Goal: Task Accomplishment & Management: Use online tool/utility

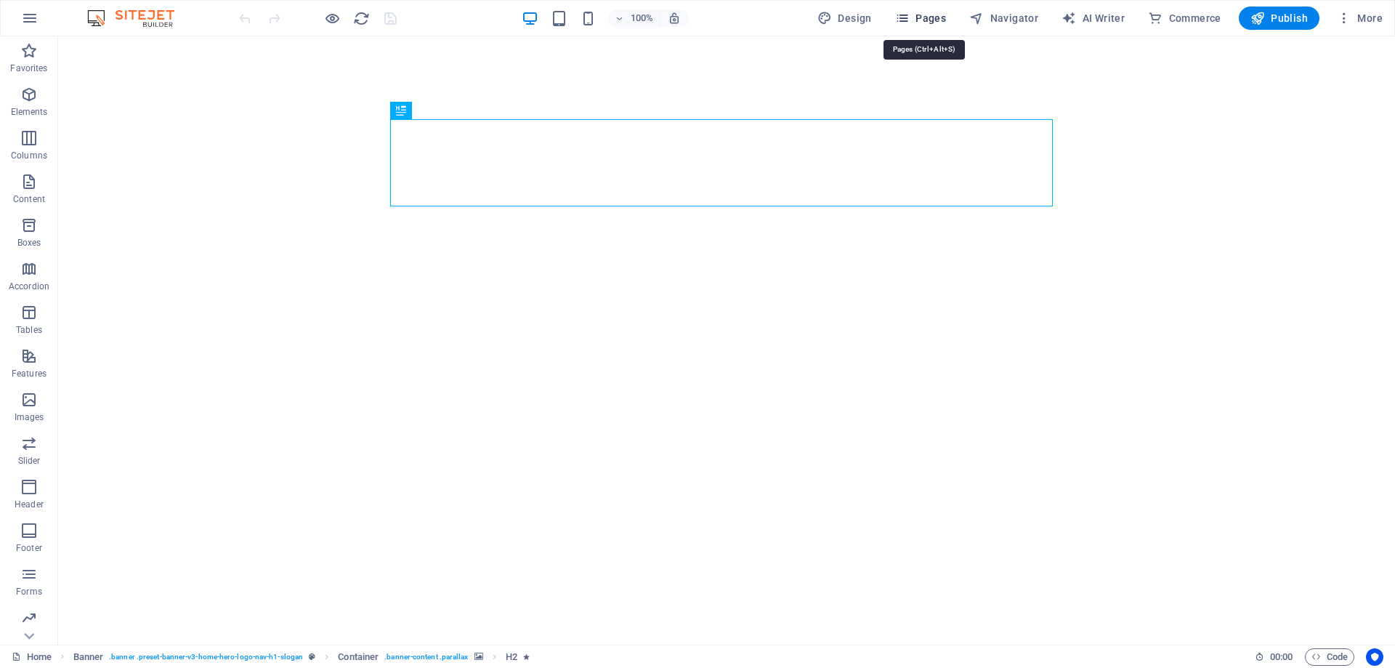
click at [937, 15] on span "Pages" at bounding box center [920, 18] width 51 height 15
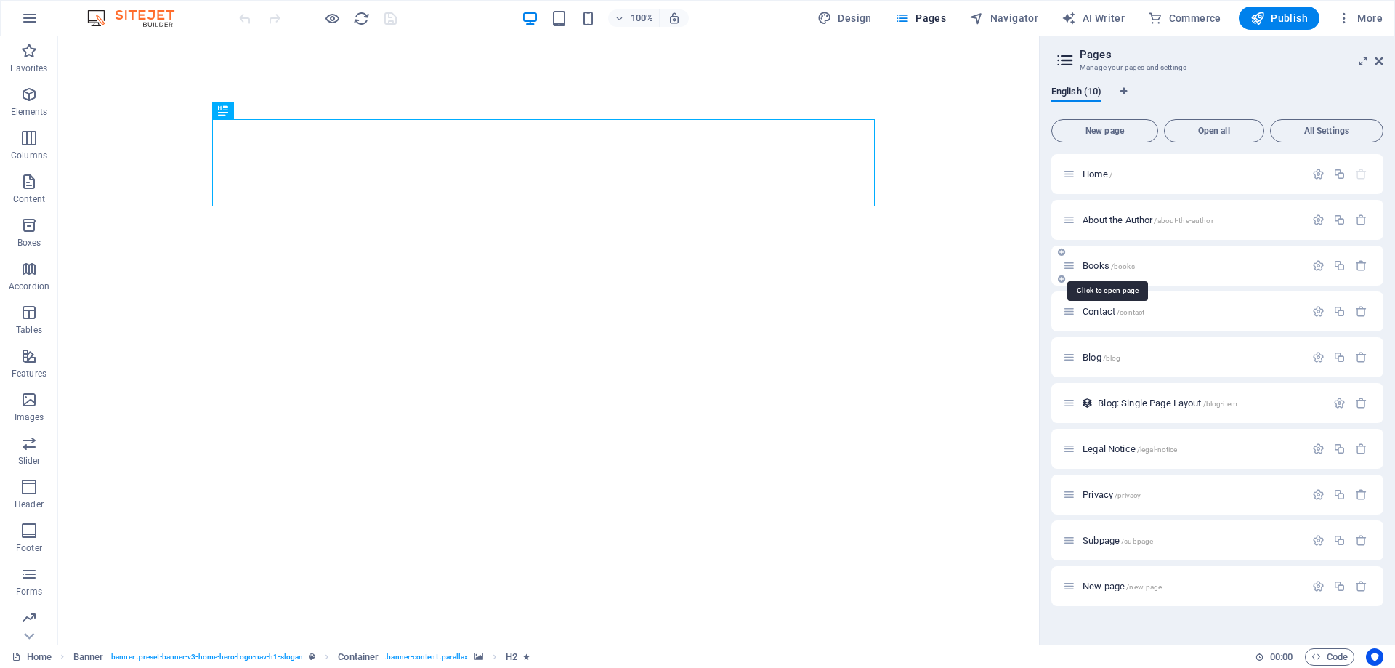
click at [1129, 265] on span "/books" at bounding box center [1123, 266] width 24 height 8
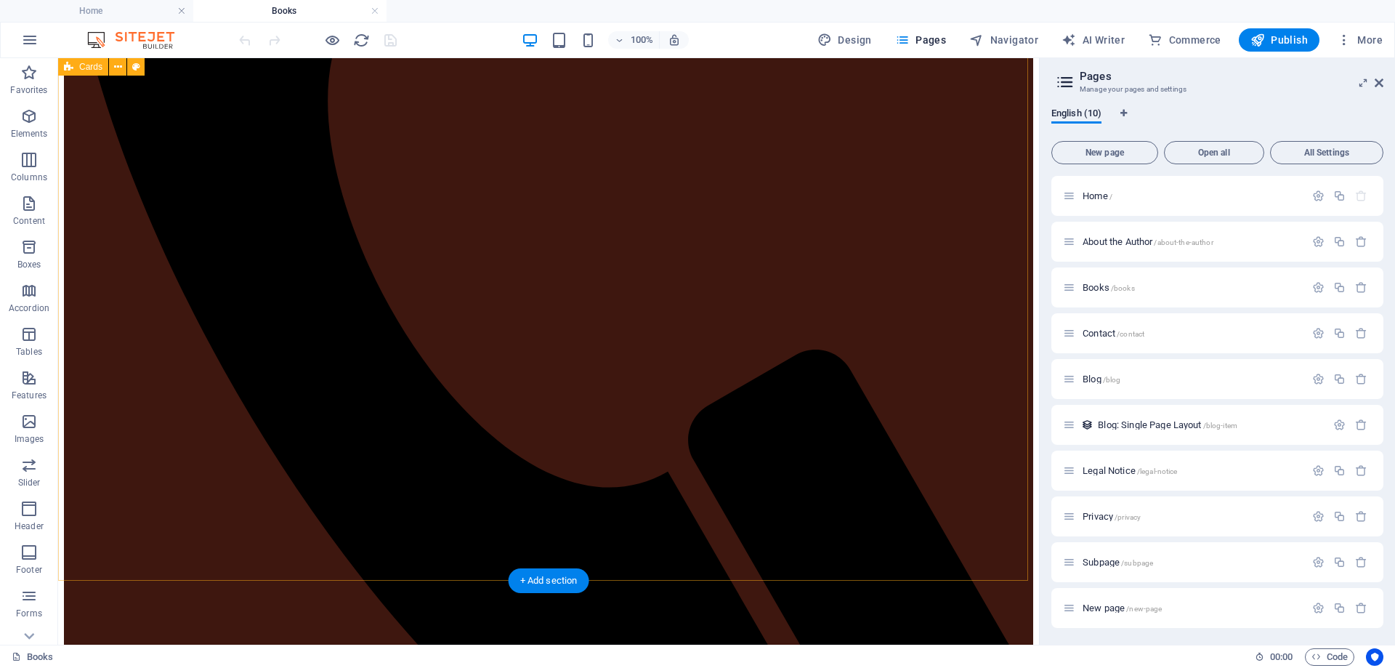
scroll to position [654, 0]
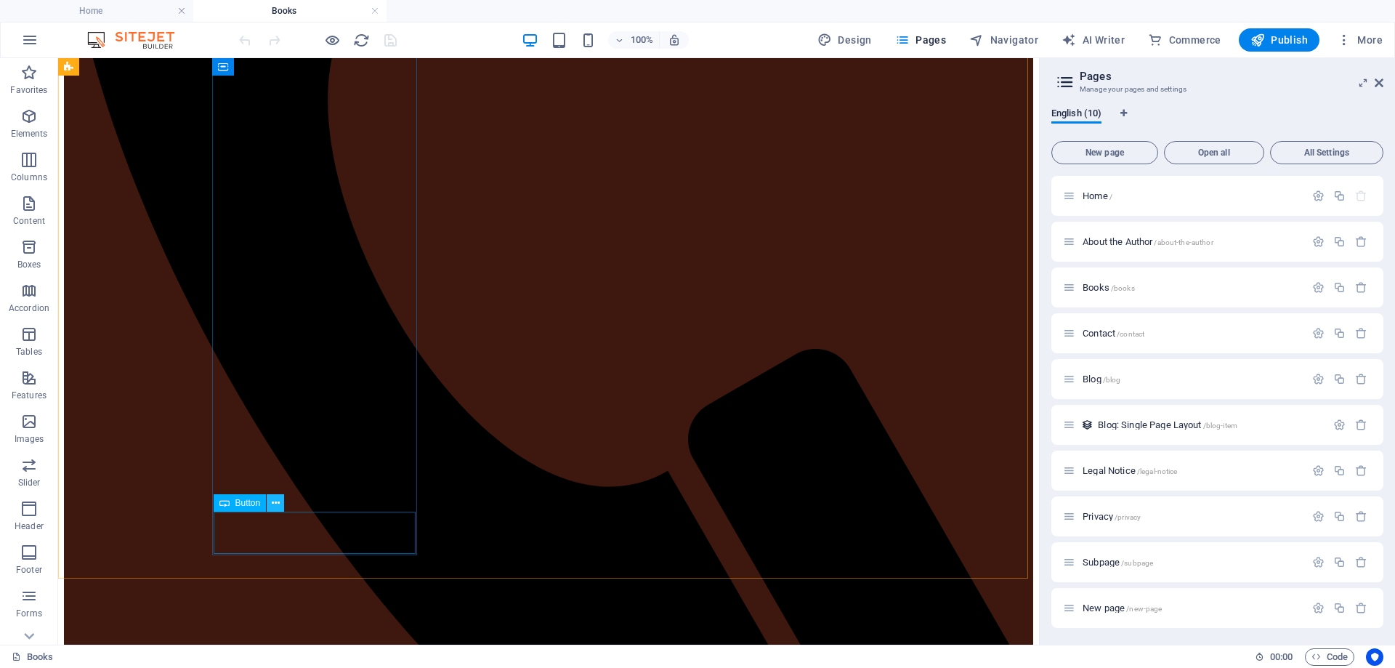
click at [275, 500] on icon at bounding box center [276, 503] width 8 height 15
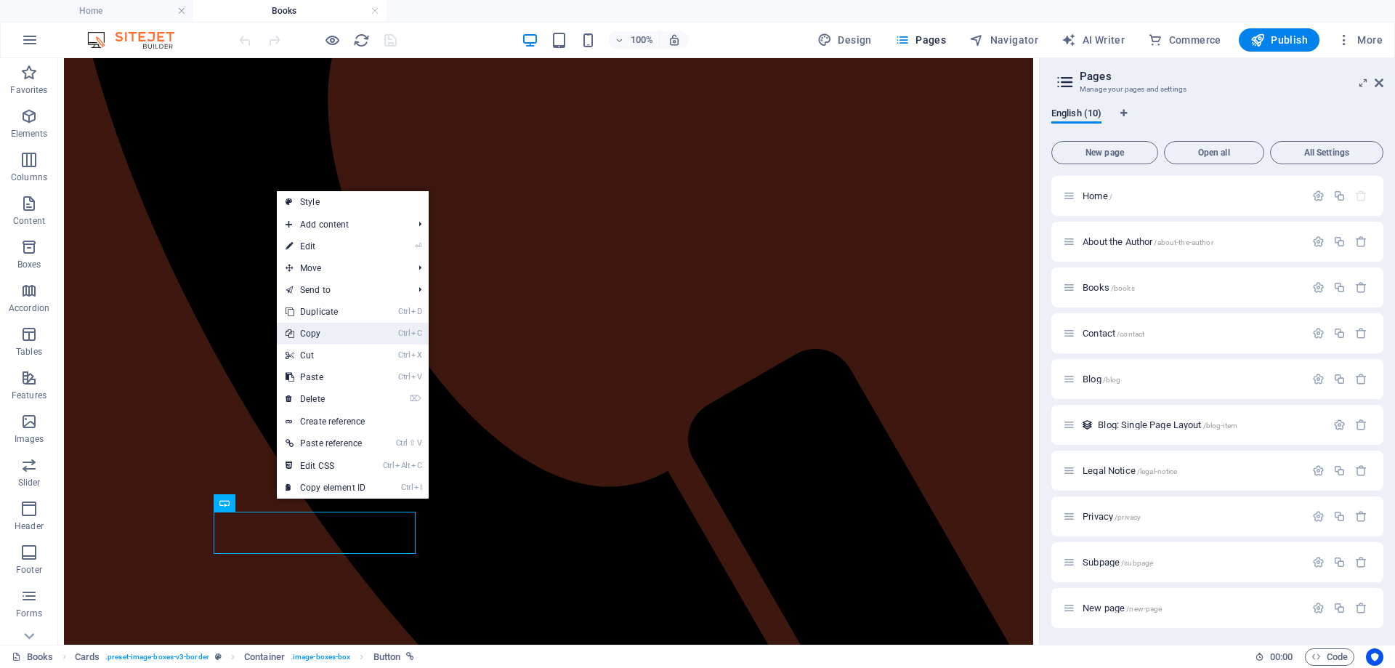
click at [329, 332] on link "Ctrl C Copy" at bounding box center [325, 334] width 97 height 22
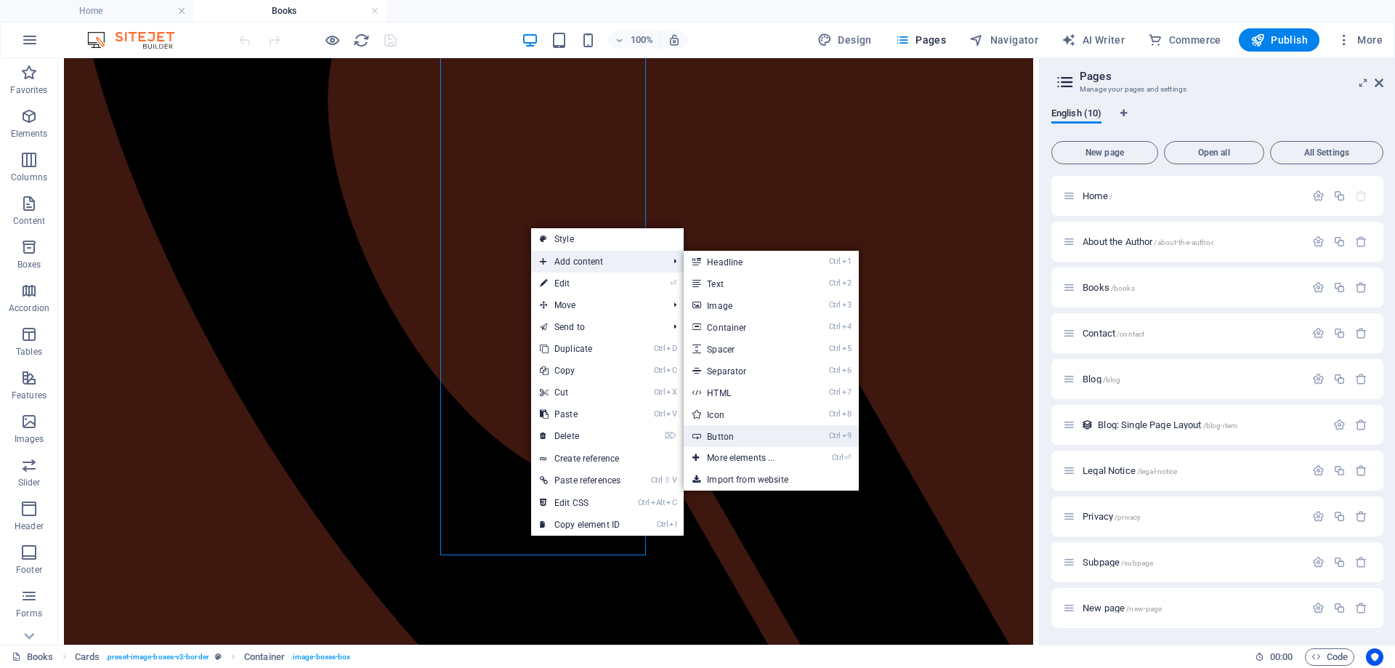
click at [725, 440] on link "Ctrl 9 Button" at bounding box center [744, 436] width 120 height 22
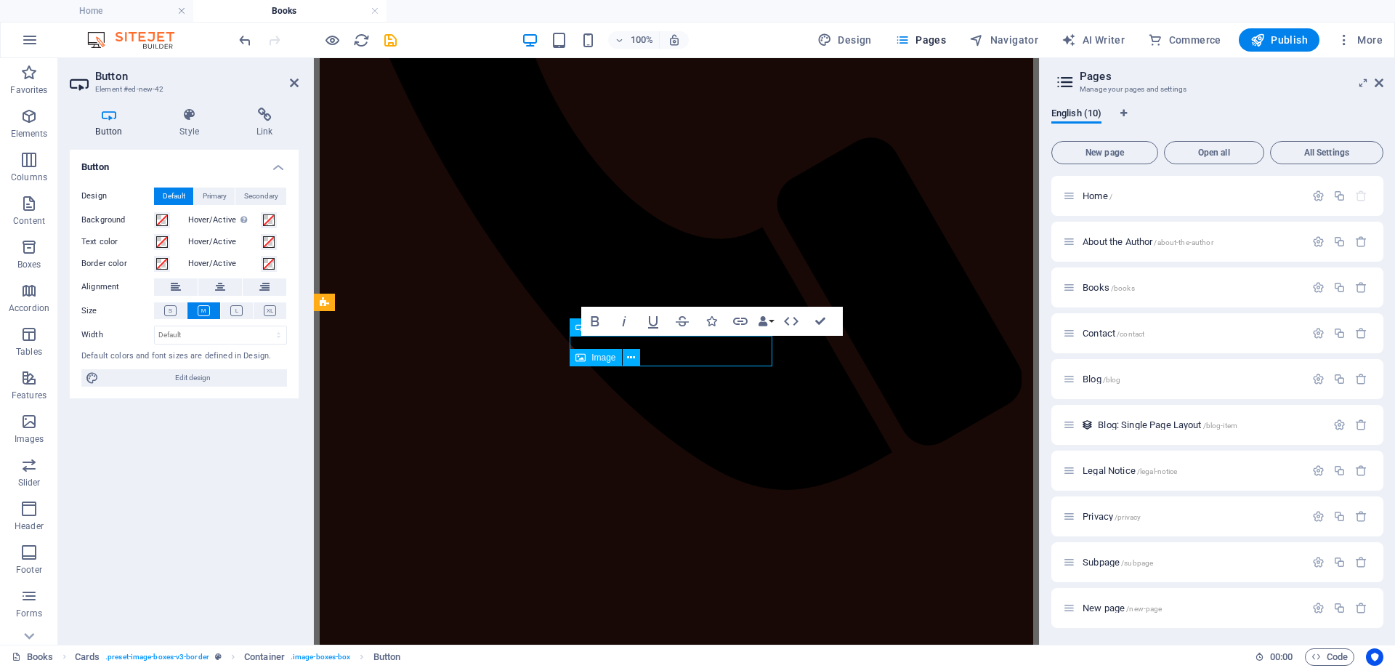
scroll to position [281, 0]
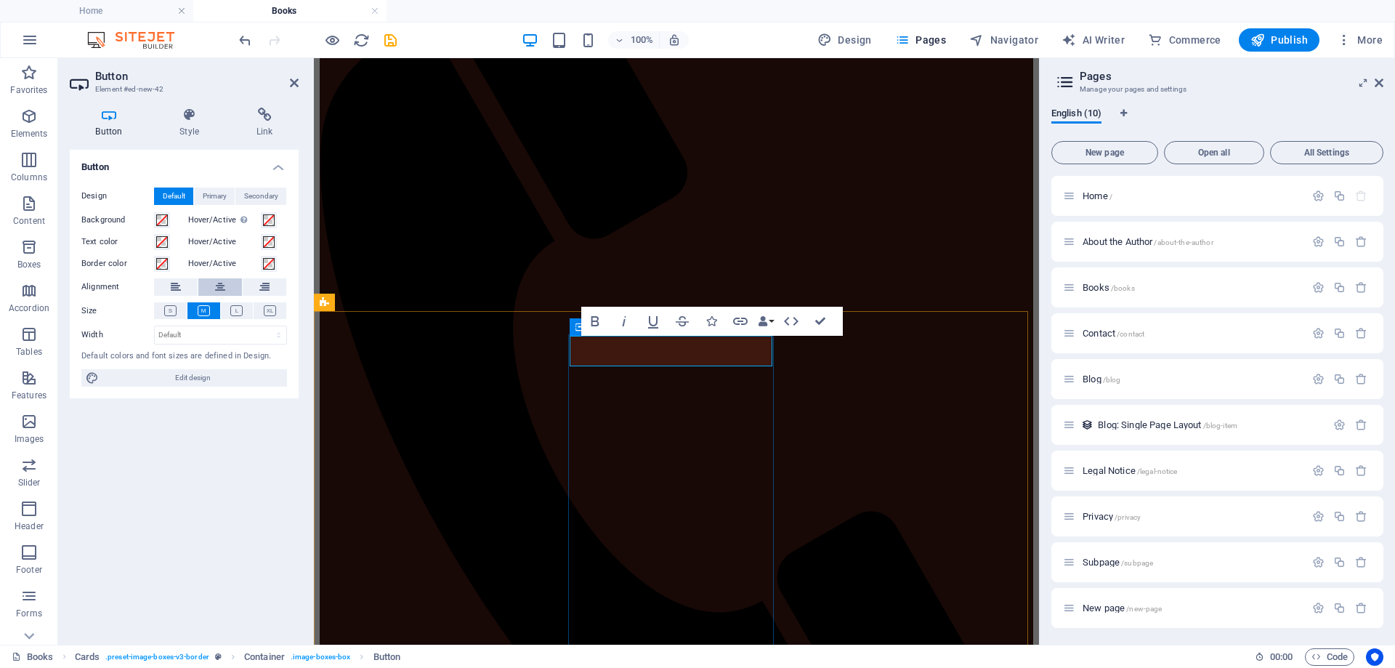
drag, startPoint x: 398, startPoint y: 293, endPoint x: 225, endPoint y: 285, distance: 173.2
click at [225, 285] on button at bounding box center [220, 286] width 44 height 17
click at [189, 118] on icon at bounding box center [189, 115] width 71 height 15
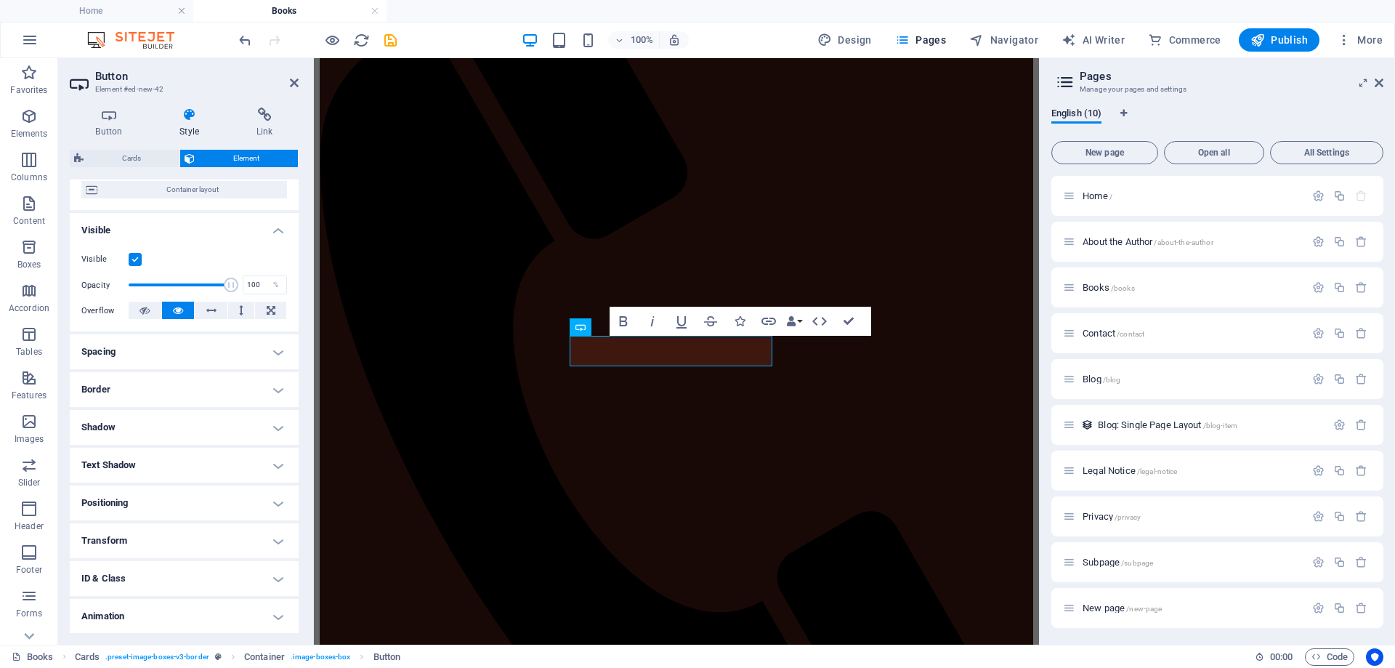
scroll to position [145, 0]
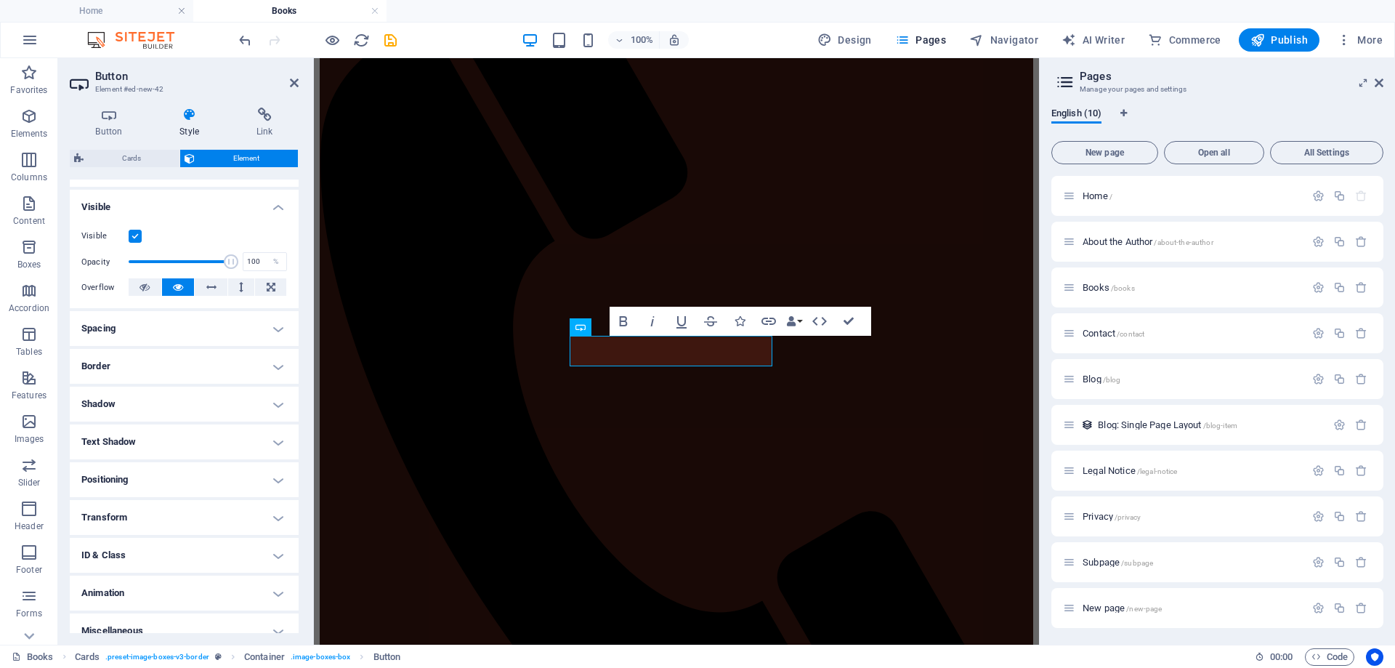
click at [258, 475] on h4 "Positioning" at bounding box center [184, 479] width 229 height 35
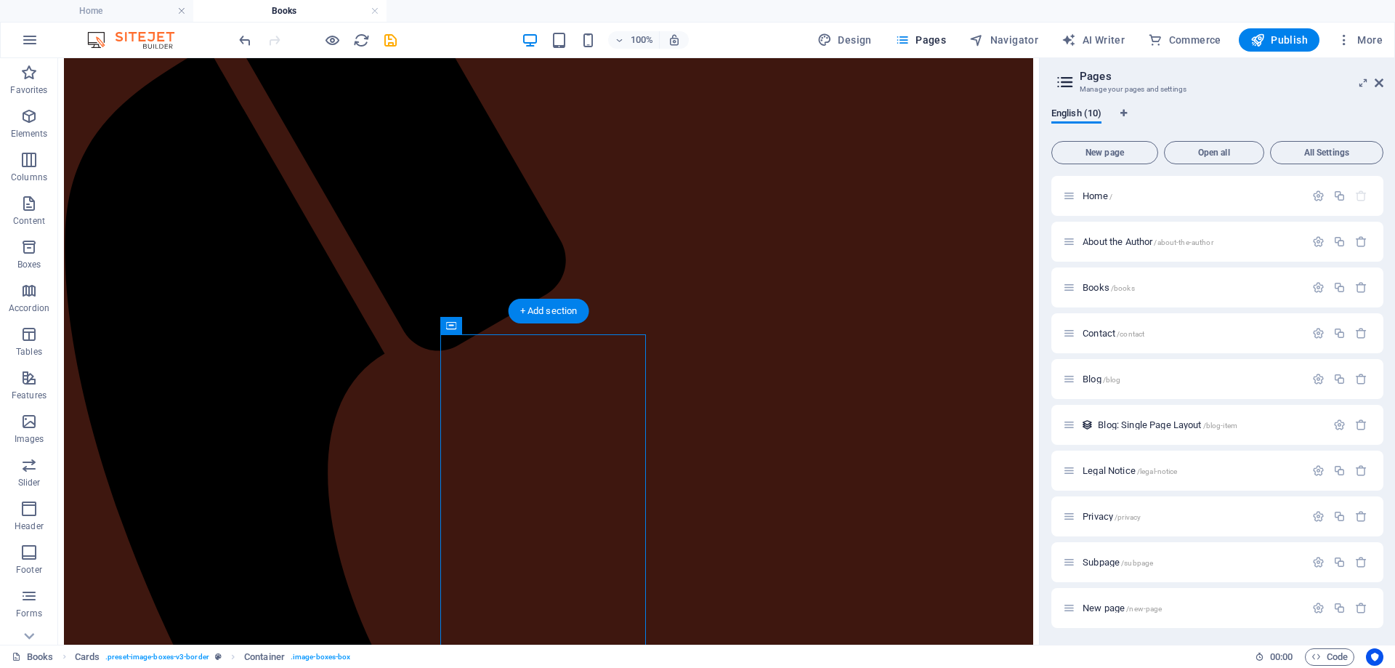
drag, startPoint x: 643, startPoint y: 390, endPoint x: 533, endPoint y: 544, distance: 189.2
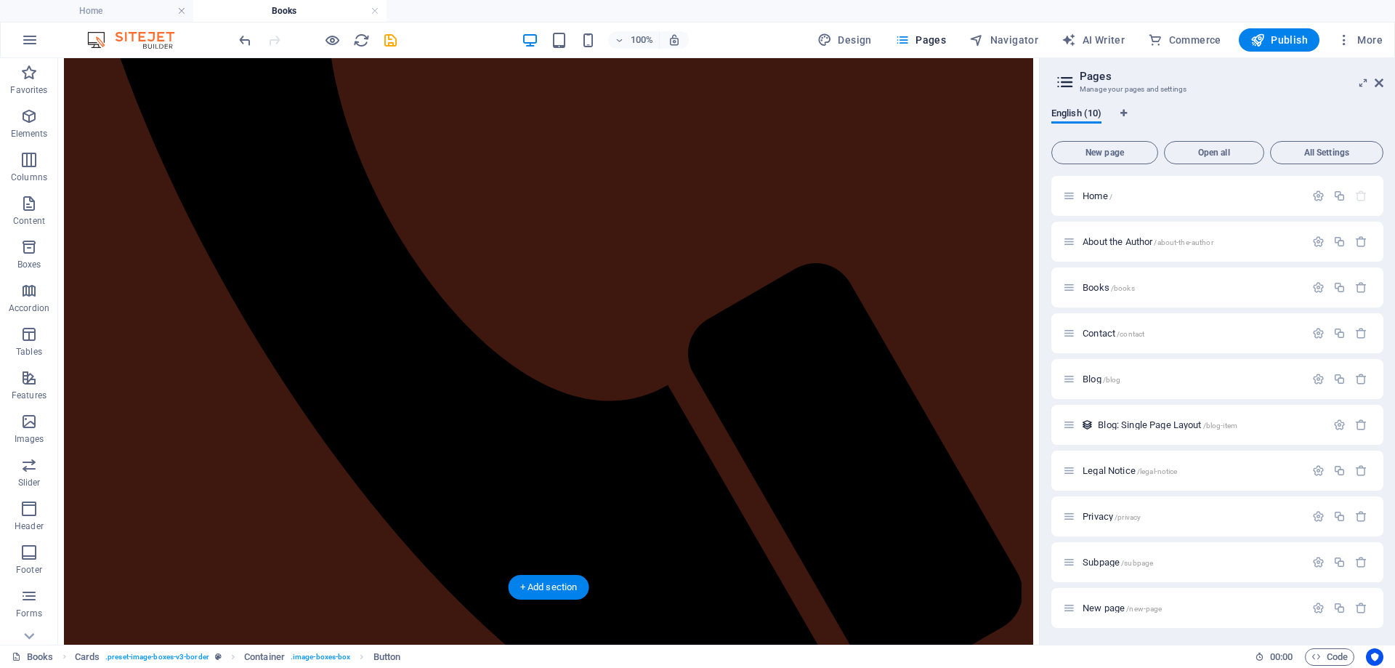
scroll to position [800, 0]
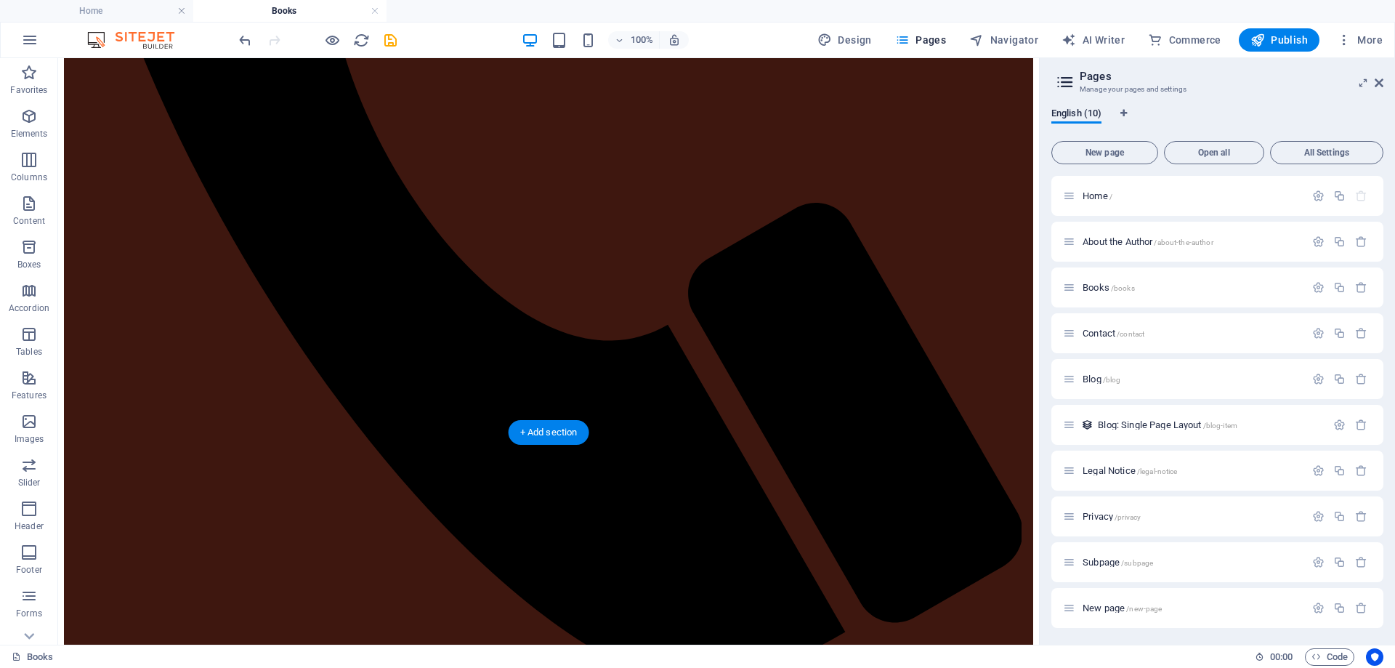
drag, startPoint x: 541, startPoint y: 385, endPoint x: 528, endPoint y: 387, distance: 13.9
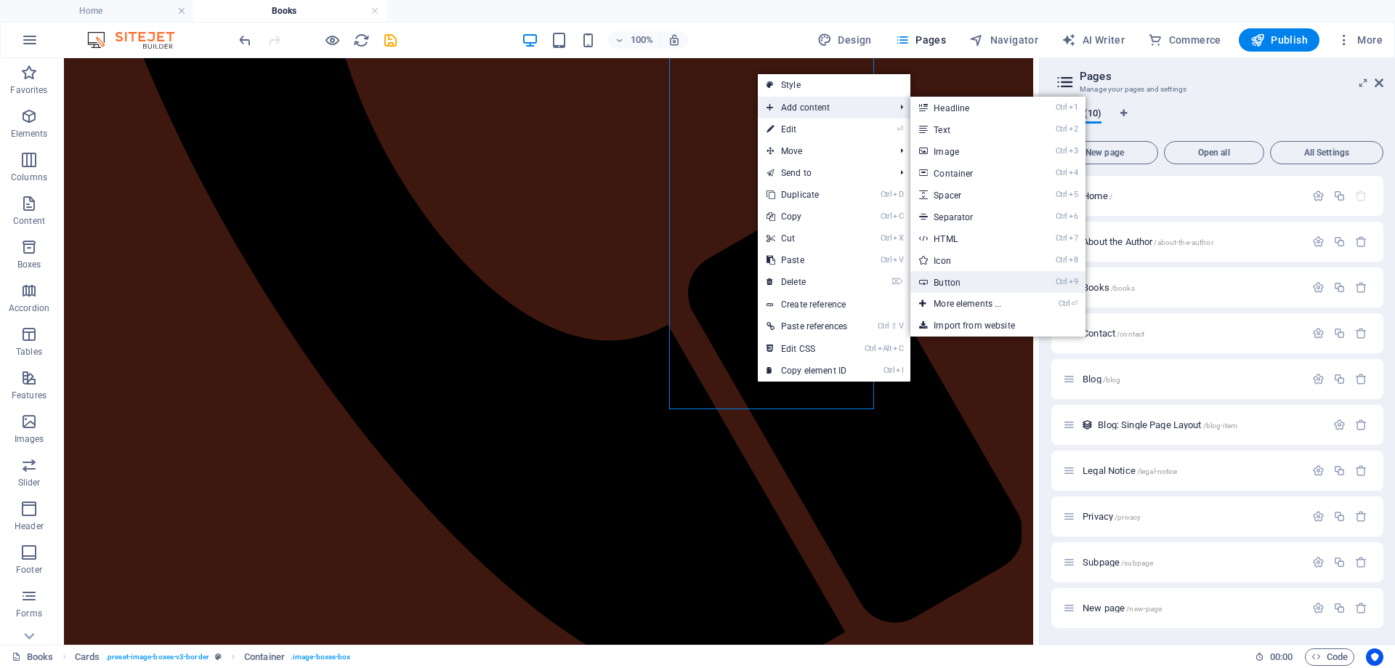
click at [941, 281] on link "Ctrl 9 Button" at bounding box center [971, 282] width 120 height 22
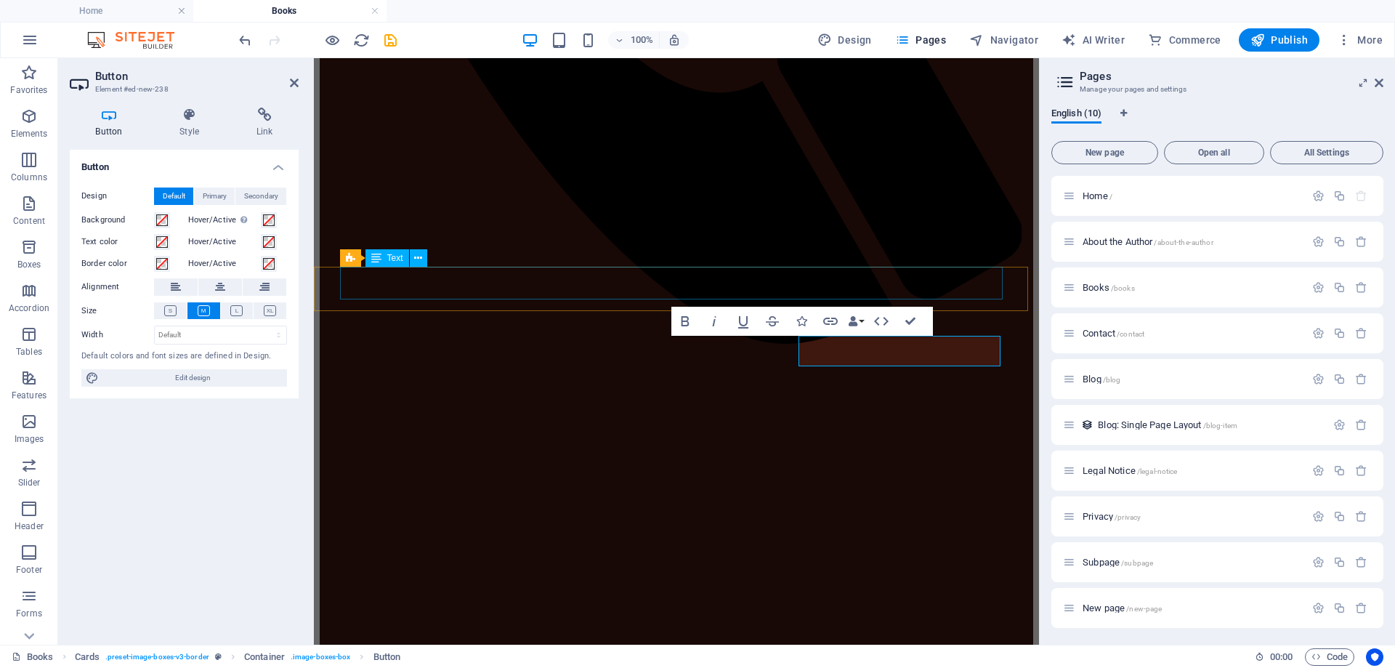
scroll to position [281, 0]
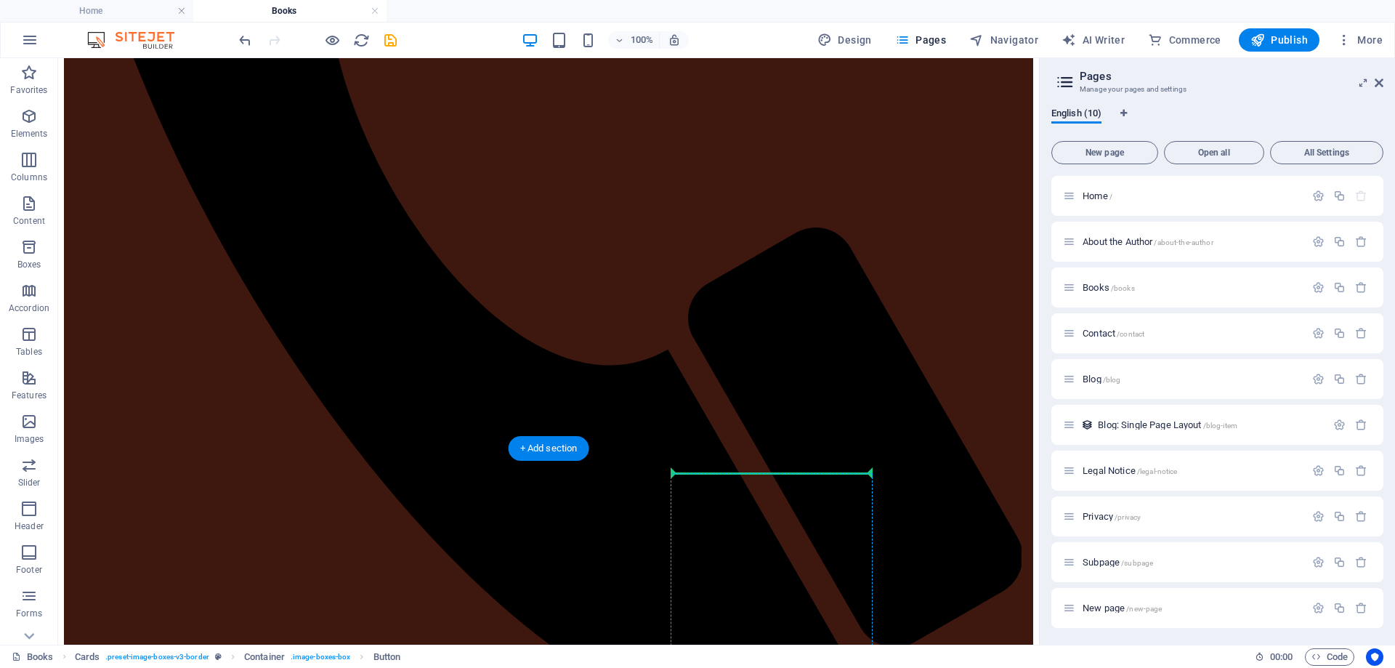
scroll to position [787, 0]
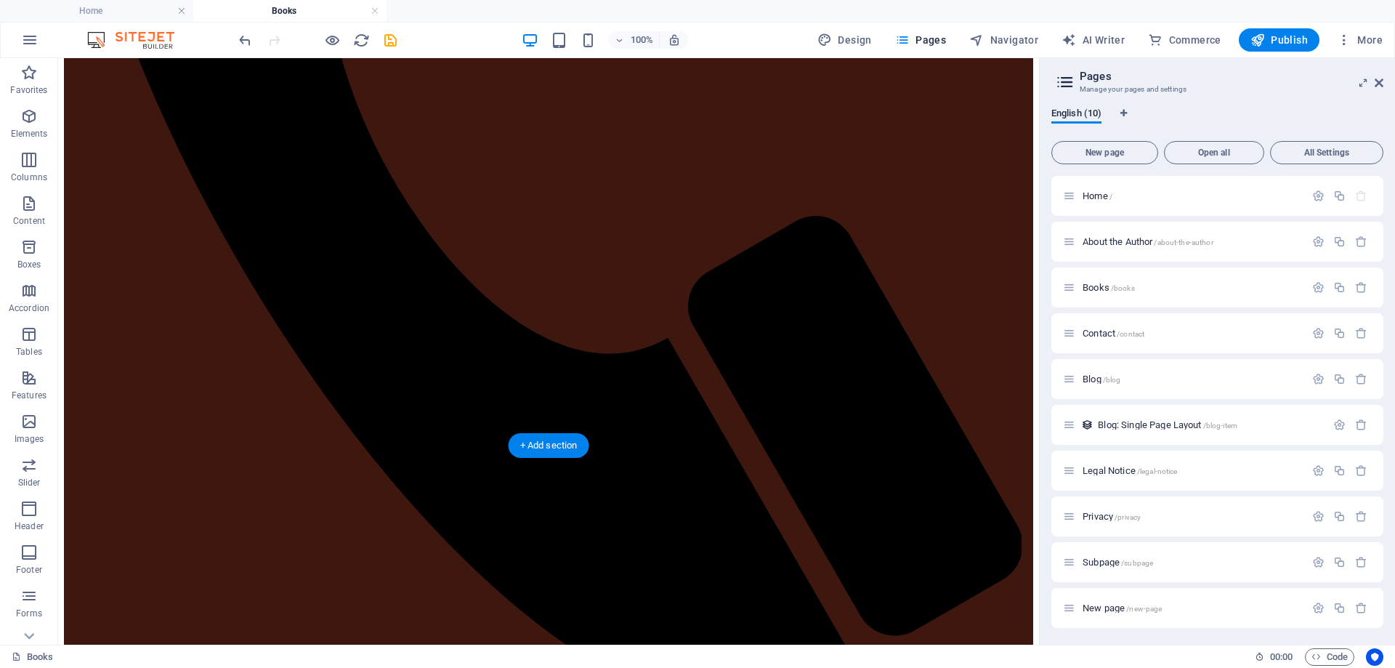
drag, startPoint x: 776, startPoint y: 382, endPoint x: 744, endPoint y: 387, distance: 32.4
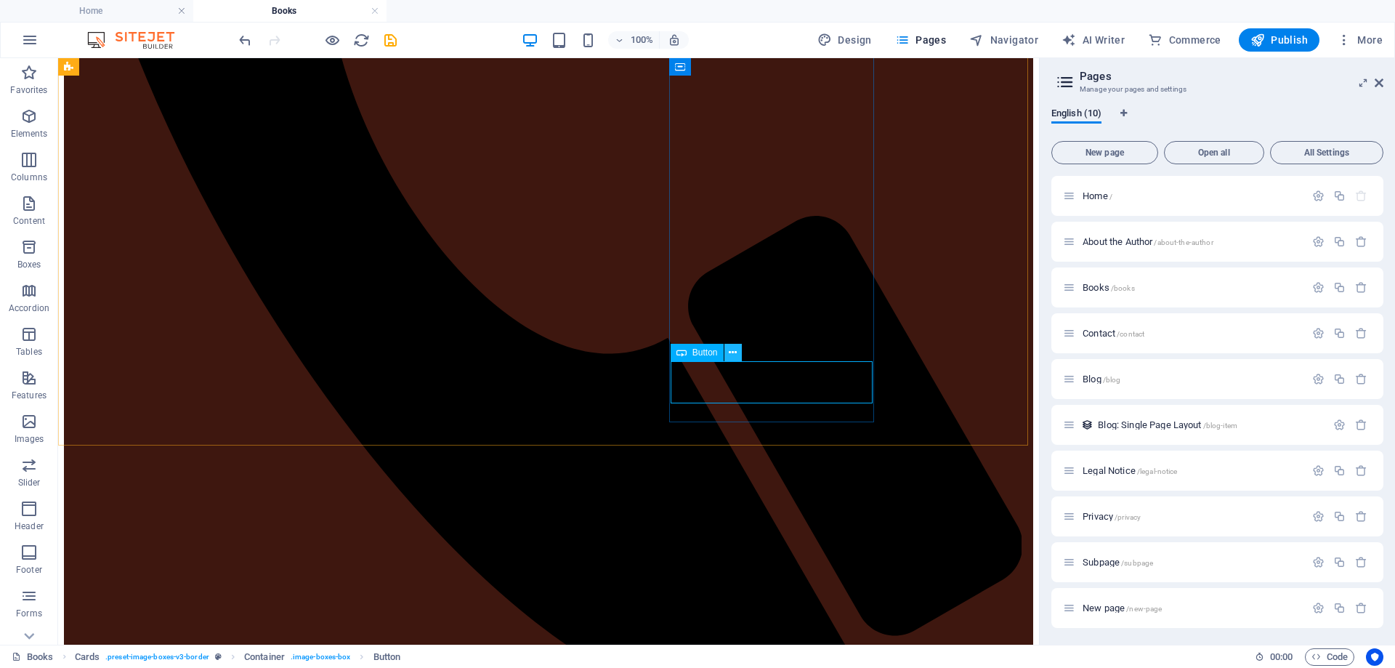
click at [731, 353] on icon at bounding box center [733, 352] width 8 height 15
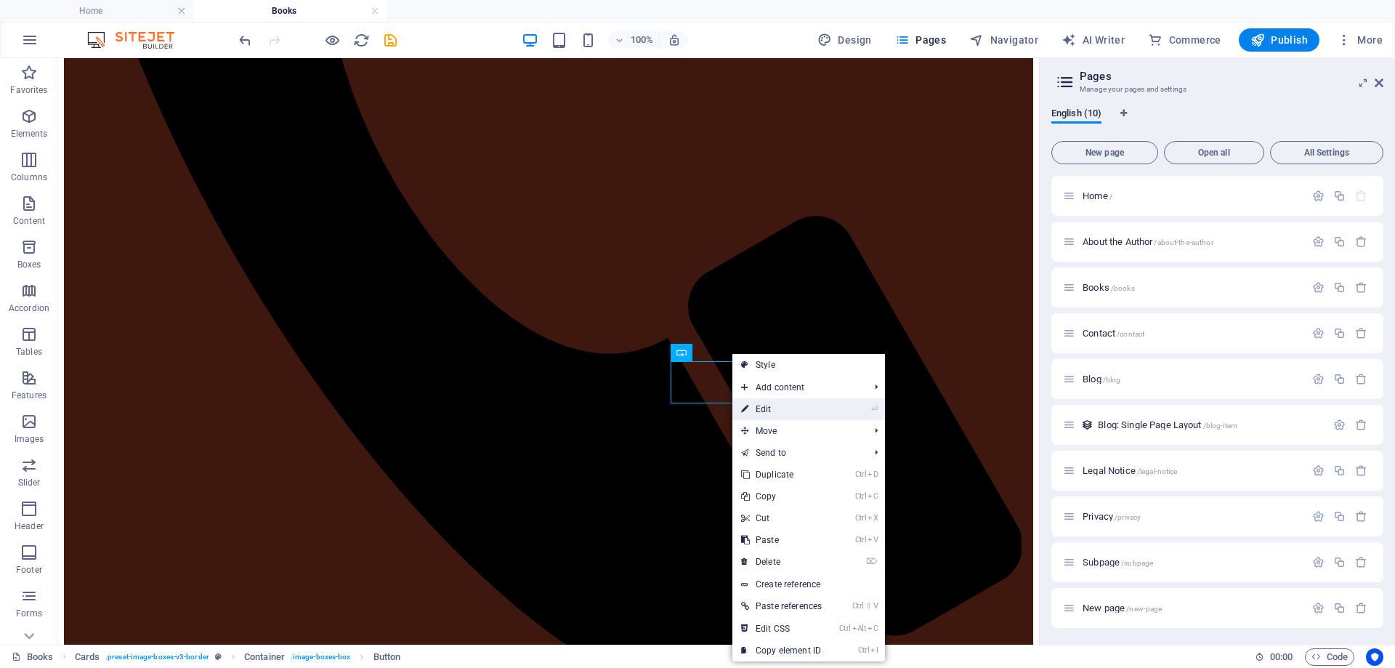
click at [789, 407] on link "⏎ Edit" at bounding box center [782, 409] width 98 height 22
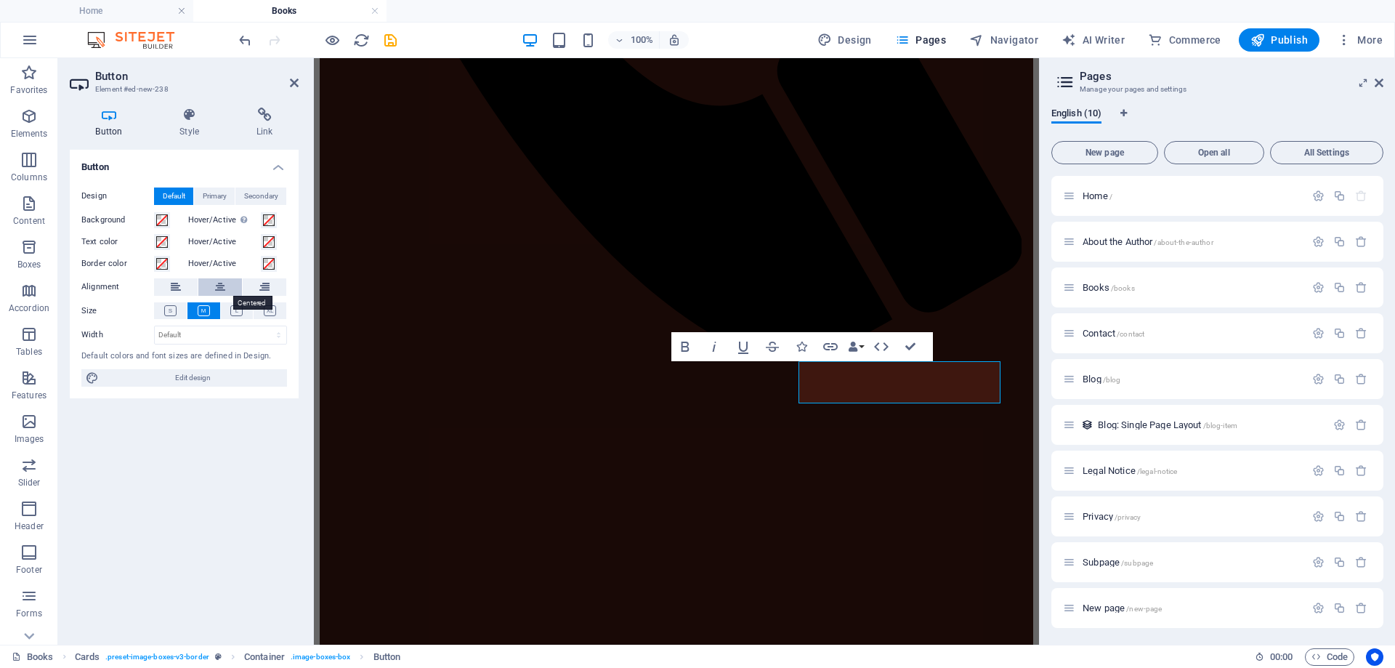
click at [230, 283] on button at bounding box center [220, 286] width 44 height 17
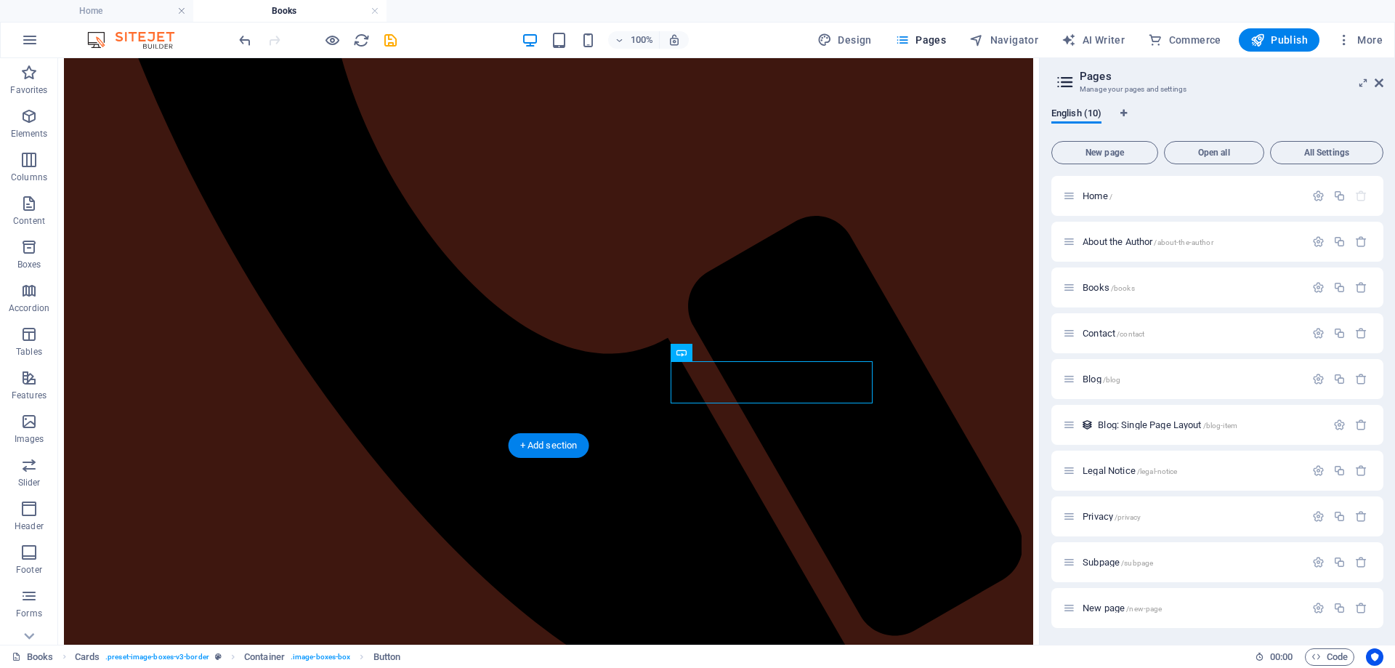
drag, startPoint x: 772, startPoint y: 413, endPoint x: 710, endPoint y: 395, distance: 64.4
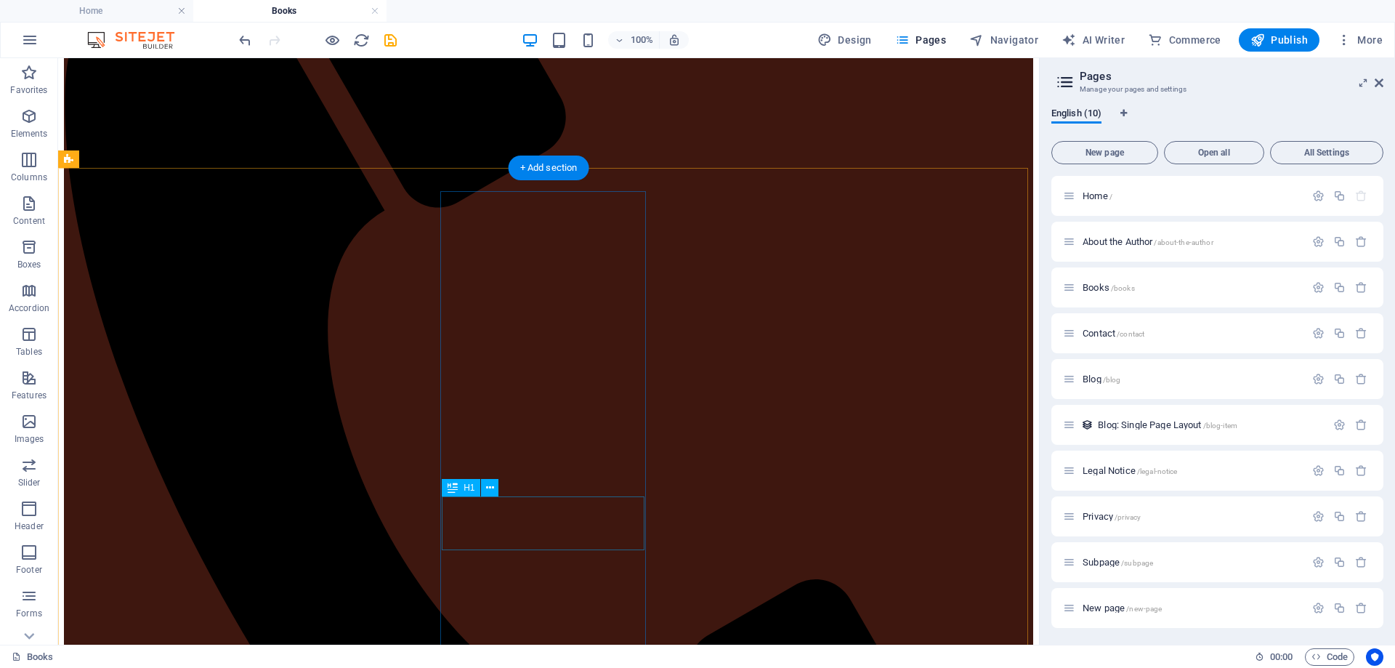
scroll to position [714, 0]
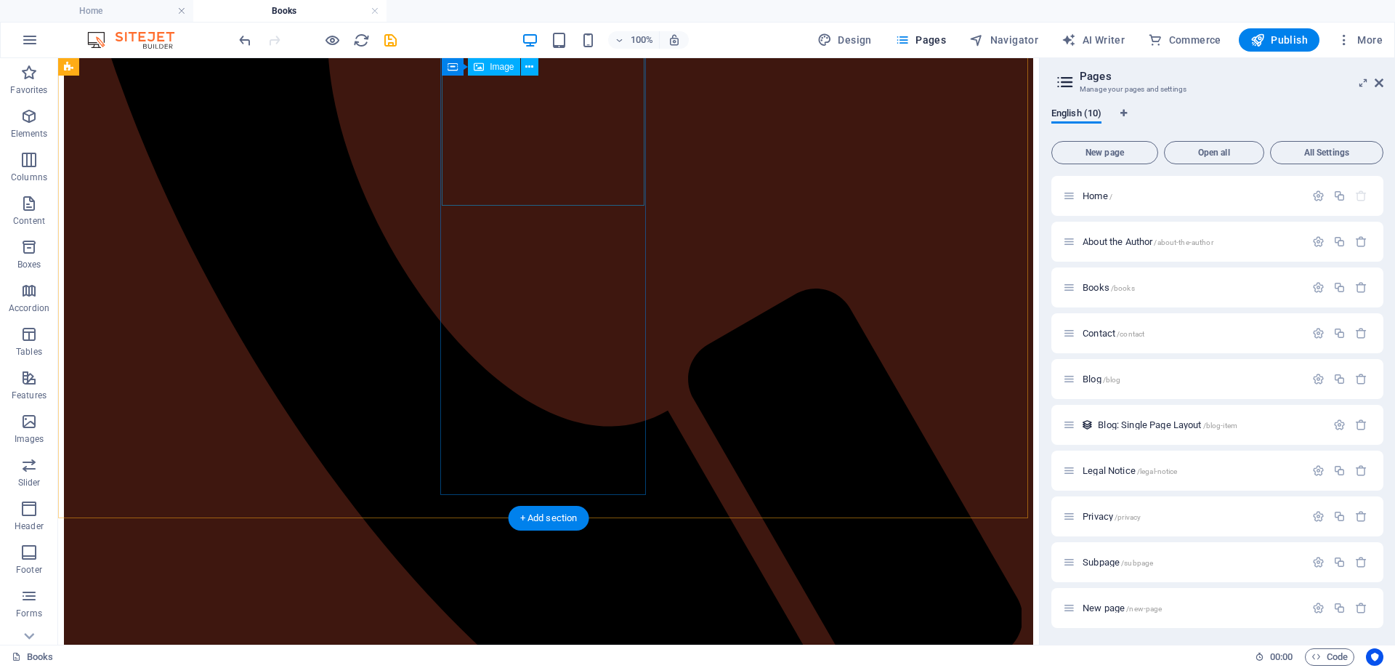
select select "%"
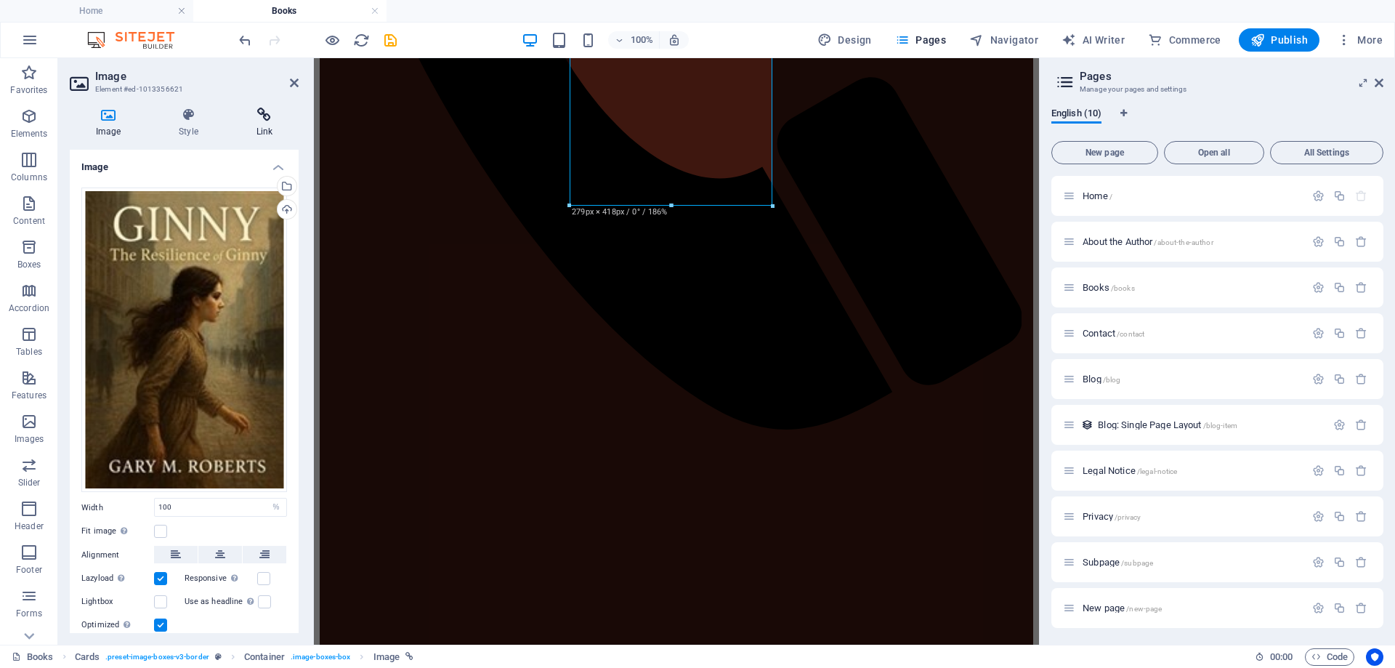
click at [265, 120] on icon at bounding box center [264, 115] width 68 height 15
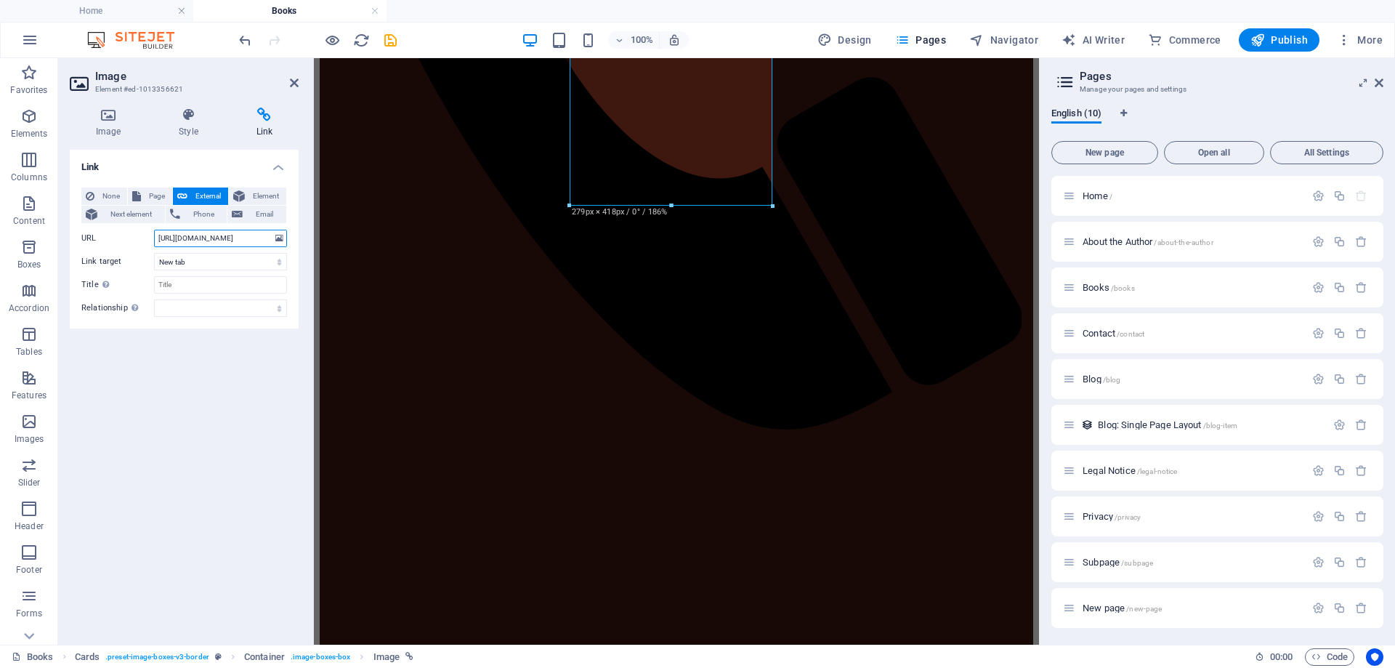
scroll to position [0, 33]
drag, startPoint x: 471, startPoint y: 294, endPoint x: 369, endPoint y: 241, distance: 114.8
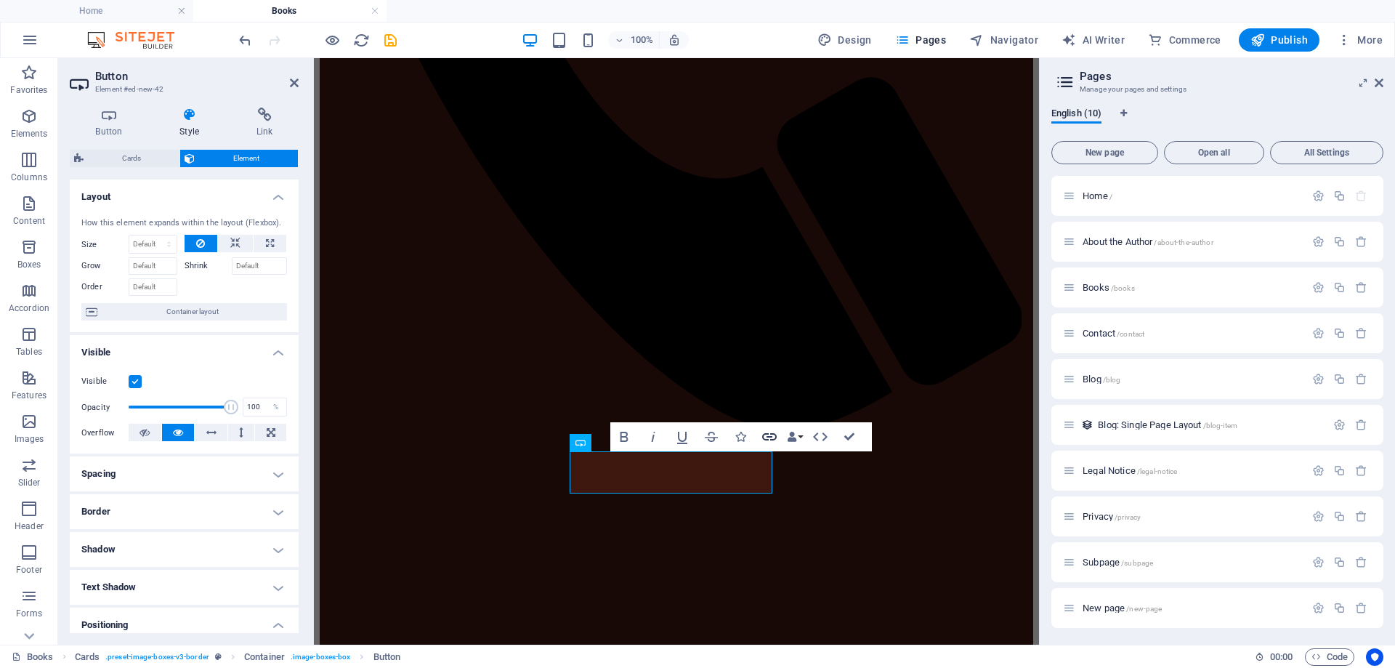
click at [770, 438] on icon "button" at bounding box center [769, 436] width 15 height 7
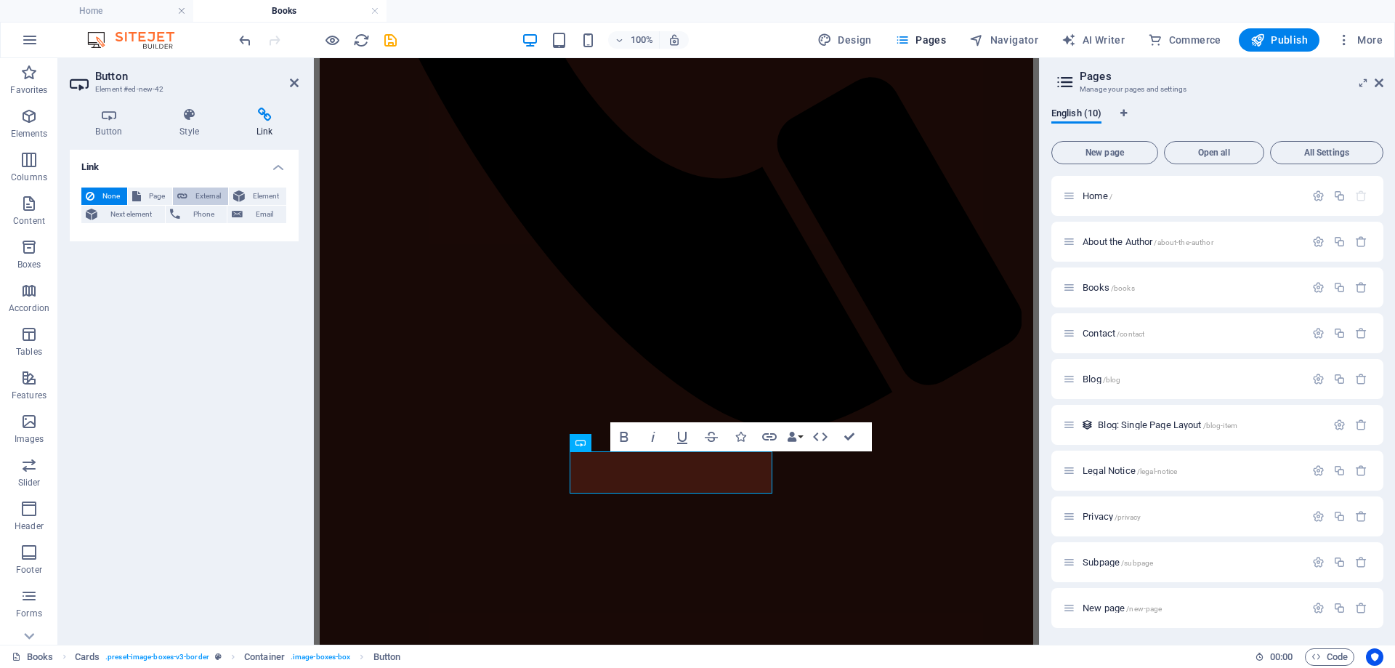
click at [208, 196] on span "External" at bounding box center [208, 196] width 32 height 17
select select "blank"
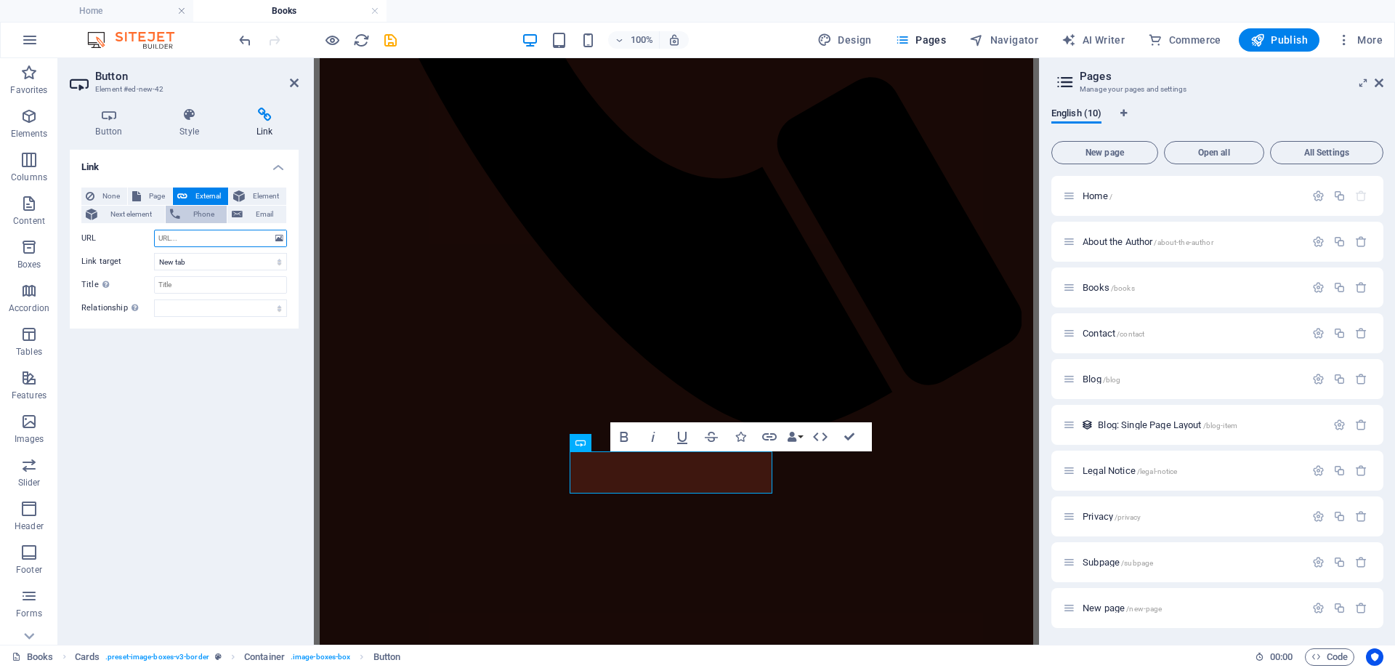
paste input "https://www.amazon.com/dp/B0FPQ1TSHQ"
type input "https://www.amazon.com/dp/B0FPQ1TSHQ"
click at [392, 41] on icon "save" at bounding box center [390, 40] width 17 height 17
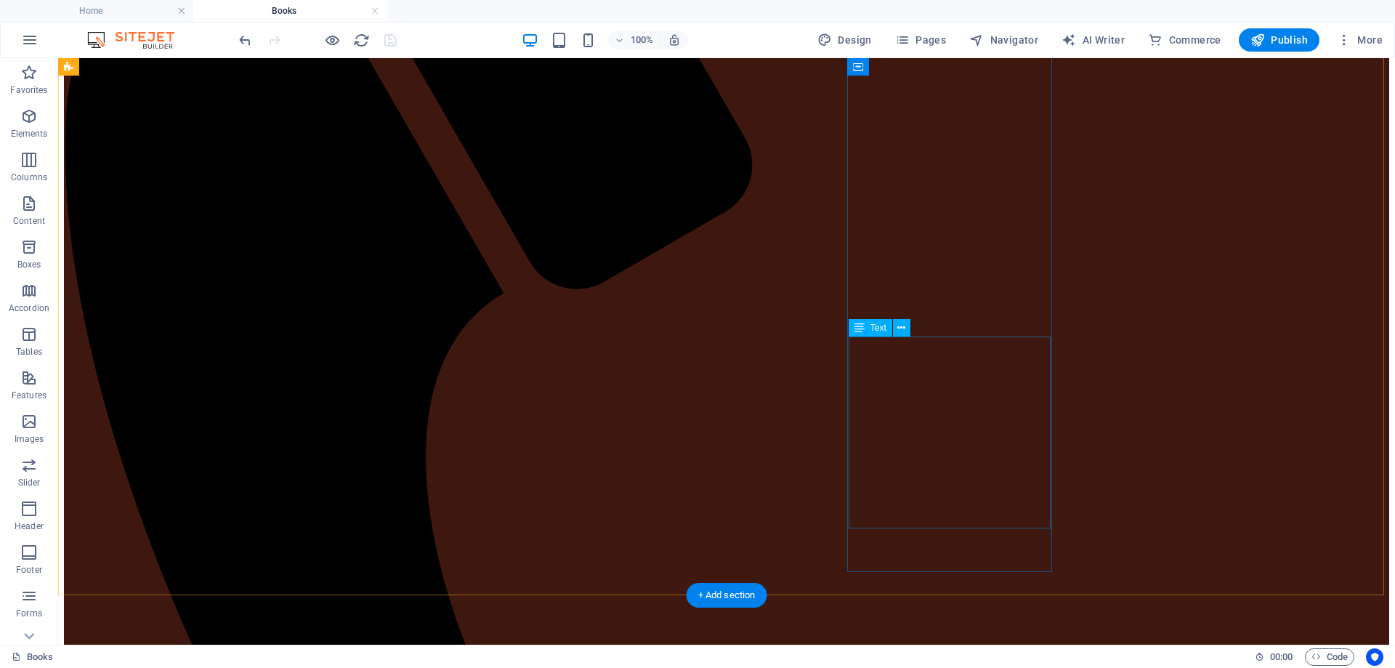
scroll to position [496, 0]
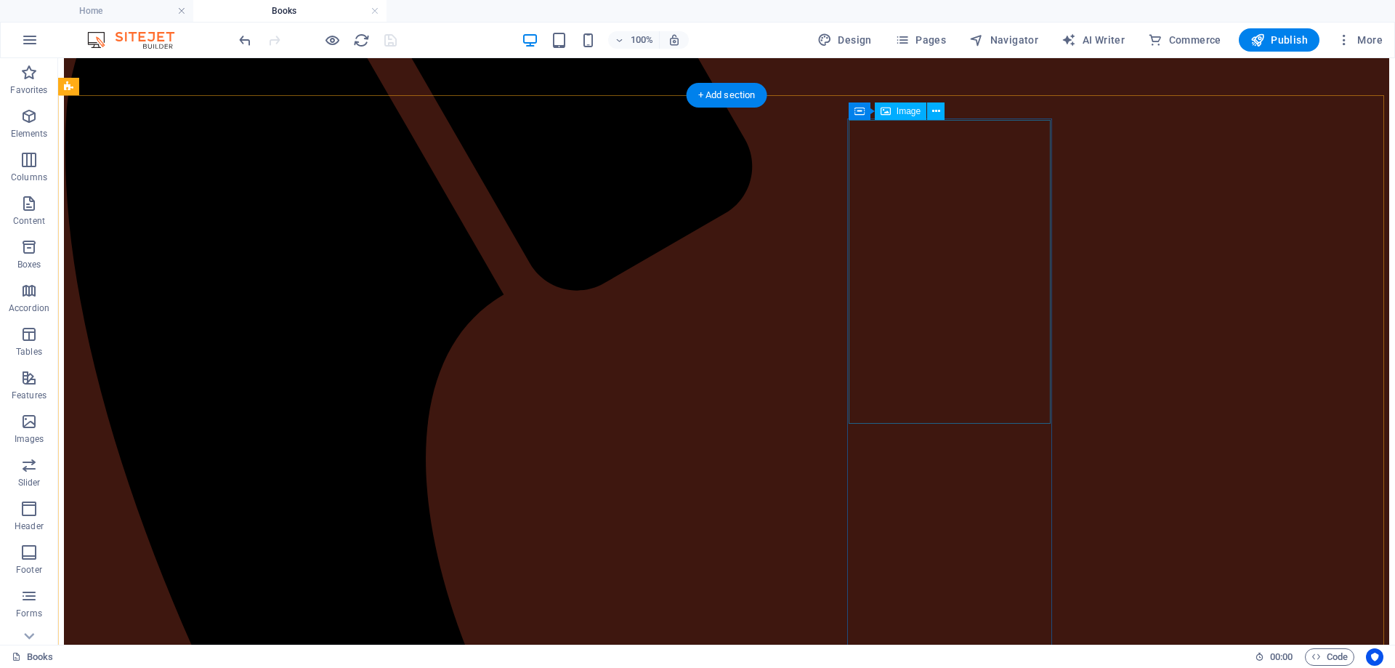
select select "%"
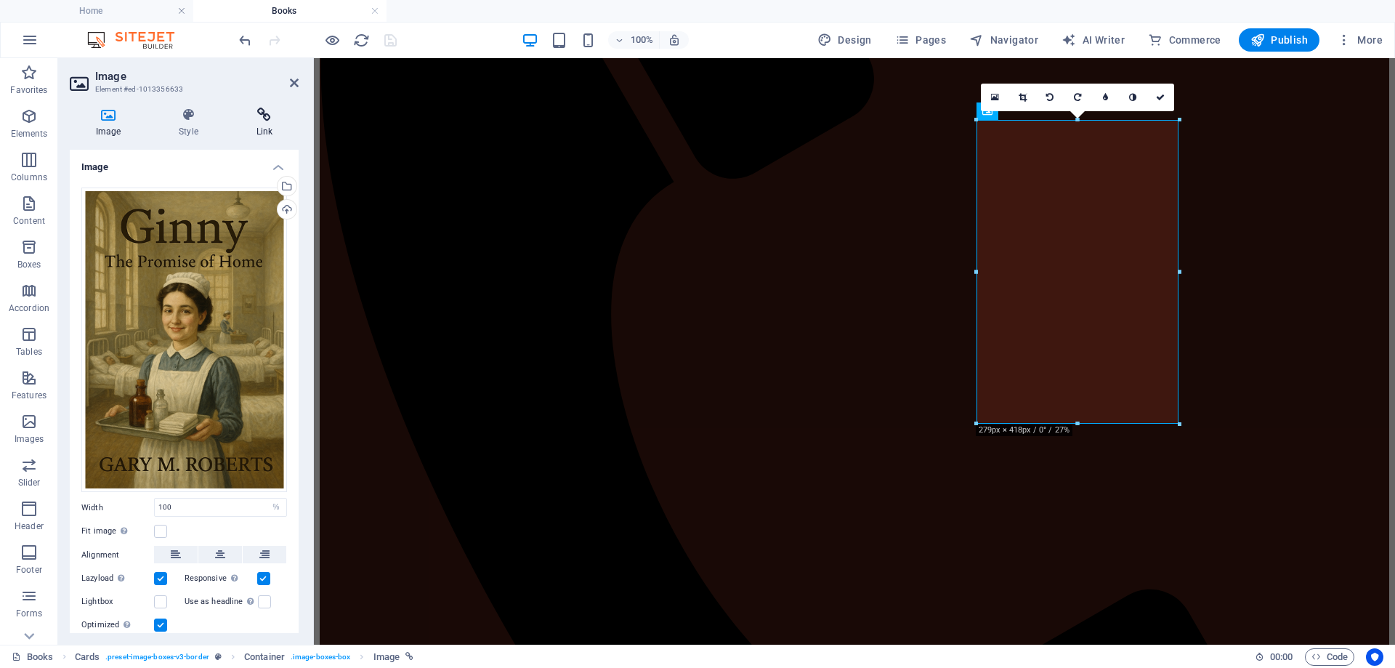
click at [260, 108] on icon at bounding box center [264, 115] width 68 height 15
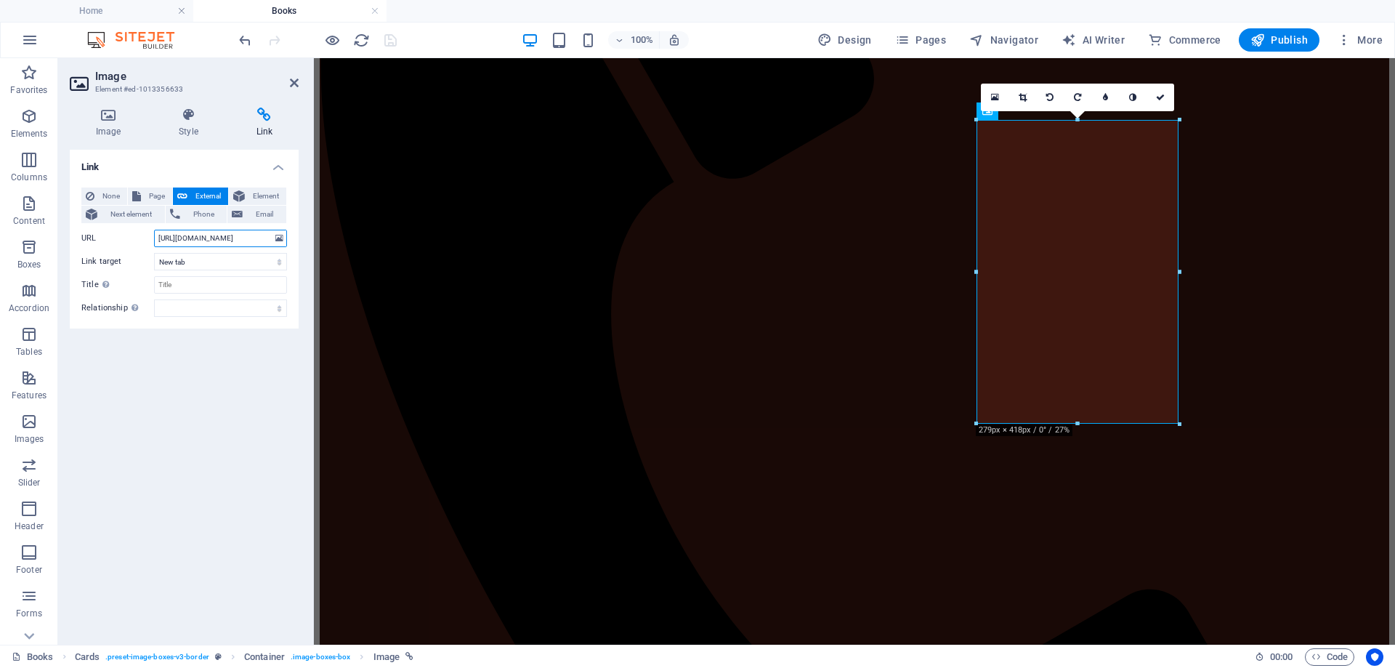
click at [173, 236] on input "https://www.amazon.com/dp/B0FPQ1TSHQ" at bounding box center [220, 238] width 133 height 17
click at [267, 239] on input "https://www.amazon.com/dp/B0FPQ1TSHQ" at bounding box center [220, 238] width 133 height 17
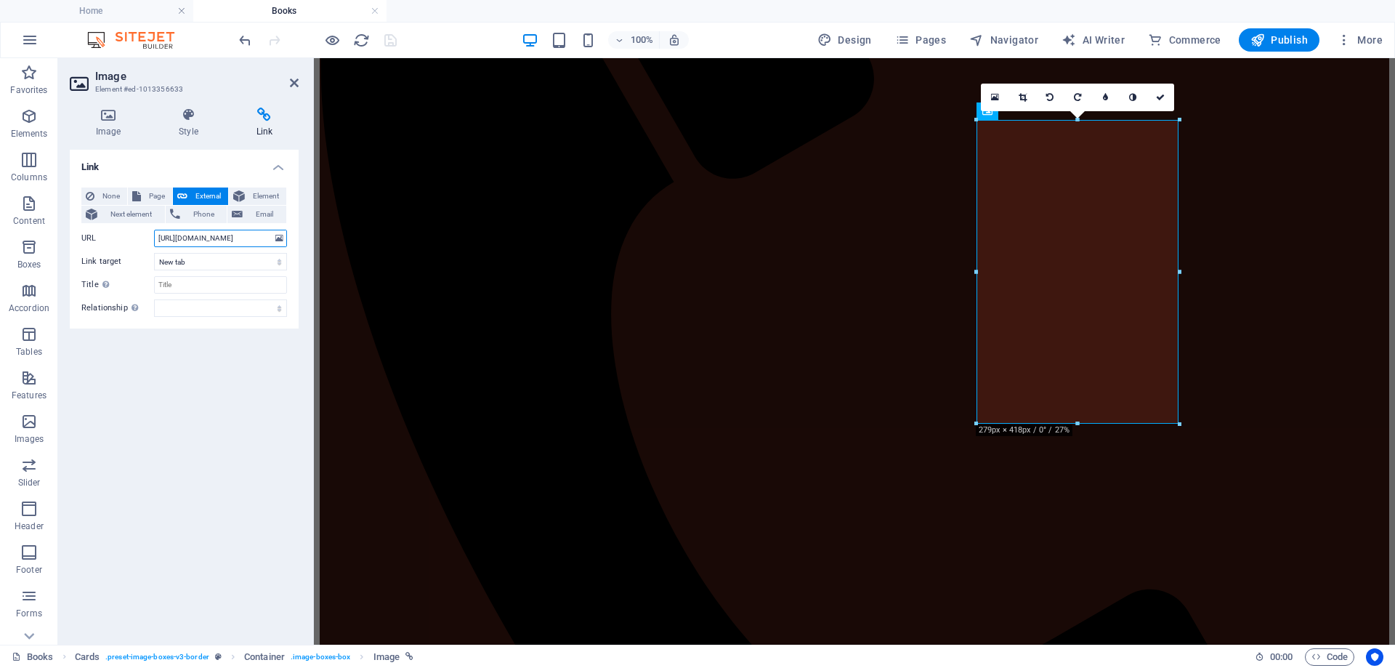
click at [267, 239] on input "https://www.amazon.com/dp/B0FPQ1TSHQ" at bounding box center [220, 238] width 133 height 17
drag, startPoint x: 155, startPoint y: 235, endPoint x: 273, endPoint y: 241, distance: 118.6
click at [273, 241] on div "URL https://www.amazon.com/dp/B0FPQ1TSHQ" at bounding box center [184, 238] width 206 height 17
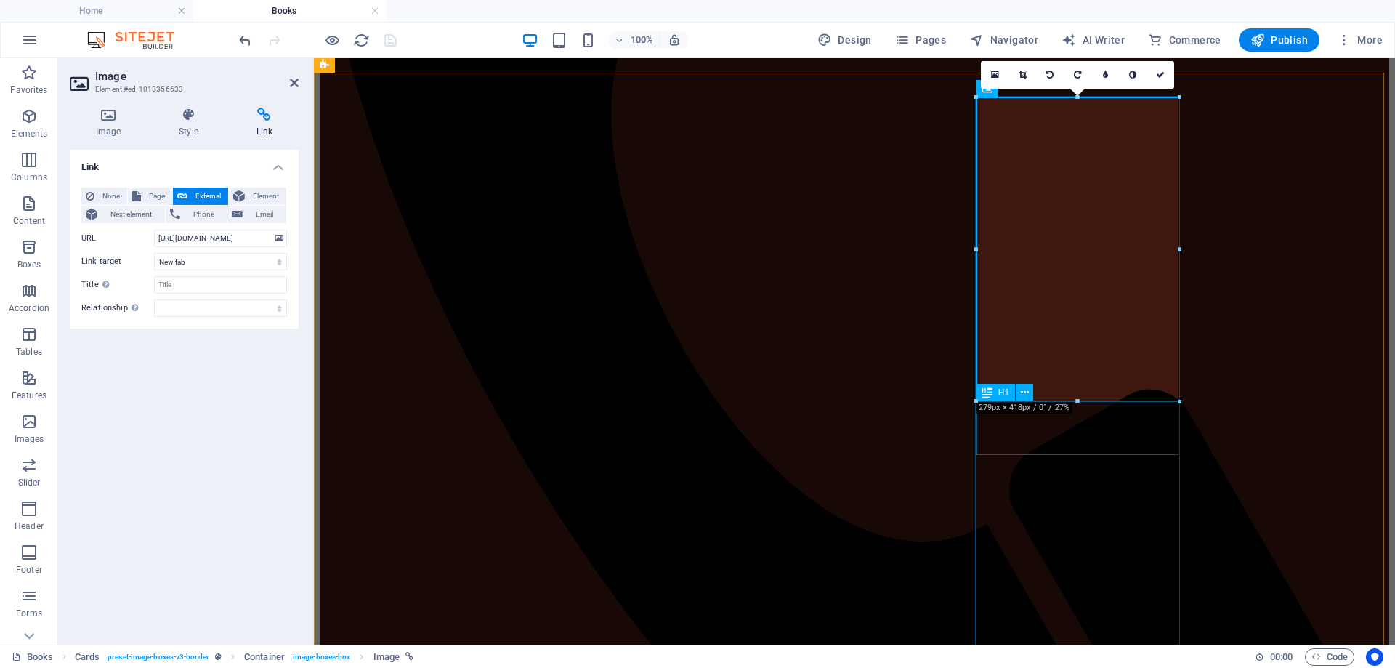
scroll to position [714, 0]
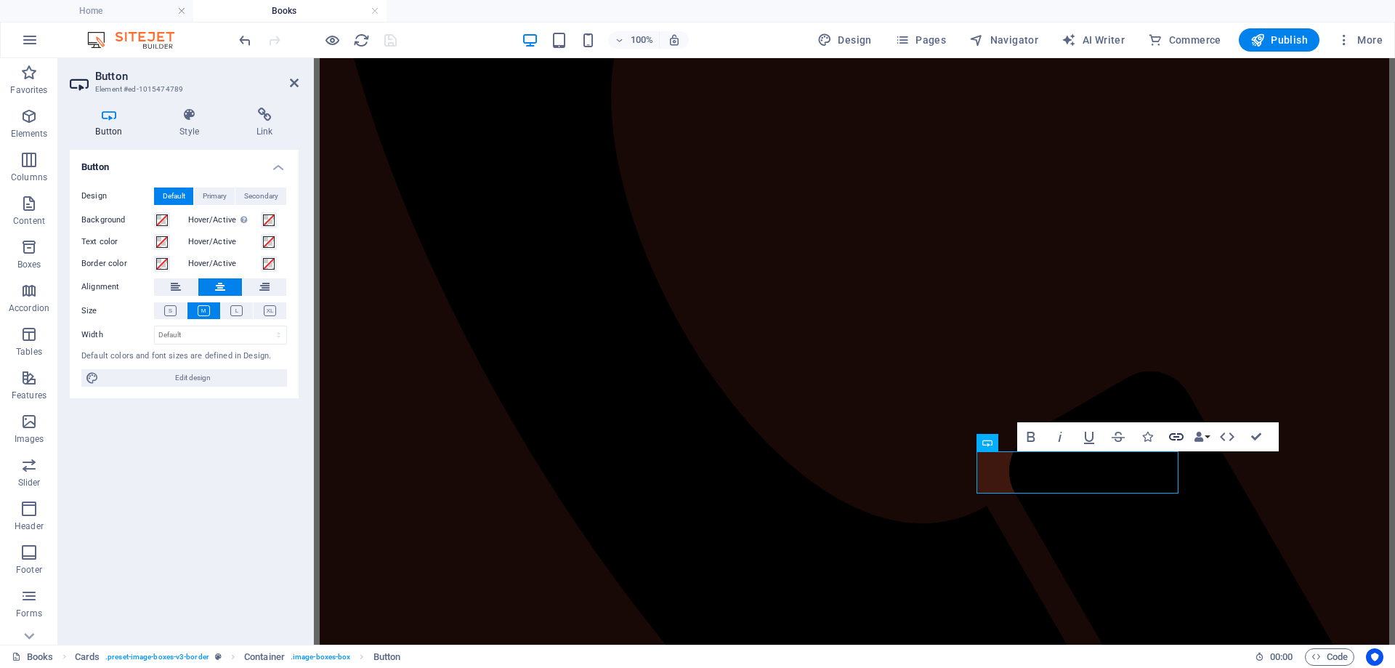
click at [1174, 432] on icon "button" at bounding box center [1176, 436] width 17 height 17
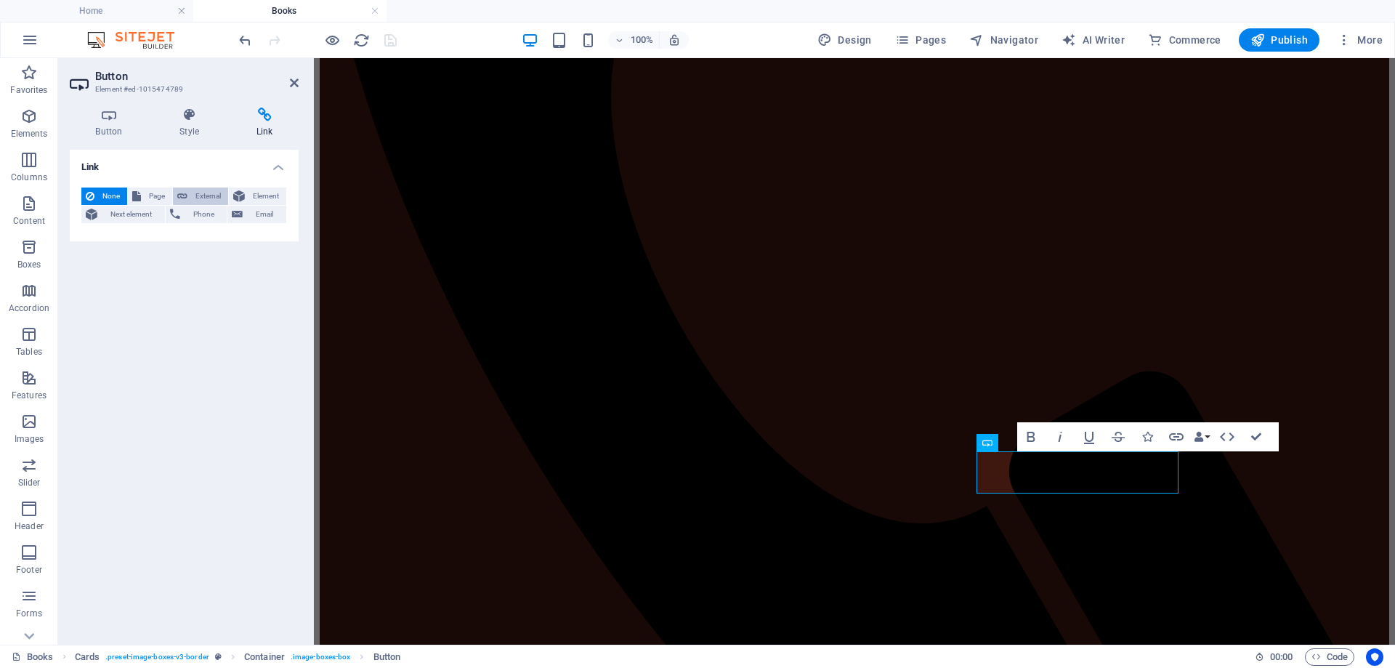
click at [199, 194] on span "External" at bounding box center [208, 196] width 32 height 17
select select "blank"
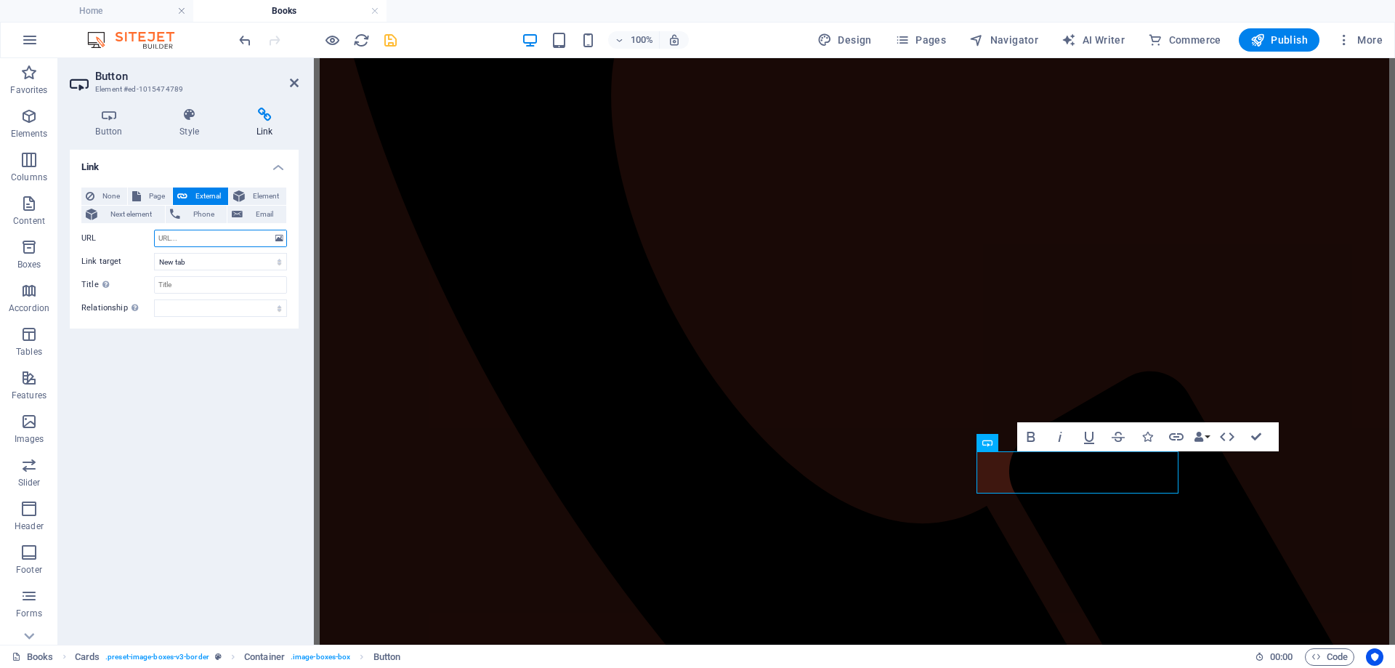
paste input "https://www.amazon.com/dp/B0FPQ1TSHQ"
type input "https://www.amazon.com/dp/B0FPQ1TSHQ"
click at [290, 88] on icon at bounding box center [294, 83] width 9 height 12
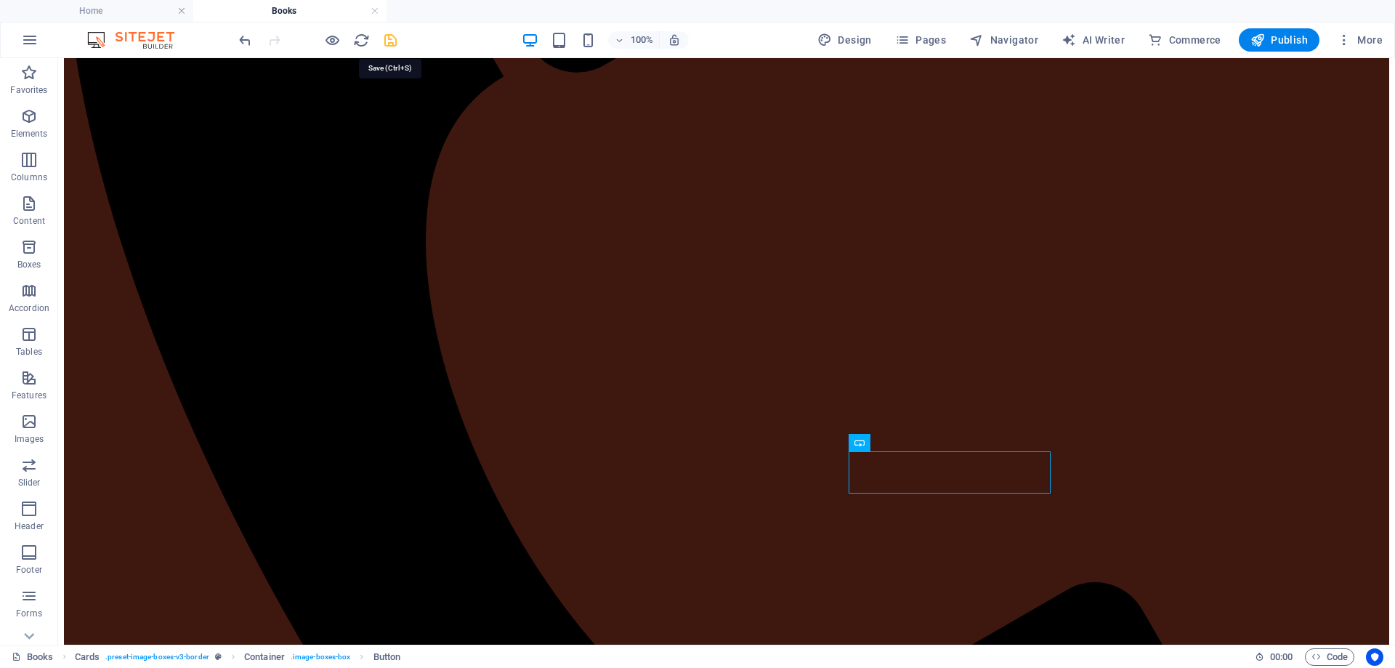
click at [393, 38] on icon "save" at bounding box center [390, 40] width 17 height 17
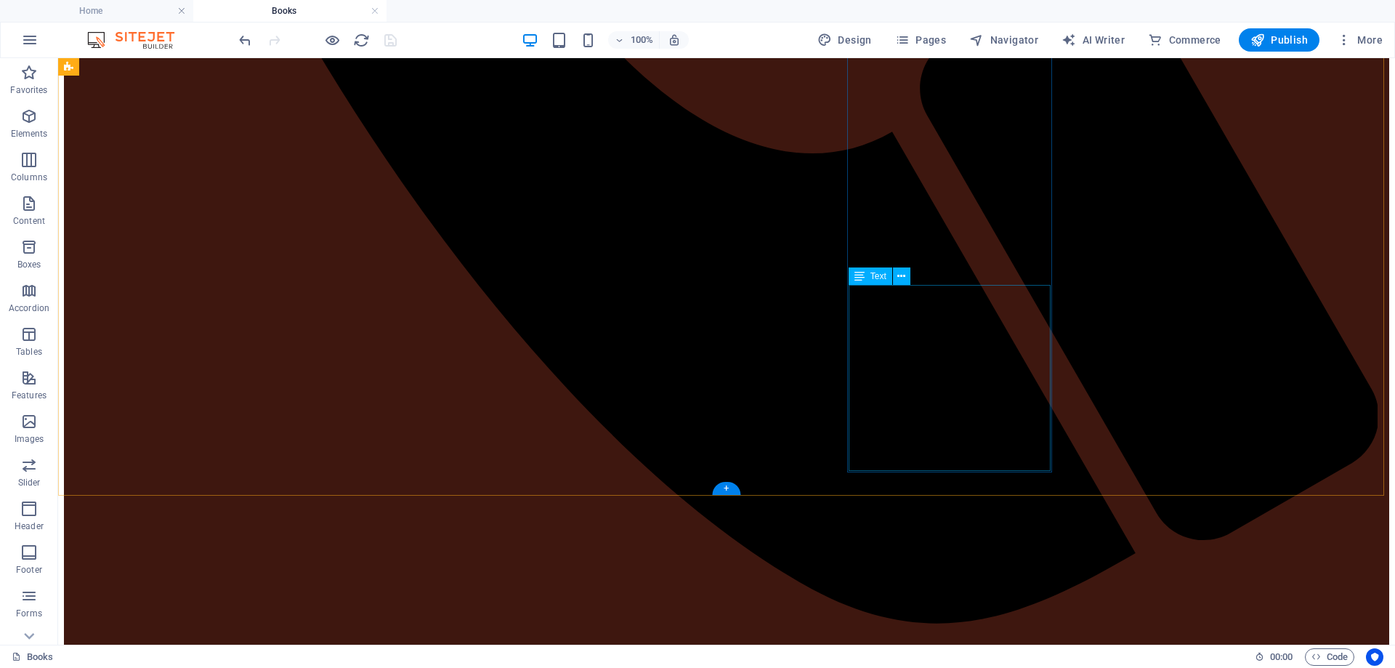
scroll to position [1296, 0]
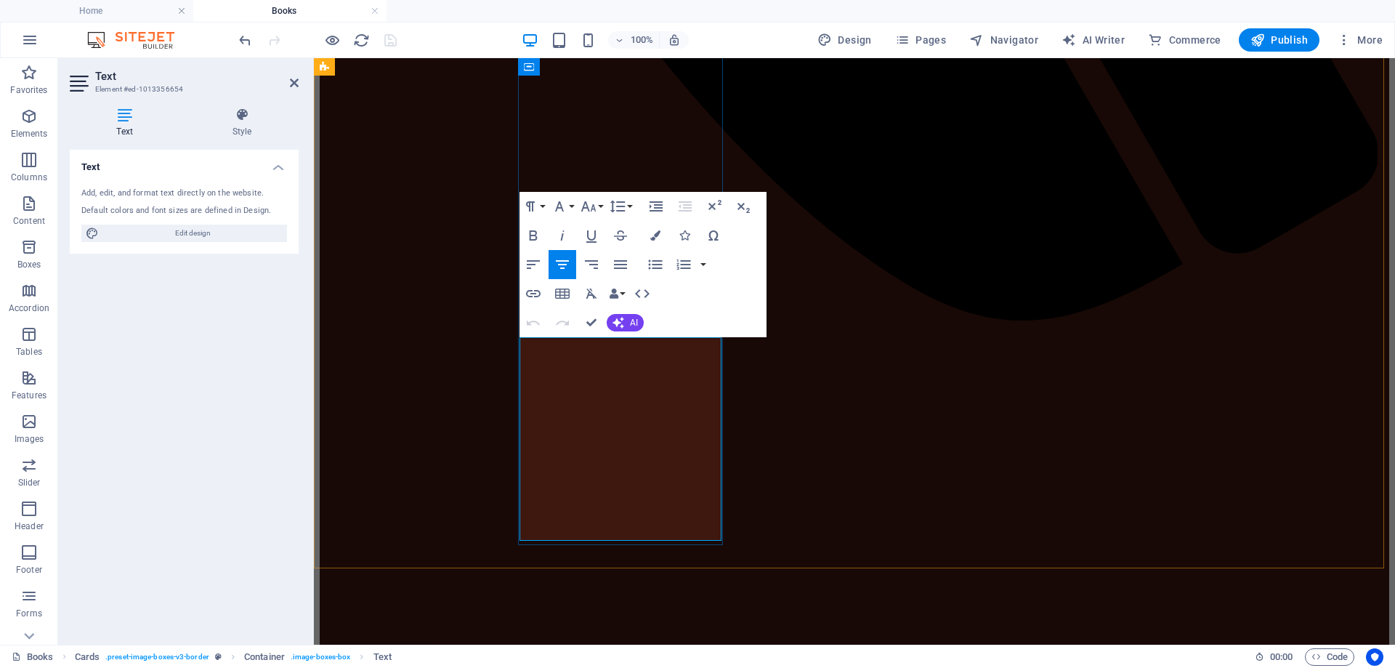
drag, startPoint x: 640, startPoint y: 419, endPoint x: 604, endPoint y: 403, distance: 40.0
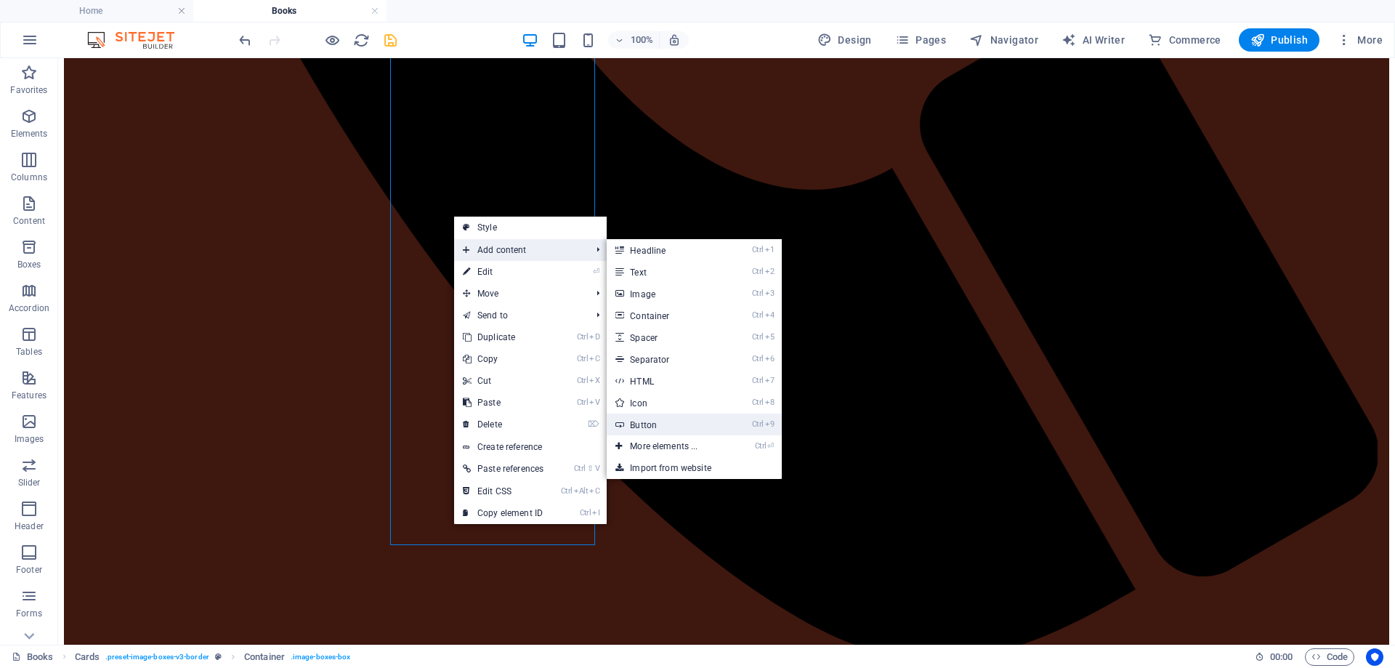
click at [640, 424] on link "Ctrl 9 Button" at bounding box center [667, 425] width 120 height 22
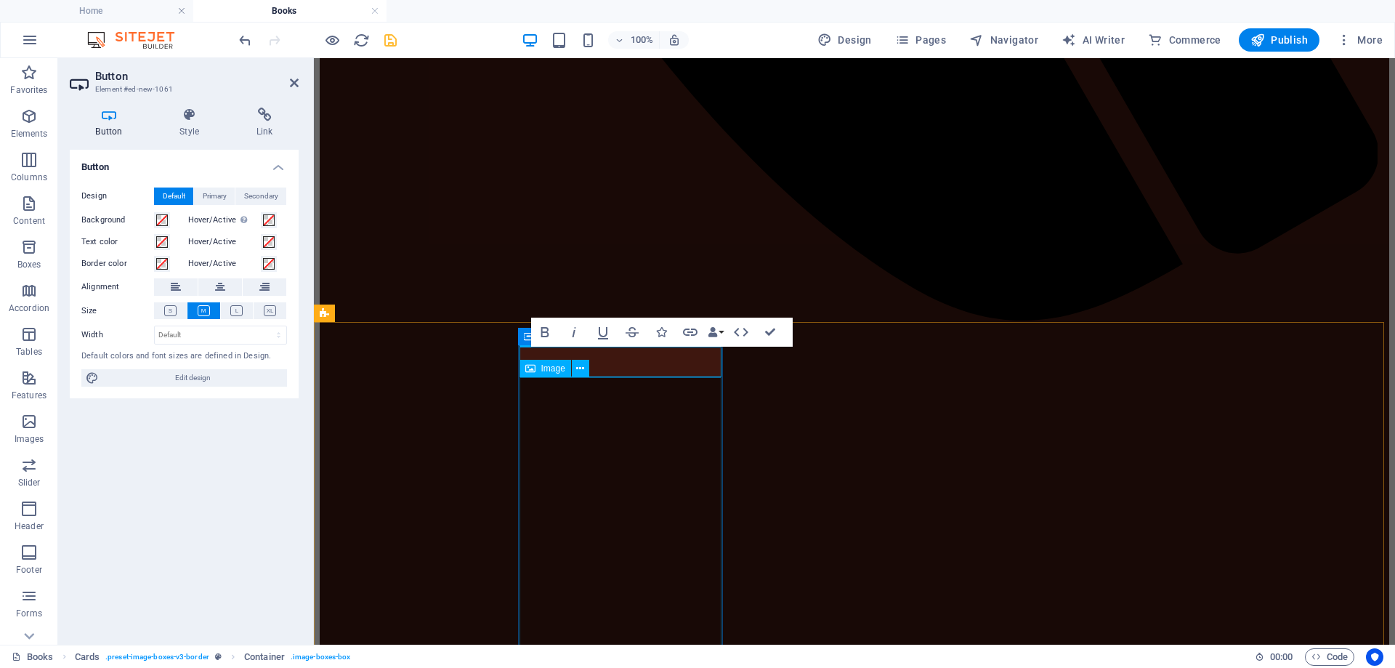
scroll to position [922, 0]
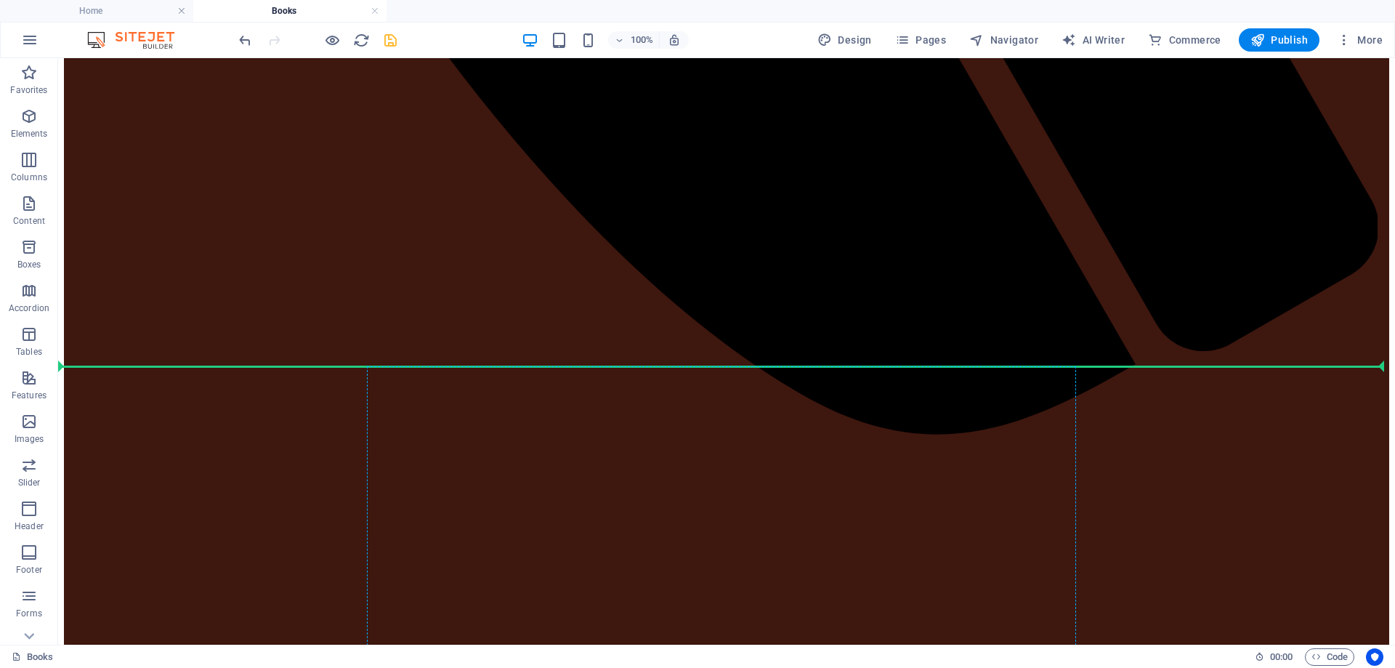
scroll to position [1491, 0]
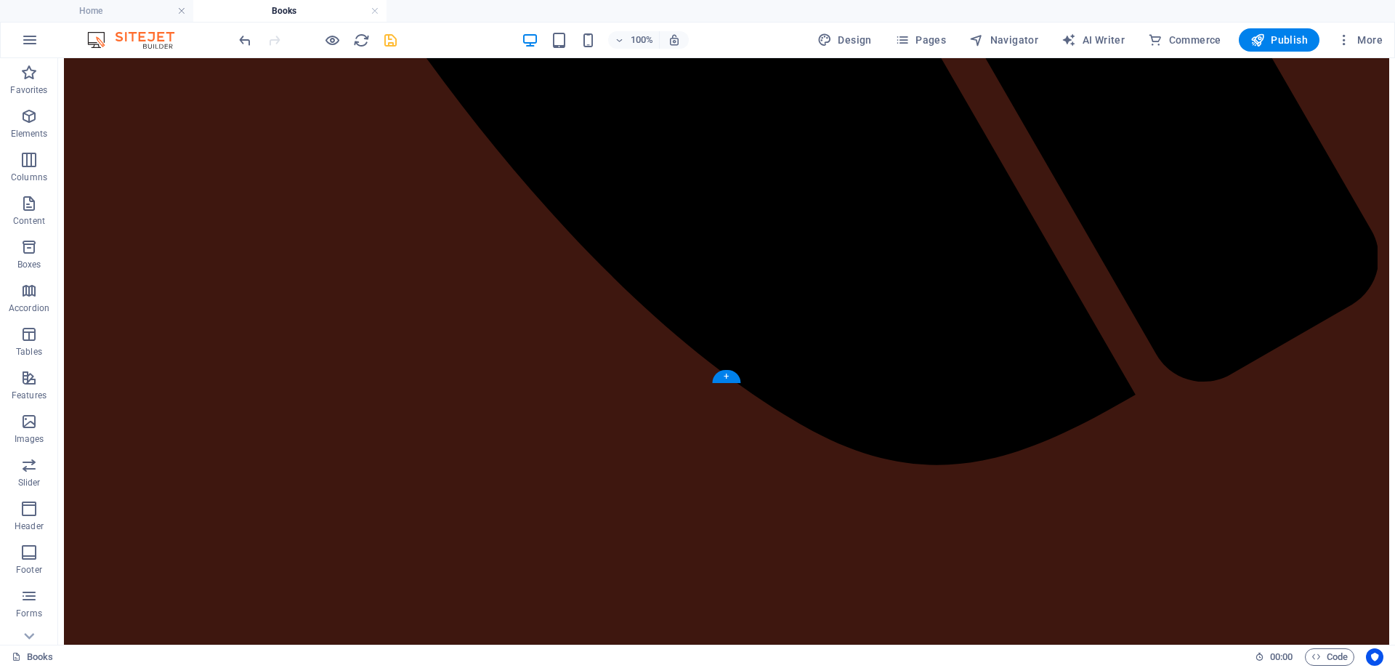
drag, startPoint x: 509, startPoint y: 384, endPoint x: 464, endPoint y: 328, distance: 71.9
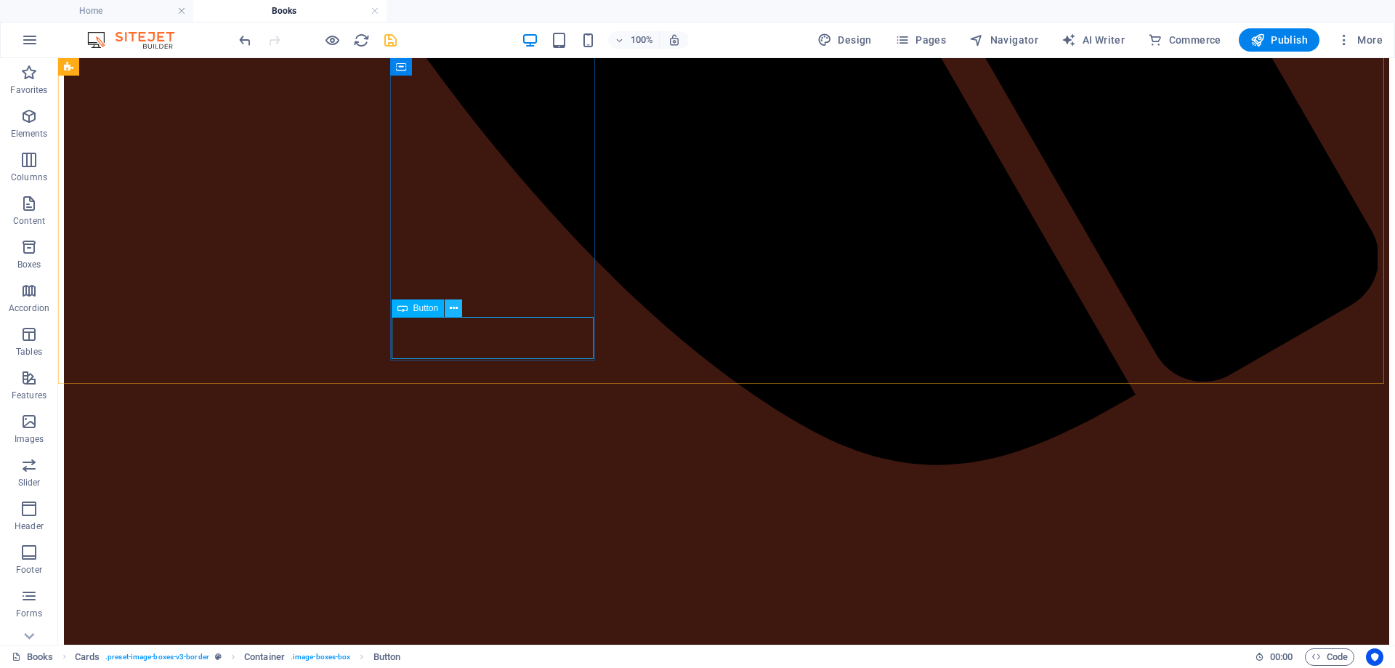
click at [450, 307] on icon at bounding box center [454, 308] width 8 height 15
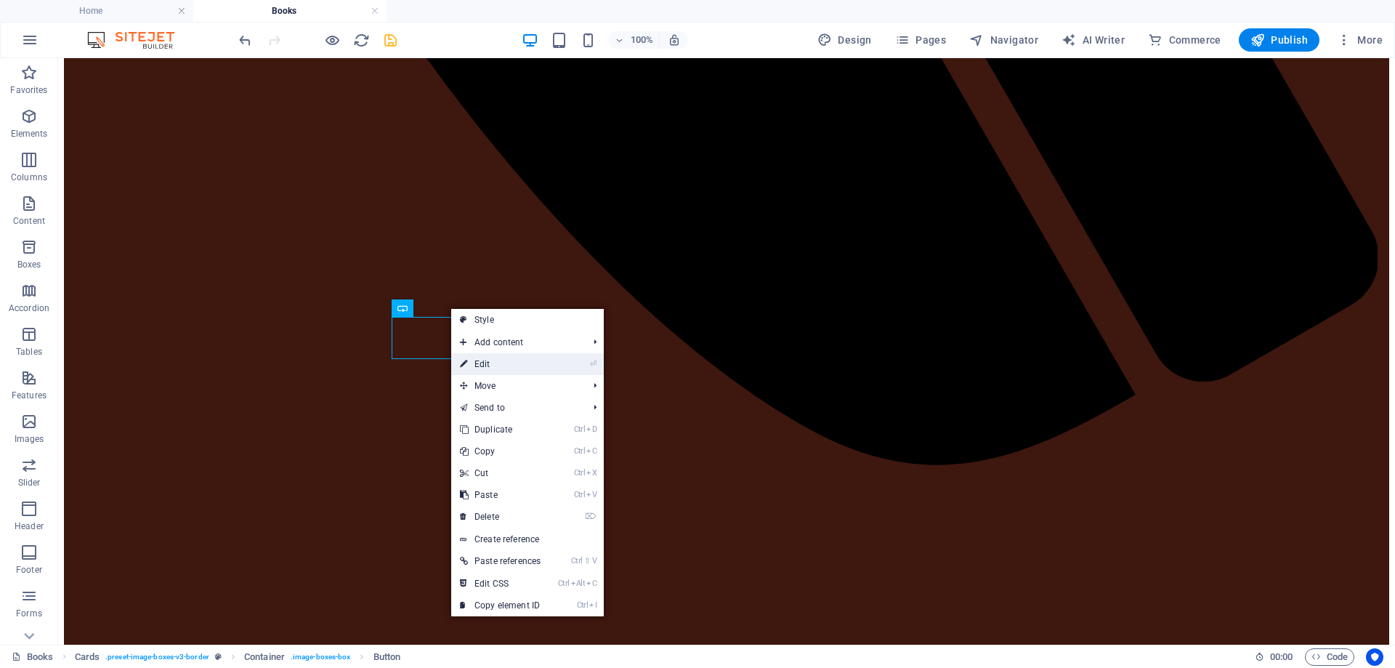
click at [473, 361] on link "⏎ Edit" at bounding box center [500, 364] width 98 height 22
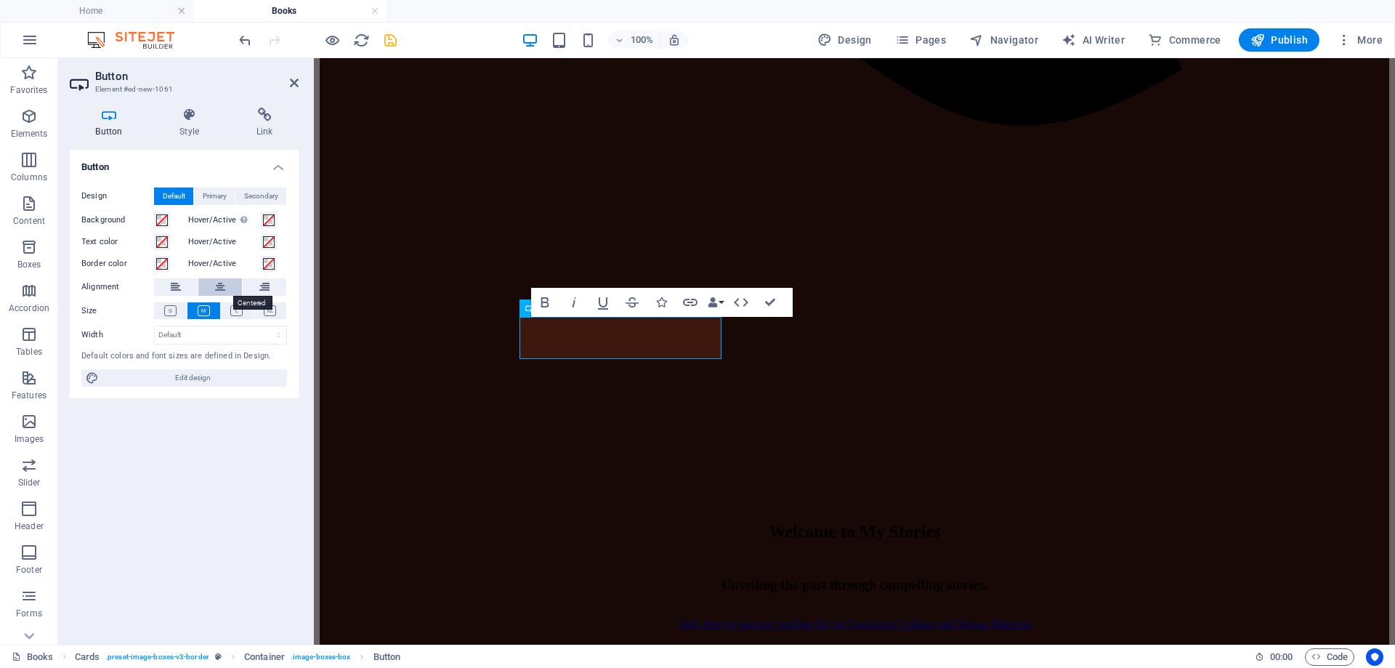
click at [221, 289] on icon at bounding box center [220, 286] width 10 height 17
drag, startPoint x: 656, startPoint y: 329, endPoint x: 582, endPoint y: 334, distance: 73.6
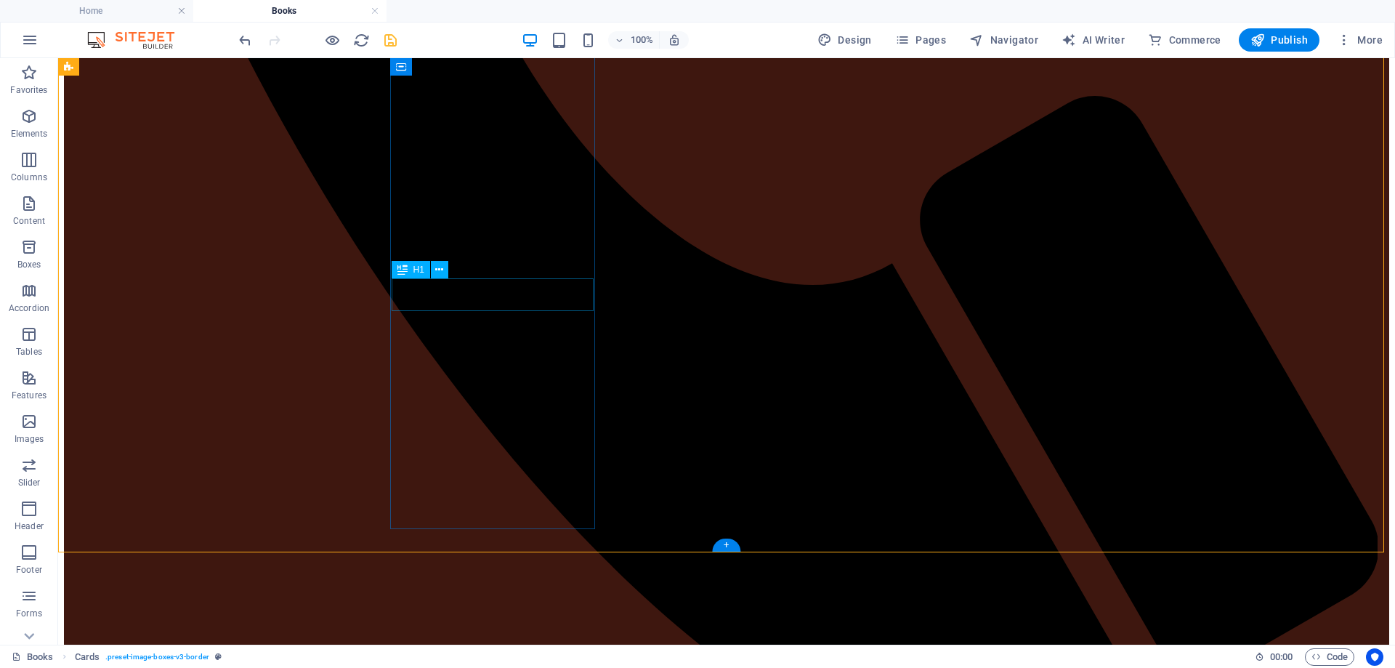
scroll to position [1200, 0]
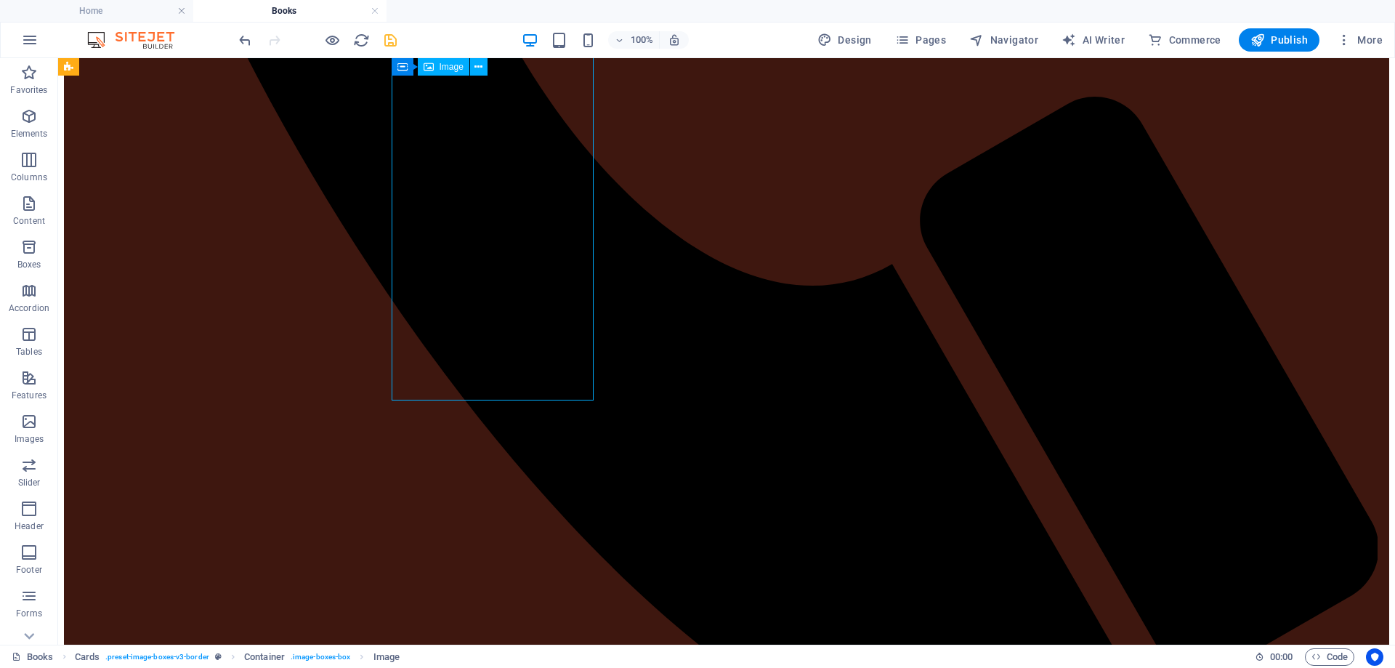
select select "%"
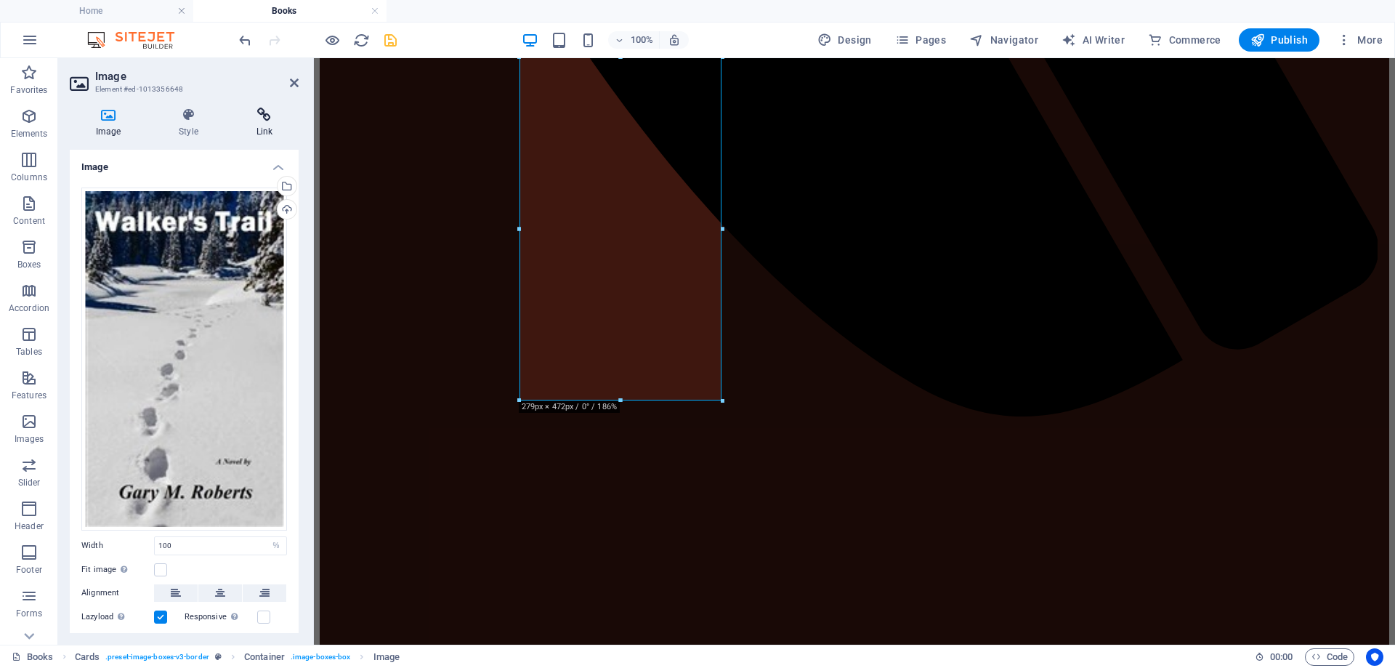
click at [267, 113] on icon at bounding box center [264, 115] width 68 height 15
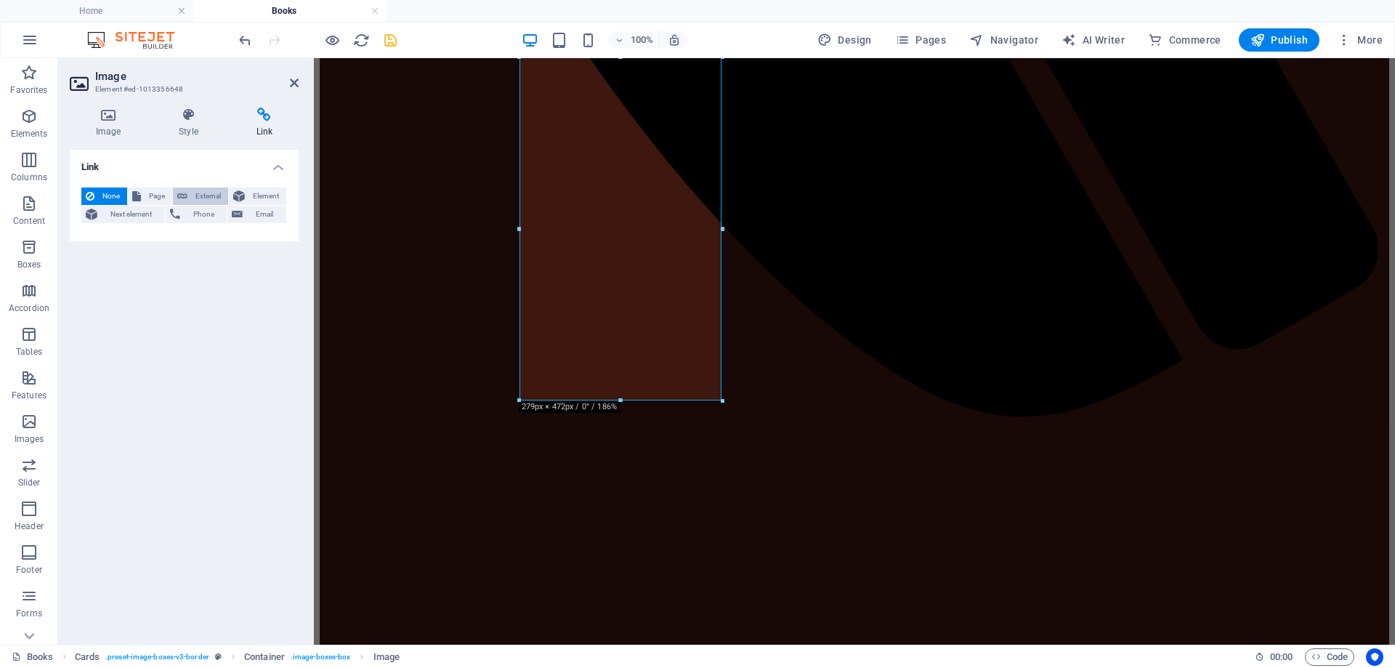
click at [201, 193] on span "External" at bounding box center [208, 196] width 32 height 17
select select "blank"
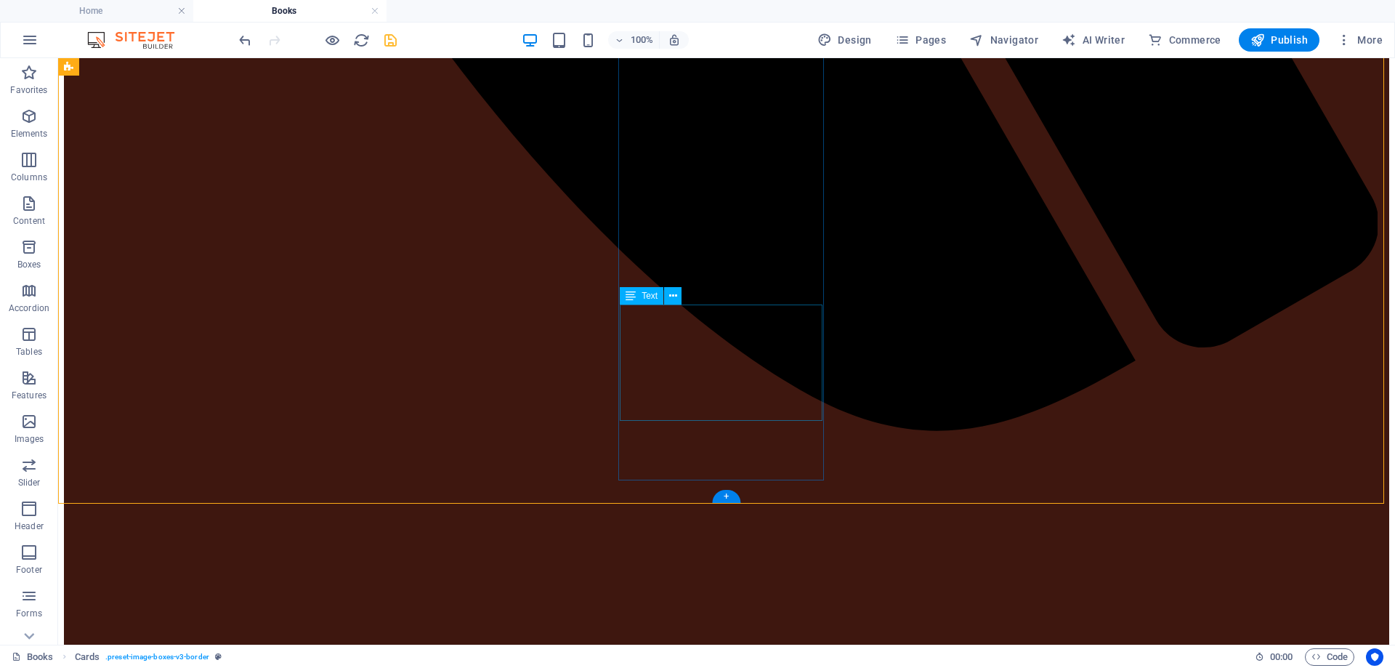
scroll to position [1563, 0]
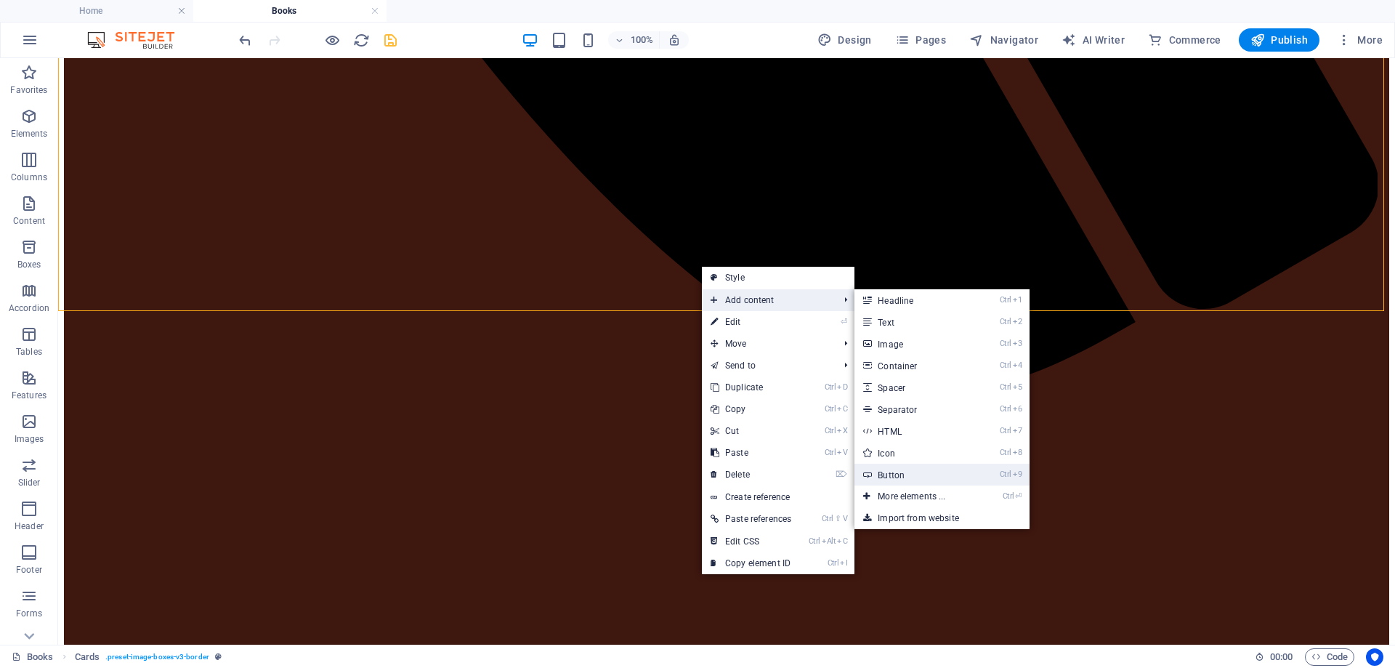
click at [889, 479] on link "Ctrl 9 Button" at bounding box center [915, 475] width 120 height 22
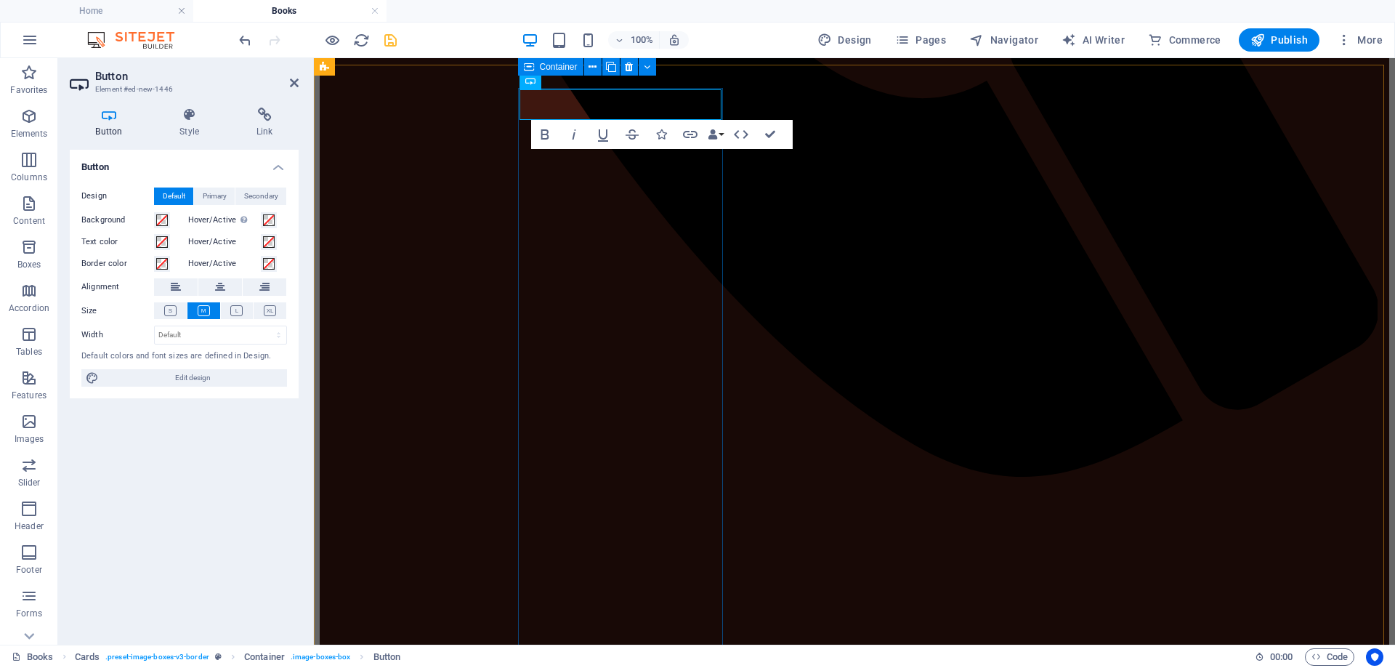
scroll to position [994, 0]
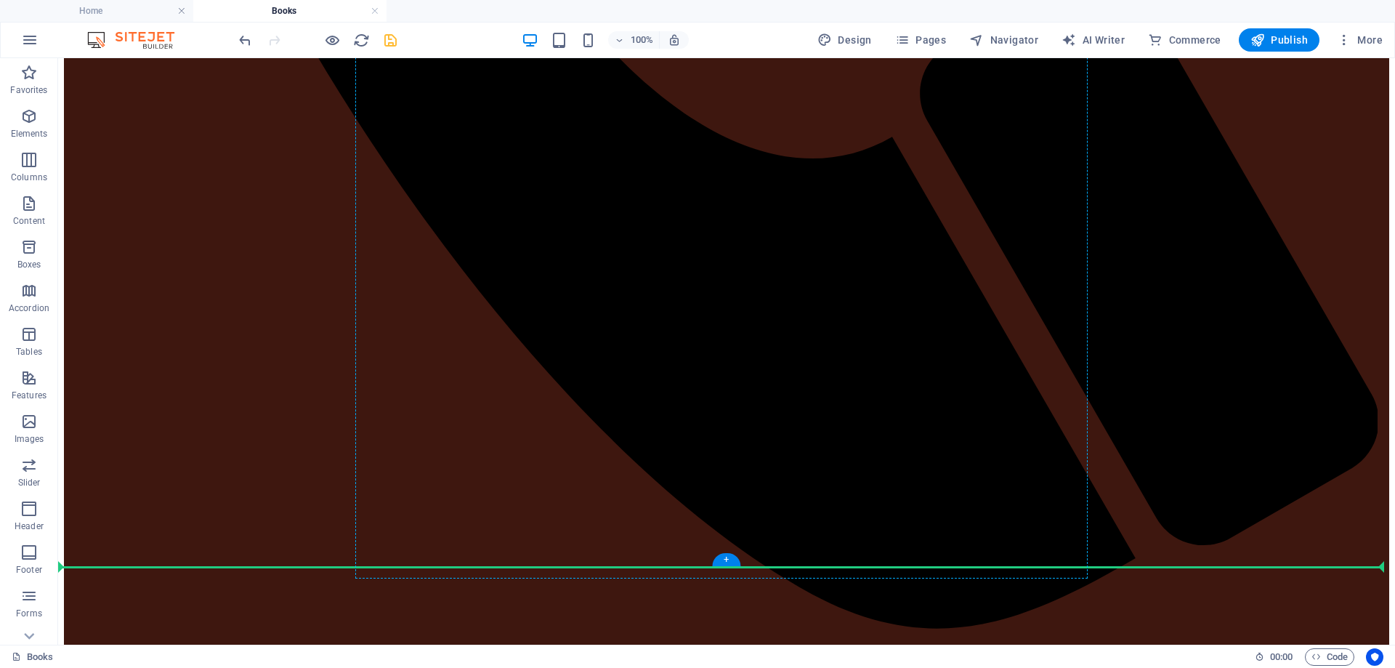
scroll to position [1338, 0]
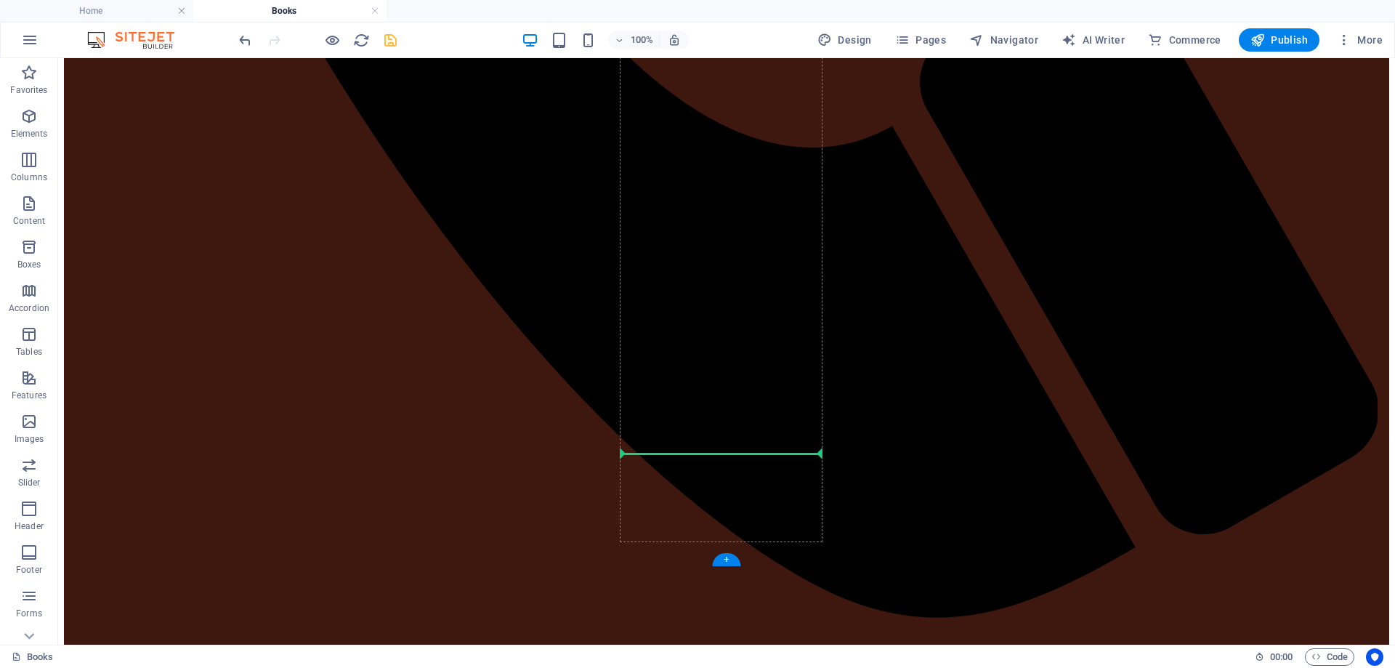
drag, startPoint x: 517, startPoint y: 312, endPoint x: 733, endPoint y: 446, distance: 254.6
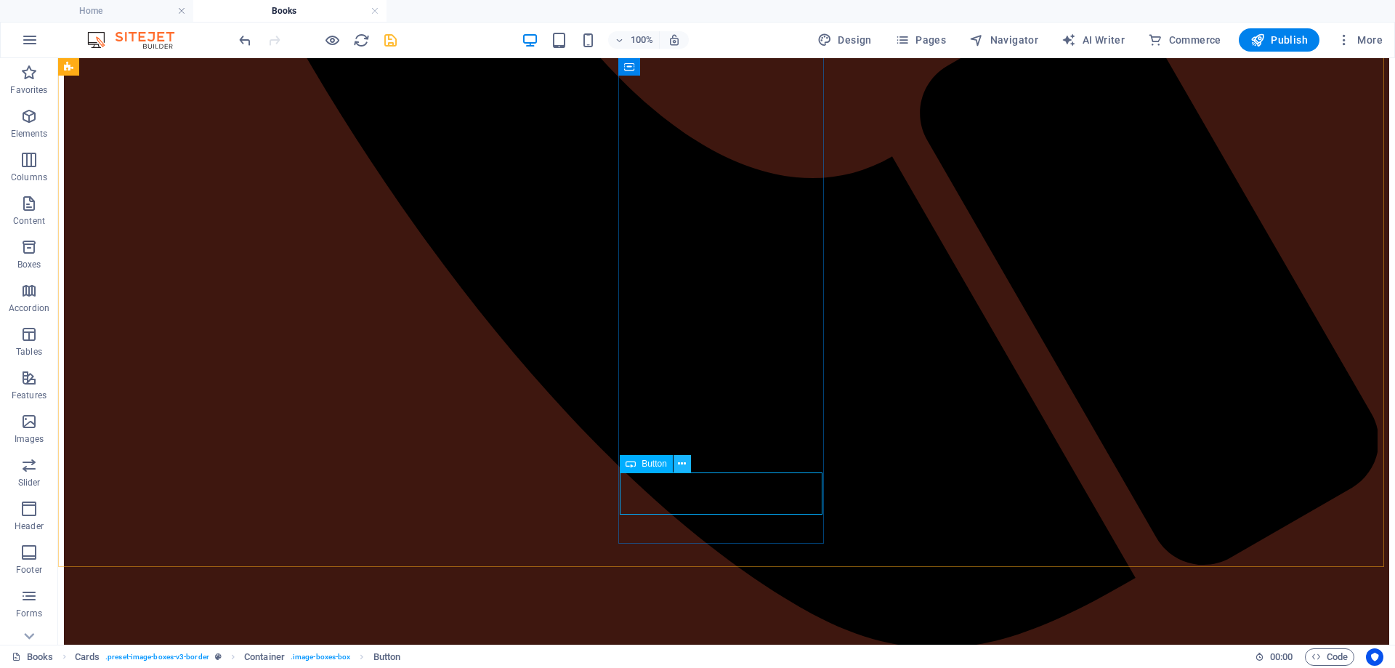
click at [686, 464] on icon at bounding box center [682, 463] width 8 height 15
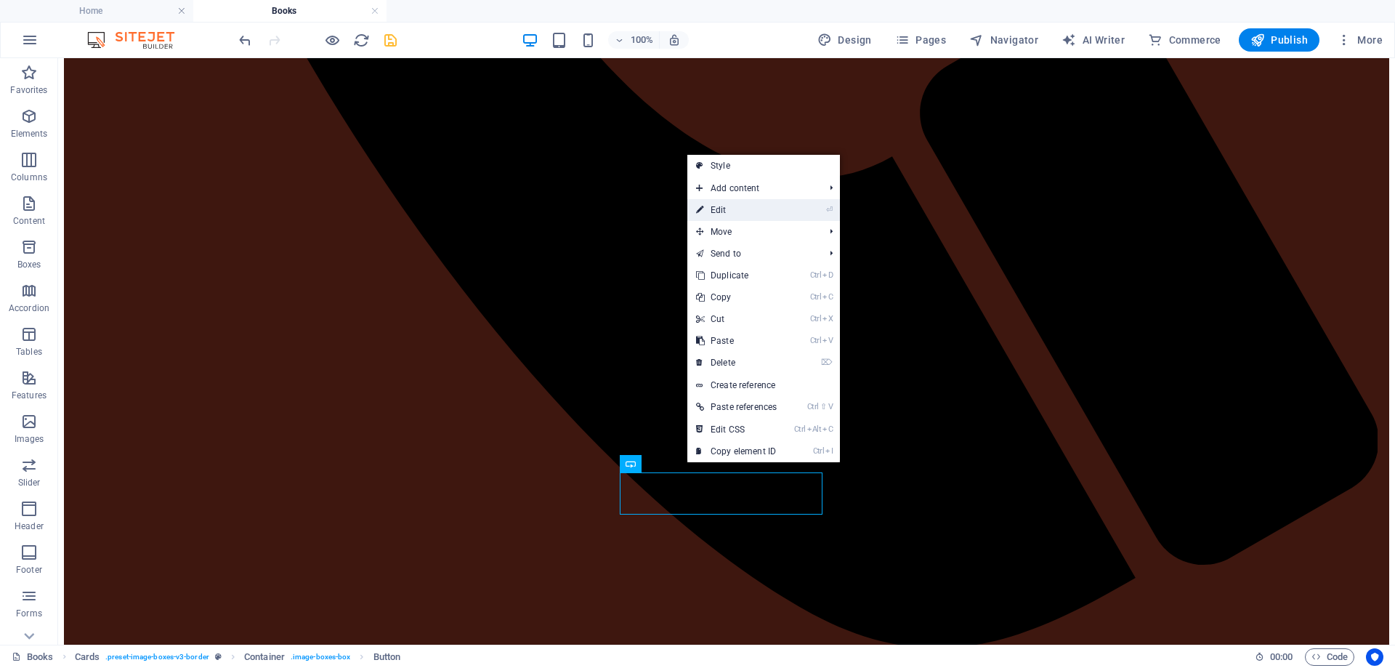
click at [757, 217] on link "⏎ Edit" at bounding box center [737, 210] width 98 height 22
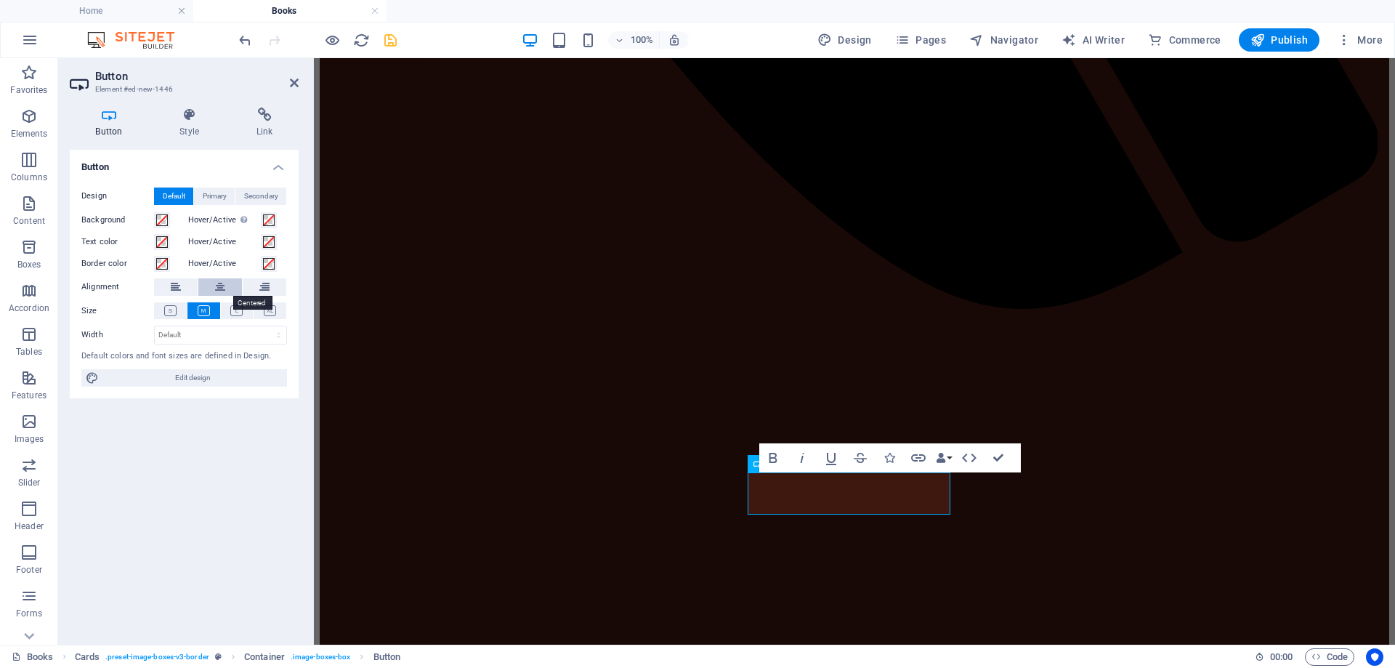
click at [213, 289] on button at bounding box center [220, 286] width 44 height 17
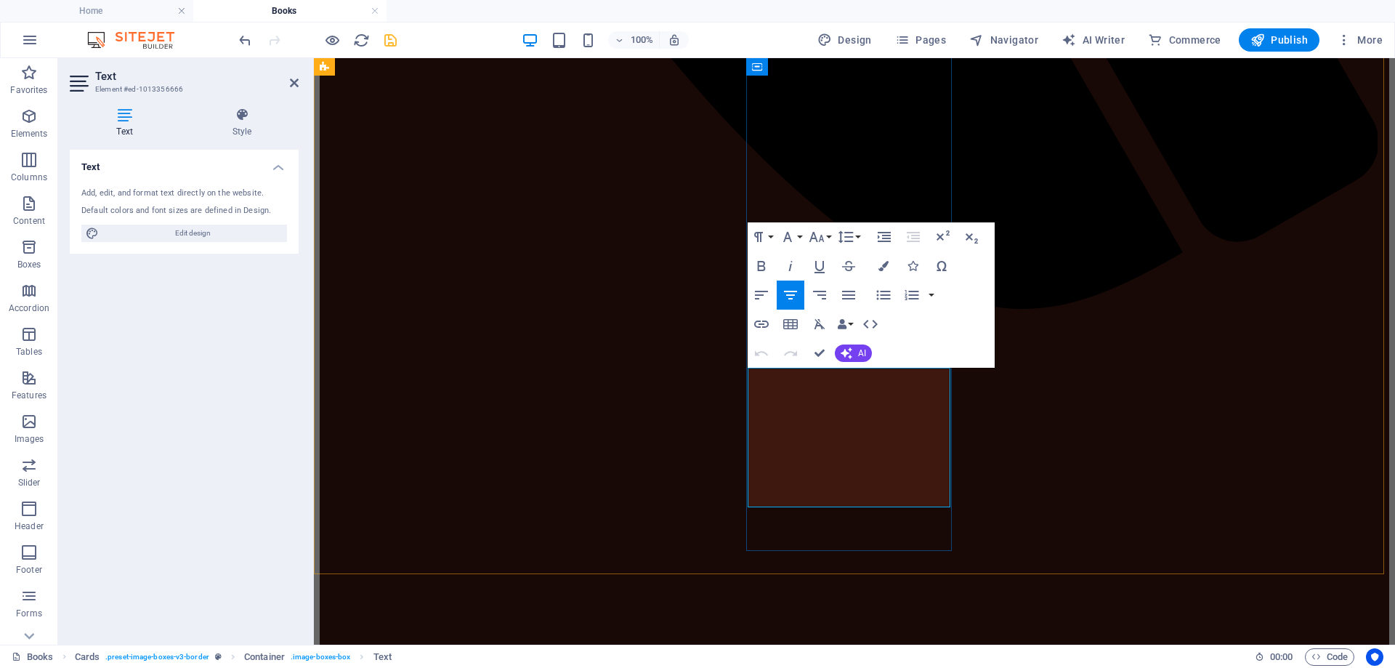
drag, startPoint x: 861, startPoint y: 490, endPoint x: 826, endPoint y: 494, distance: 35.8
click at [828, 235] on button "Font Size" at bounding box center [820, 236] width 28 height 29
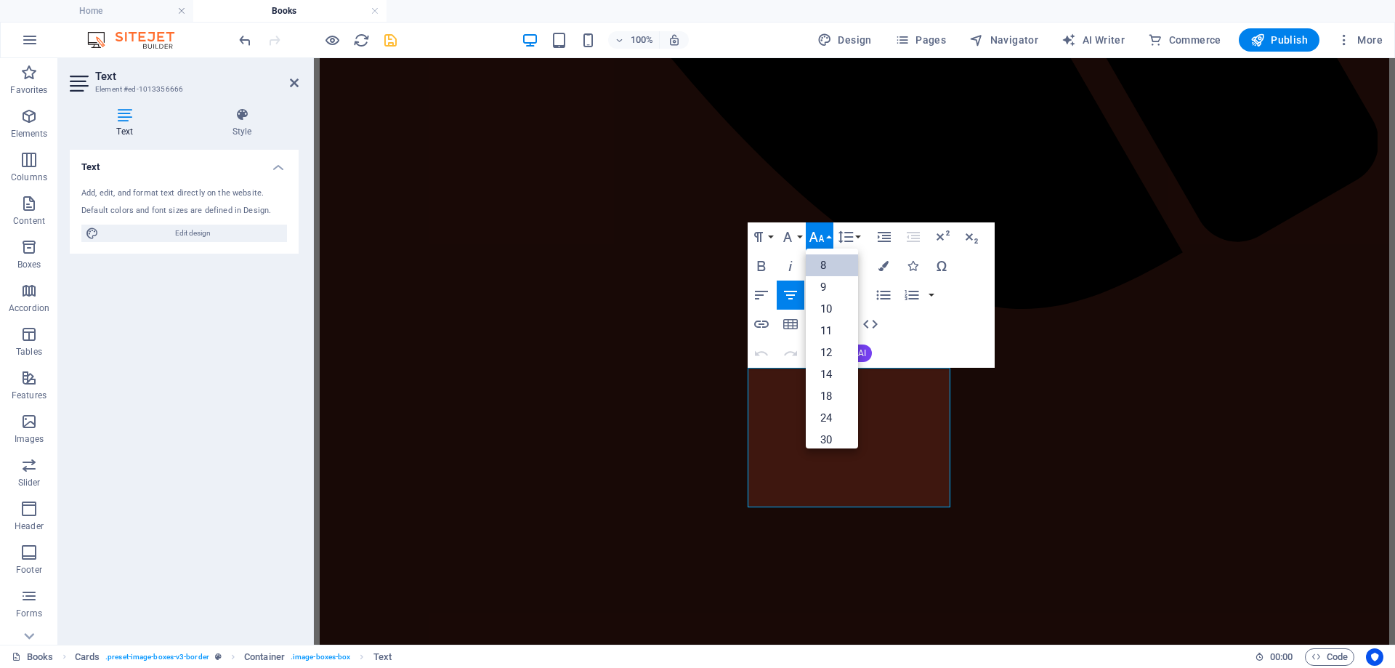
click at [820, 265] on link "8" at bounding box center [832, 265] width 52 height 22
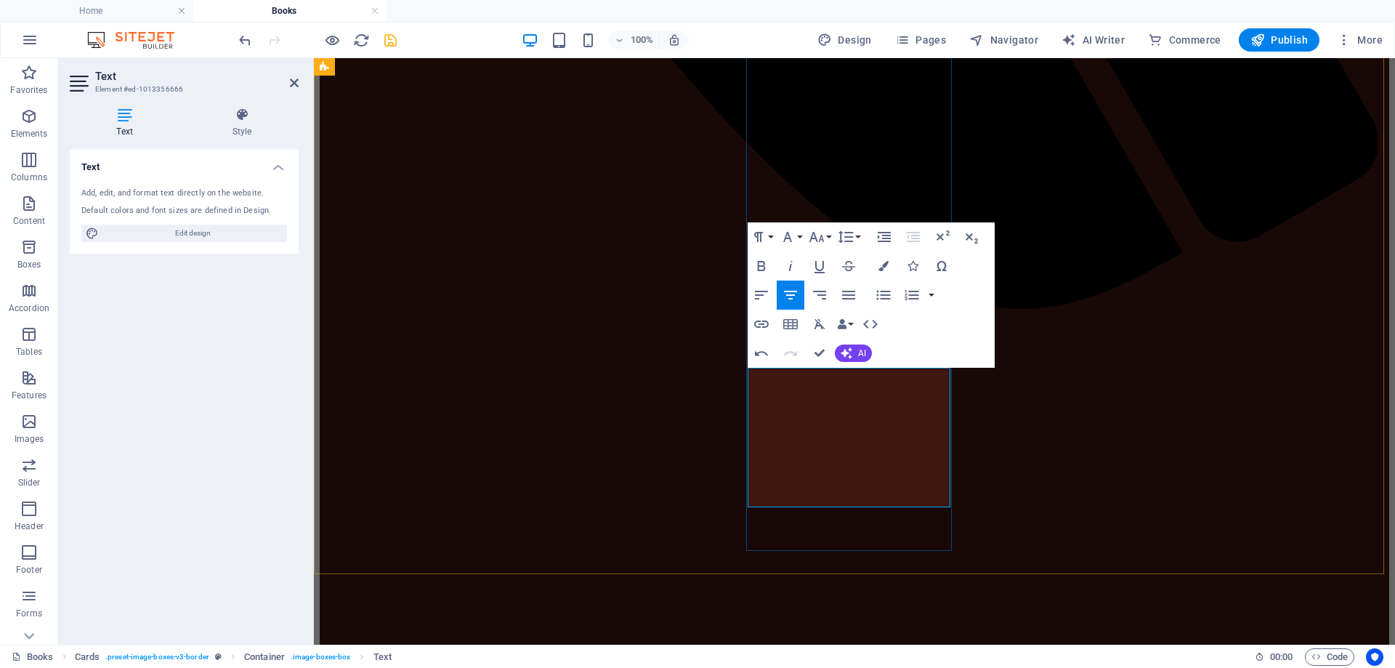
click at [829, 237] on button "Font Size" at bounding box center [820, 236] width 28 height 29
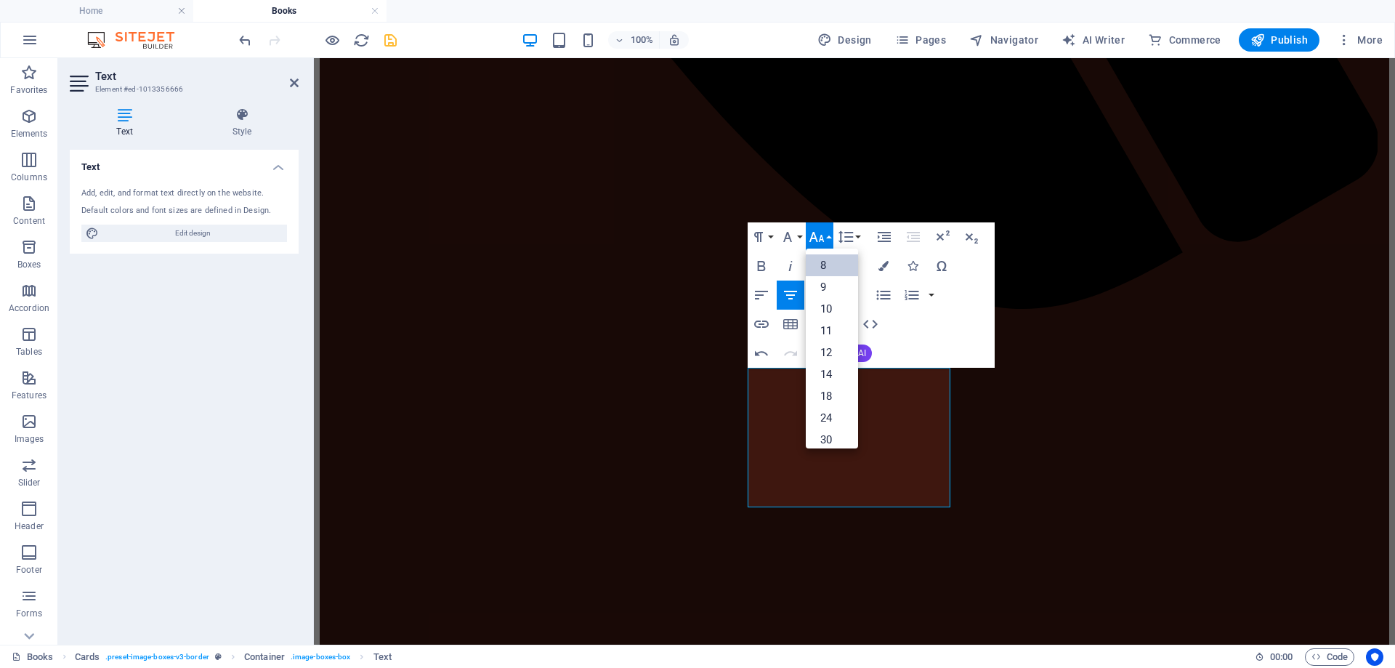
click at [824, 262] on link "8" at bounding box center [832, 265] width 52 height 22
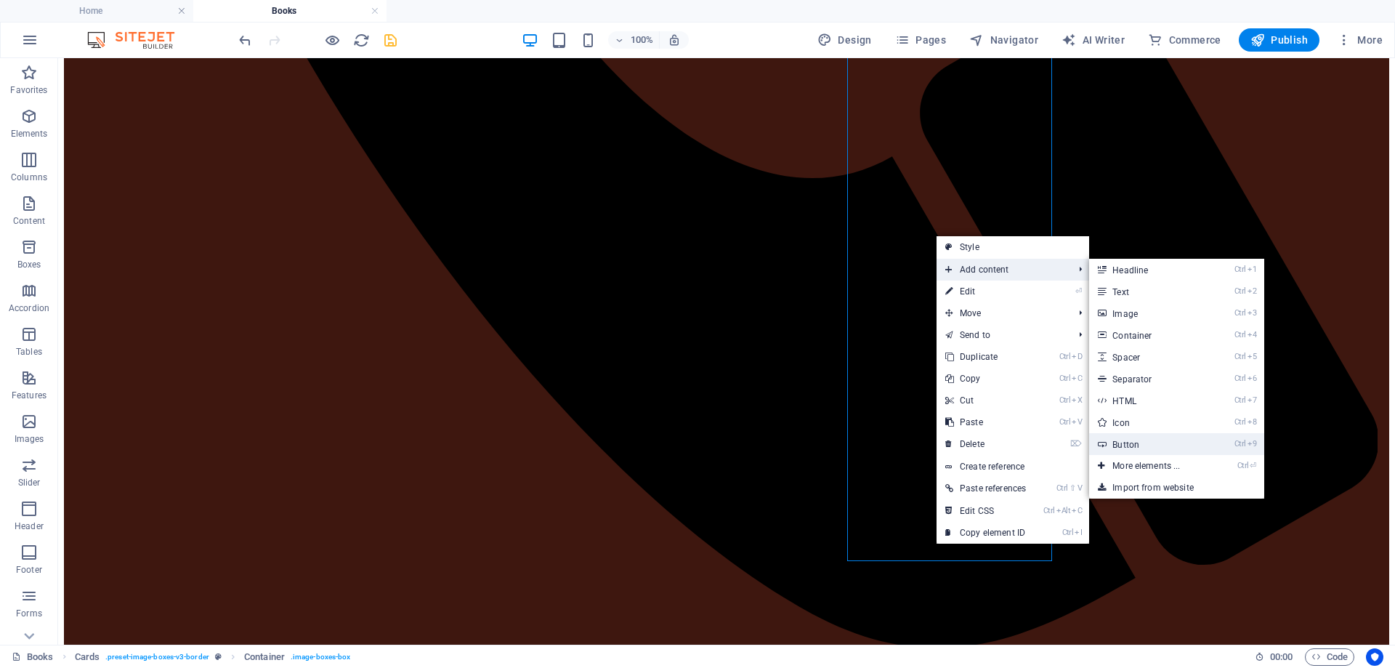
click at [1132, 447] on link "Ctrl 9 Button" at bounding box center [1149, 444] width 120 height 22
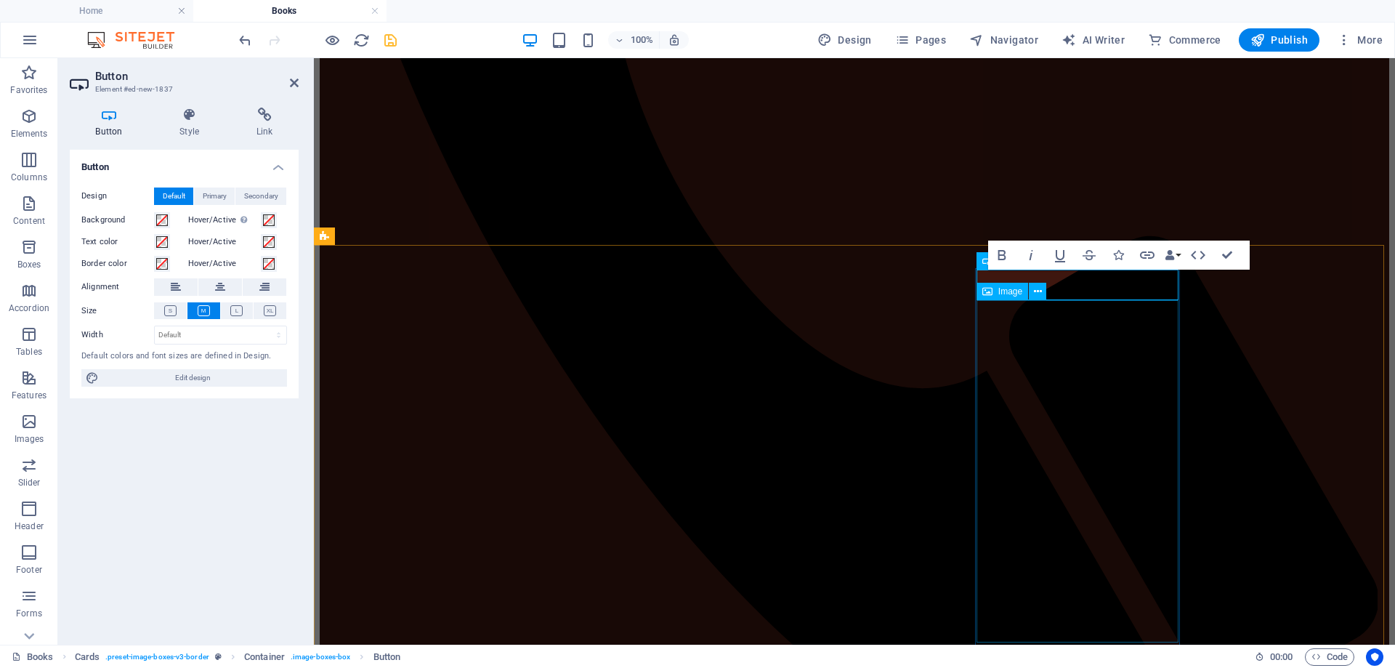
scroll to position [849, 0]
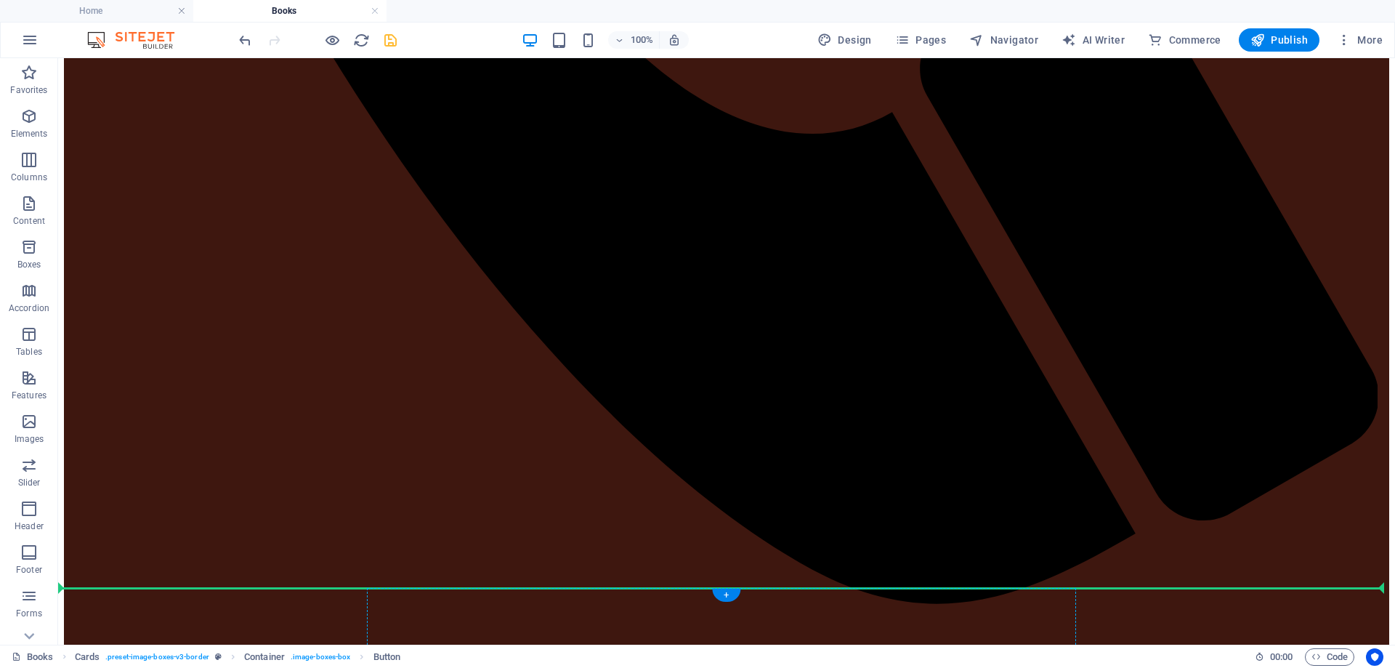
scroll to position [1366, 0]
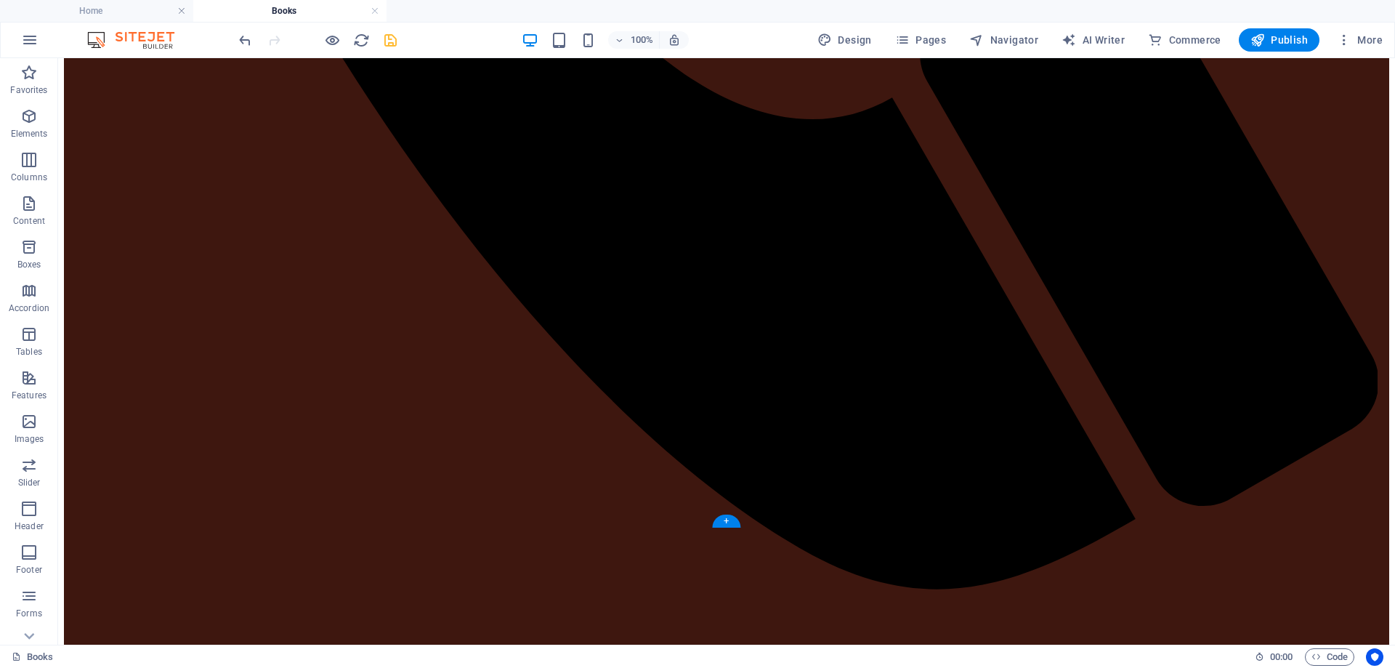
drag, startPoint x: 969, startPoint y: 462, endPoint x: 953, endPoint y: 478, distance: 22.6
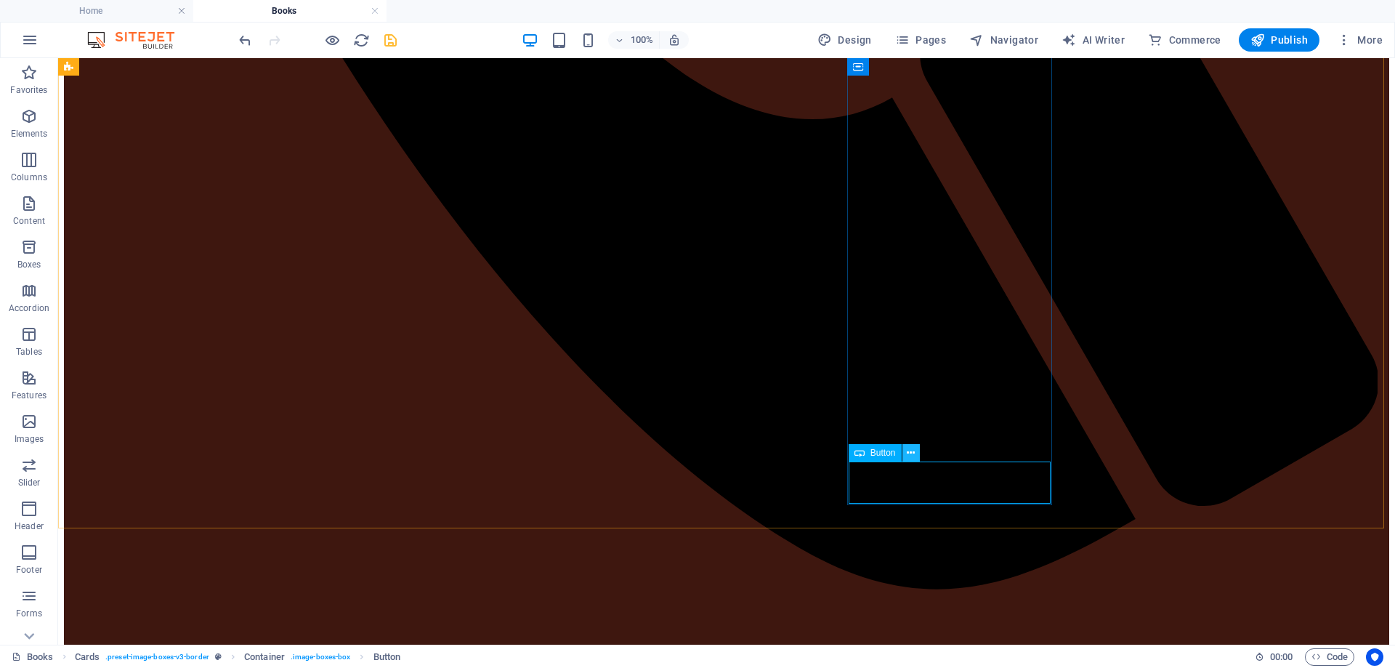
click at [911, 454] on icon at bounding box center [911, 453] width 8 height 15
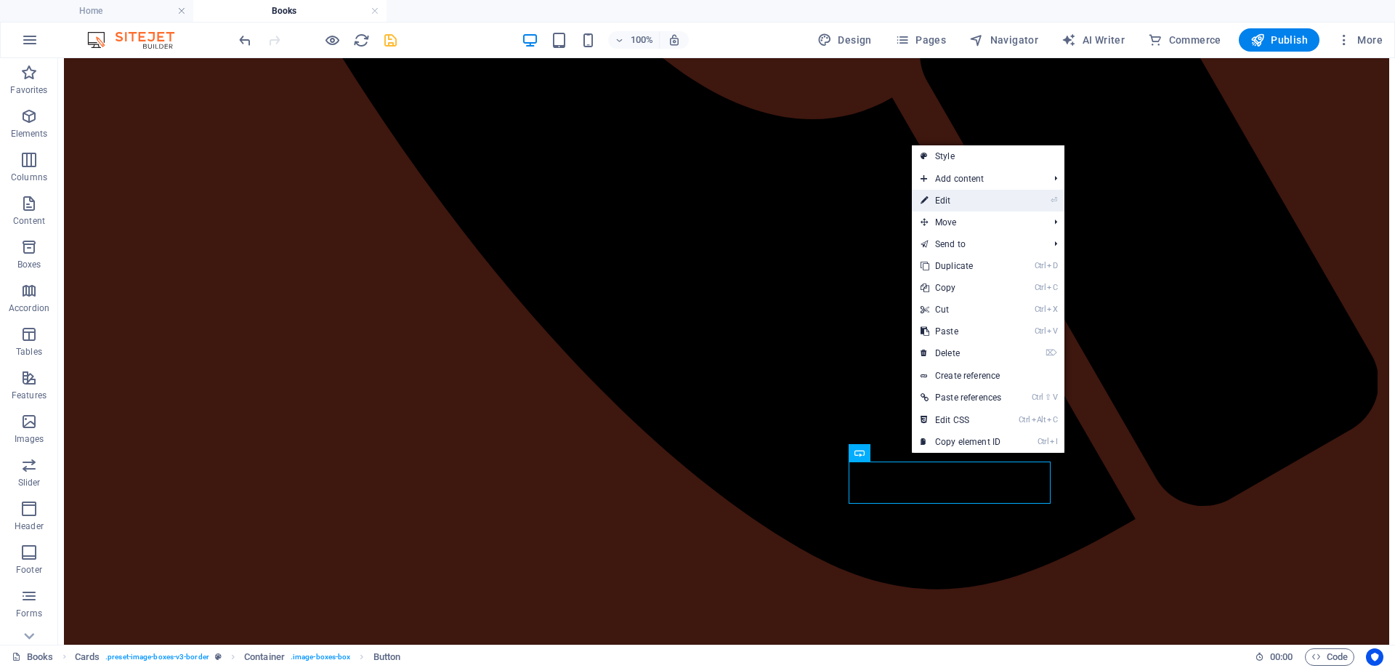
click at [969, 202] on link "⏎ Edit" at bounding box center [961, 201] width 98 height 22
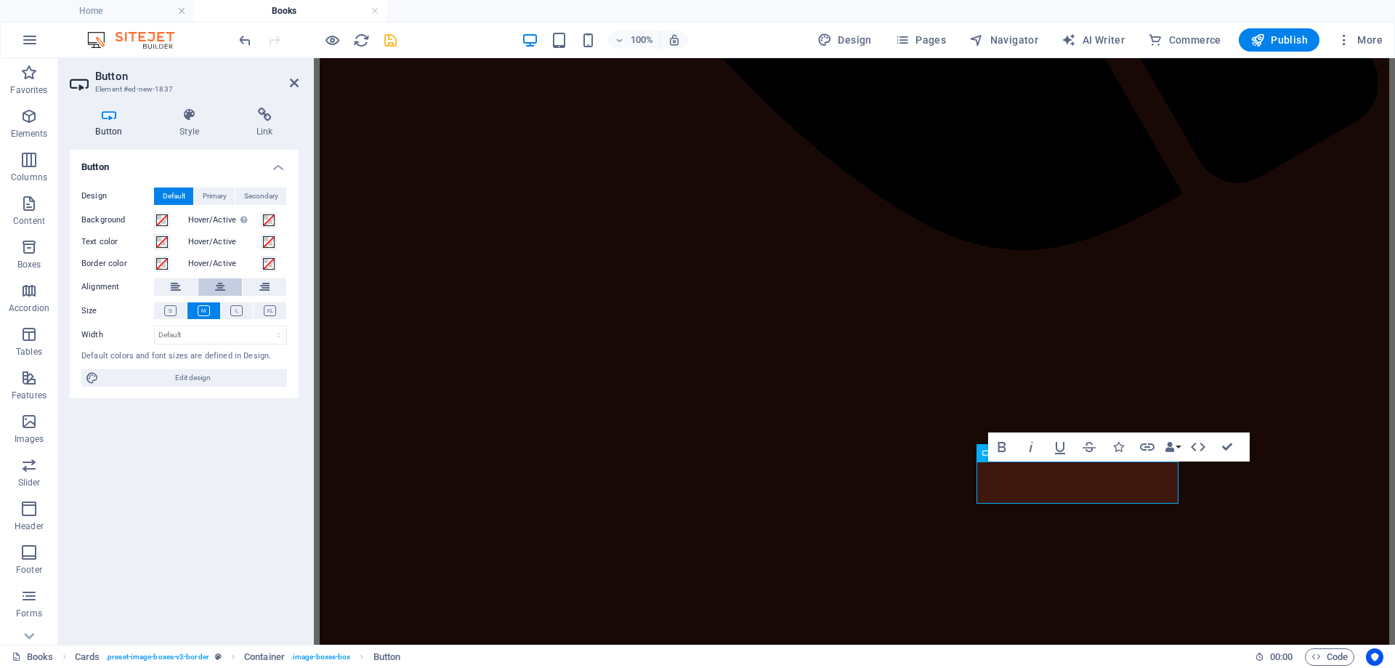
click at [221, 287] on icon at bounding box center [220, 286] width 10 height 17
drag, startPoint x: 1124, startPoint y: 478, endPoint x: 1040, endPoint y: 491, distance: 85.2
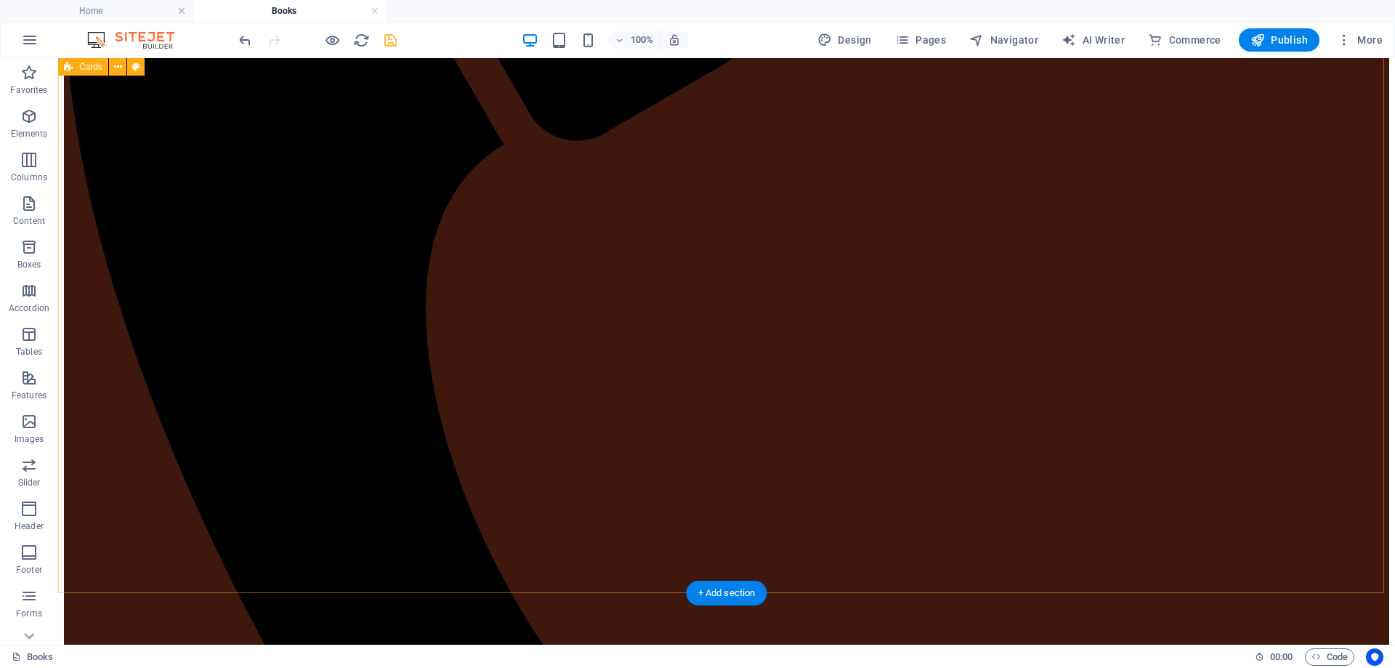
scroll to position [712, 0]
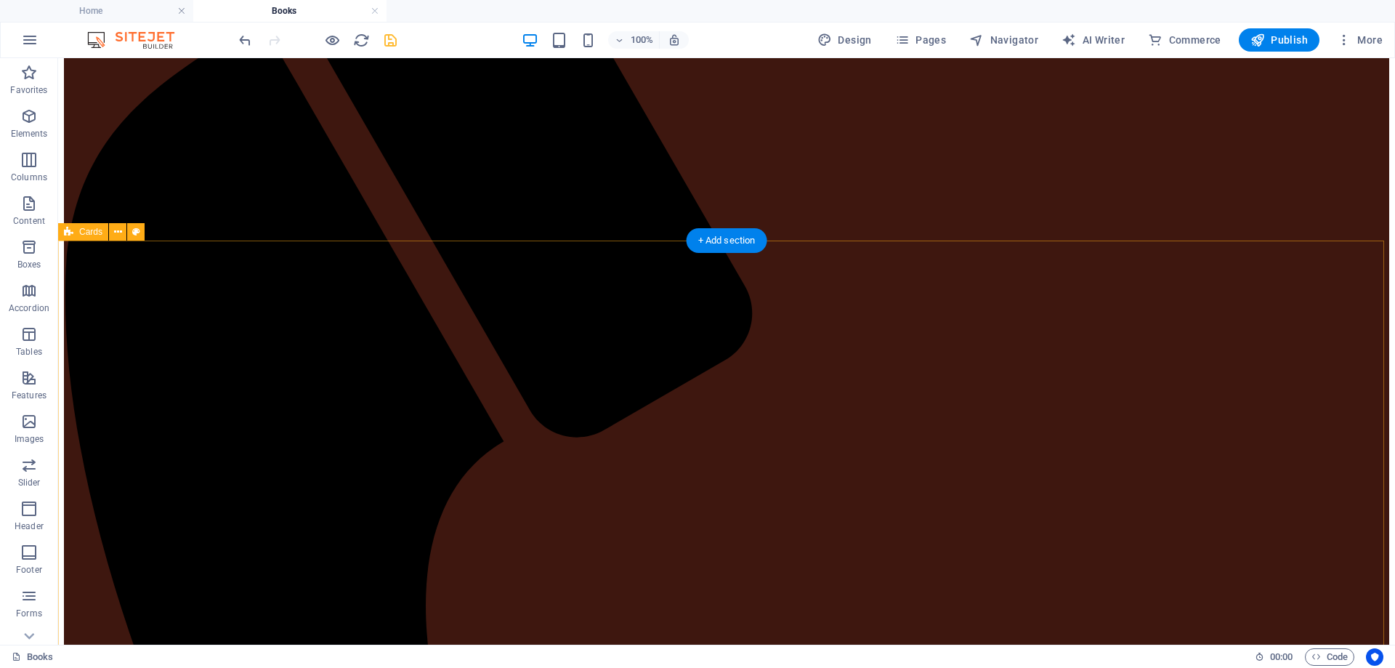
scroll to position [349, 0]
click at [113, 237] on button at bounding box center [117, 233] width 17 height 17
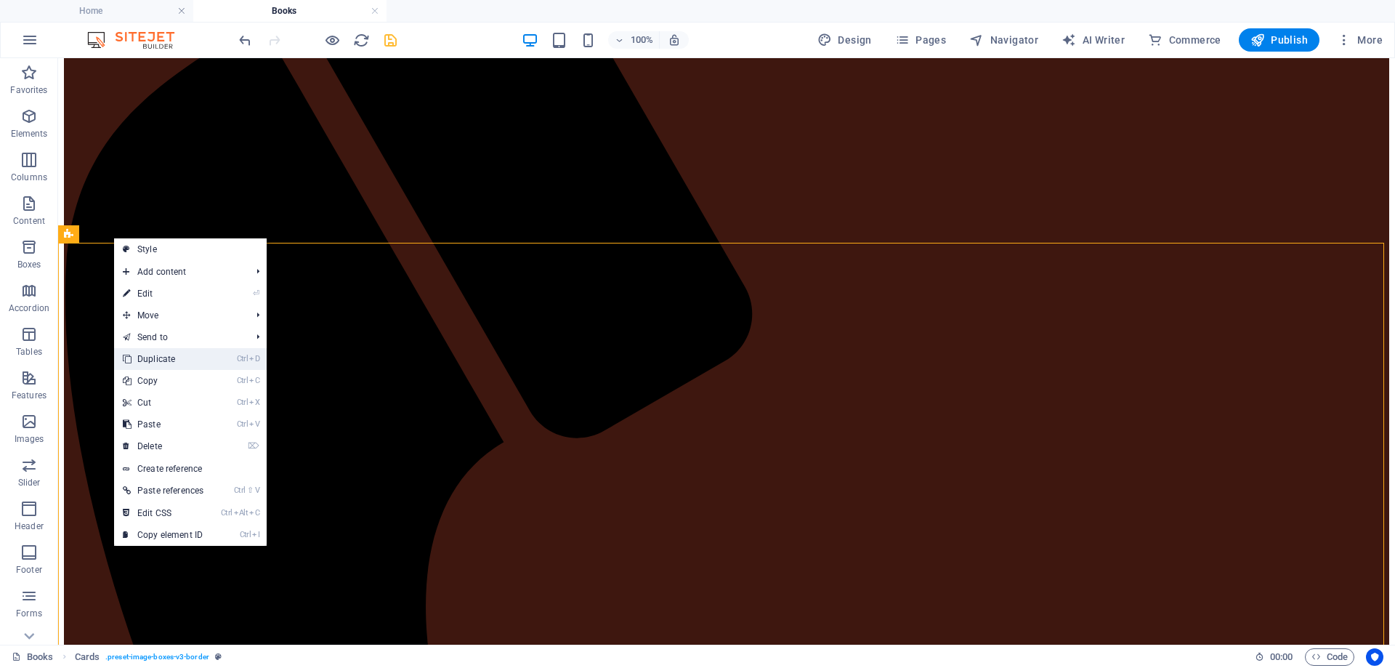
click at [148, 359] on link "Ctrl D Duplicate" at bounding box center [163, 359] width 98 height 22
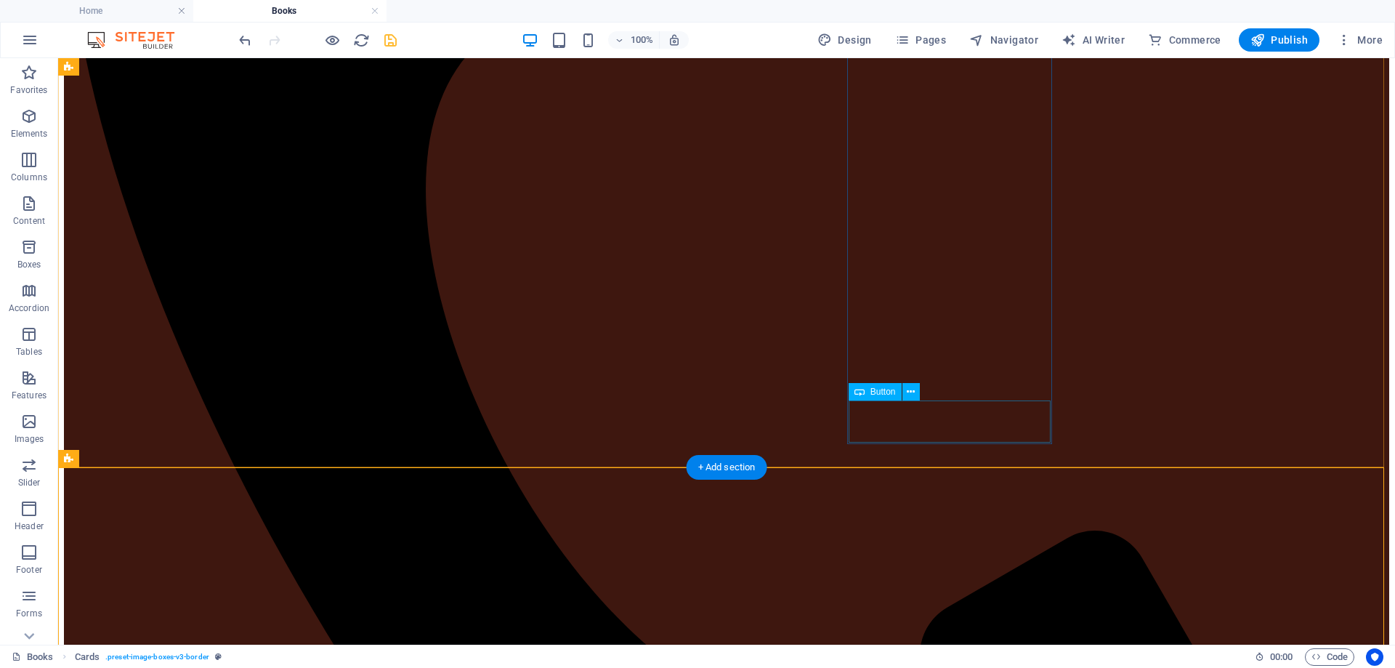
scroll to position [475, 0]
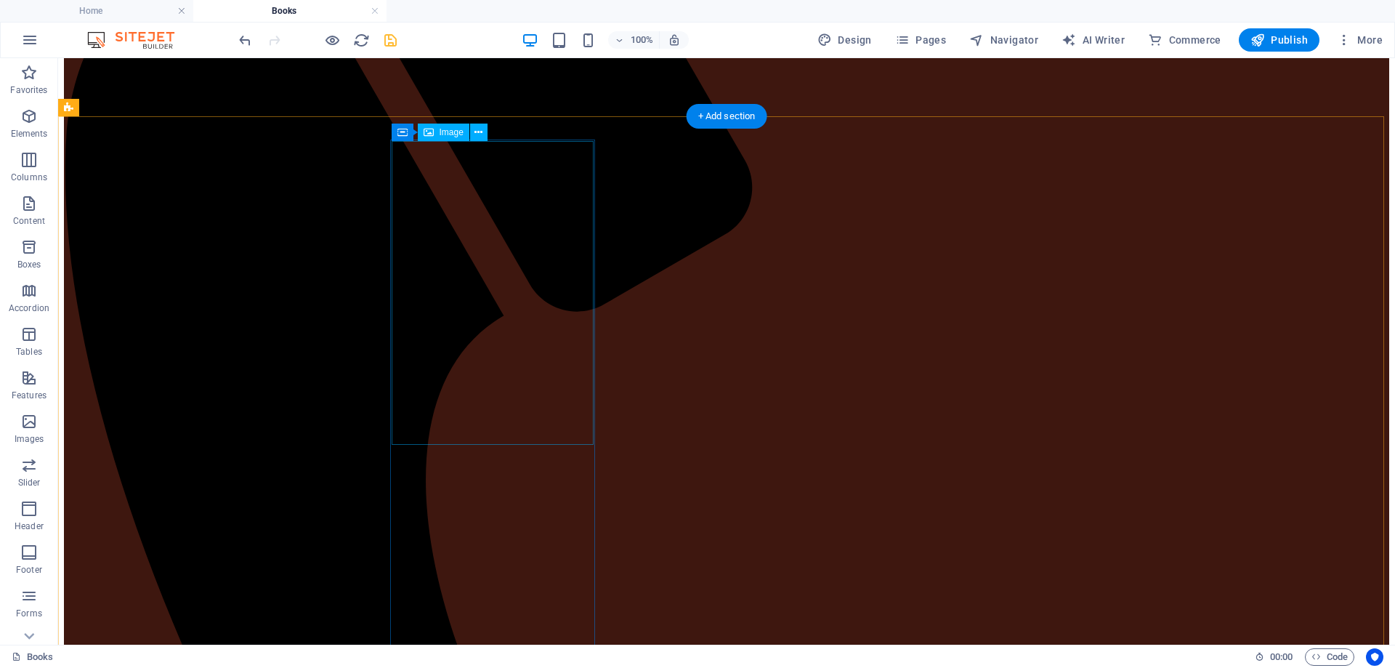
select select "%"
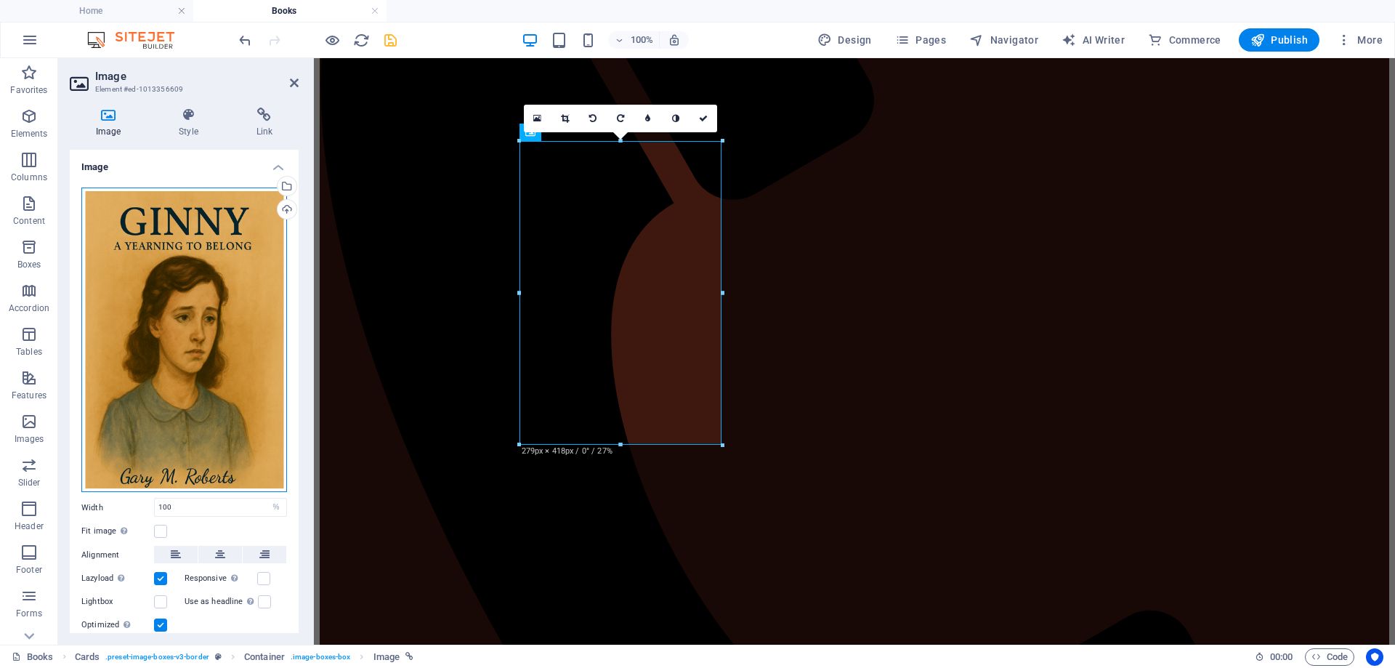
click at [214, 341] on div "Drag files here, click to choose files or select files from Files or our free s…" at bounding box center [184, 340] width 206 height 305
click at [214, 341] on body "garymroberts.com Home Books Favorites Elements Columns Content Boxes Accordion …" at bounding box center [697, 334] width 1395 height 668
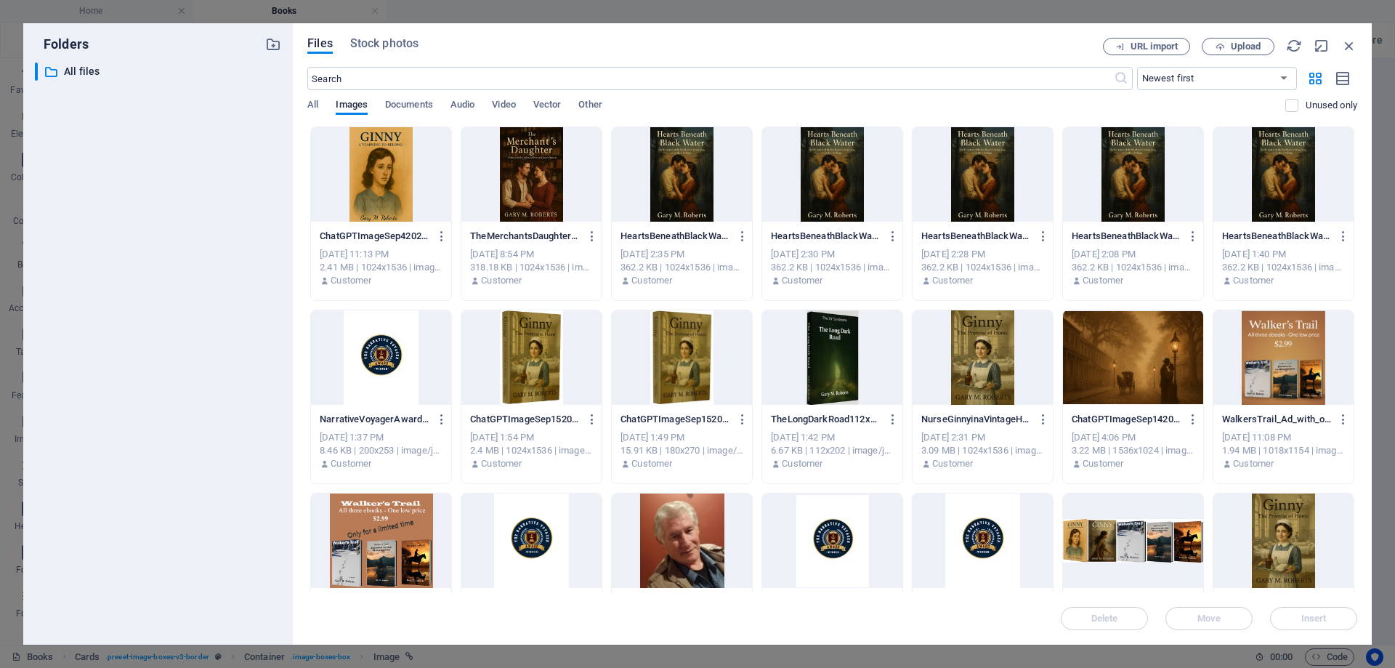
click at [544, 169] on div at bounding box center [532, 174] width 140 height 94
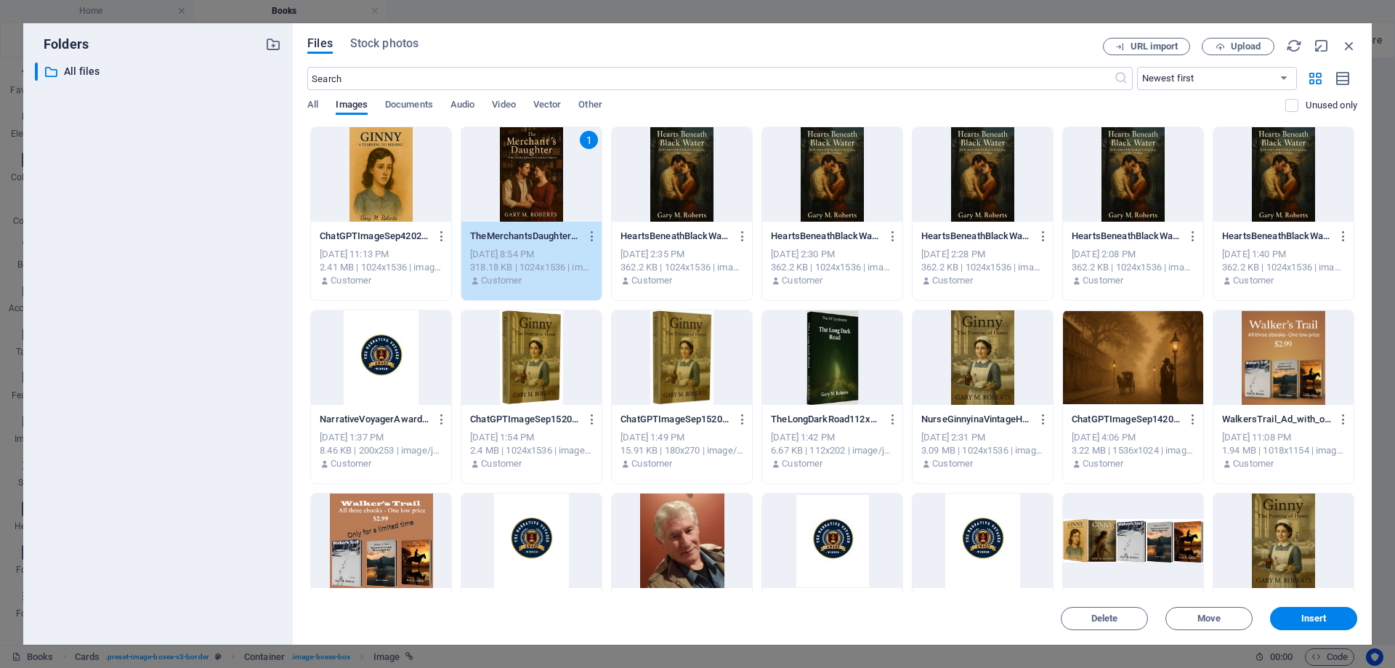
click at [544, 169] on div "1" at bounding box center [532, 174] width 140 height 94
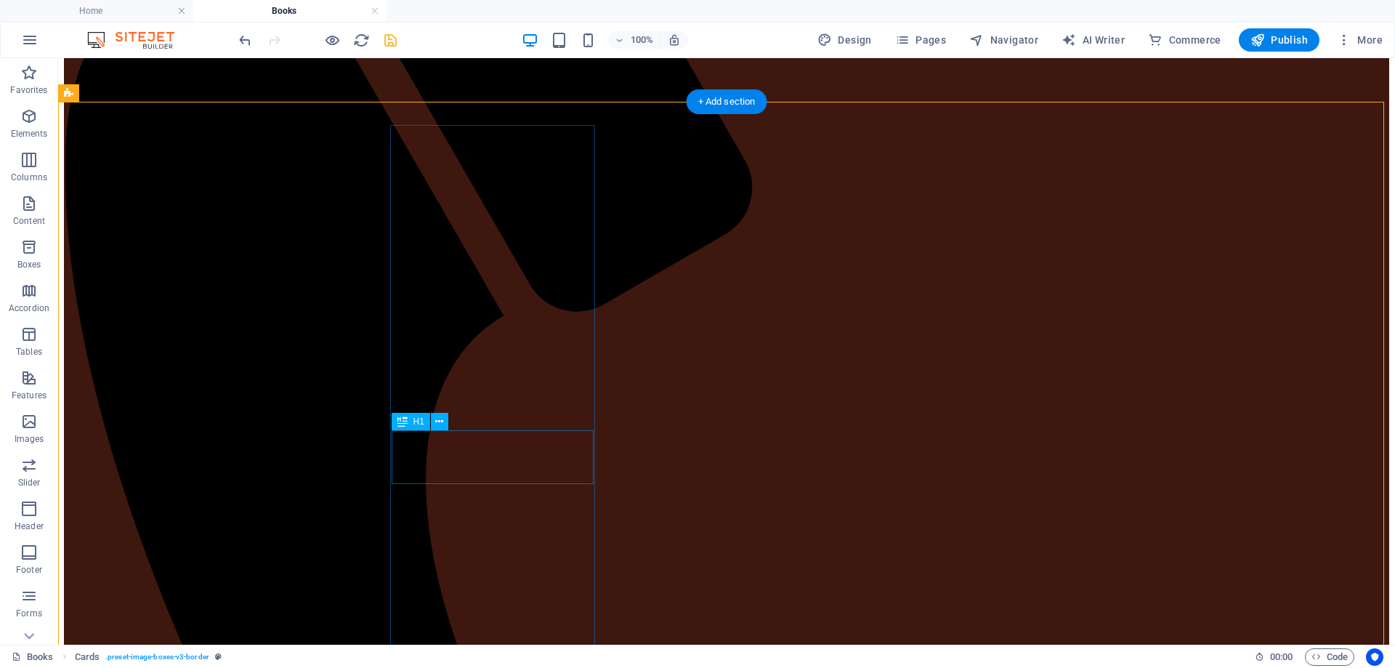
scroll to position [693, 0]
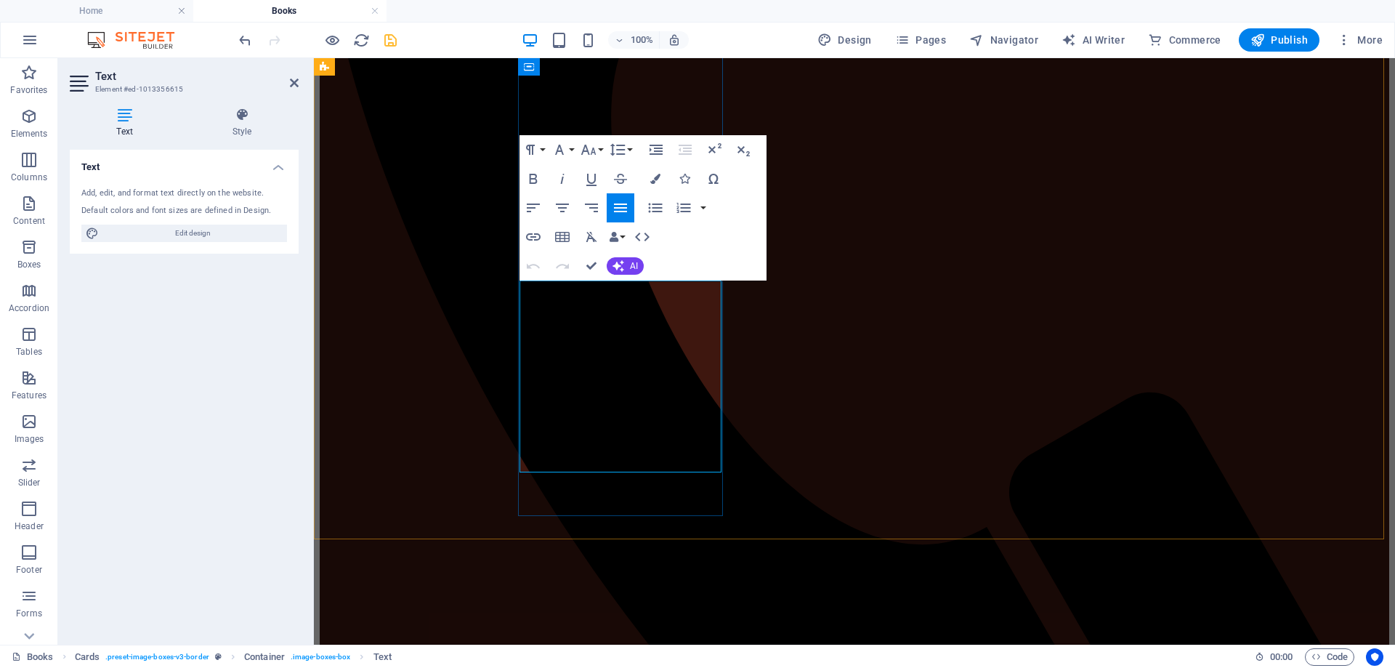
drag, startPoint x: 576, startPoint y: 457, endPoint x: 528, endPoint y: 291, distance: 173.2
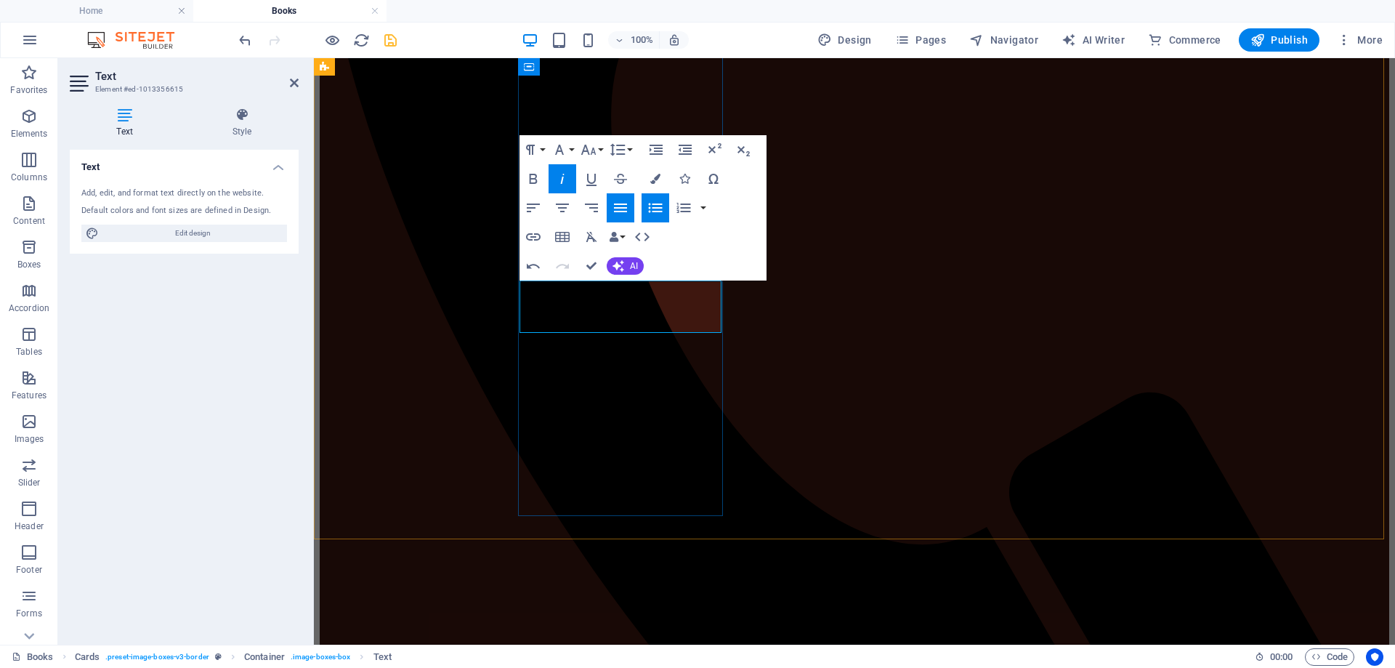
drag, startPoint x: 706, startPoint y: 310, endPoint x: 557, endPoint y: 293, distance: 149.9
click at [557, 209] on icon "button" at bounding box center [562, 207] width 17 height 17
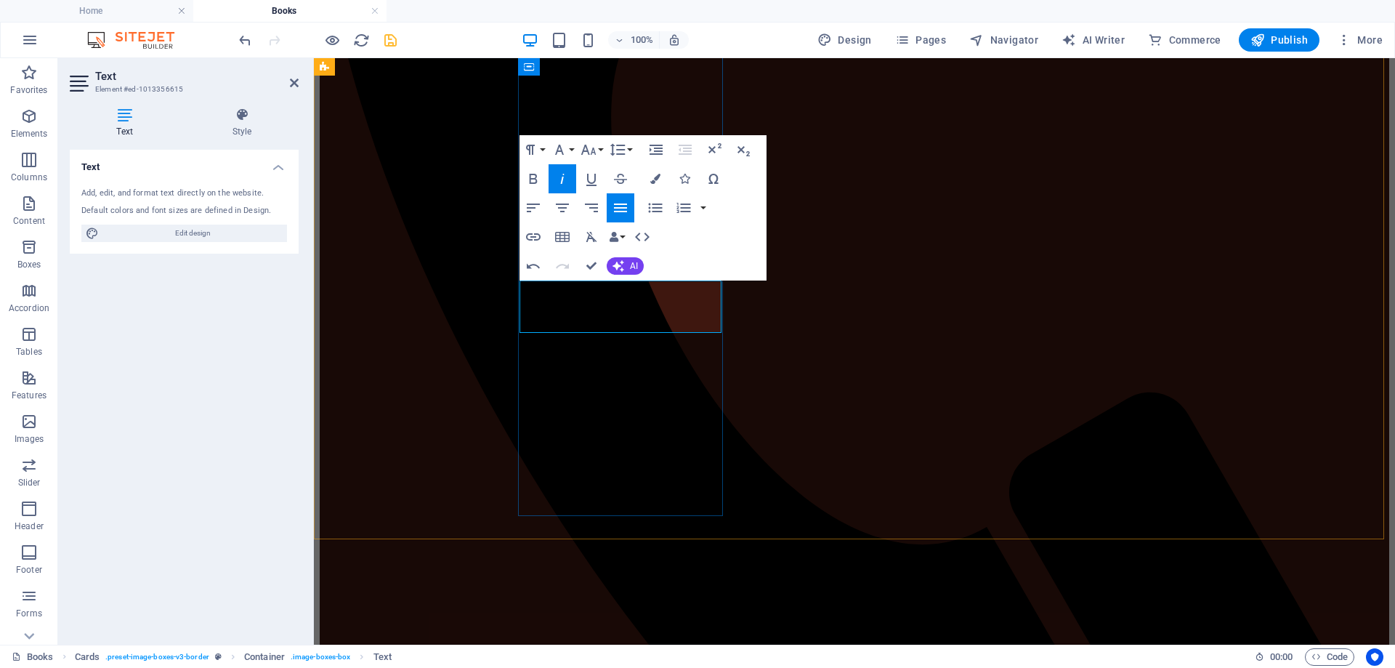
drag, startPoint x: 531, startPoint y: 288, endPoint x: 657, endPoint y: 302, distance: 126.5
click at [563, 205] on icon "button" at bounding box center [562, 208] width 13 height 9
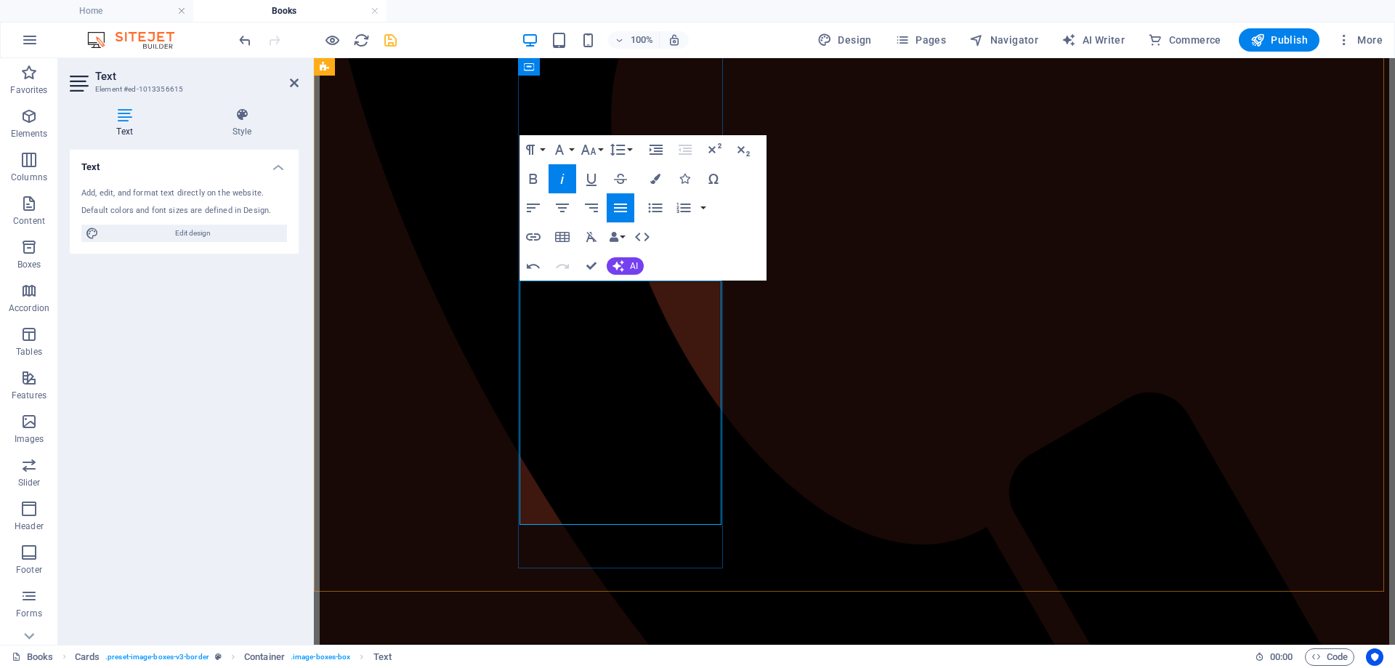
drag, startPoint x: 584, startPoint y: 518, endPoint x: 528, endPoint y: 337, distance: 190.1
click at [565, 181] on icon "button" at bounding box center [562, 178] width 17 height 17
drag, startPoint x: 560, startPoint y: 374, endPoint x: 532, endPoint y: 386, distance: 30.9
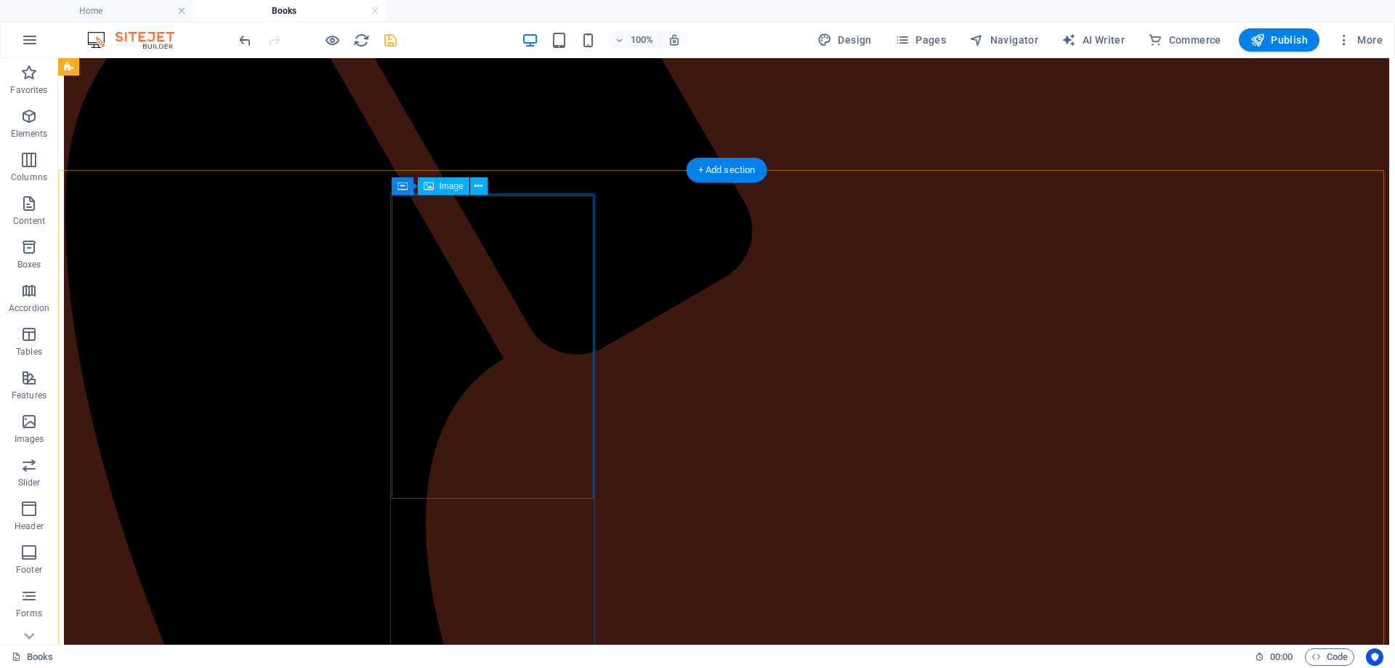
scroll to position [403, 0]
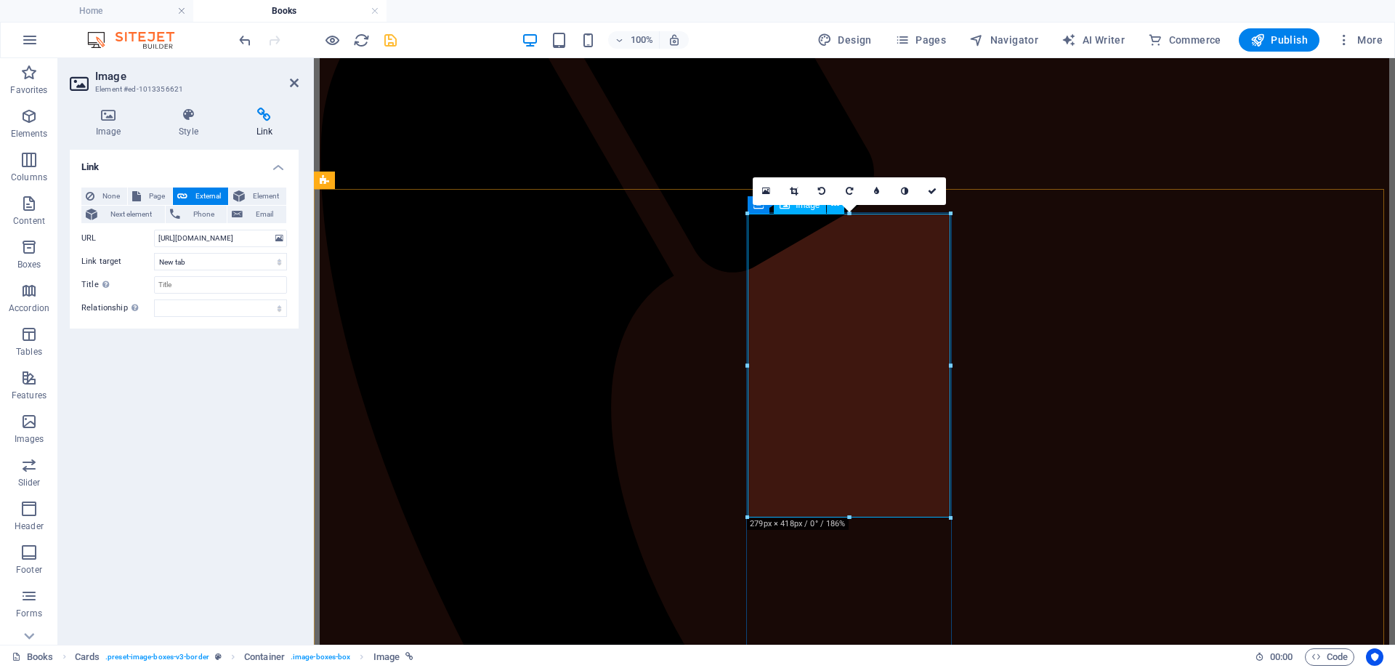
click at [107, 115] on icon at bounding box center [108, 115] width 77 height 15
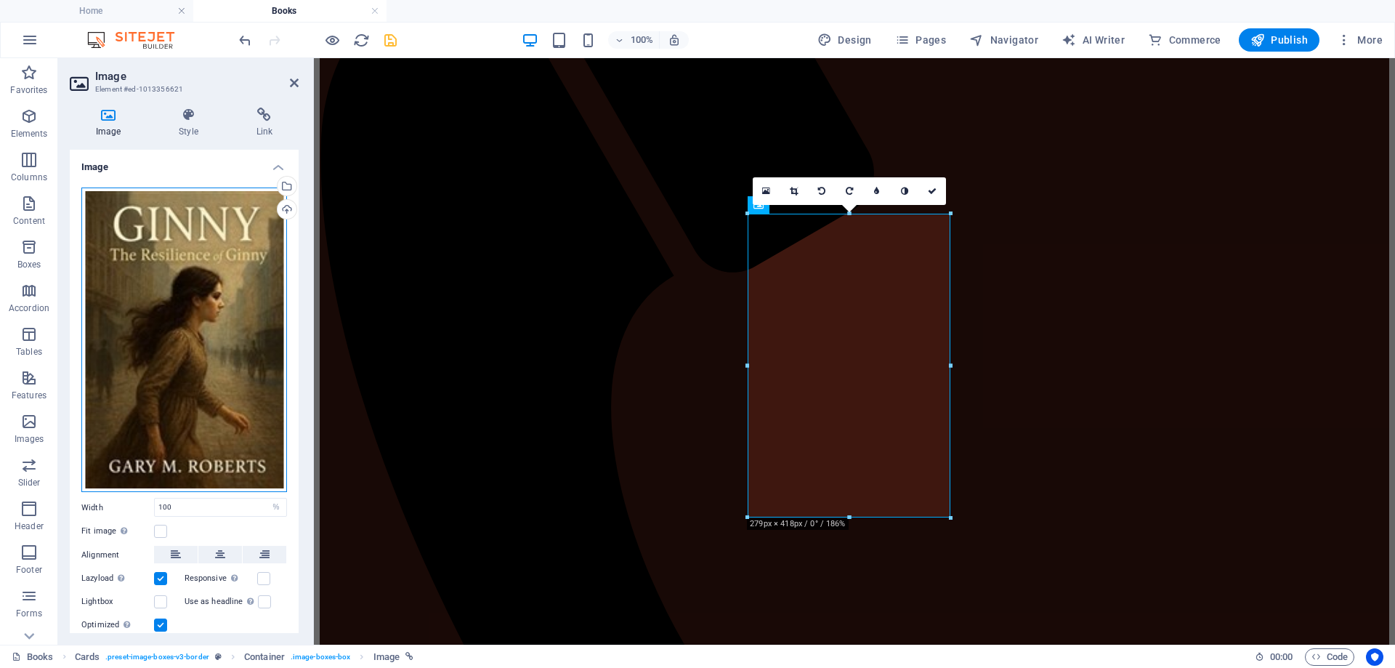
click at [153, 273] on div "Drag files here, click to choose files or select files from Files or our free s…" at bounding box center [184, 340] width 206 height 305
click at [153, 273] on body "garymroberts.com Home Books Favorites Elements Columns Content Boxes Accordion …" at bounding box center [697, 334] width 1395 height 668
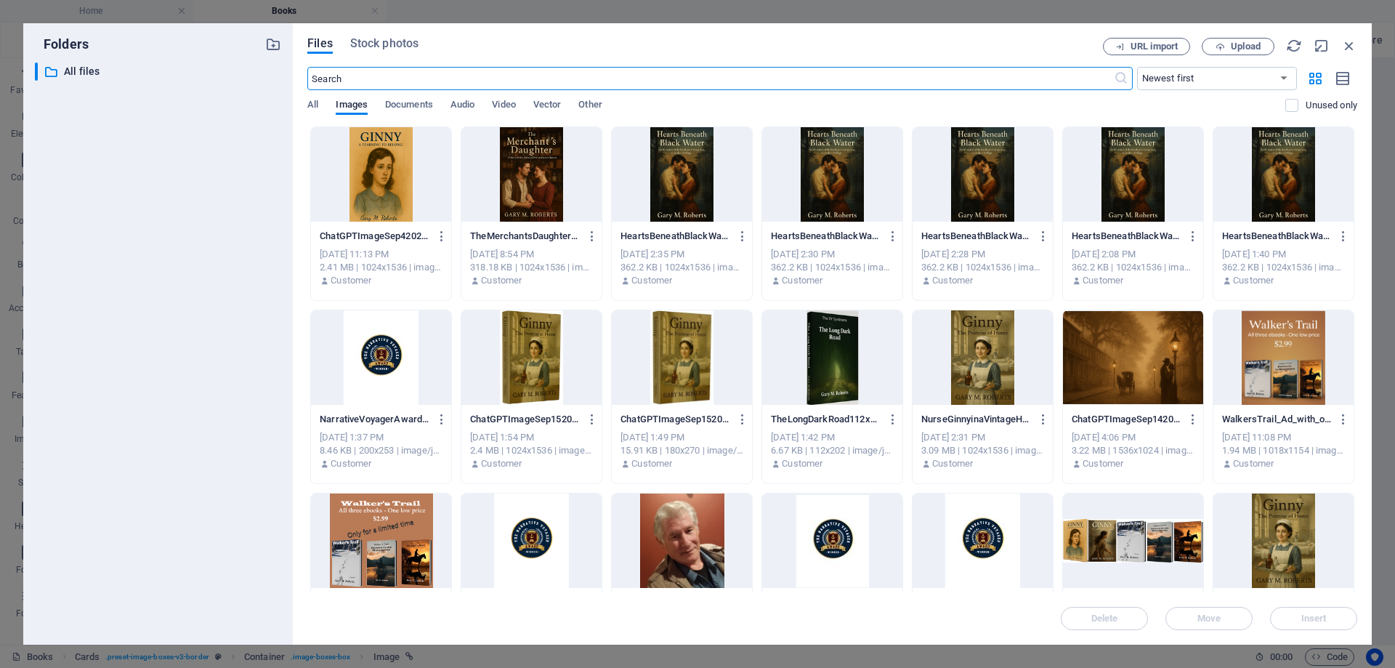
click at [690, 176] on div at bounding box center [682, 174] width 140 height 94
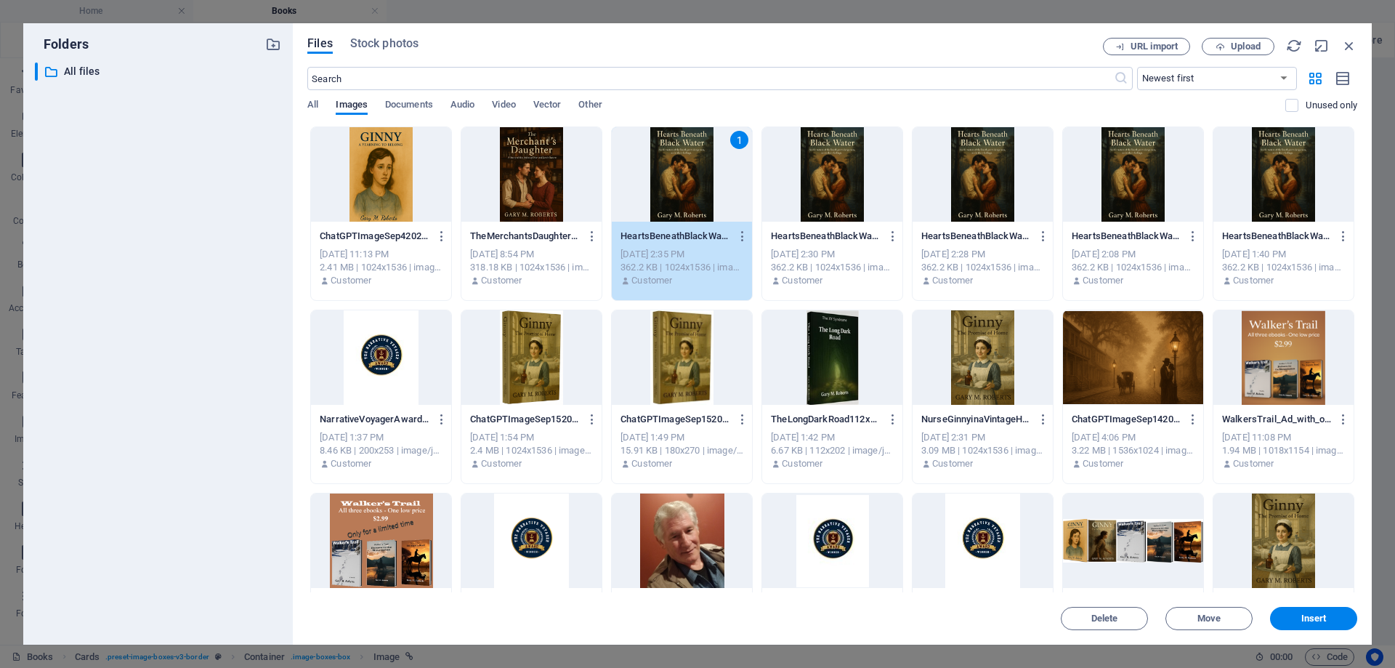
click at [690, 176] on div "1" at bounding box center [682, 174] width 140 height 94
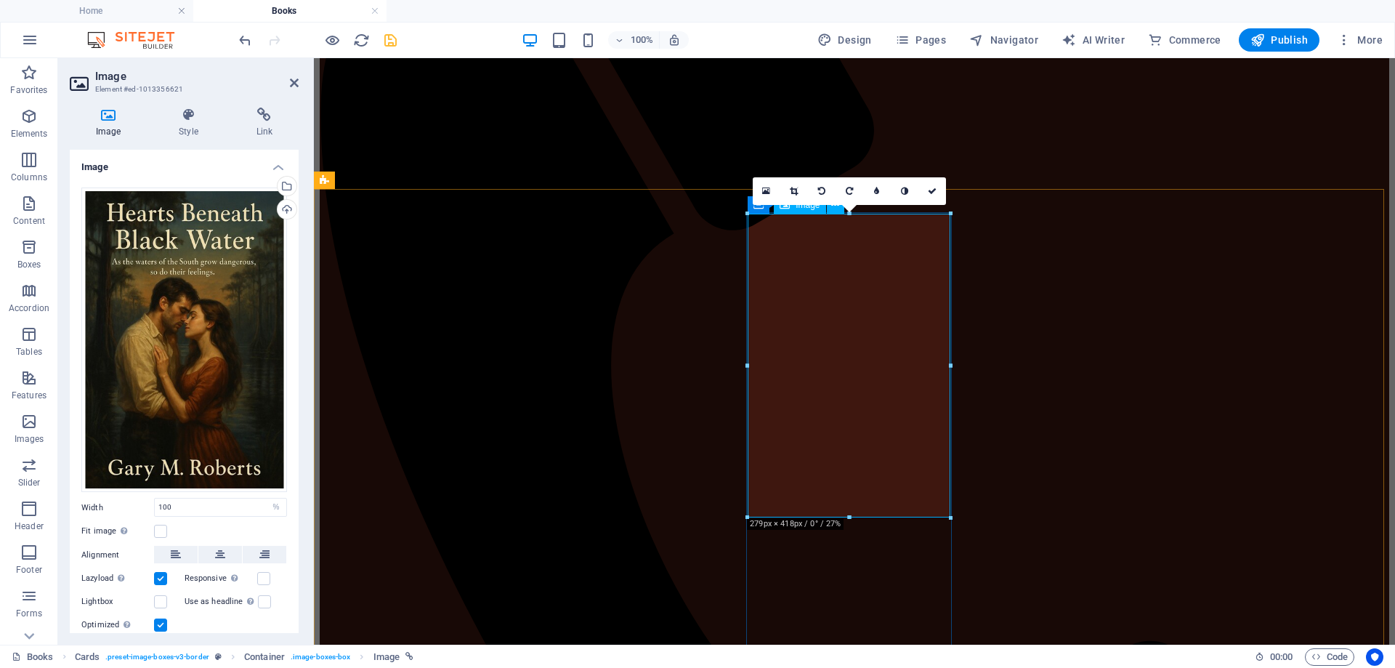
scroll to position [548, 0]
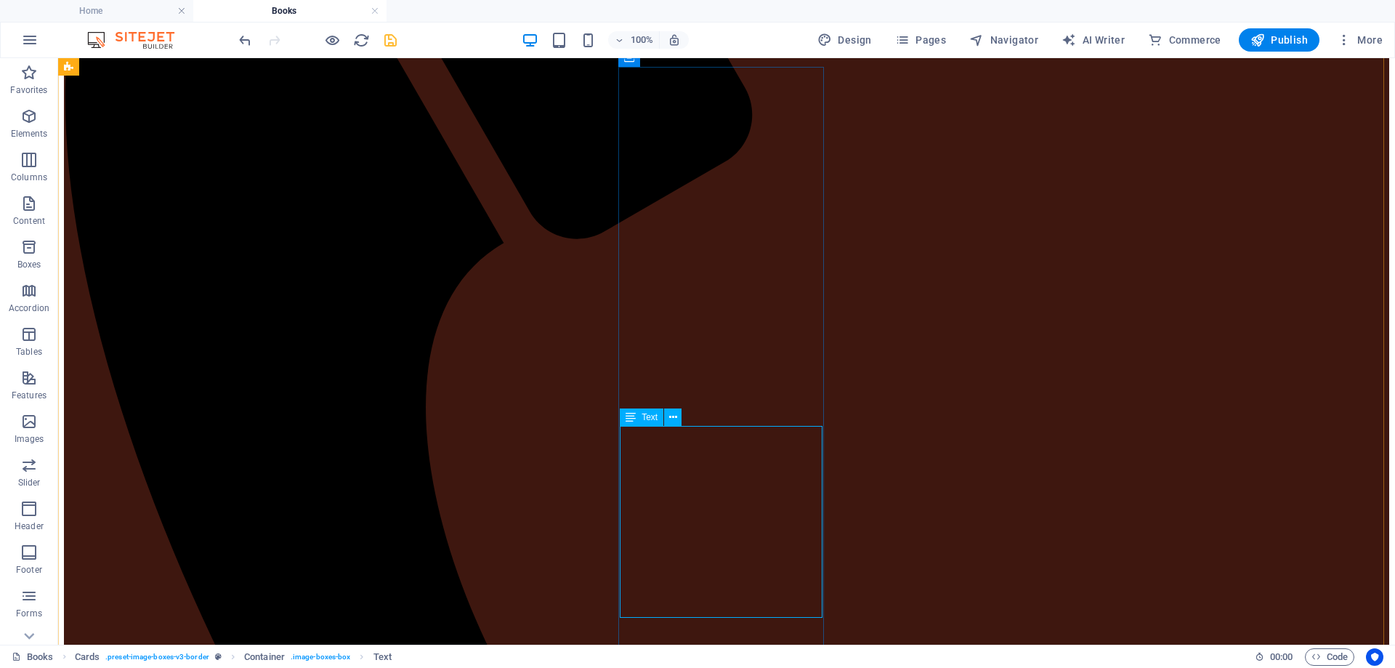
scroll to position [766, 0]
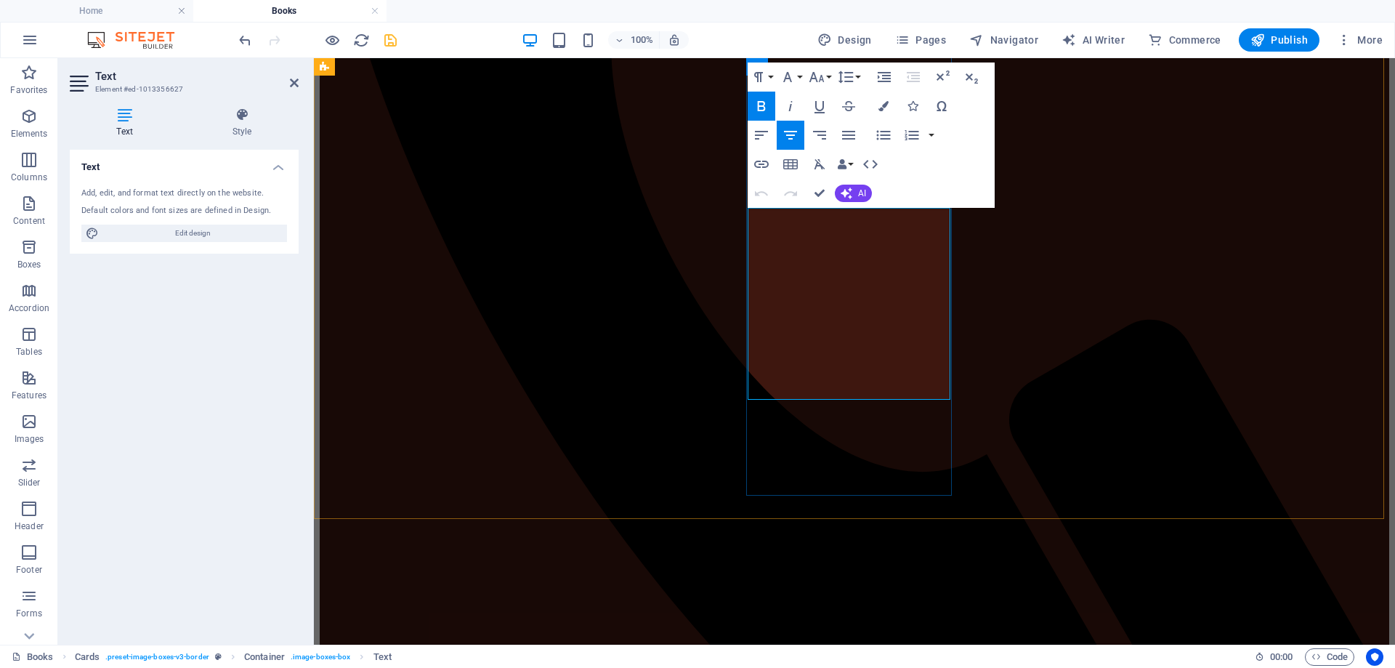
drag, startPoint x: 938, startPoint y: 351, endPoint x: 1062, endPoint y: 266, distance: 150.6
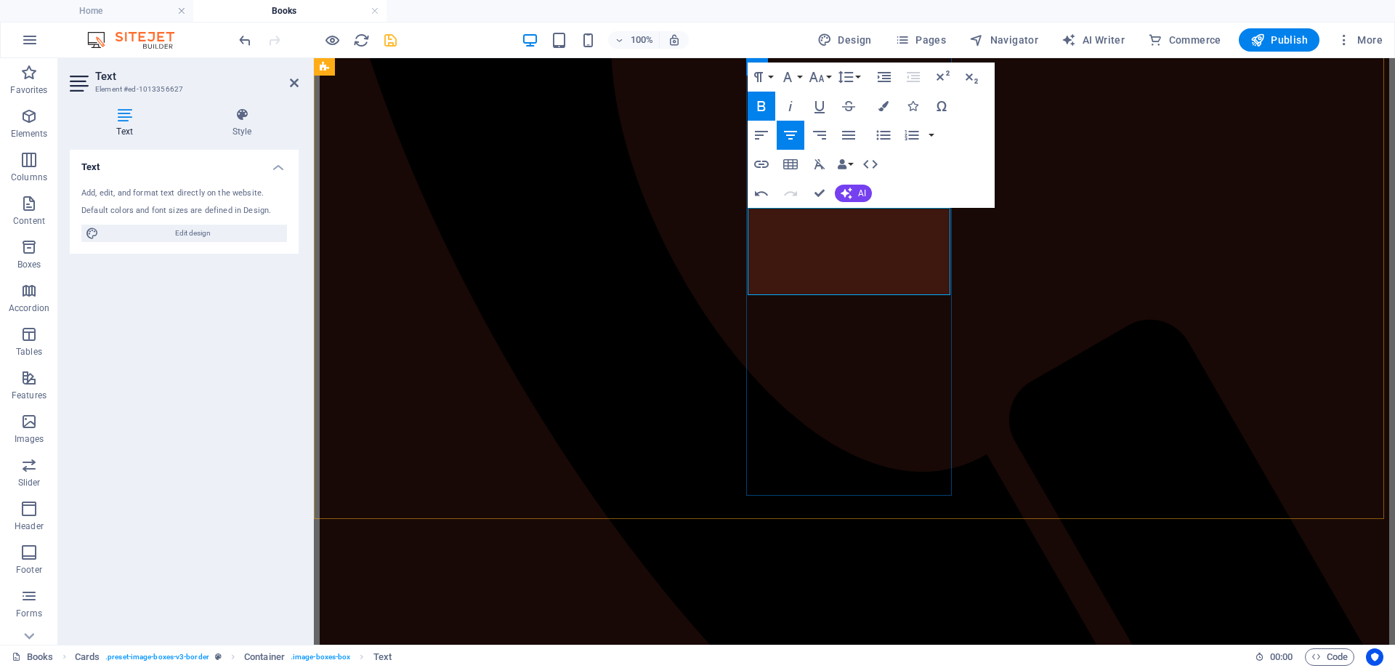
drag, startPoint x: 925, startPoint y: 251, endPoint x: 772, endPoint y: 220, distance: 155.8
click at [790, 101] on icon "button" at bounding box center [790, 105] width 17 height 17
click at [760, 105] on icon "button" at bounding box center [761, 105] width 17 height 17
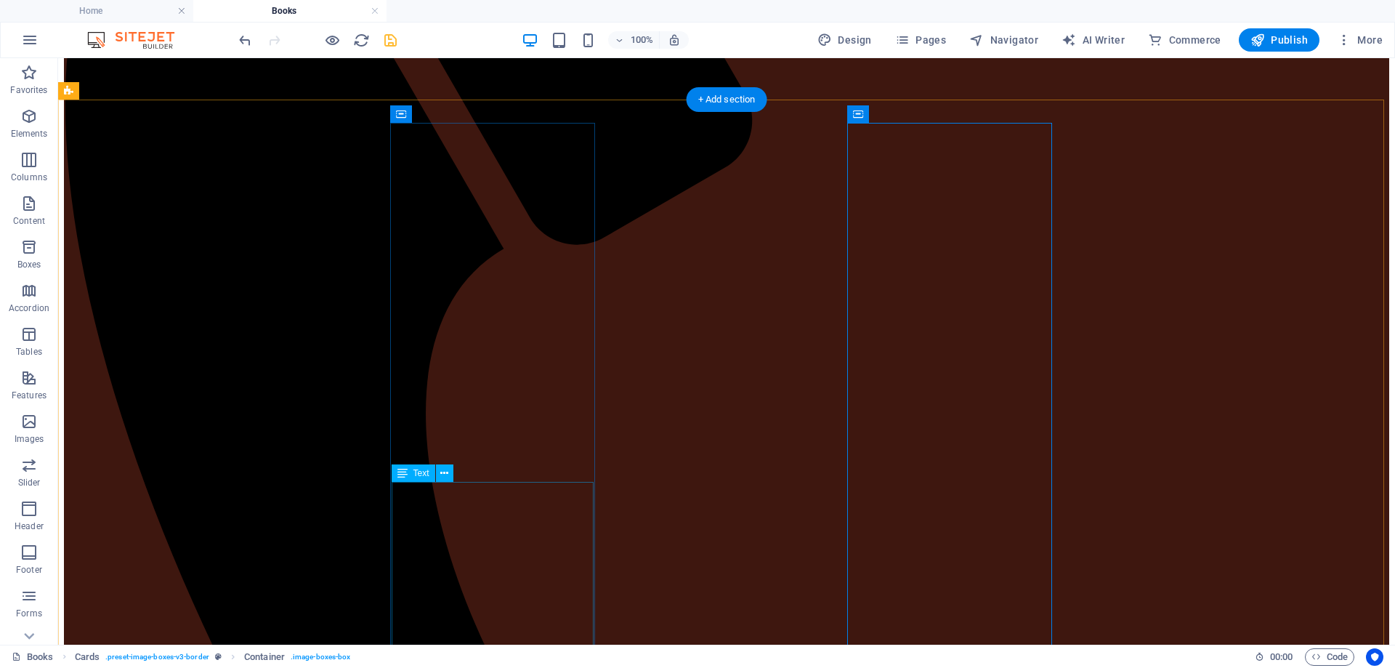
scroll to position [548, 0]
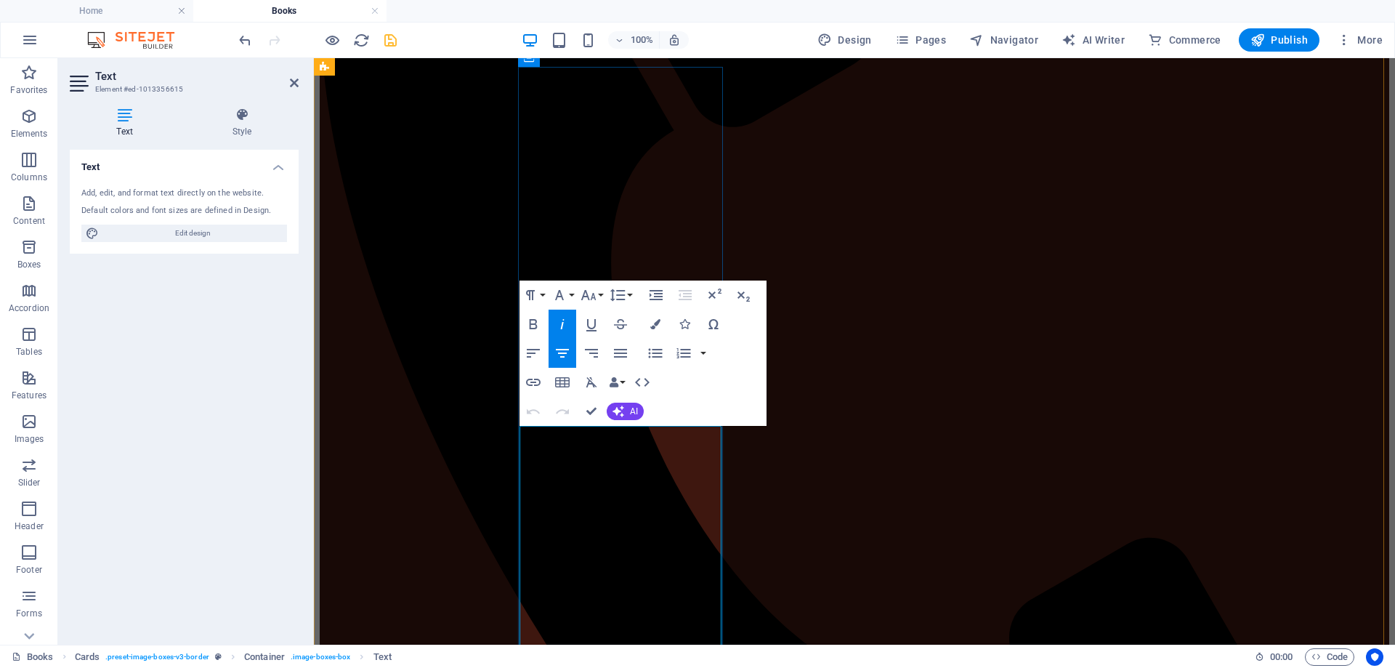
click at [559, 347] on icon "button" at bounding box center [562, 353] width 17 height 17
click at [599, 299] on button "Font Size" at bounding box center [592, 295] width 28 height 29
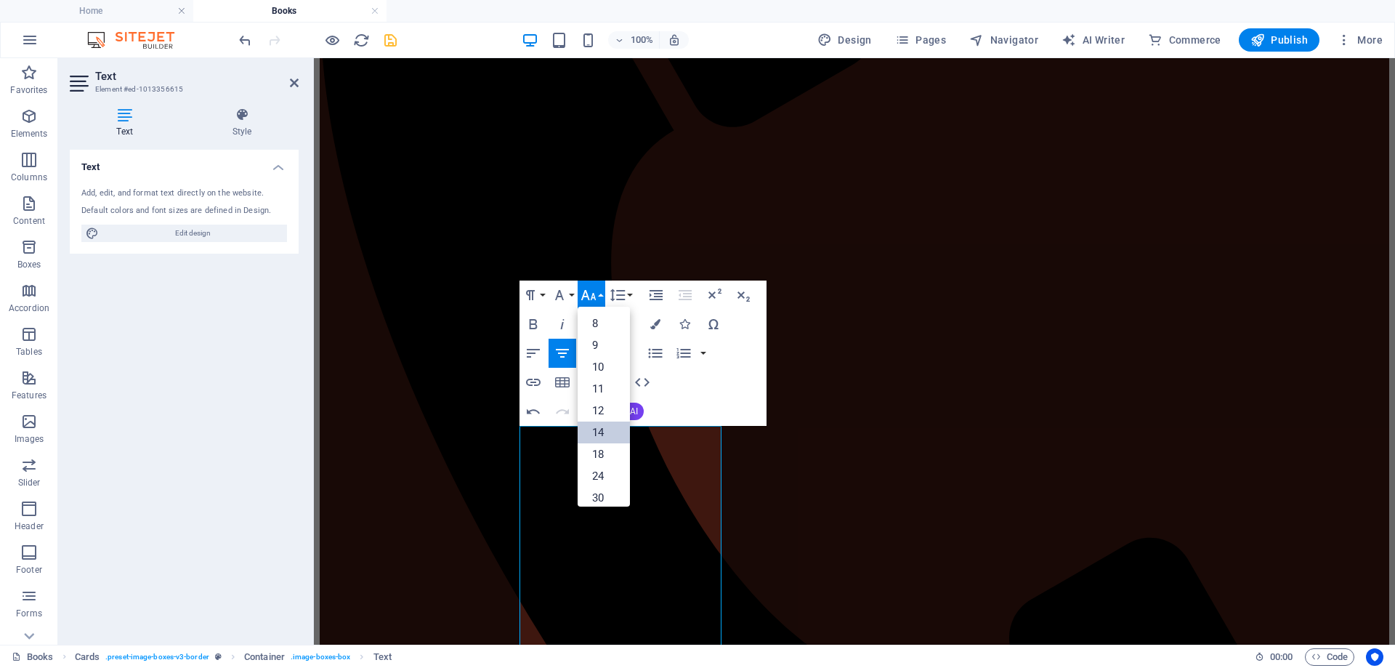
click at [596, 433] on link "14" at bounding box center [604, 433] width 52 height 22
click at [567, 325] on icon "button" at bounding box center [562, 323] width 17 height 17
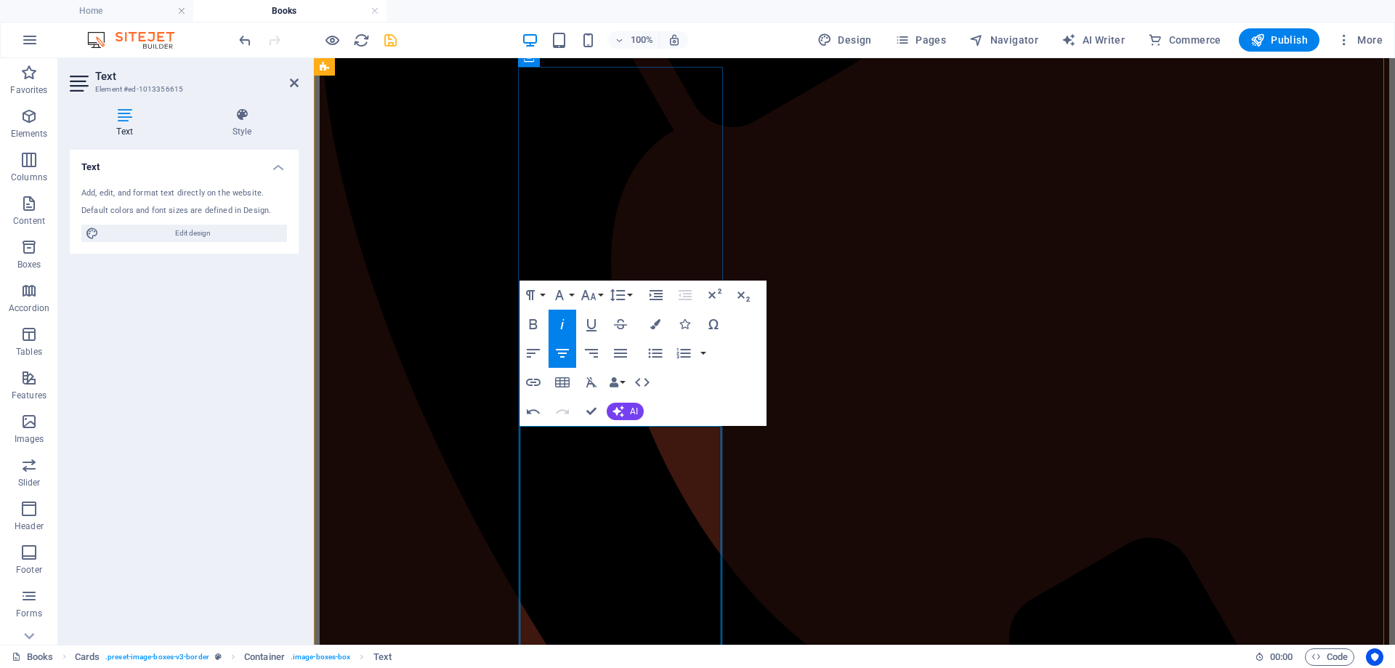
drag, startPoint x: 658, startPoint y: 470, endPoint x: 576, endPoint y: 472, distance: 81.4
click at [572, 291] on button "Font Family" at bounding box center [563, 295] width 28 height 29
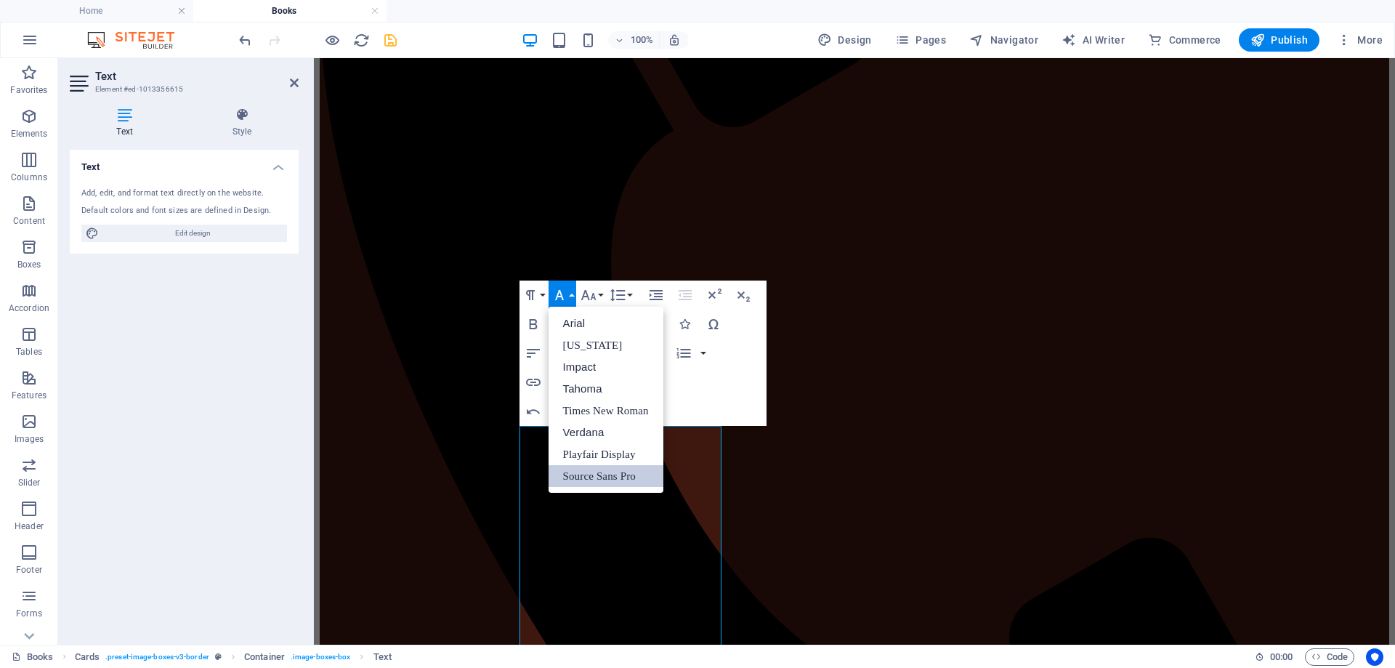
scroll to position [0, 0]
click at [602, 299] on button "Font Size" at bounding box center [592, 295] width 28 height 29
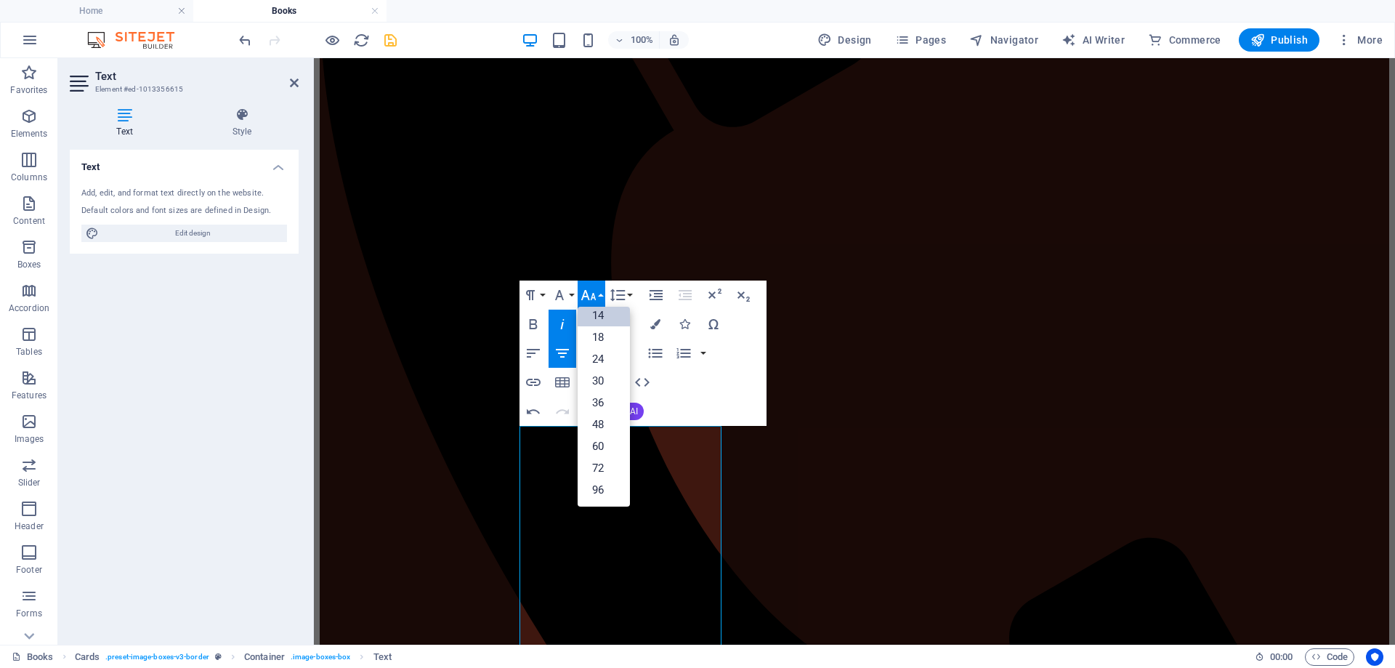
scroll to position [117, 0]
click at [596, 361] on link "24" at bounding box center [604, 359] width 52 height 22
click at [656, 327] on icon "button" at bounding box center [656, 324] width 10 height 10
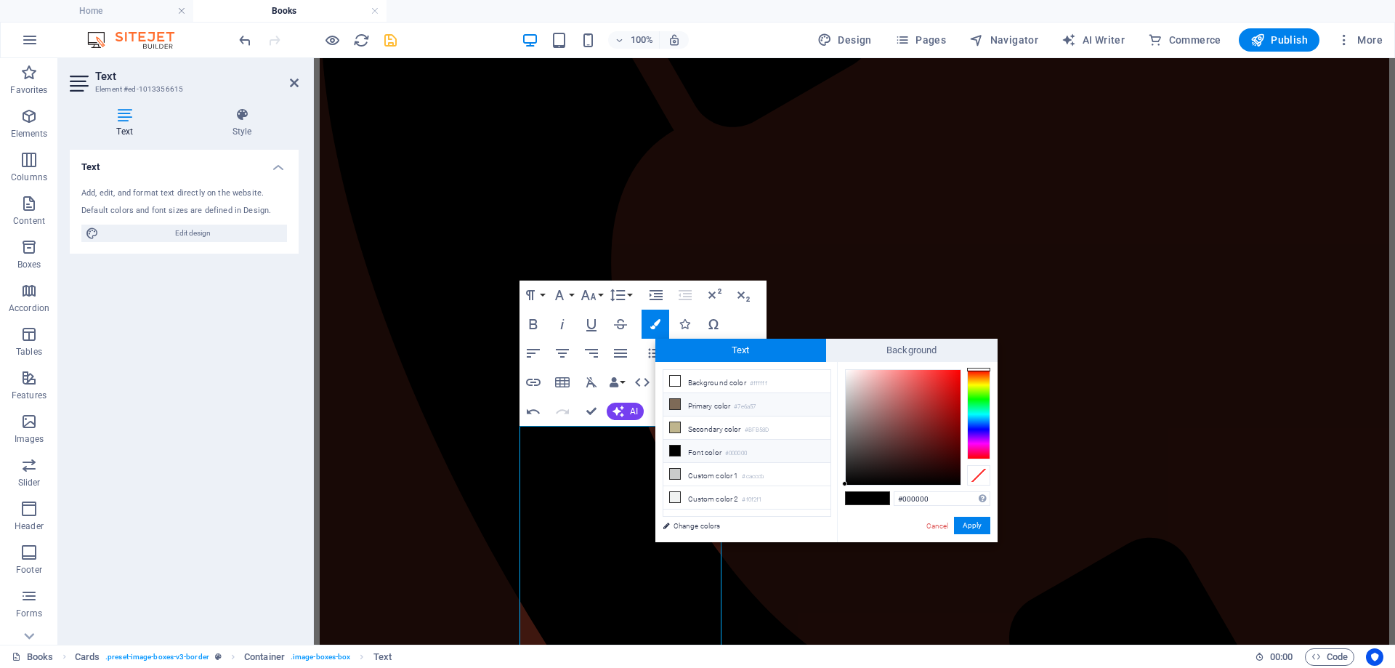
click at [687, 405] on li "Primary color #7e6a57" at bounding box center [747, 404] width 167 height 23
type input "#7e6a57"
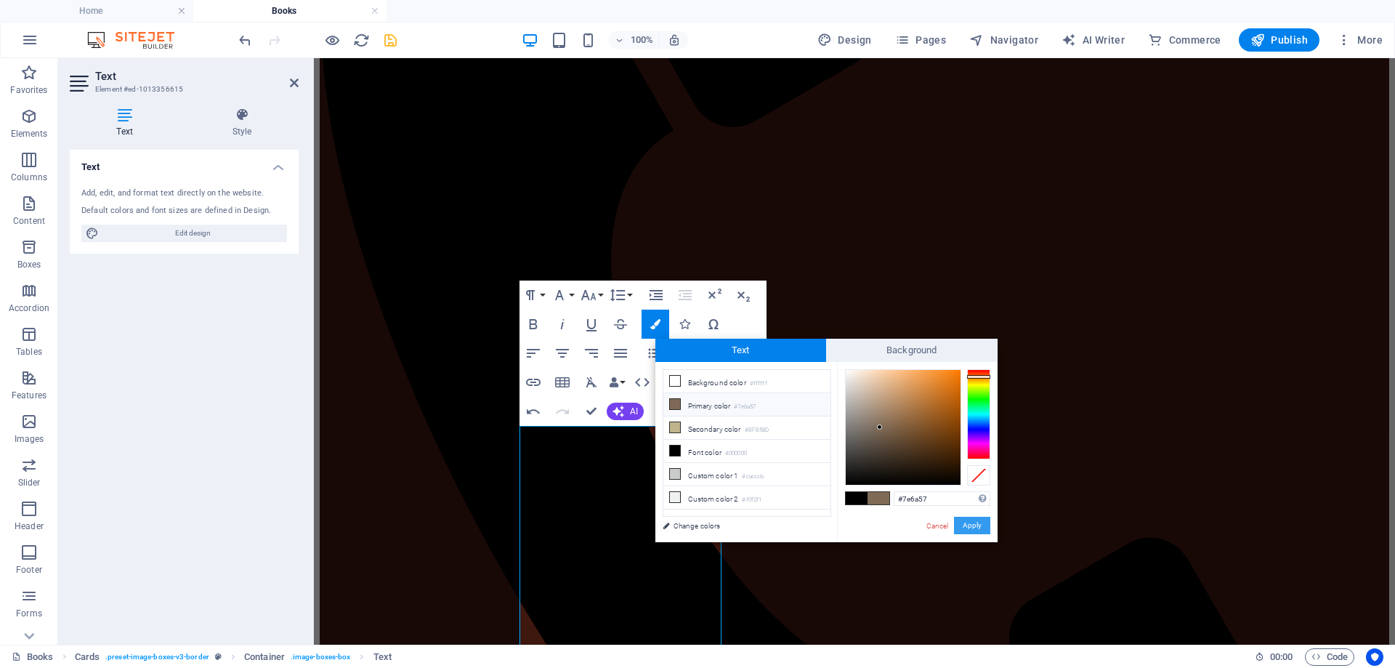
click at [978, 523] on button "Apply" at bounding box center [972, 525] width 36 height 17
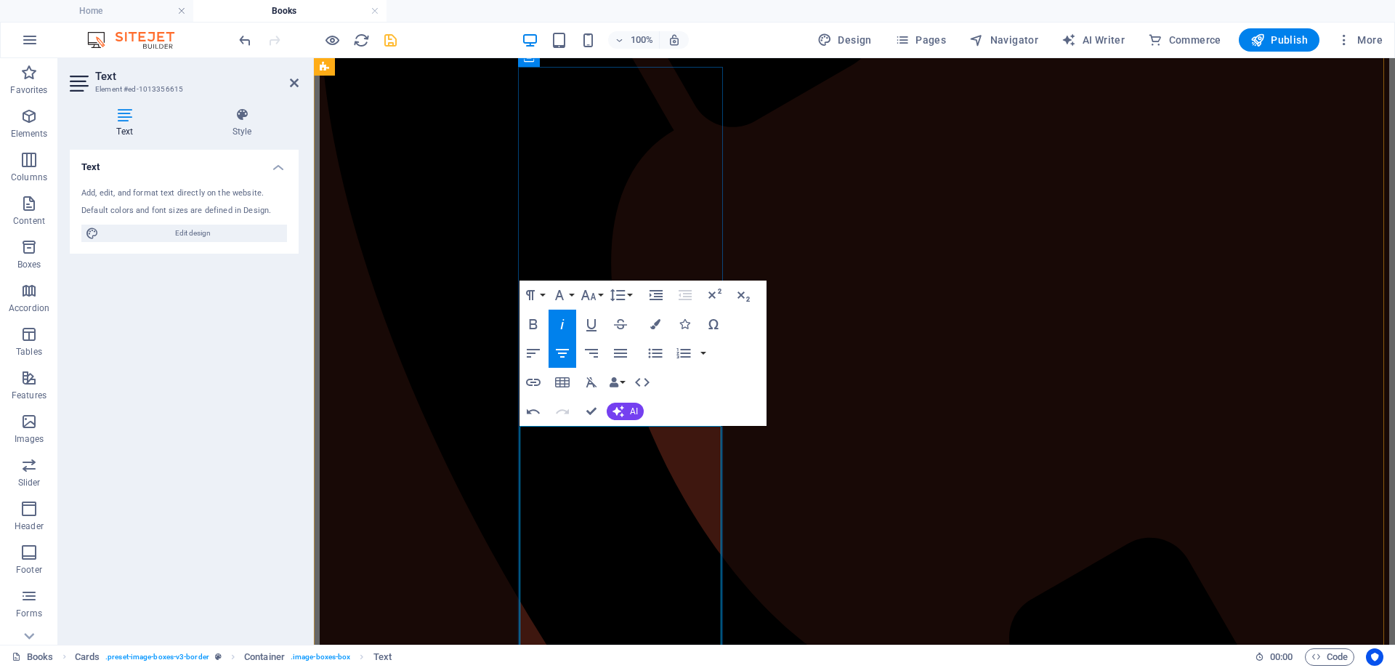
drag, startPoint x: 681, startPoint y: 473, endPoint x: 570, endPoint y: 470, distance: 111.3
copy em "New Release!"
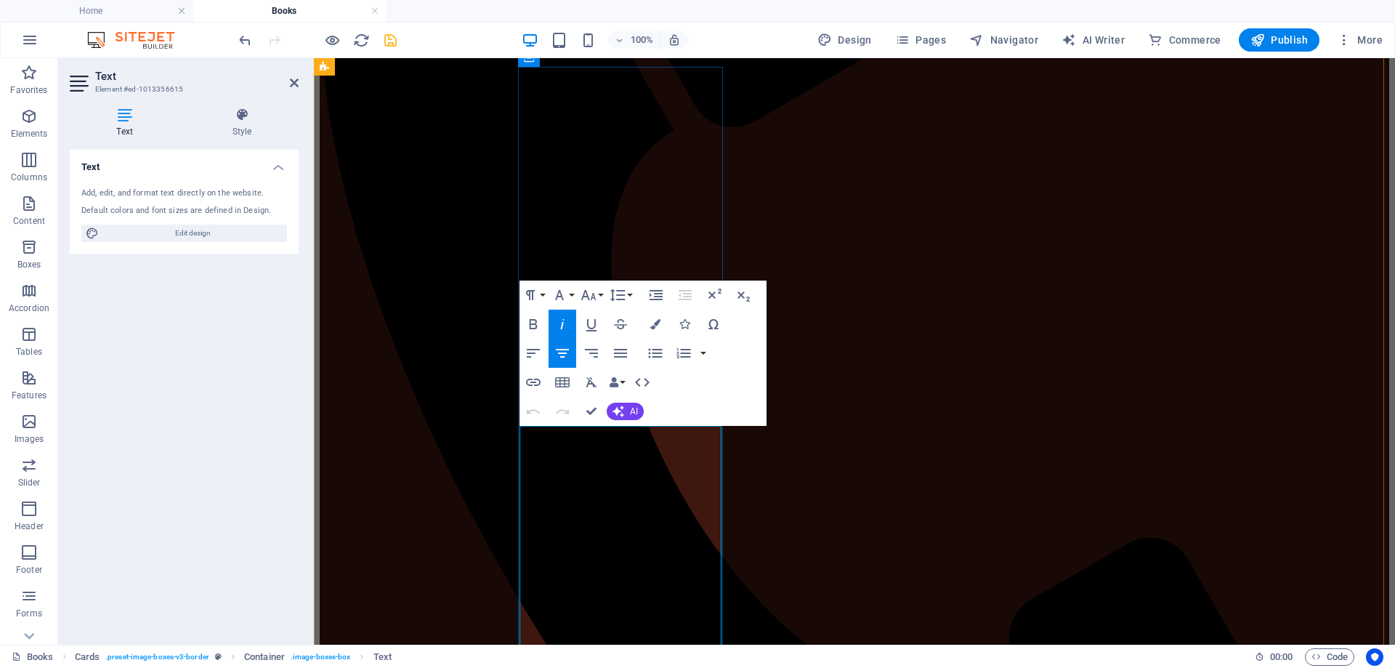
drag, startPoint x: 672, startPoint y: 475, endPoint x: 576, endPoint y: 479, distance: 96.0
click at [658, 323] on icon "button" at bounding box center [656, 324] width 10 height 10
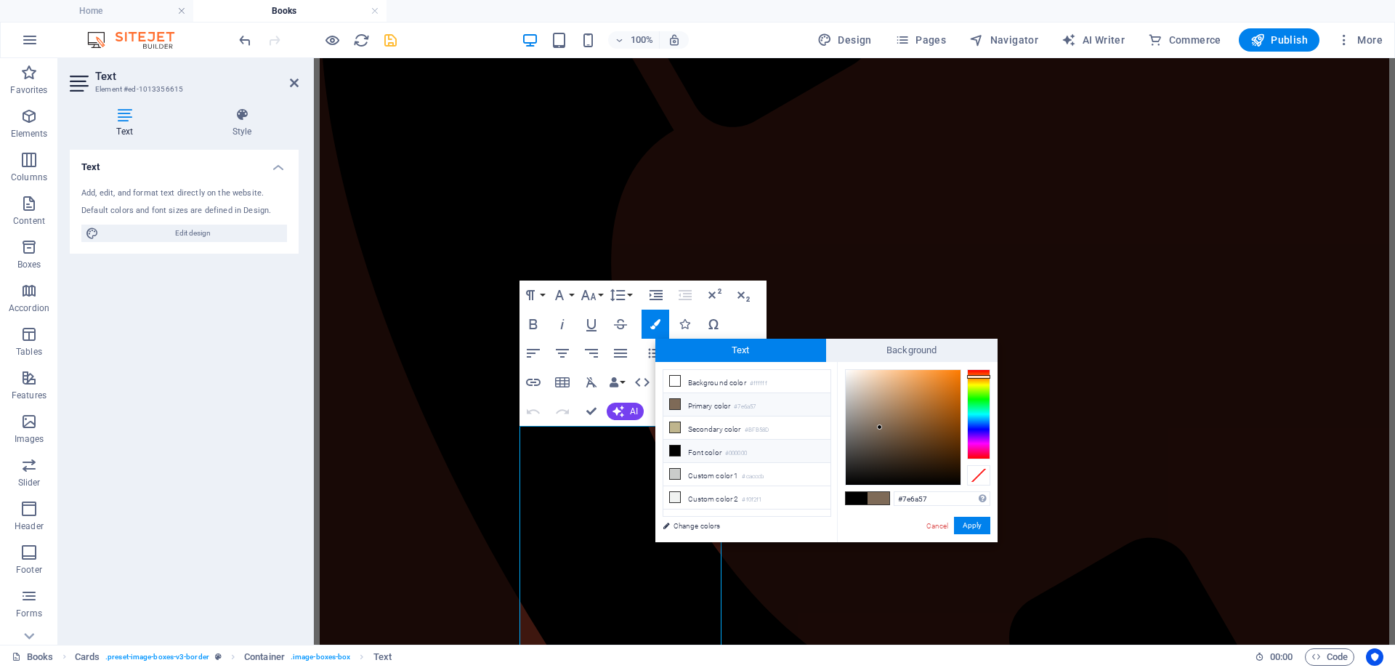
click at [677, 400] on icon at bounding box center [675, 404] width 10 height 10
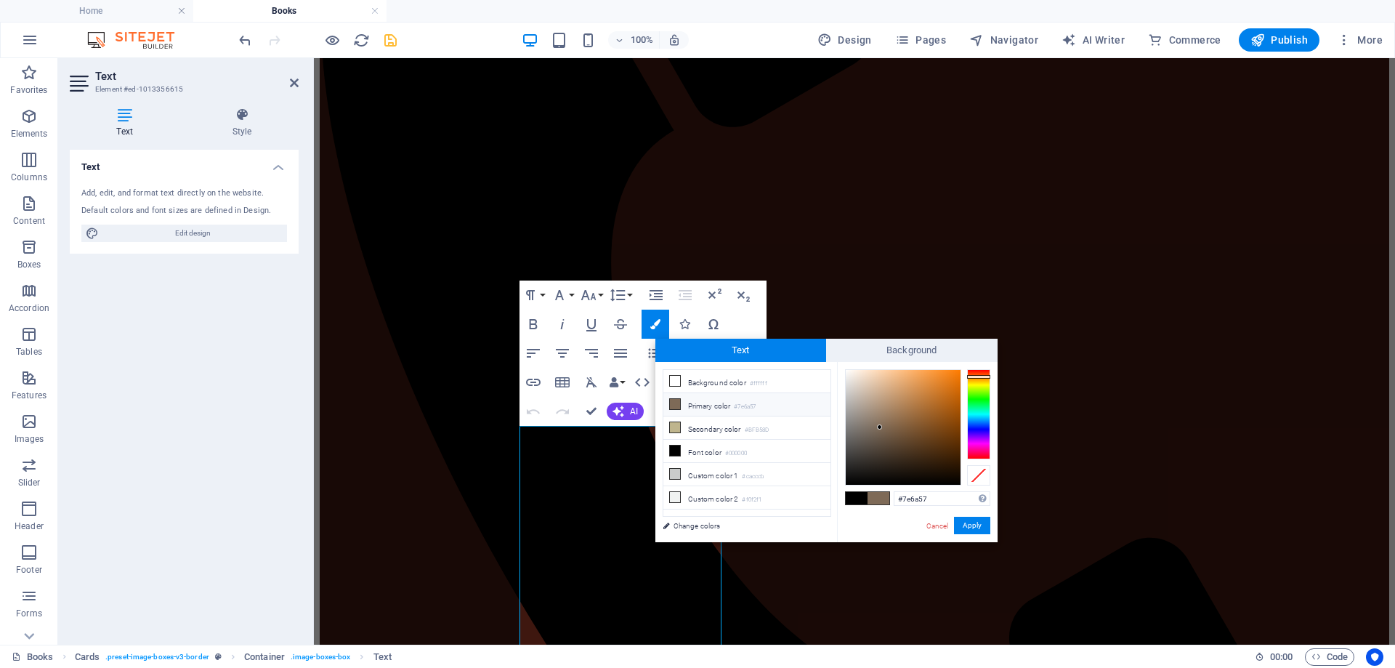
click at [881, 499] on span at bounding box center [879, 498] width 22 height 12
click at [975, 527] on button "Apply" at bounding box center [972, 525] width 36 height 17
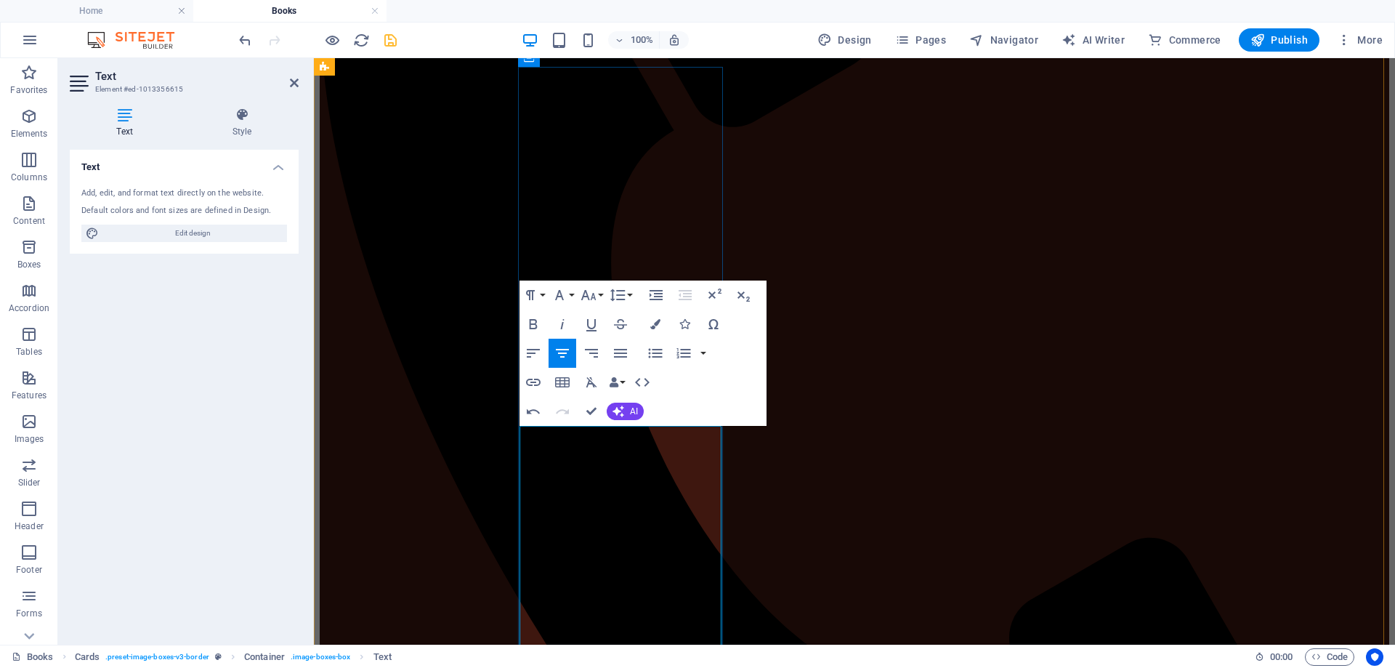
drag, startPoint x: 661, startPoint y: 466, endPoint x: 581, endPoint y: 466, distance: 79.2
click at [573, 297] on button "Font Family" at bounding box center [563, 295] width 28 height 29
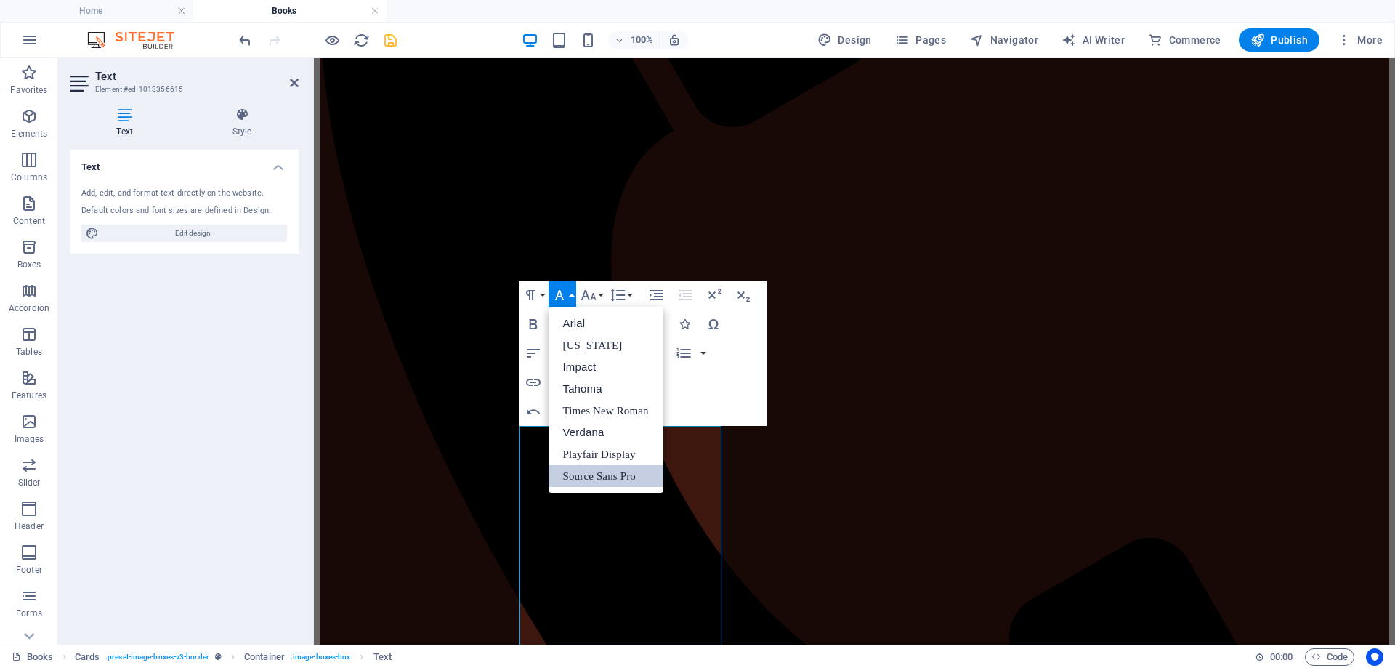
scroll to position [0, 0]
click at [603, 294] on button "Font Size" at bounding box center [592, 295] width 28 height 29
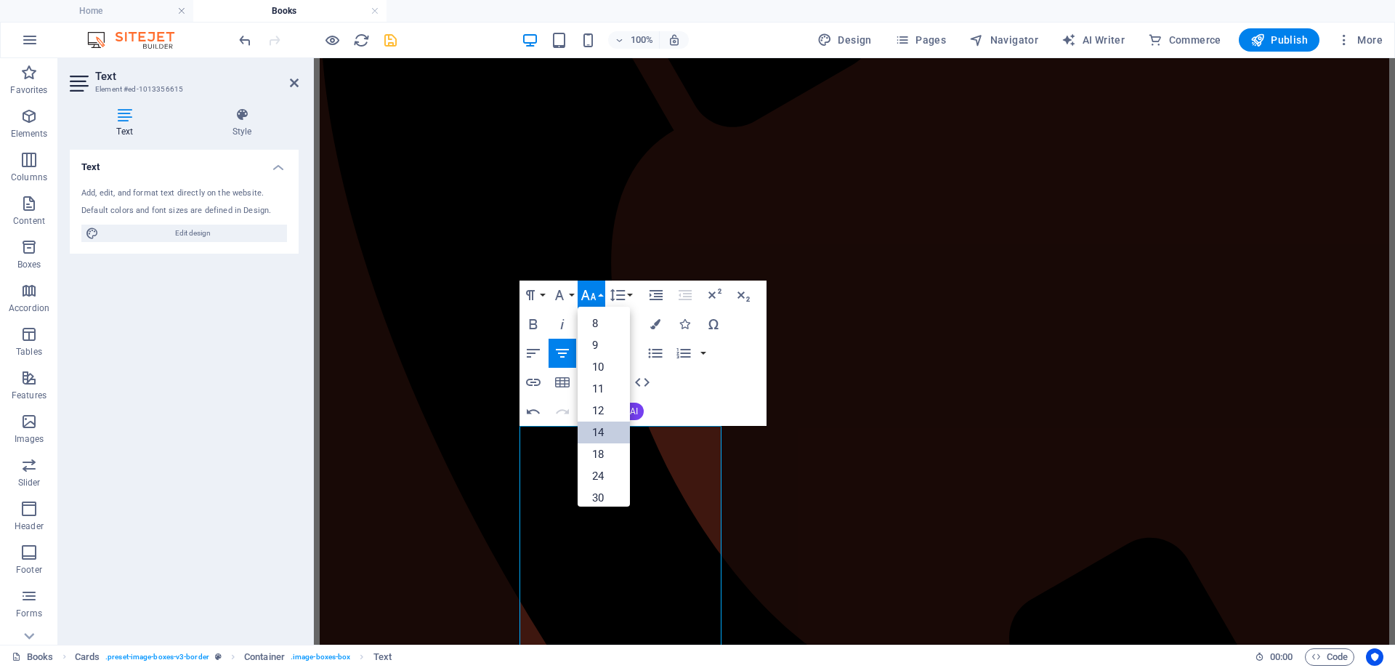
click at [592, 431] on link "14" at bounding box center [604, 433] width 52 height 22
click at [603, 292] on button "Font Size" at bounding box center [592, 295] width 28 height 29
click at [596, 334] on link "18" at bounding box center [604, 337] width 52 height 22
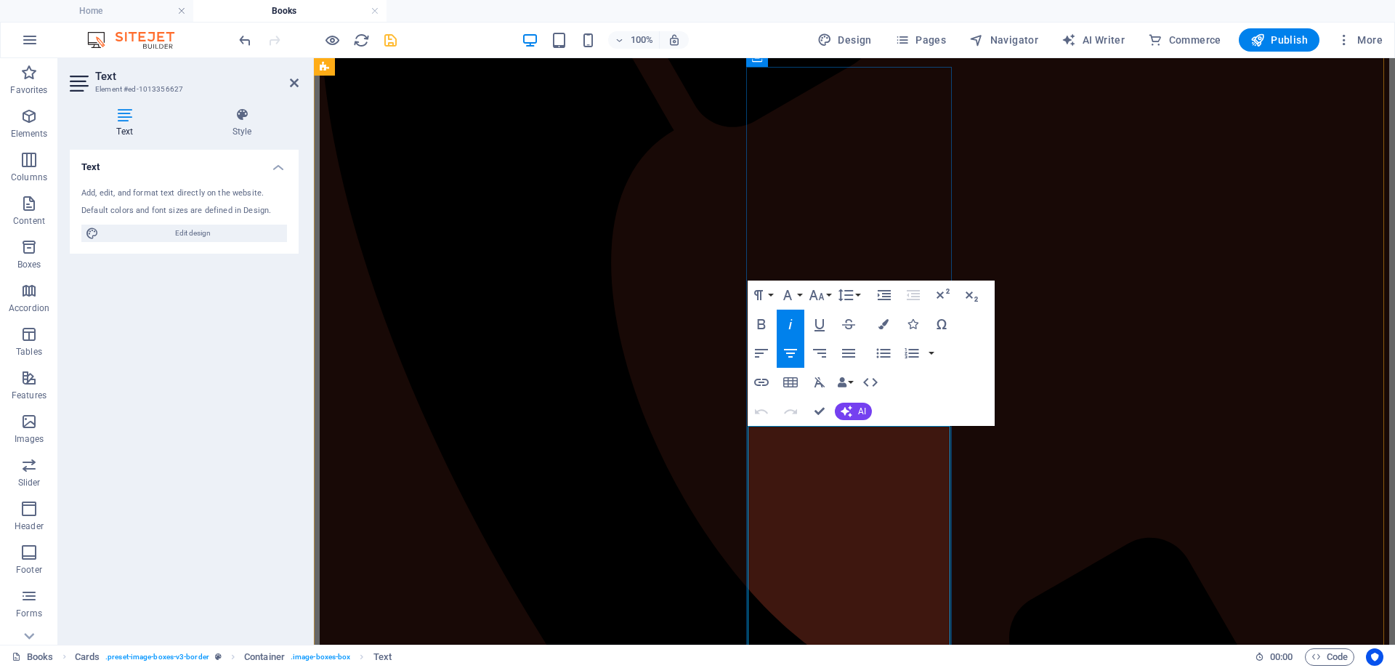
drag, startPoint x: 906, startPoint y: 491, endPoint x: 781, endPoint y: 486, distance: 125.9
copy em "New Release!"
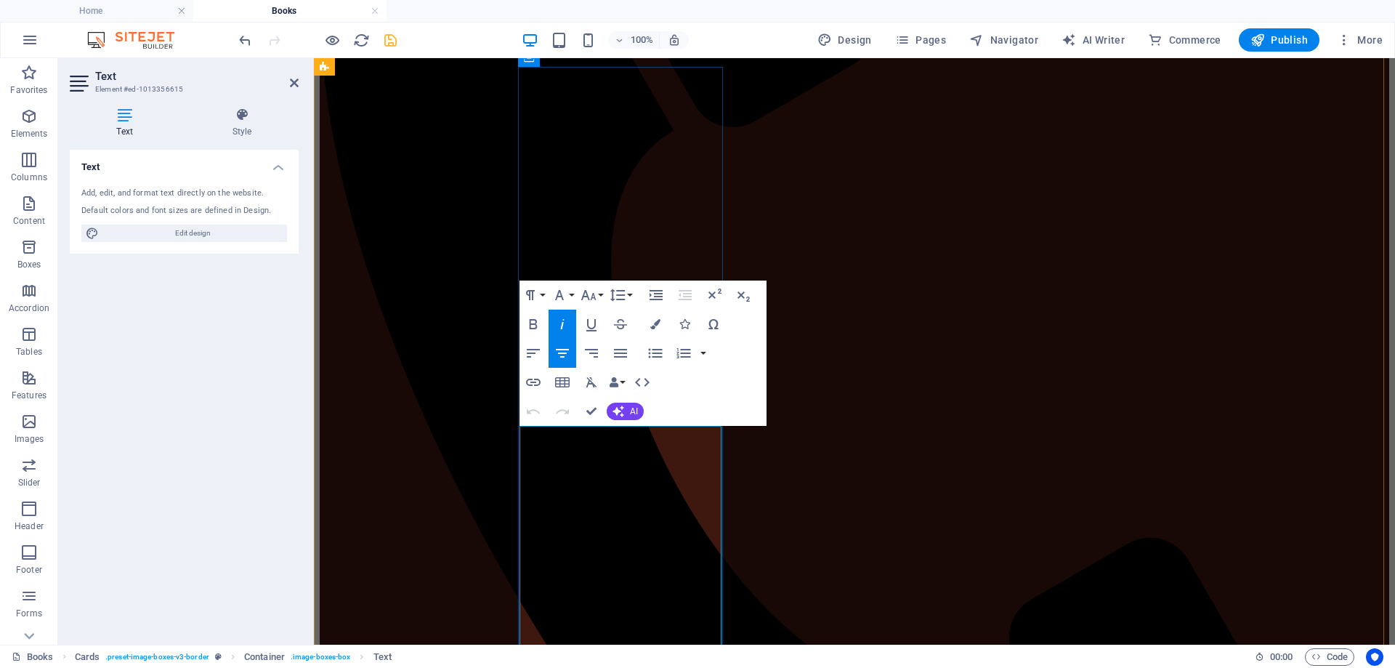
drag, startPoint x: 673, startPoint y: 473, endPoint x: 582, endPoint y: 471, distance: 90.9
drag, startPoint x: 1300, startPoint y: 517, endPoint x: 1558, endPoint y: 515, distance: 258.0
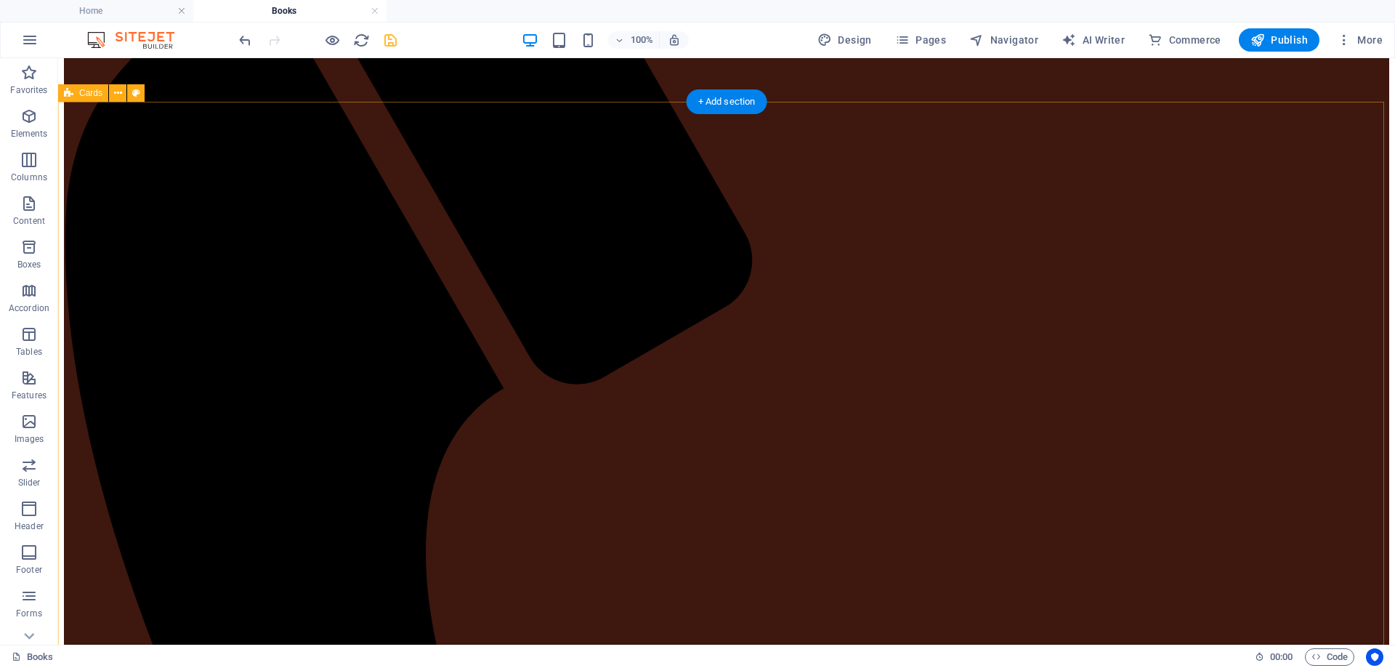
scroll to position [548, 0]
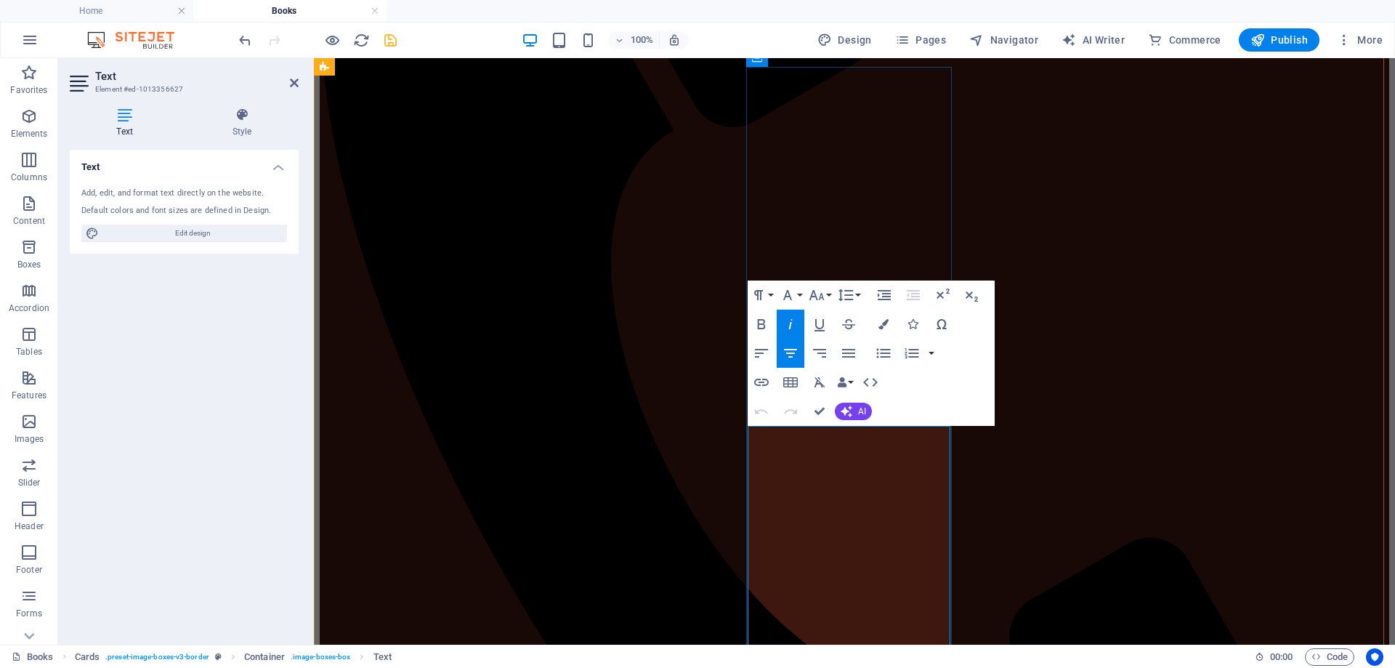
drag, startPoint x: 901, startPoint y: 490, endPoint x: 805, endPoint y: 493, distance: 96.7
copy em "New Release!"
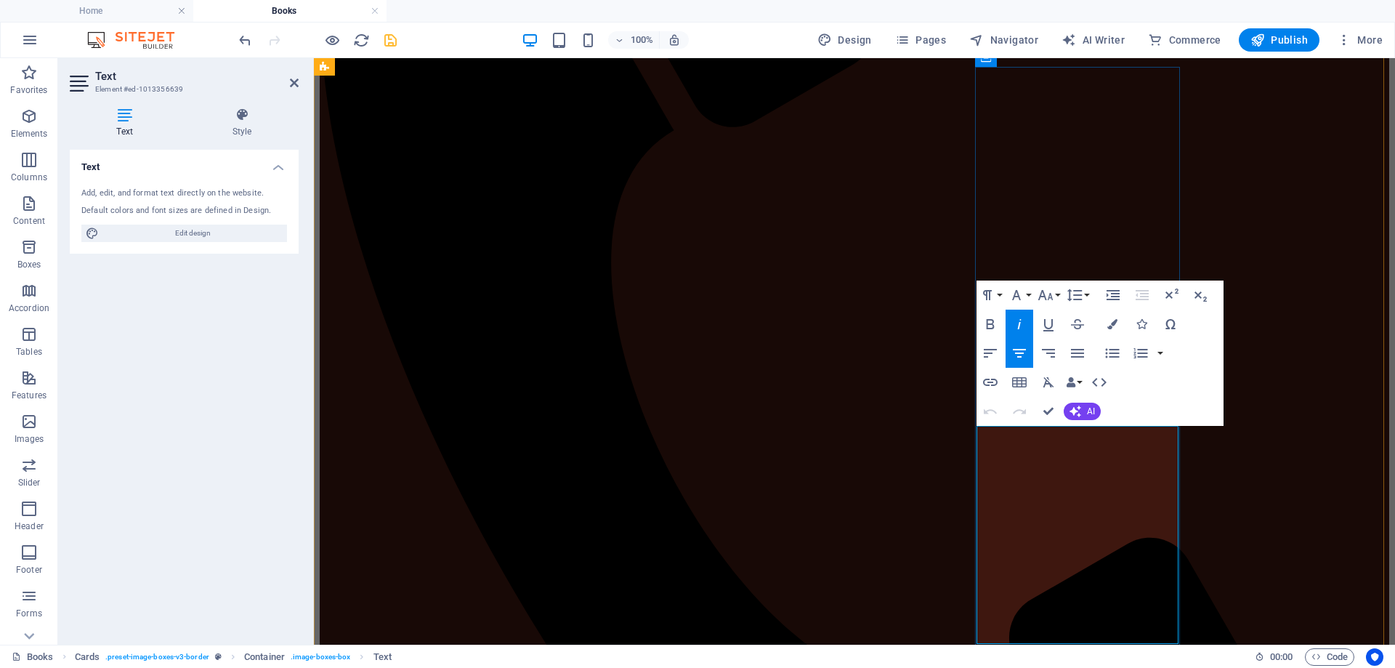
drag, startPoint x: 1131, startPoint y: 434, endPoint x: 1035, endPoint y: 437, distance: 96.0
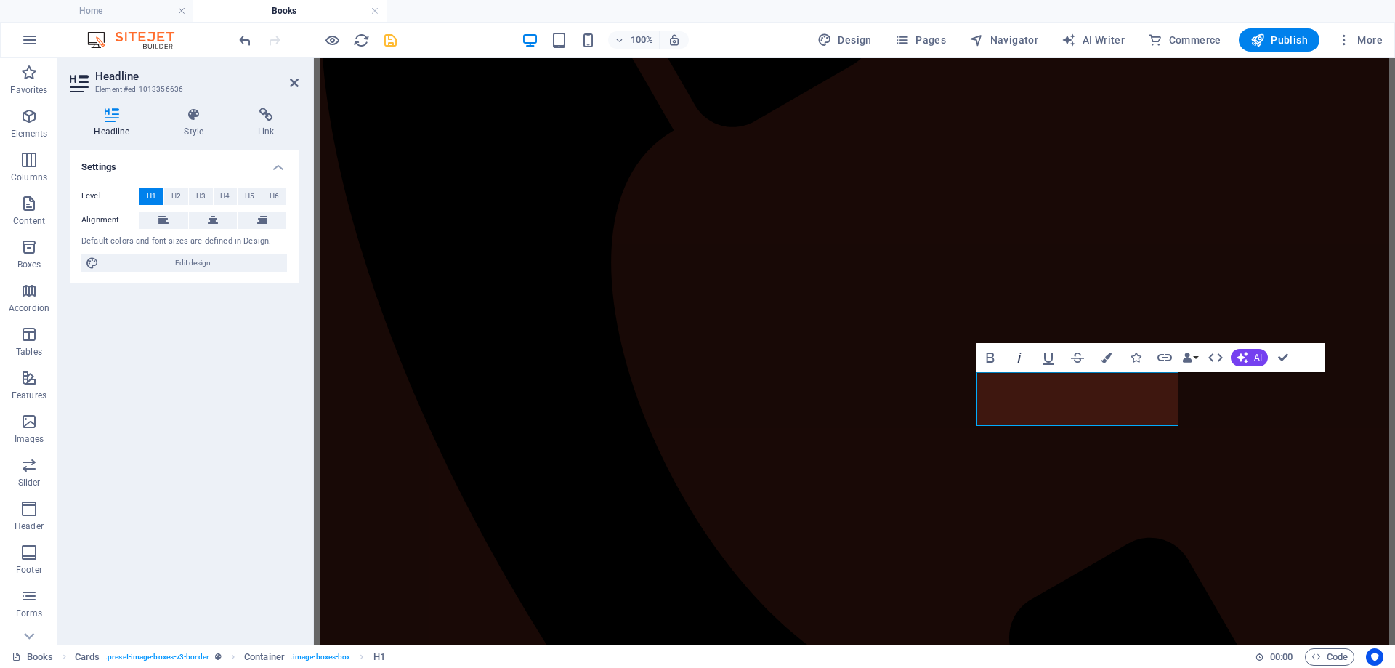
click at [1027, 372] on button "Italic" at bounding box center [1020, 357] width 28 height 29
click at [1018, 362] on icon "button" at bounding box center [1020, 358] width 4 height 10
drag, startPoint x: 1142, startPoint y: 396, endPoint x: 1022, endPoint y: 394, distance: 119.9
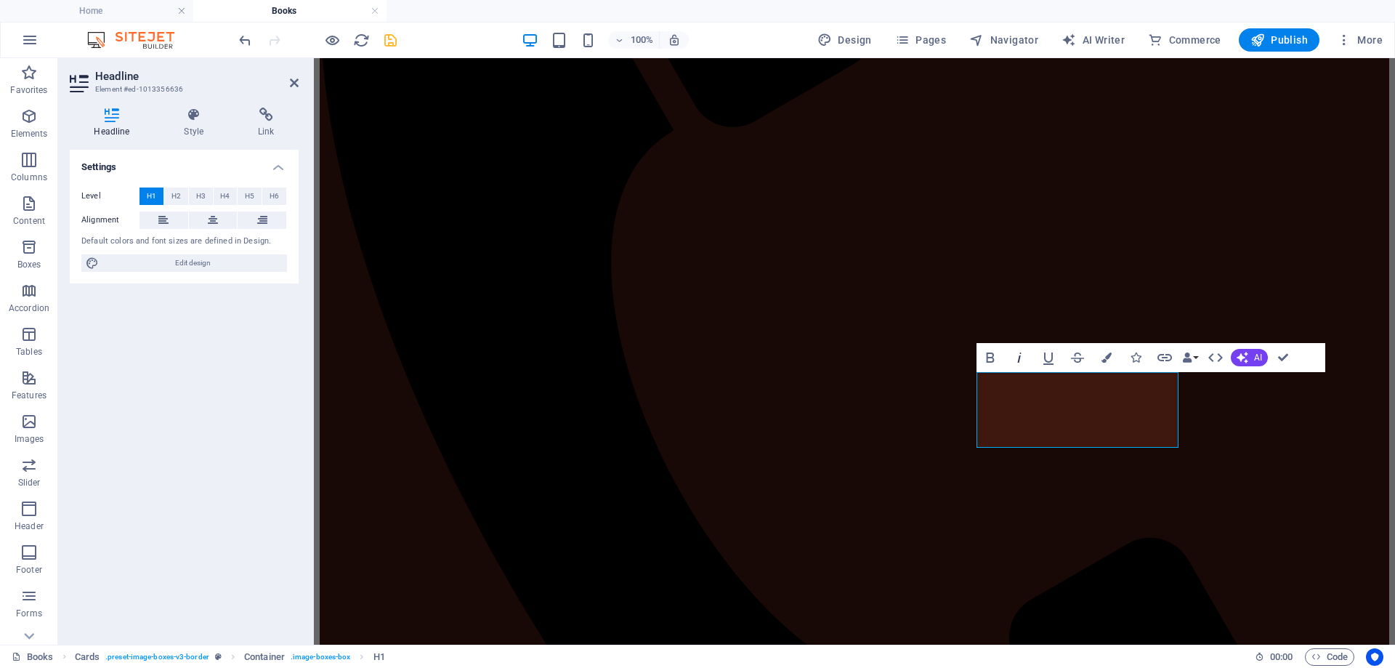
click at [1022, 363] on icon "button" at bounding box center [1019, 357] width 17 height 17
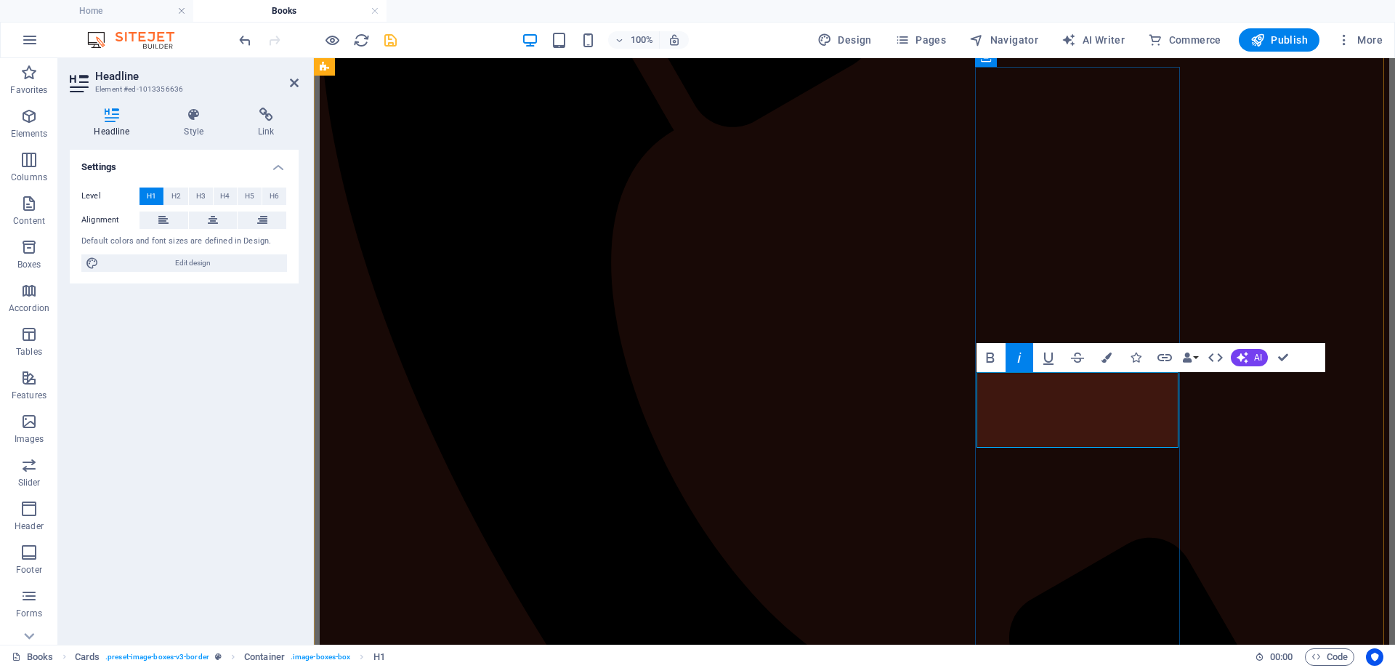
drag, startPoint x: 1150, startPoint y: 390, endPoint x: 1044, endPoint y: 400, distance: 106.7
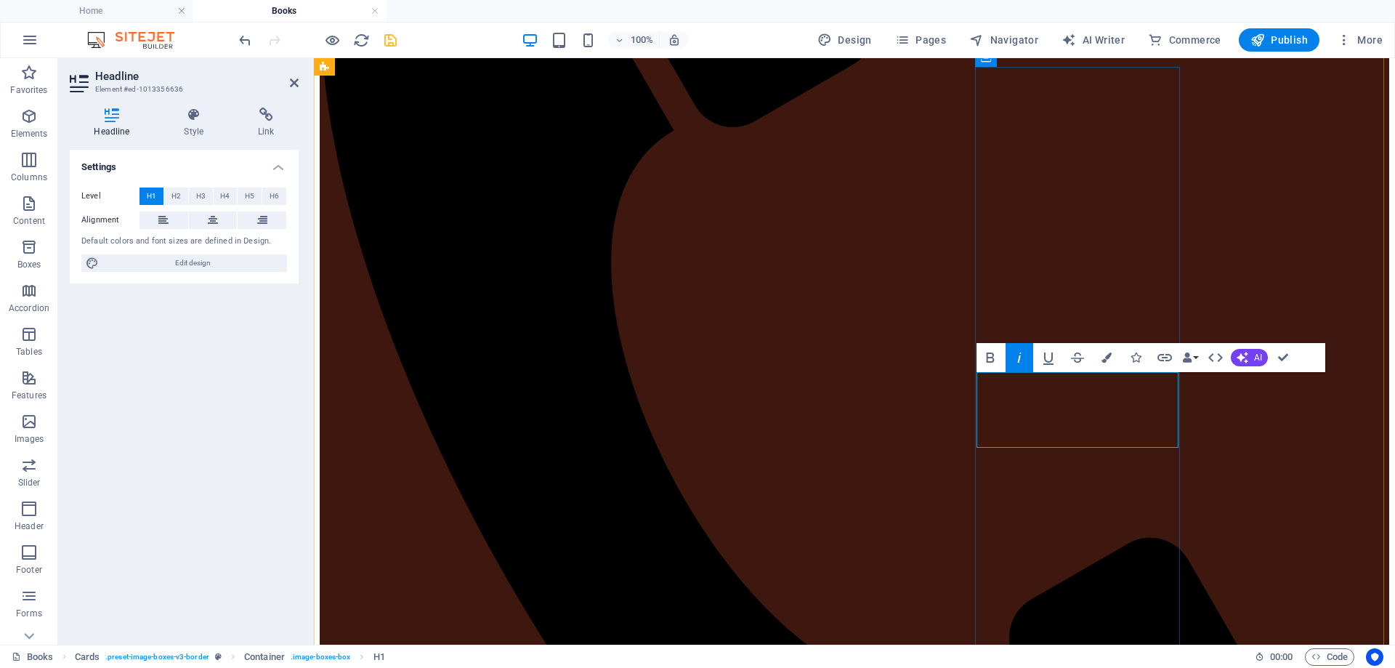
drag, startPoint x: 1158, startPoint y: 390, endPoint x: 992, endPoint y: 393, distance: 165.8
click at [1110, 361] on icon "button" at bounding box center [1107, 358] width 10 height 10
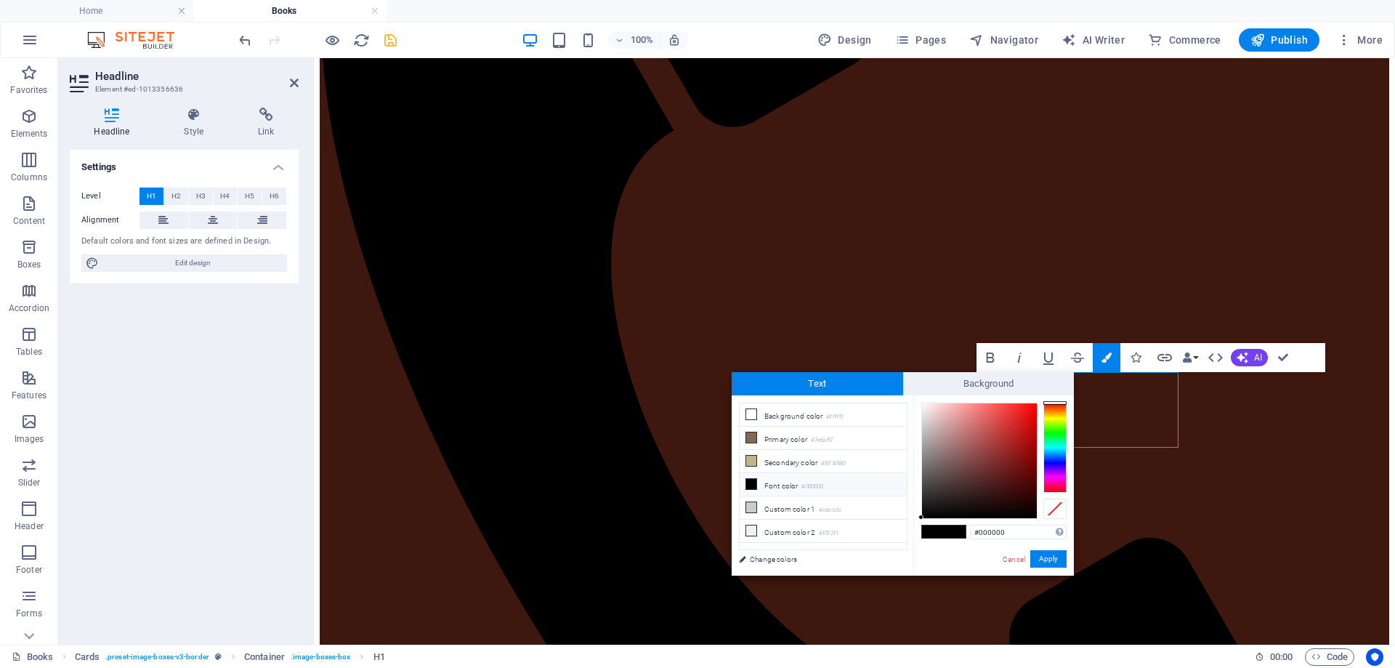
drag, startPoint x: 1011, startPoint y: 528, endPoint x: 914, endPoint y: 520, distance: 97.1
click at [914, 520] on div "#000000 Supported formats #0852ed rgb(8, 82, 237) rgba(8, 82, 237, 90%) hsv(221…" at bounding box center [994, 590] width 161 height 391
type input "#6a1b9a"
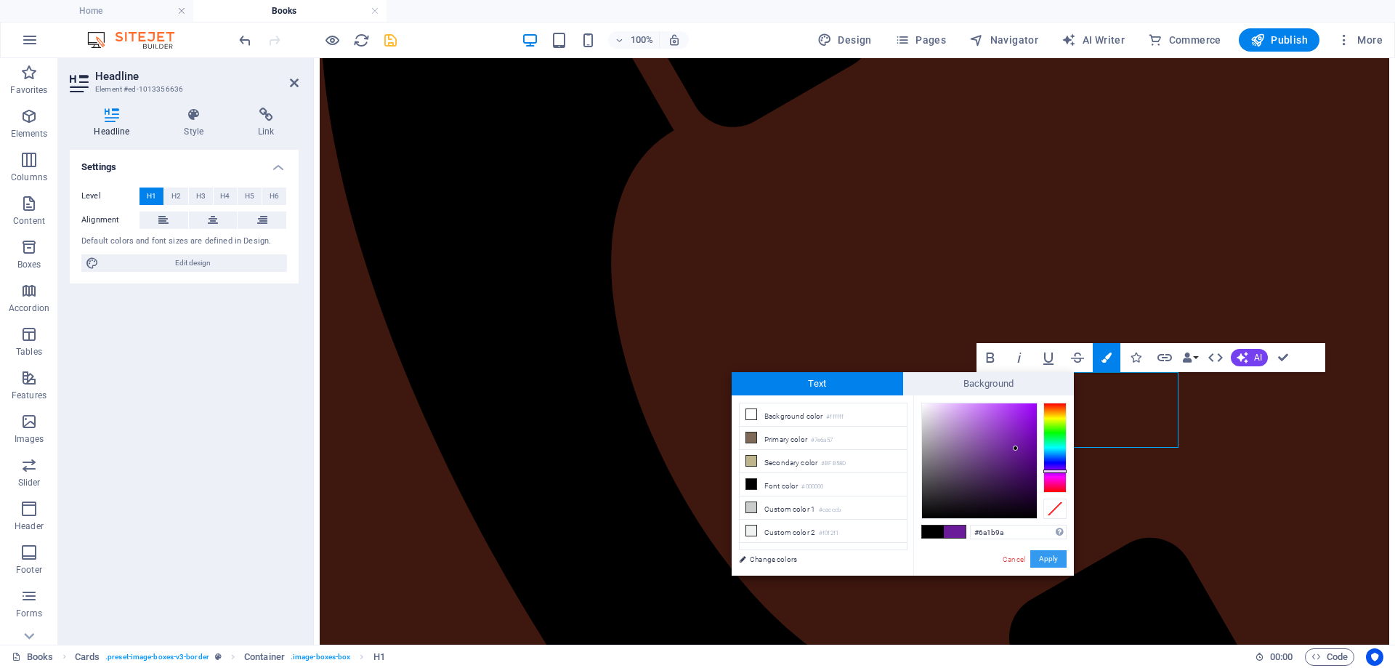
click at [1045, 561] on button "Apply" at bounding box center [1049, 558] width 36 height 17
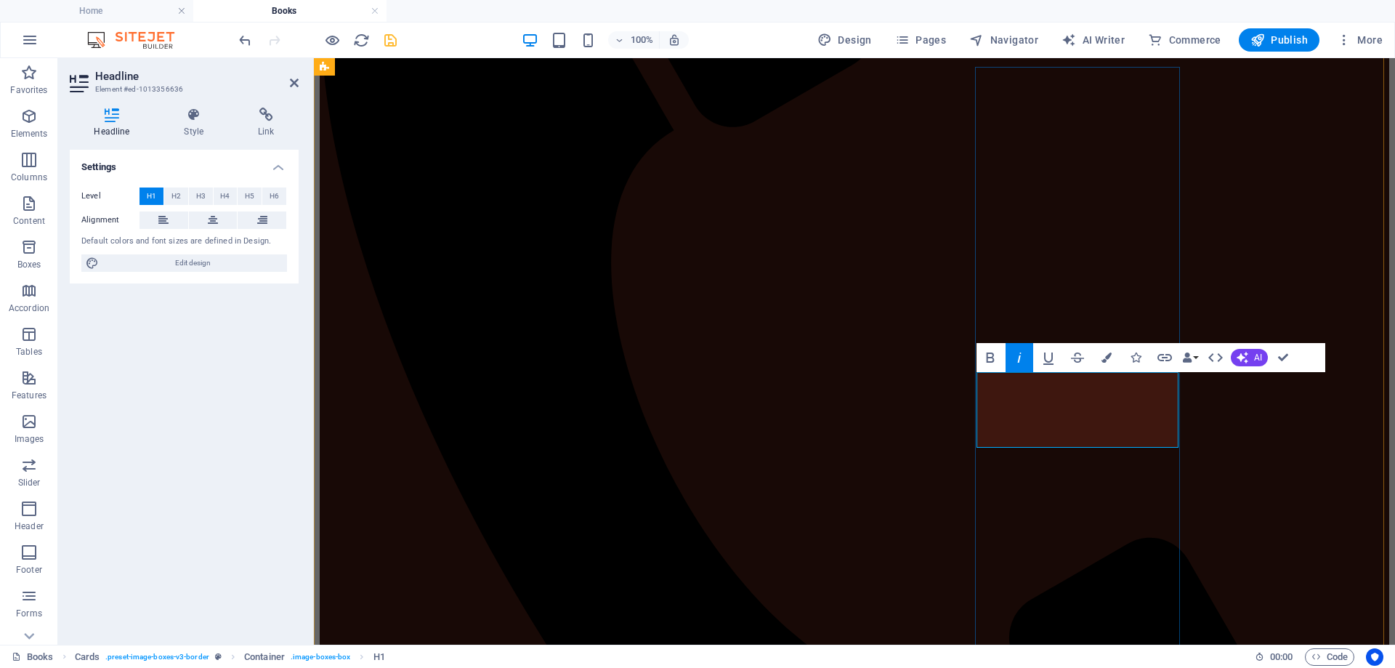
drag, startPoint x: 1144, startPoint y: 391, endPoint x: 1022, endPoint y: 398, distance: 122.3
click at [1113, 360] on button "Colors" at bounding box center [1107, 357] width 28 height 29
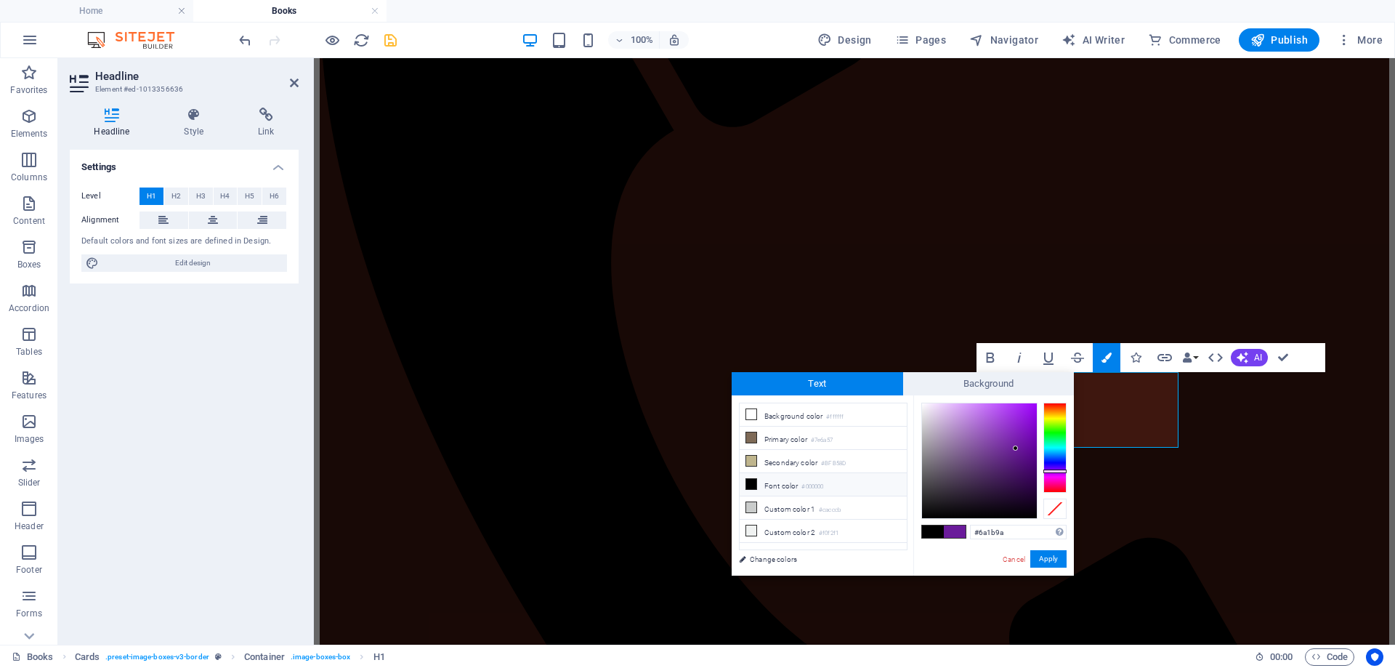
drag, startPoint x: 1031, startPoint y: 527, endPoint x: 924, endPoint y: 531, distance: 107.6
click at [924, 531] on div "#6a1b9a Supported formats #0852ed rgb(8, 82, 237) rgba(8, 82, 237, 90%) hsv(221…" at bounding box center [994, 590] width 161 height 391
type input "#ffc107"
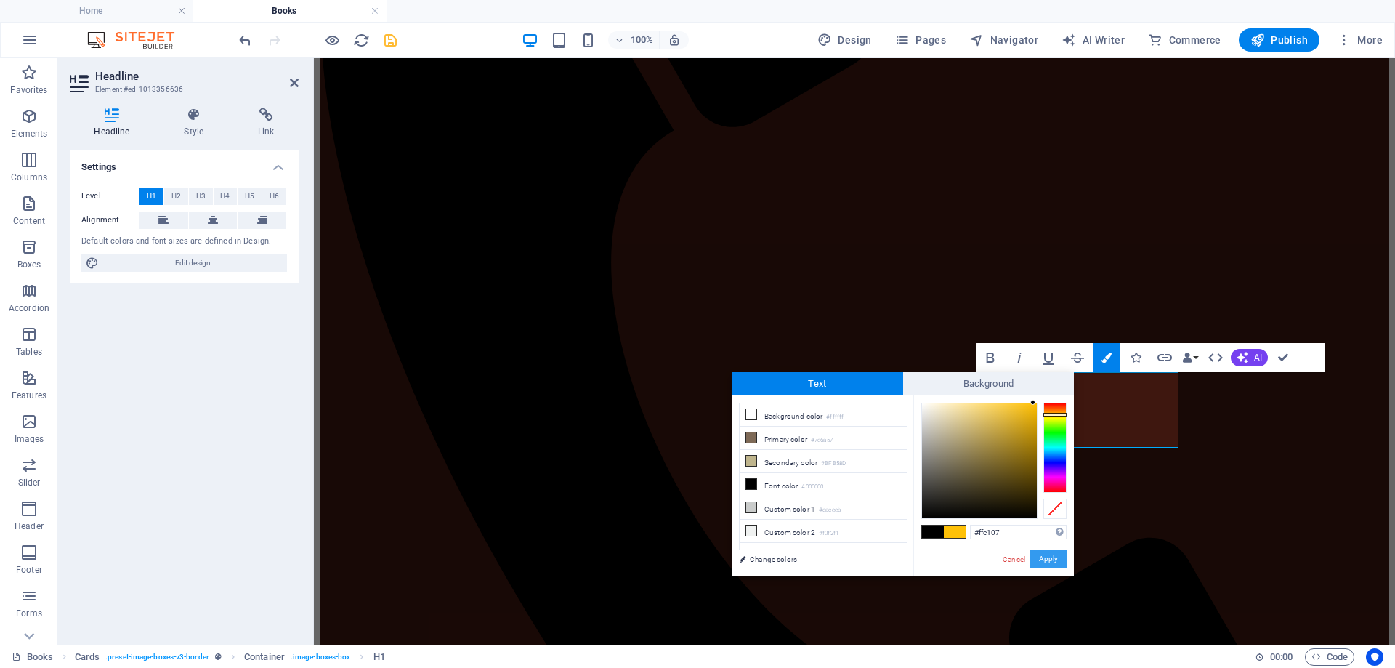
click at [1052, 559] on button "Apply" at bounding box center [1049, 558] width 36 height 17
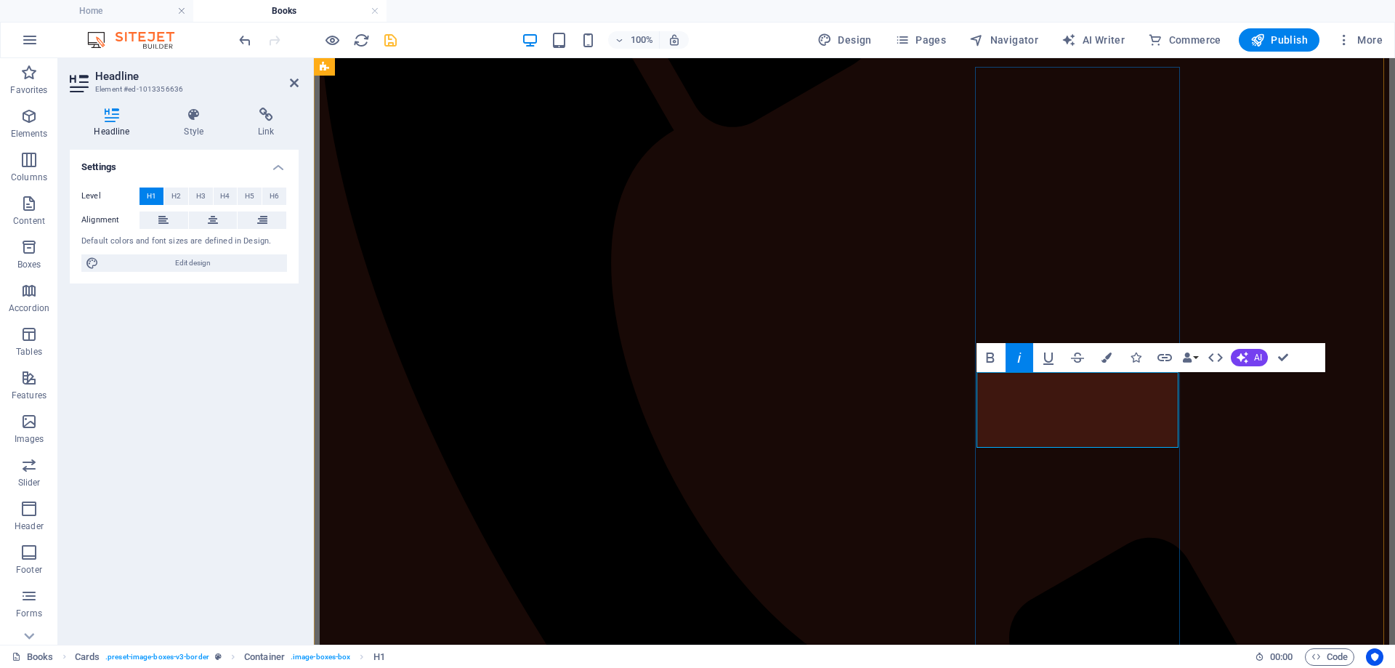
drag, startPoint x: 1151, startPoint y: 397, endPoint x: 1025, endPoint y: 400, distance: 126.5
click at [1107, 355] on icon "button" at bounding box center [1107, 358] width 10 height 10
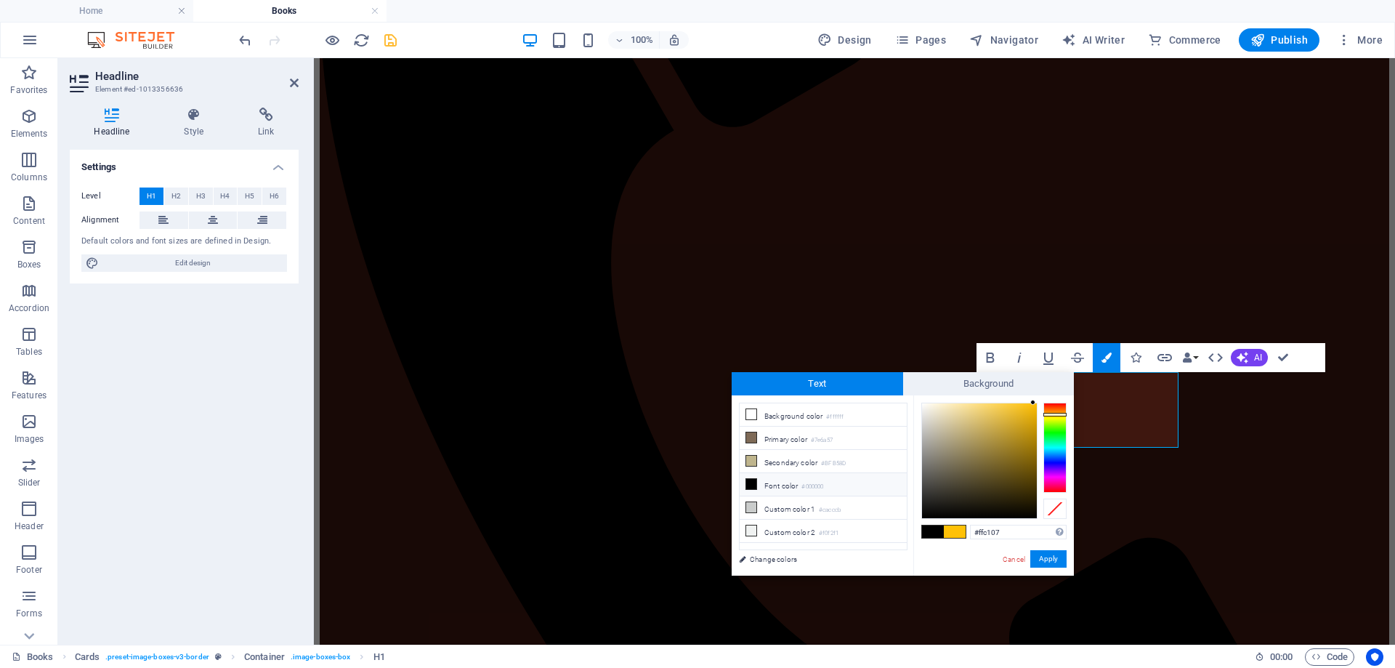
drag, startPoint x: 1018, startPoint y: 533, endPoint x: 964, endPoint y: 536, distance: 53.1
click at [964, 536] on div "#ffc107 Supported formats #0852ed rgb(8, 82, 237) rgba(8, 82, 237, 90%) hsv(221…" at bounding box center [994, 590] width 161 height 391
type input "#e63946"
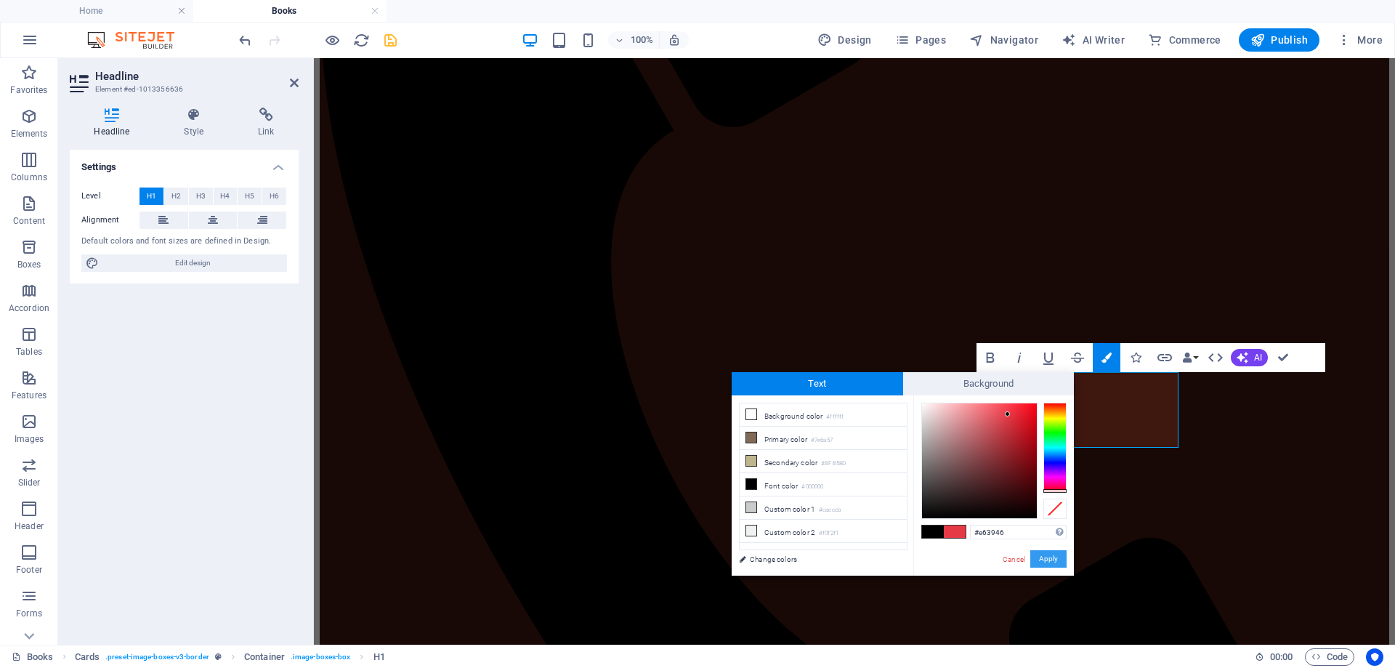
click at [1045, 557] on button "Apply" at bounding box center [1049, 558] width 36 height 17
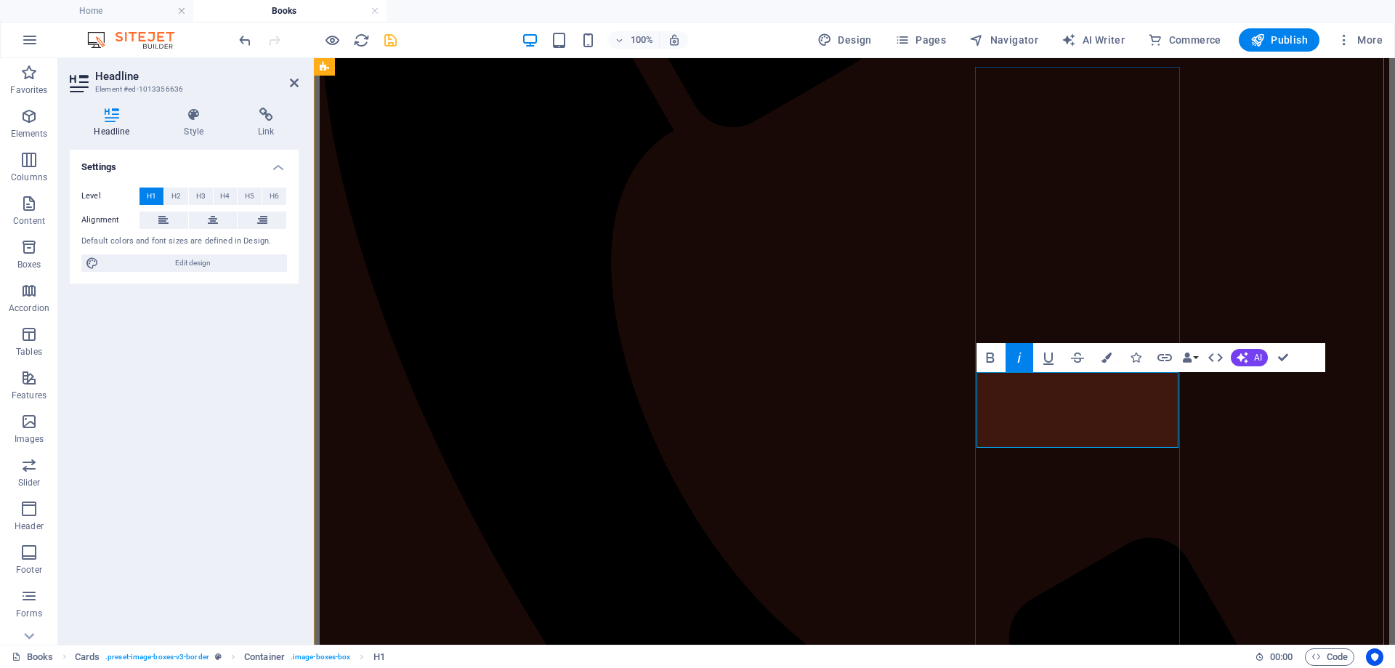
drag, startPoint x: 1148, startPoint y: 391, endPoint x: 1018, endPoint y: 395, distance: 130.2
copy span "New Release!"
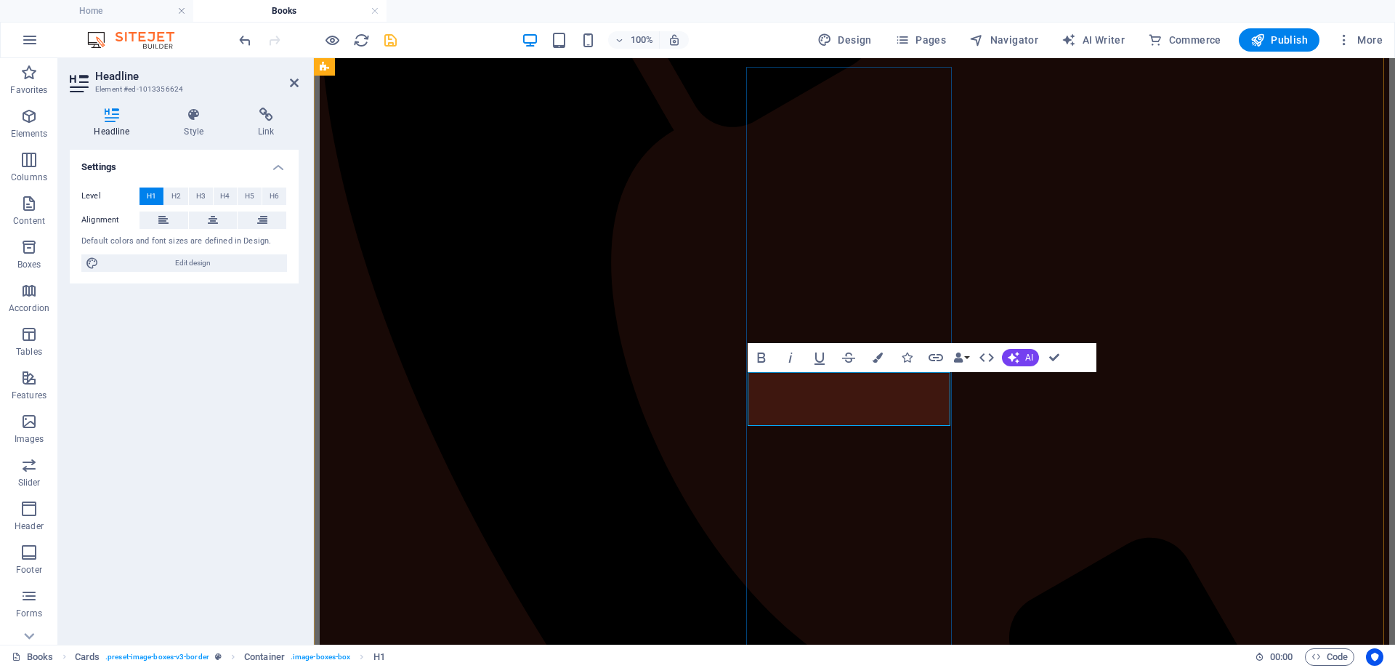
drag, startPoint x: 922, startPoint y: 396, endPoint x: 796, endPoint y: 392, distance: 125.8
click at [875, 356] on icon "button" at bounding box center [878, 358] width 10 height 10
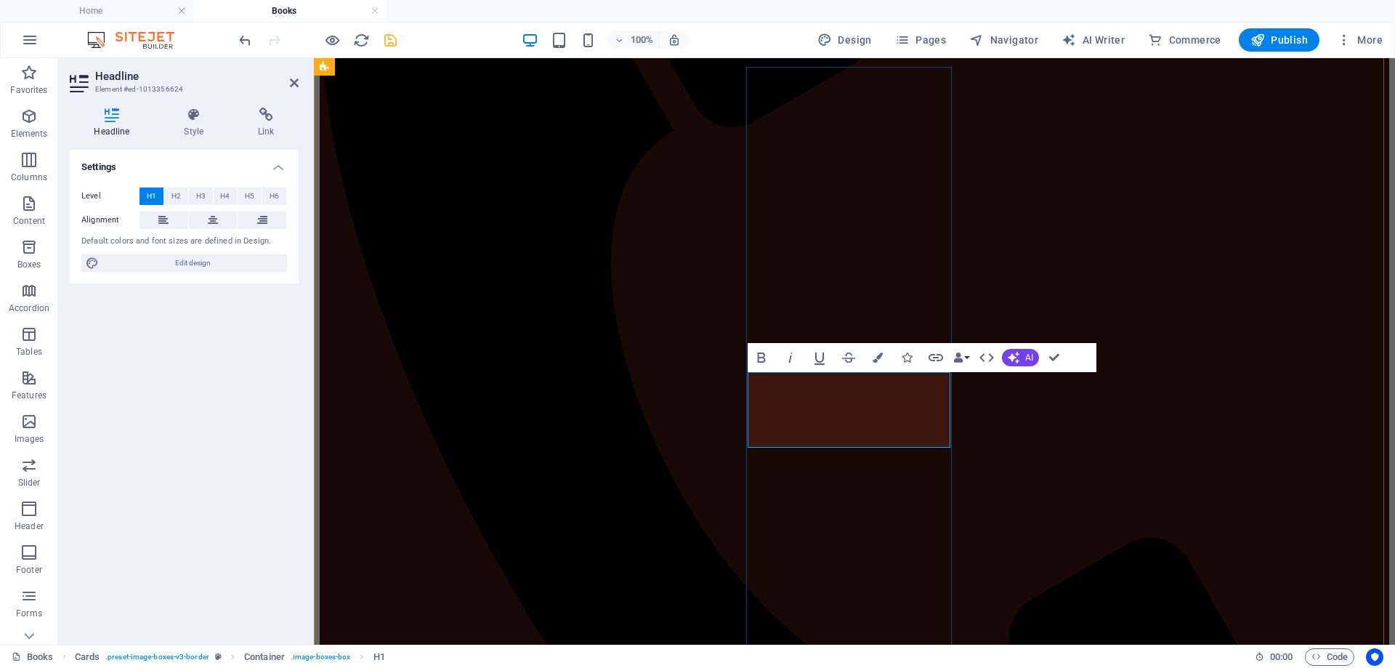
drag, startPoint x: 914, startPoint y: 387, endPoint x: 798, endPoint y: 400, distance: 116.2
click at [794, 358] on icon "button" at bounding box center [790, 357] width 17 height 17
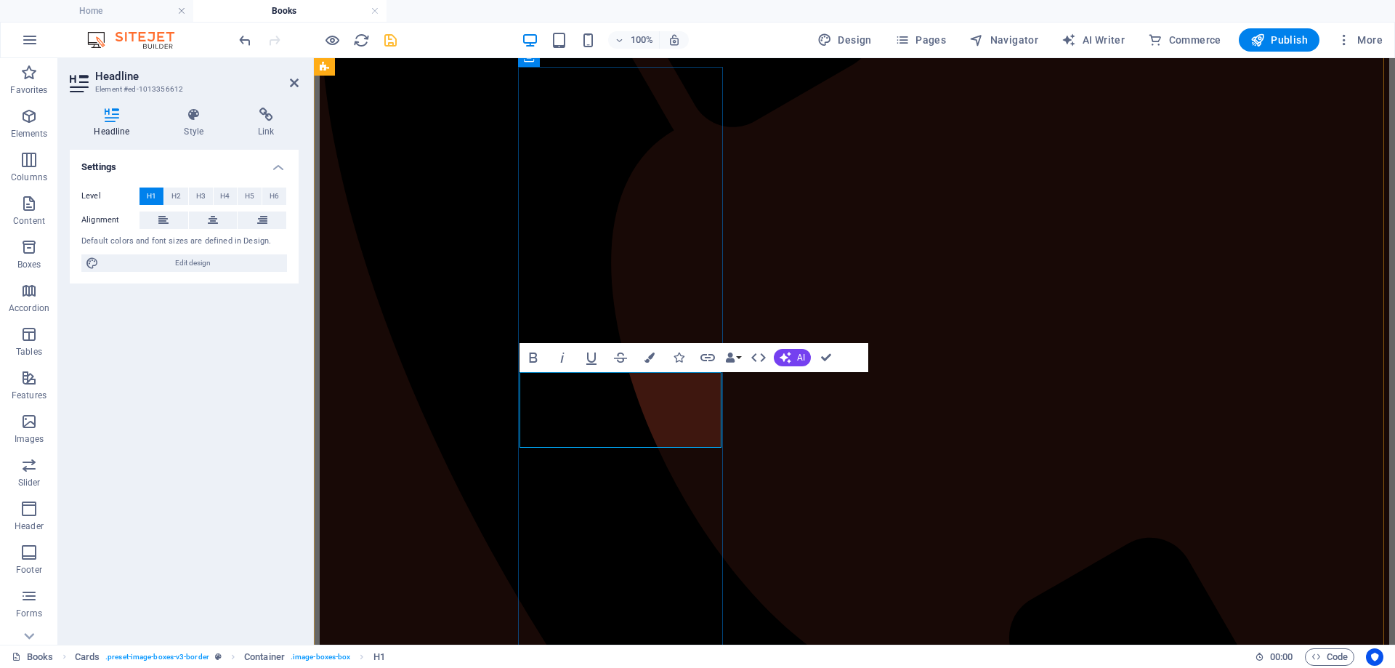
drag, startPoint x: 693, startPoint y: 387, endPoint x: 562, endPoint y: 385, distance: 130.8
click at [563, 357] on icon "button" at bounding box center [562, 357] width 17 height 17
click at [648, 361] on icon "button" at bounding box center [650, 358] width 10 height 10
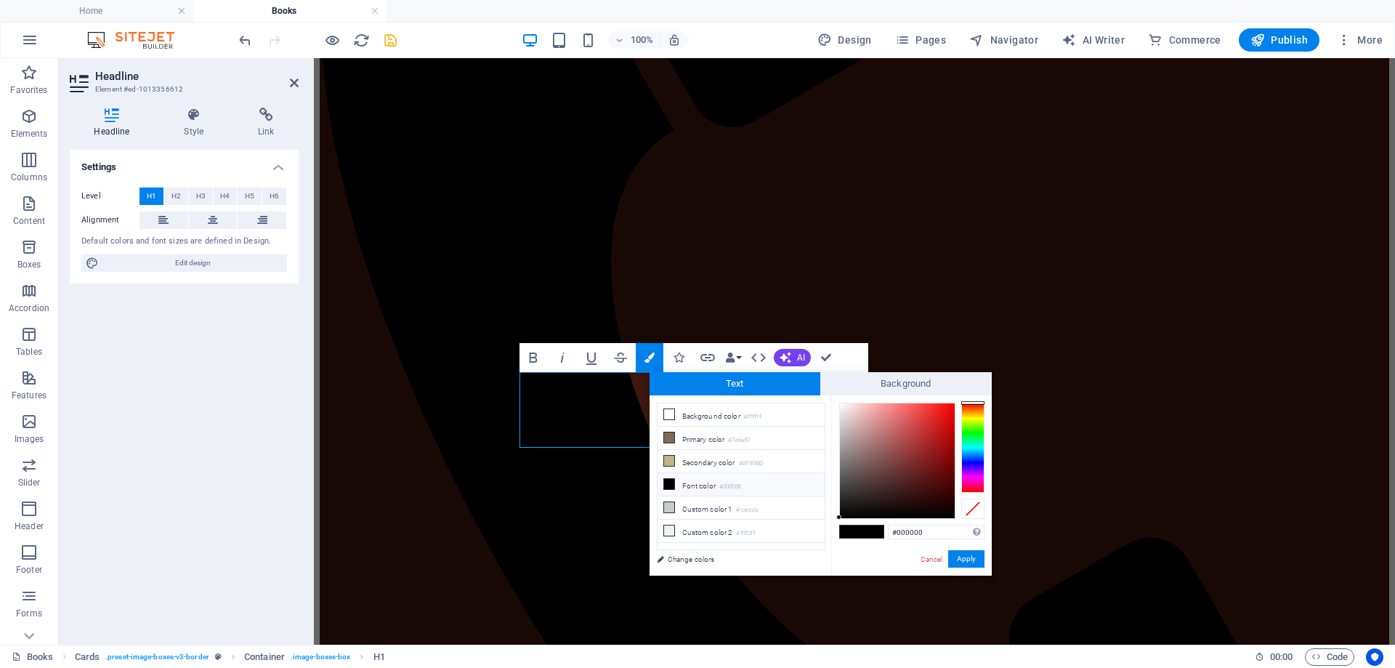
drag, startPoint x: 927, startPoint y: 534, endPoint x: 853, endPoint y: 532, distance: 73.4
click at [853, 532] on div "#000000 Supported formats #0852ed rgb(8, 82, 237) rgba(8, 82, 237, 90%) hsv(221…" at bounding box center [911, 590] width 161 height 391
type input "#e63946"
click at [972, 560] on button "Apply" at bounding box center [966, 558] width 36 height 17
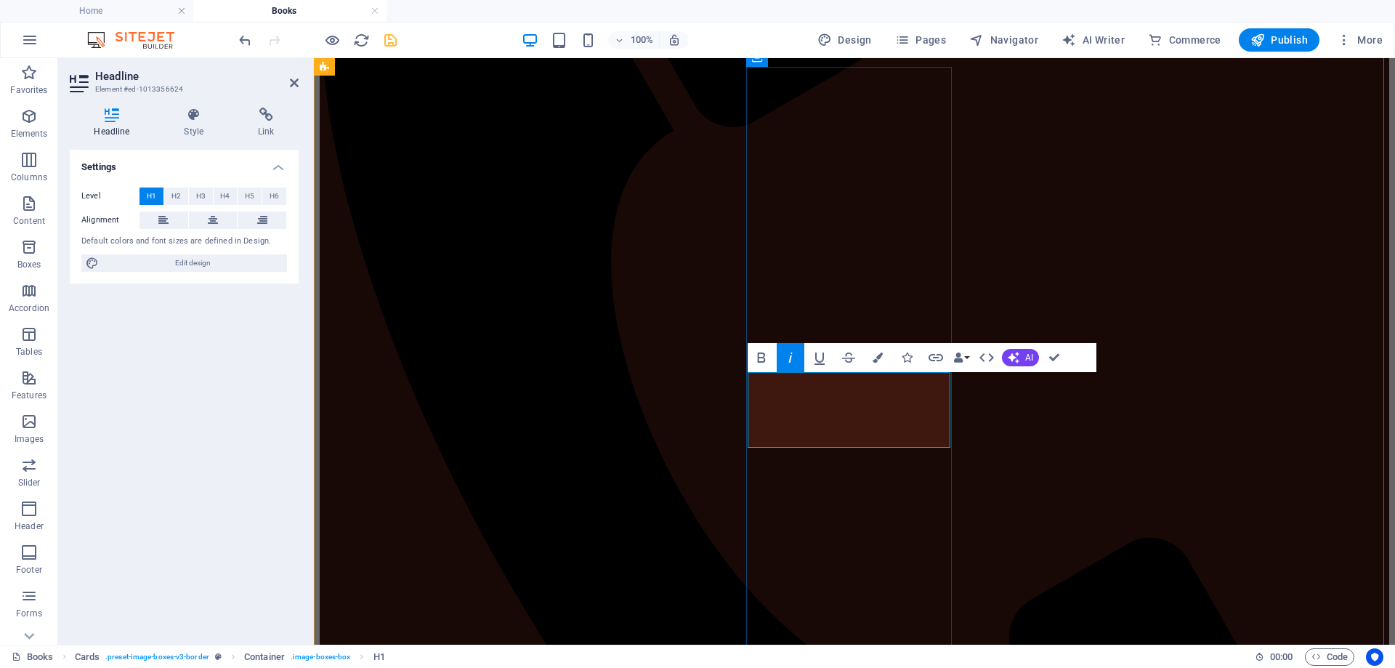
drag, startPoint x: 932, startPoint y: 390, endPoint x: 782, endPoint y: 398, distance: 149.9
click at [878, 363] on icon "button" at bounding box center [878, 358] width 10 height 10
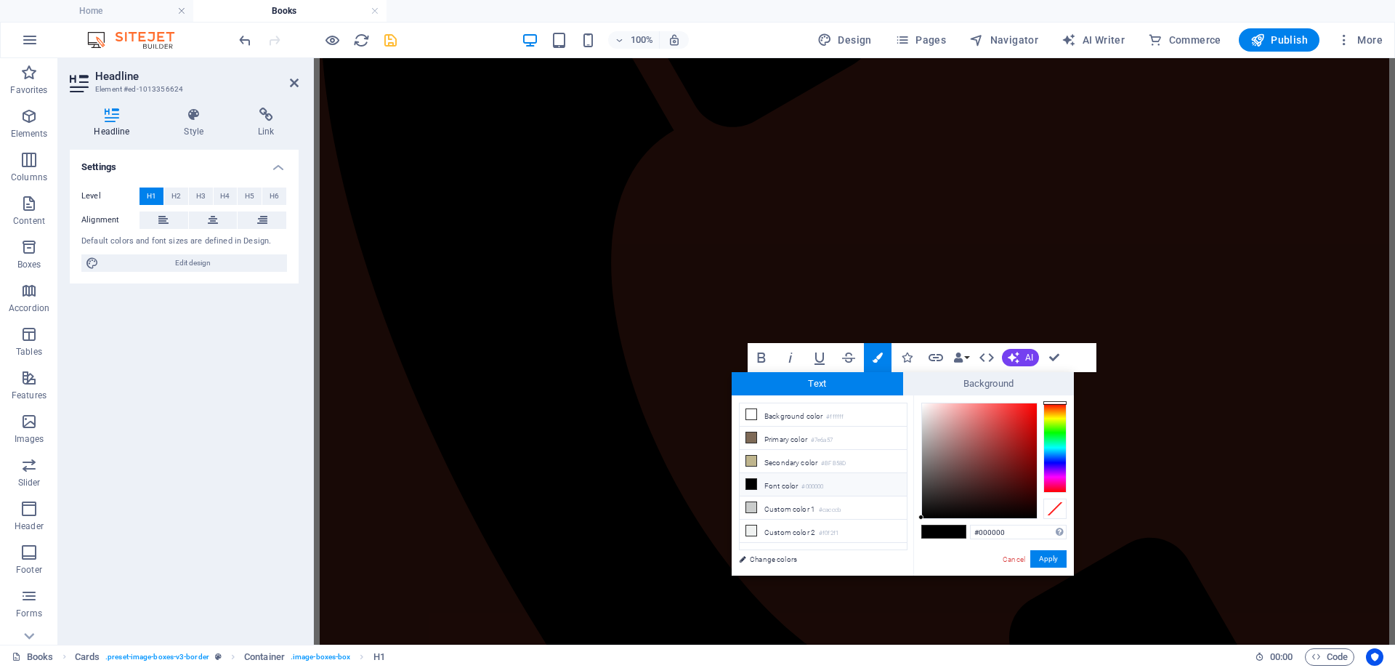
drag, startPoint x: 1014, startPoint y: 531, endPoint x: 970, endPoint y: 538, distance: 44.9
click at [970, 538] on div "#000000 Supported formats #0852ed rgb(8, 82, 237) rgba(8, 82, 237, 90%) hsv(221…" at bounding box center [994, 590] width 161 height 391
type input "#e63946"
click at [1048, 560] on button "Apply" at bounding box center [1049, 558] width 36 height 17
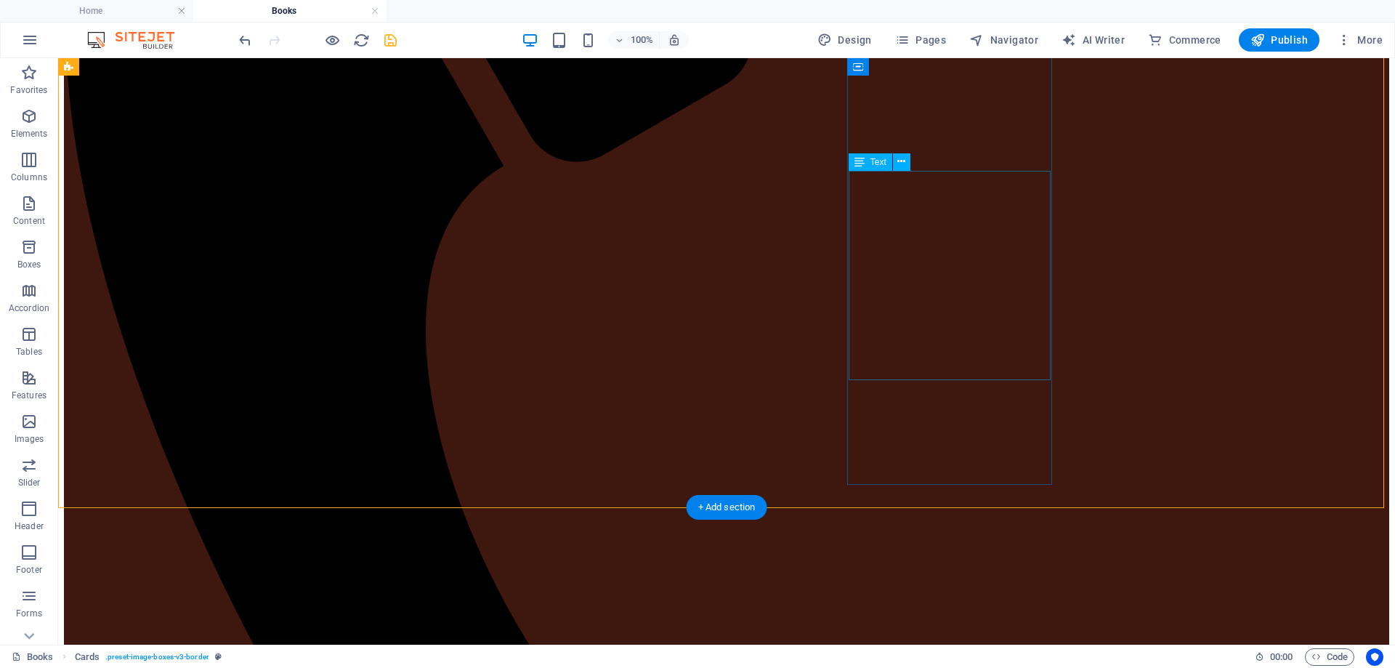
scroll to position [621, 0]
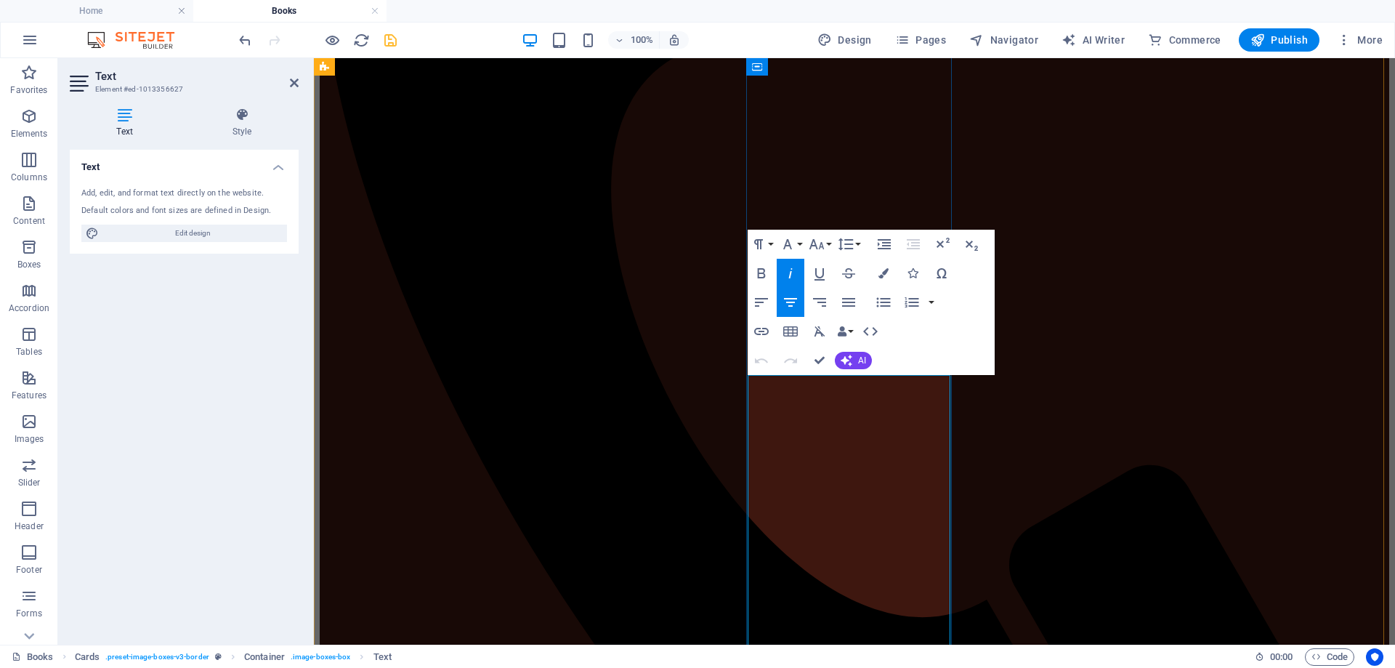
drag, startPoint x: 913, startPoint y: 438, endPoint x: 772, endPoint y: 440, distance: 141.0
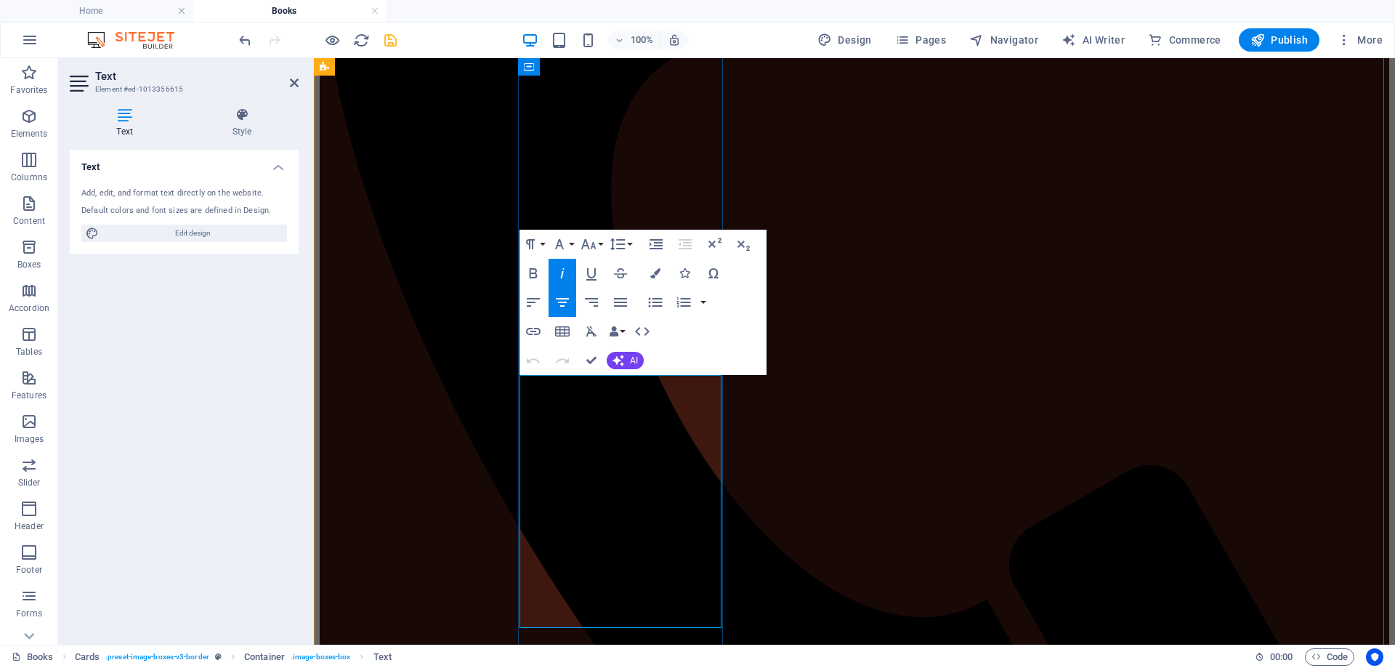
drag, startPoint x: 674, startPoint y: 419, endPoint x: 568, endPoint y: 416, distance: 106.9
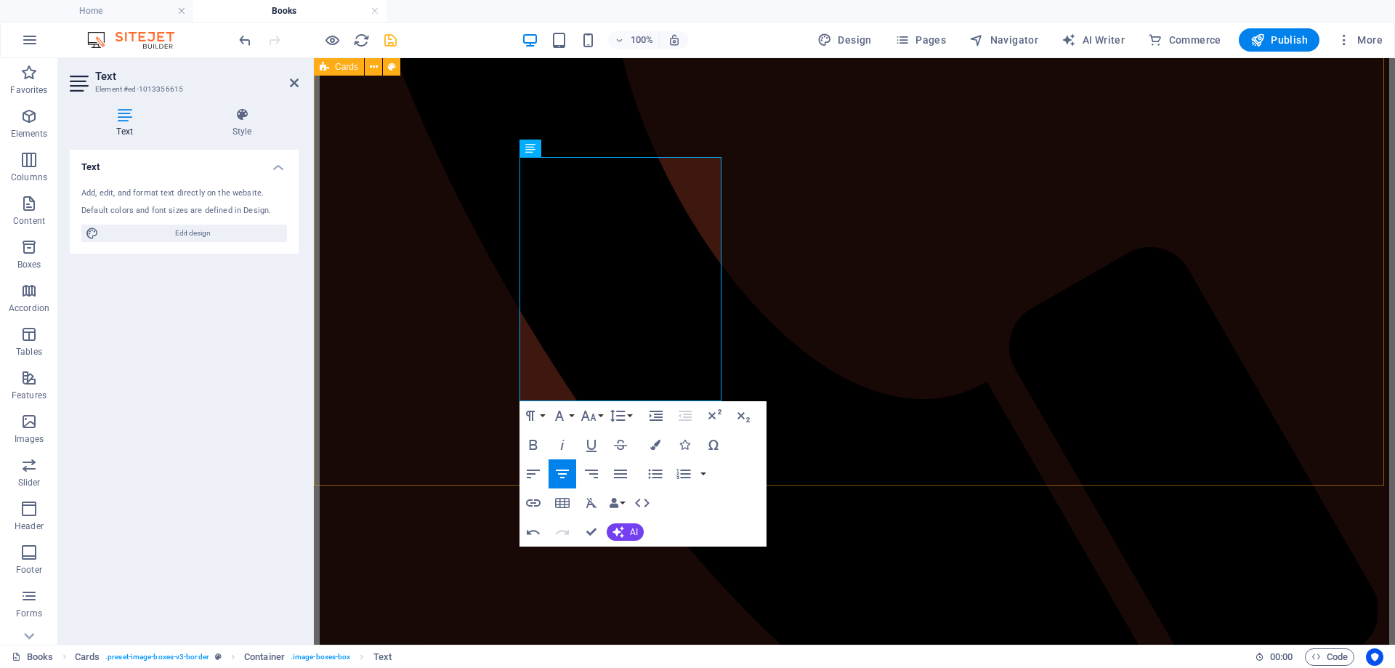
scroll to position [693, 0]
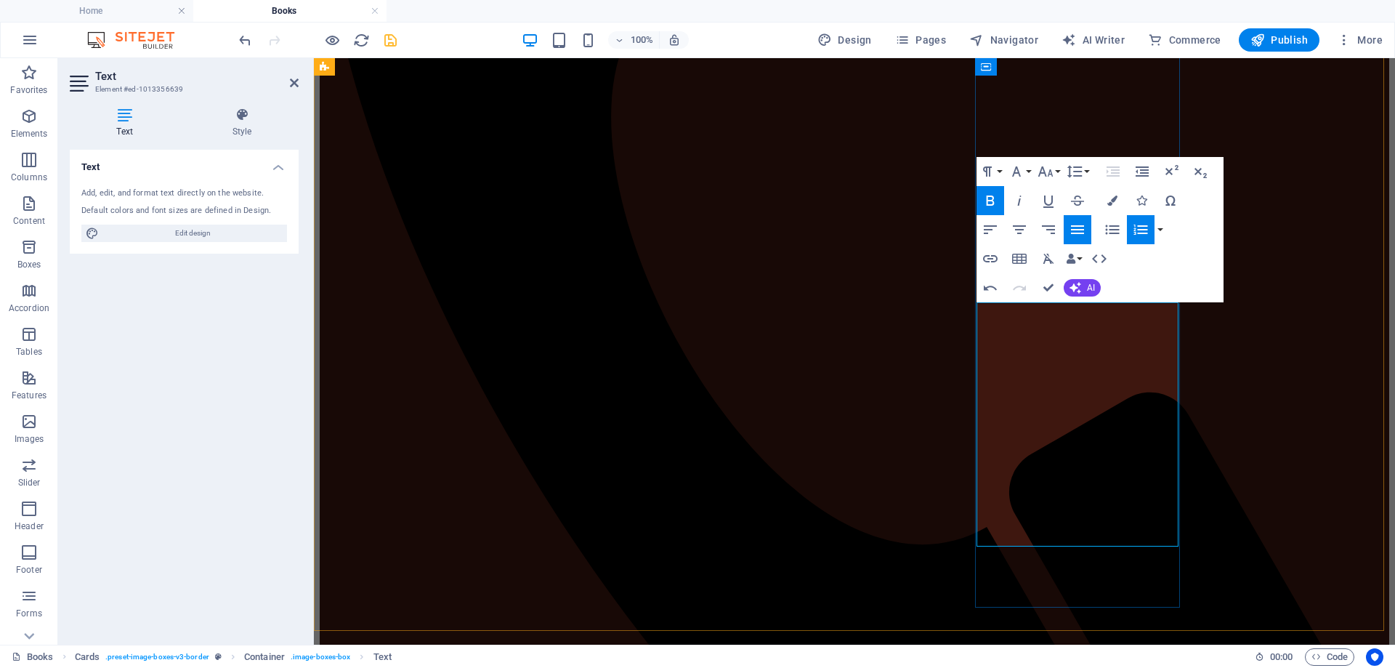
drag, startPoint x: 1127, startPoint y: 345, endPoint x: 982, endPoint y: 307, distance: 149.5
click at [1020, 199] on icon "button" at bounding box center [1020, 201] width 4 height 10
click at [1019, 229] on icon "button" at bounding box center [1019, 229] width 13 height 9
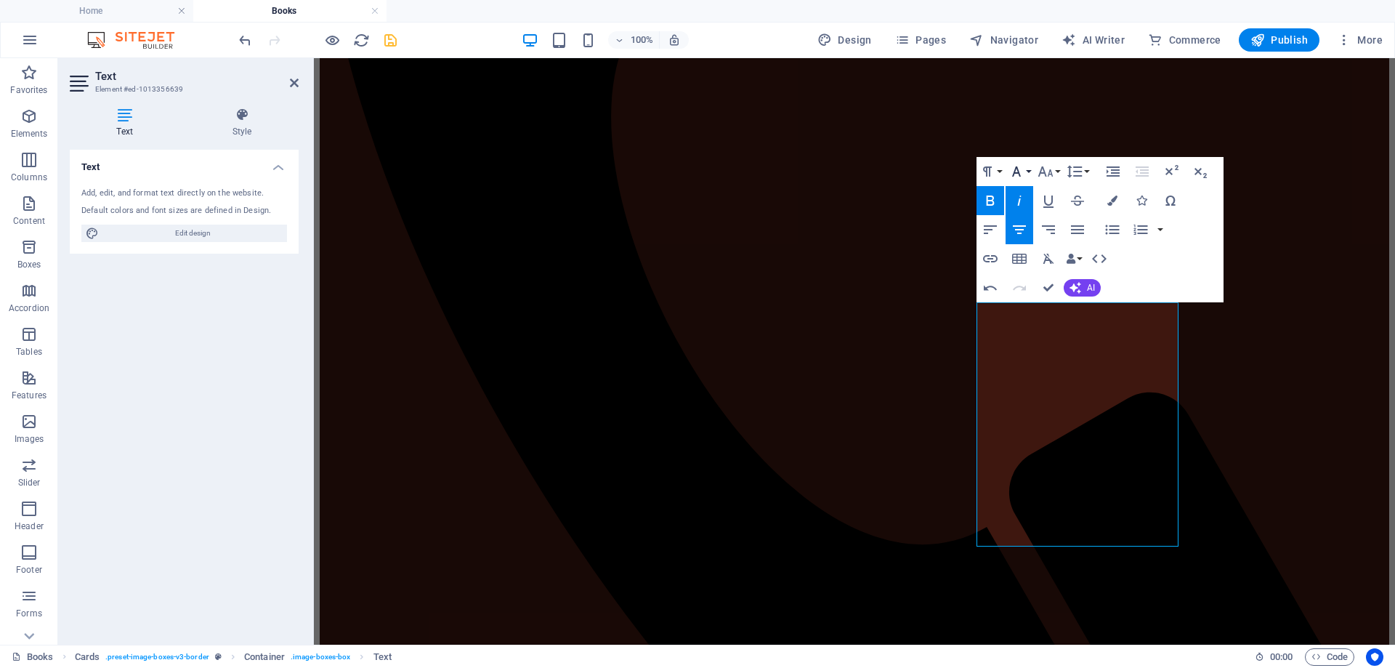
click at [1022, 169] on icon "button" at bounding box center [1016, 171] width 17 height 17
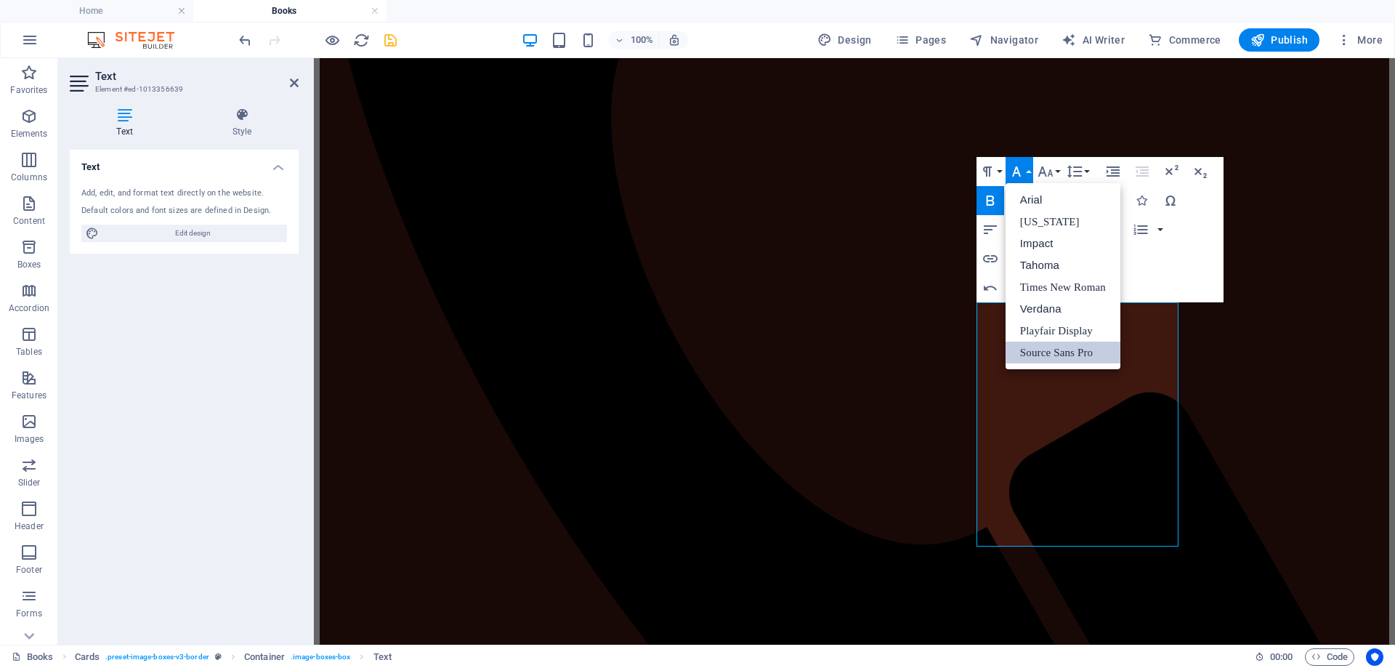
scroll to position [0, 0]
click at [1063, 286] on link "Times New Roman" at bounding box center [1063, 287] width 115 height 22
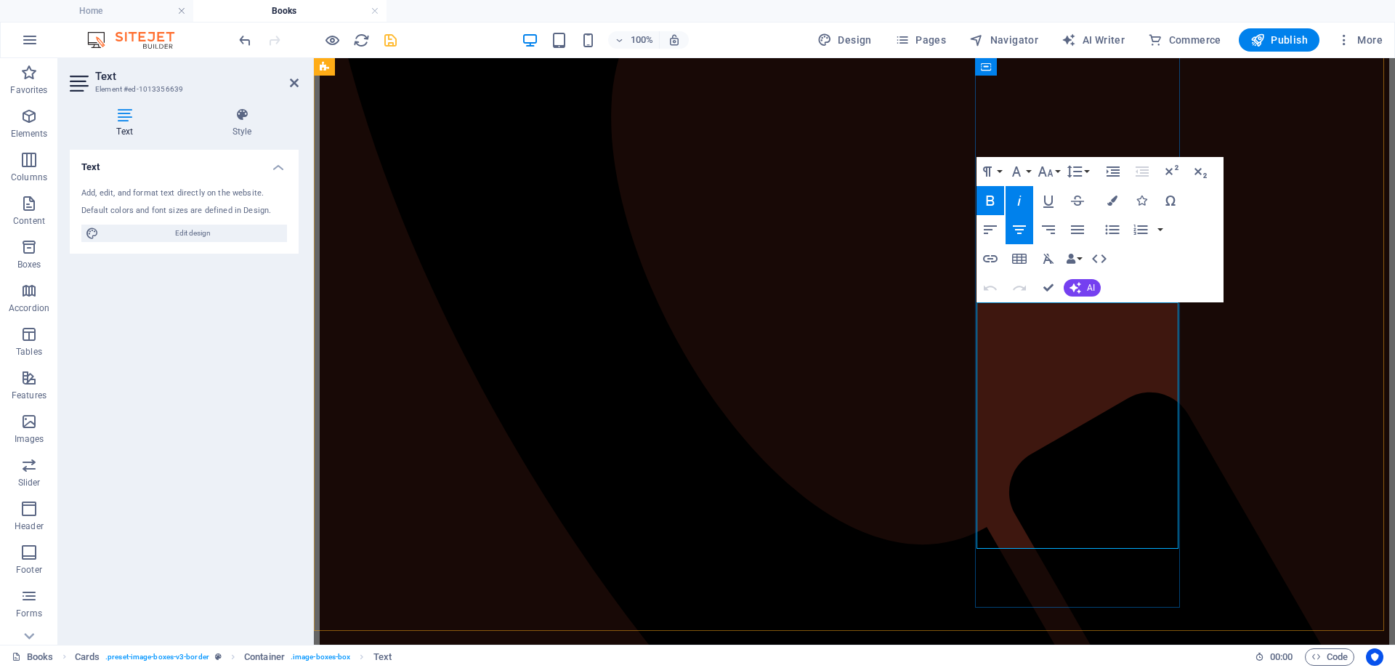
drag, startPoint x: 1143, startPoint y: 342, endPoint x: 989, endPoint y: 310, distance: 156.8
click at [1055, 172] on button "Font Size" at bounding box center [1049, 171] width 28 height 29
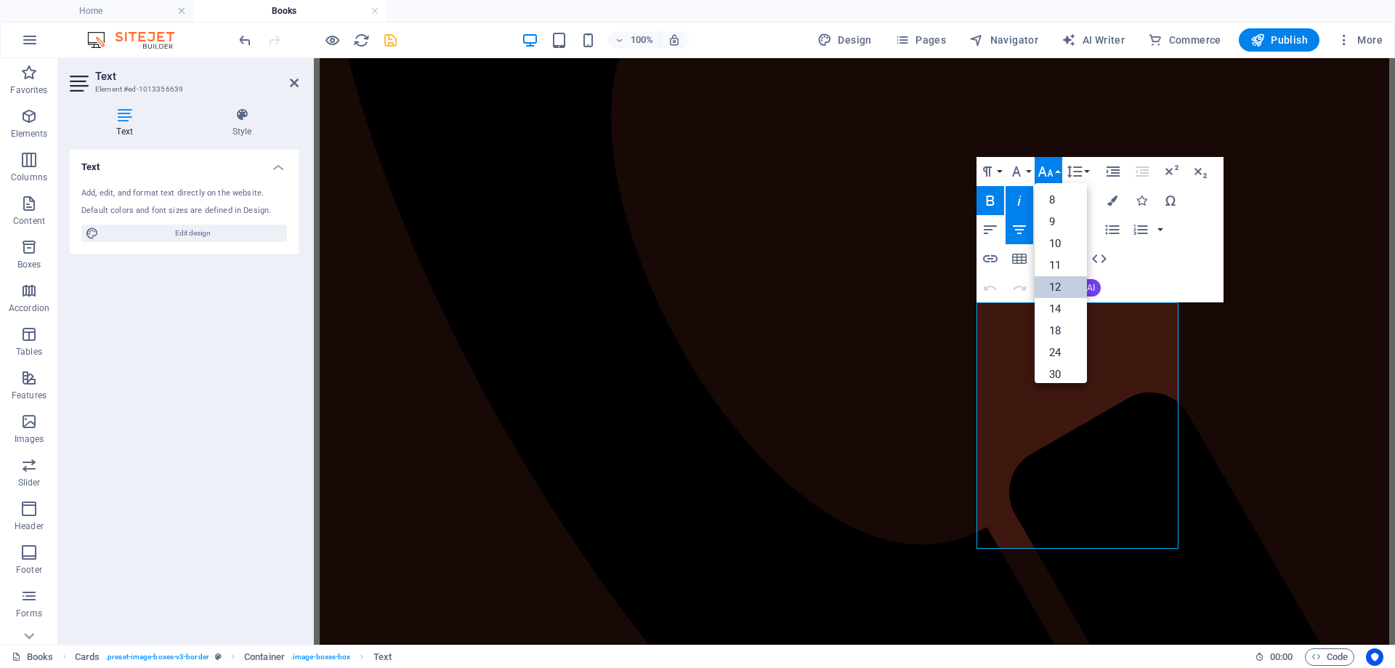
click at [1062, 285] on link "12" at bounding box center [1061, 287] width 52 height 22
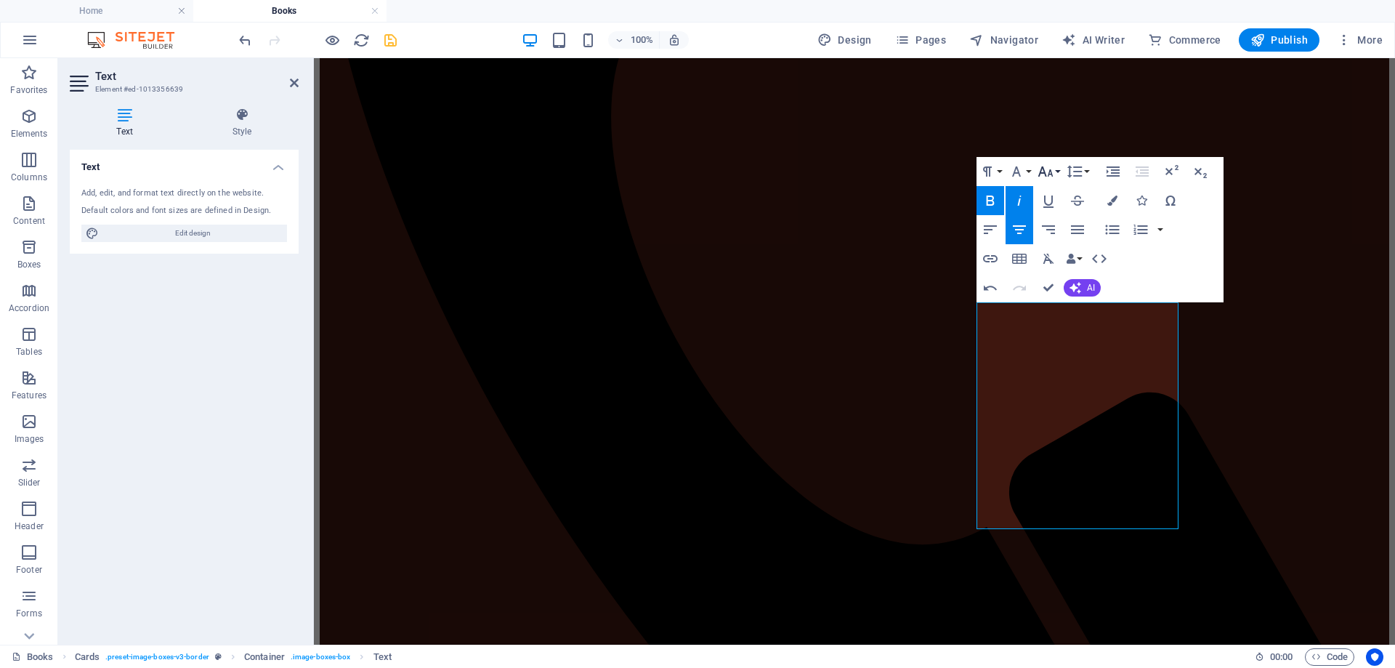
click at [1052, 174] on icon "button" at bounding box center [1046, 171] width 15 height 10
click at [1060, 207] on link "14" at bounding box center [1061, 205] width 52 height 22
click at [1060, 171] on button "Font Size" at bounding box center [1049, 171] width 28 height 29
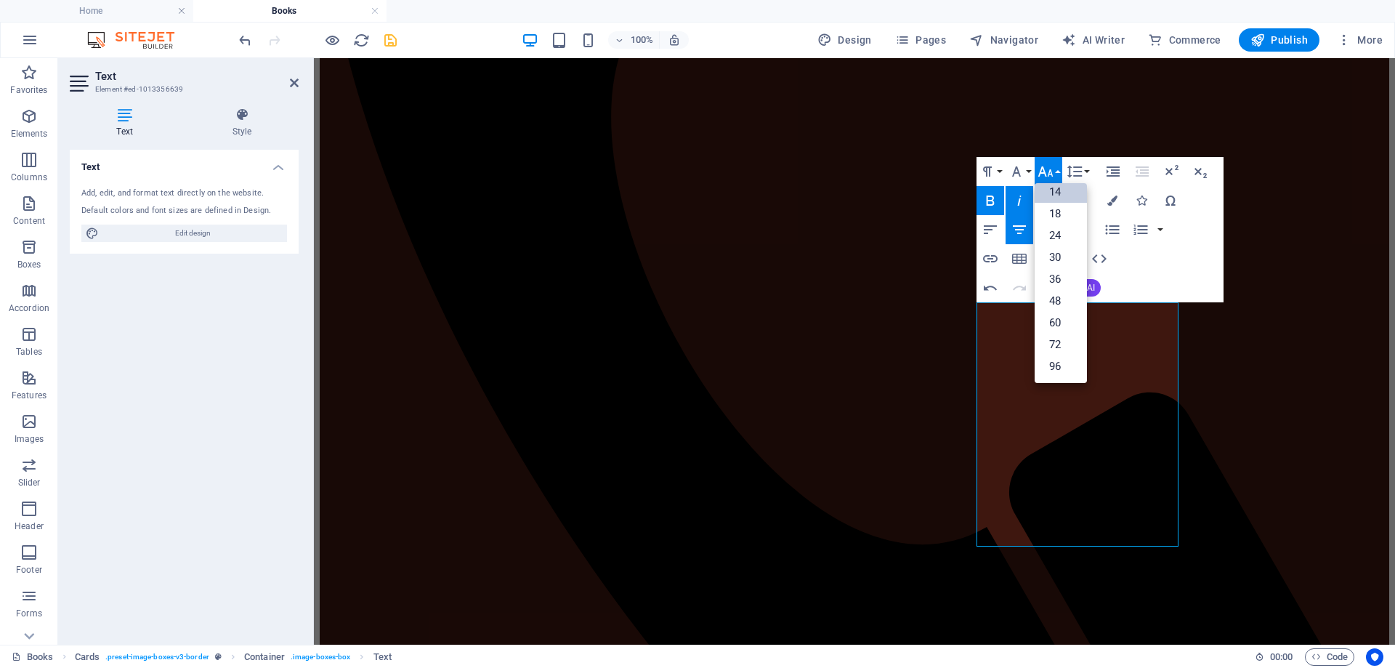
scroll to position [117, 0]
click at [1053, 212] on link "18" at bounding box center [1061, 214] width 52 height 22
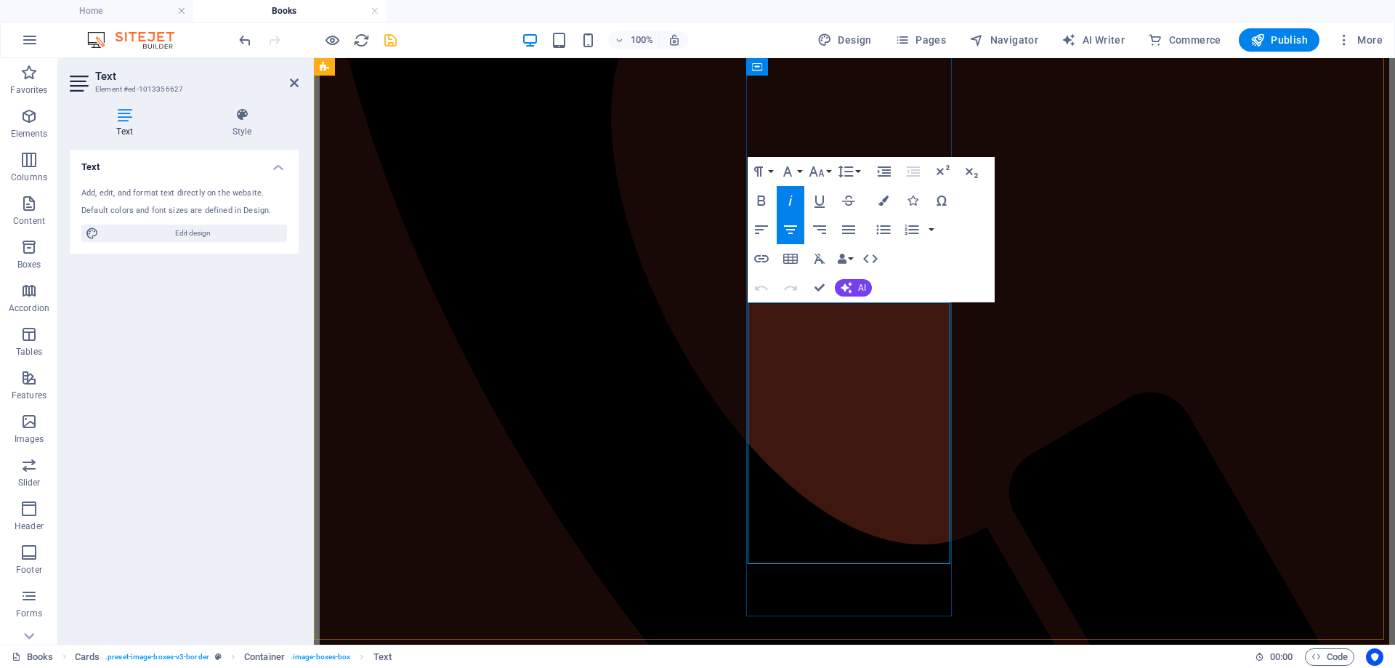
drag, startPoint x: 928, startPoint y: 346, endPoint x: 764, endPoint y: 313, distance: 167.5
click at [822, 169] on icon "button" at bounding box center [817, 171] width 15 height 10
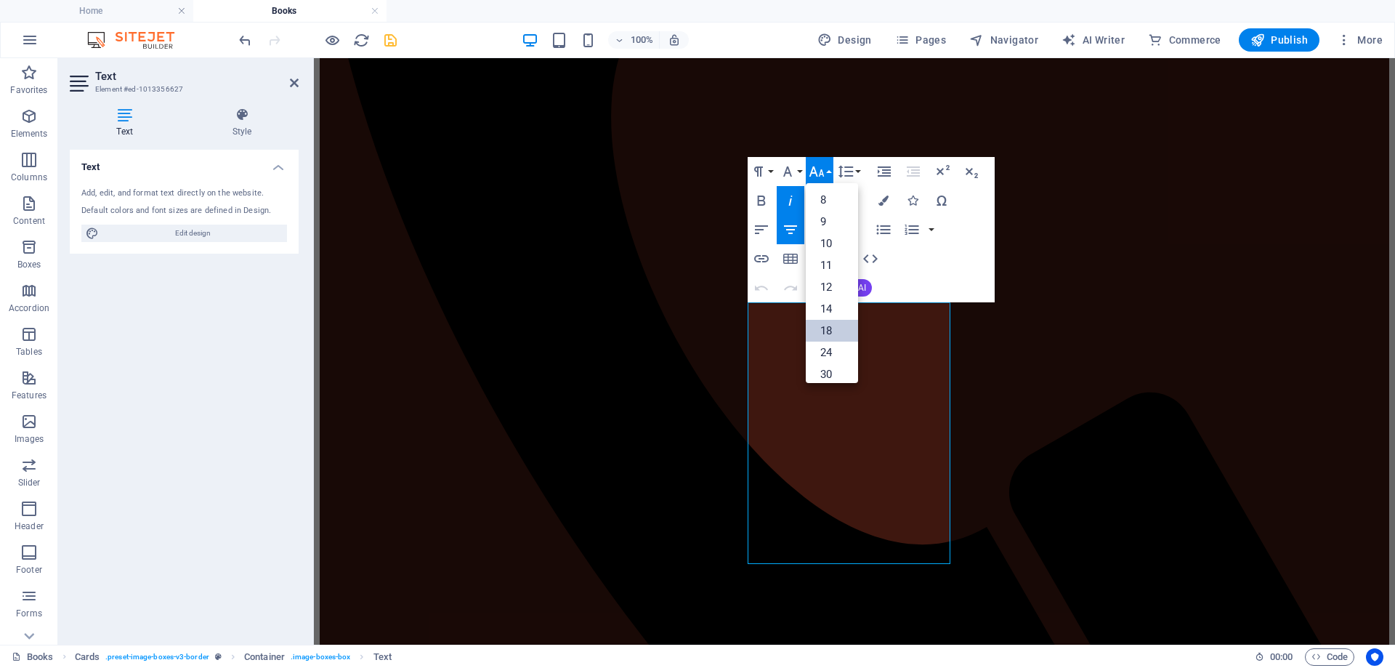
click at [824, 327] on link "18" at bounding box center [832, 331] width 52 height 22
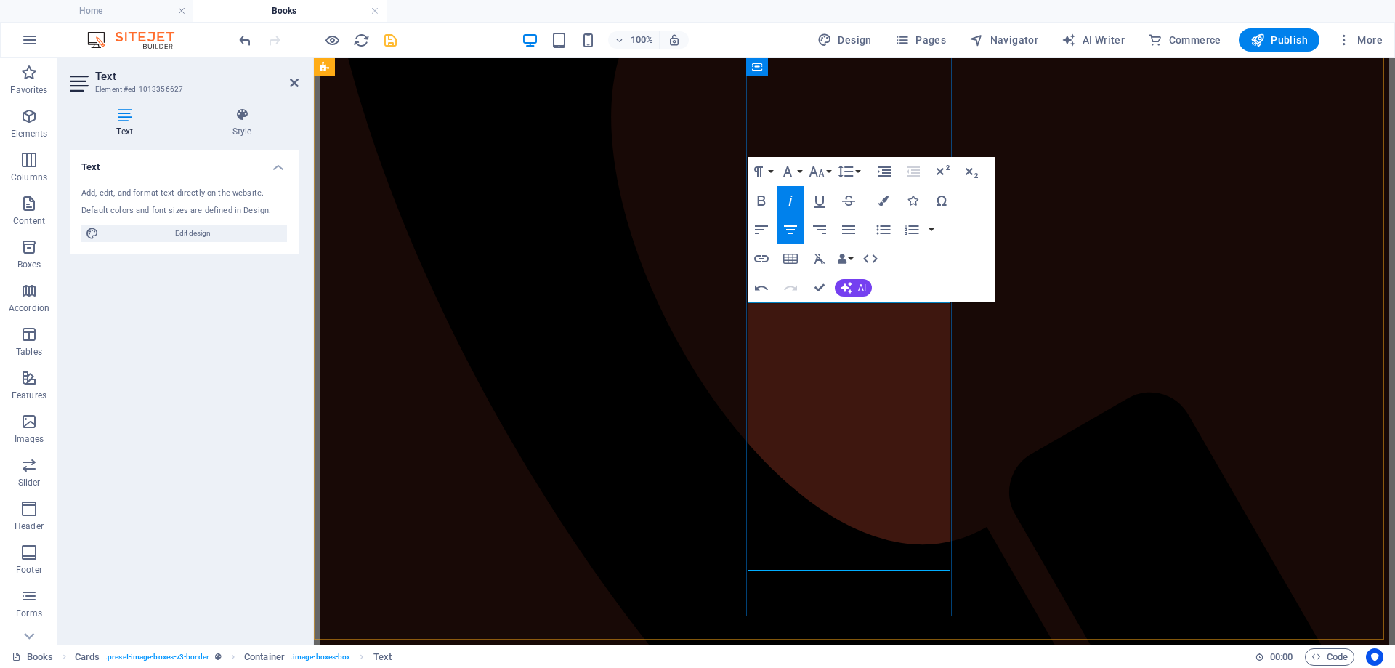
drag, startPoint x: 937, startPoint y: 352, endPoint x: 759, endPoint y: 311, distance: 182.7
click at [797, 171] on icon "button" at bounding box center [787, 171] width 17 height 17
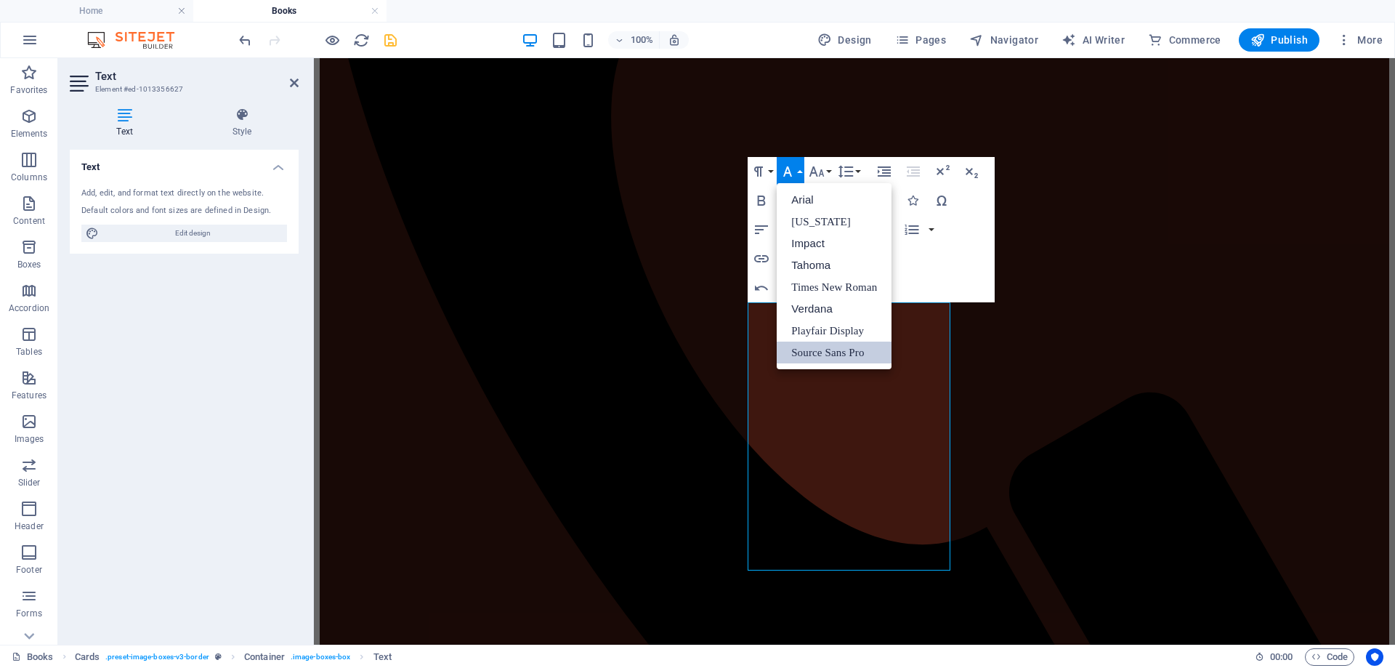
scroll to position [0, 0]
click at [802, 291] on link "Times New Roman" at bounding box center [834, 287] width 115 height 22
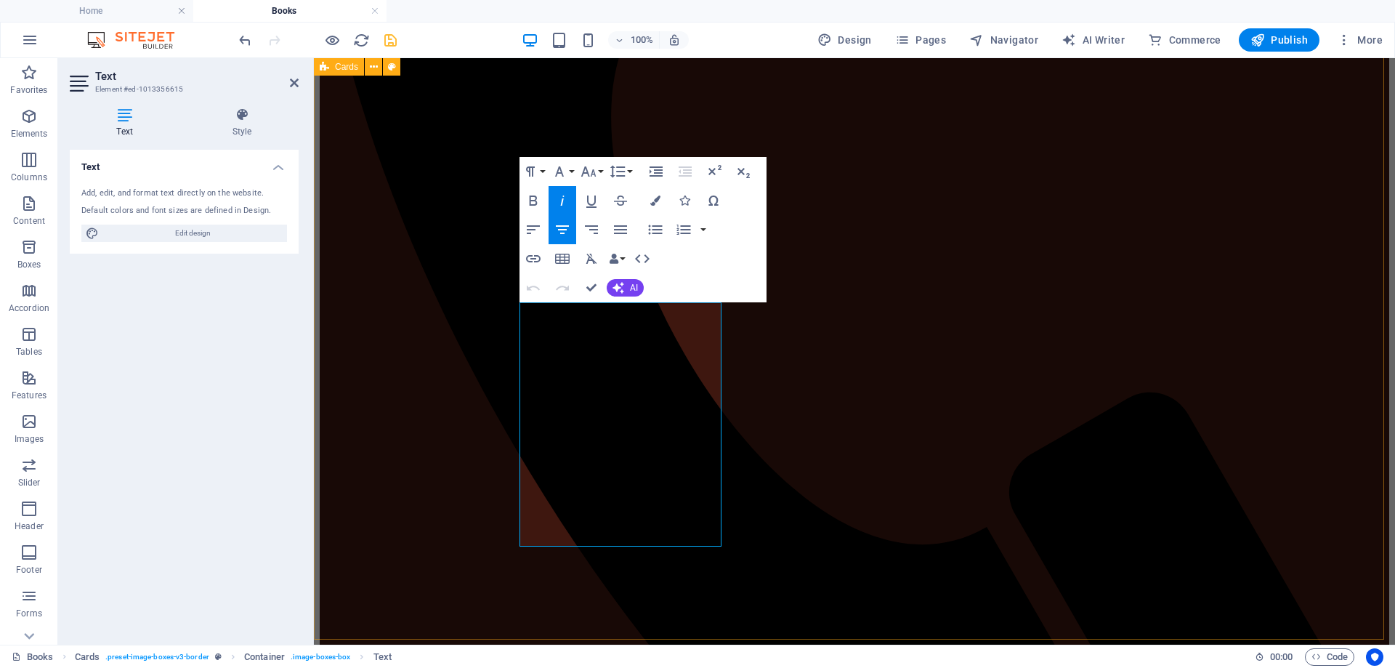
drag, startPoint x: 693, startPoint y: 331, endPoint x: 507, endPoint y: 310, distance: 188.1
click at [566, 169] on icon "button" at bounding box center [559, 171] width 17 height 17
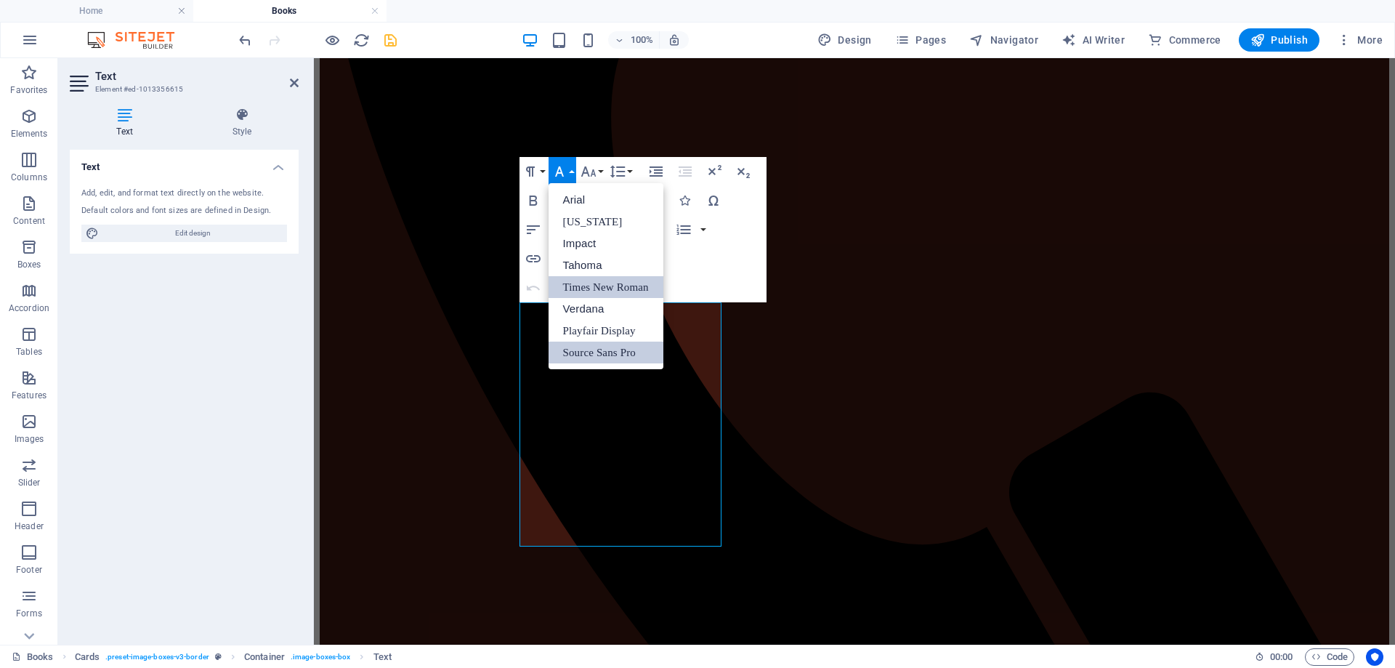
click at [583, 286] on link "Times New Roman" at bounding box center [606, 287] width 115 height 22
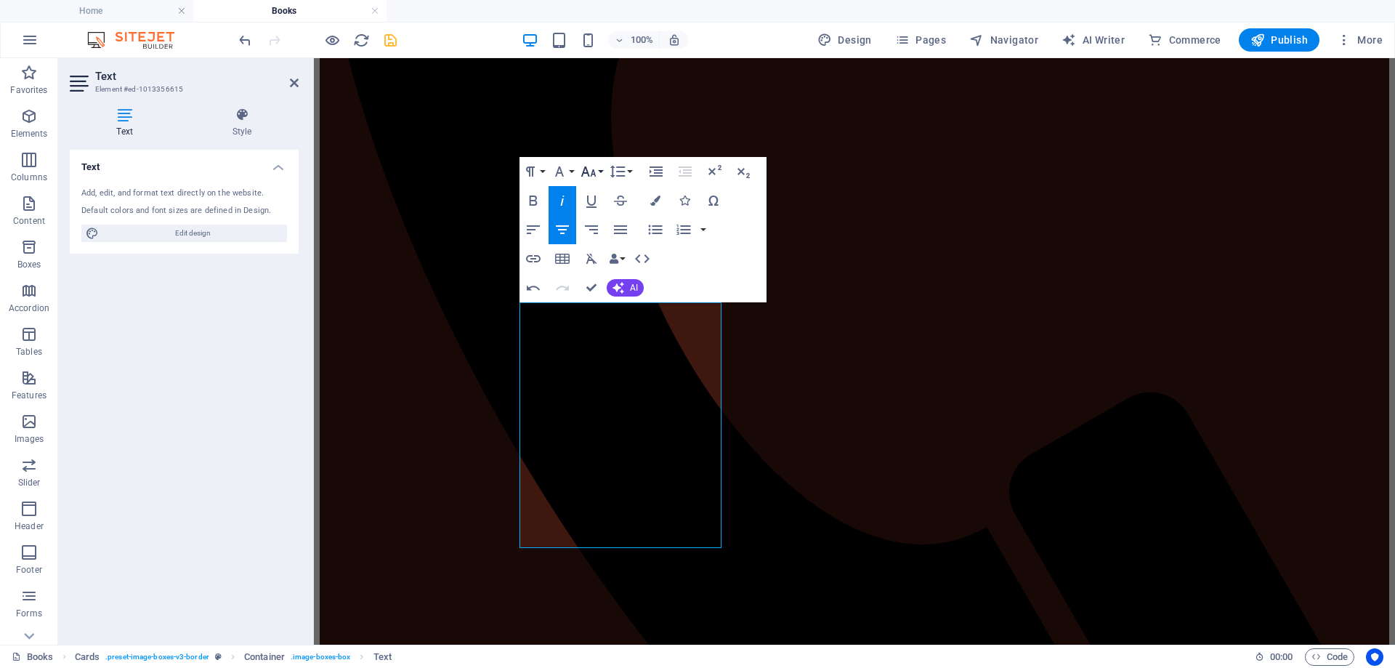
click at [602, 168] on button "Font Size" at bounding box center [592, 171] width 28 height 29
click at [601, 326] on link "18" at bounding box center [604, 331] width 52 height 22
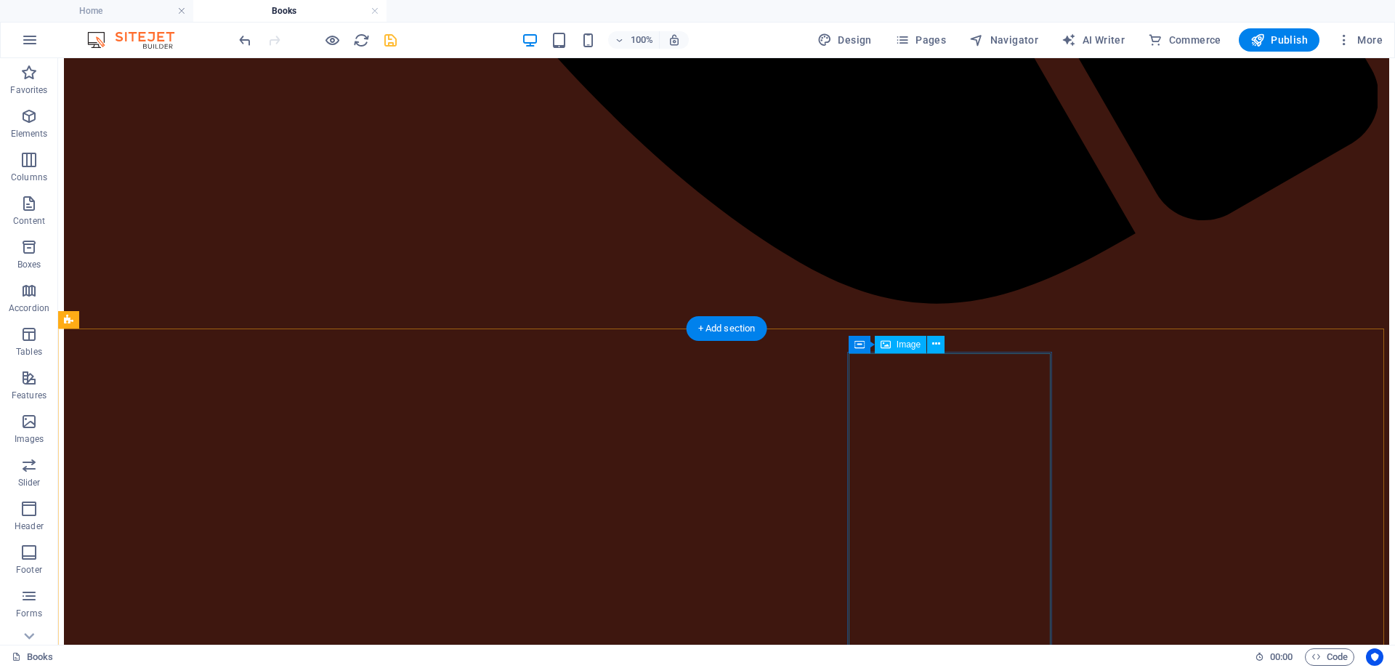
scroll to position [1638, 0]
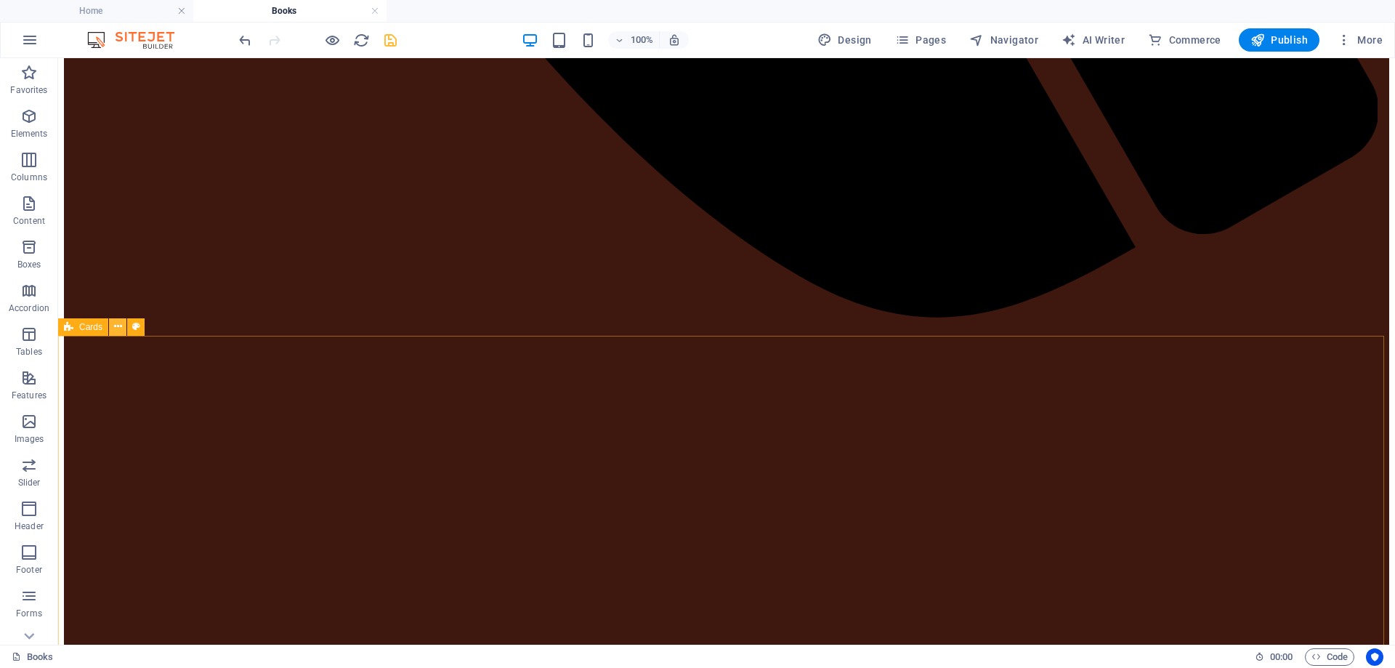
click at [116, 324] on icon at bounding box center [118, 326] width 8 height 15
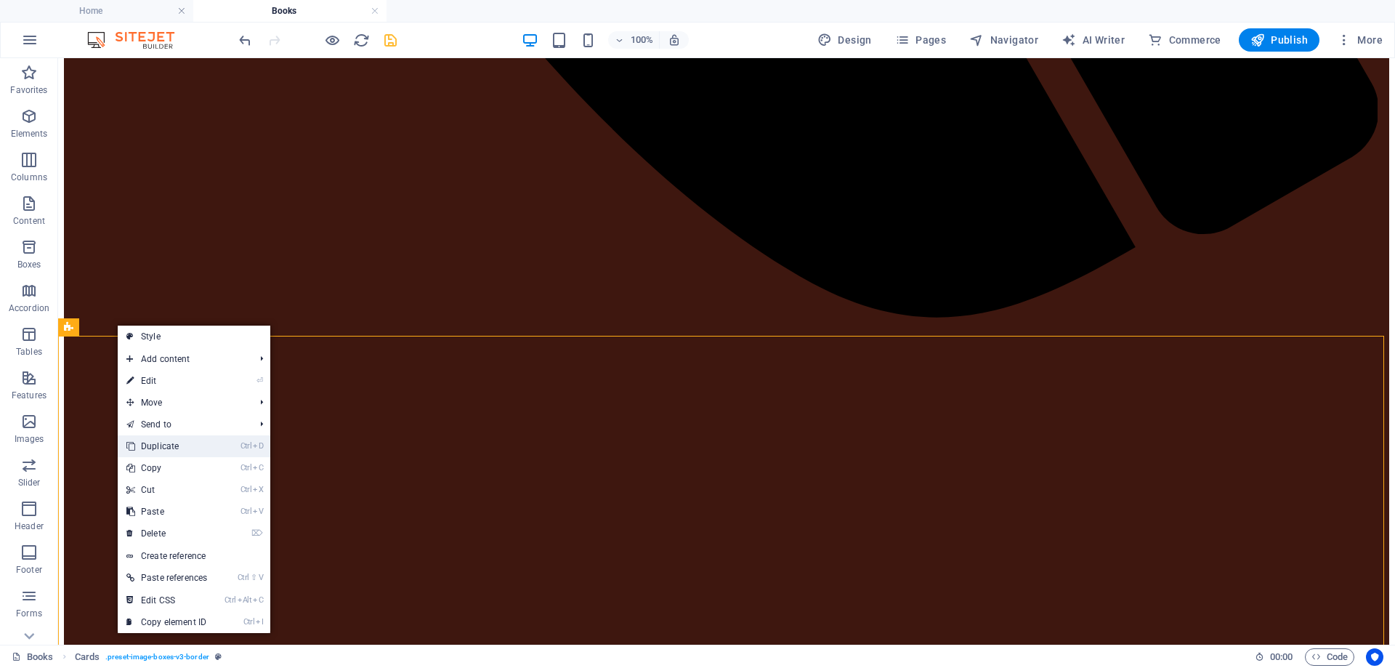
click at [175, 448] on link "Ctrl D Duplicate" at bounding box center [167, 446] width 98 height 22
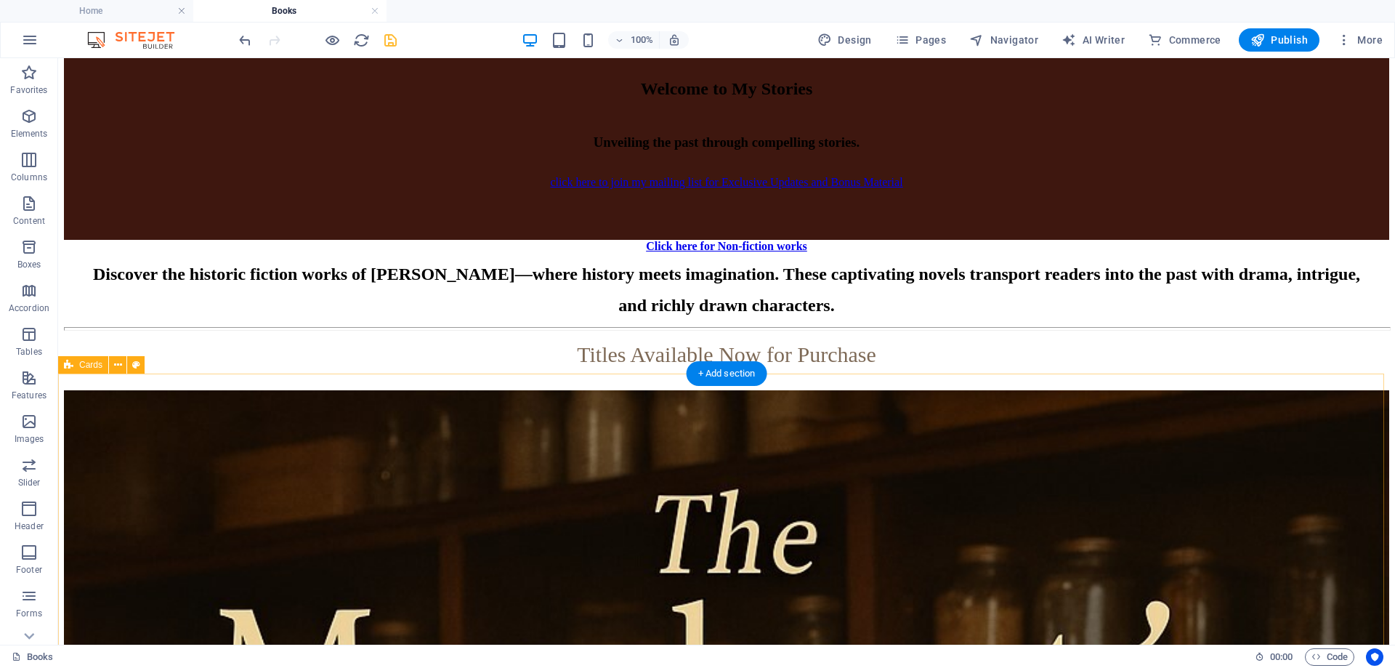
scroll to position [2252, 0]
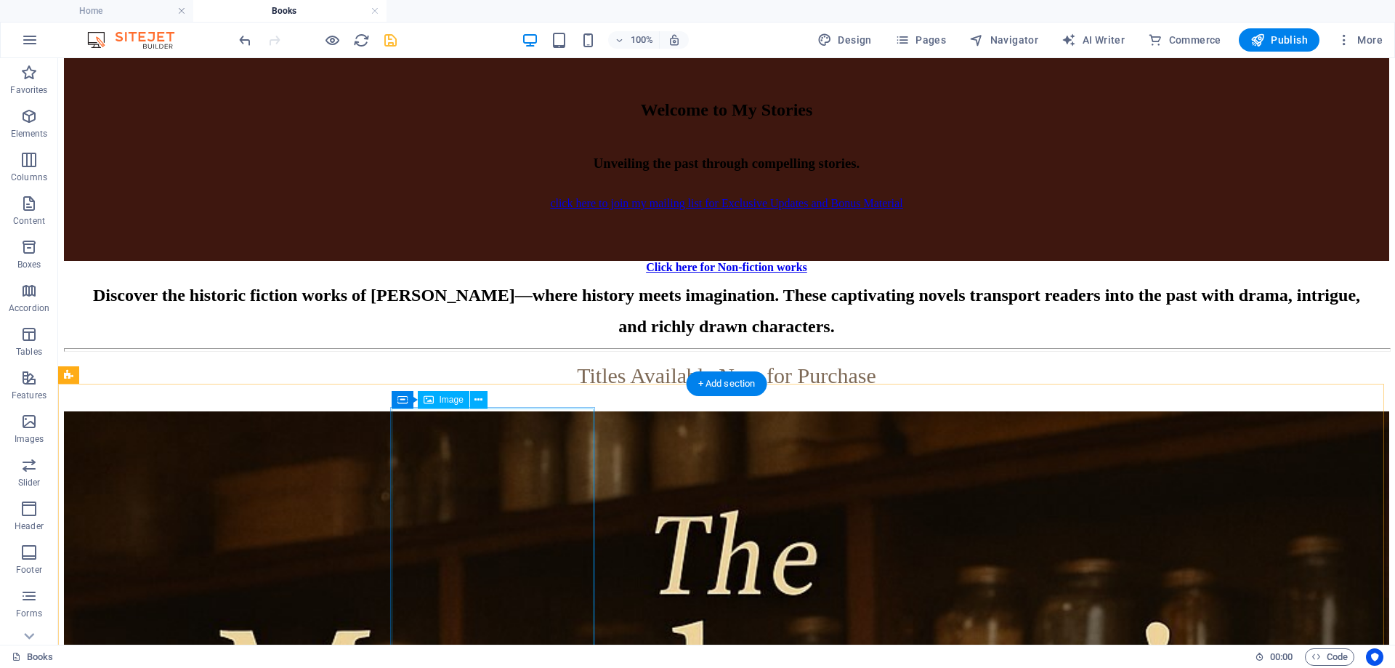
select select "%"
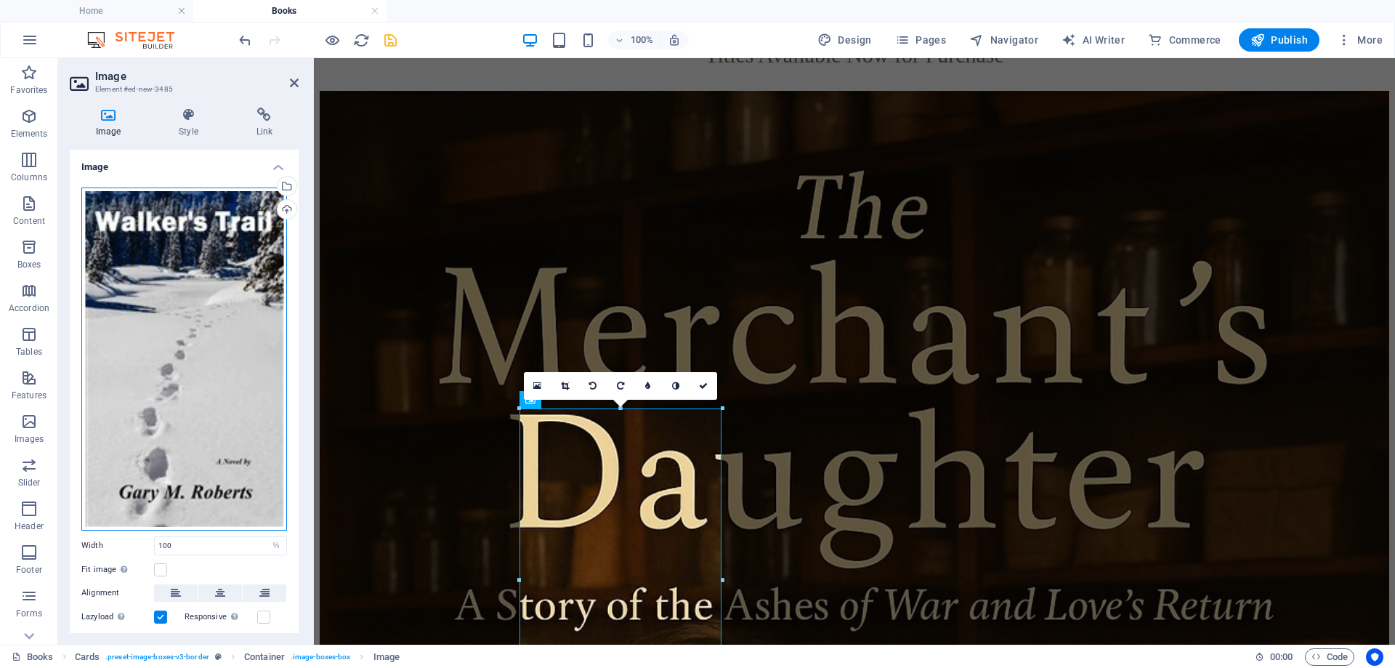
click at [166, 316] on div "Drag files here, click to choose files or select files from Files or our free s…" at bounding box center [184, 359] width 206 height 343
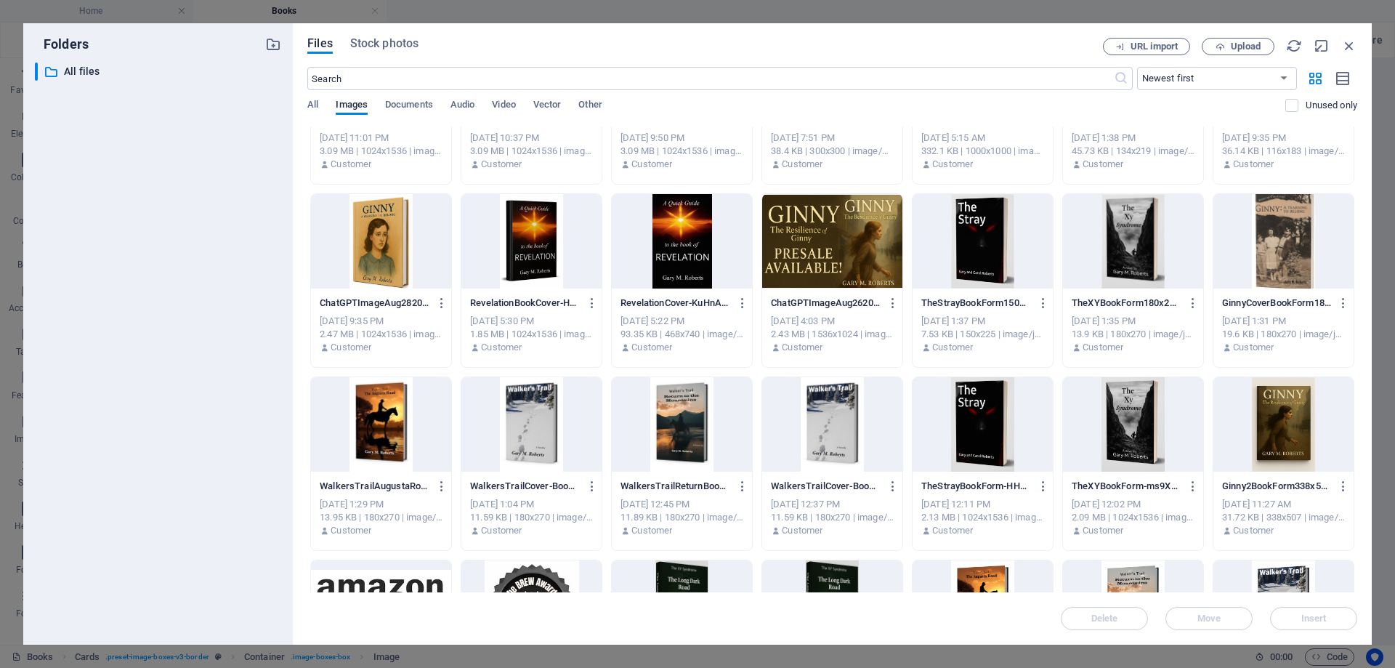
scroll to position [654, 0]
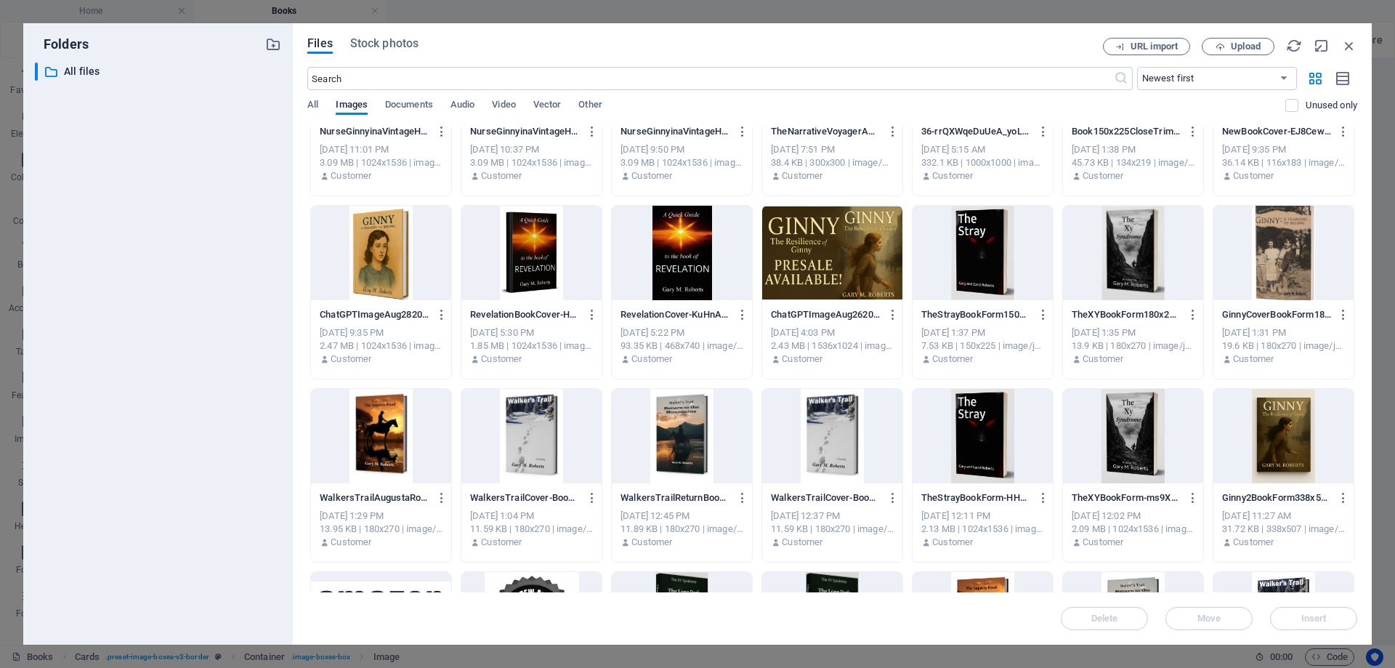
click at [1125, 432] on div at bounding box center [1133, 436] width 140 height 94
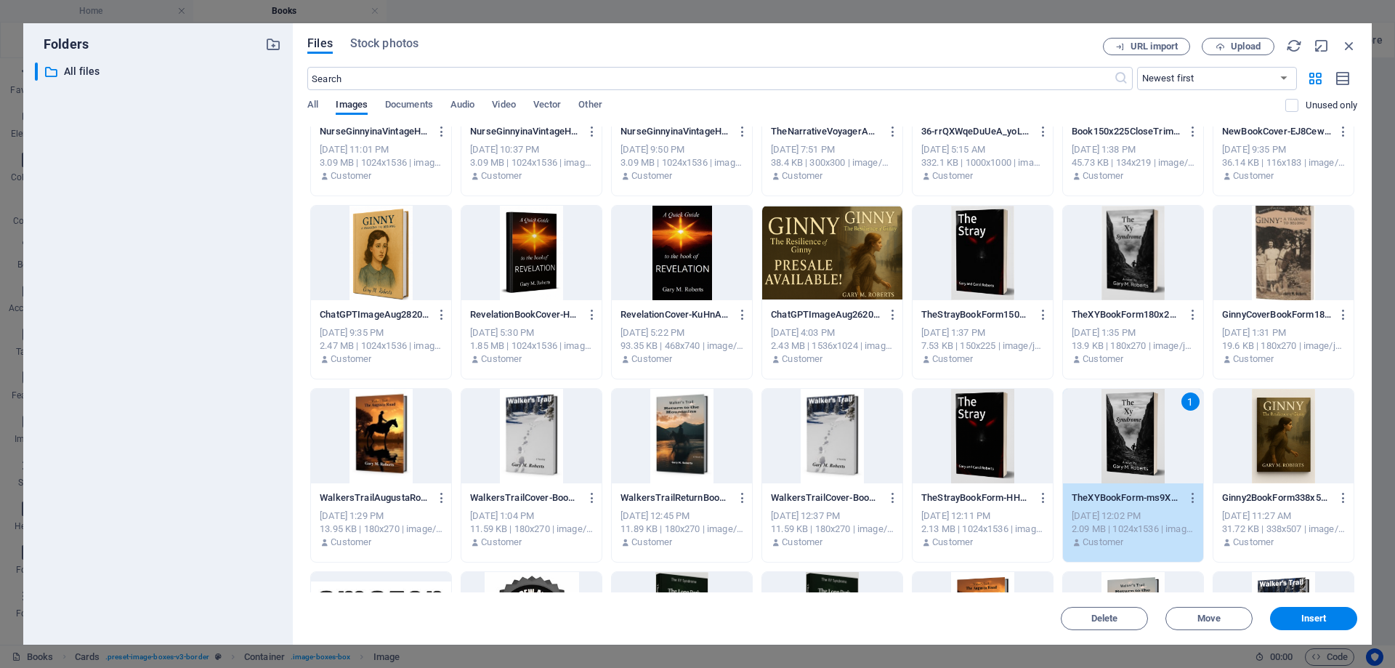
click at [1125, 432] on div "1" at bounding box center [1133, 436] width 140 height 94
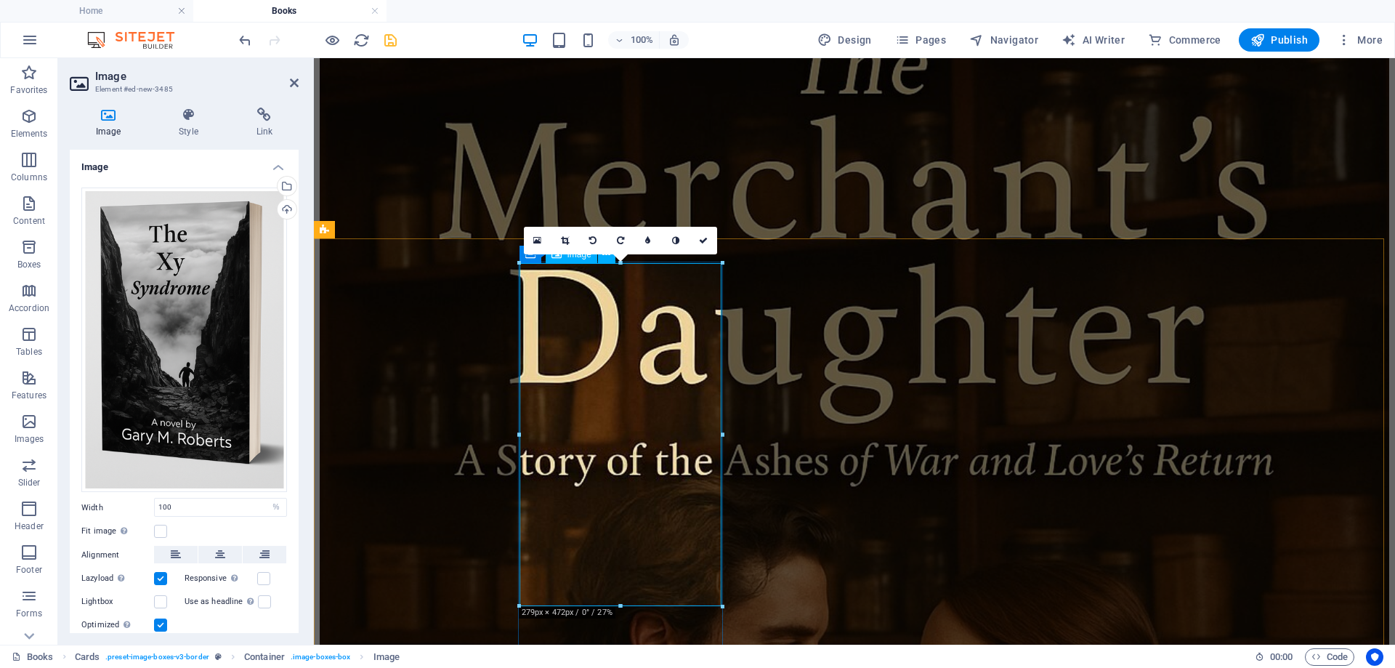
scroll to position [2397, 0]
click at [233, 363] on div "Drag files here, click to choose files or select files from Files or our free s…" at bounding box center [184, 340] width 206 height 305
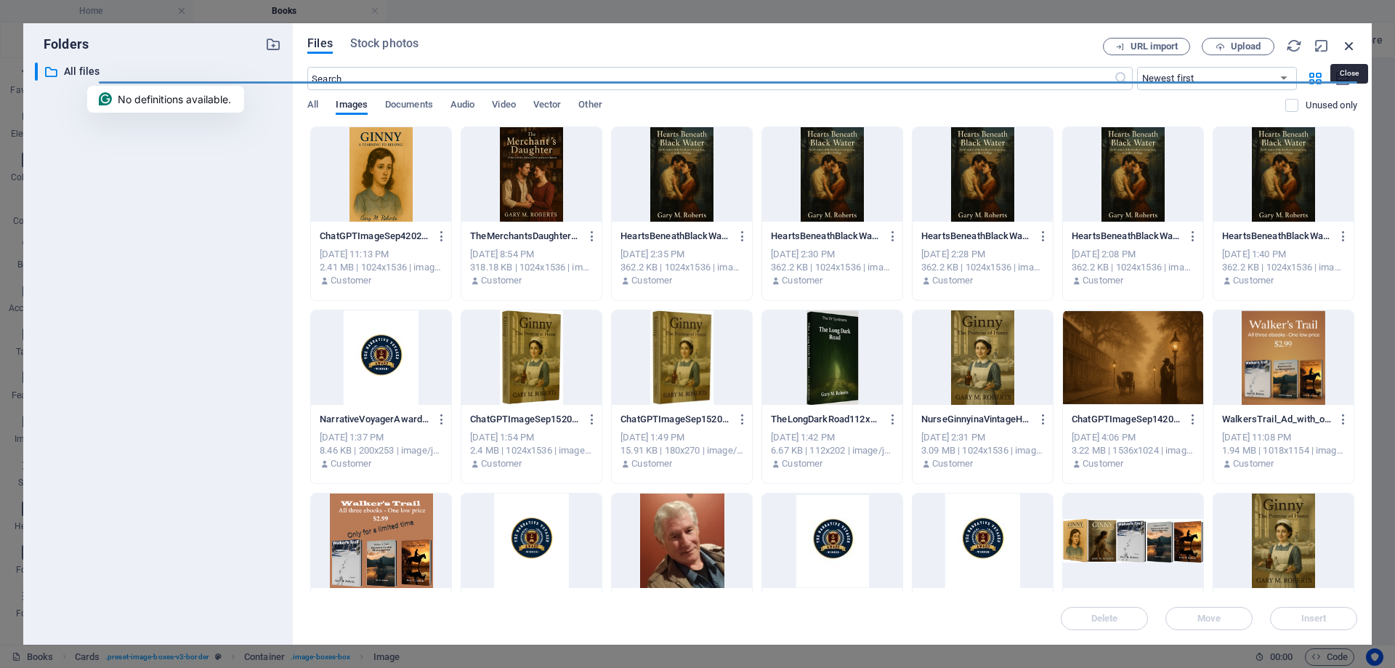
click at [1349, 44] on icon "button" at bounding box center [1350, 46] width 16 height 16
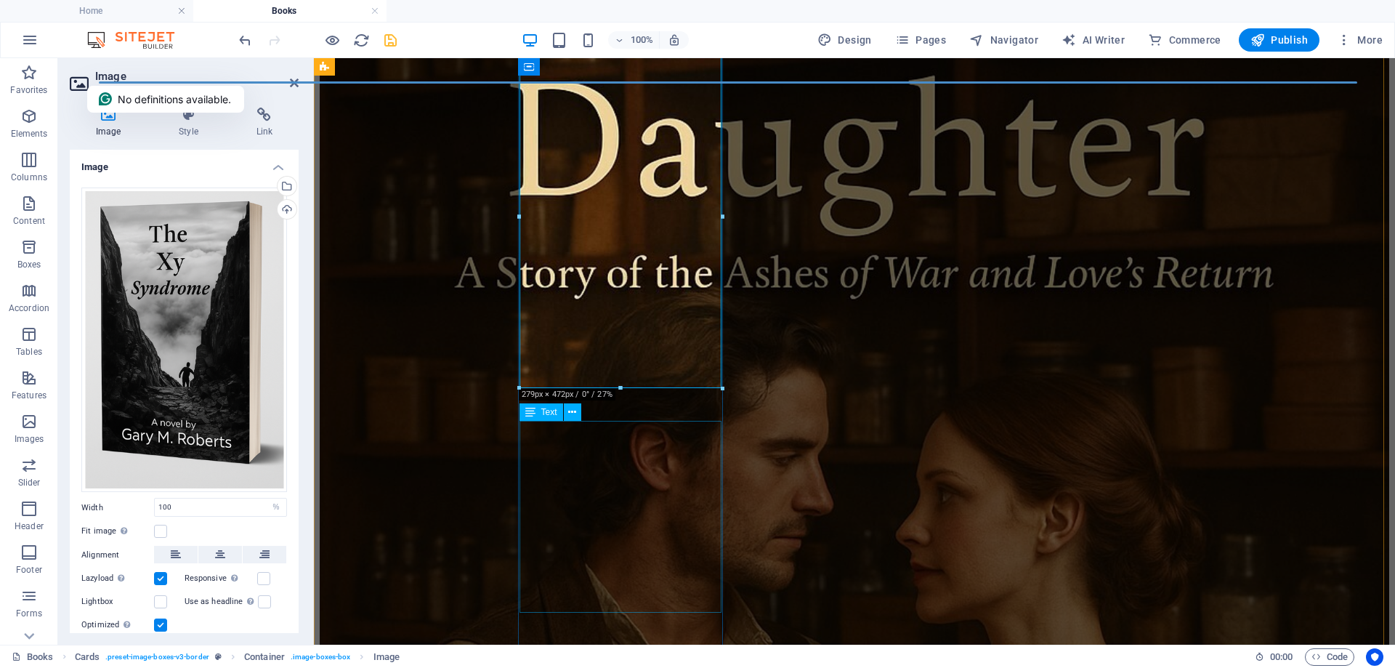
scroll to position [2542, 0]
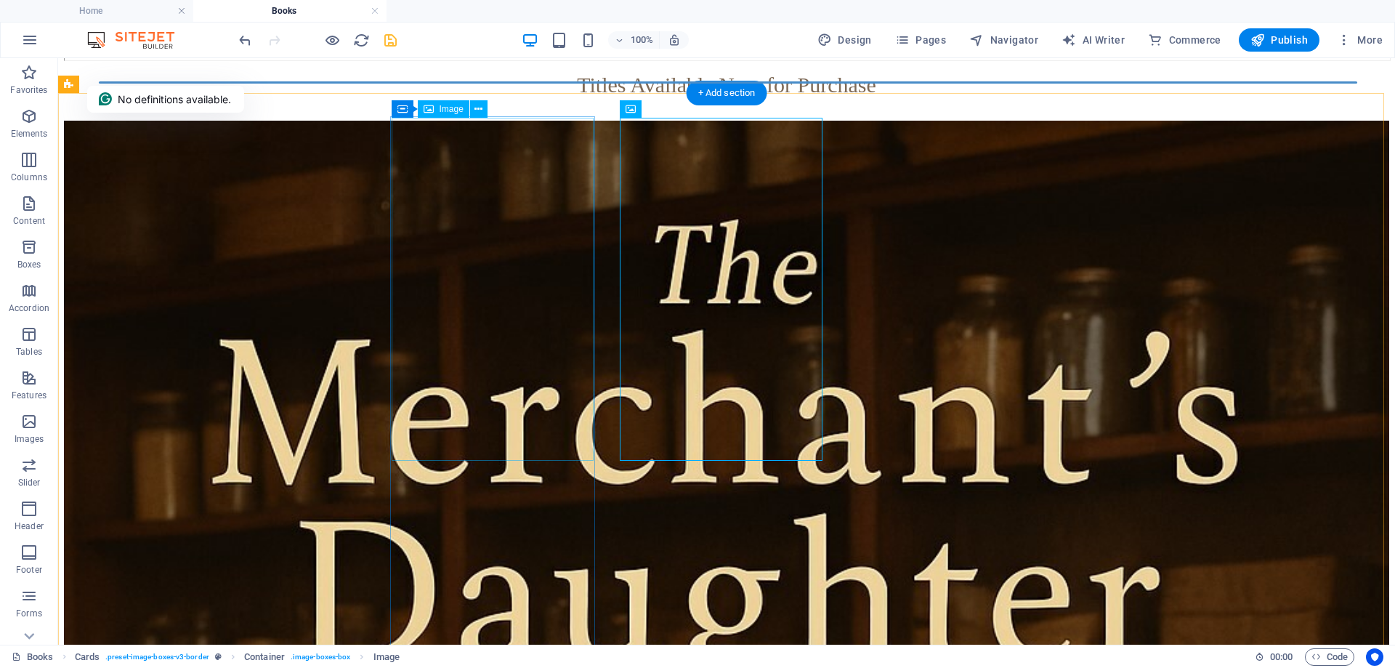
select select "%"
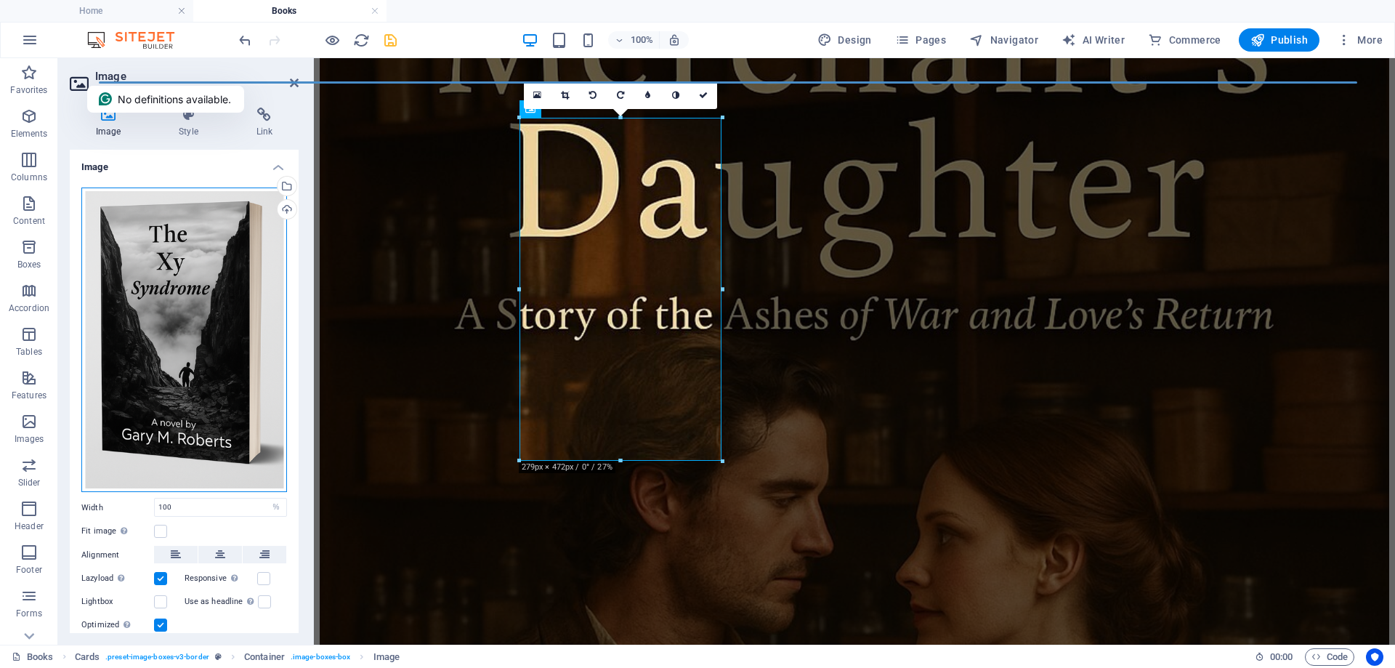
click at [113, 313] on div "Drag files here, click to choose files or select files from Files or our free s…" at bounding box center [184, 340] width 206 height 305
click at [113, 313] on body "garymroberts.com Home Books Favorites Elements Columns Content Boxes Accordion …" at bounding box center [697, 334] width 1395 height 668
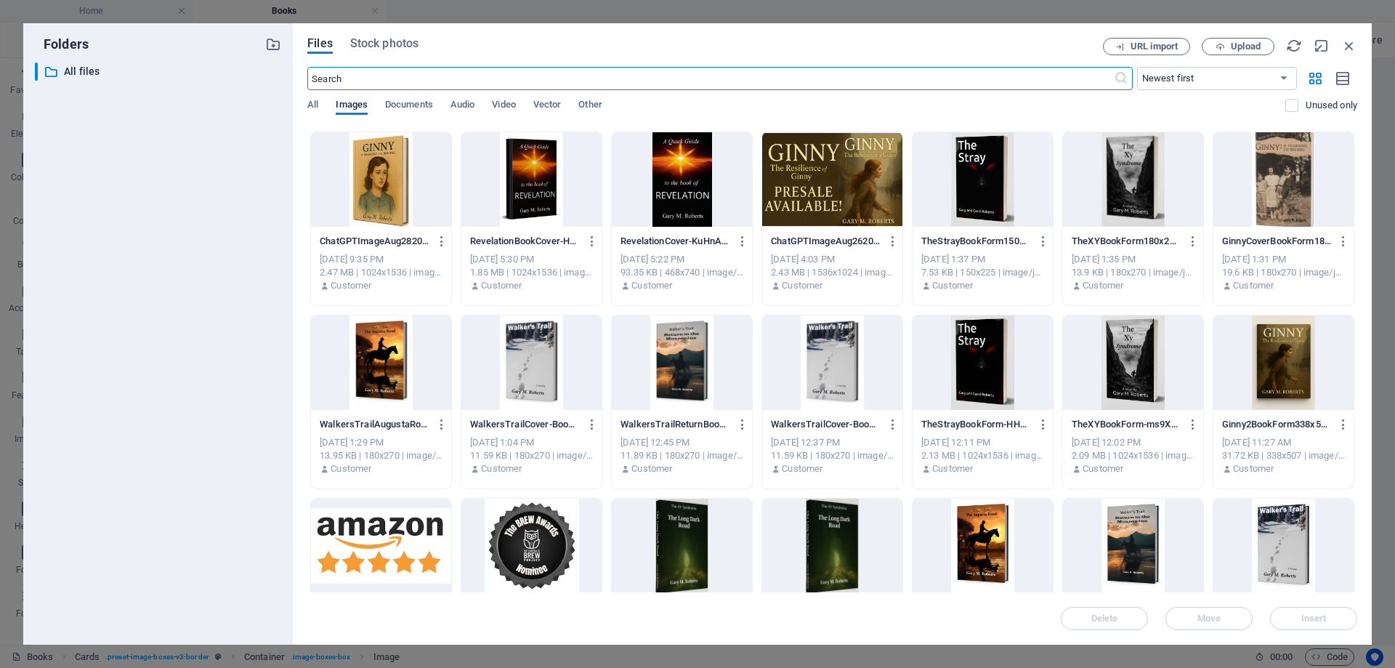
scroll to position [727, 0]
click at [1151, 354] on div at bounding box center [1133, 363] width 140 height 94
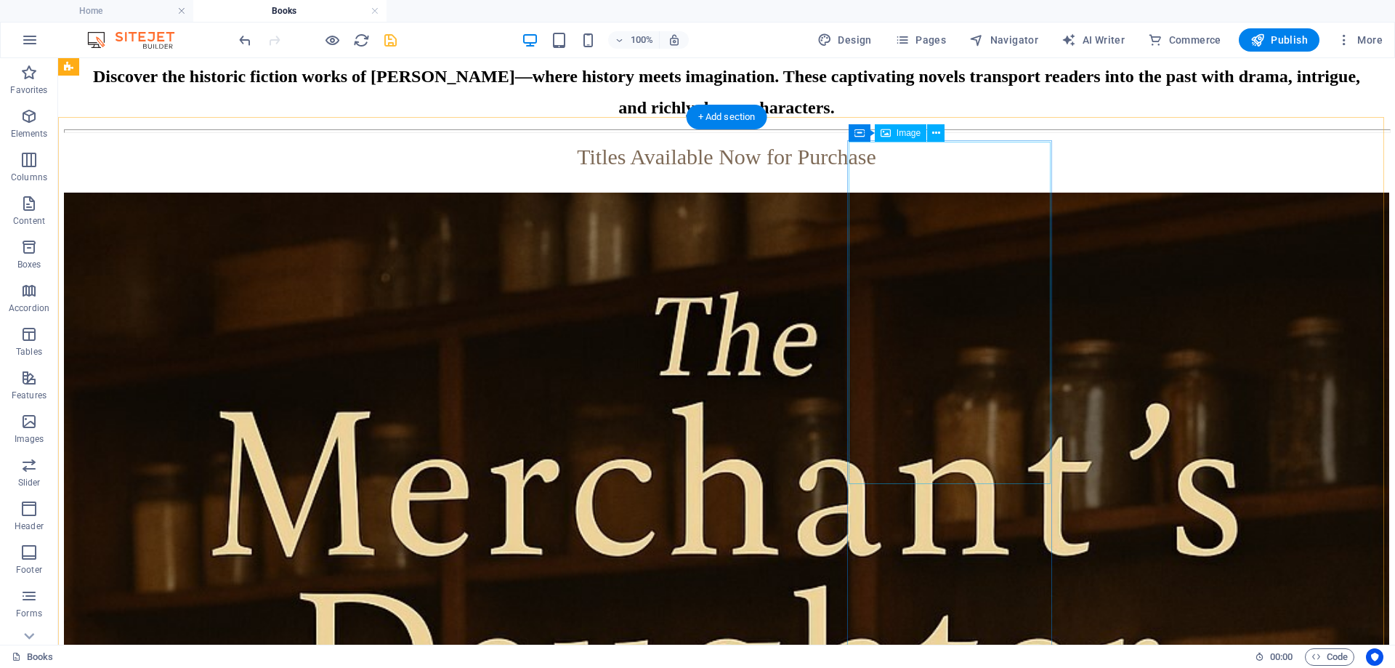
scroll to position [2470, 0]
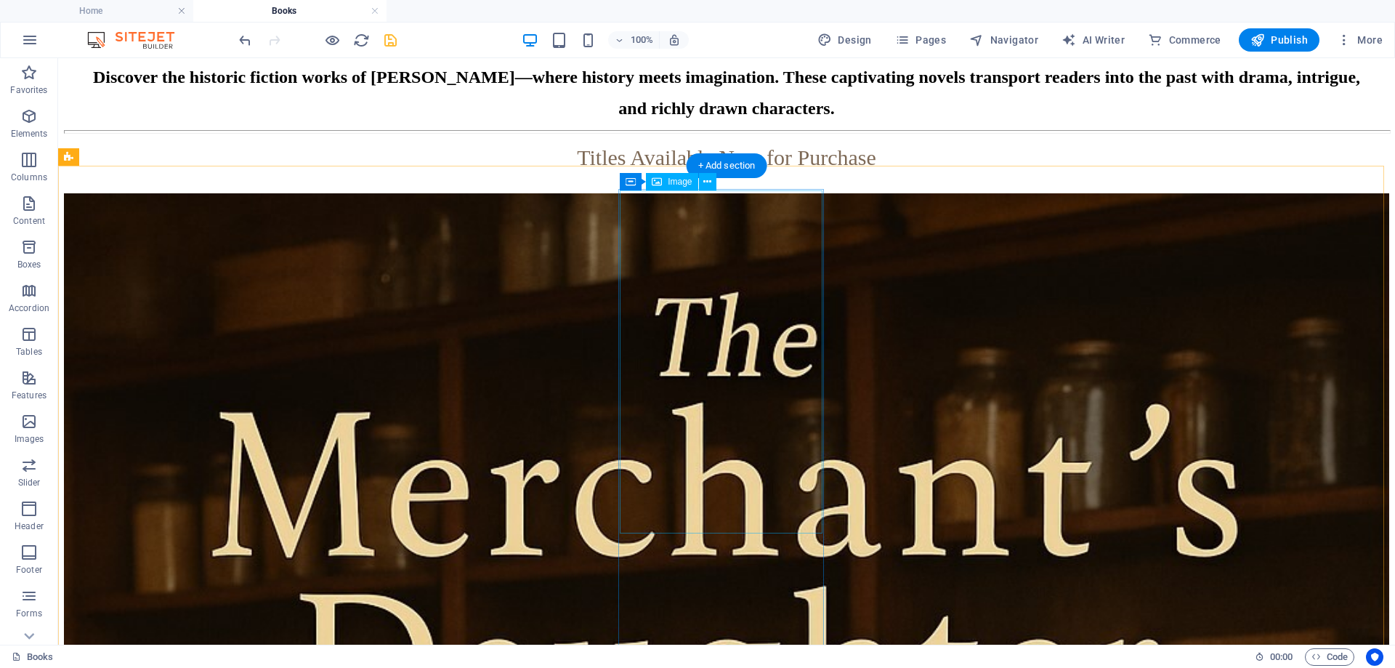
select select "%"
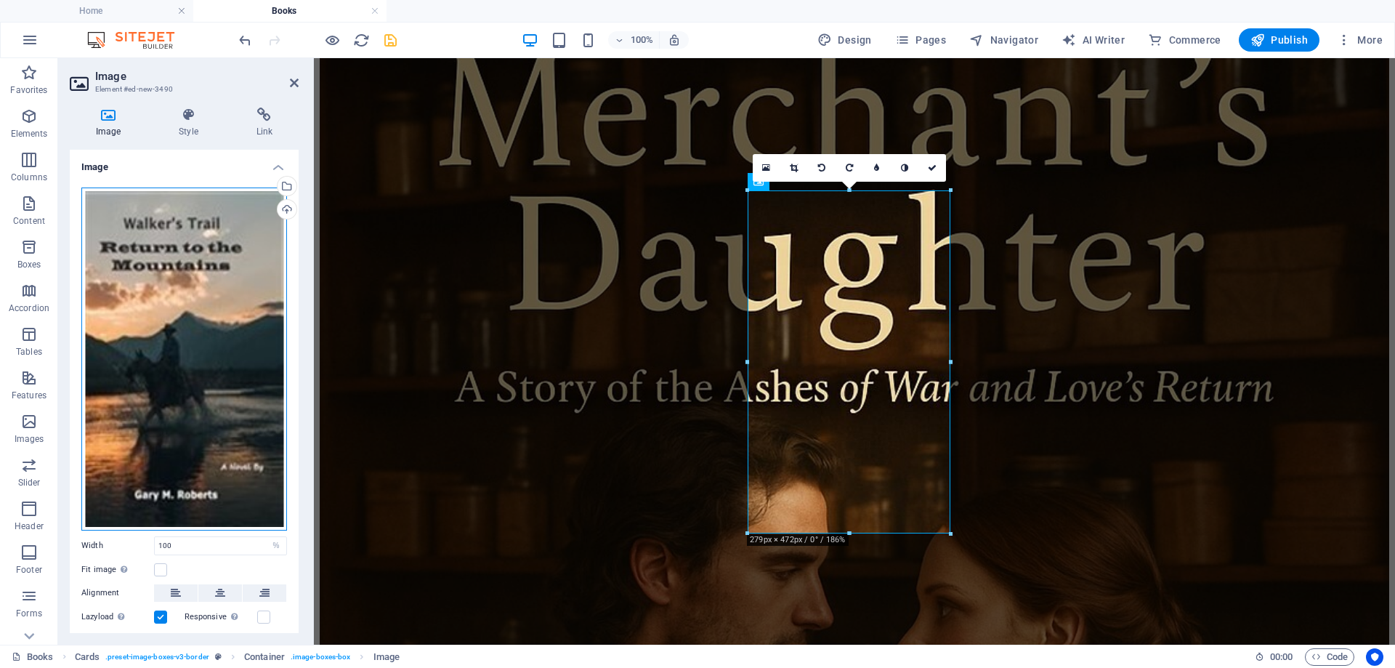
click at [186, 388] on div "Drag files here, click to choose files or select files from Files or our free s…" at bounding box center [184, 359] width 206 height 343
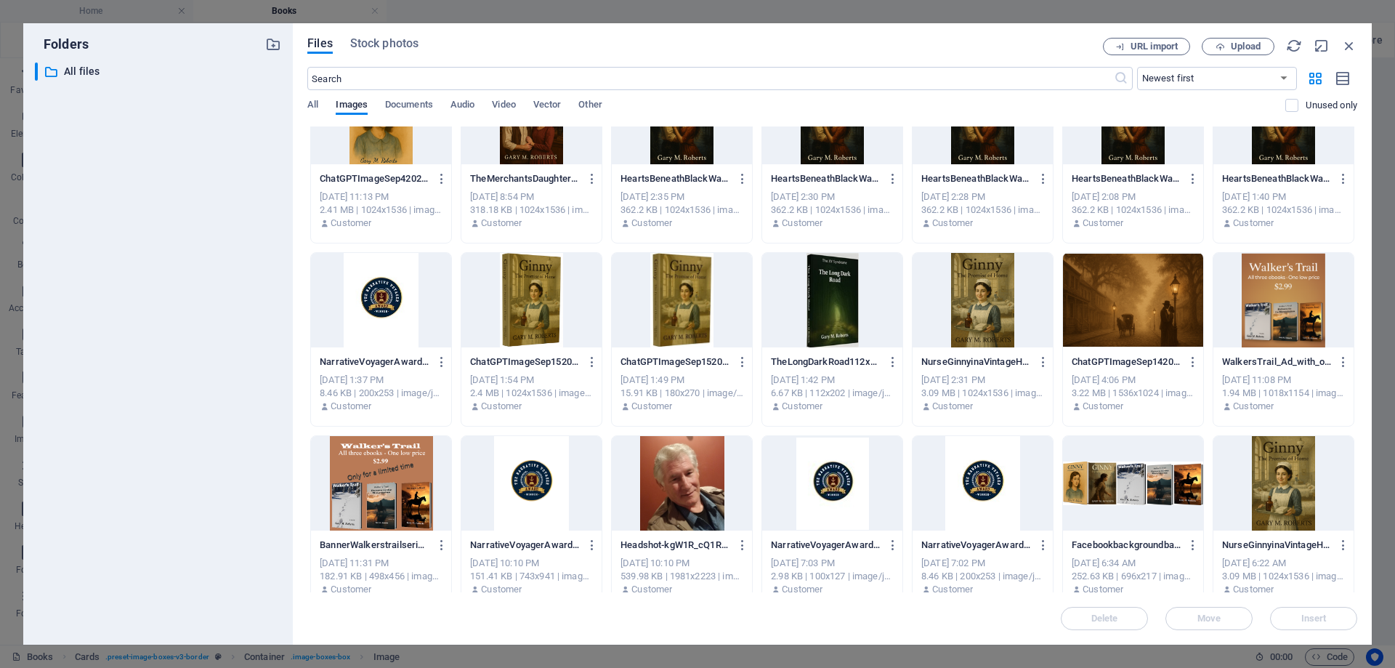
scroll to position [0, 0]
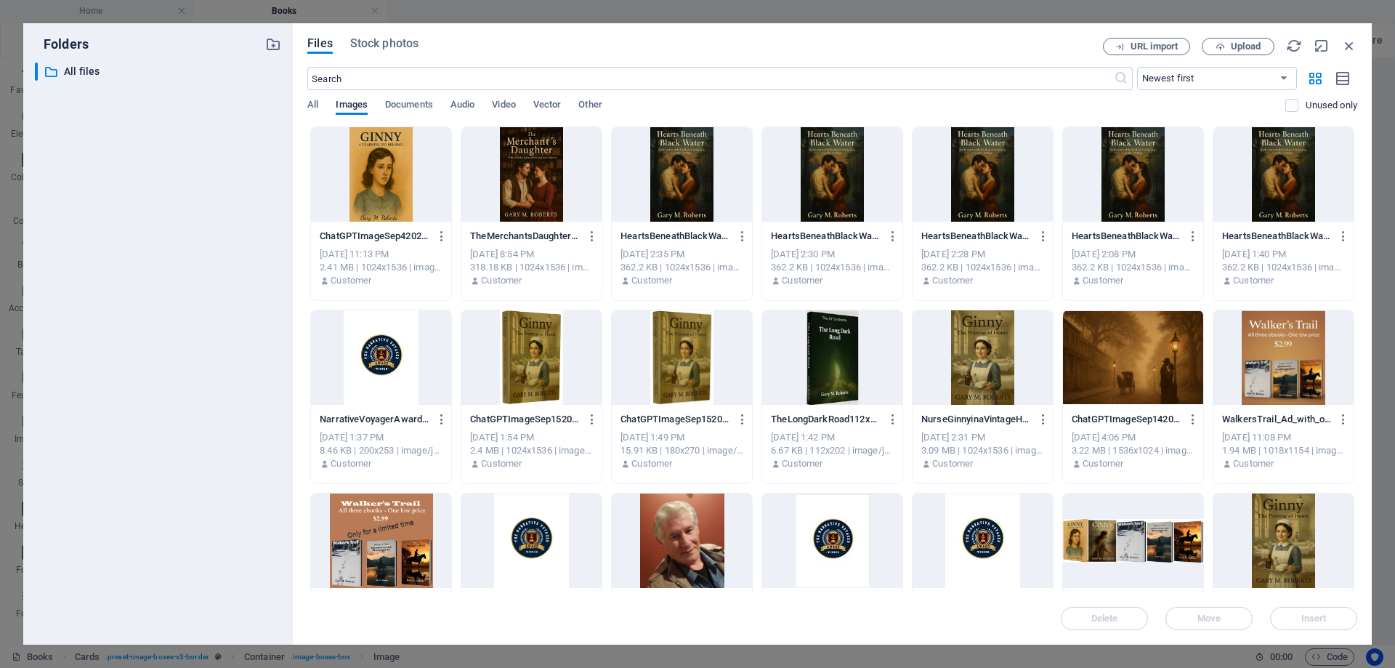
click at [848, 381] on div at bounding box center [832, 357] width 140 height 94
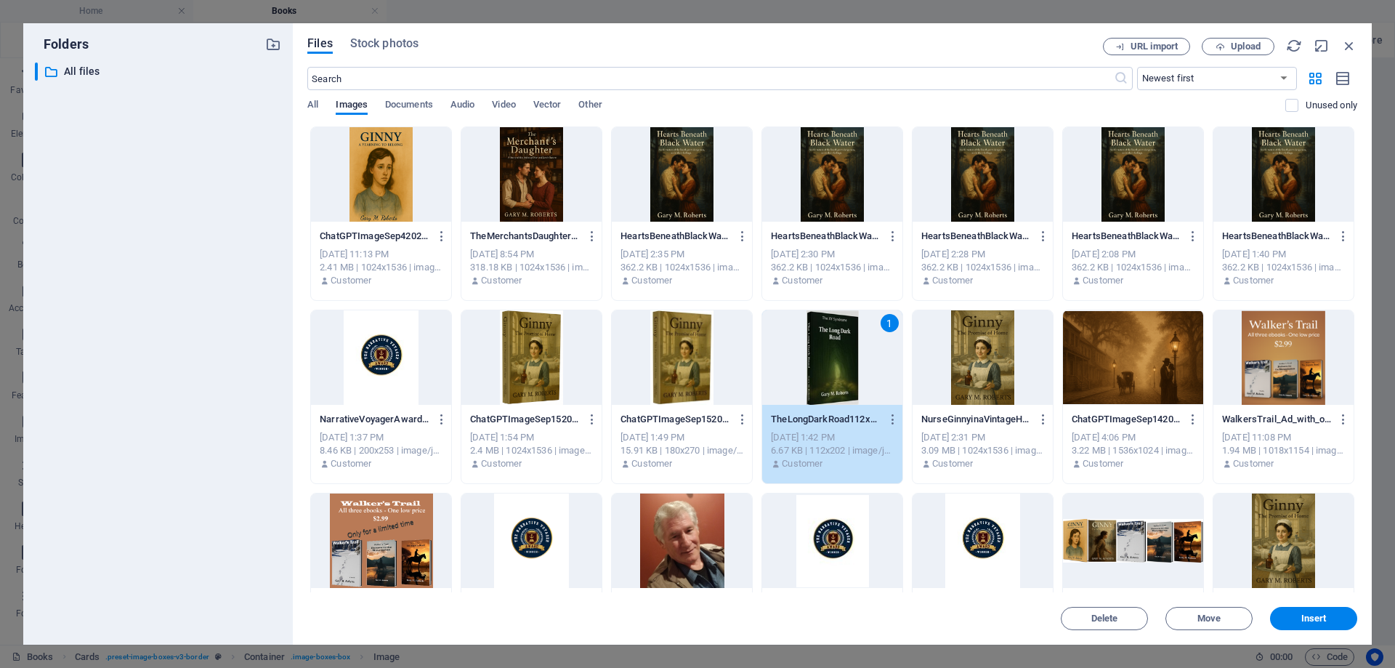
click at [848, 381] on div "1" at bounding box center [832, 357] width 140 height 94
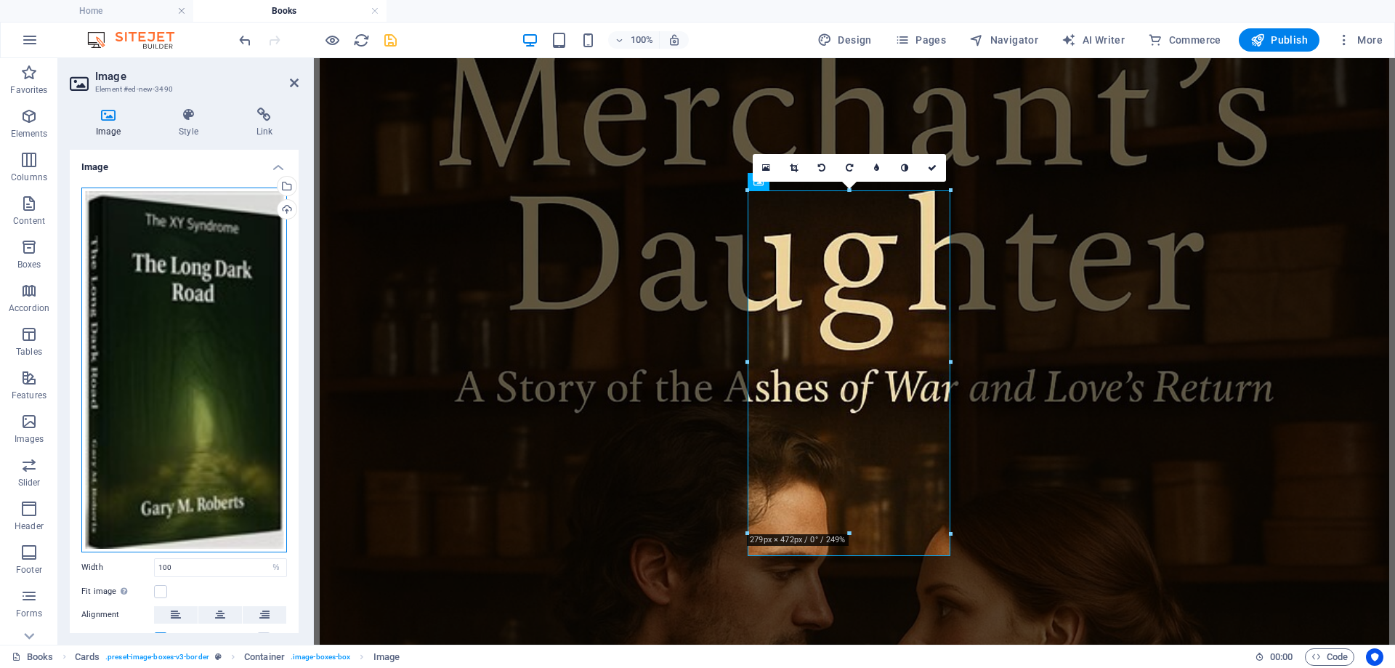
click at [174, 358] on div "Drag files here, click to choose files or select files from Files or our free s…" at bounding box center [184, 370] width 206 height 365
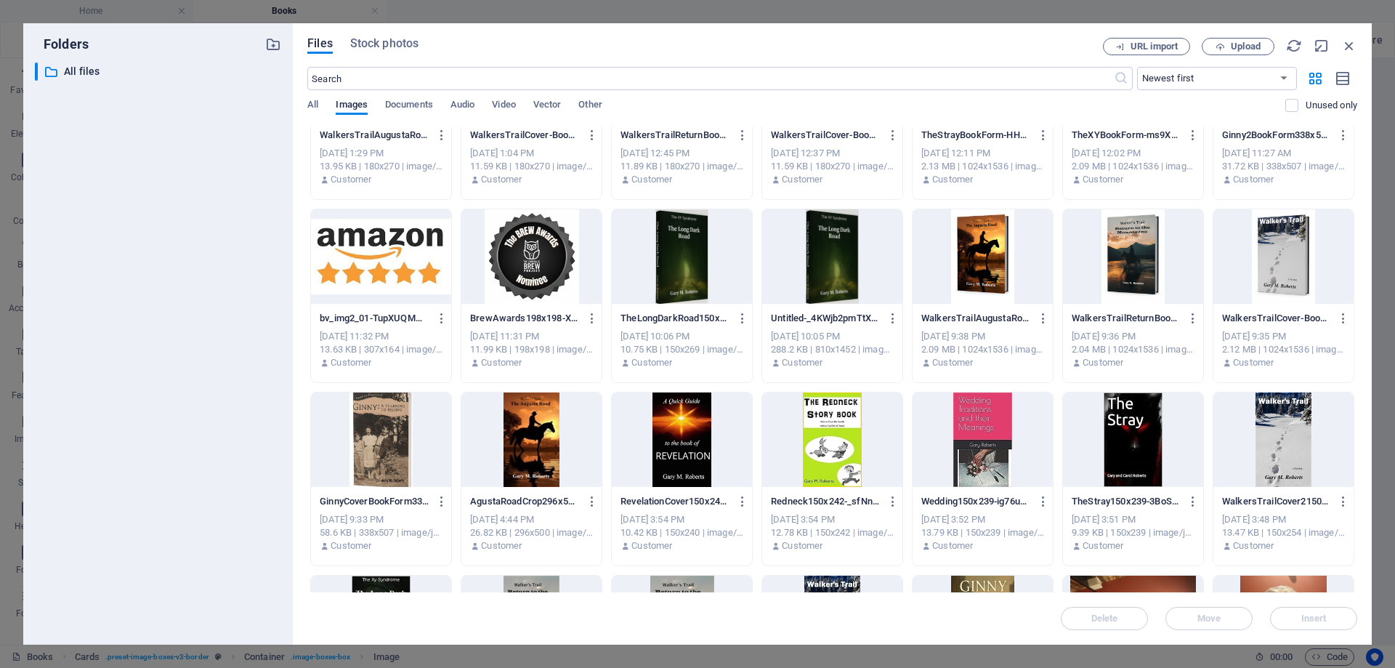
scroll to position [1018, 0]
click at [679, 285] on div at bounding box center [682, 256] width 140 height 94
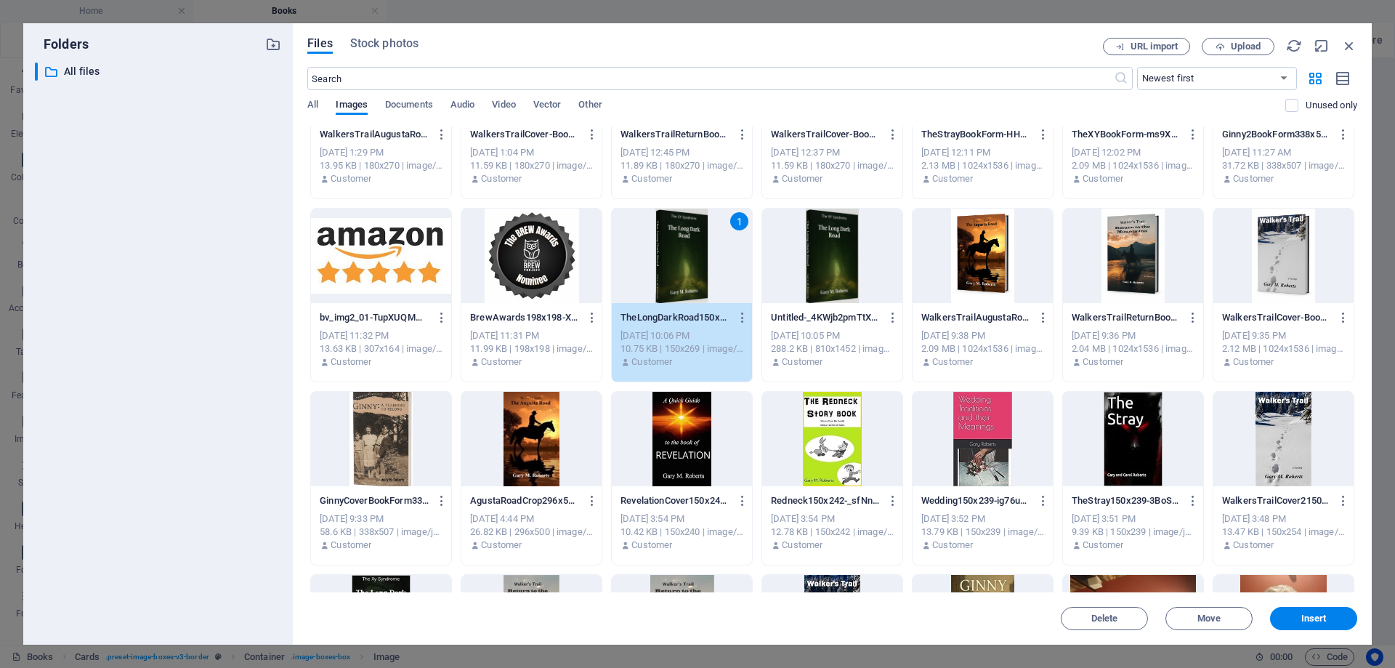
click at [679, 285] on div "1" at bounding box center [682, 256] width 140 height 94
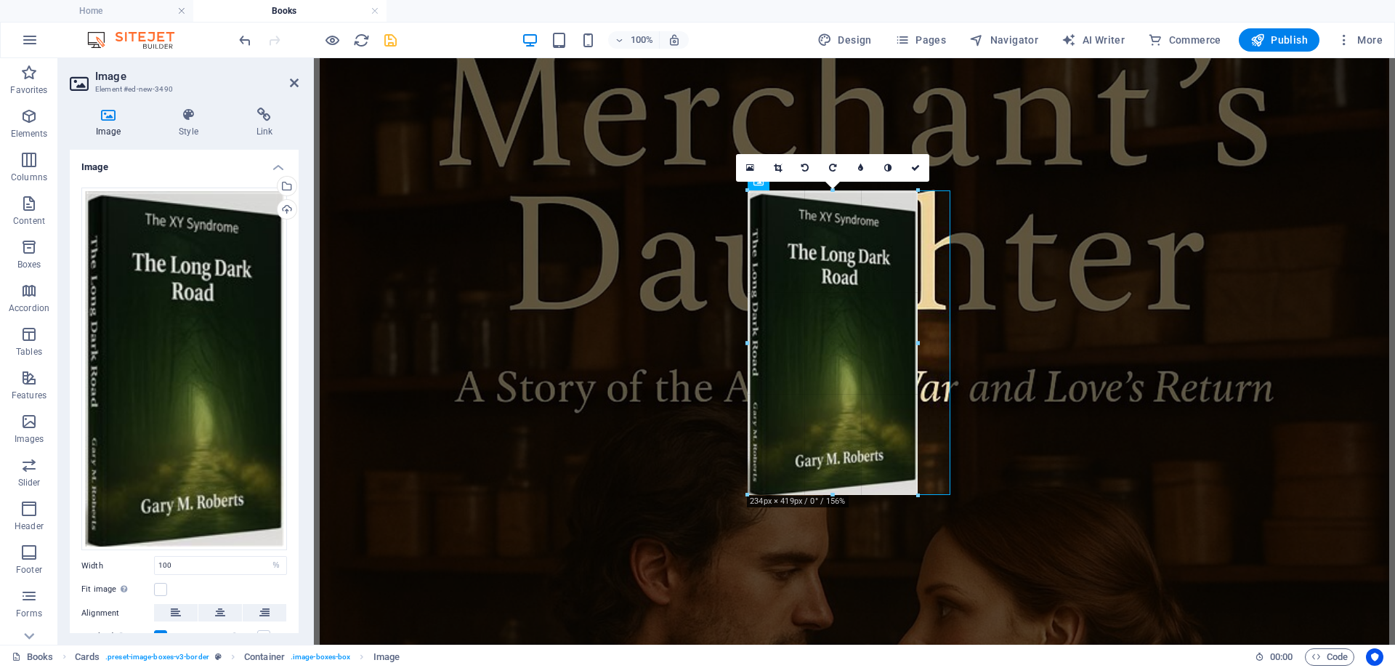
drag, startPoint x: 949, startPoint y: 554, endPoint x: 919, endPoint y: 456, distance: 102.8
type input "234"
select select "px"
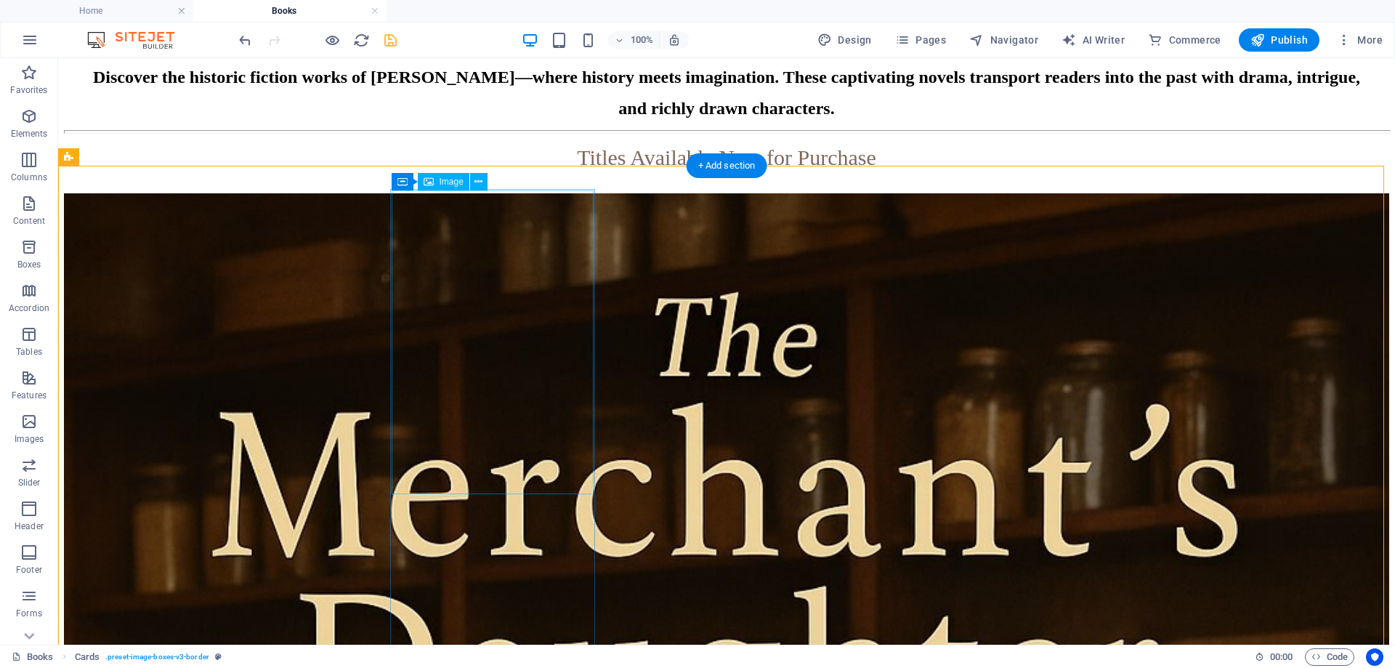
click at [478, 182] on icon at bounding box center [479, 181] width 8 height 15
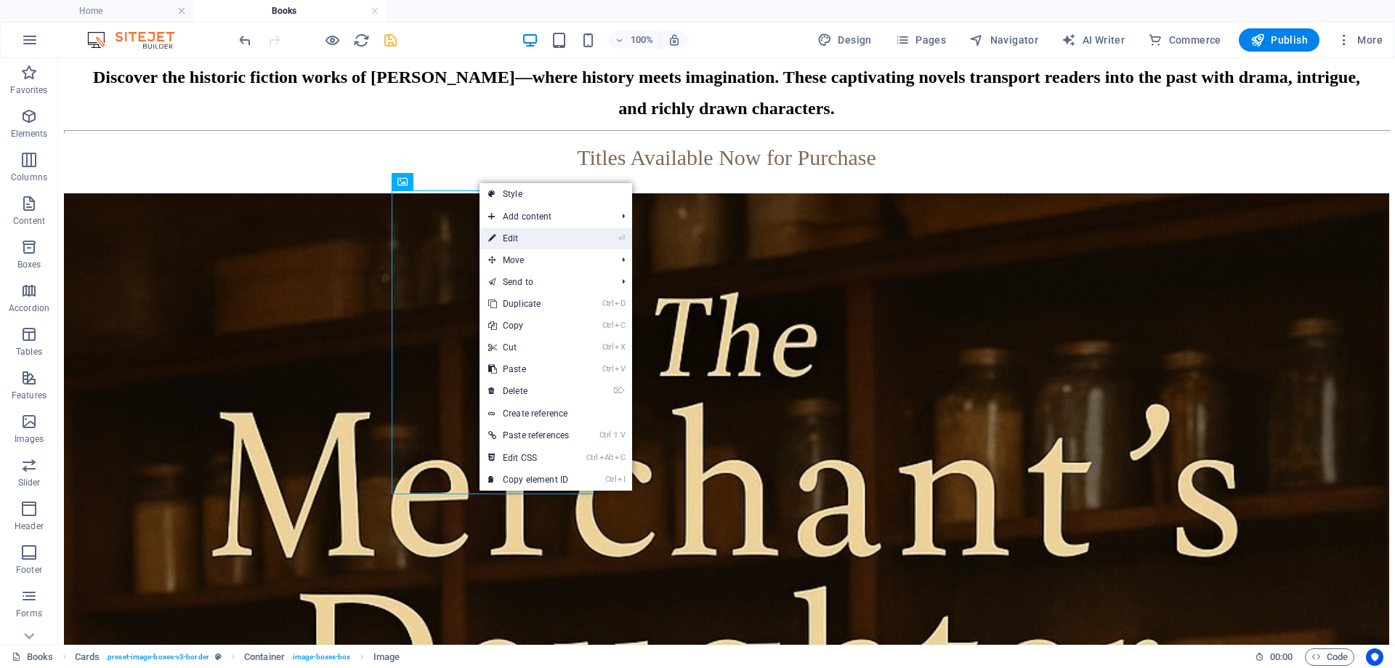
click at [534, 241] on link "⏎ Edit" at bounding box center [529, 238] width 98 height 22
select select "%"
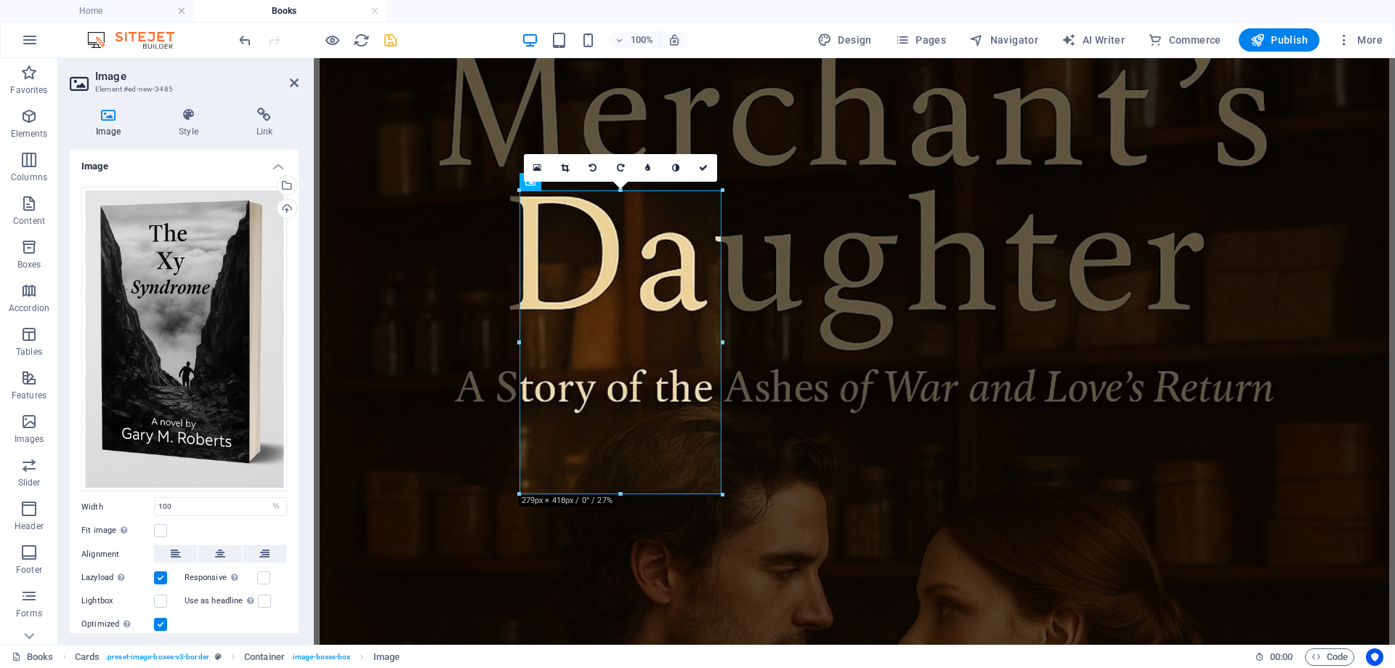
scroll to position [0, 0]
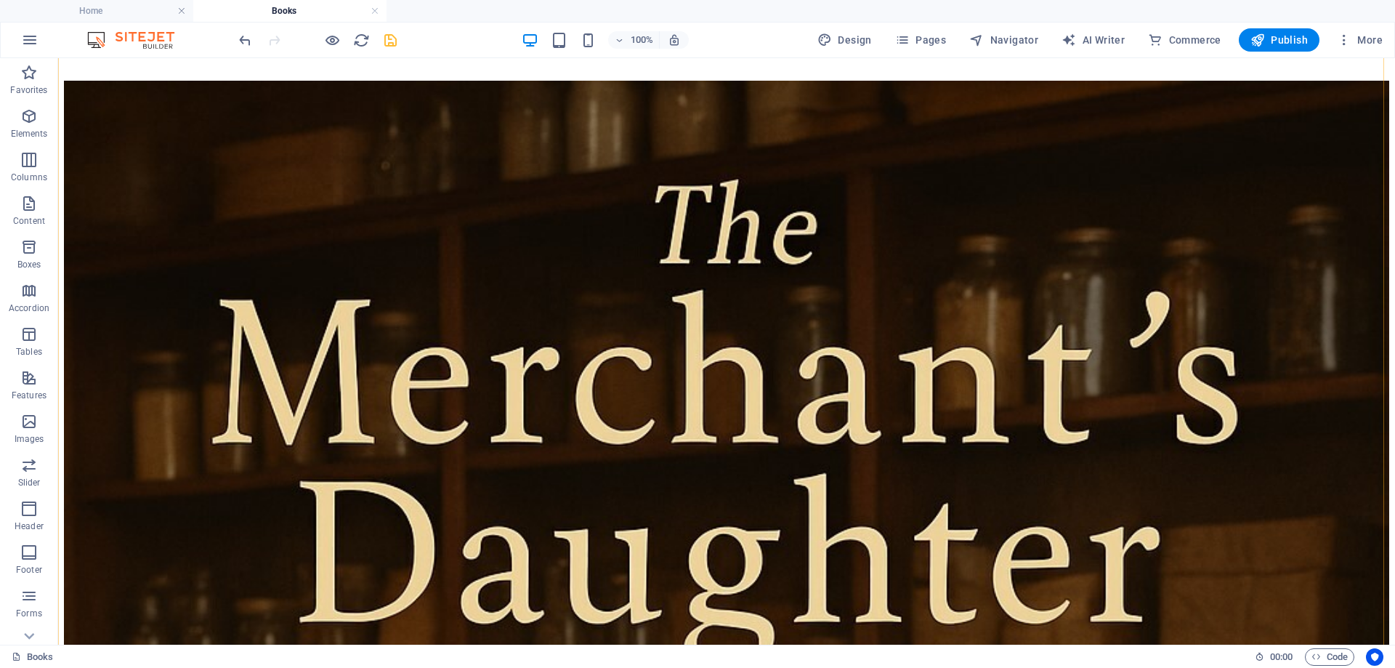
scroll to position [2615, 0]
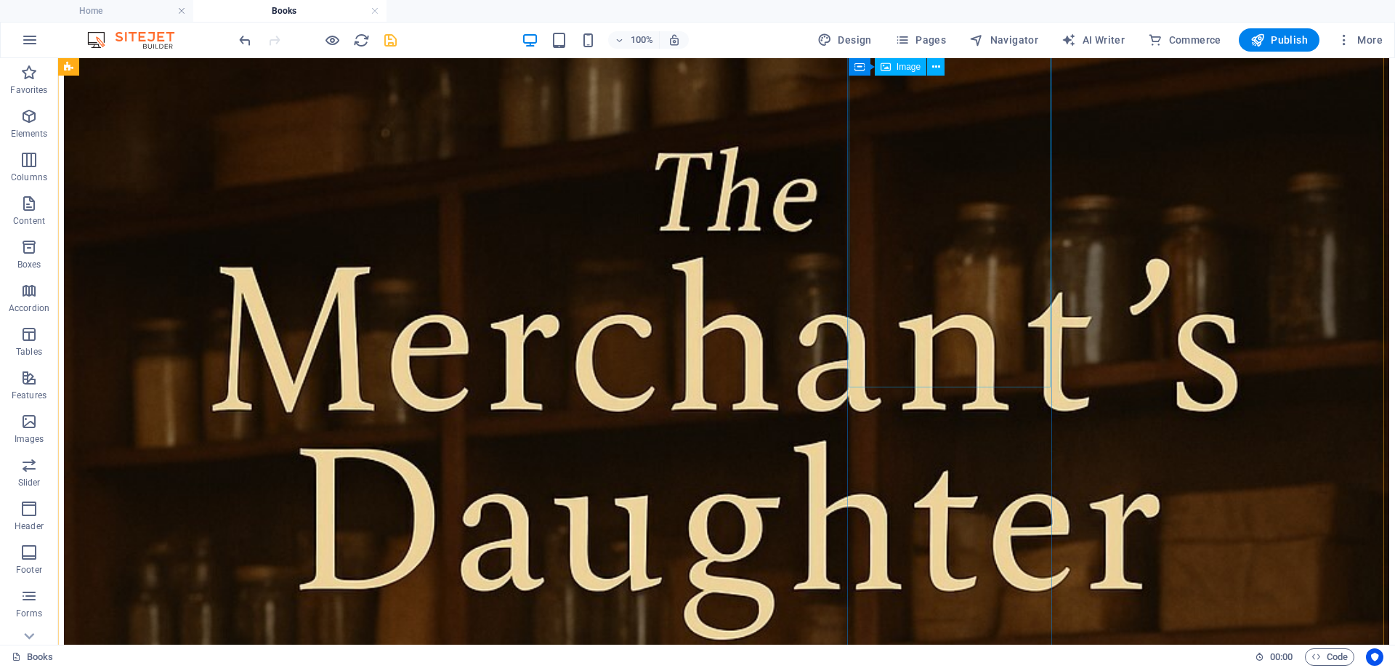
select select "%"
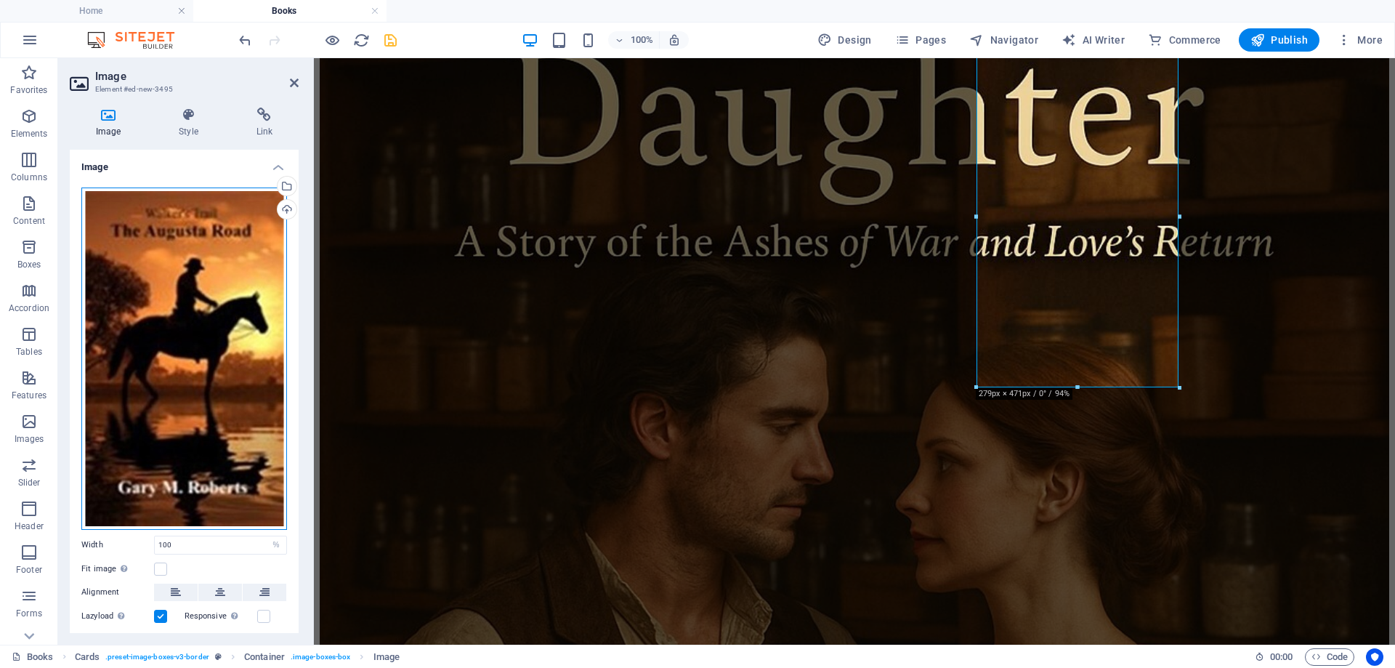
click at [216, 342] on div "Drag files here, click to choose files or select files from Files or our free s…" at bounding box center [184, 359] width 206 height 342
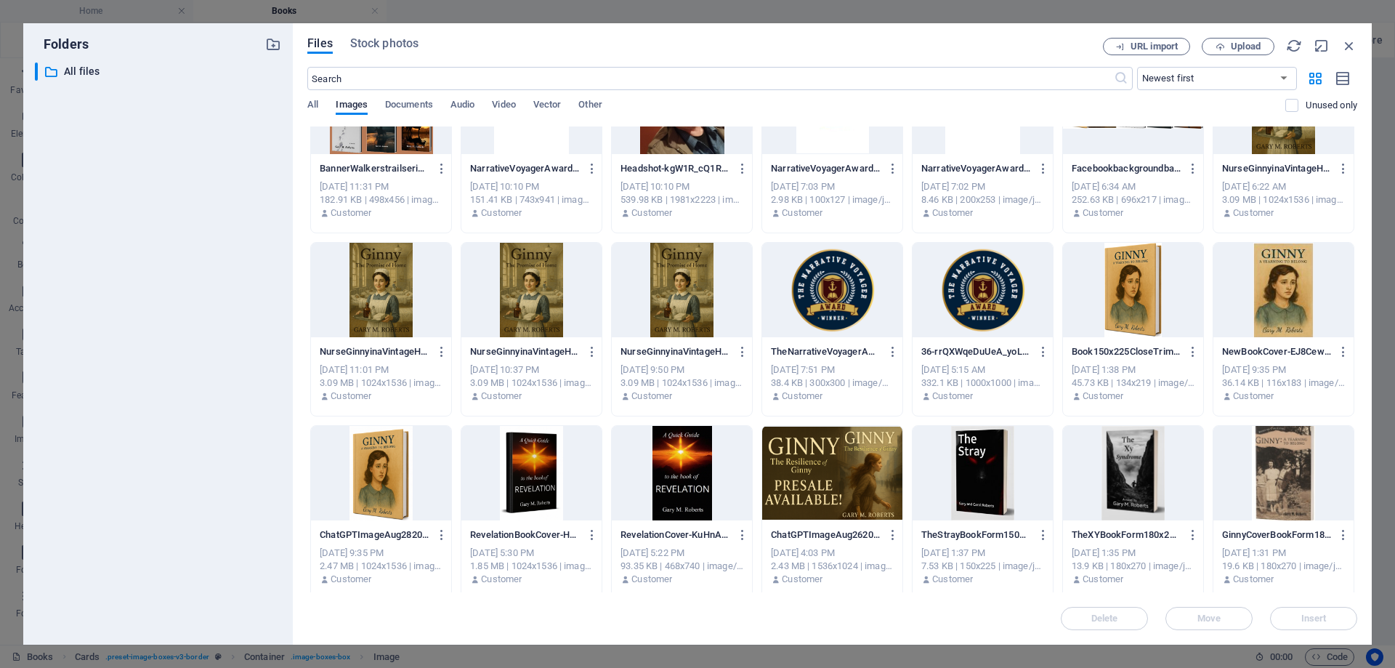
scroll to position [654, 0]
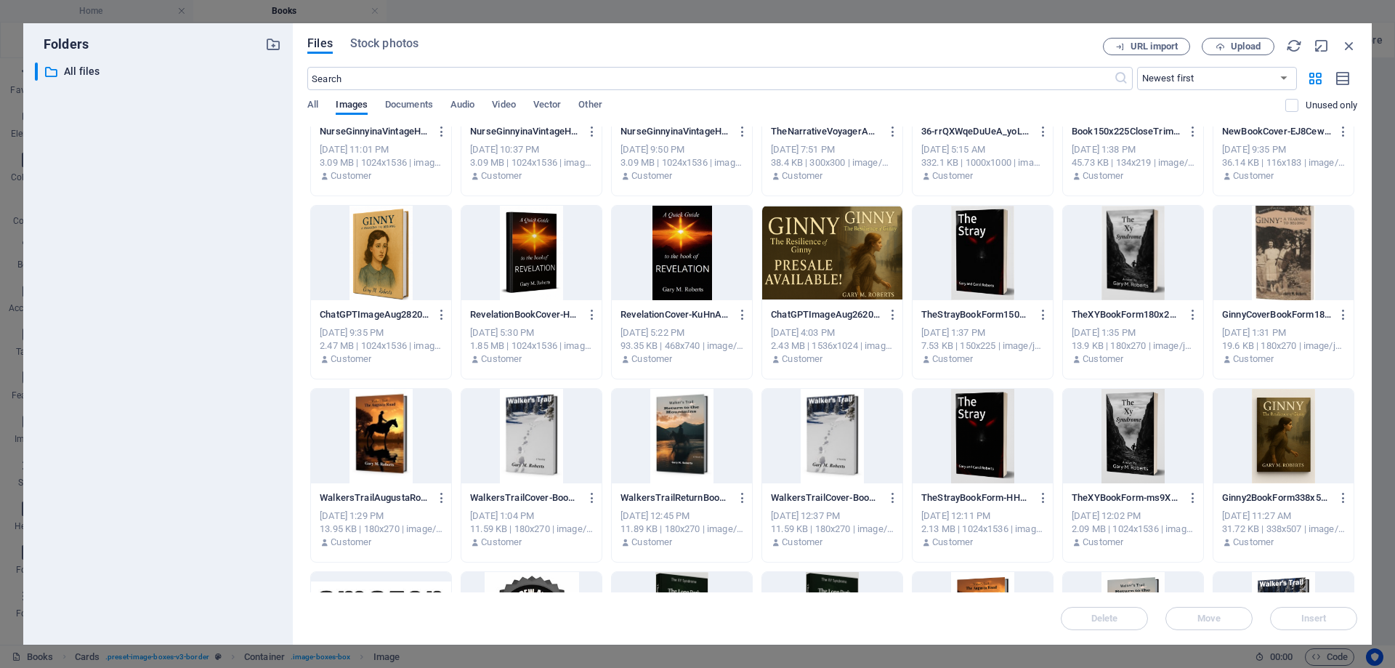
click at [983, 231] on div at bounding box center [983, 253] width 140 height 94
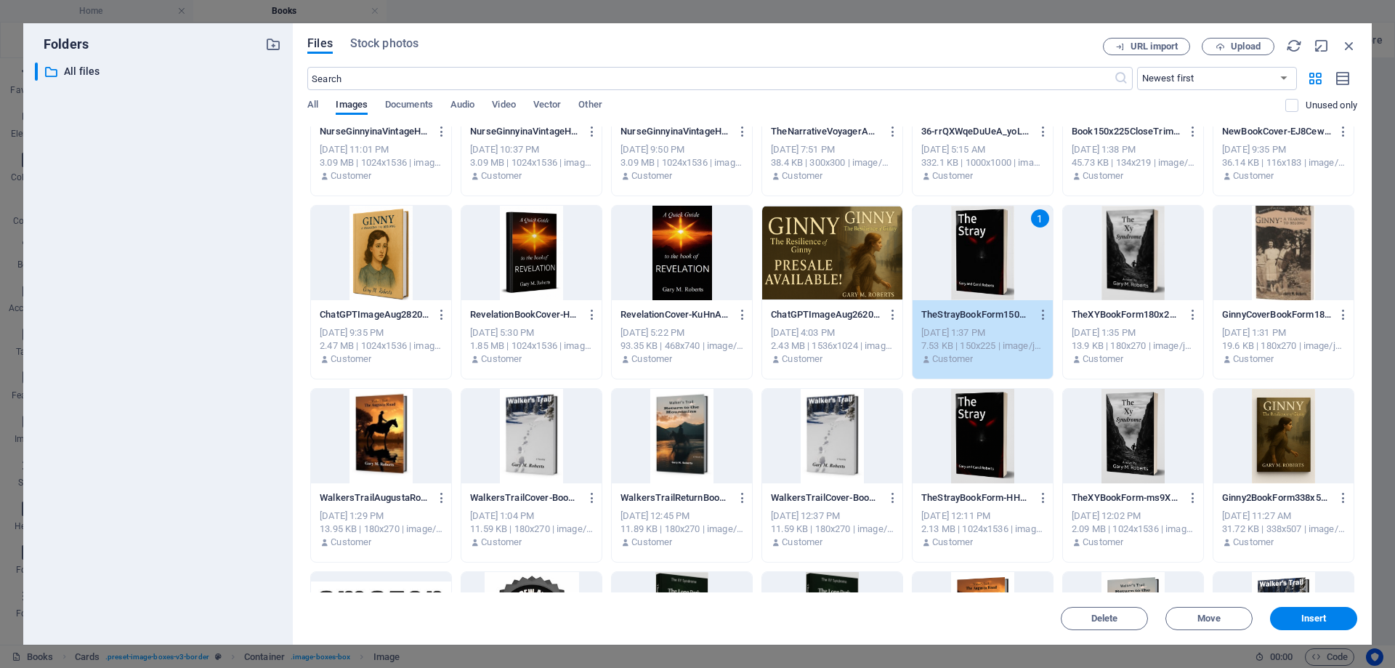
click at [983, 231] on div "1" at bounding box center [983, 253] width 140 height 94
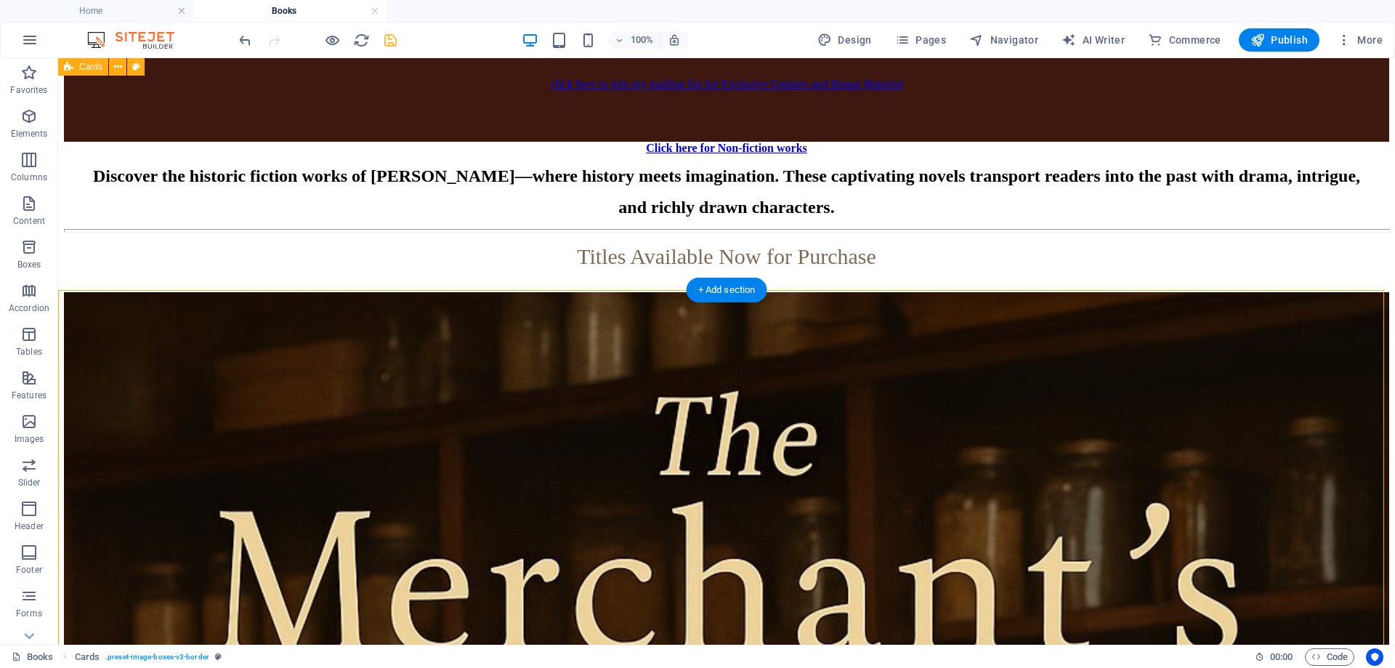
scroll to position [2324, 0]
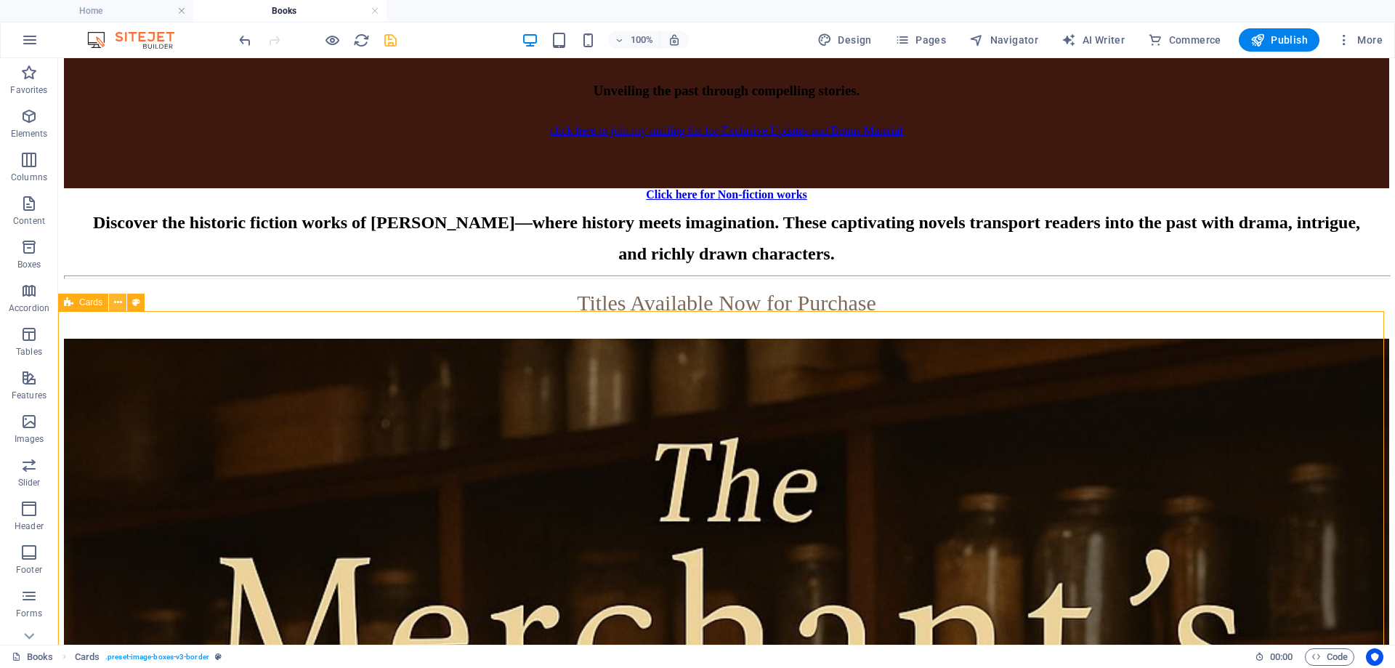
click at [115, 307] on icon at bounding box center [118, 302] width 8 height 15
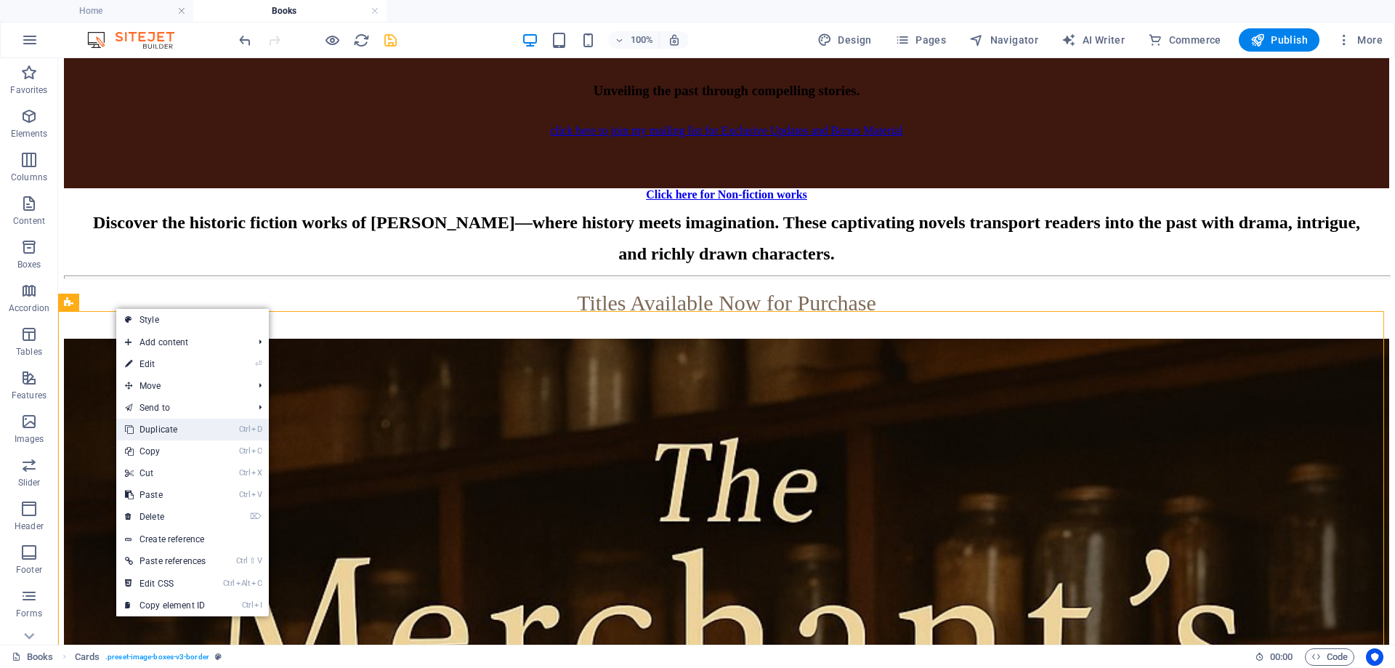
click at [146, 427] on link "Ctrl D Duplicate" at bounding box center [165, 430] width 98 height 22
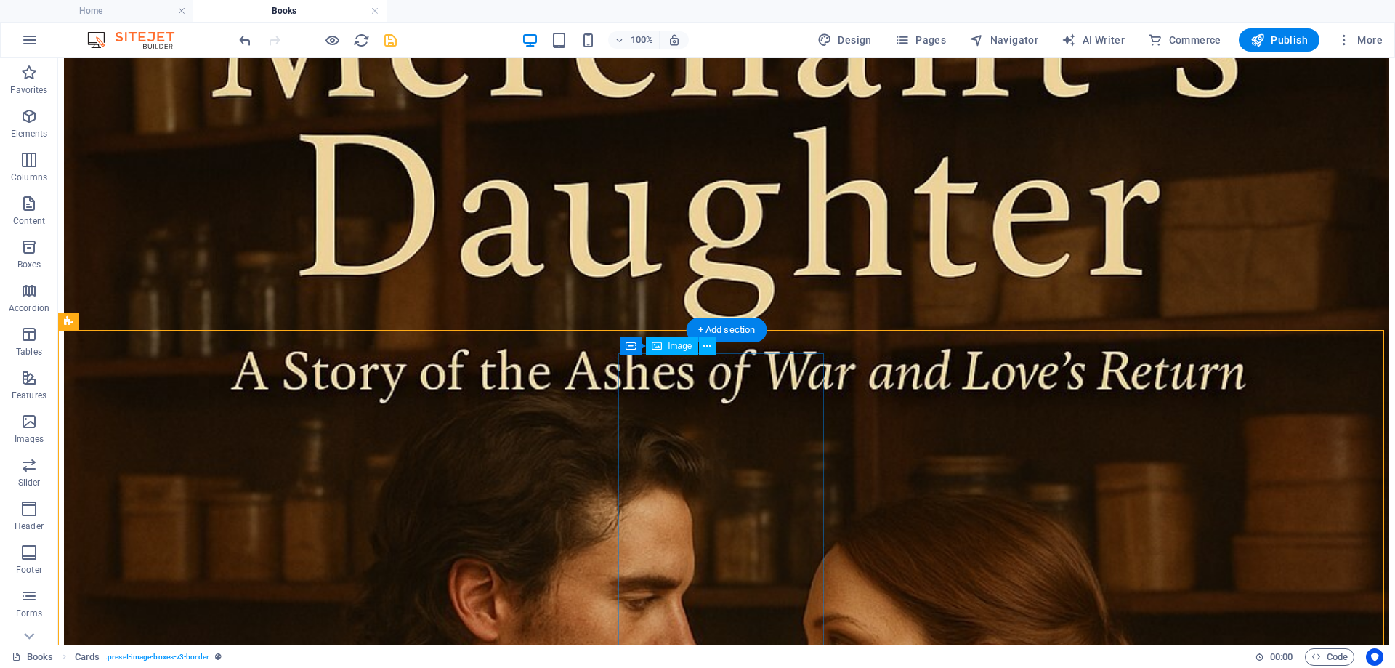
scroll to position [3074, 0]
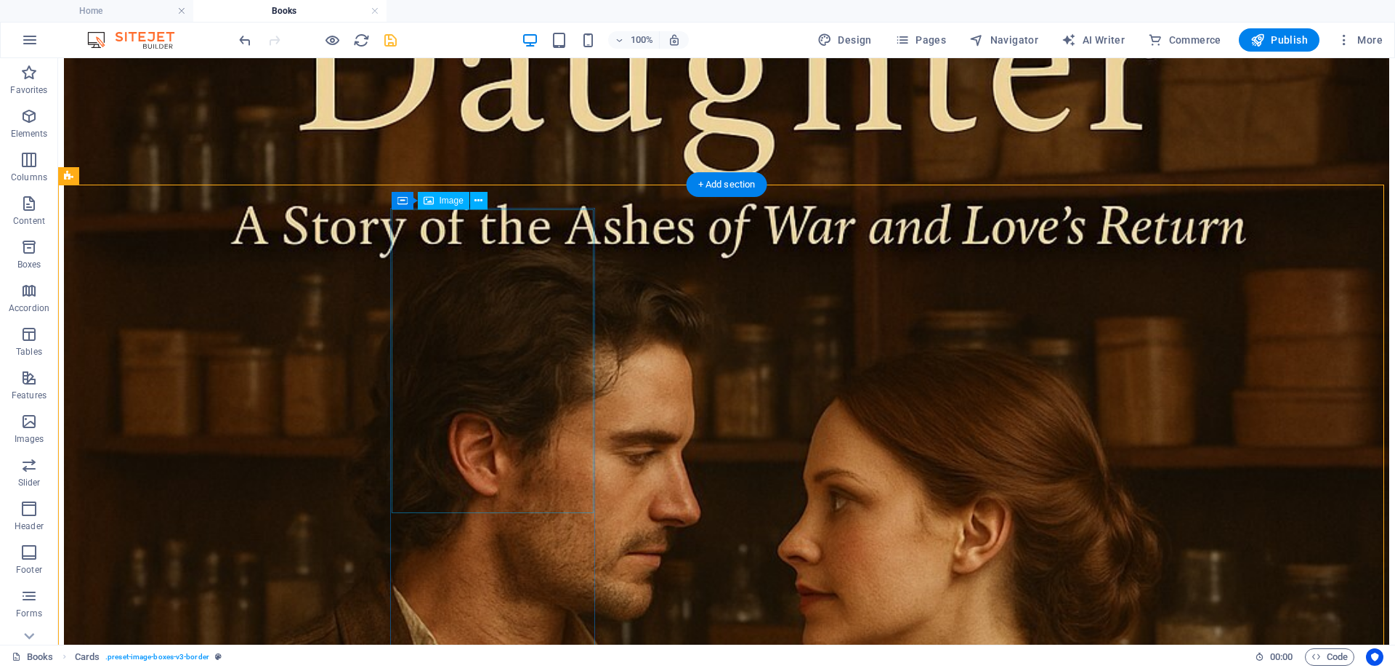
select select "%"
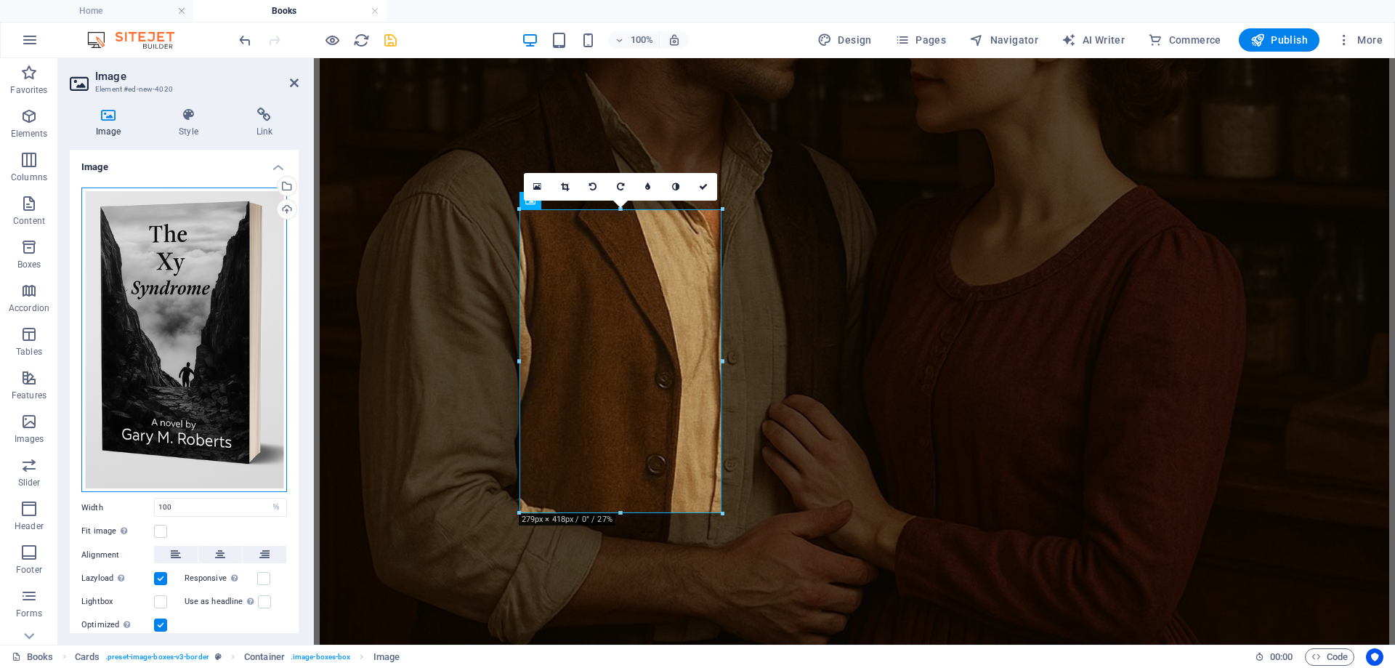
click at [175, 343] on div "Drag files here, click to choose files or select files from Files or our free s…" at bounding box center [184, 340] width 206 height 305
click at [175, 343] on body "garymroberts.com Home Books Favorites Elements Columns Content Boxes Accordion …" at bounding box center [697, 334] width 1395 height 668
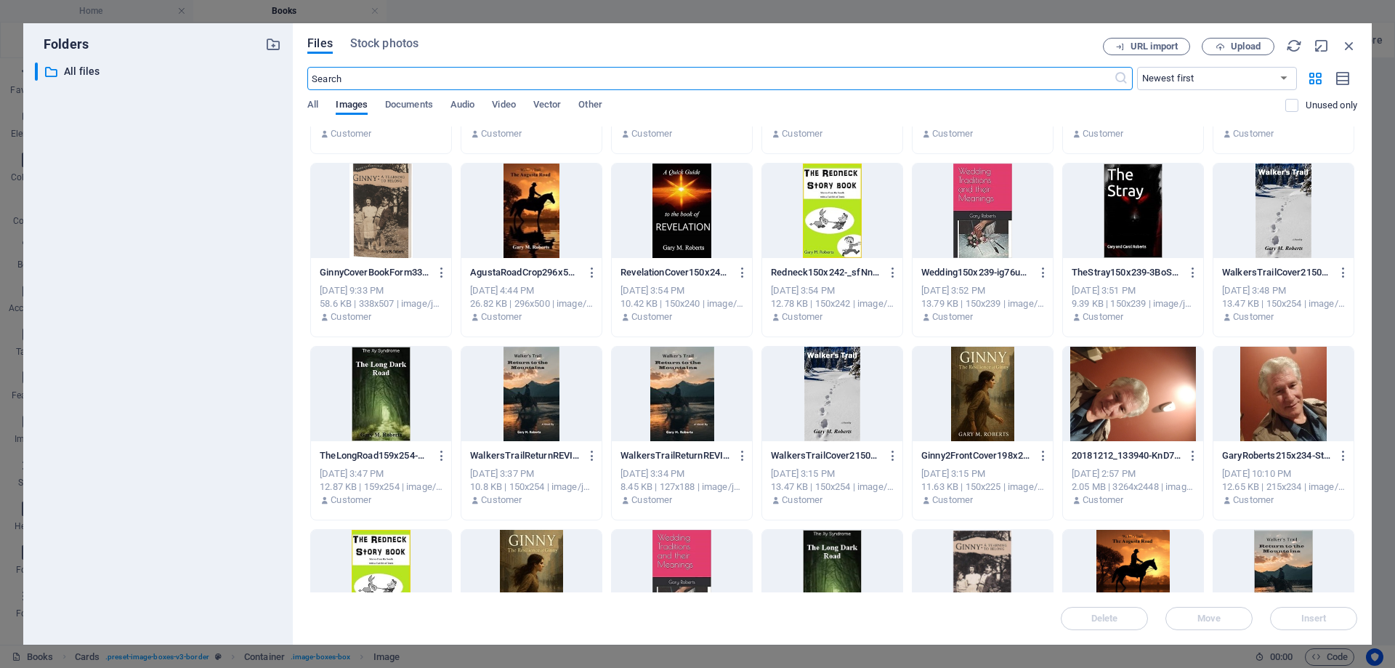
scroll to position [1236, 0]
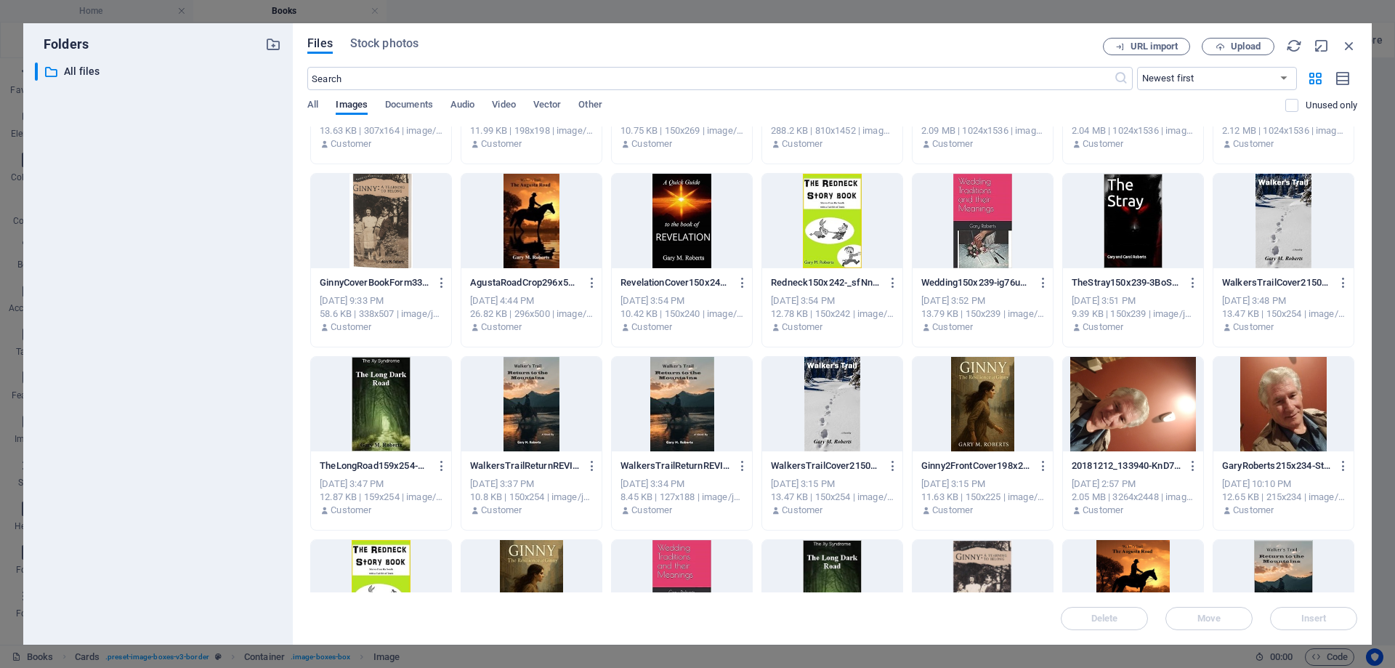
click at [826, 217] on div at bounding box center [832, 221] width 140 height 94
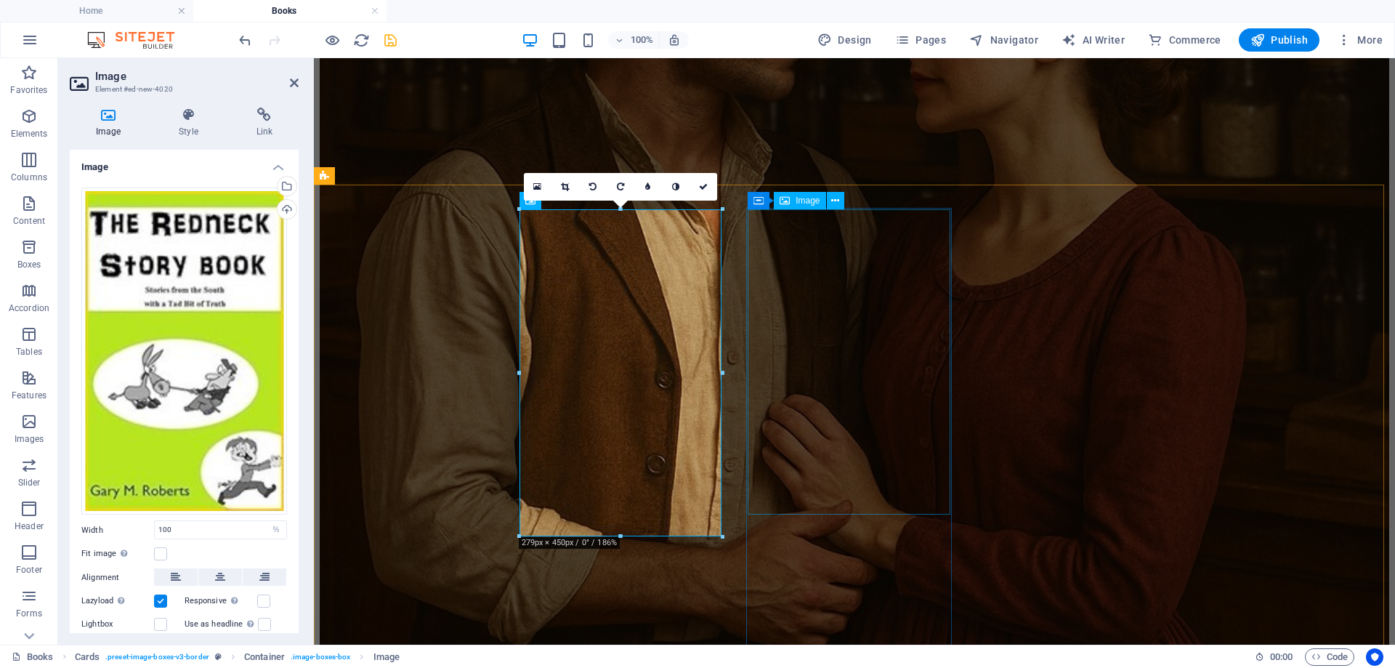
select select "px"
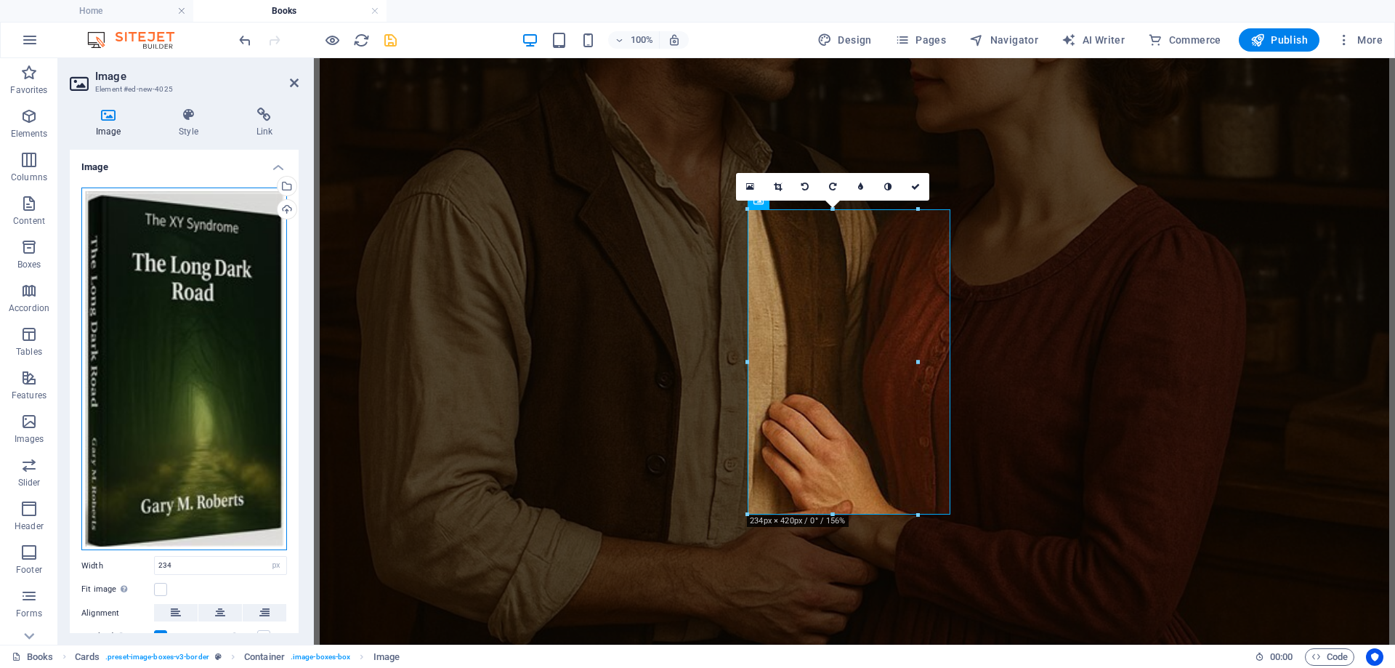
click at [186, 315] on div "Drag files here, click to choose files or select files from Files or our free s…" at bounding box center [184, 369] width 206 height 363
click at [186, 315] on body "garymroberts.com Home Books Favorites Elements Columns Content Boxes Accordion …" at bounding box center [697, 334] width 1395 height 668
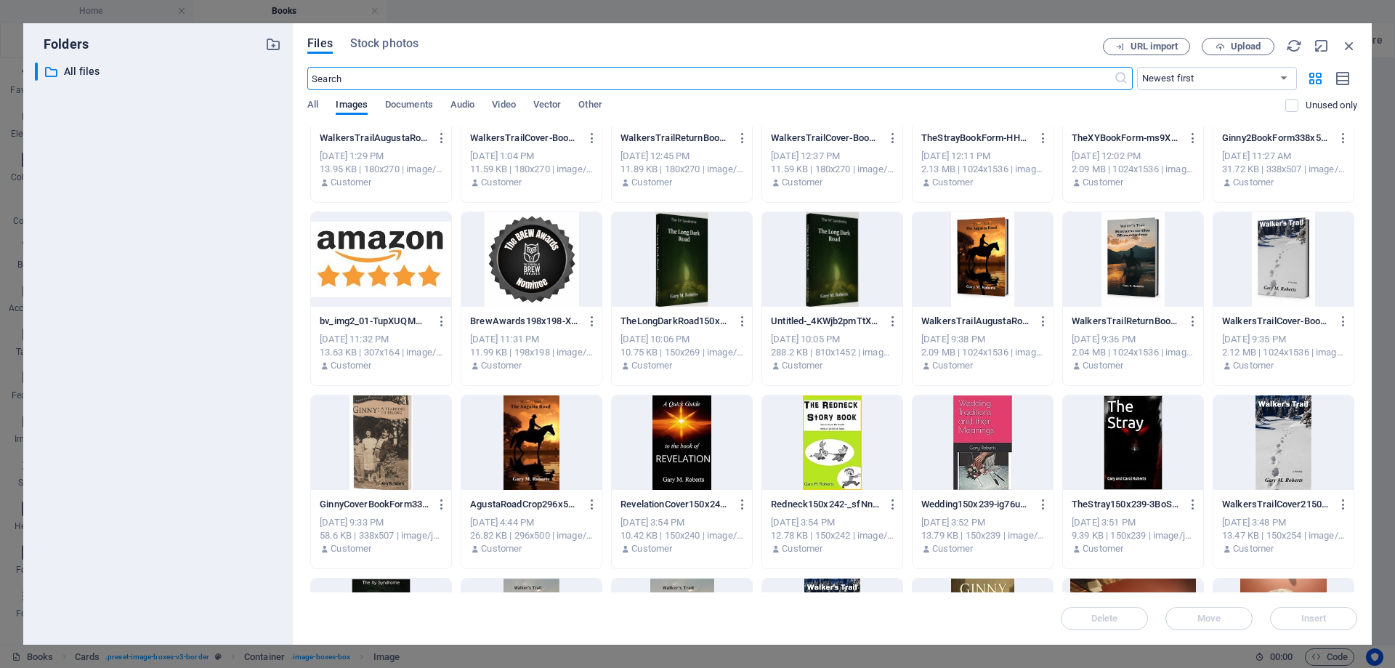
scroll to position [1018, 0]
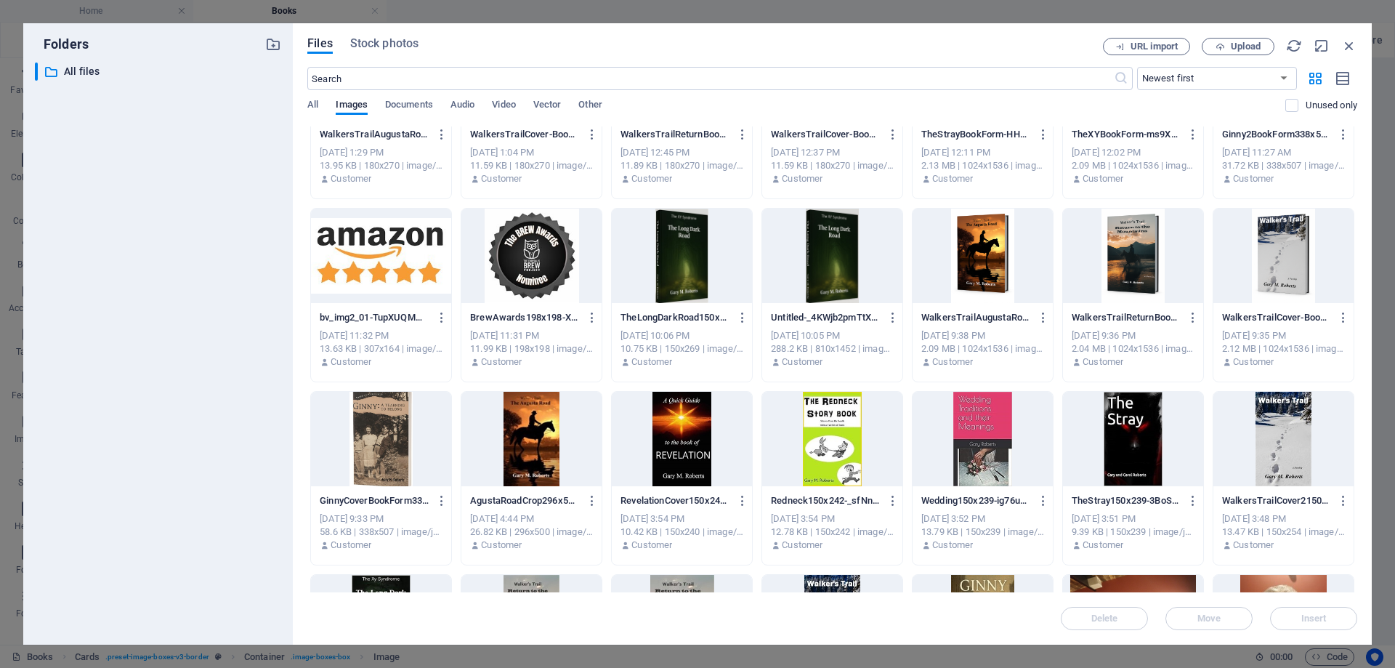
click at [988, 444] on div at bounding box center [983, 439] width 140 height 94
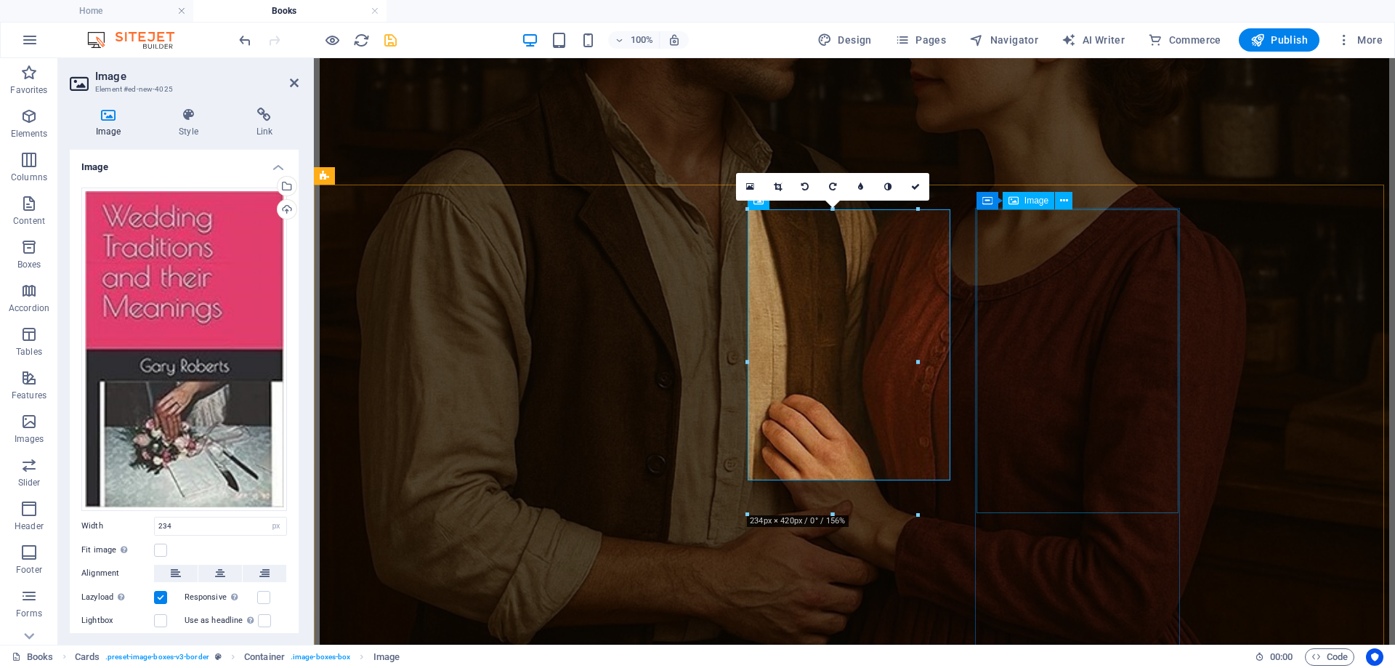
select select "%"
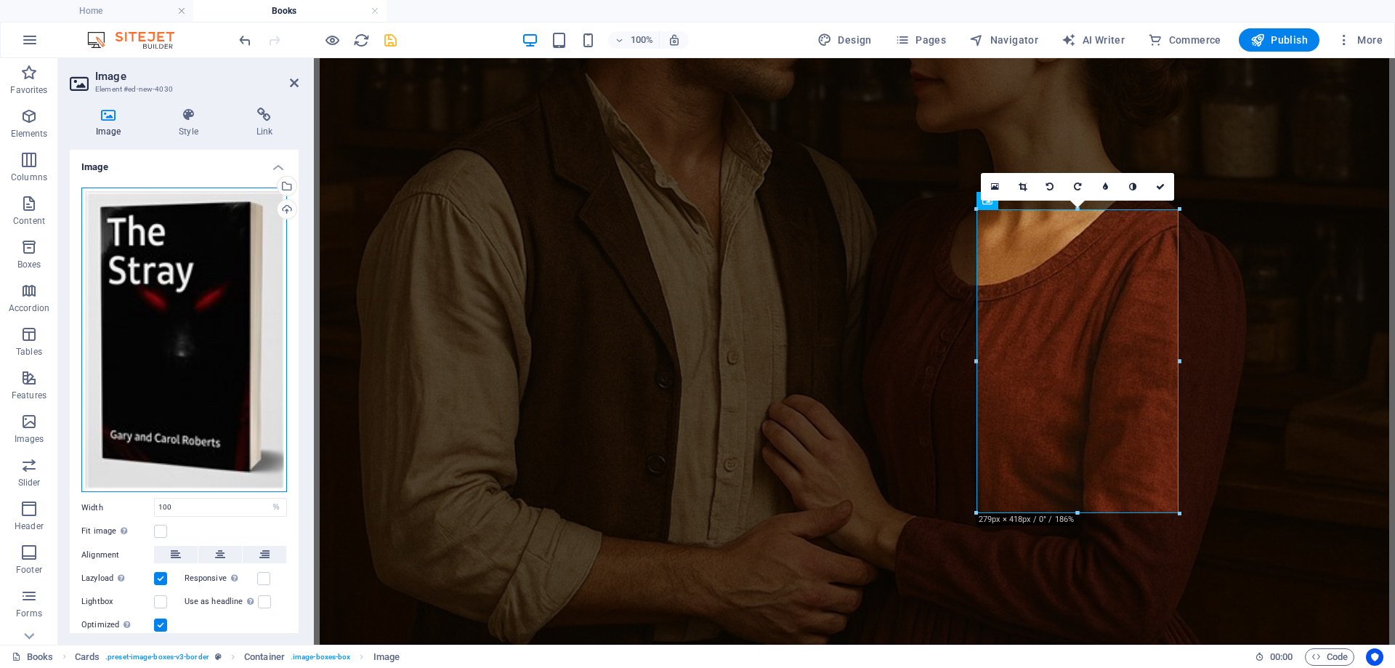
click at [213, 300] on div "Drag files here, click to choose files or select files from Files or our free s…" at bounding box center [184, 340] width 206 height 305
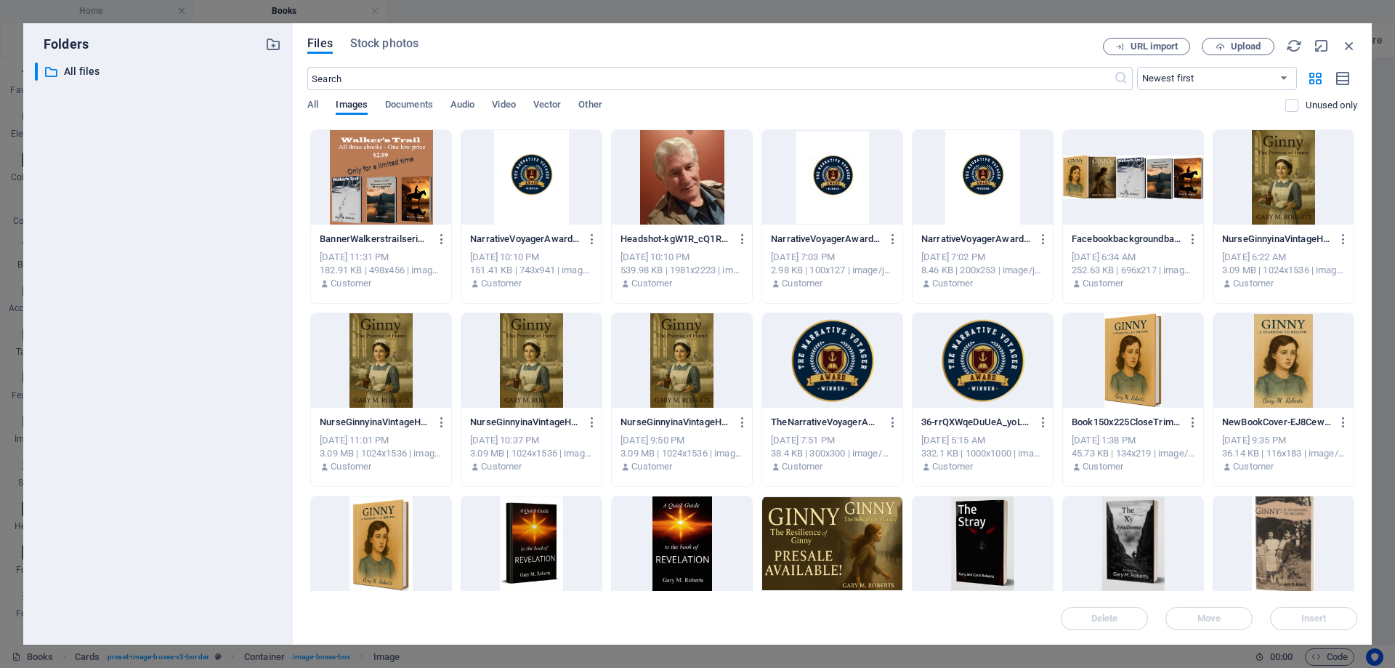
scroll to position [581, 0]
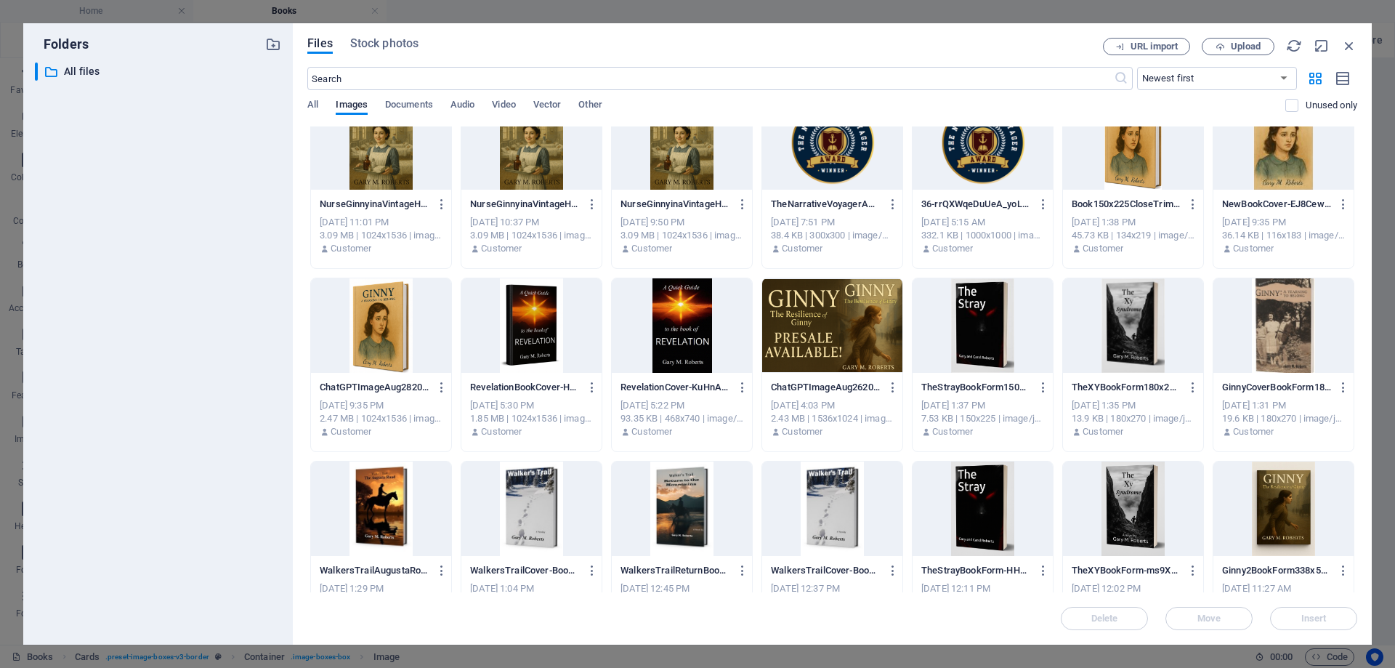
click at [537, 322] on div at bounding box center [532, 325] width 140 height 94
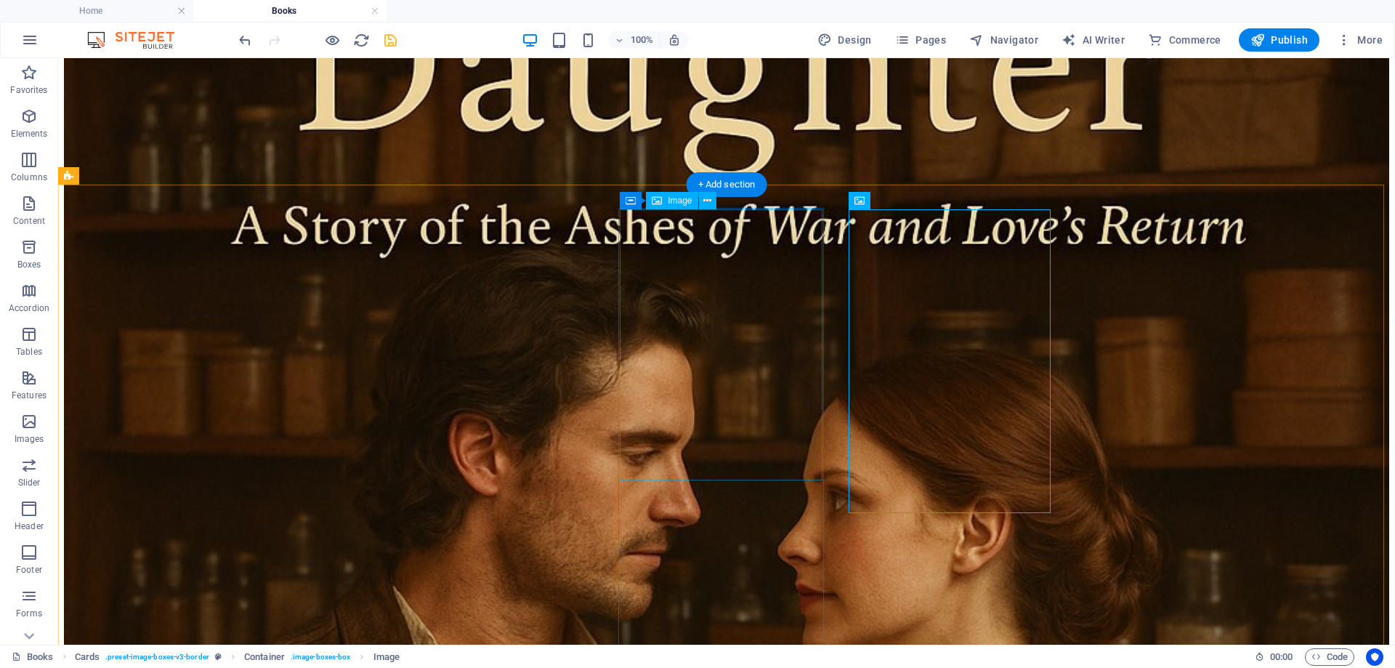
select select "px"
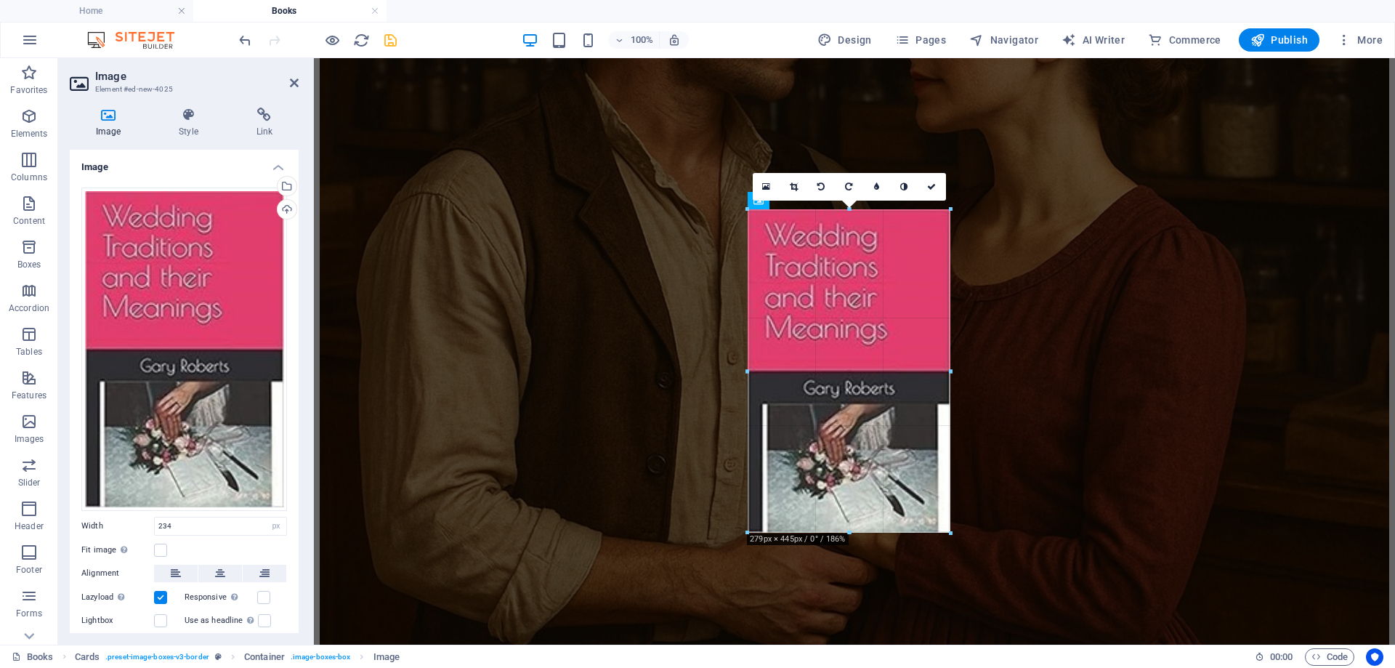
drag, startPoint x: 918, startPoint y: 485, endPoint x: 624, endPoint y: 472, distance: 293.9
type input "279"
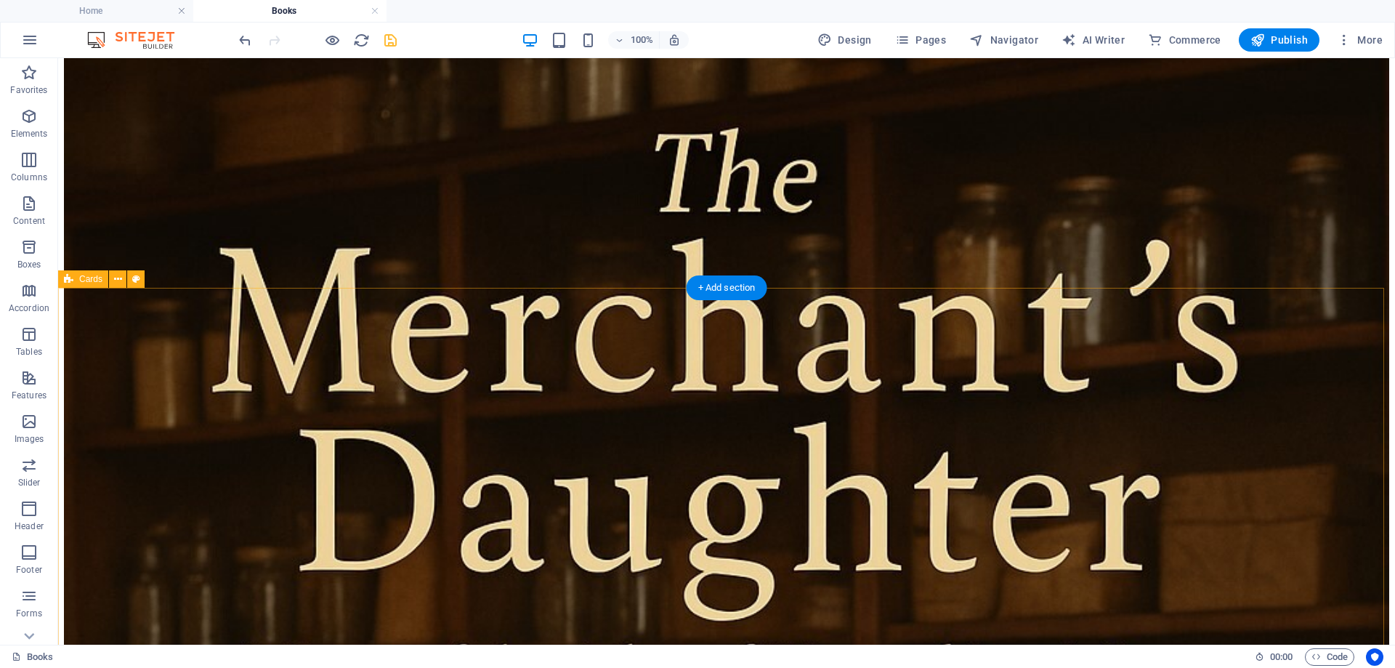
scroll to position [2638, 0]
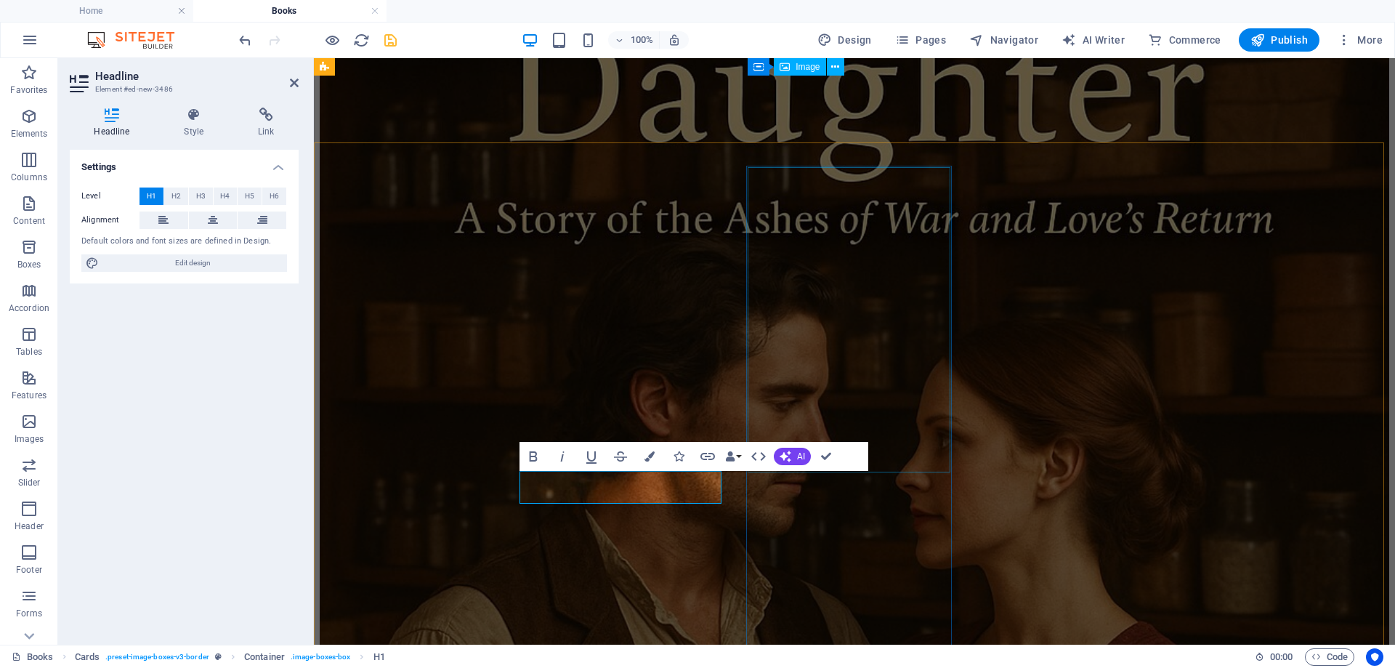
scroll to position [2420, 0]
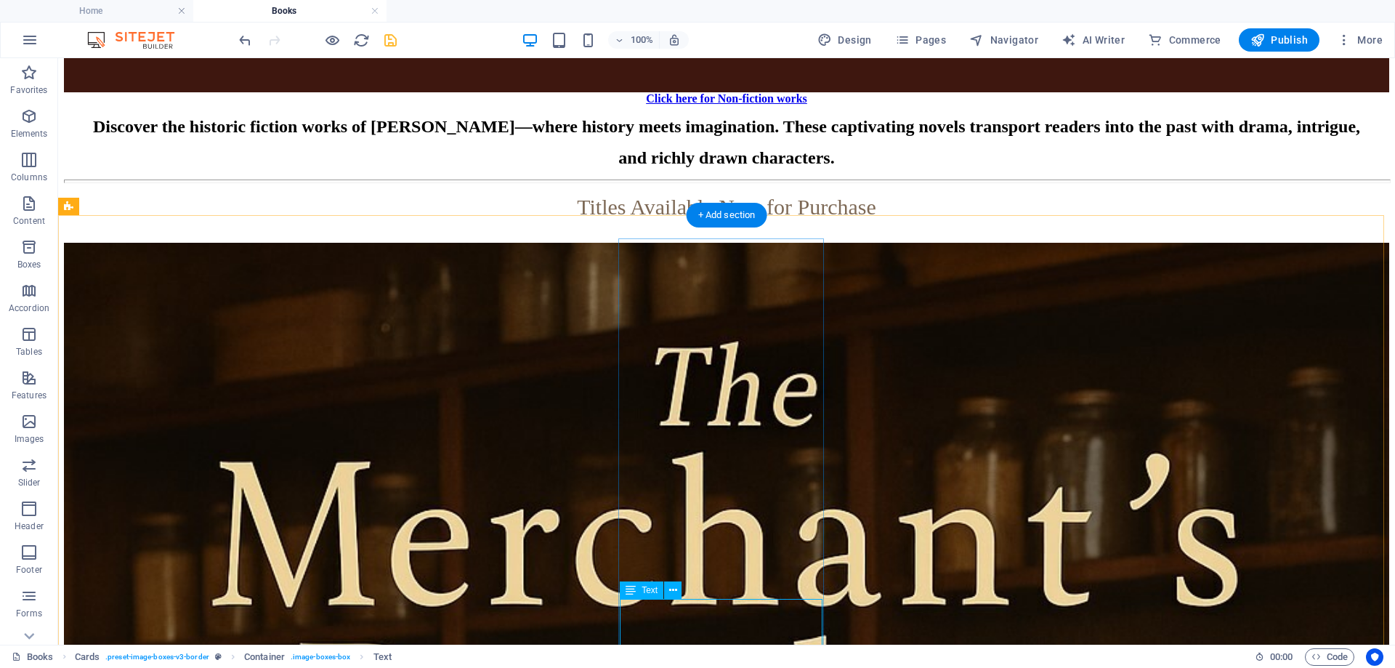
scroll to position [2566, 0]
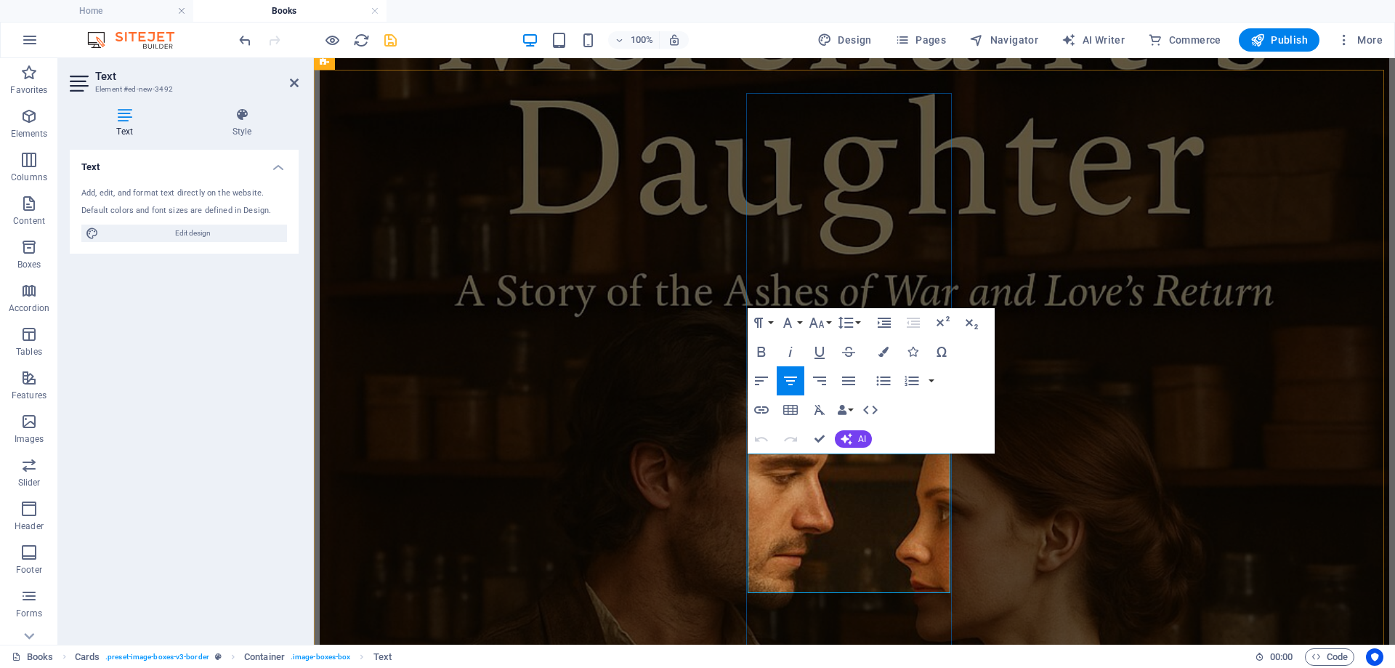
drag, startPoint x: 764, startPoint y: 461, endPoint x: 929, endPoint y: 542, distance: 184.0
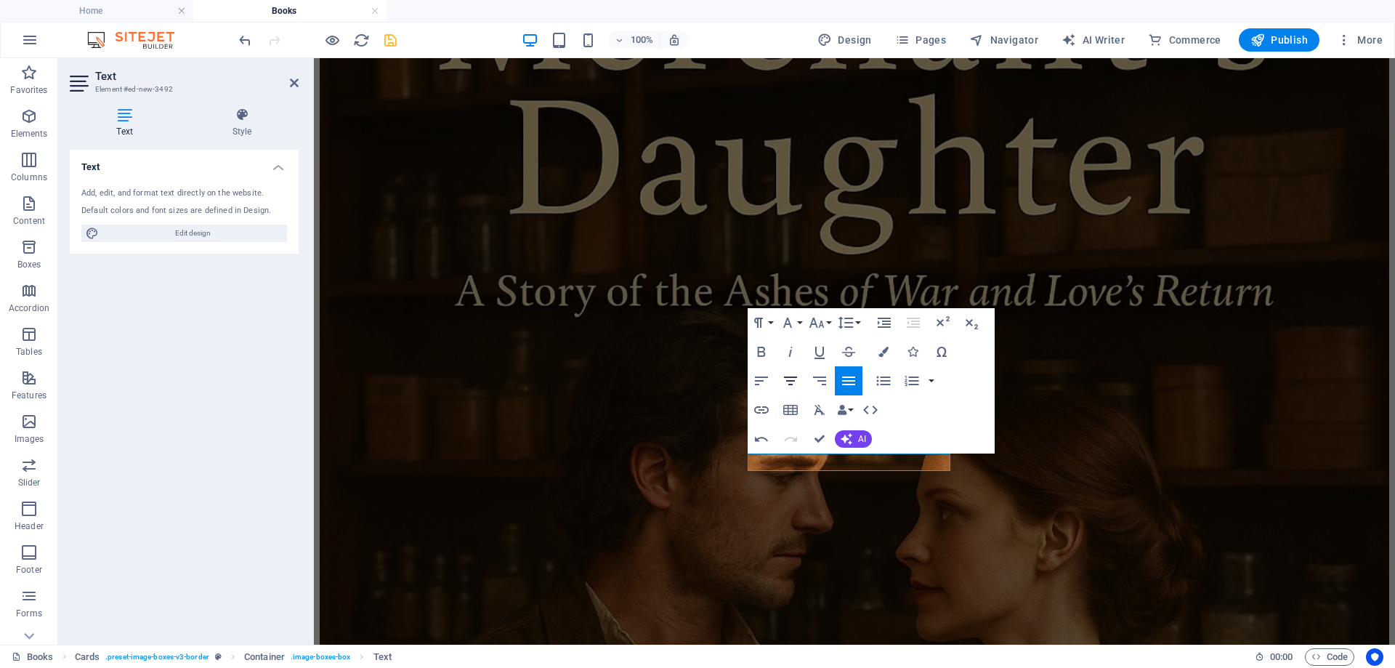
click at [791, 381] on icon "button" at bounding box center [790, 380] width 13 height 9
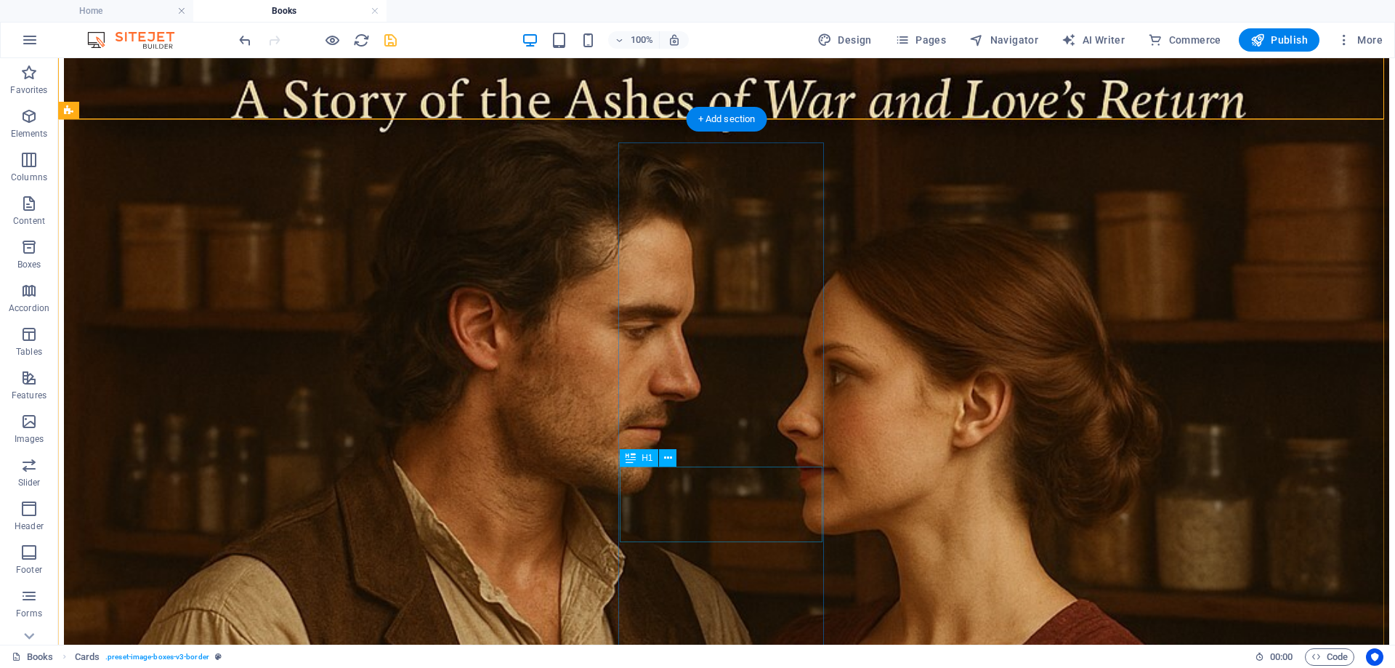
scroll to position [3292, 0]
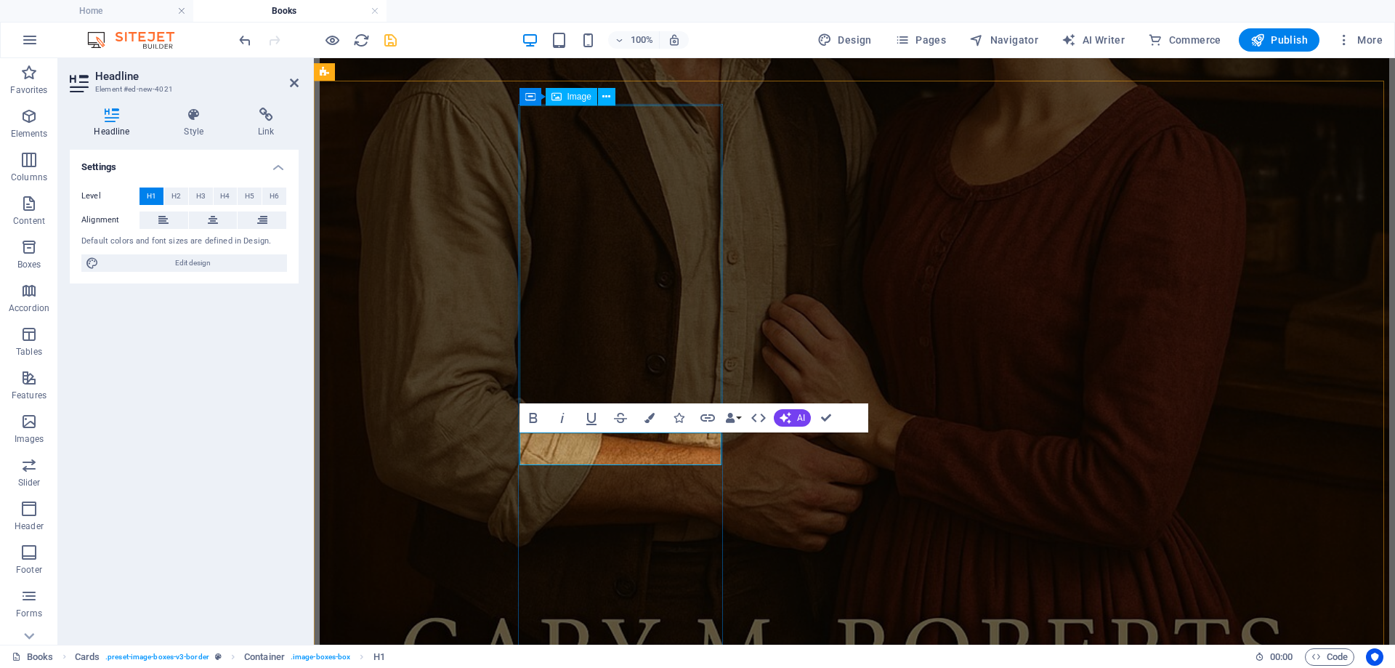
scroll to position [3220, 0]
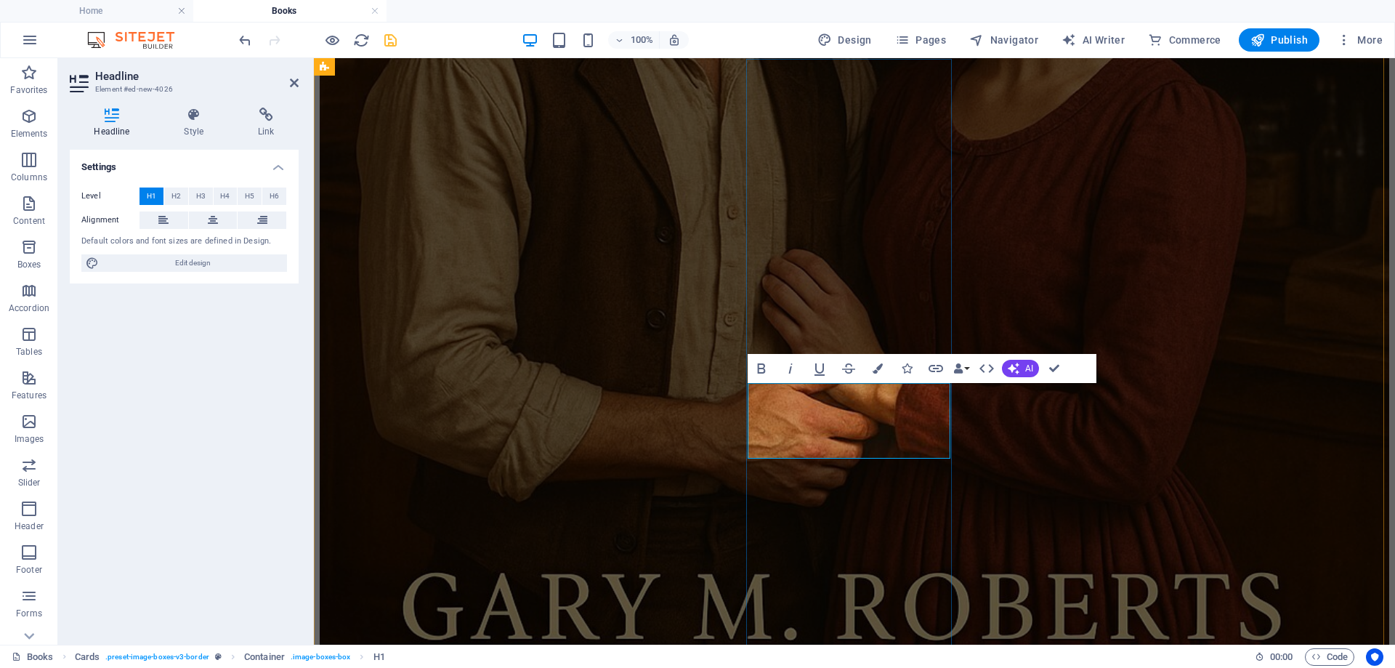
scroll to position [3147, 0]
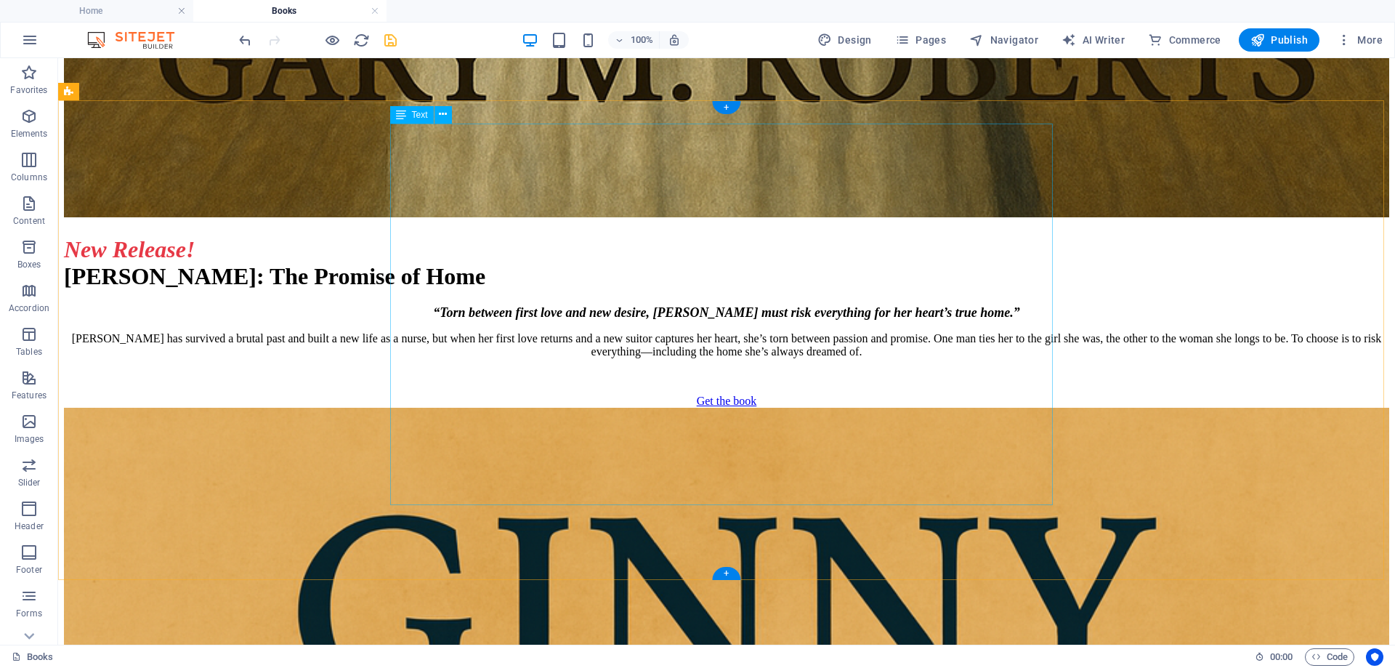
scroll to position [8308, 0]
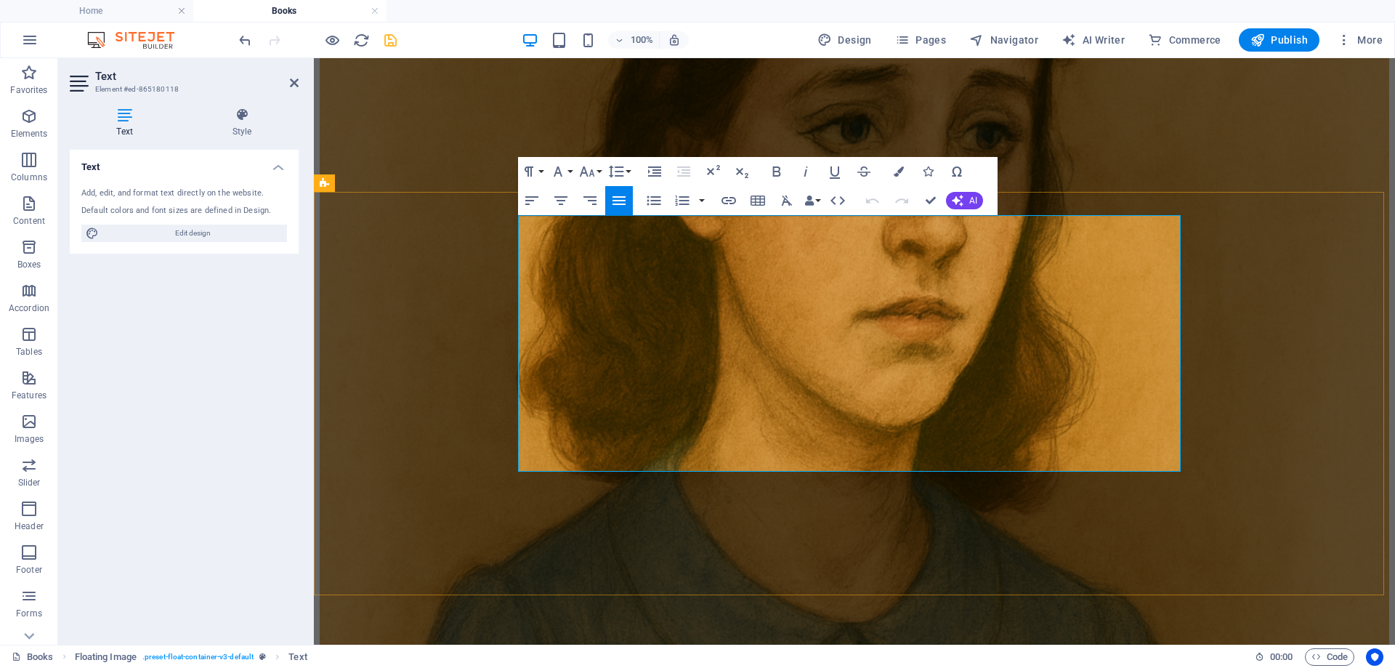
drag, startPoint x: 797, startPoint y: 320, endPoint x: 1168, endPoint y: 437, distance: 388.7
copy div "After escaping enslavement, [PERSON_NAME] and his friends must now search for a…"
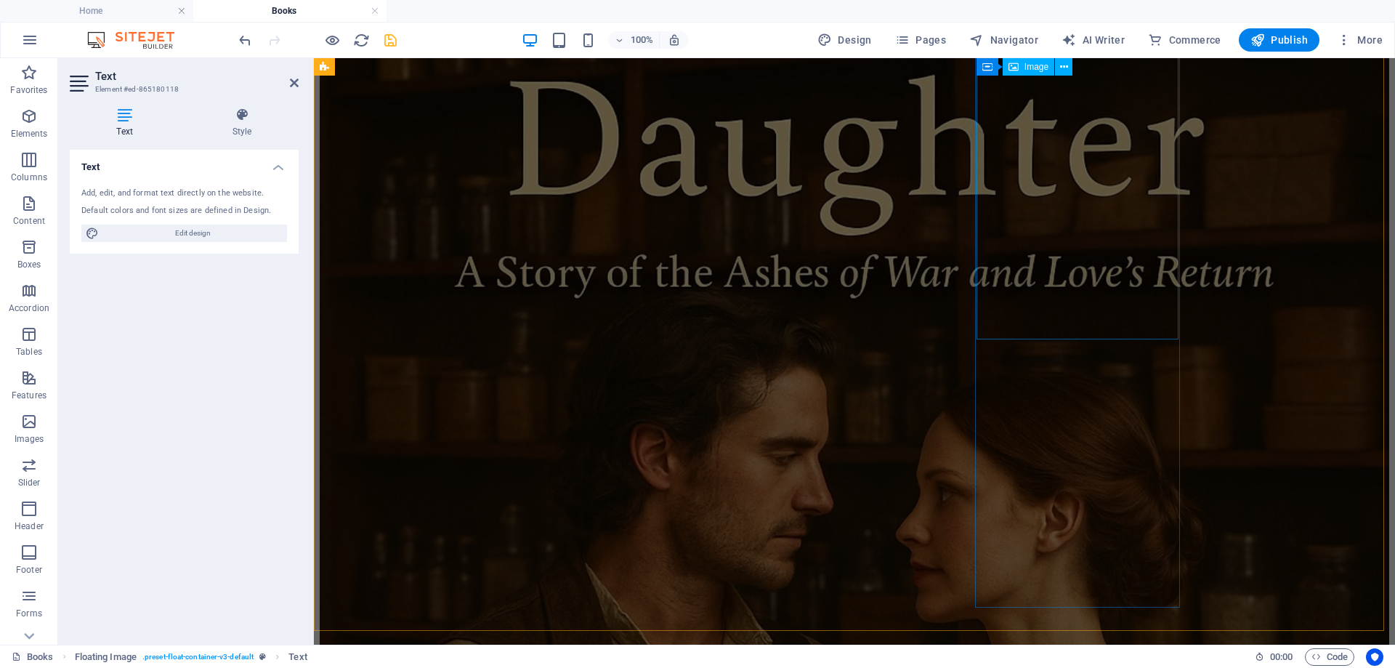
scroll to position [2566, 0]
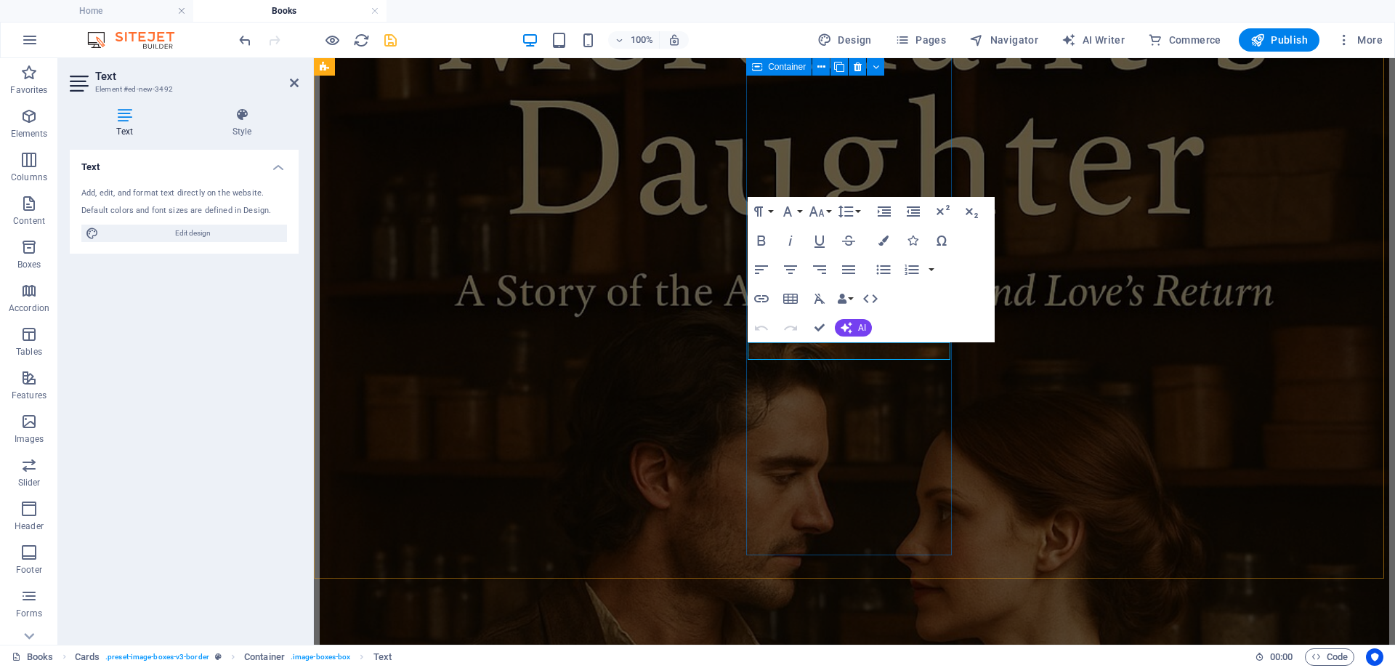
scroll to position [2677, 0]
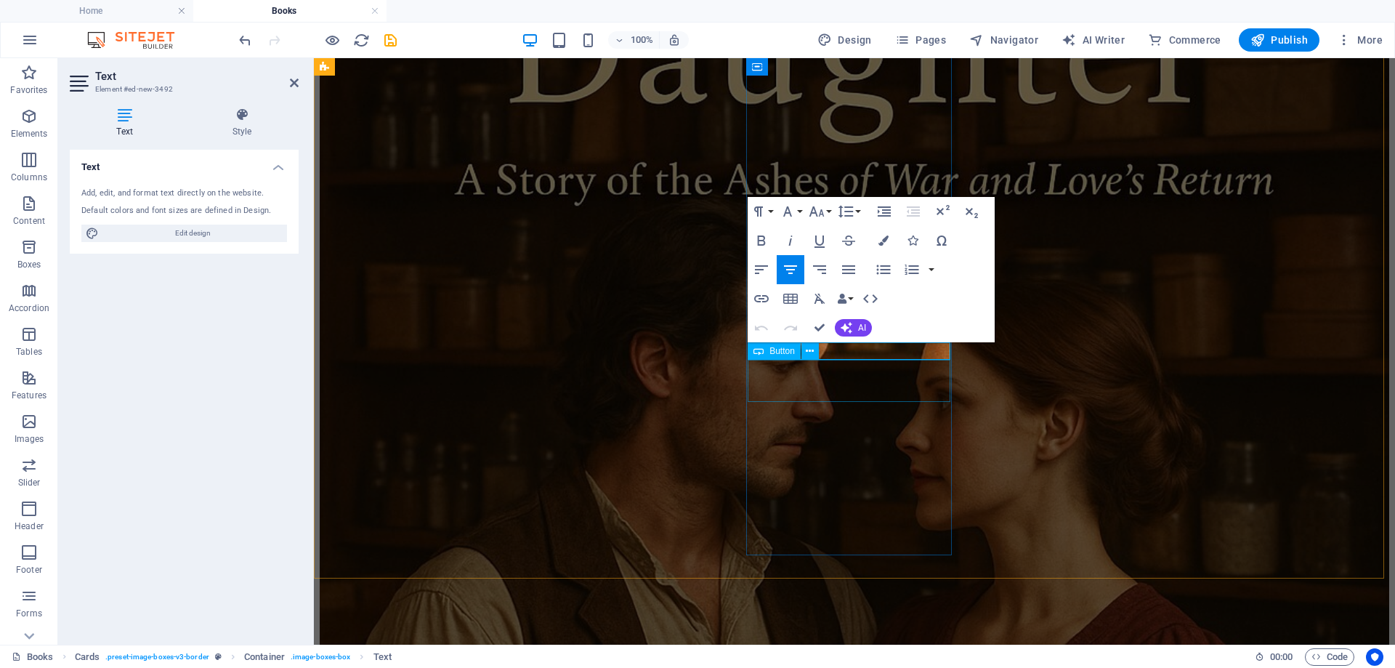
scroll to position [2677, 0]
click at [850, 266] on icon "button" at bounding box center [848, 269] width 13 height 9
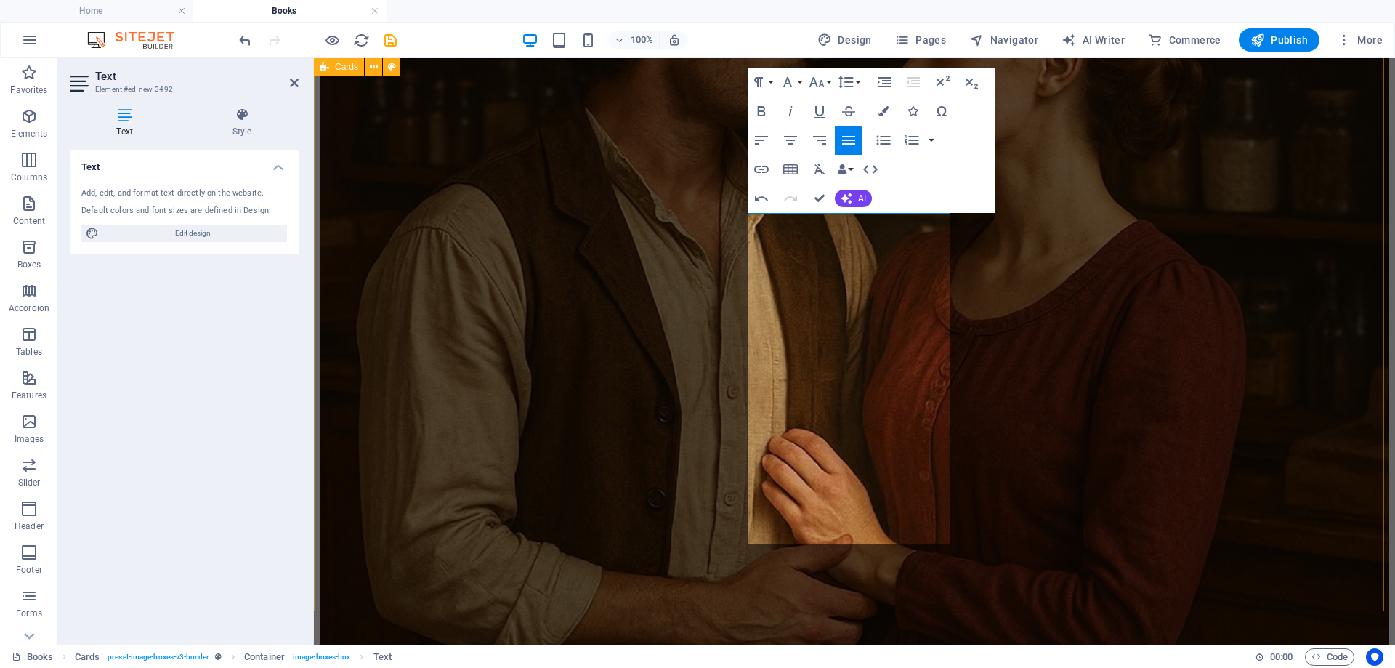
scroll to position [2750, 0]
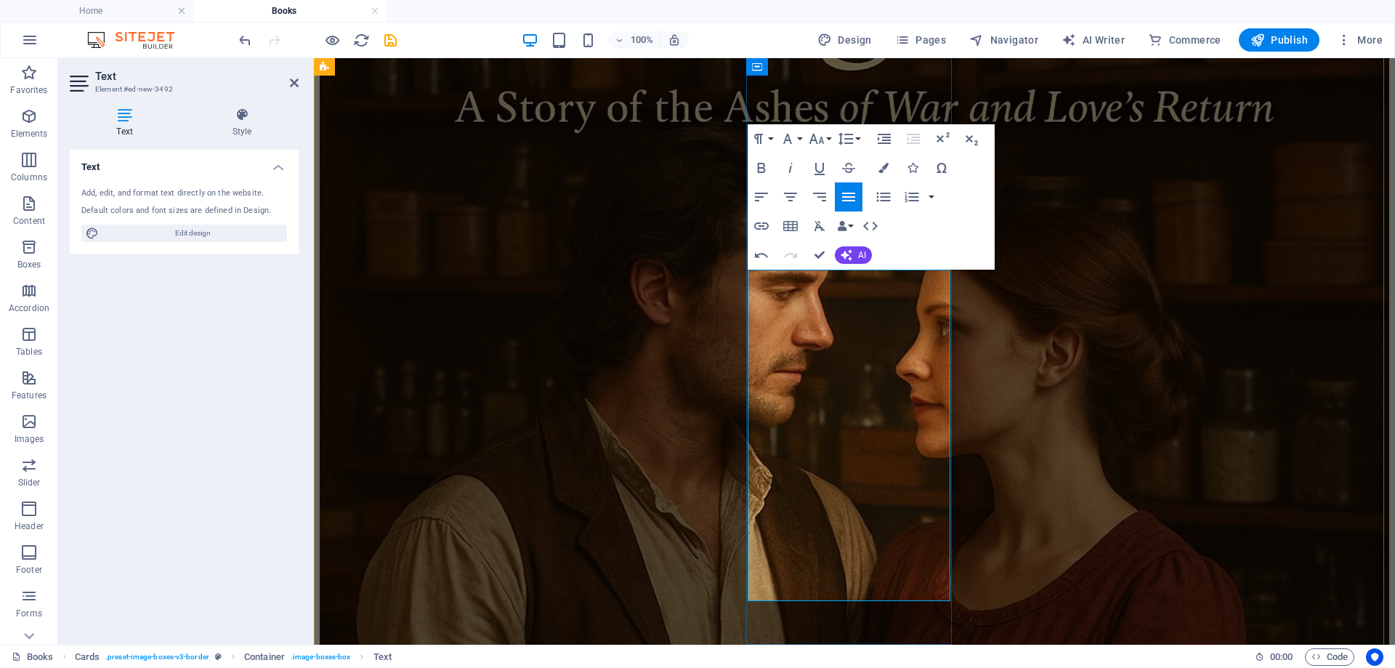
drag, startPoint x: 762, startPoint y: 296, endPoint x: 861, endPoint y: 321, distance: 101.9
click at [762, 190] on icon "button" at bounding box center [761, 196] width 17 height 17
drag, startPoint x: 760, startPoint y: 299, endPoint x: 937, endPoint y: 342, distance: 181.6
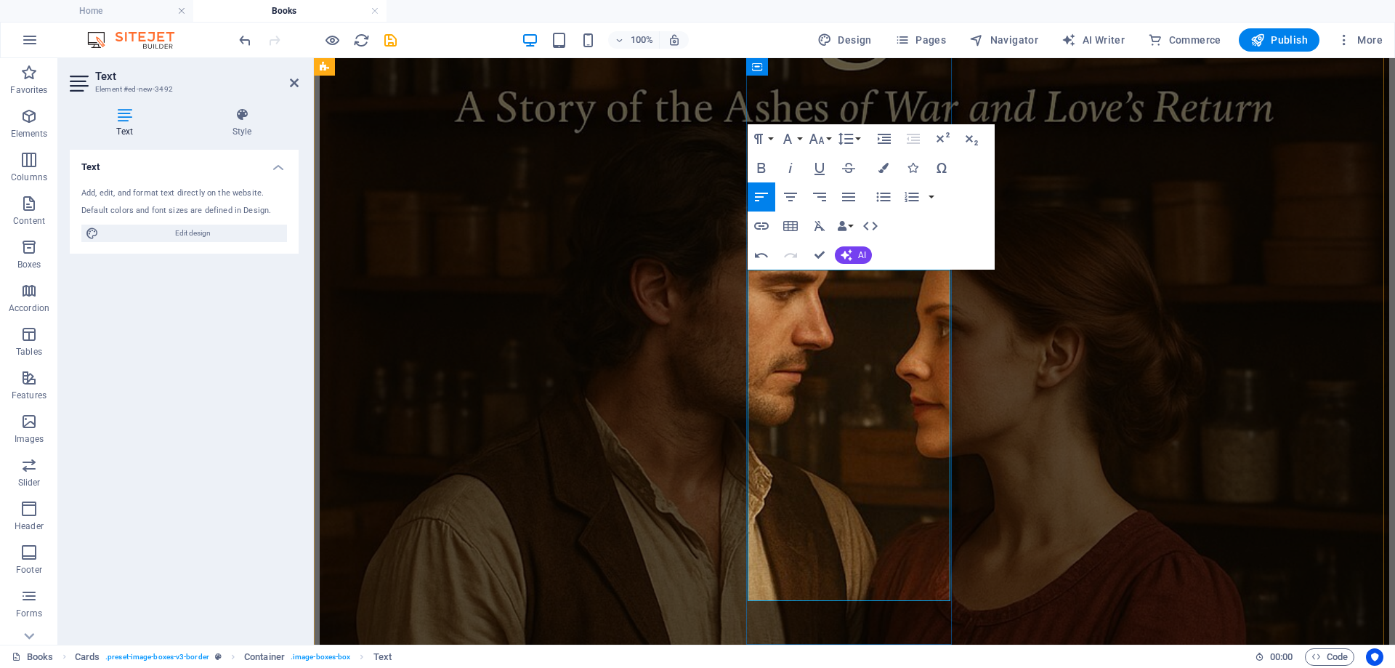
drag, startPoint x: 761, startPoint y: 348, endPoint x: 949, endPoint y: 571, distance: 291.4
click at [850, 194] on icon "button" at bounding box center [848, 197] width 13 height 9
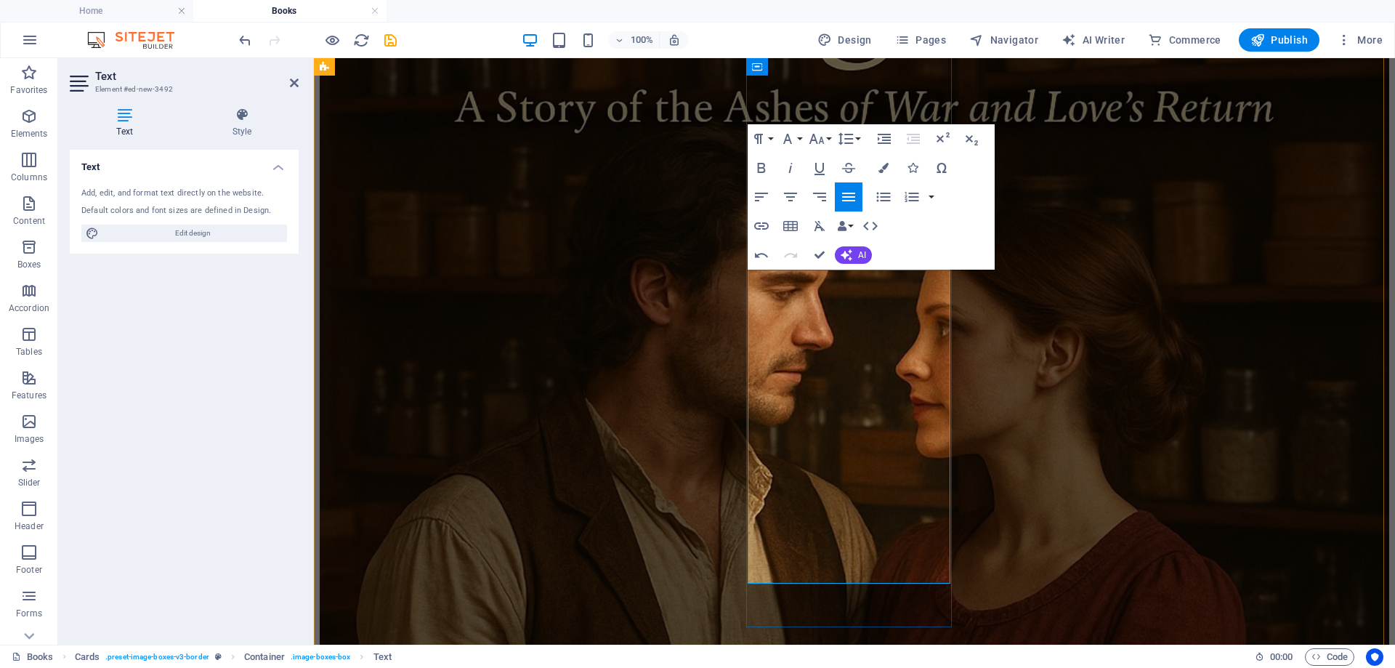
drag, startPoint x: 874, startPoint y: 302, endPoint x: 760, endPoint y: 291, distance: 114.6
click at [760, 194] on icon "button" at bounding box center [761, 197] width 13 height 9
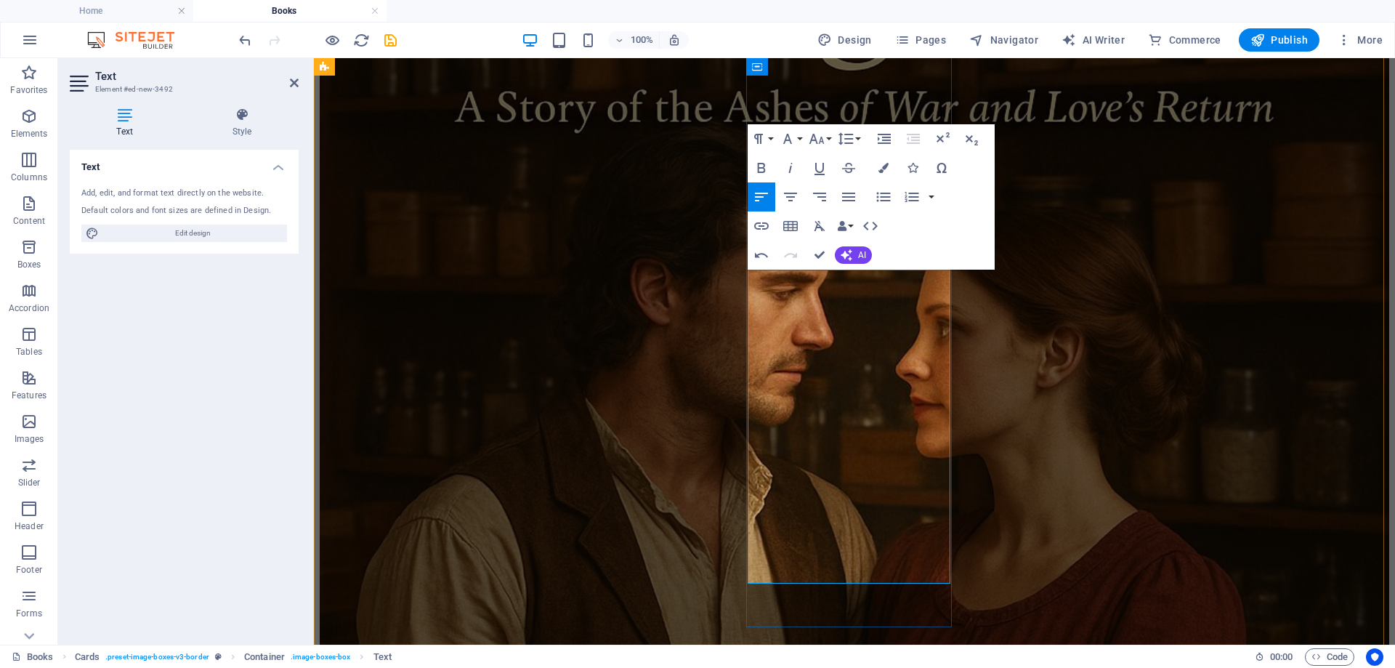
drag, startPoint x: 762, startPoint y: 299, endPoint x: 883, endPoint y: 305, distance: 121.6
click at [797, 199] on icon "button" at bounding box center [790, 196] width 17 height 17
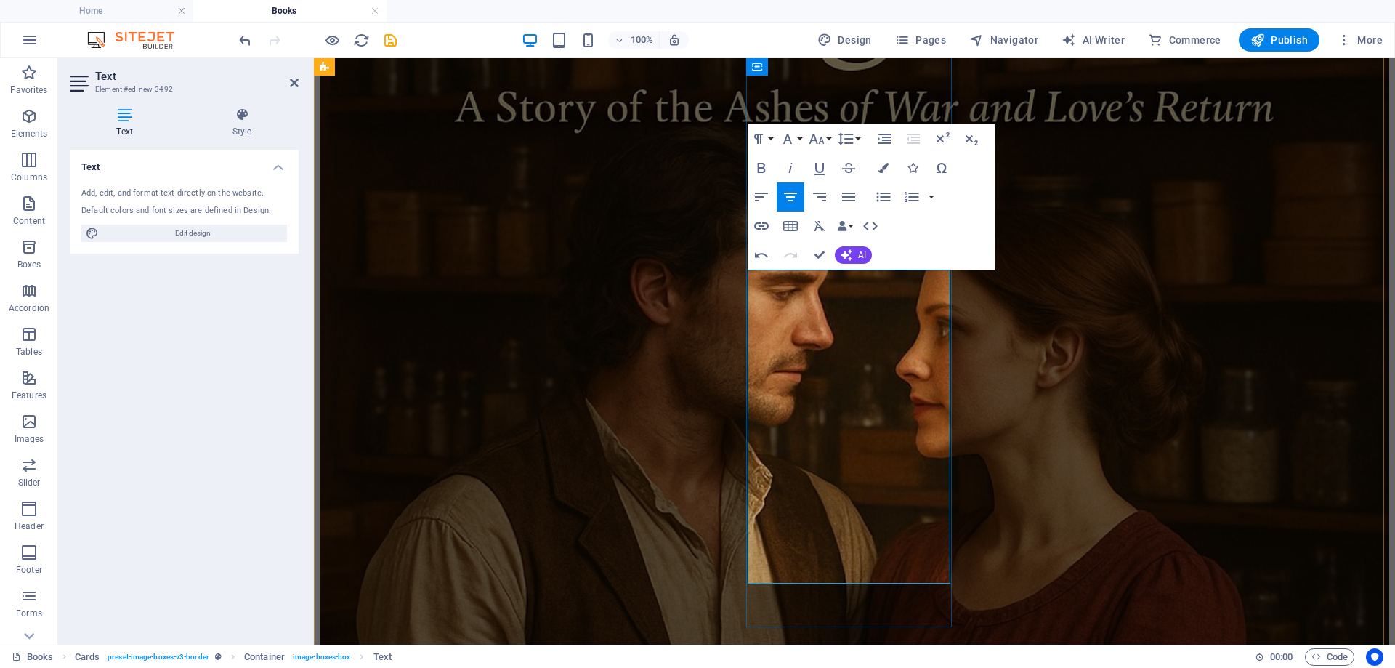
drag, startPoint x: 763, startPoint y: 326, endPoint x: 948, endPoint y: 571, distance: 307.2
click at [851, 190] on icon "button" at bounding box center [848, 196] width 17 height 17
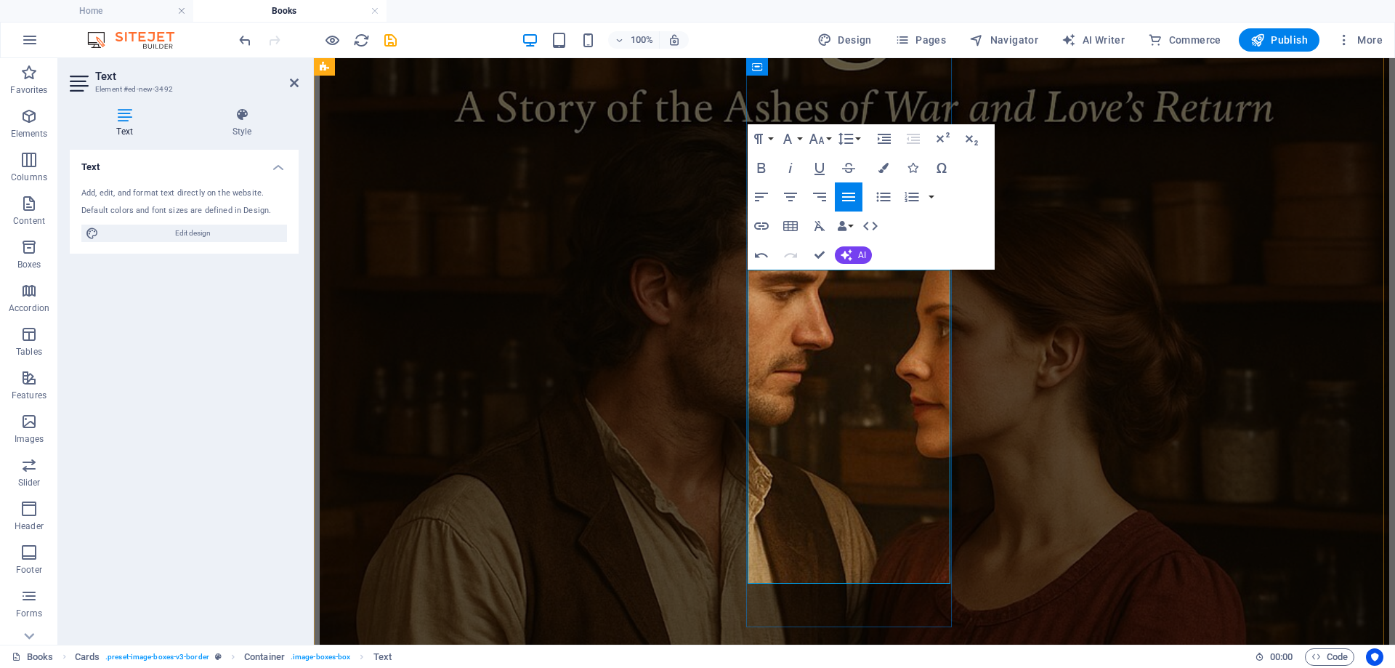
drag, startPoint x: 765, startPoint y: 297, endPoint x: 802, endPoint y: 294, distance: 37.9
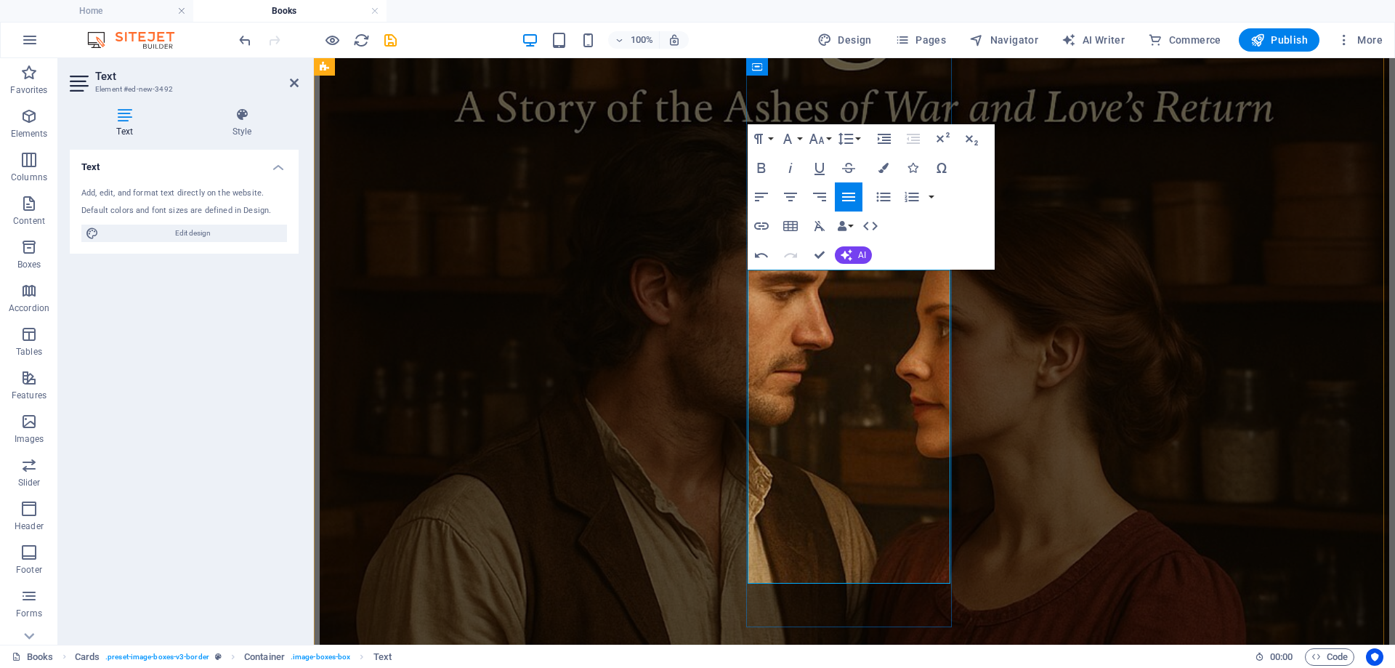
drag, startPoint x: 763, startPoint y: 302, endPoint x: 866, endPoint y: 307, distance: 103.3
click at [792, 196] on icon "button" at bounding box center [790, 196] width 17 height 17
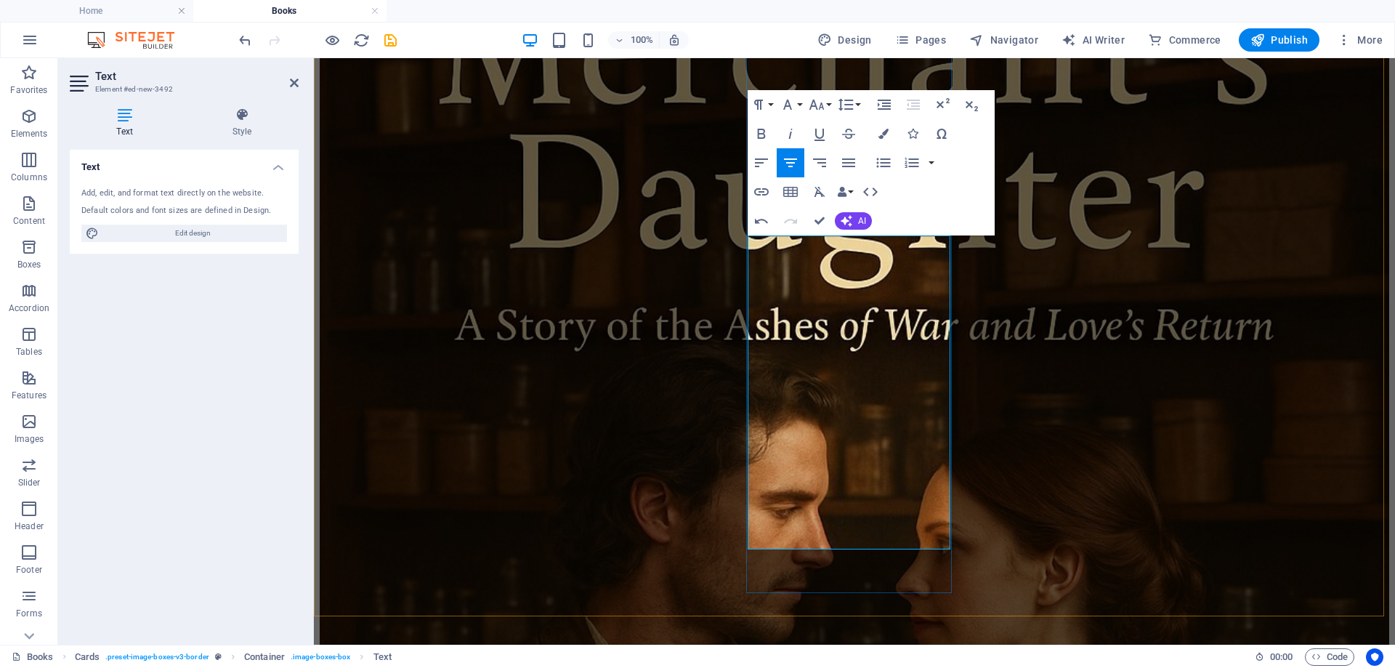
scroll to position [2822, 0]
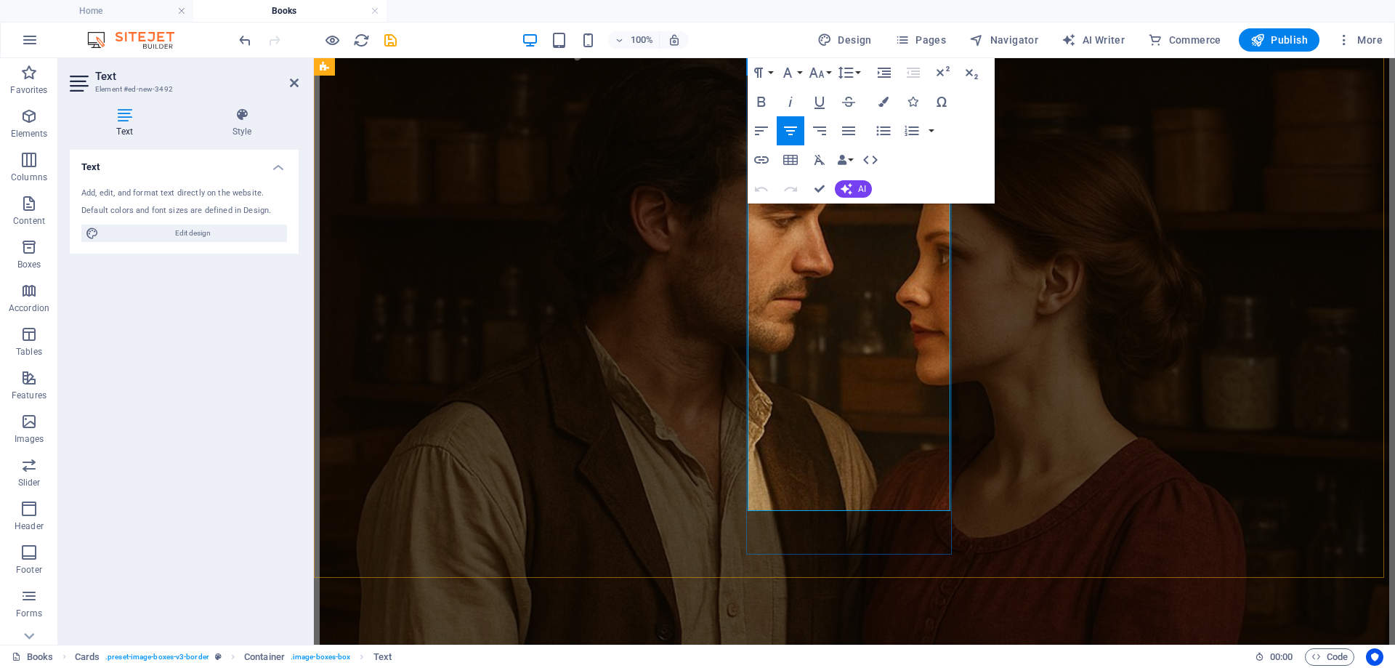
drag, startPoint x: 861, startPoint y: 383, endPoint x: 870, endPoint y: 395, distance: 15.0
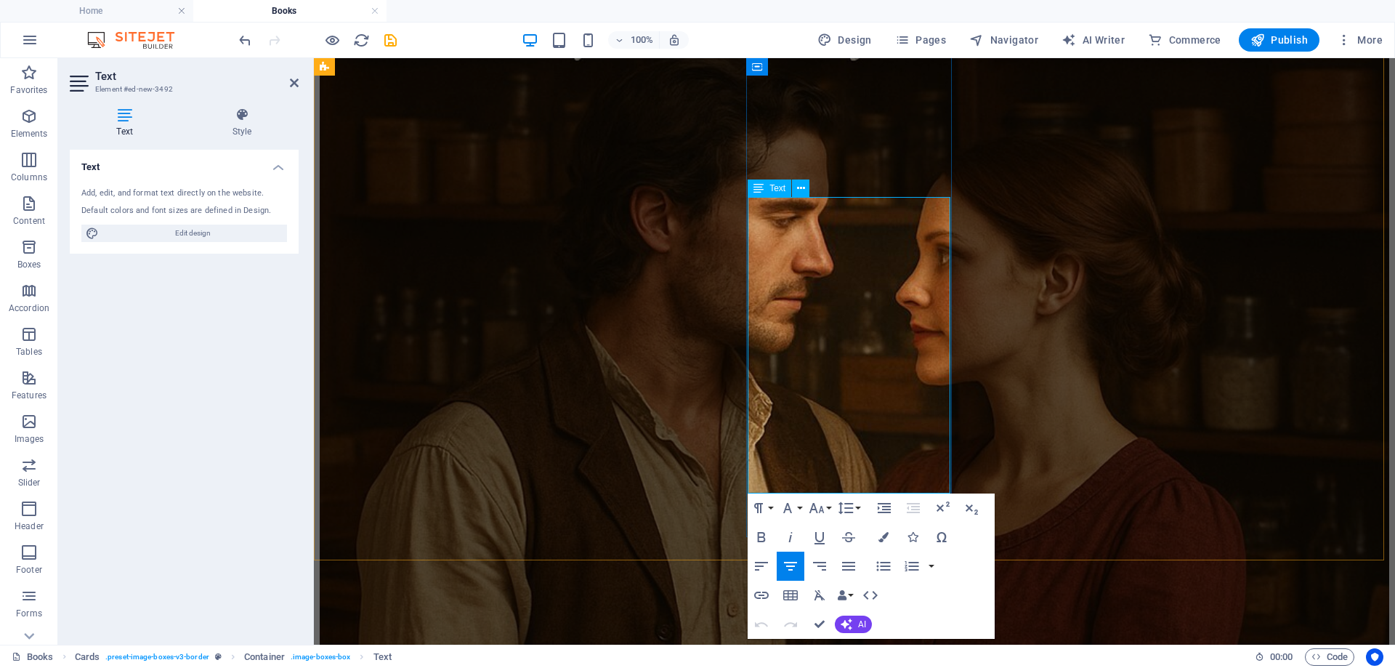
drag, startPoint x: 922, startPoint y: 400, endPoint x: 861, endPoint y: 401, distance: 61.1
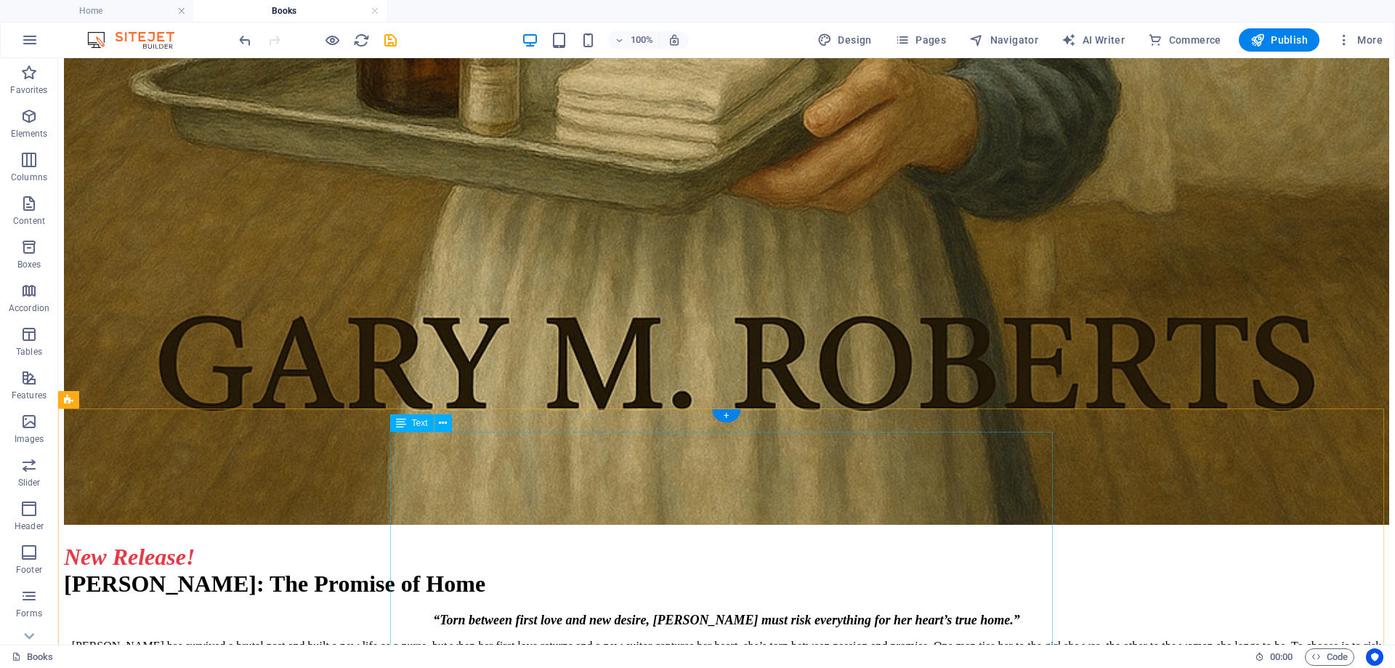
scroll to position [8346, 0]
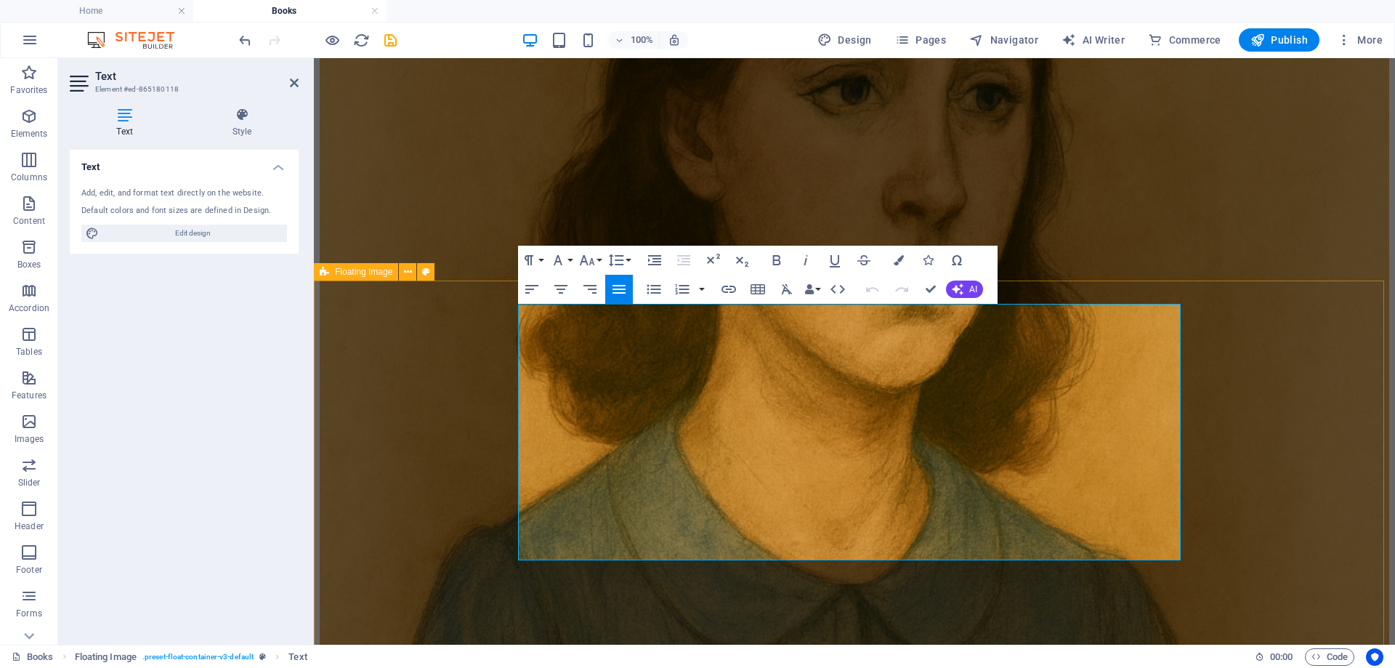
drag, startPoint x: 798, startPoint y: 408, endPoint x: 1167, endPoint y: 507, distance: 382.2
copy div "After escaping enslavement, [PERSON_NAME] and his friends must now search for a…"
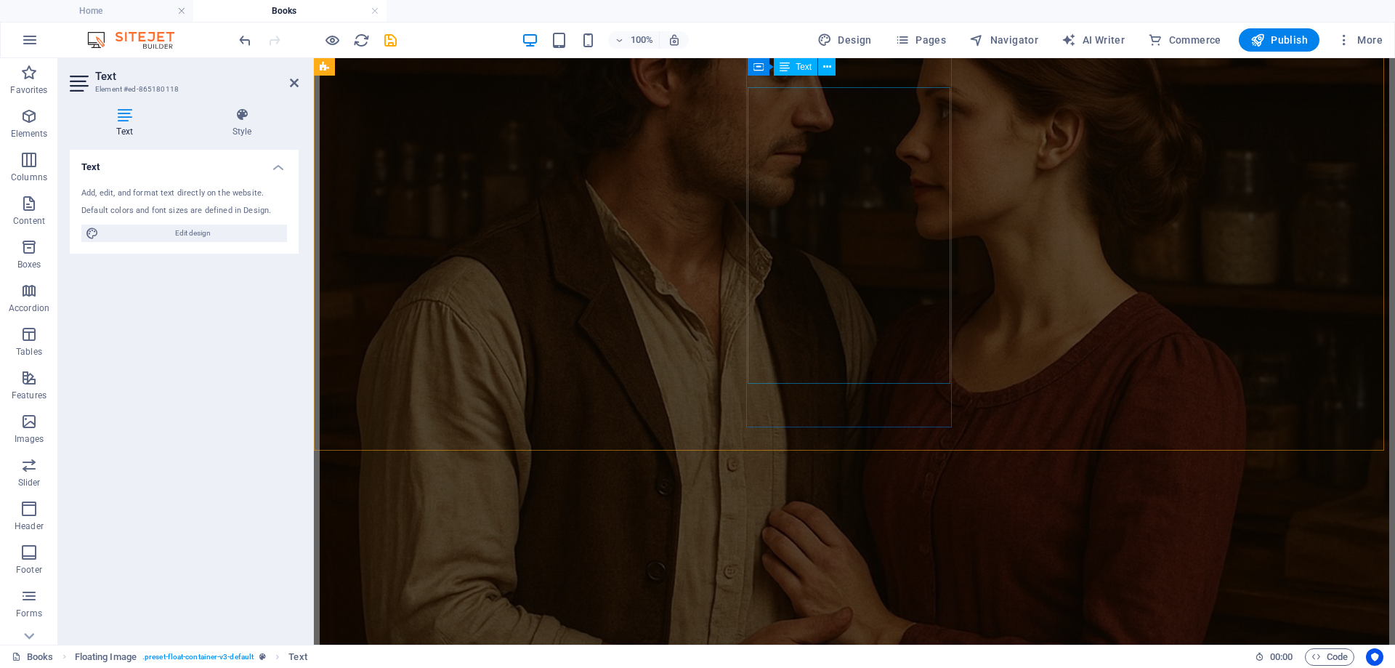
scroll to position [2677, 0]
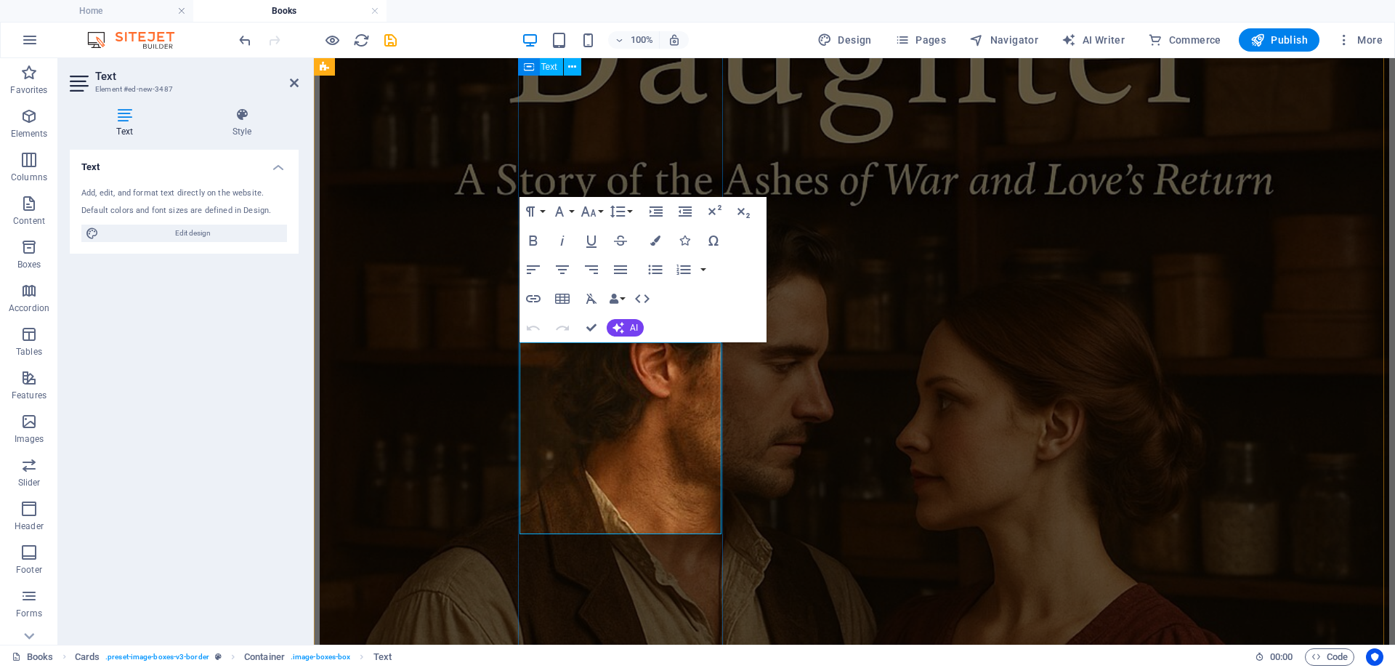
scroll to position [2742, 0]
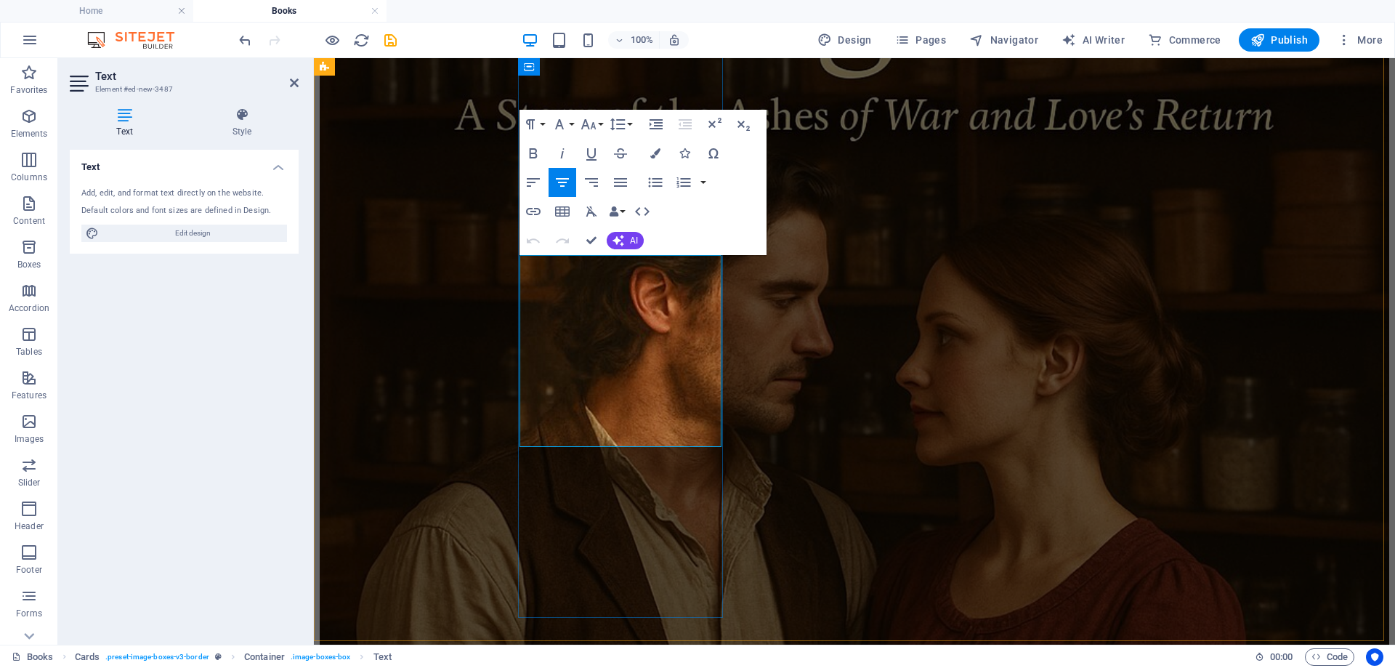
drag, startPoint x: 535, startPoint y: 266, endPoint x: 702, endPoint y: 424, distance: 230.3
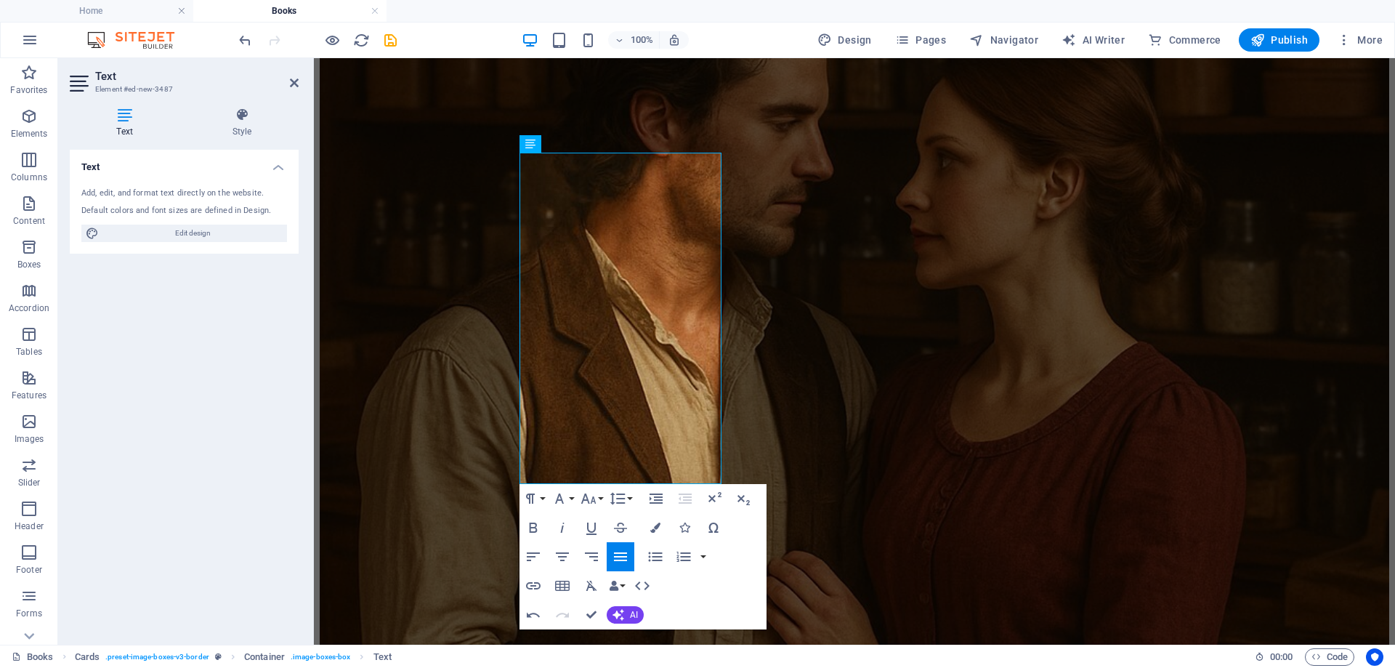
scroll to position [3036, 0]
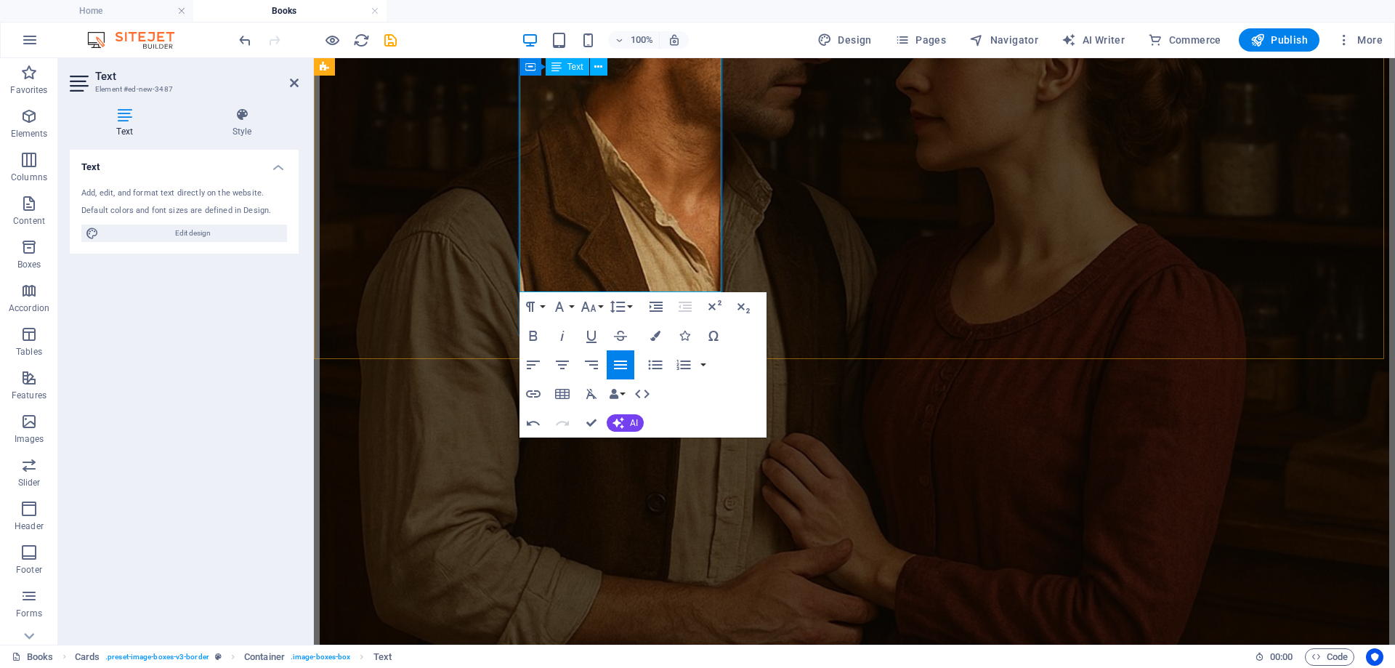
drag, startPoint x: 532, startPoint y: 339, endPoint x: 634, endPoint y: 274, distance: 120.6
drag, startPoint x: 342, startPoint y: 442, endPoint x: 765, endPoint y: 452, distance: 422.4
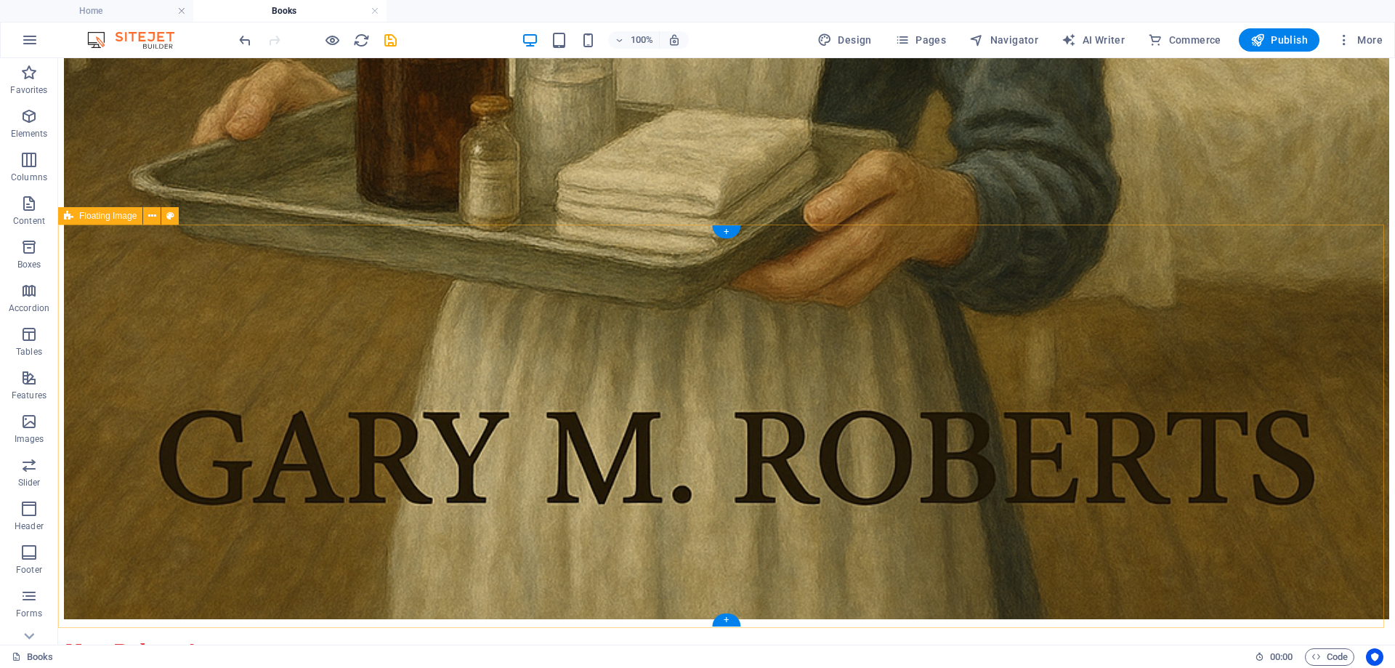
scroll to position [7978, 0]
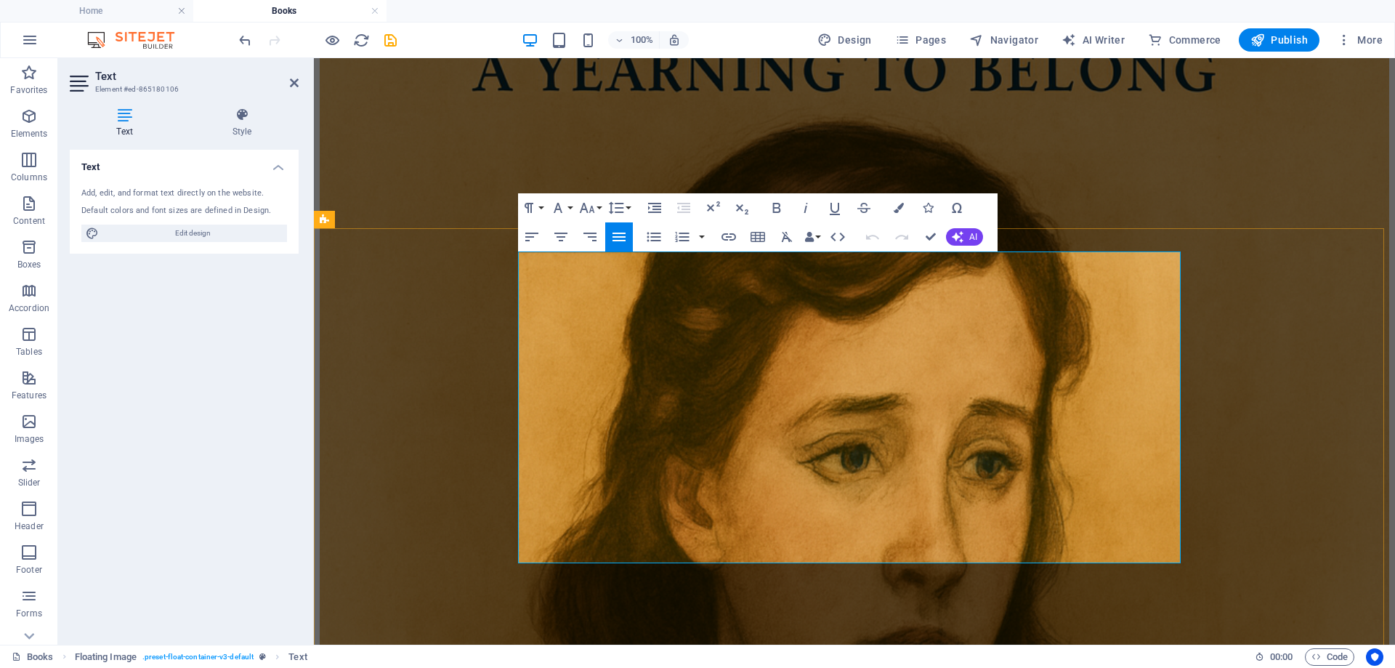
drag, startPoint x: 801, startPoint y: 326, endPoint x: 1093, endPoint y: 408, distance: 303.3
copy p "A plane crash is only the beginning for a young doctor, [PERSON_NAME]. He must …"
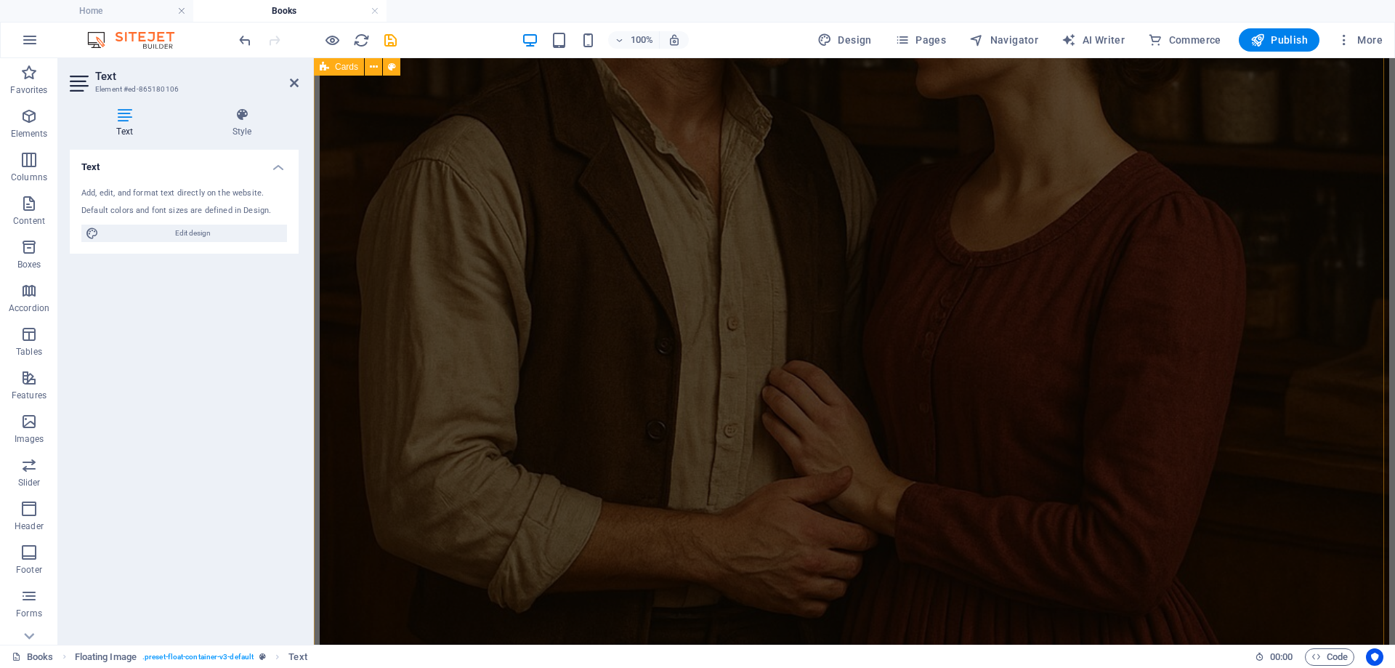
scroll to position [2673, 0]
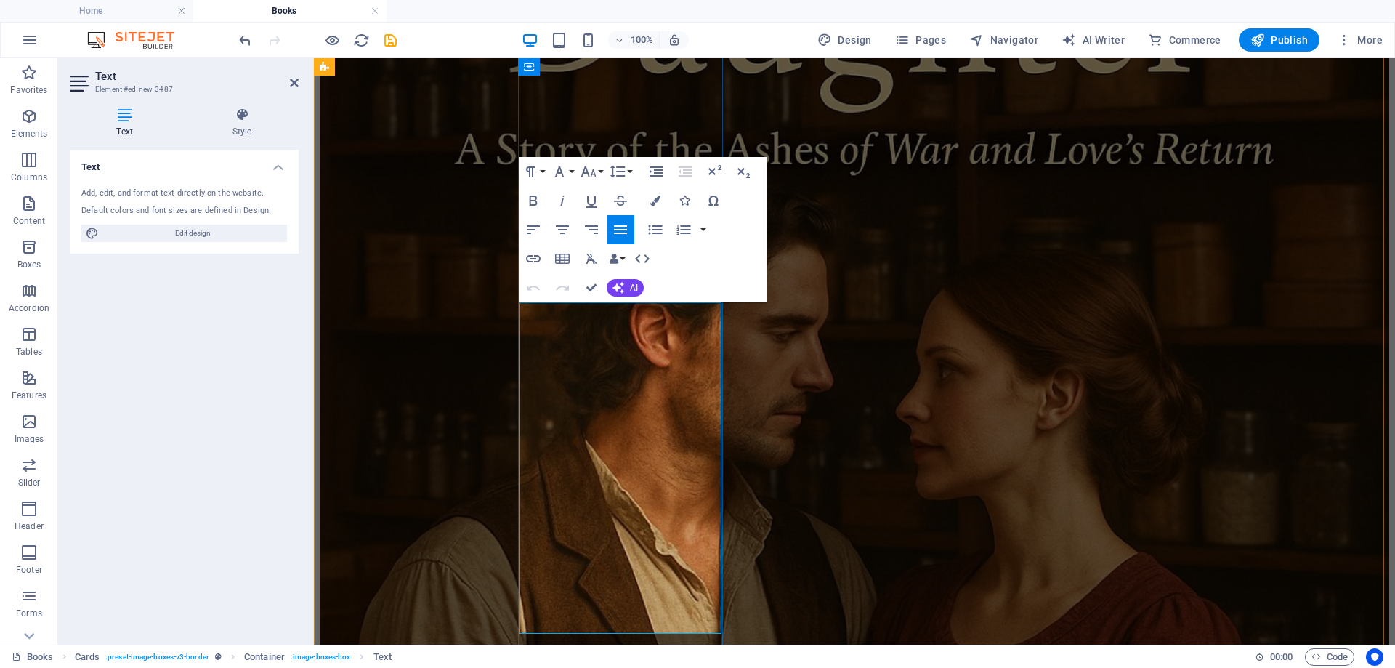
scroll to position [2729, 0]
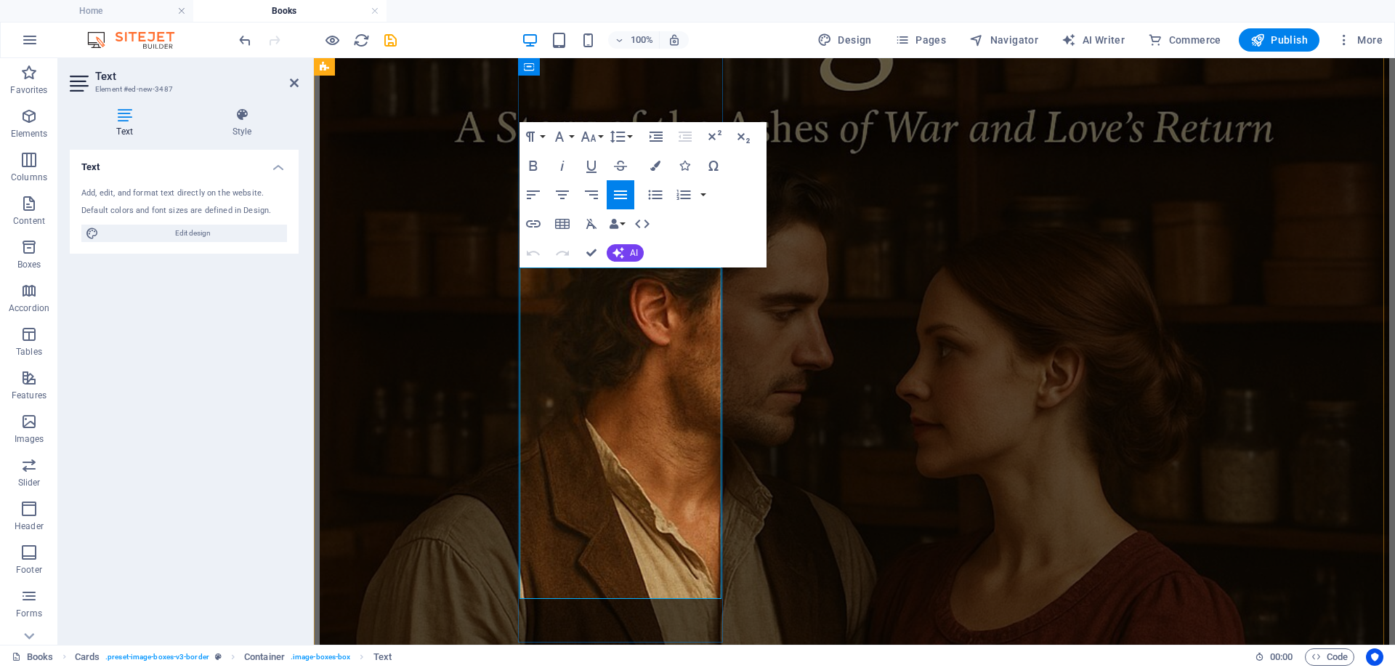
drag, startPoint x: 534, startPoint y: 346, endPoint x: 645, endPoint y: 565, distance: 245.7
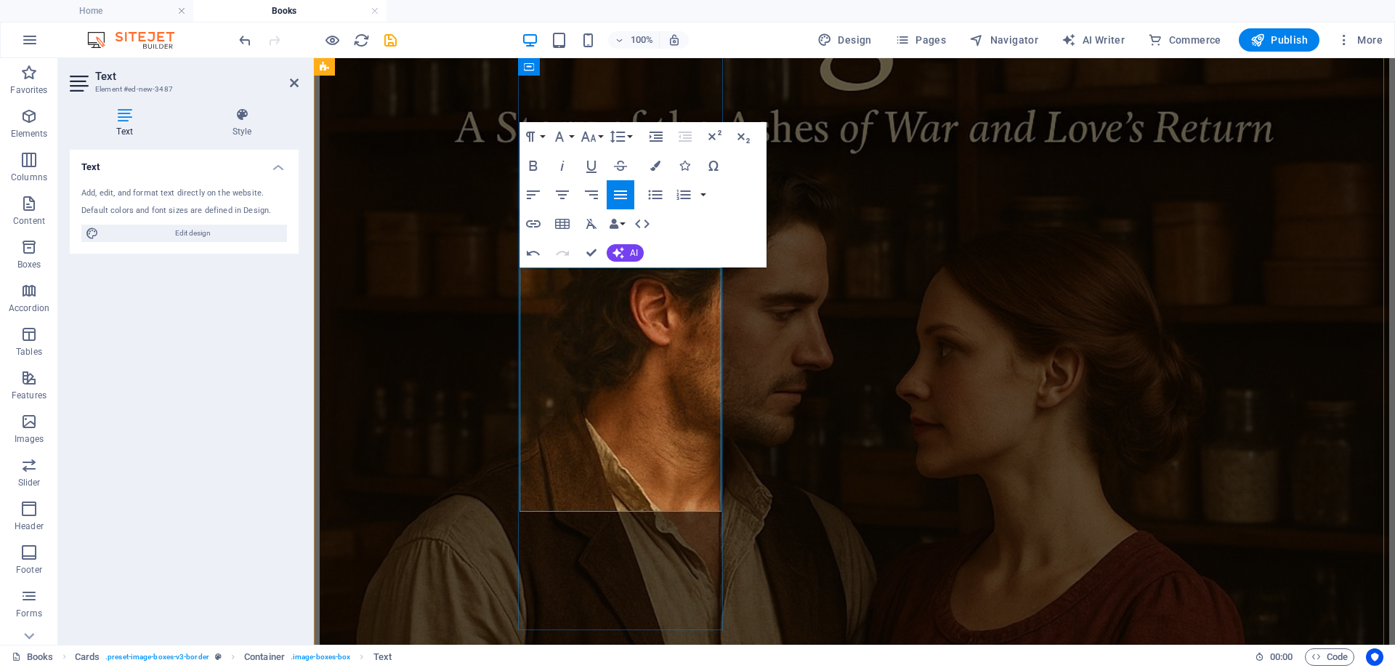
drag, startPoint x: 576, startPoint y: 448, endPoint x: 646, endPoint y: 469, distance: 73.4
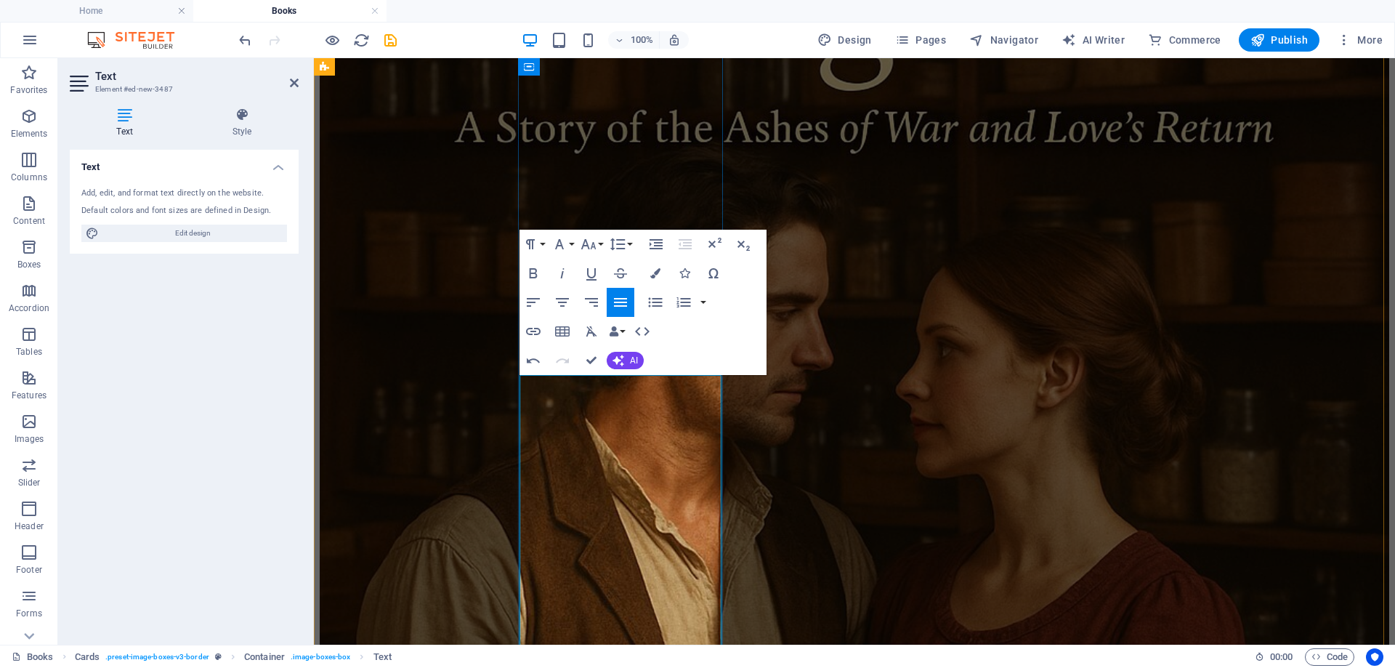
scroll to position [2584, 0]
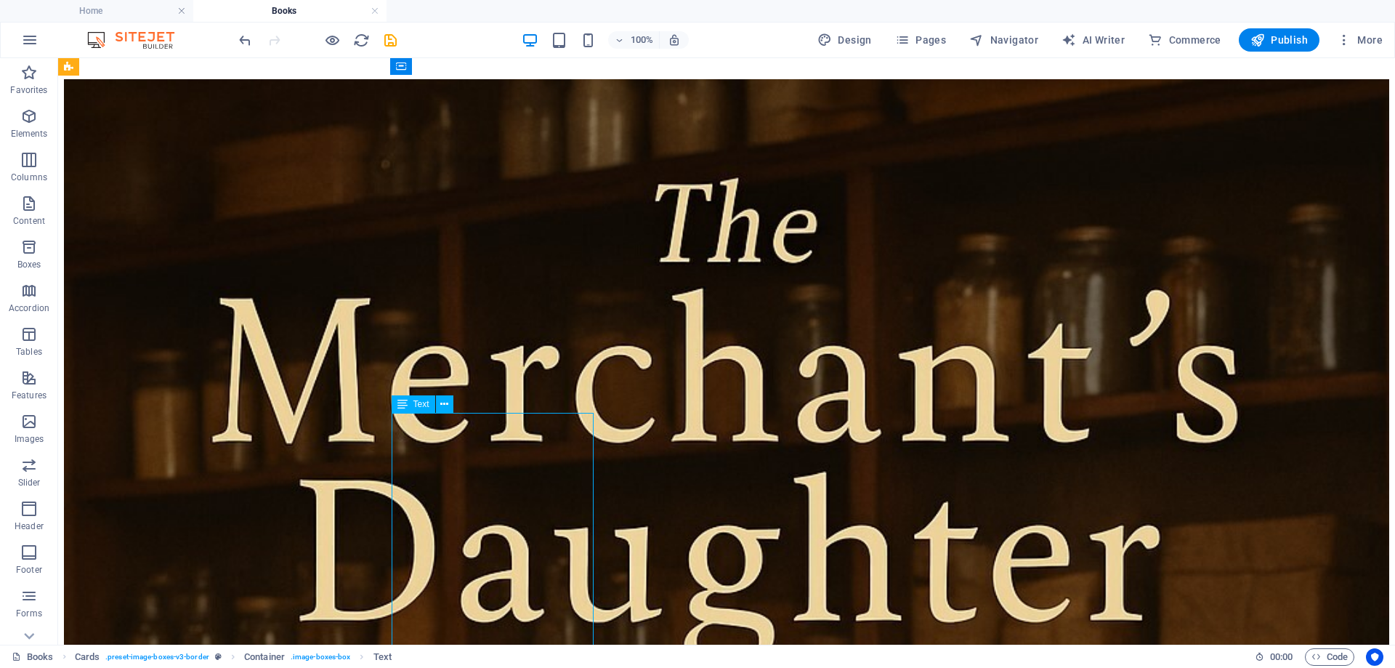
drag, startPoint x: 407, startPoint y: 429, endPoint x: 151, endPoint y: 428, distance: 255.8
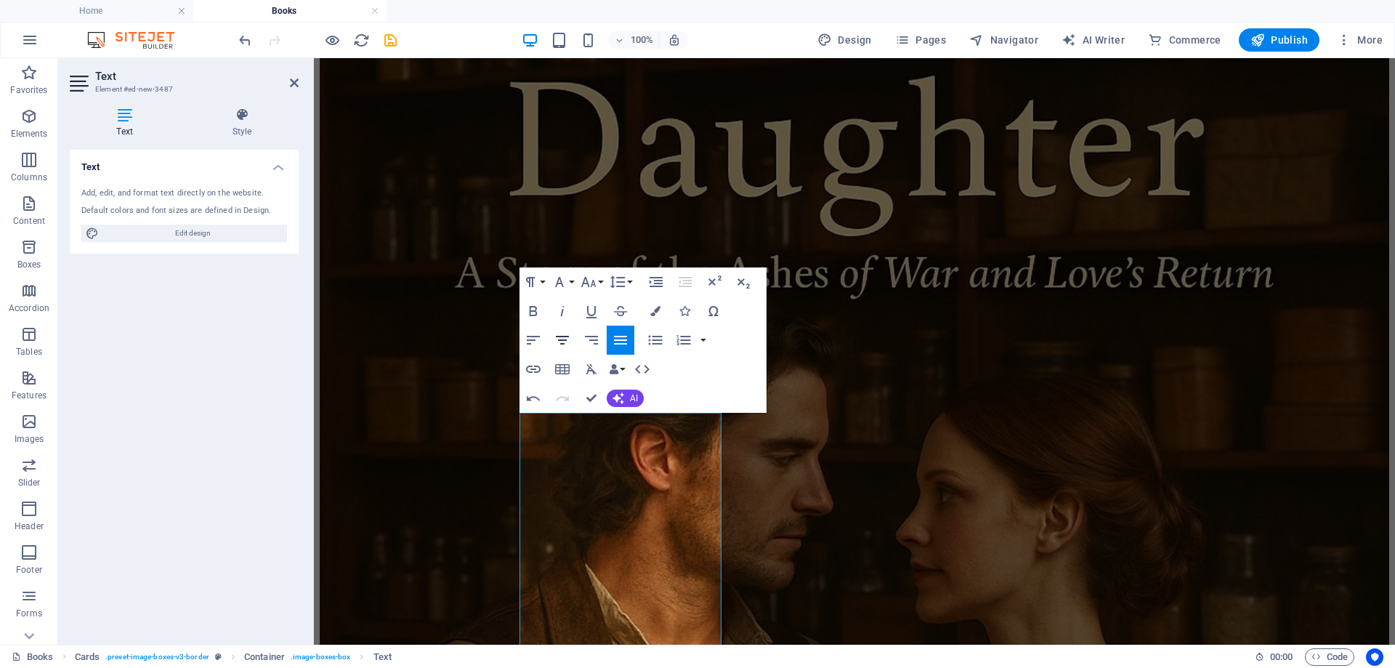
click at [564, 336] on icon "button" at bounding box center [562, 339] width 17 height 17
drag, startPoint x: 658, startPoint y: 419, endPoint x: 594, endPoint y: 422, distance: 64.8
click at [602, 283] on button "Font Size" at bounding box center [592, 281] width 28 height 29
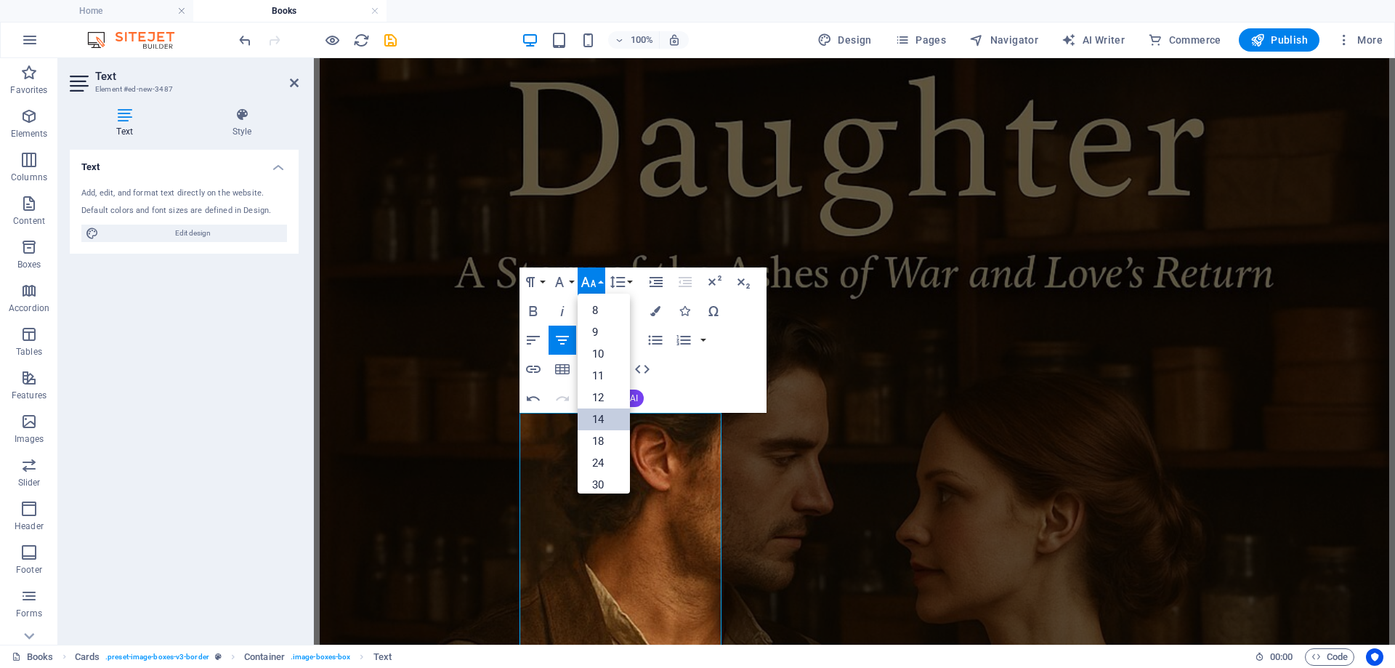
click at [599, 414] on link "14" at bounding box center [604, 419] width 52 height 22
click at [601, 281] on button "Font Size" at bounding box center [592, 281] width 28 height 29
click at [594, 346] on link "24" at bounding box center [604, 346] width 52 height 22
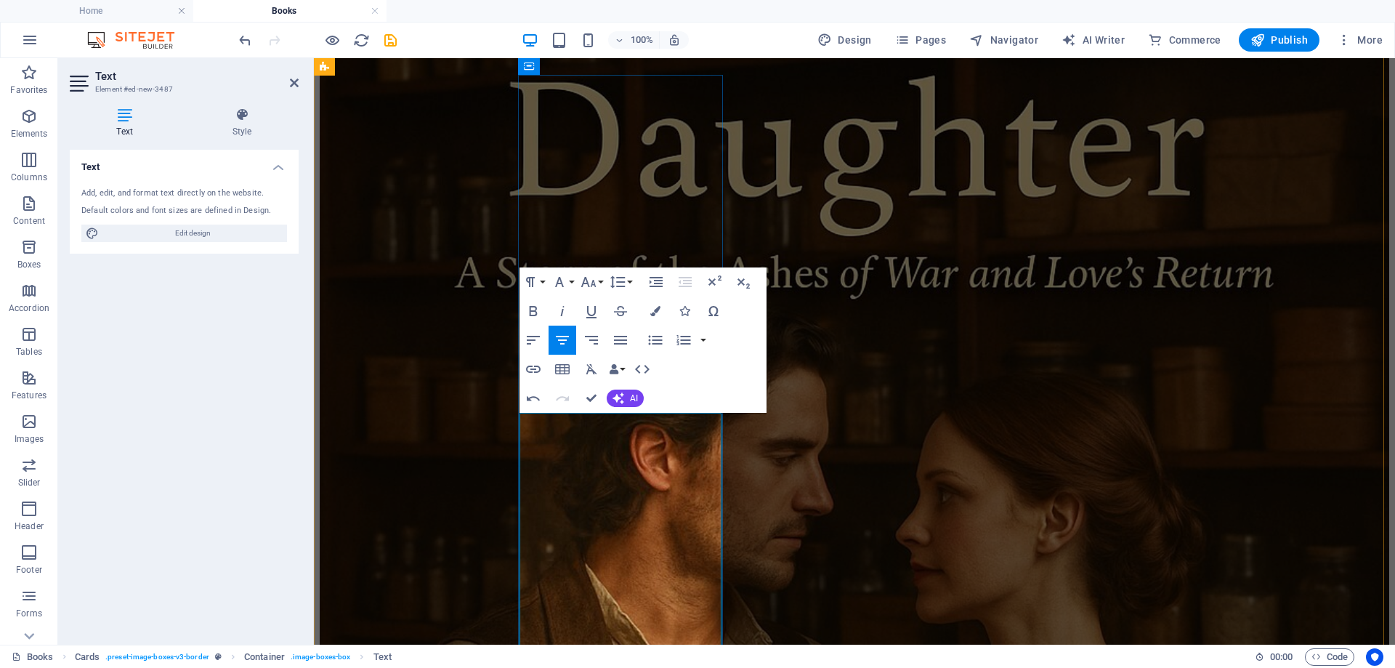
drag, startPoint x: 664, startPoint y: 425, endPoint x: 564, endPoint y: 426, distance: 100.3
click at [566, 307] on icon "button" at bounding box center [562, 310] width 17 height 17
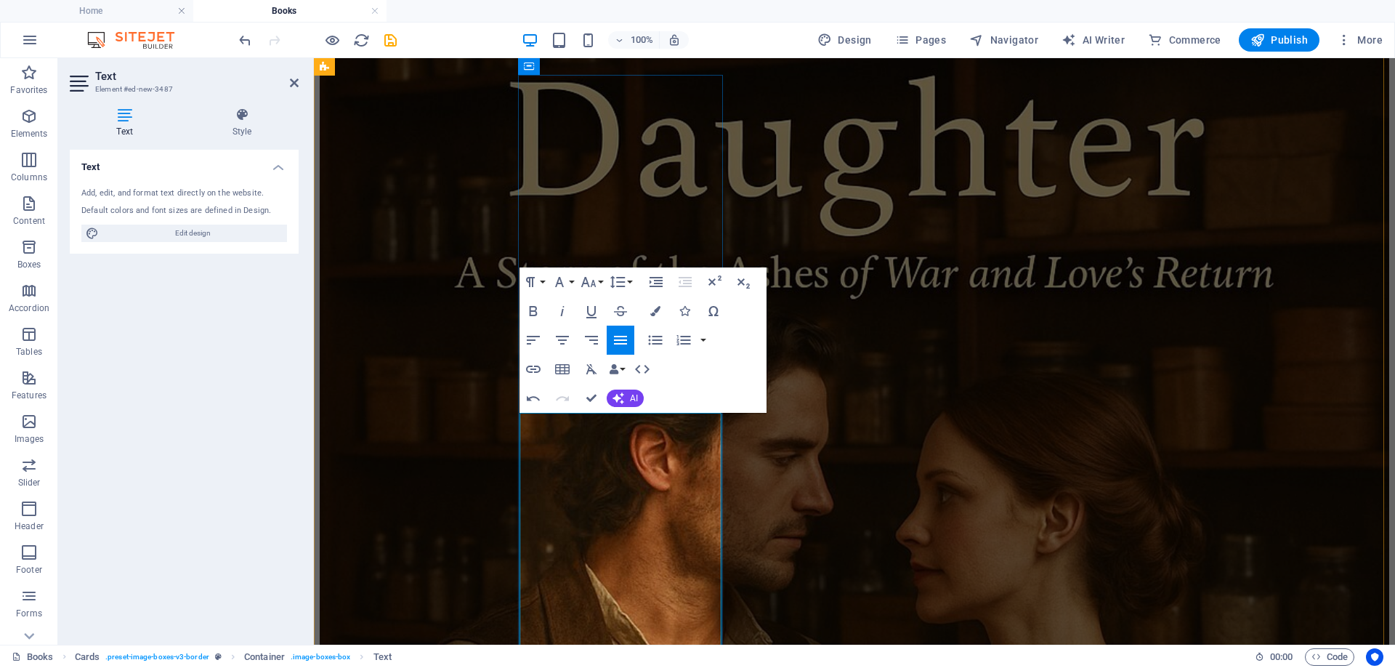
drag, startPoint x: 672, startPoint y: 429, endPoint x: 562, endPoint y: 417, distance: 110.4
click at [565, 284] on icon "button" at bounding box center [559, 281] width 17 height 17
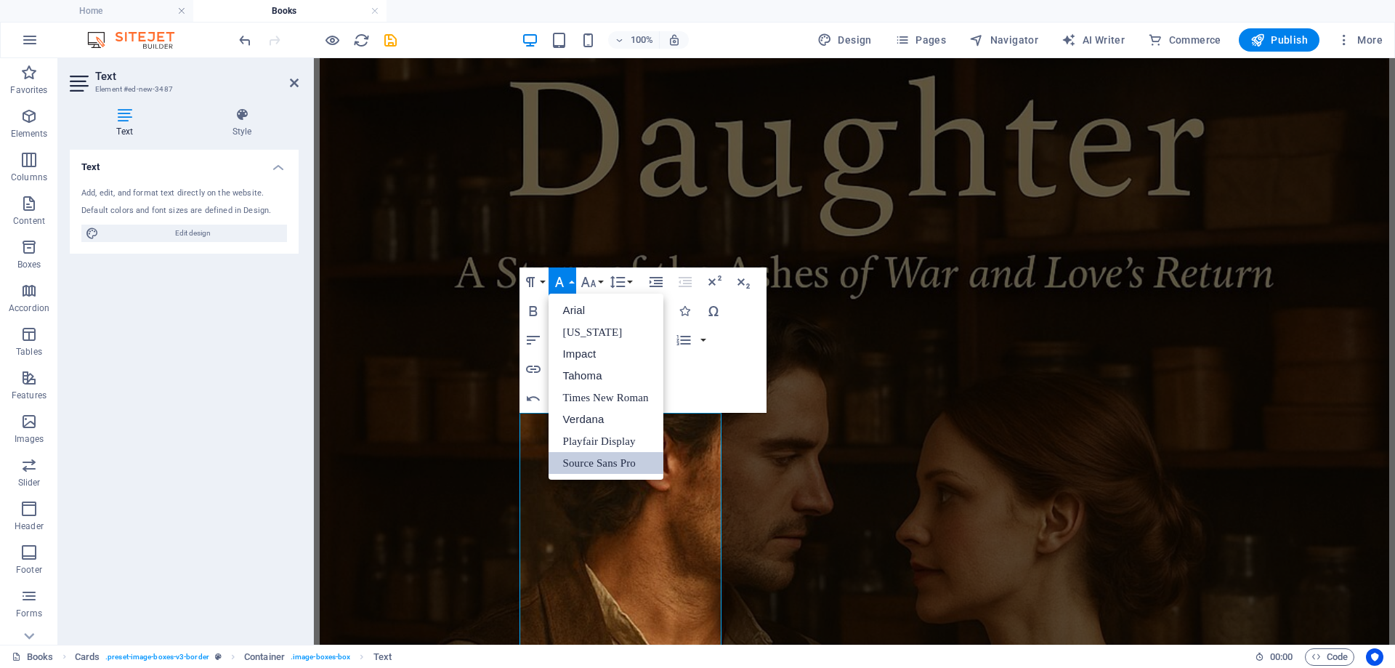
scroll to position [0, 0]
click at [571, 395] on link "Times New Roman" at bounding box center [606, 398] width 115 height 22
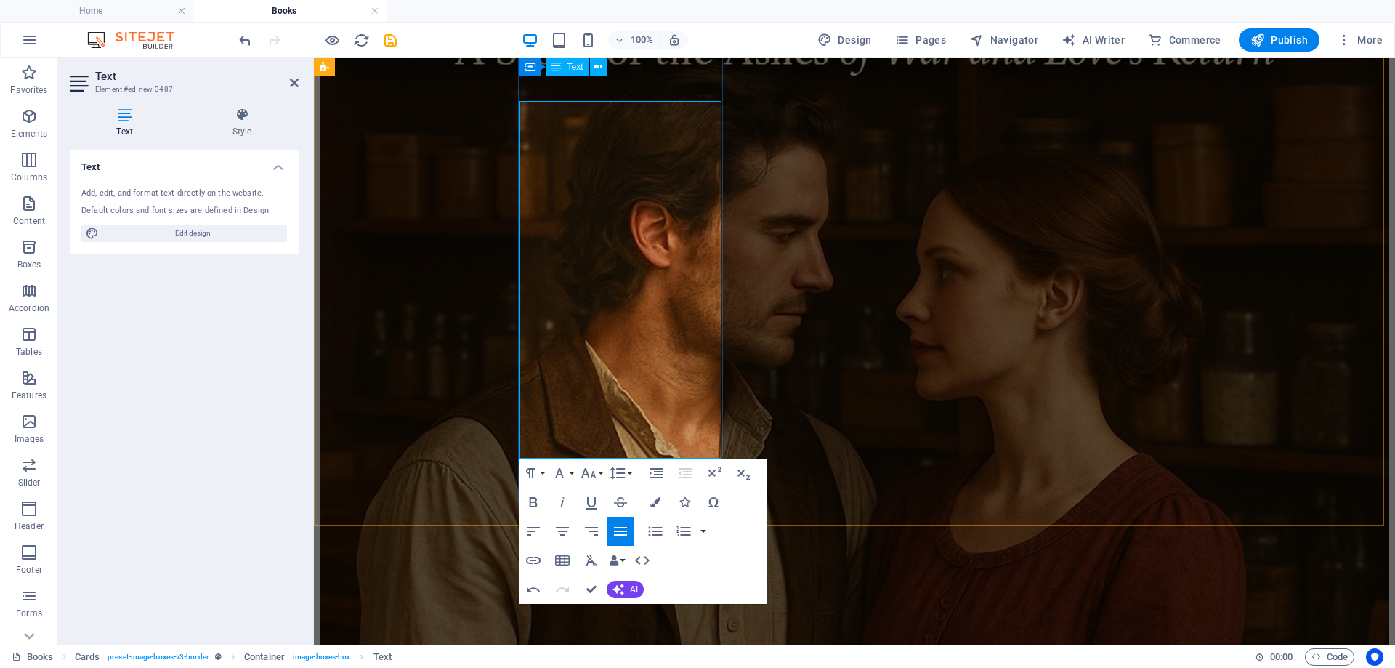
scroll to position [2802, 0]
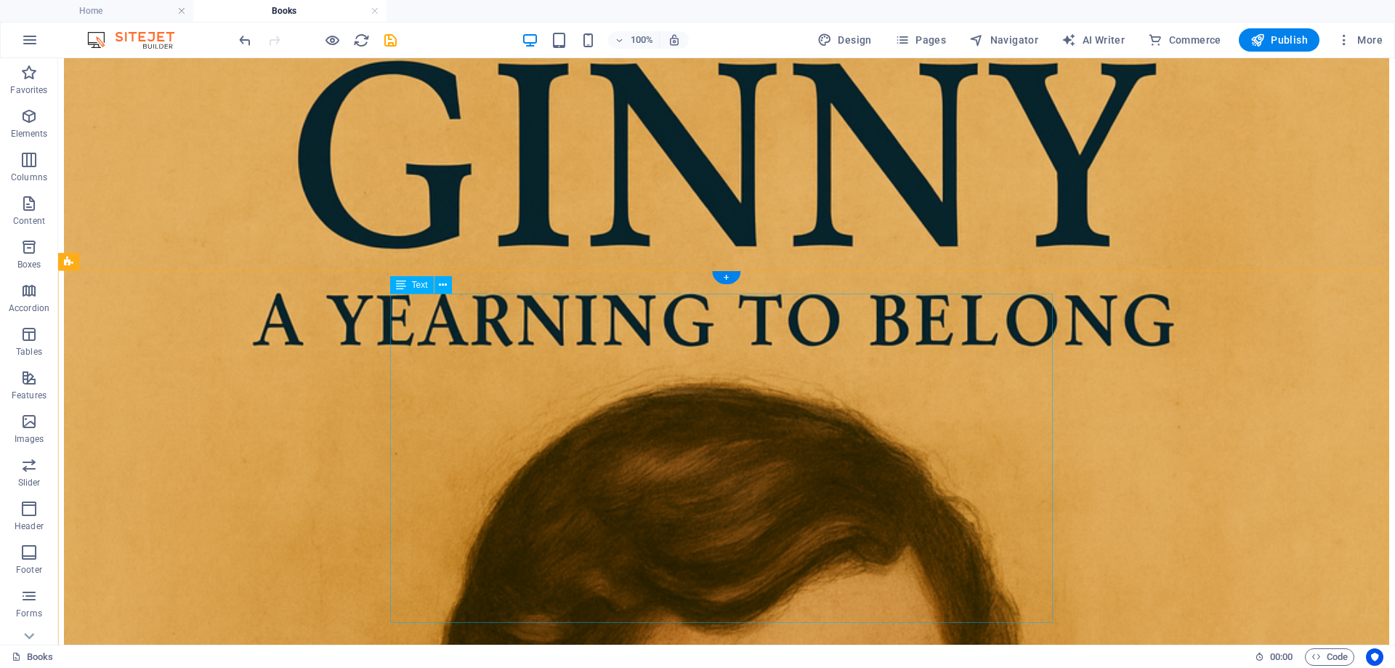
scroll to position [9343, 0]
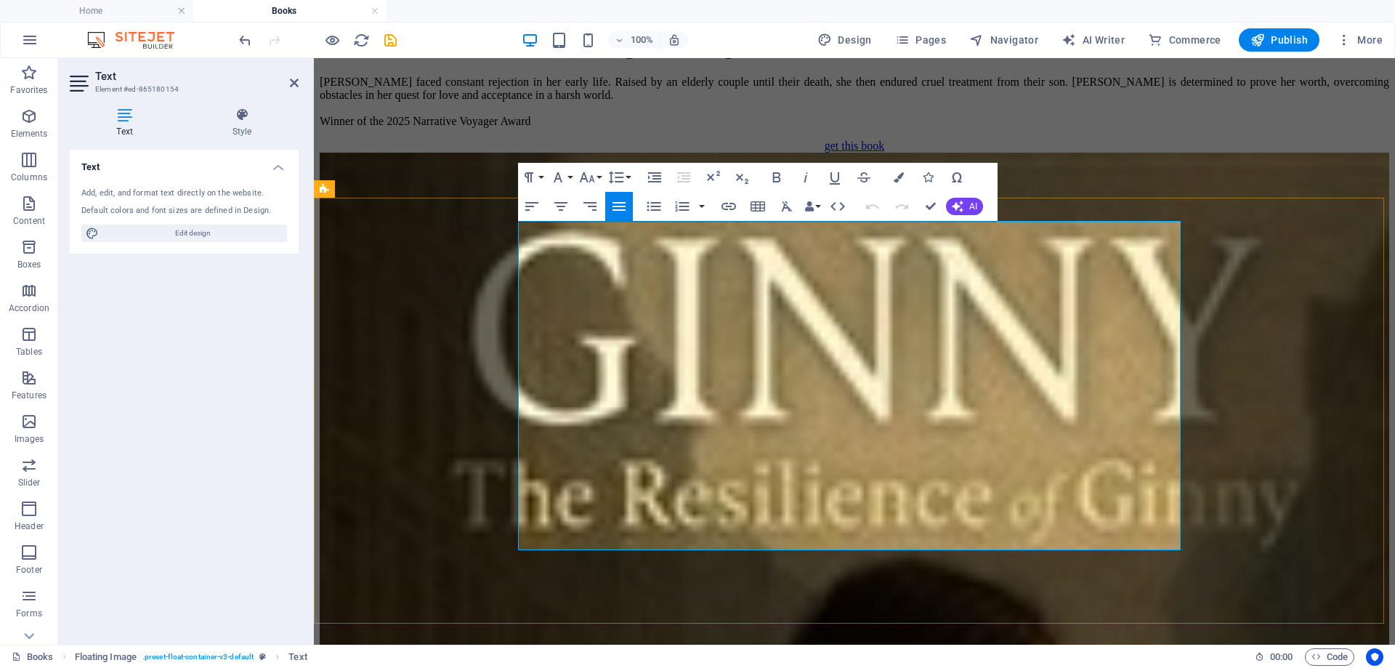
drag, startPoint x: 794, startPoint y: 284, endPoint x: 1099, endPoint y: 435, distance: 339.7
copy p "A small, sleepy southern town finds itself in the grip of a crime wave with hor…"
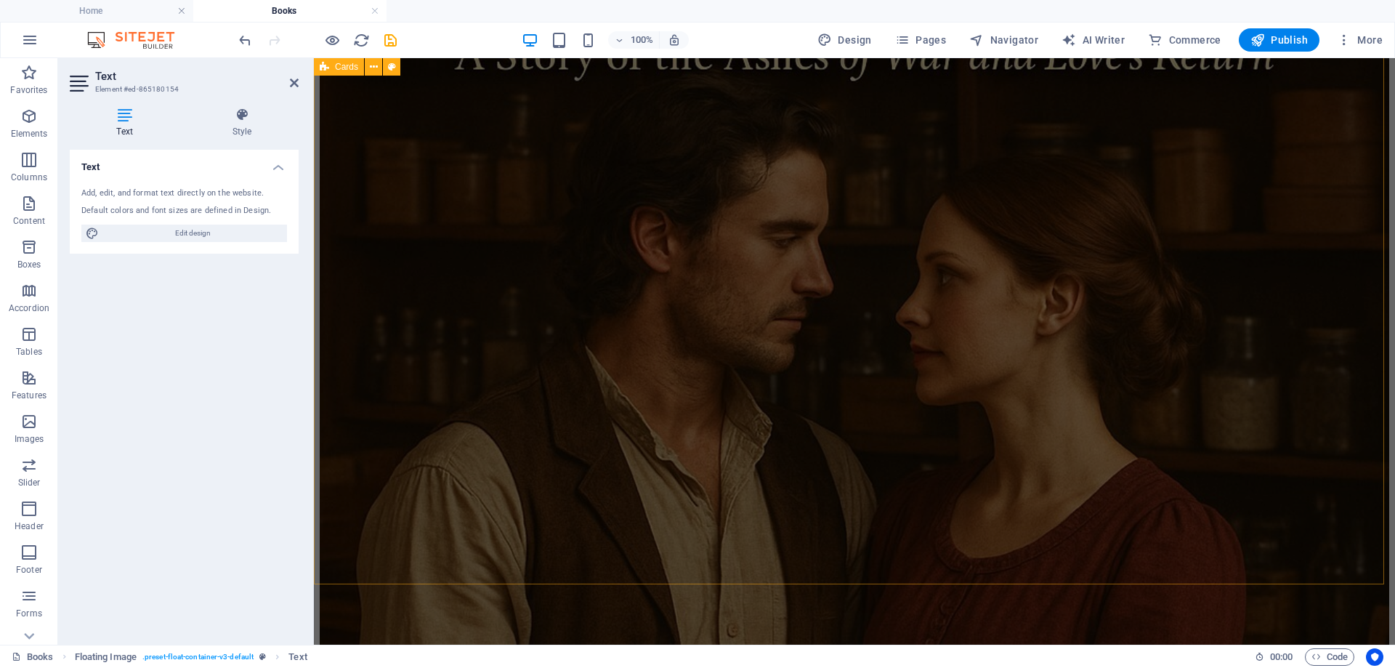
scroll to position [2657, 0]
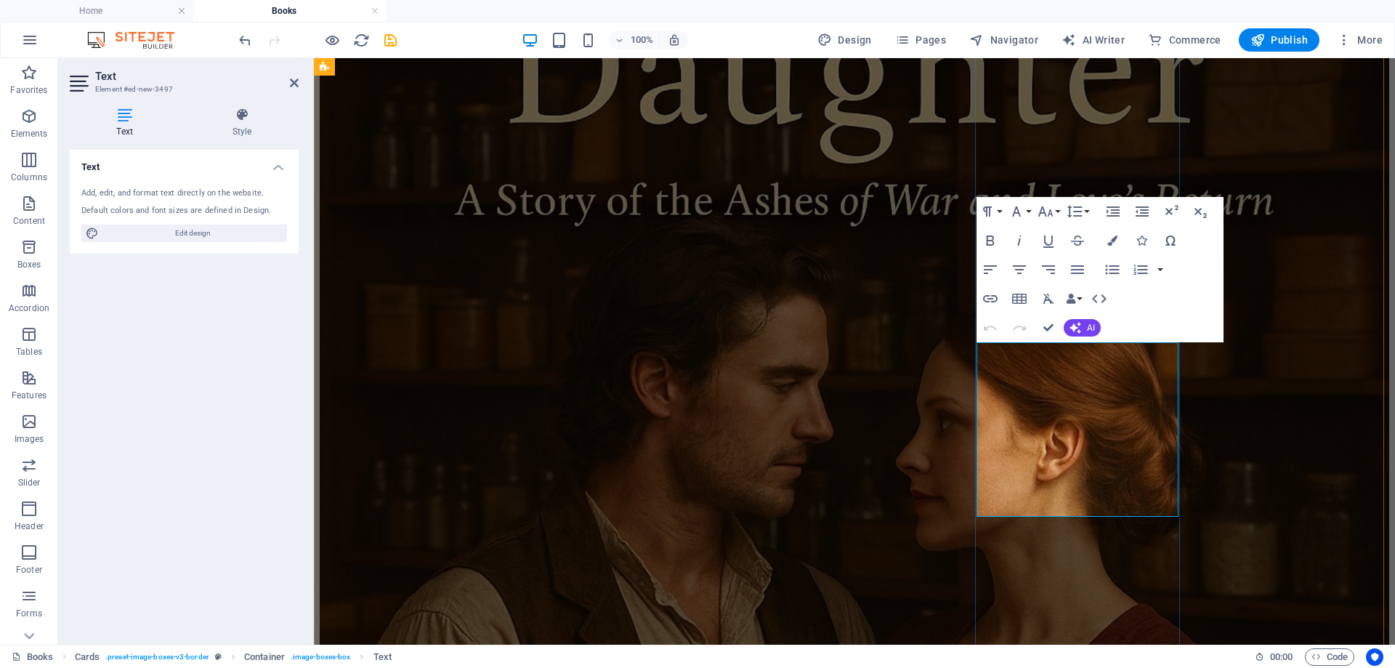
scroll to position [2733, 0]
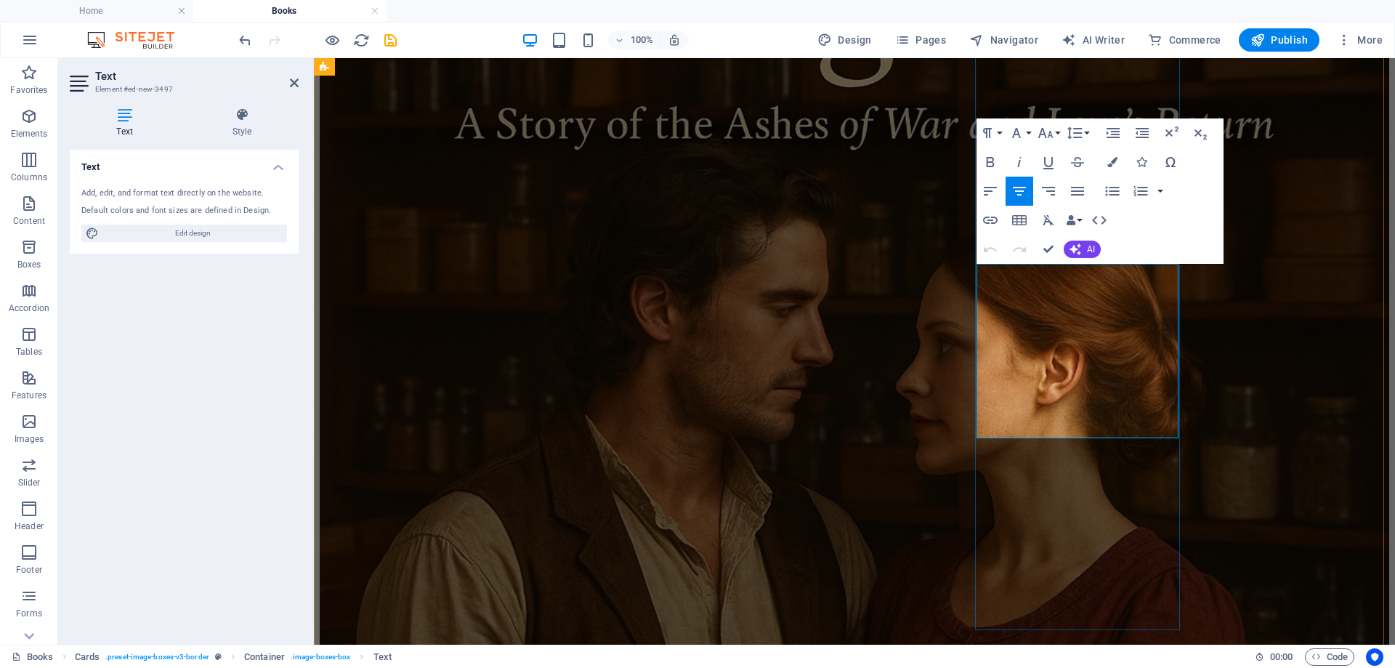
drag, startPoint x: 994, startPoint y: 272, endPoint x: 1167, endPoint y: 430, distance: 234.6
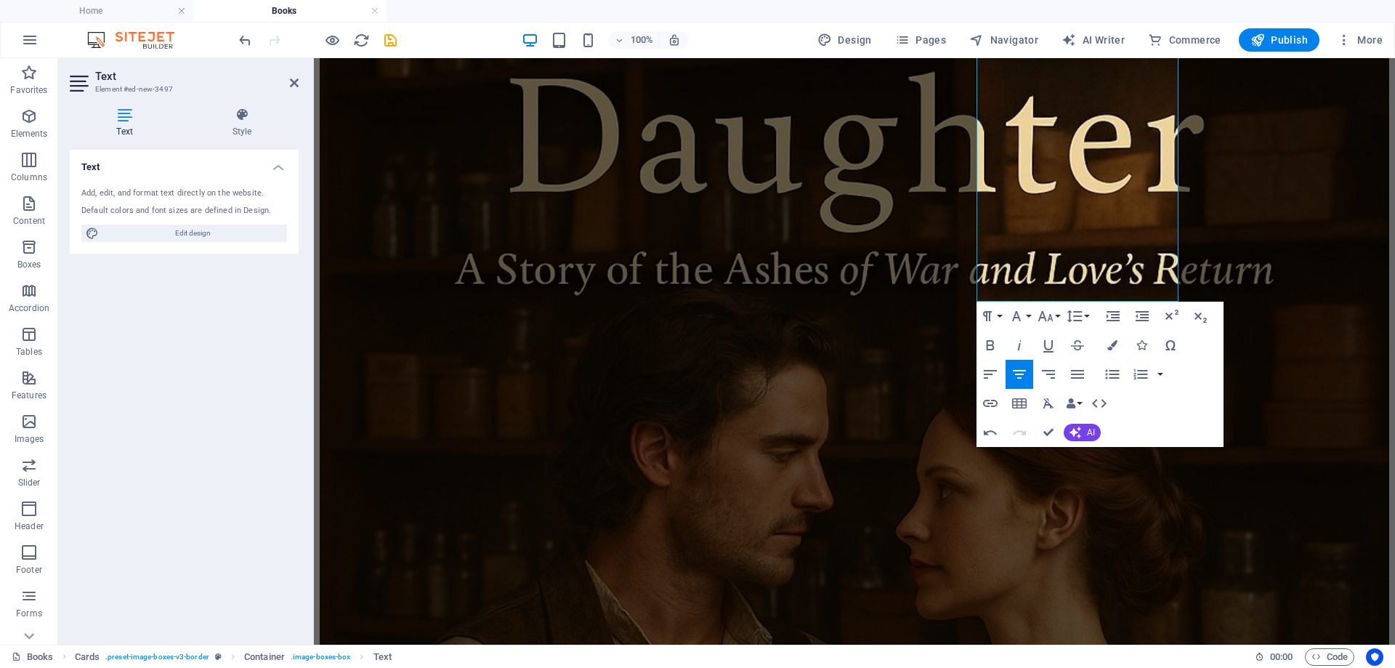
scroll to position [3096, 0]
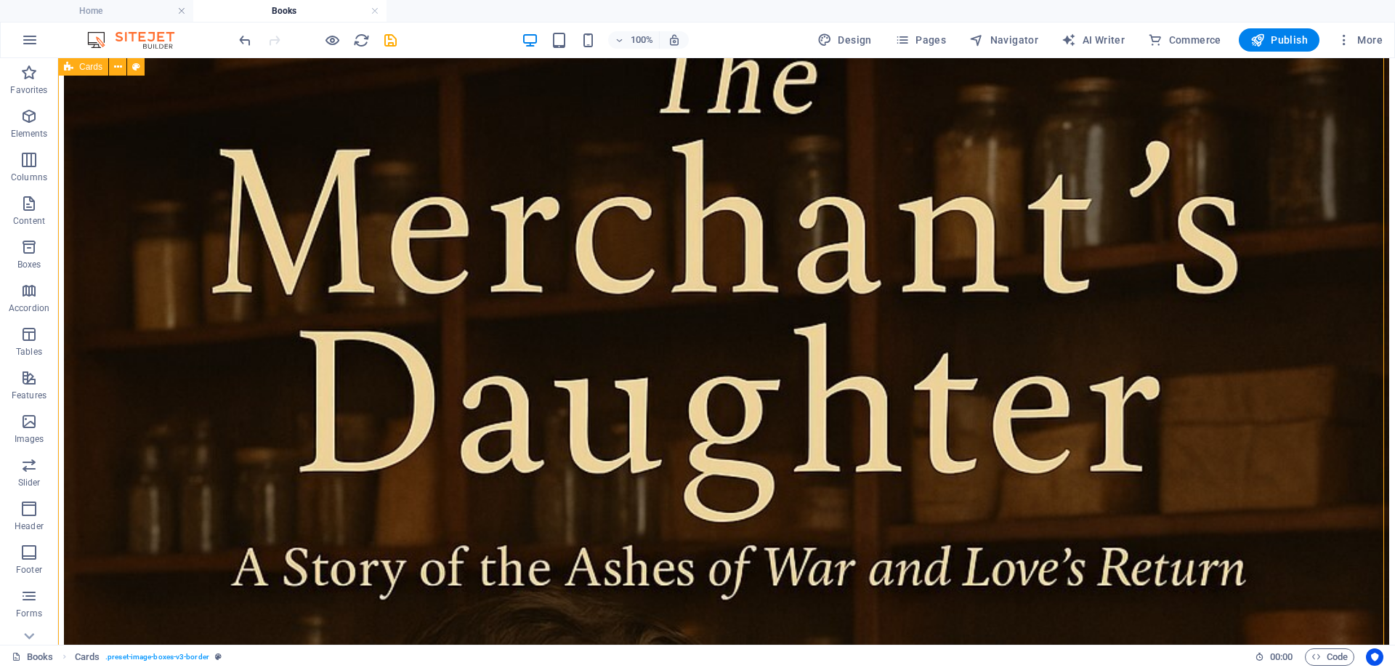
scroll to position [2806, 0]
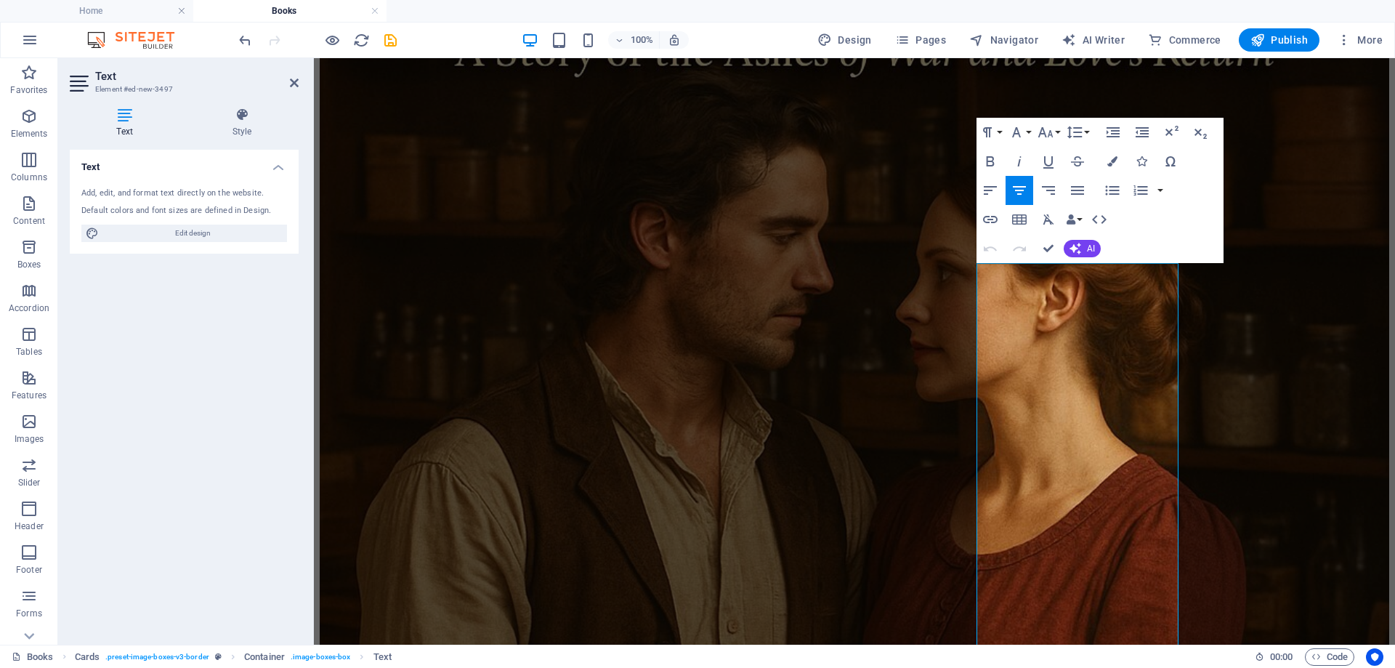
scroll to position [2733, 0]
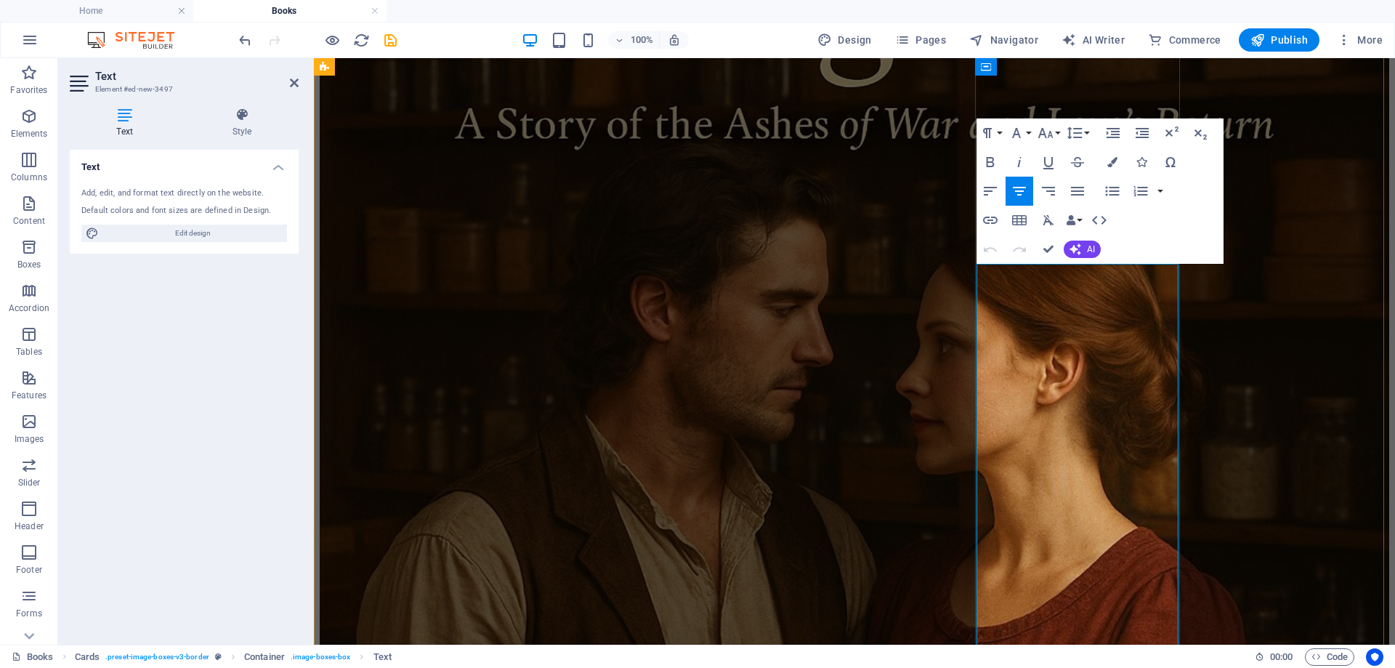
drag, startPoint x: 1019, startPoint y: 276, endPoint x: 1107, endPoint y: 466, distance: 209.1
click at [1058, 132] on button "Font Size" at bounding box center [1049, 132] width 28 height 29
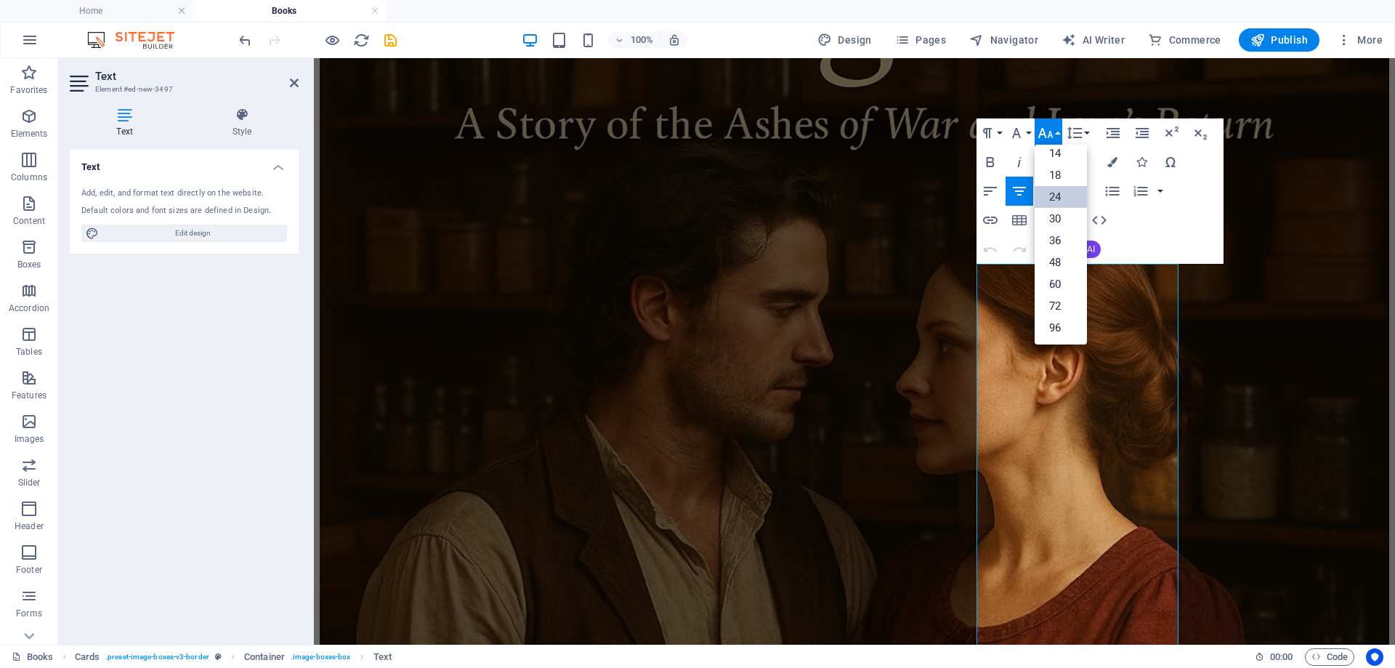
scroll to position [117, 0]
click at [1053, 174] on link "18" at bounding box center [1061, 175] width 52 height 22
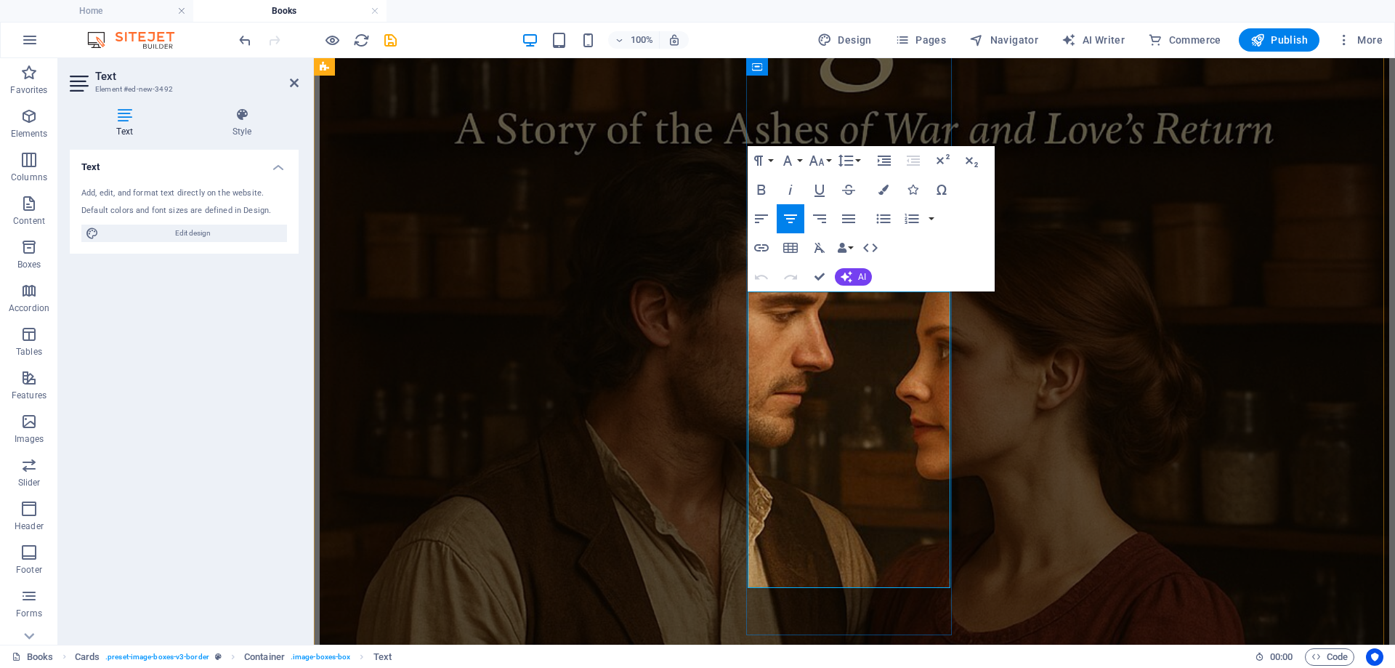
drag, startPoint x: 799, startPoint y: 321, endPoint x: 866, endPoint y: 344, distance: 70.6
click at [759, 188] on icon "button" at bounding box center [762, 190] width 8 height 10
click at [802, 160] on button "Font Family" at bounding box center [791, 160] width 28 height 29
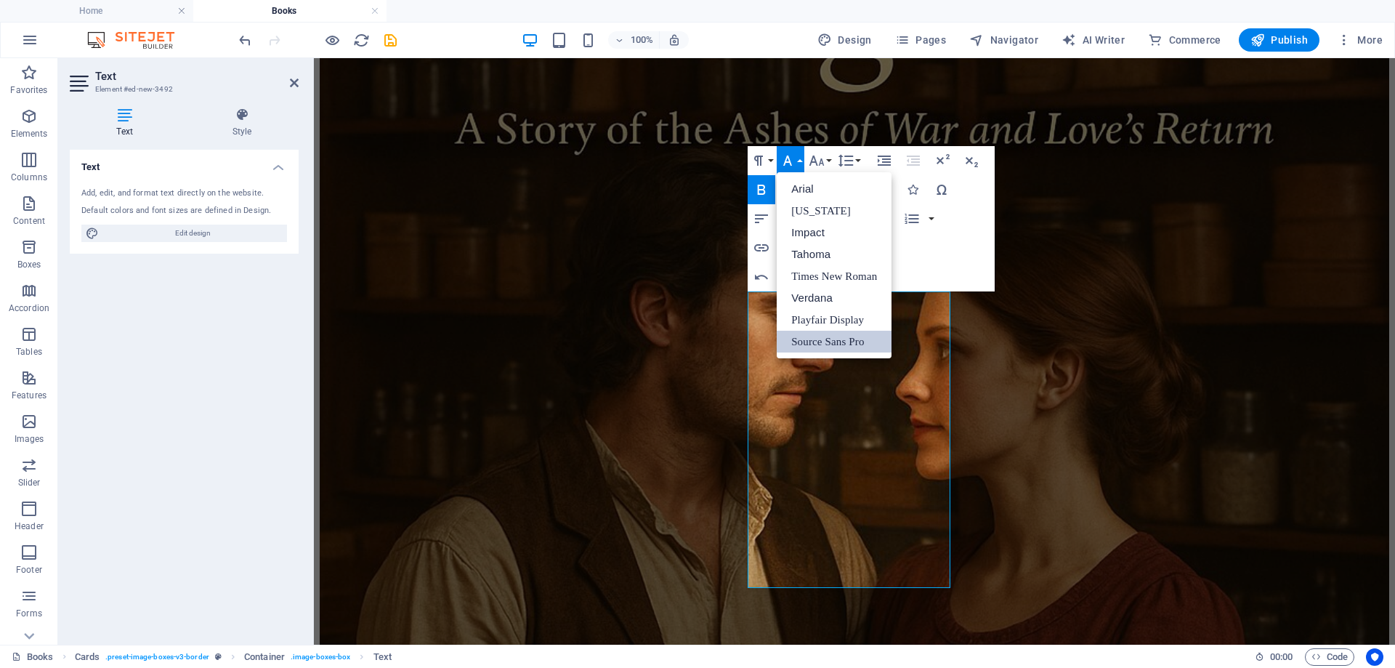
scroll to position [0, 0]
click at [831, 158] on button "Font Size" at bounding box center [820, 160] width 28 height 29
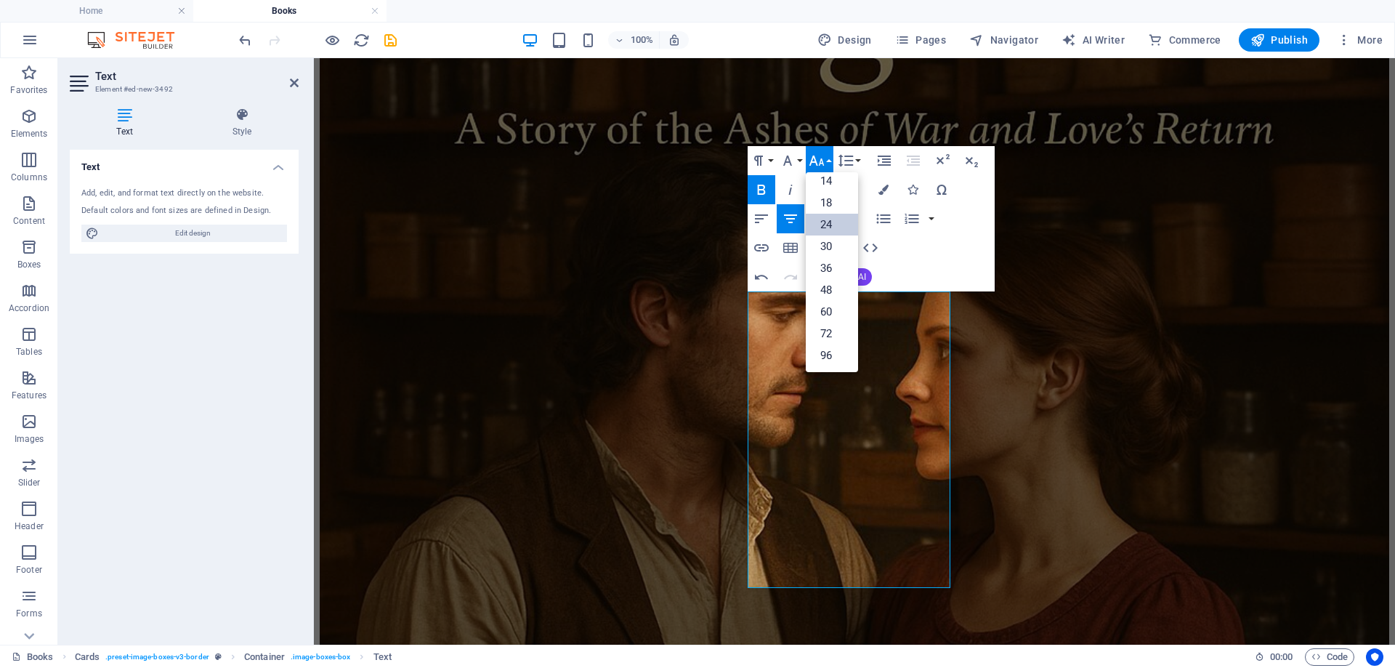
scroll to position [117, 0]
click at [826, 202] on link "18" at bounding box center [832, 203] width 52 height 22
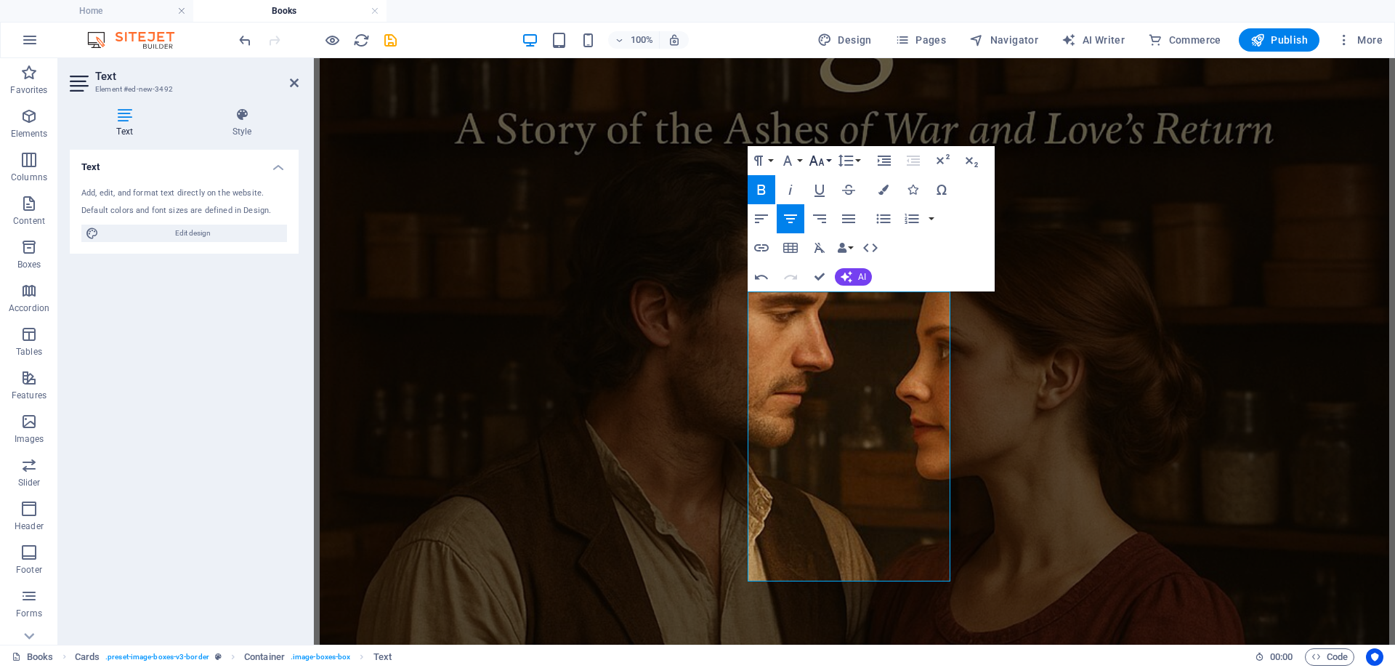
click at [829, 158] on button "Font Size" at bounding box center [820, 160] width 28 height 29
click at [825, 176] on link "14" at bounding box center [832, 181] width 52 height 22
drag, startPoint x: 763, startPoint y: 316, endPoint x: 927, endPoint y: 544, distance: 281.2
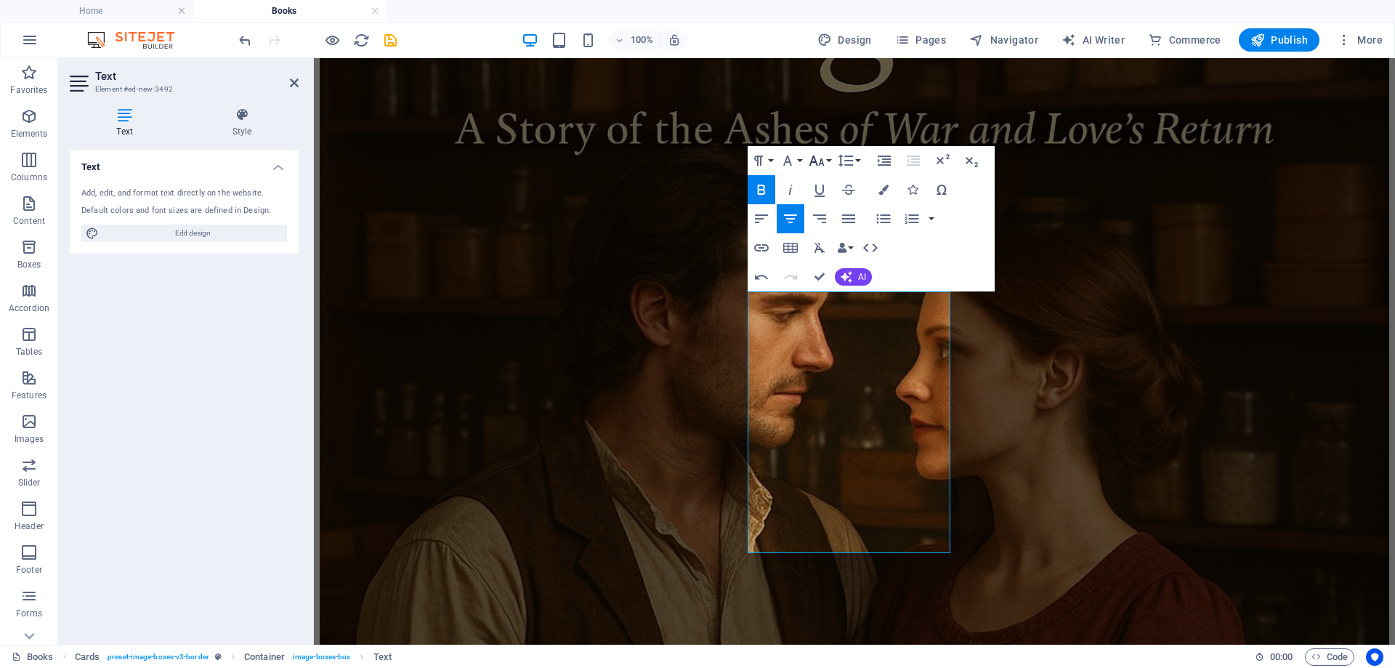
click at [825, 157] on icon "button" at bounding box center [816, 160] width 17 height 17
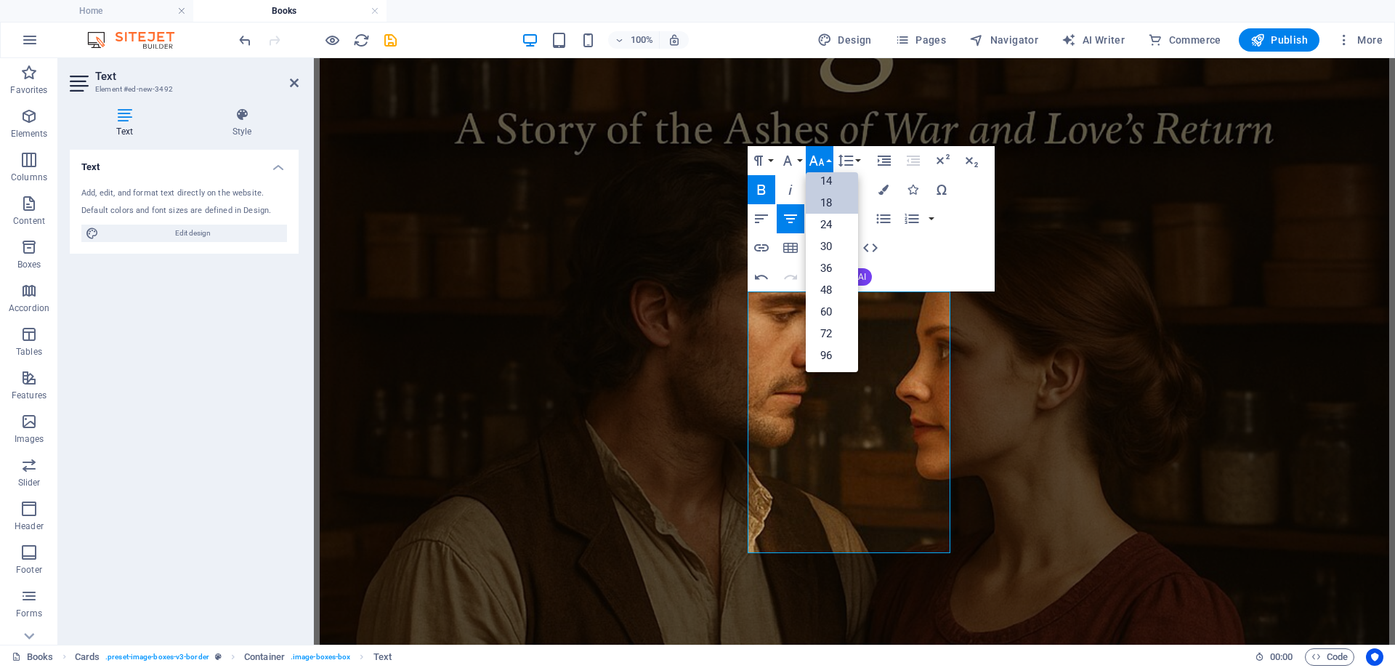
click at [825, 200] on link "18" at bounding box center [832, 203] width 52 height 22
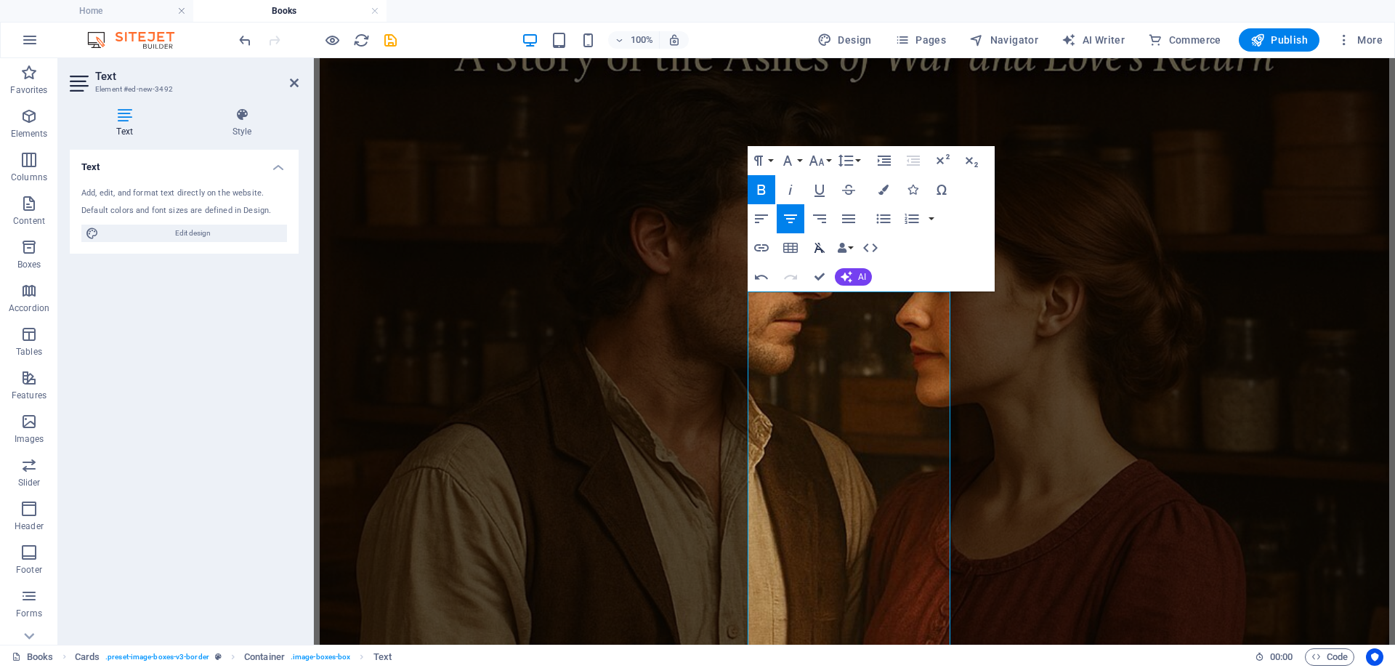
scroll to position [2728, 0]
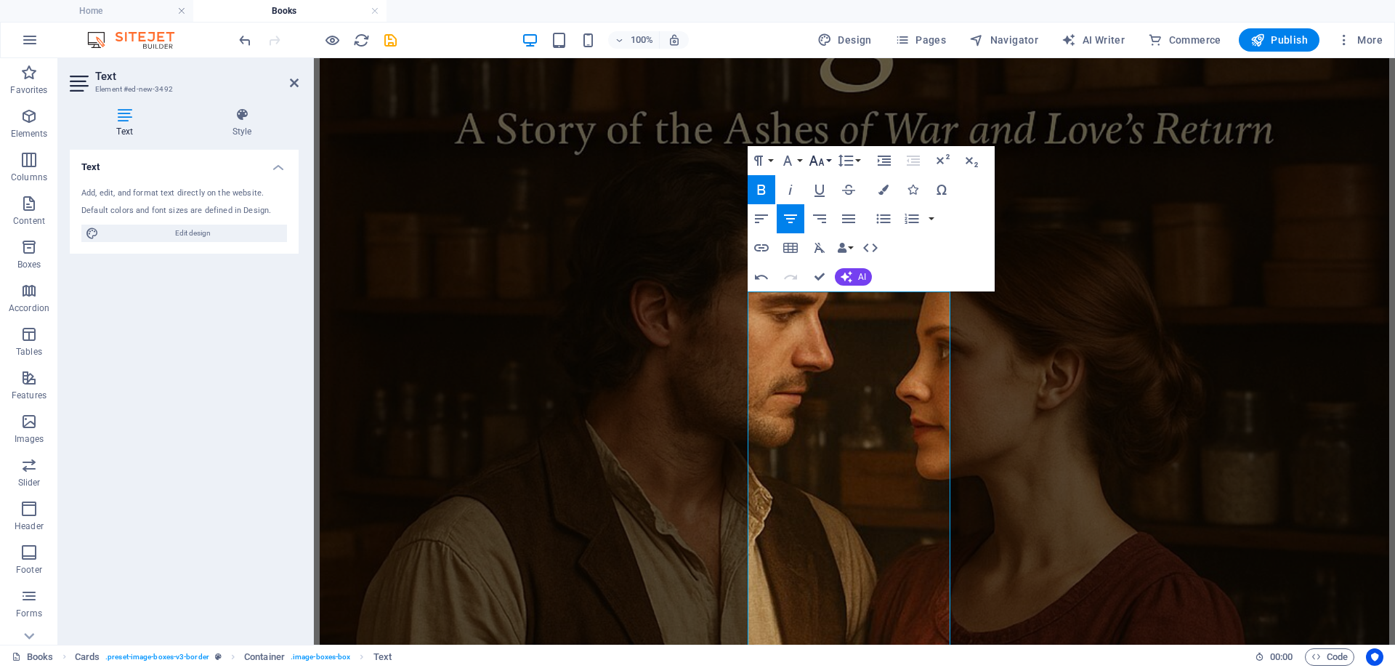
click at [826, 158] on button "Font Size" at bounding box center [820, 160] width 28 height 29
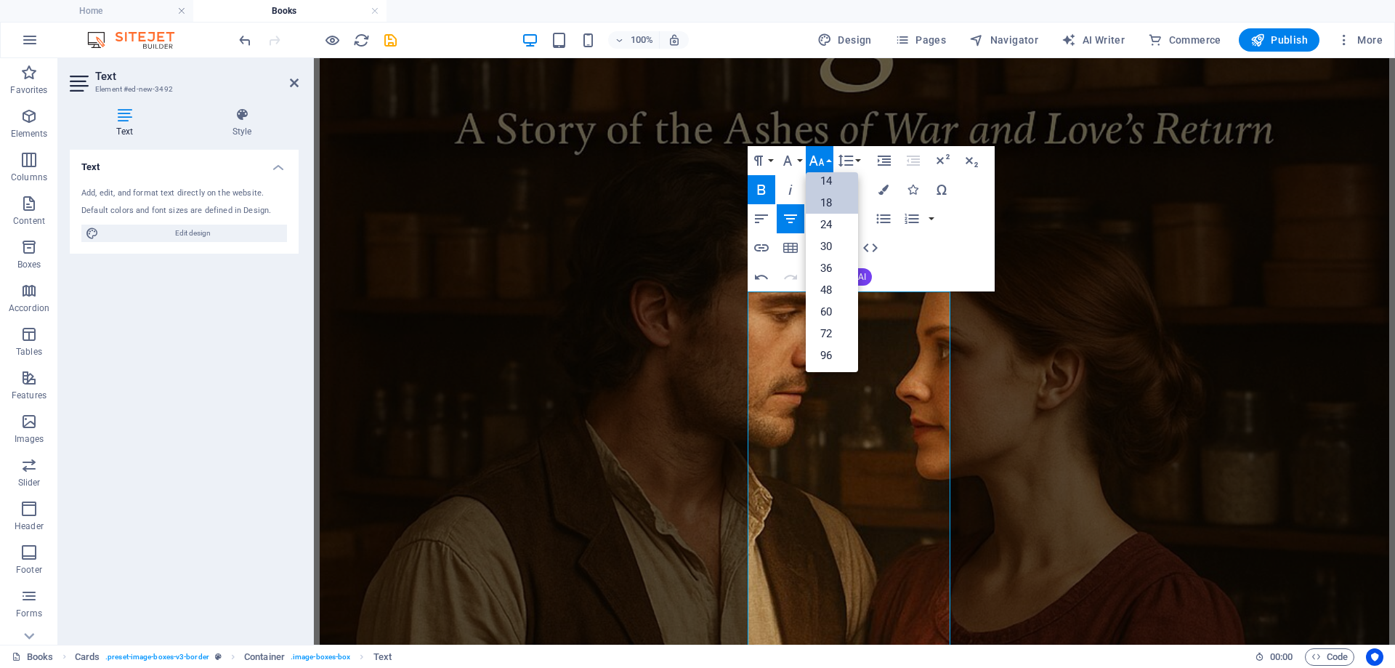
click at [832, 177] on link "14" at bounding box center [832, 181] width 52 height 22
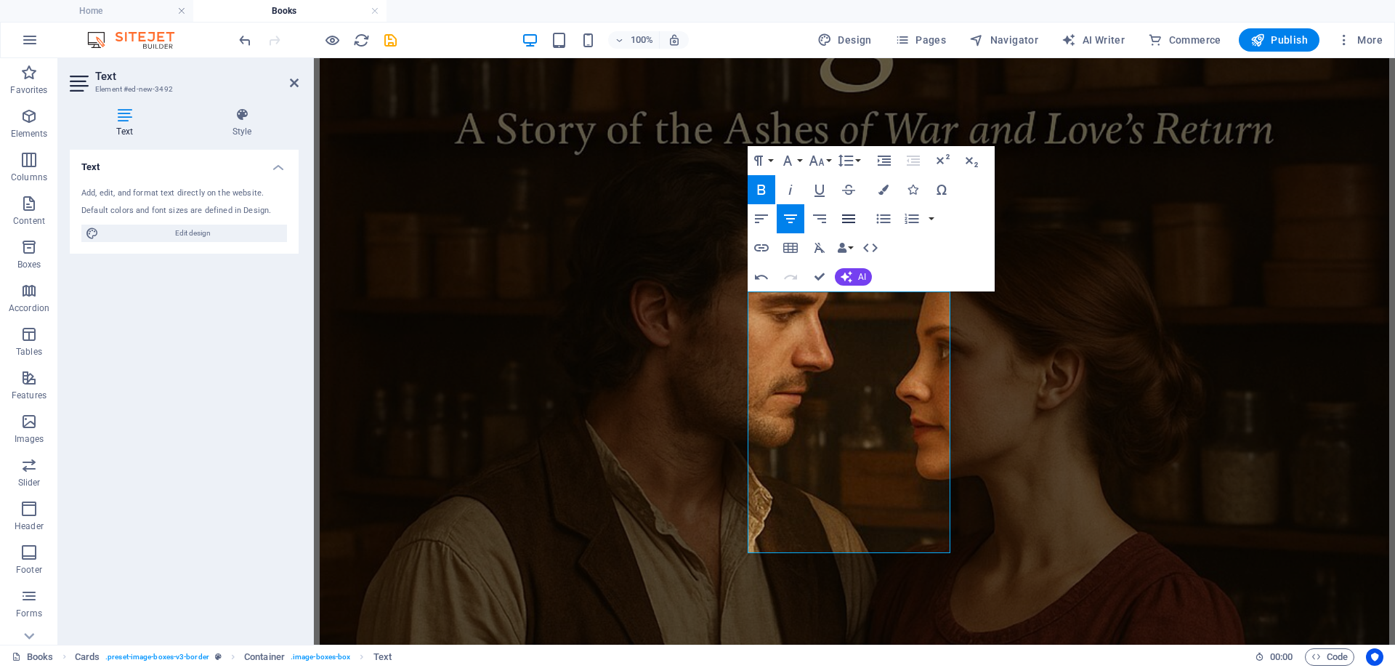
click at [854, 222] on icon "button" at bounding box center [848, 218] width 13 height 9
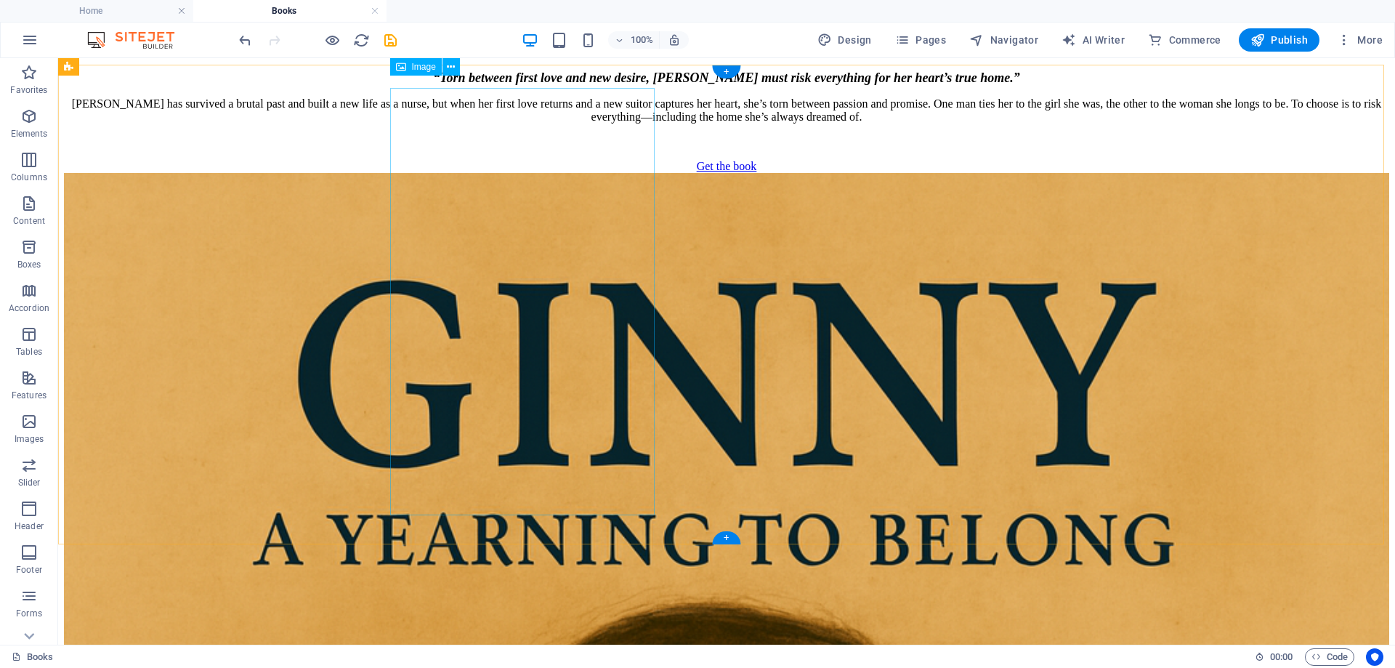
scroll to position [8833, 0]
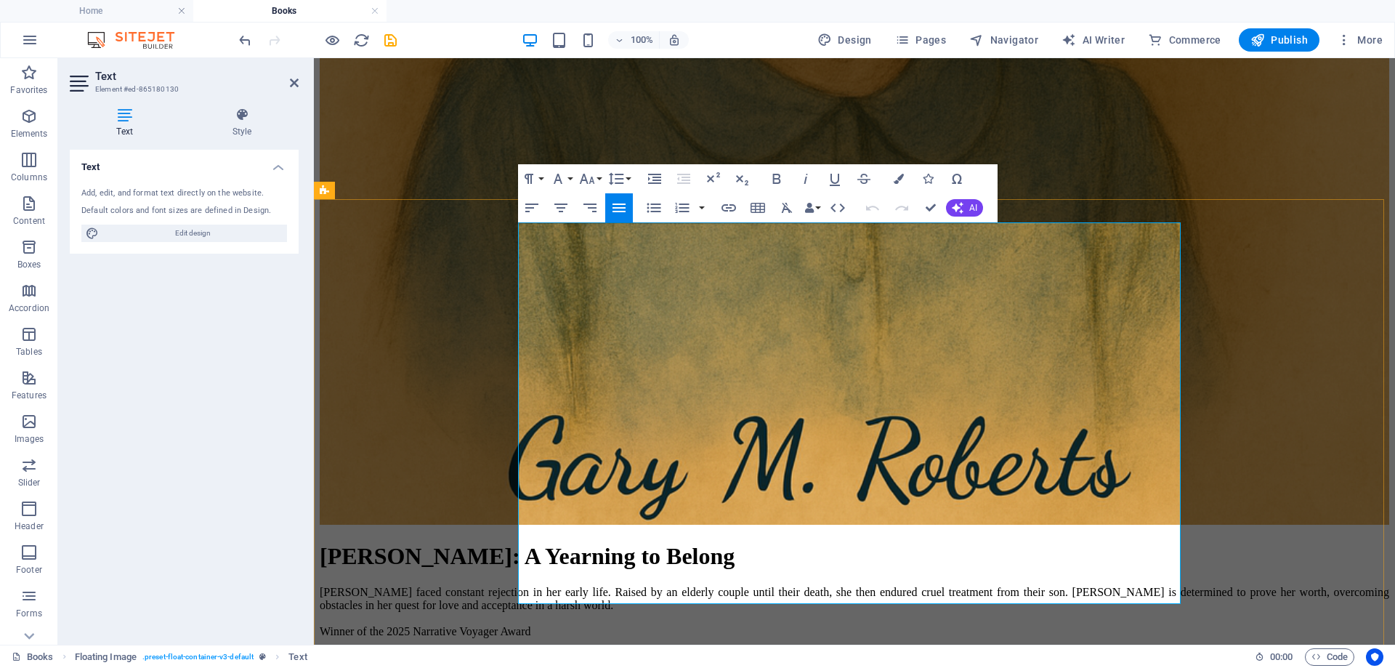
drag, startPoint x: 937, startPoint y: 320, endPoint x: 1029, endPoint y: 488, distance: 191.6
copy div "a lively collection of humorous tales that capture the wit, grit, and charm of …"
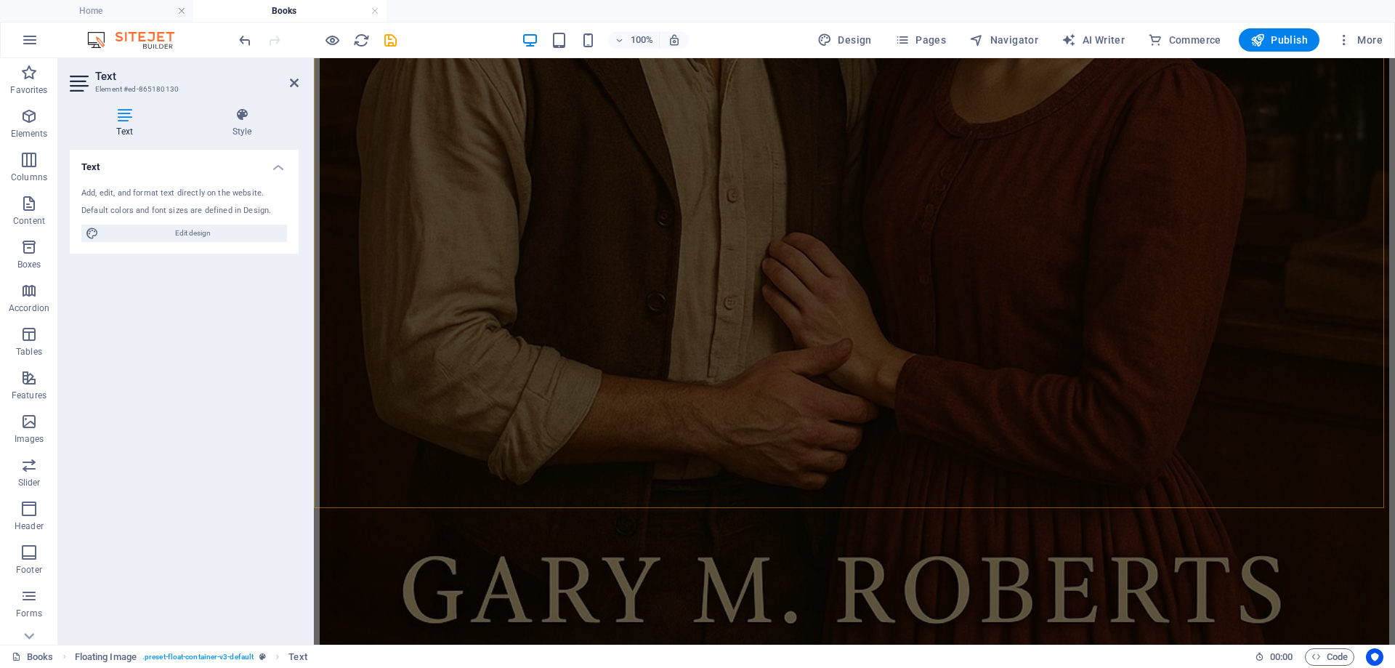
scroll to position [3527, 0]
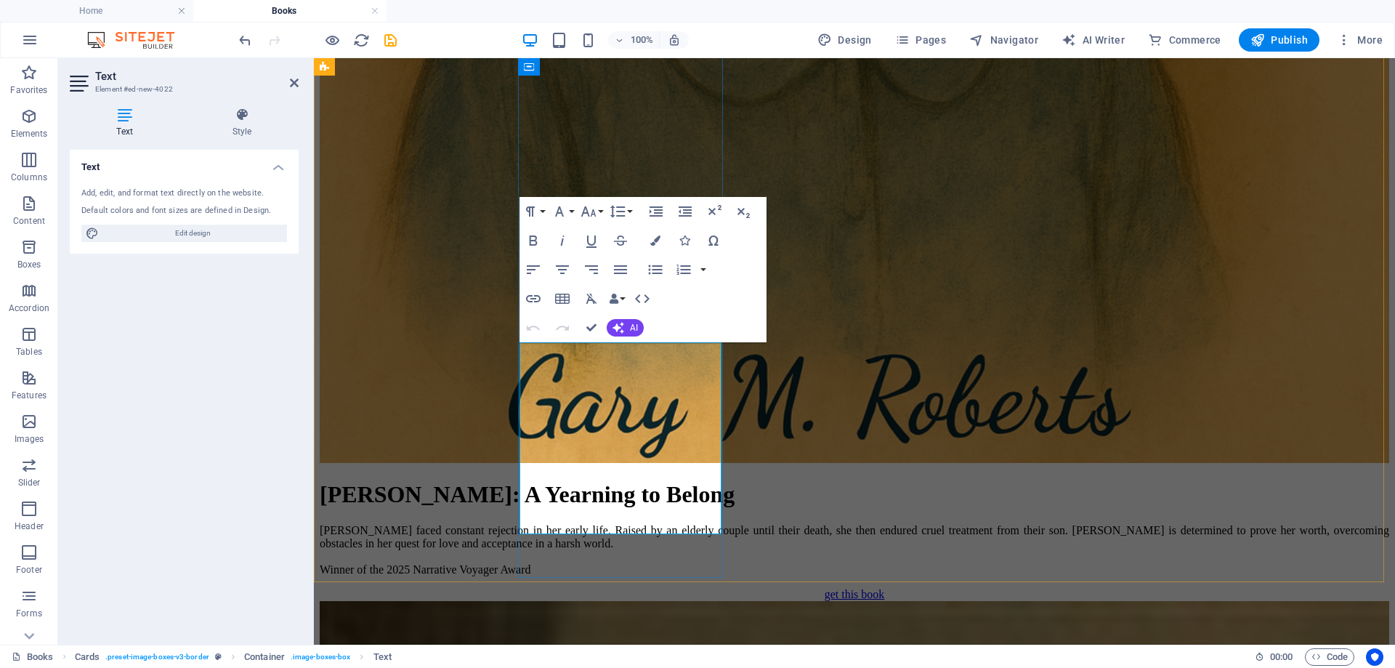
scroll to position [3521, 0]
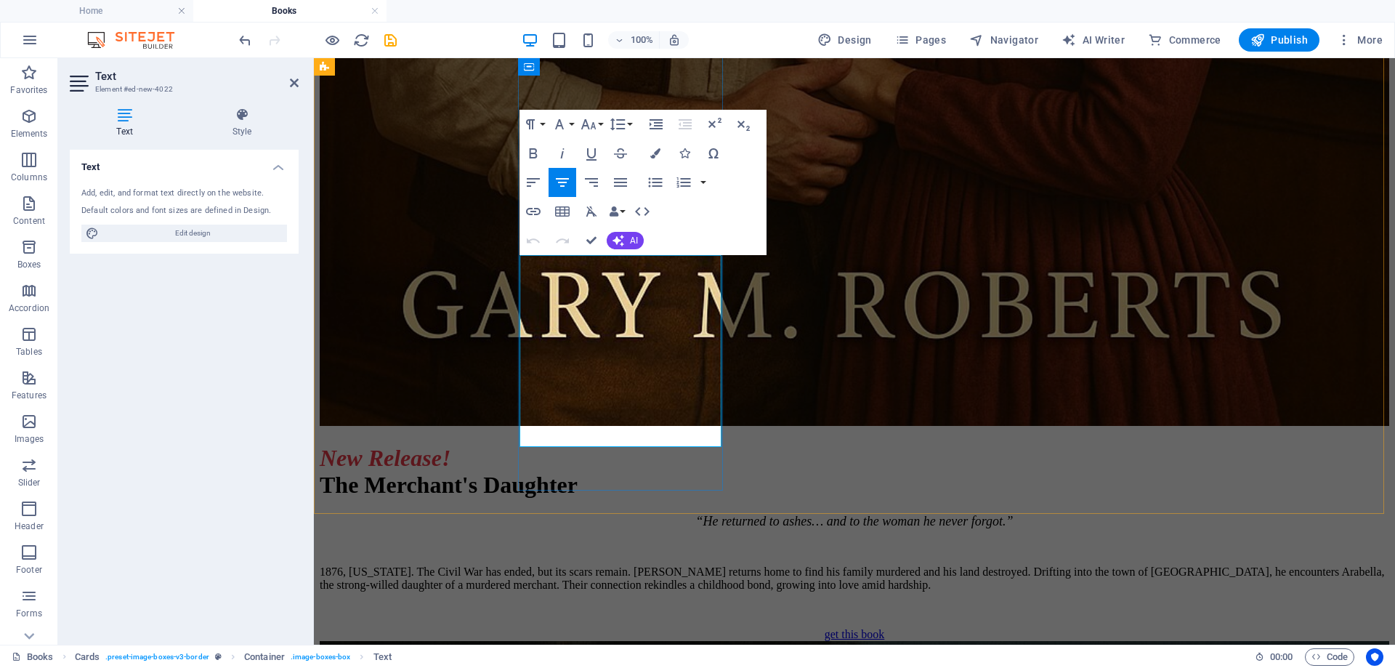
drag, startPoint x: 538, startPoint y: 262, endPoint x: 693, endPoint y: 414, distance: 216.9
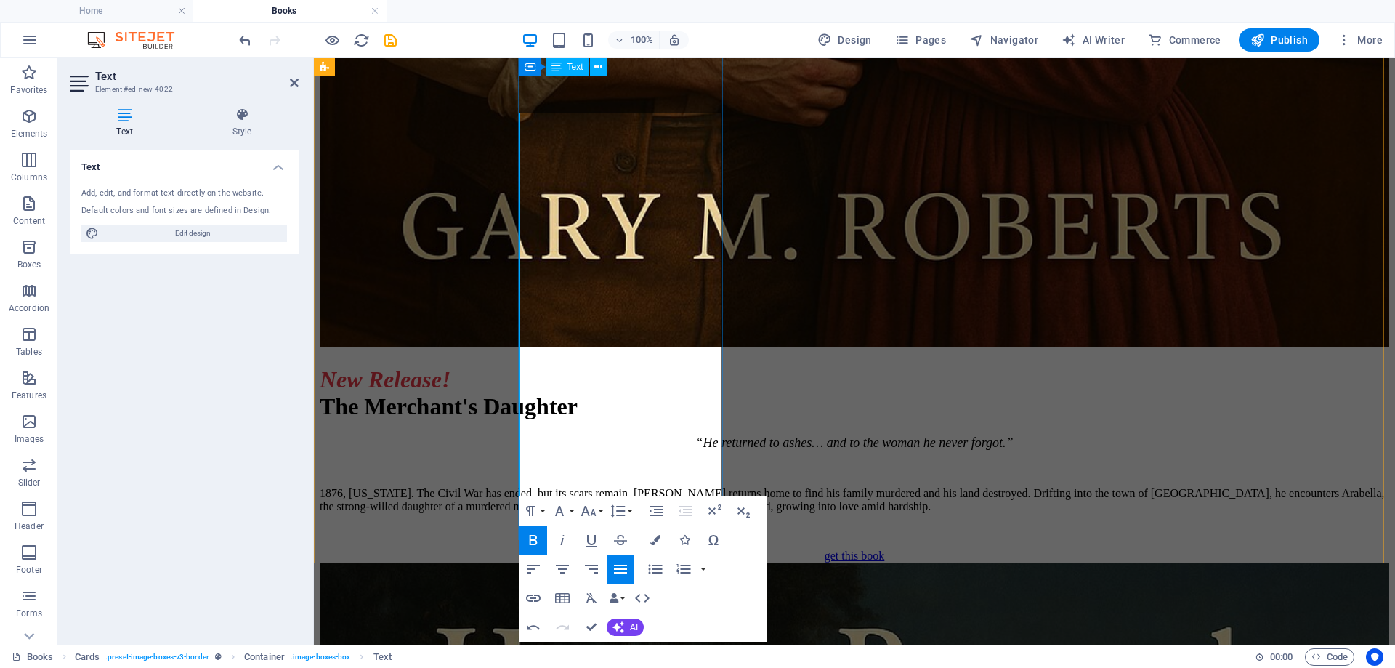
scroll to position [3594, 0]
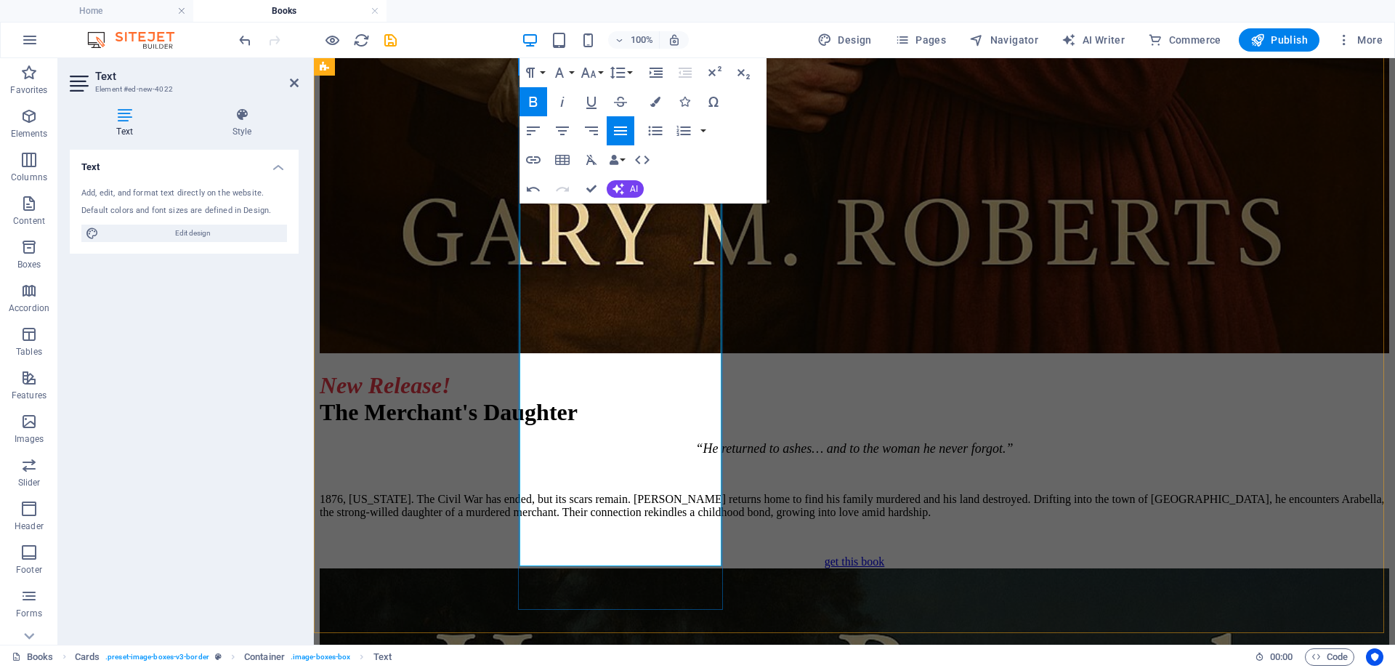
drag, startPoint x: 532, startPoint y: 349, endPoint x: 664, endPoint y: 539, distance: 231.9
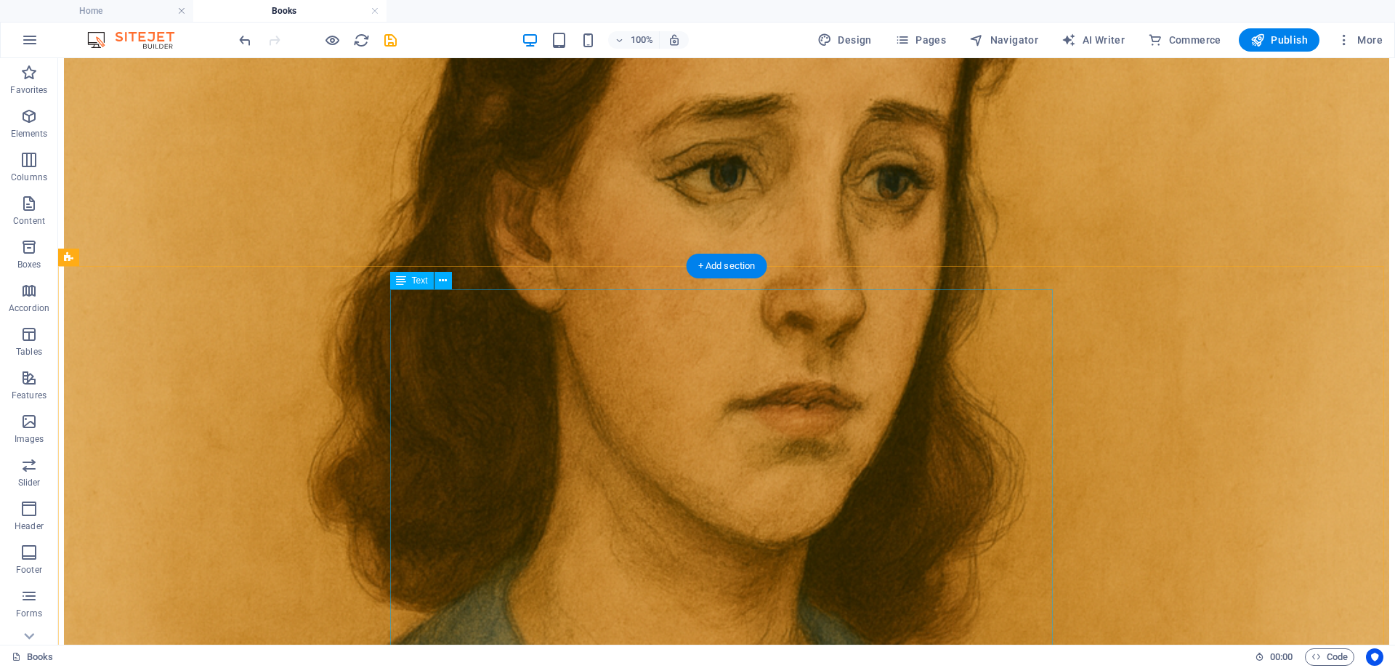
scroll to position [9917, 0]
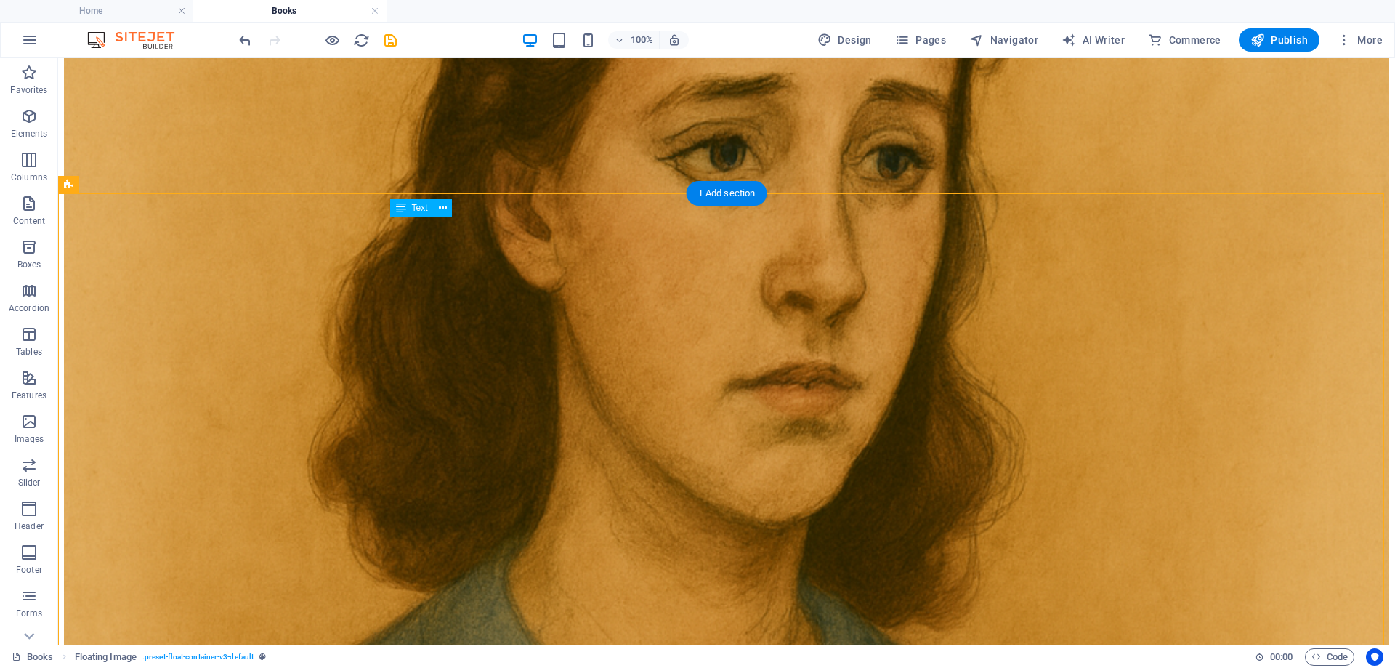
drag, startPoint x: 948, startPoint y: 282, endPoint x: 946, endPoint y: 324, distance: 42.3
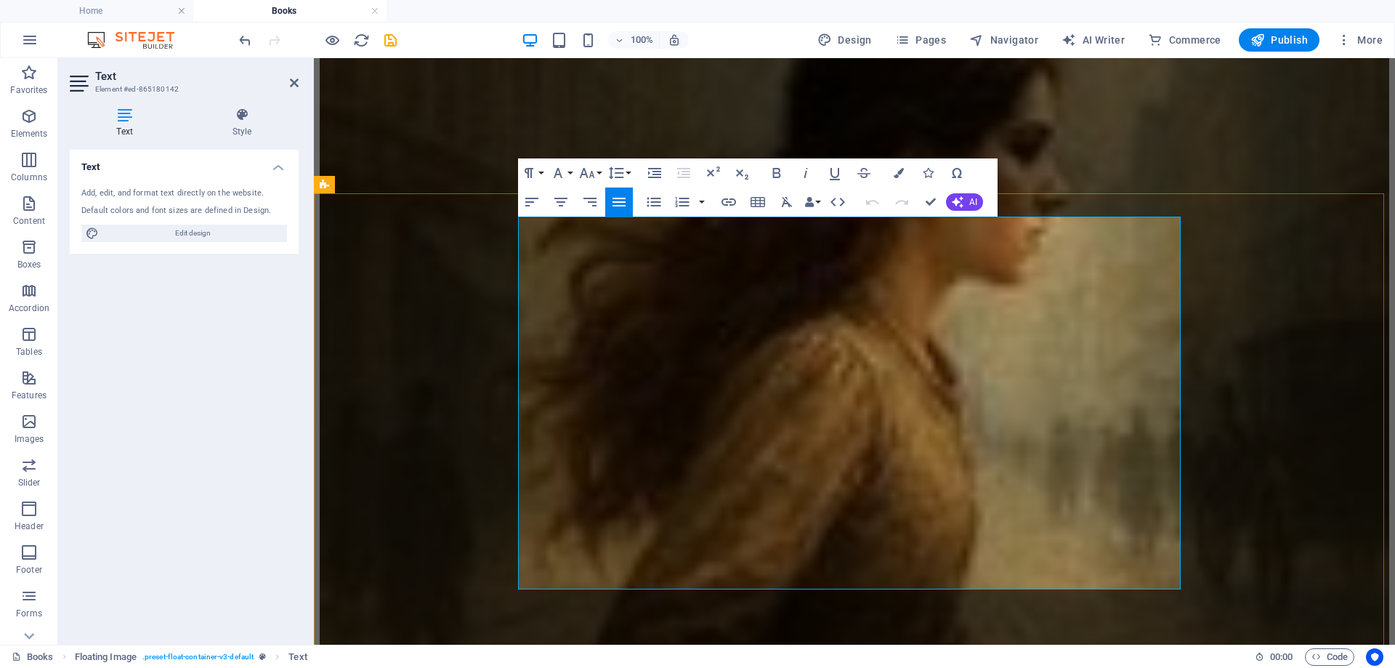
drag, startPoint x: 1074, startPoint y: 282, endPoint x: 1130, endPoint y: 456, distance: 182.7
copy div "a fascinating journey through the customs that shape one of life’s most celebra…"
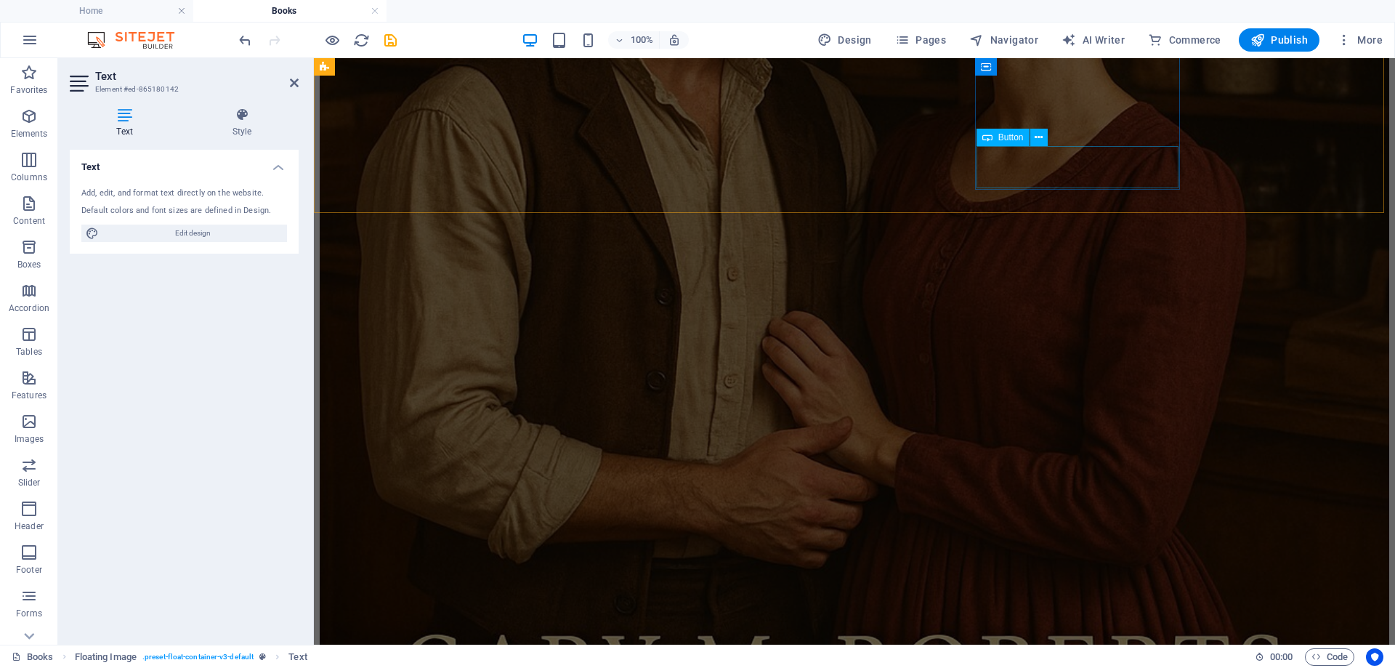
scroll to position [3376, 0]
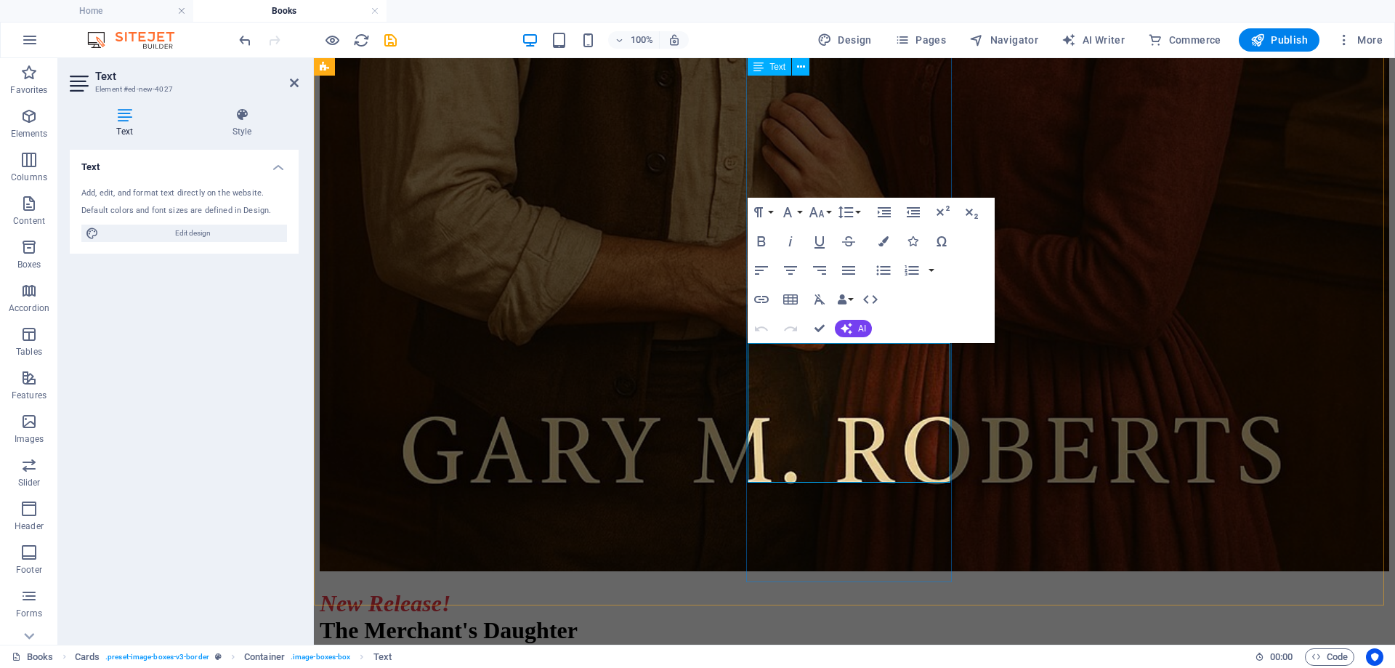
scroll to position [3491, 0]
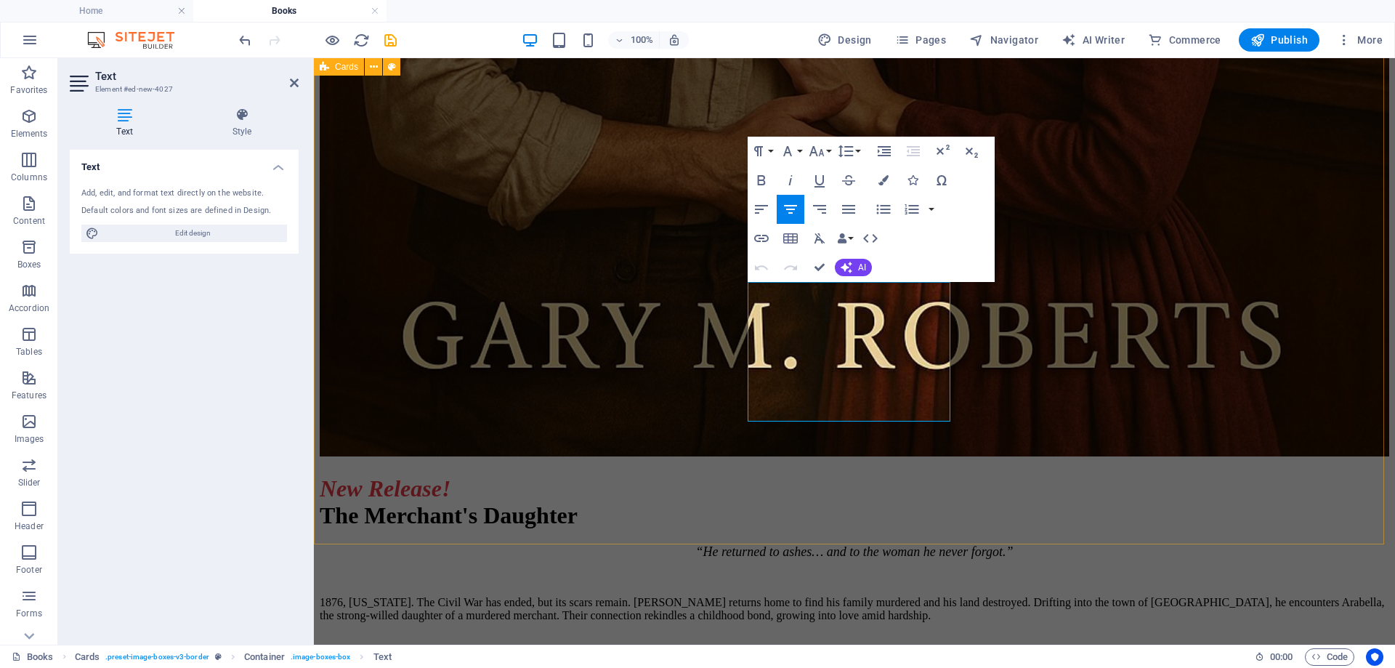
drag, startPoint x: 766, startPoint y: 292, endPoint x: 956, endPoint y: 406, distance: 221.6
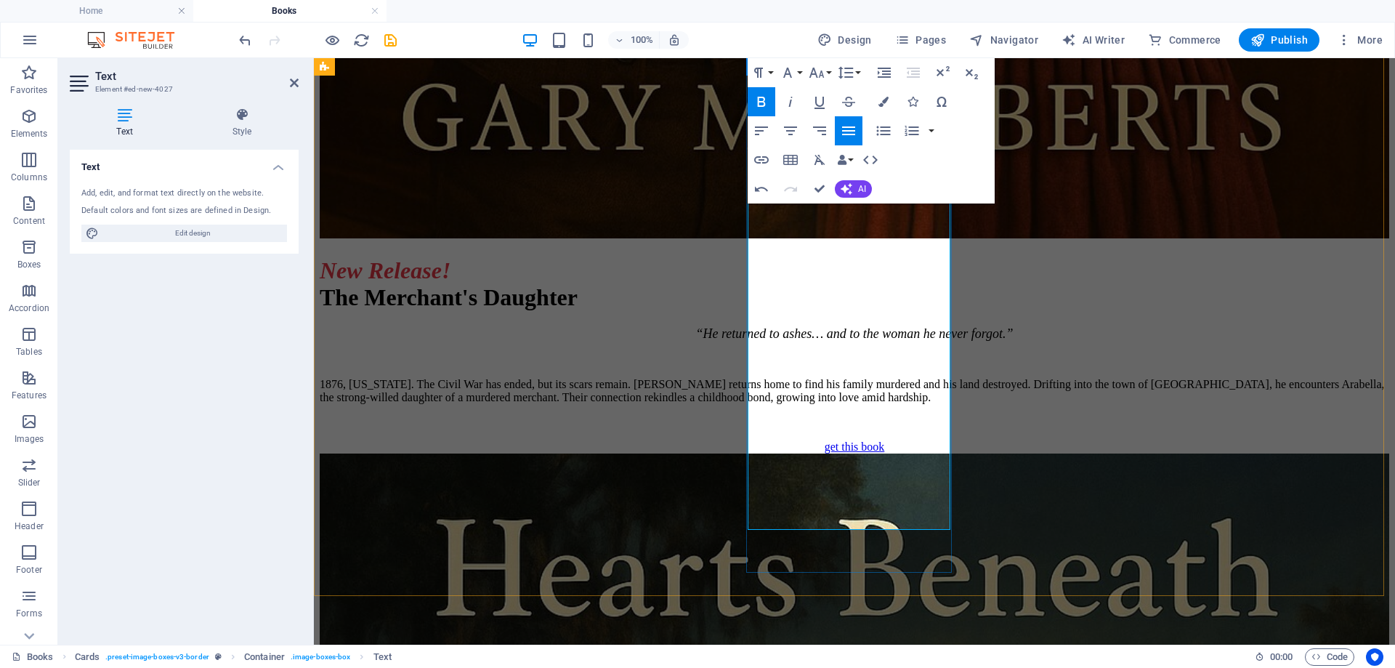
scroll to position [3564, 0]
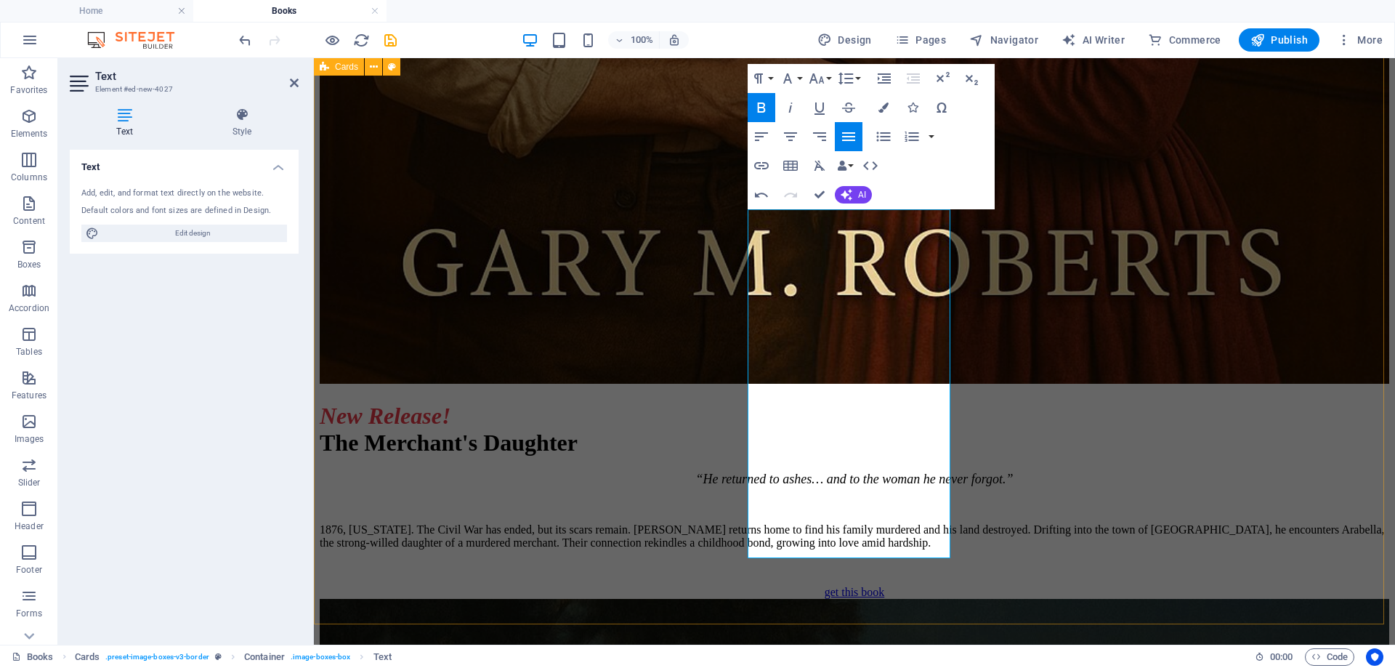
drag, startPoint x: 762, startPoint y: 463, endPoint x: 1047, endPoint y: 621, distance: 325.0
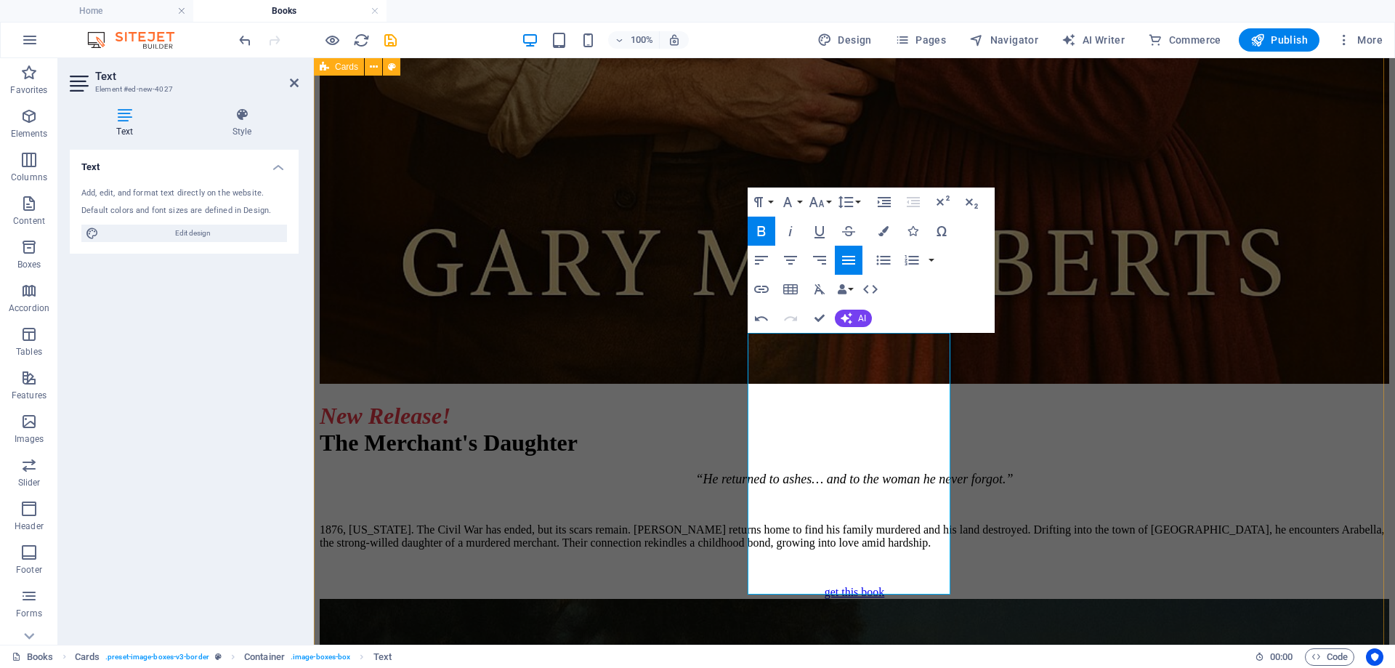
scroll to position [3418, 0]
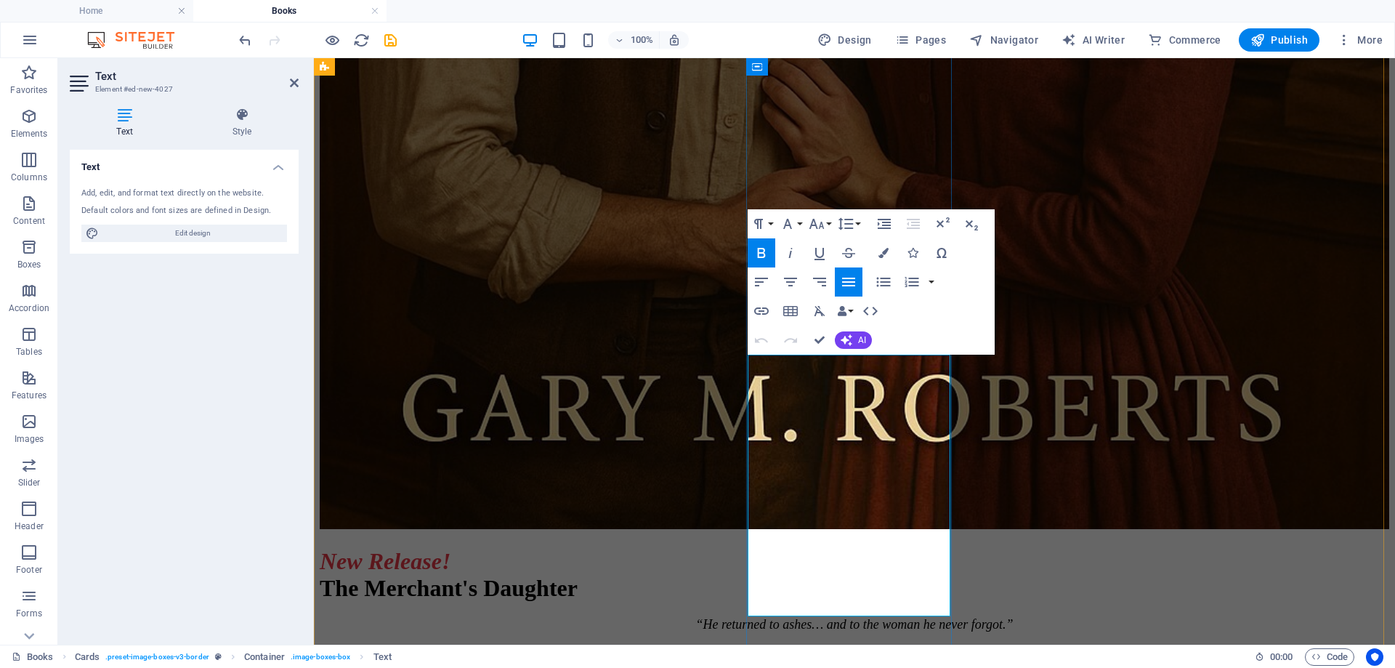
drag, startPoint x: 880, startPoint y: 412, endPoint x: 886, endPoint y: 496, distance: 84.5
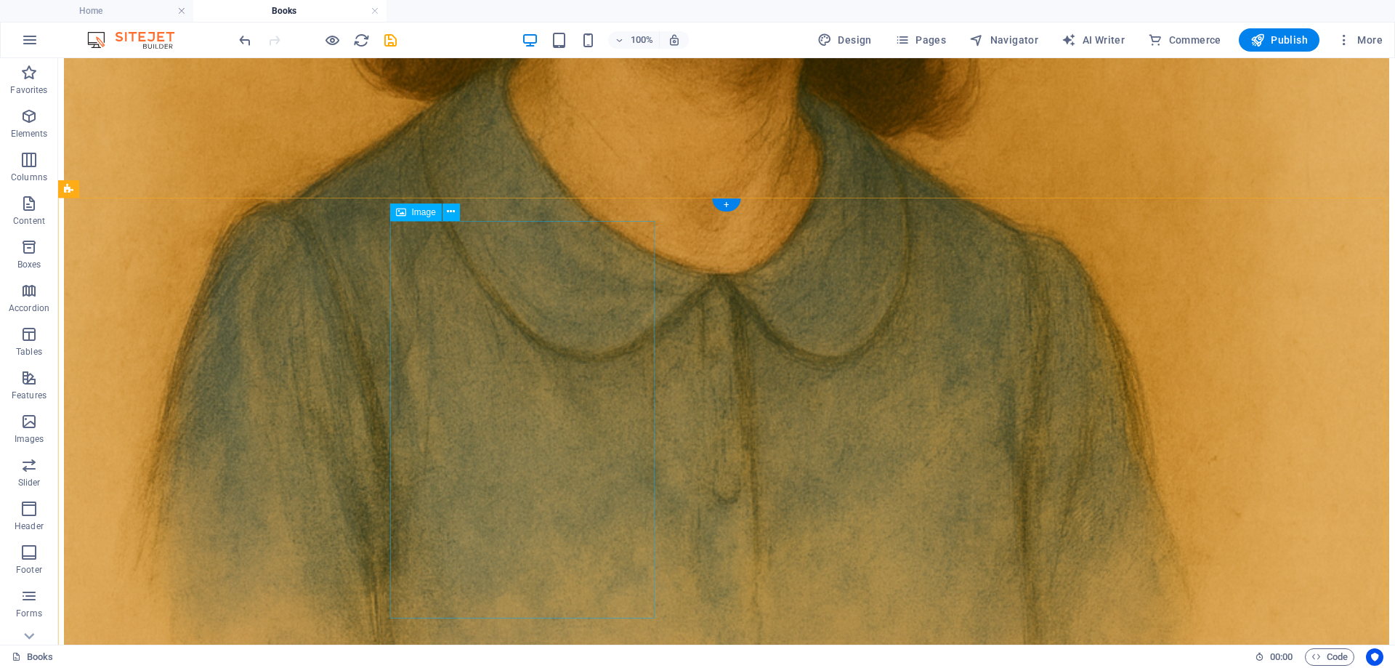
scroll to position [10468, 0]
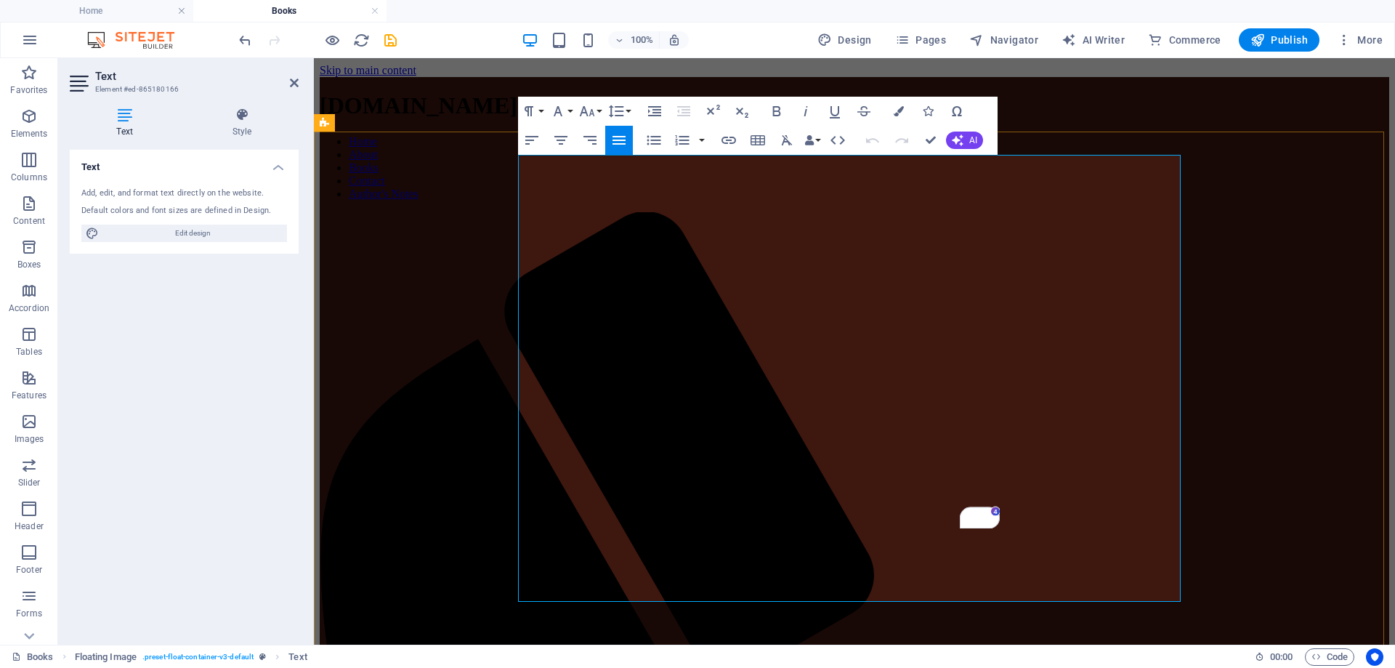
scroll to position [10468, 0]
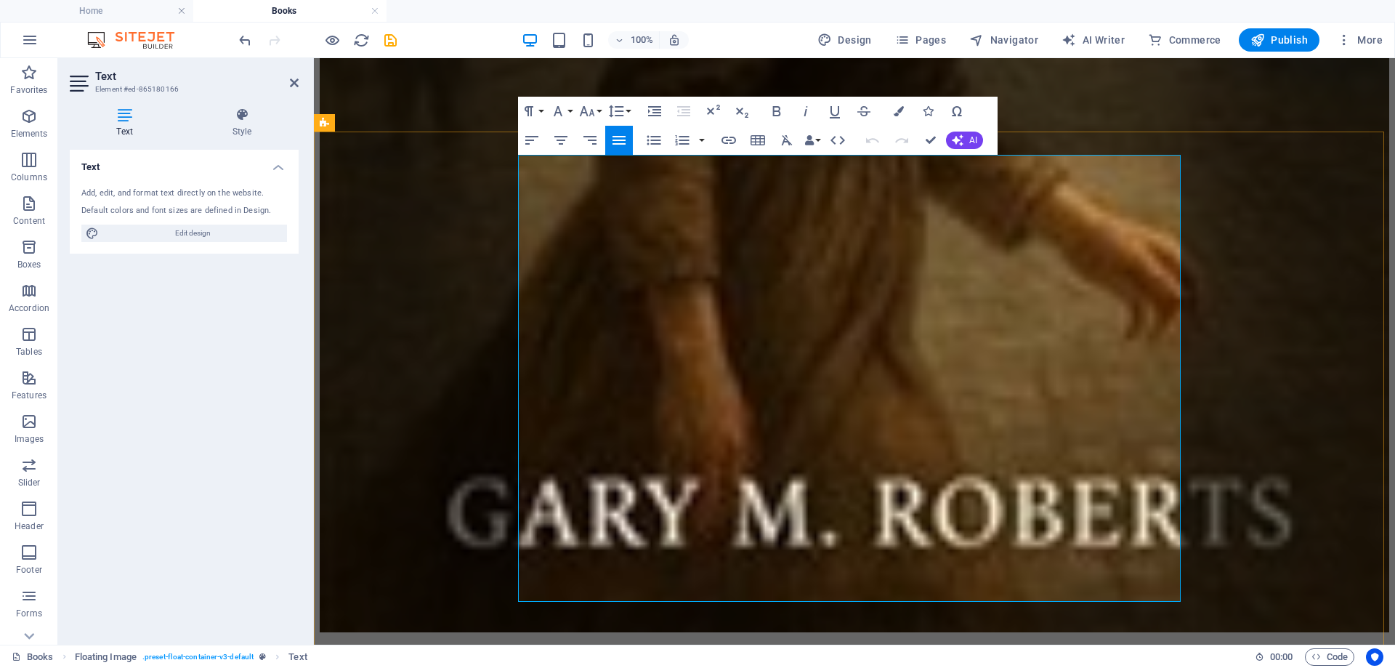
drag, startPoint x: 803, startPoint y: 220, endPoint x: 1158, endPoint y: 299, distance: 363.4
copy p "This volume is the product of extended study, research, and multiple teaching s…"
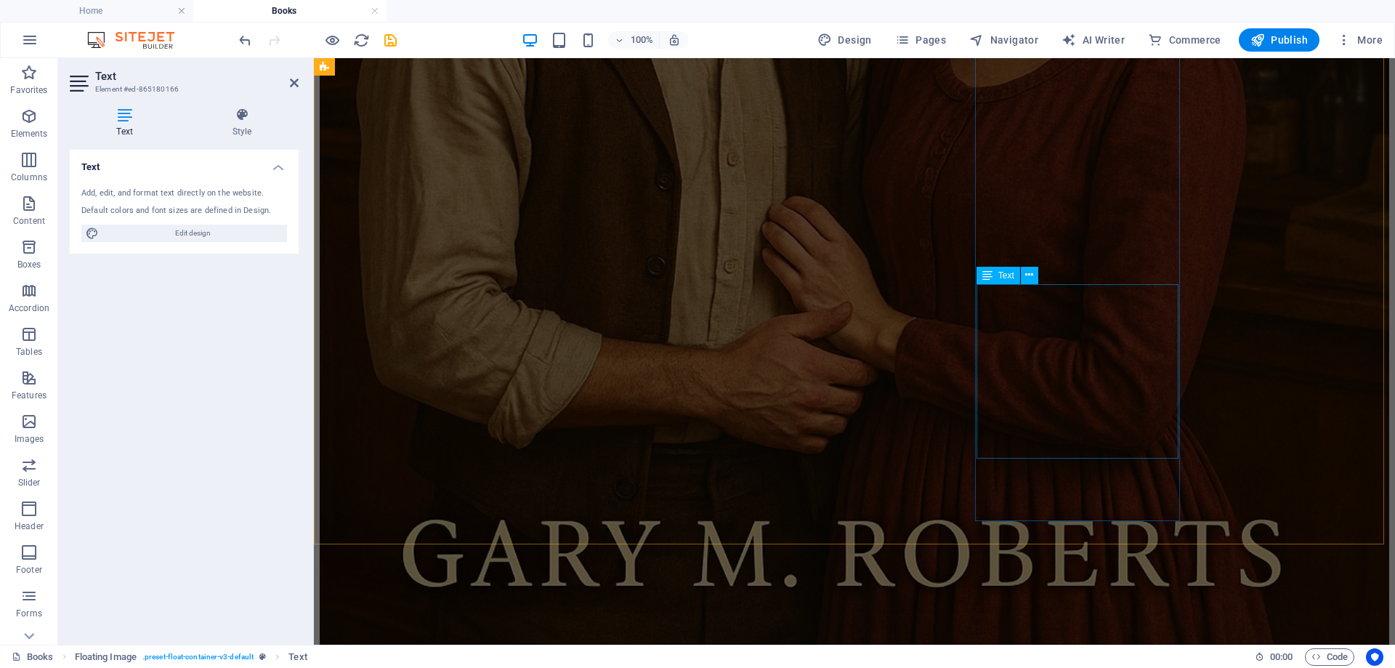
scroll to position [3491, 0]
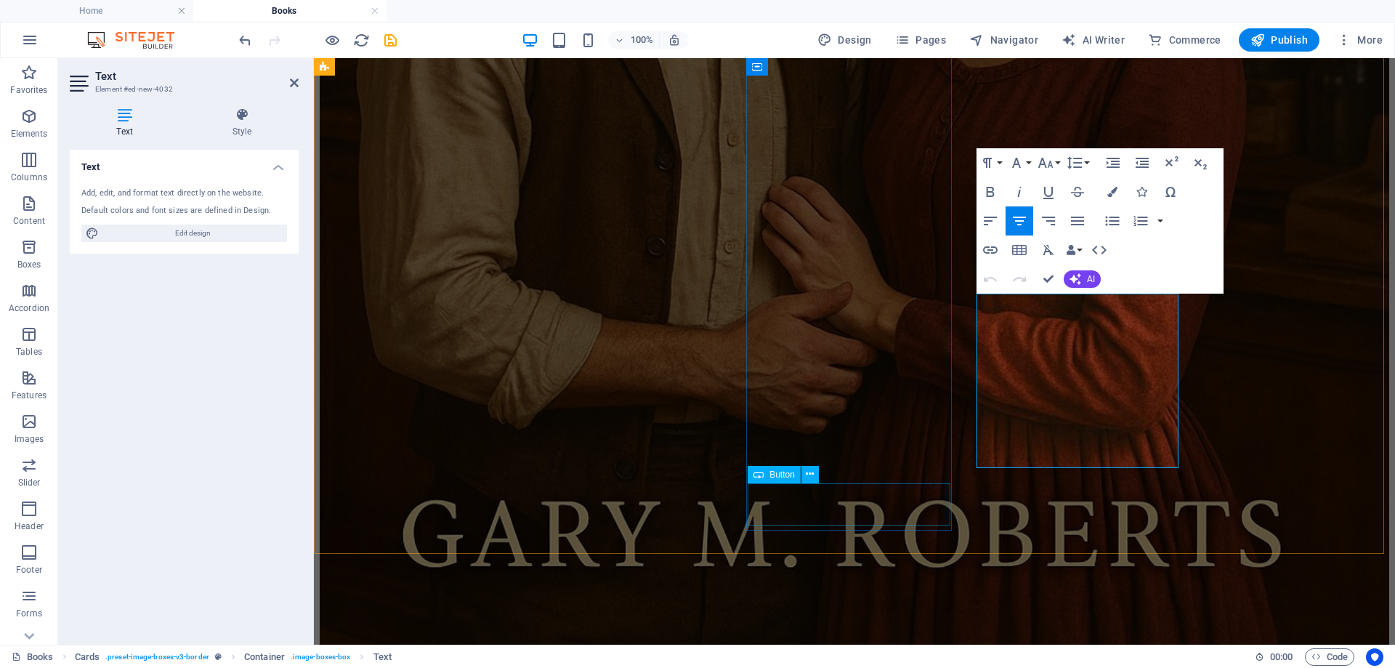
scroll to position [3583, 0]
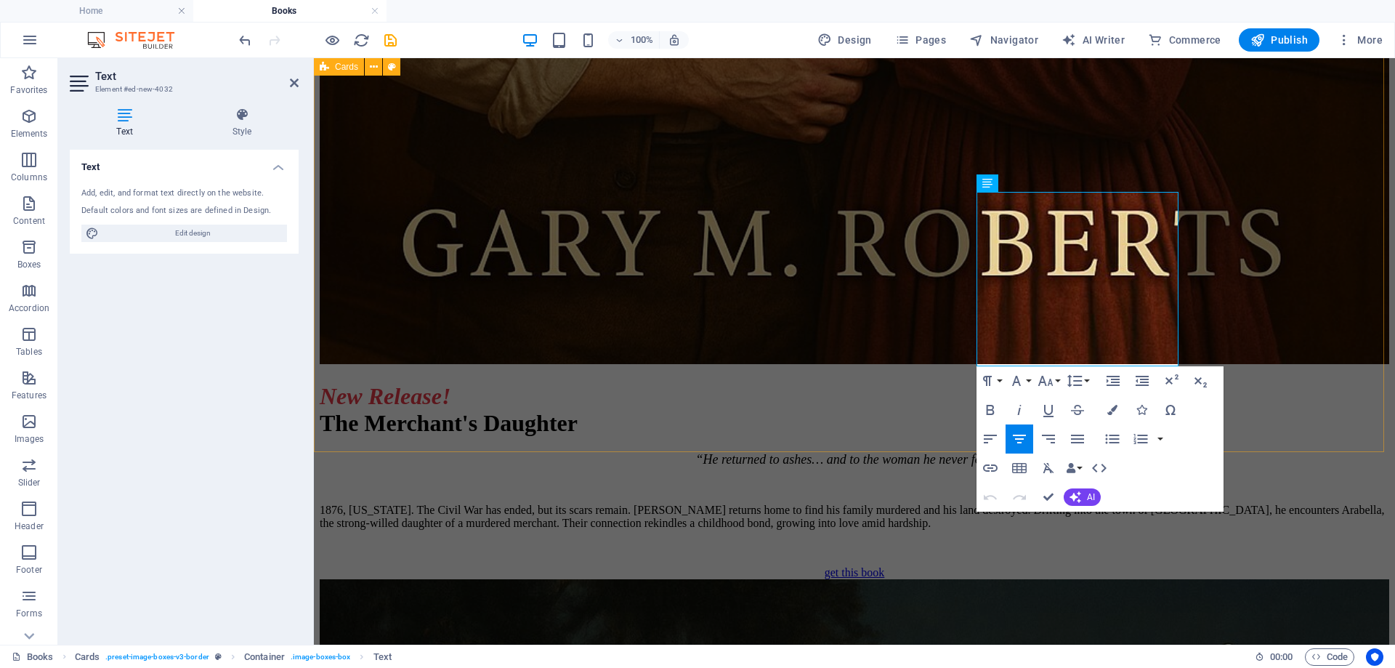
drag, startPoint x: 991, startPoint y: 203, endPoint x: 1505, endPoint y: 432, distance: 562.6
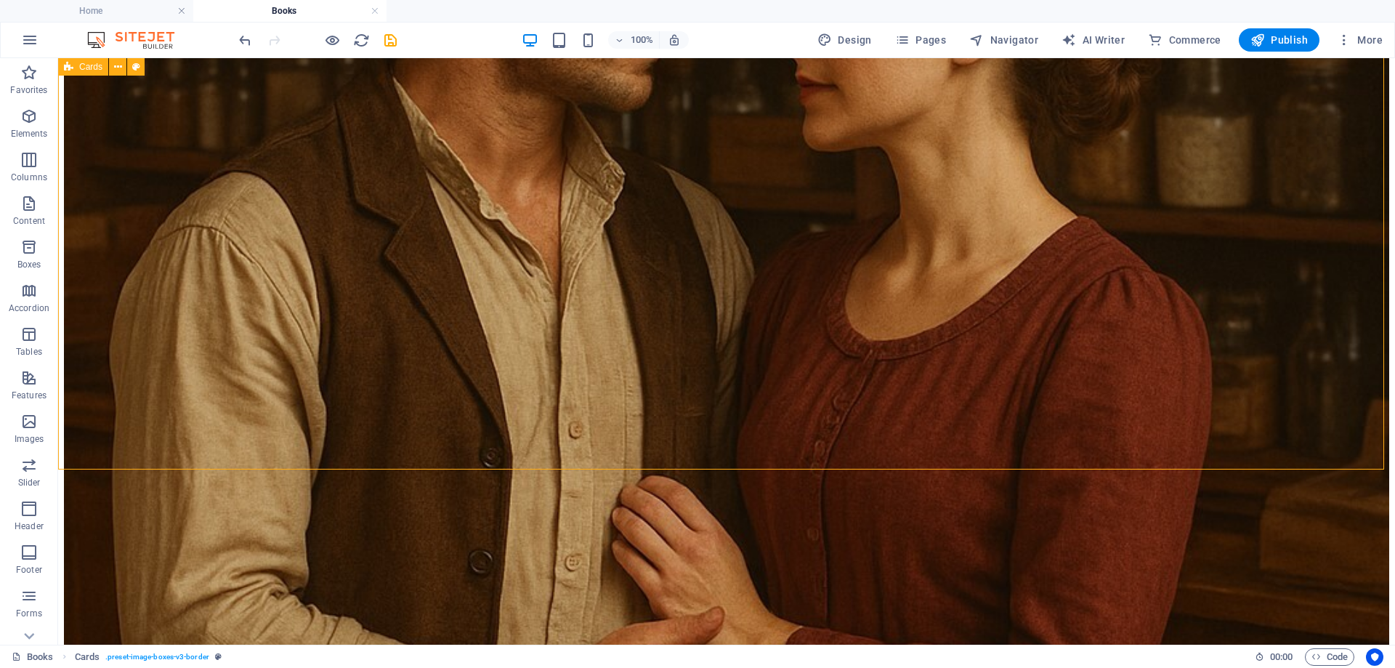
scroll to position [3511, 0]
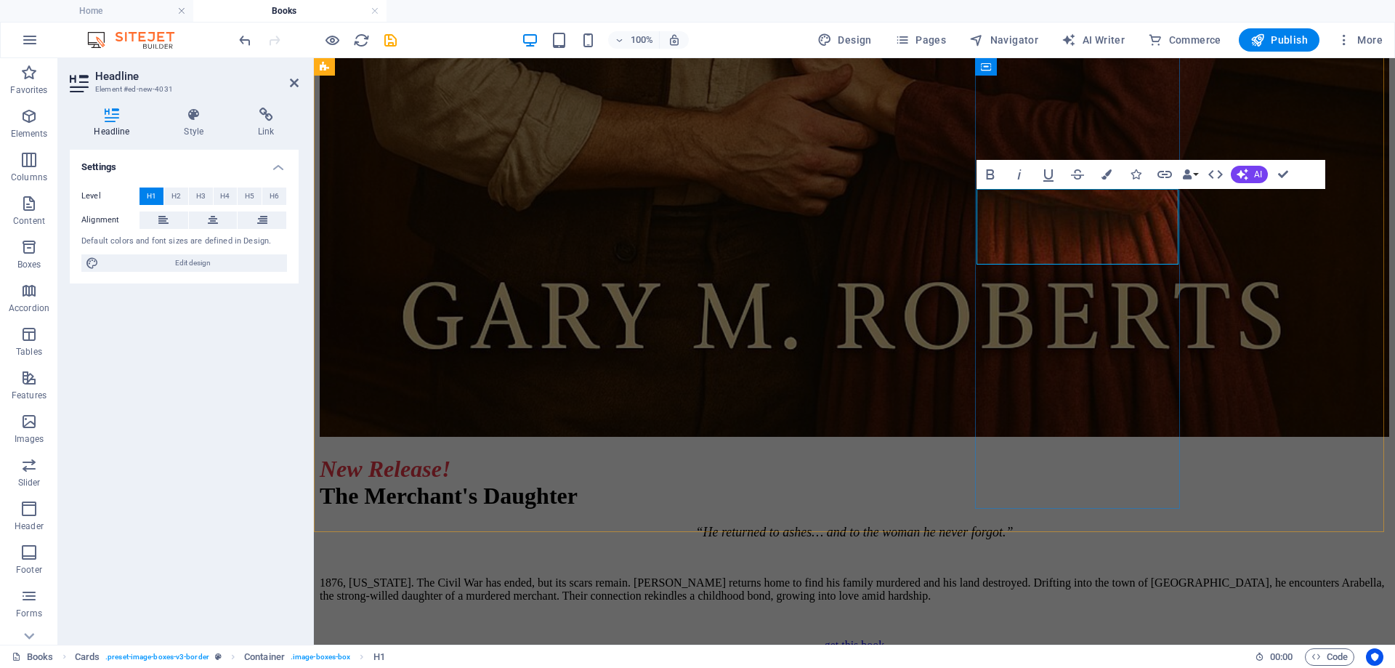
drag, startPoint x: 1139, startPoint y: 209, endPoint x: 1150, endPoint y: 236, distance: 29.0
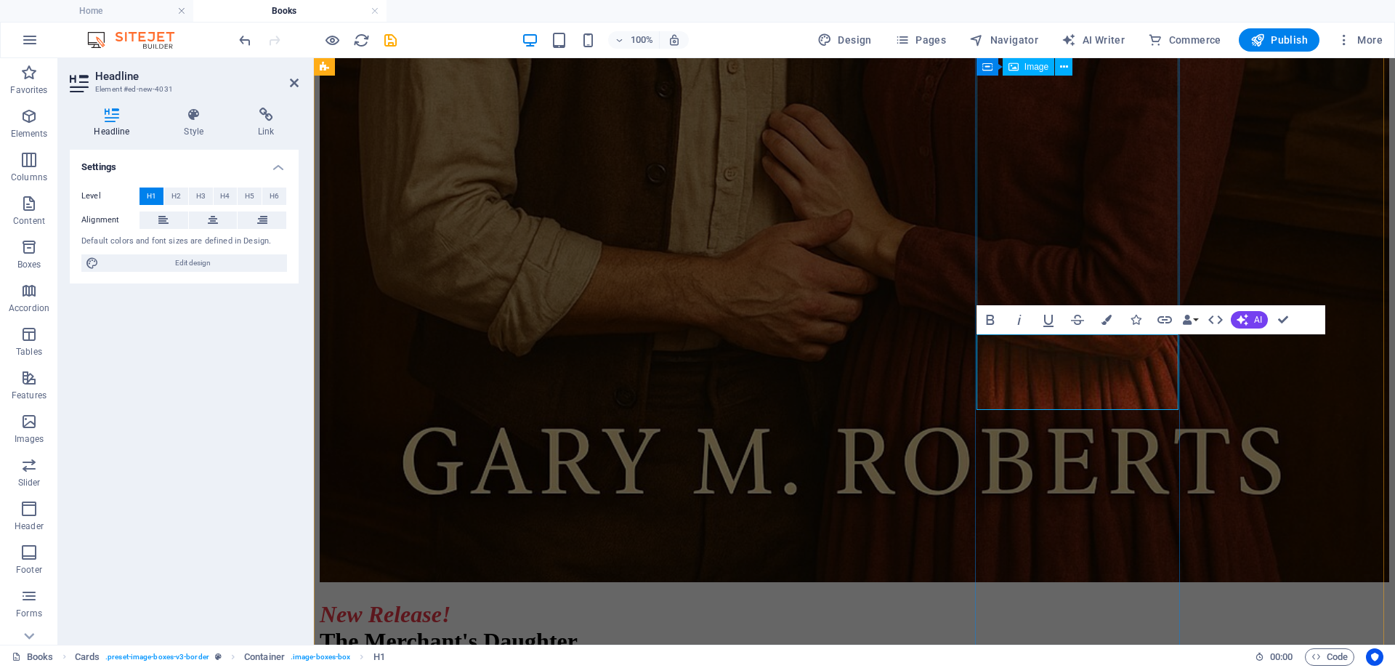
scroll to position [3438, 0]
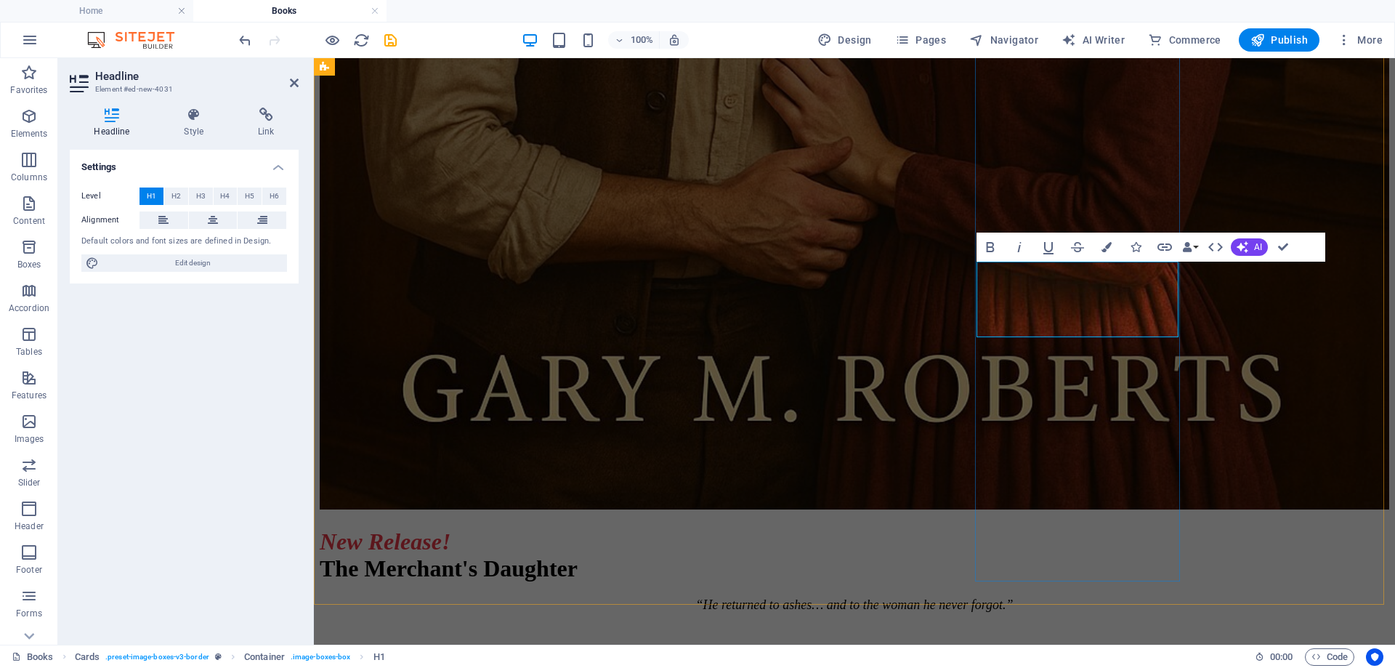
drag, startPoint x: 1142, startPoint y: 308, endPoint x: 1012, endPoint y: 308, distance: 129.4
drag, startPoint x: 1046, startPoint y: 307, endPoint x: 1005, endPoint y: 380, distance: 83.9
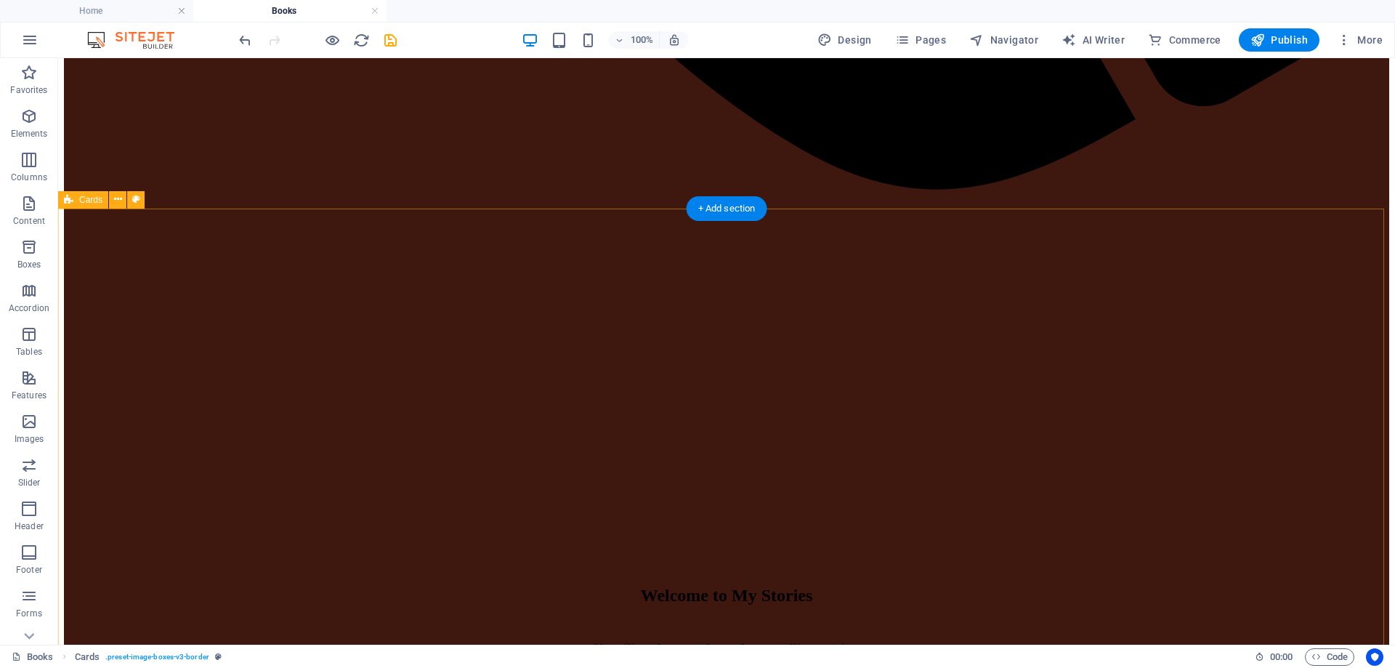
scroll to position [1403, 0]
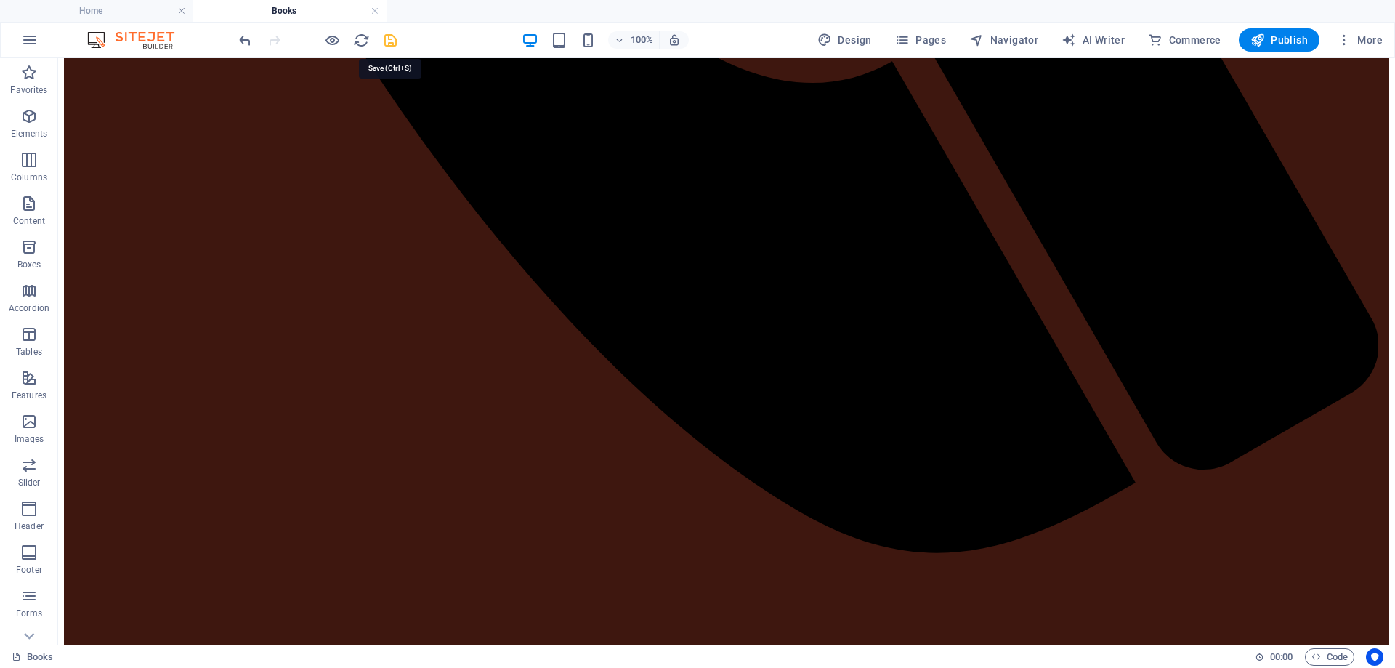
click at [385, 41] on icon "save" at bounding box center [390, 40] width 17 height 17
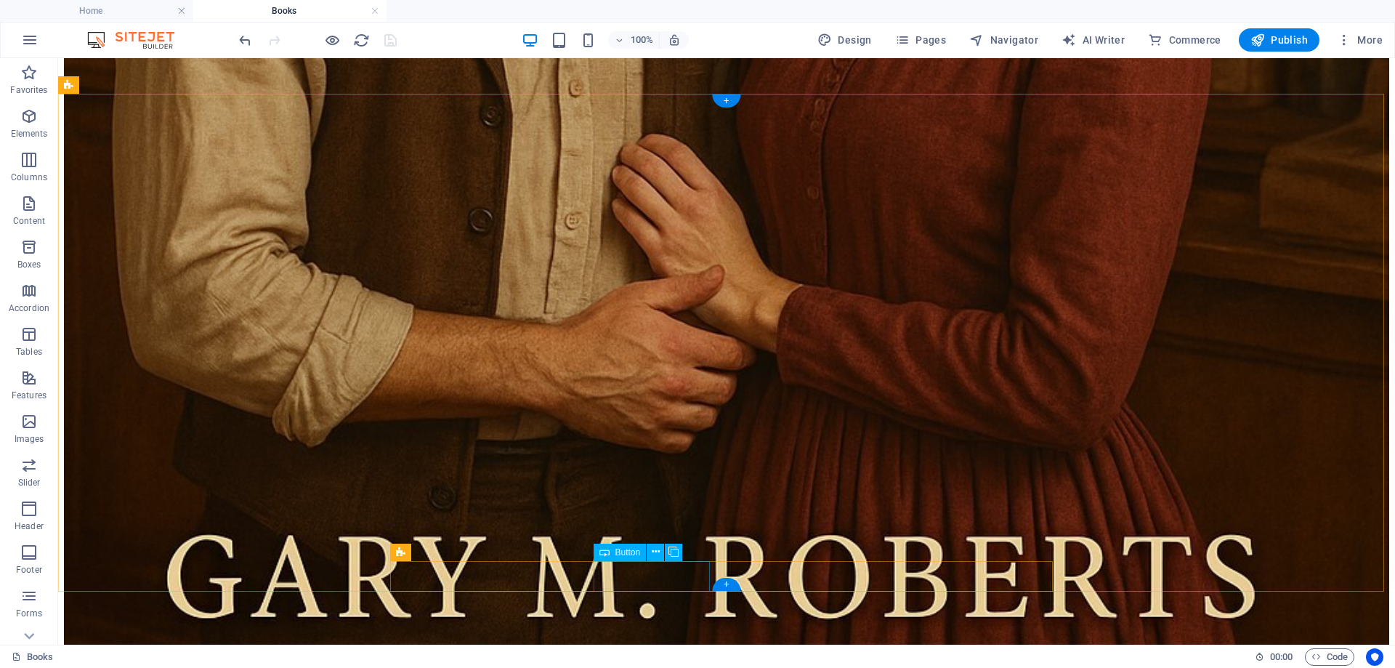
scroll to position [3997, 0]
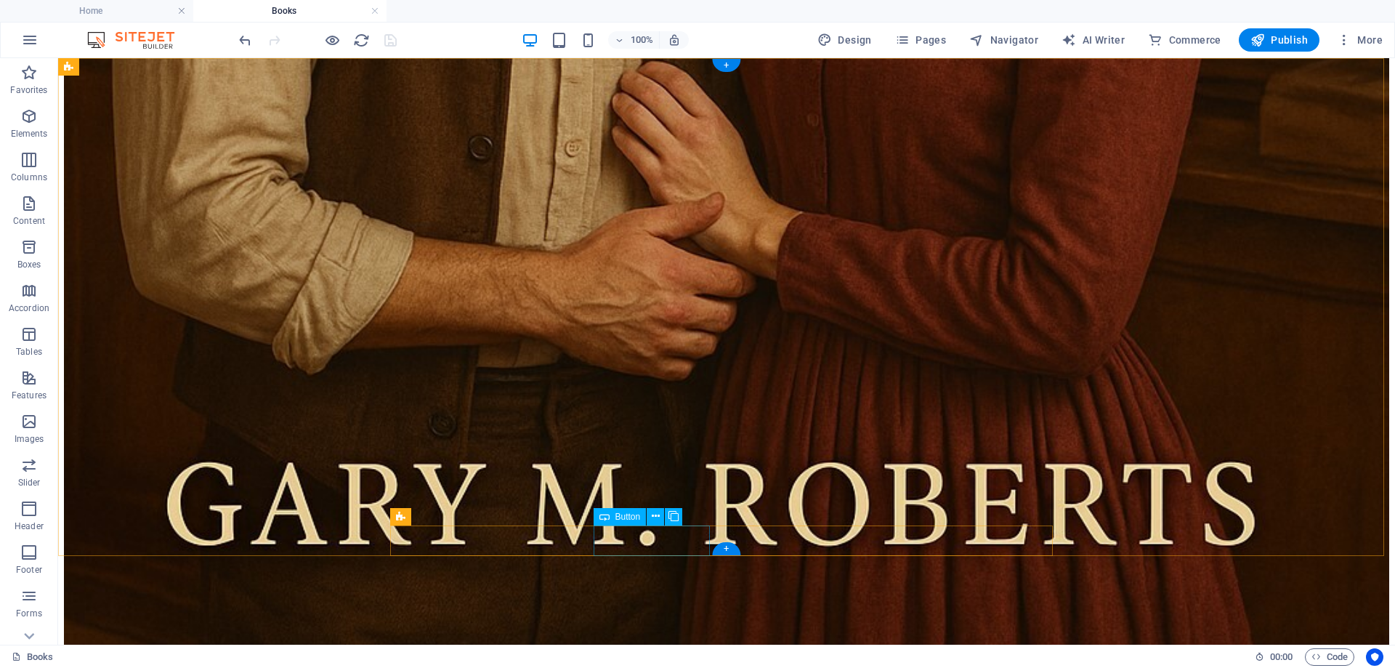
select select "px"
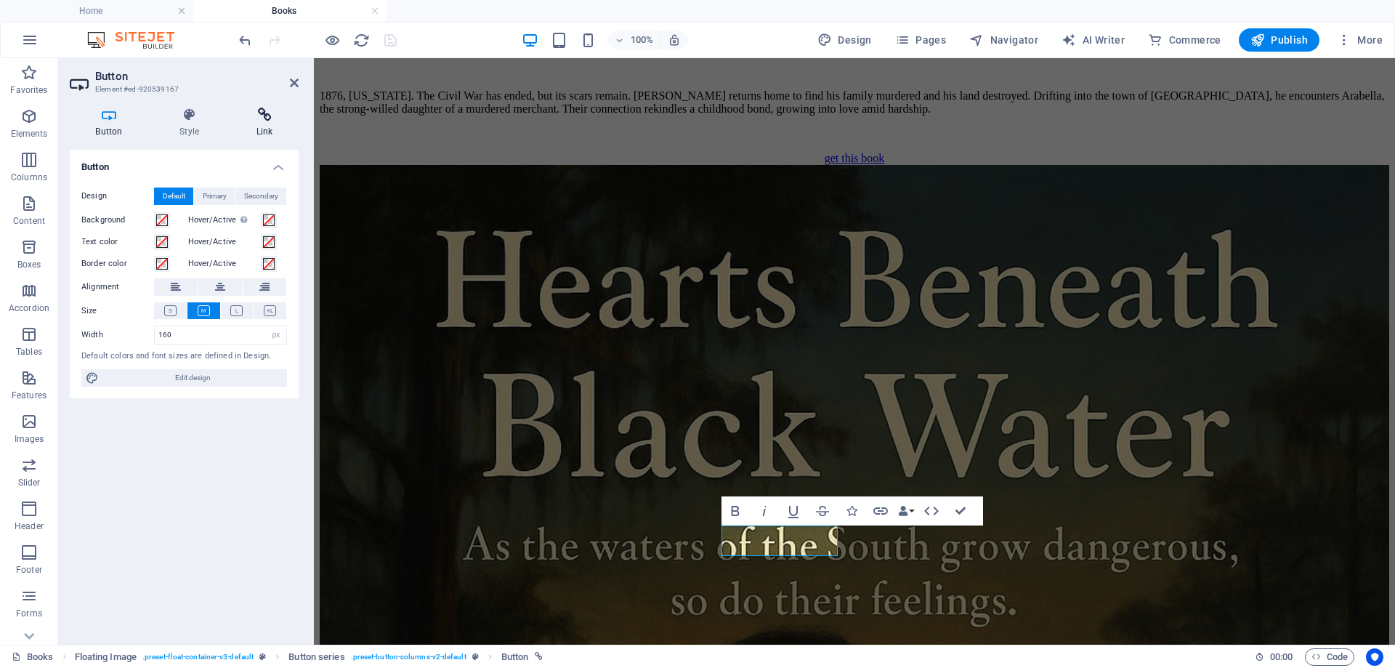
click at [269, 122] on h4 "Link" at bounding box center [264, 123] width 68 height 31
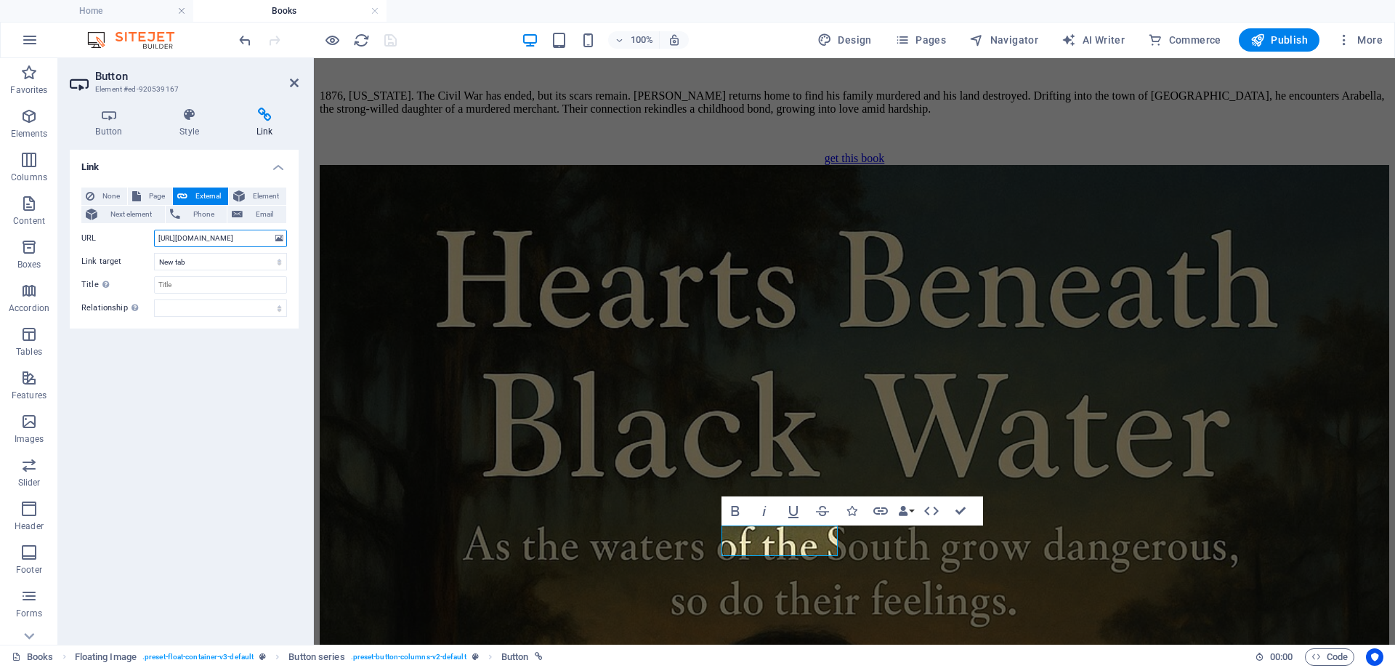
scroll to position [0, 31]
drag, startPoint x: 158, startPoint y: 240, endPoint x: 303, endPoint y: 233, distance: 144.8
click at [303, 233] on div "Button Style Link Button Design Default Primary Secondary Background Hover/Acti…" at bounding box center [184, 370] width 252 height 549
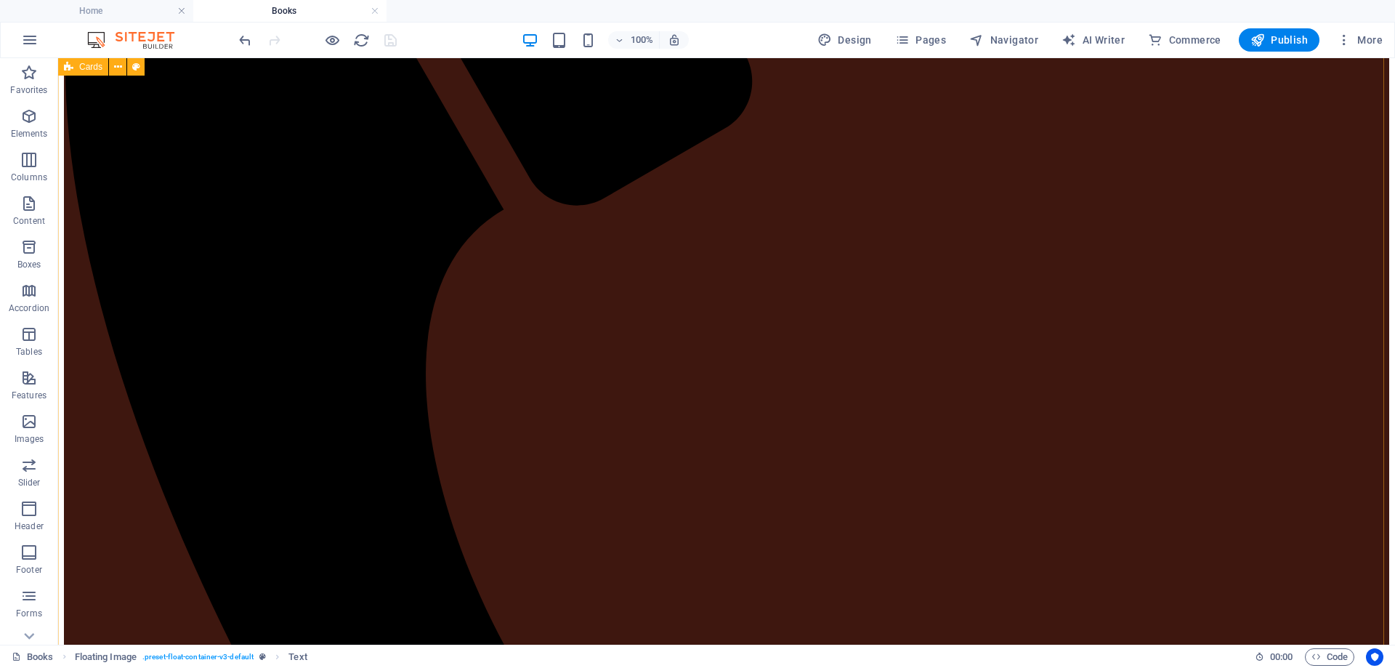
scroll to position [727, 0]
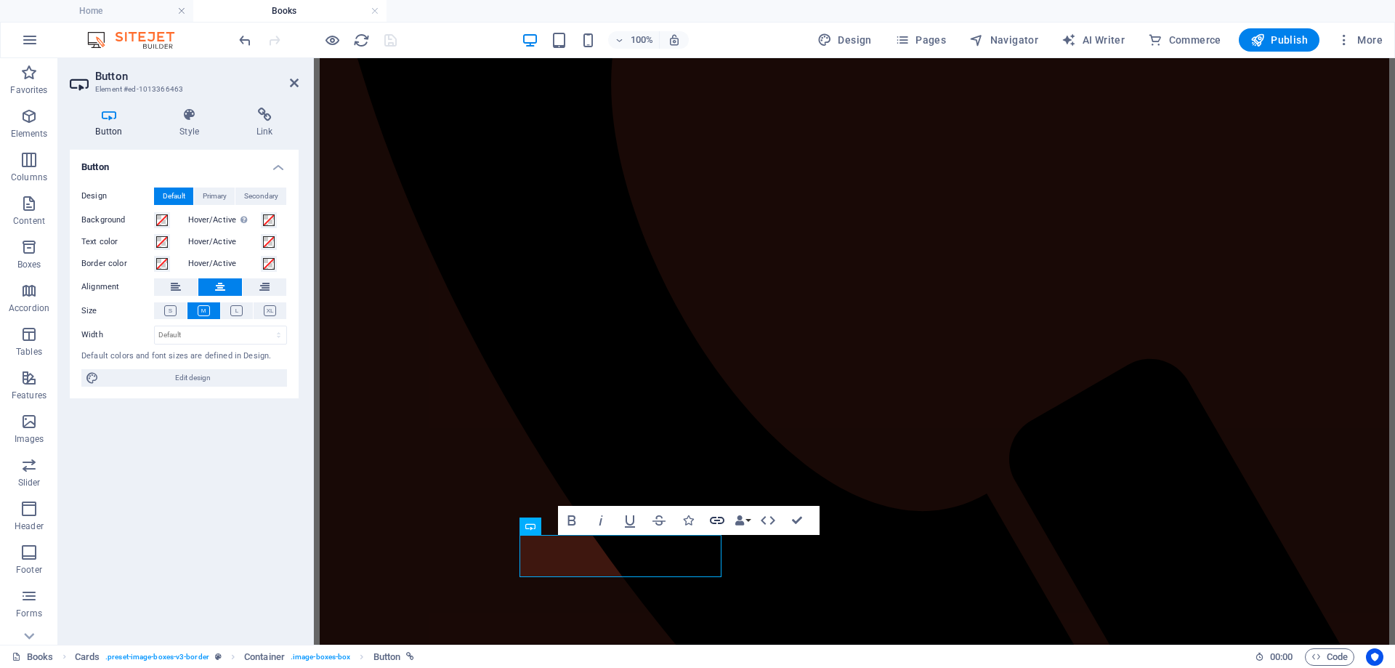
click at [713, 521] on icon "button" at bounding box center [717, 520] width 17 height 17
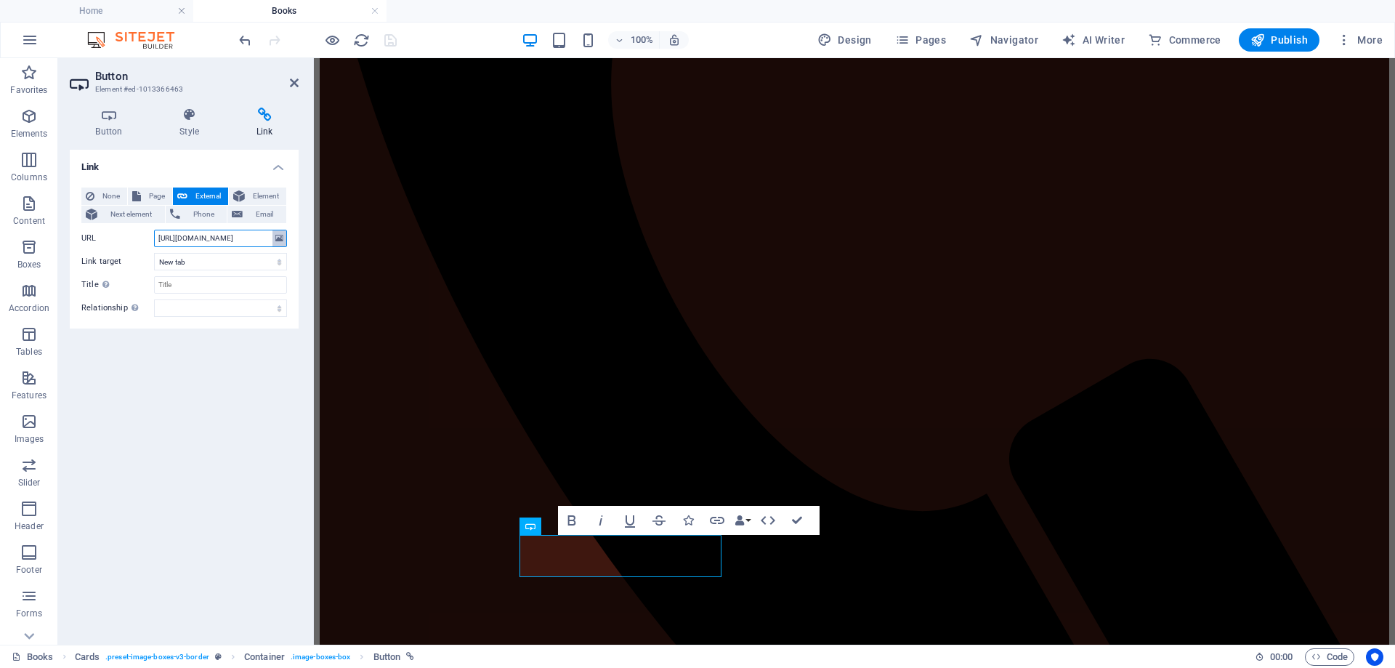
scroll to position [0, 31]
drag, startPoint x: 158, startPoint y: 238, endPoint x: 293, endPoint y: 235, distance: 135.2
click at [293, 235] on div "None Page External Element Next element Phone Email Page Home About the Author …" at bounding box center [184, 252] width 229 height 153
type input "https://www.amazon.com/dp/B0FTF6B42Z"
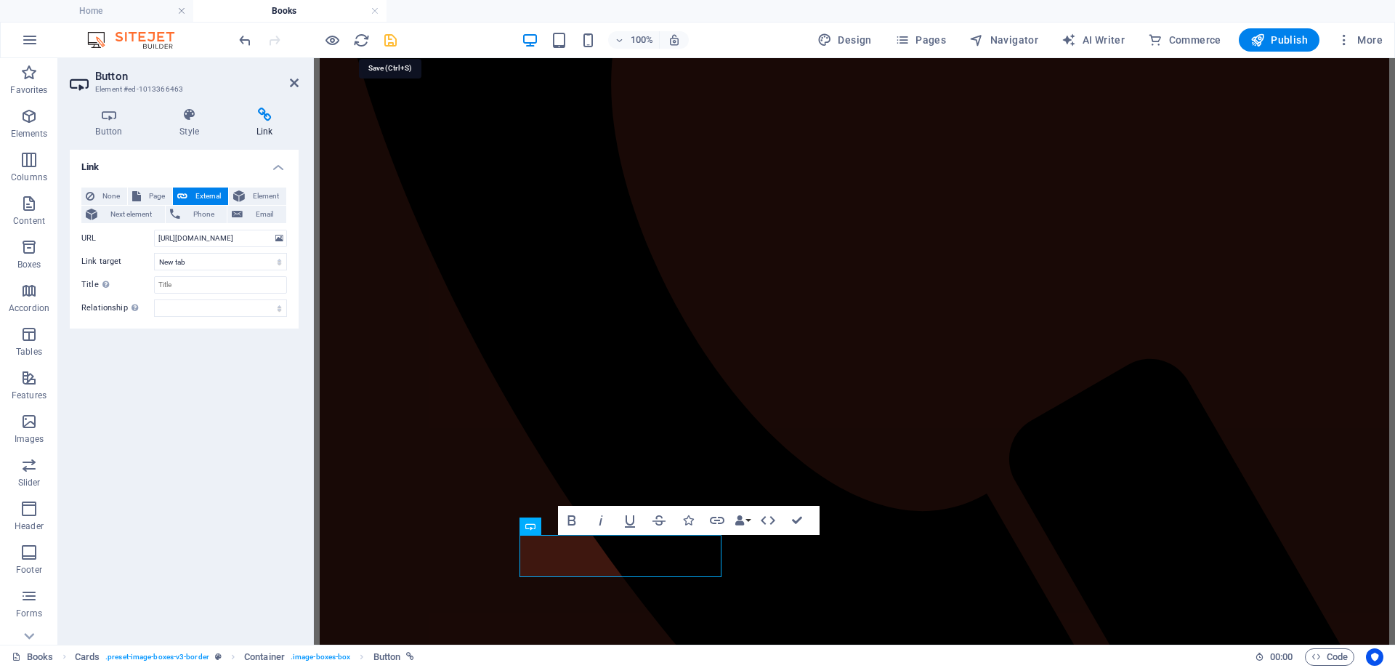
click at [387, 39] on icon "save" at bounding box center [390, 40] width 17 height 17
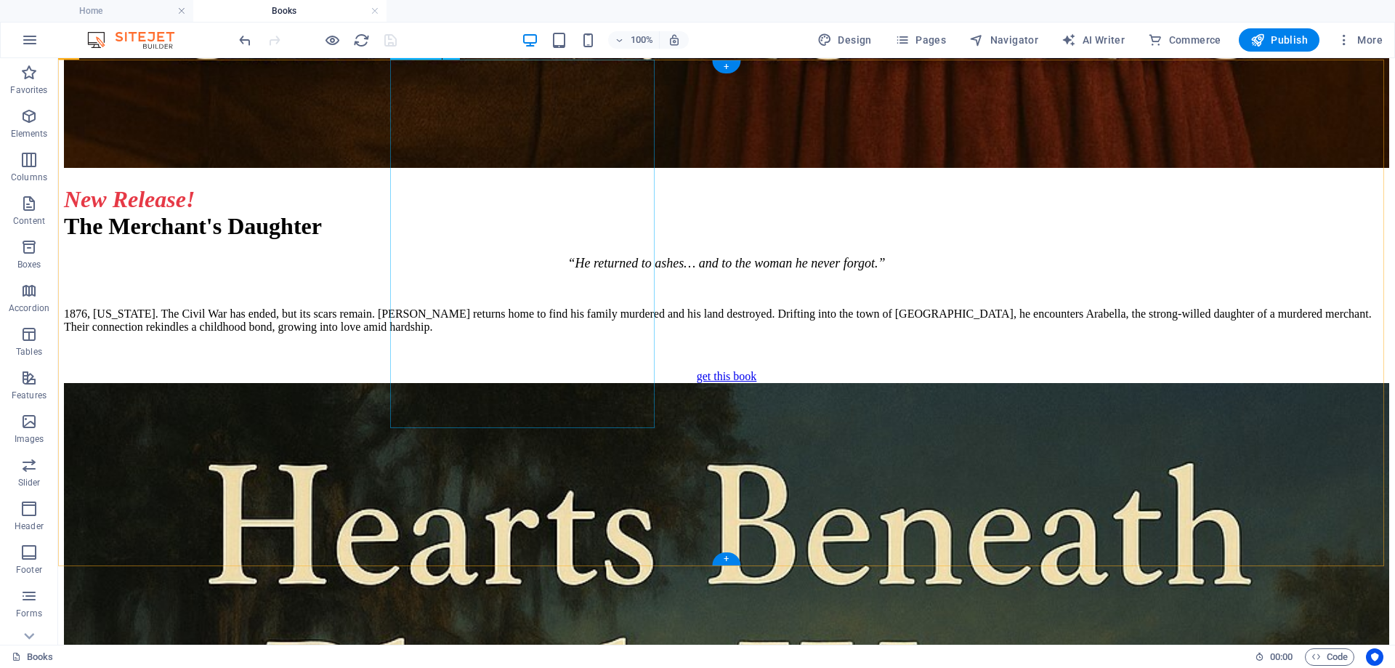
scroll to position [4506, 0]
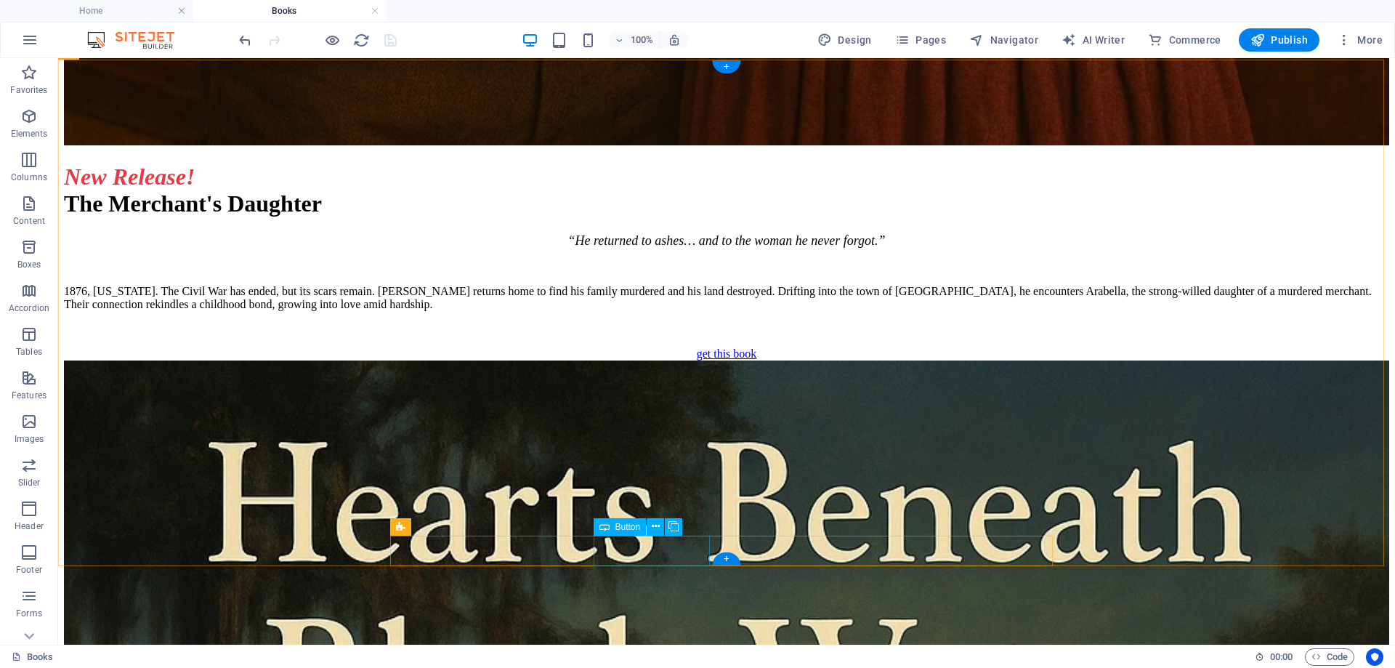
select select "px"
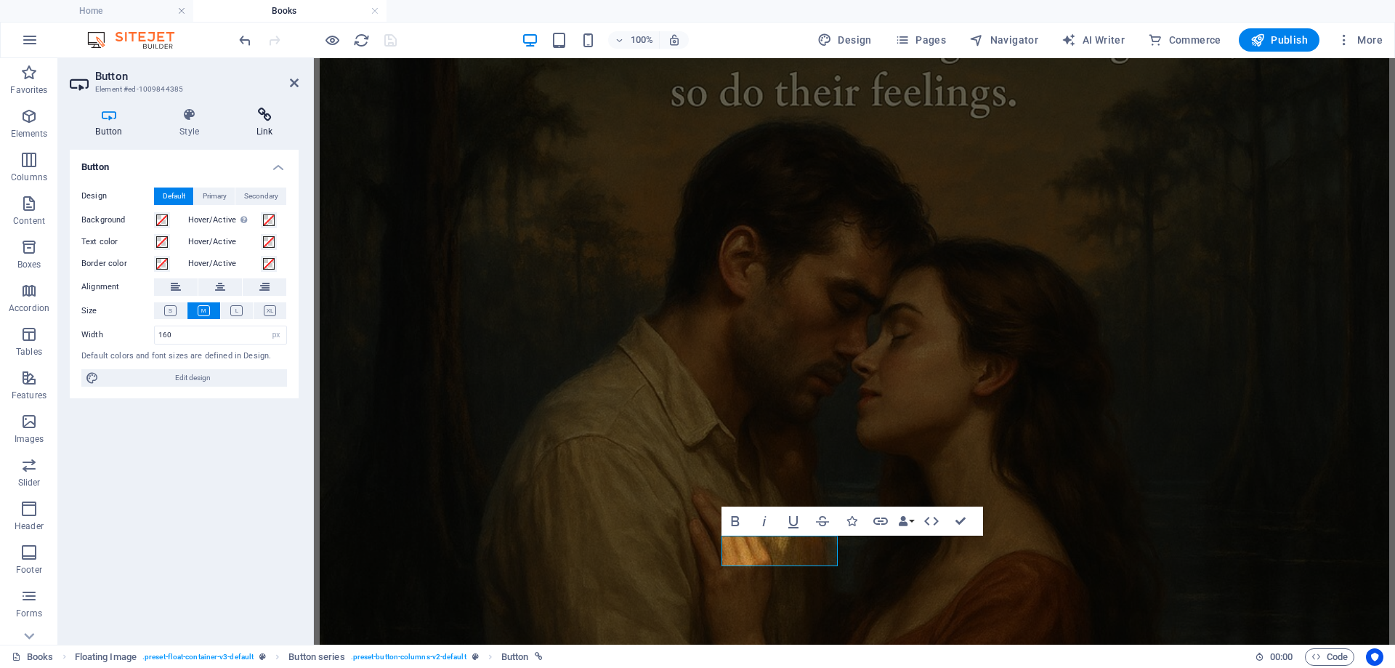
click at [260, 110] on icon at bounding box center [264, 115] width 68 height 15
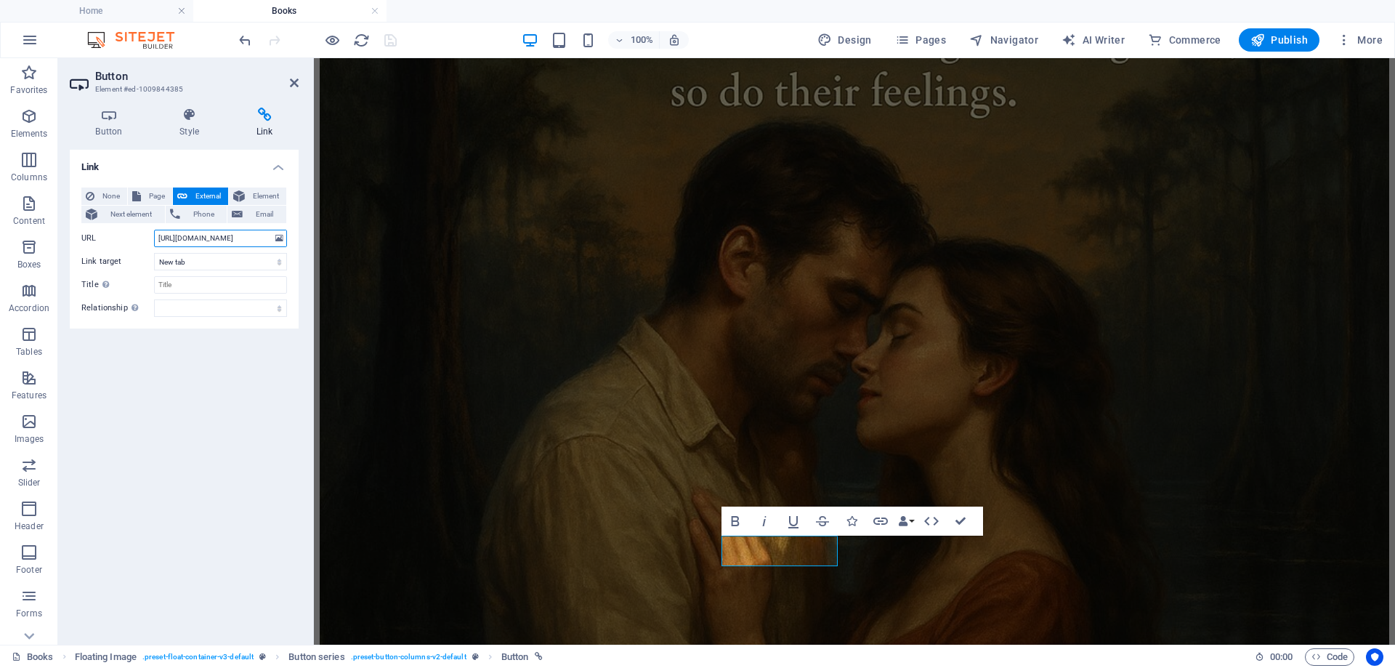
scroll to position [0, 32]
drag, startPoint x: 472, startPoint y: 294, endPoint x: 331, endPoint y: 246, distance: 148.3
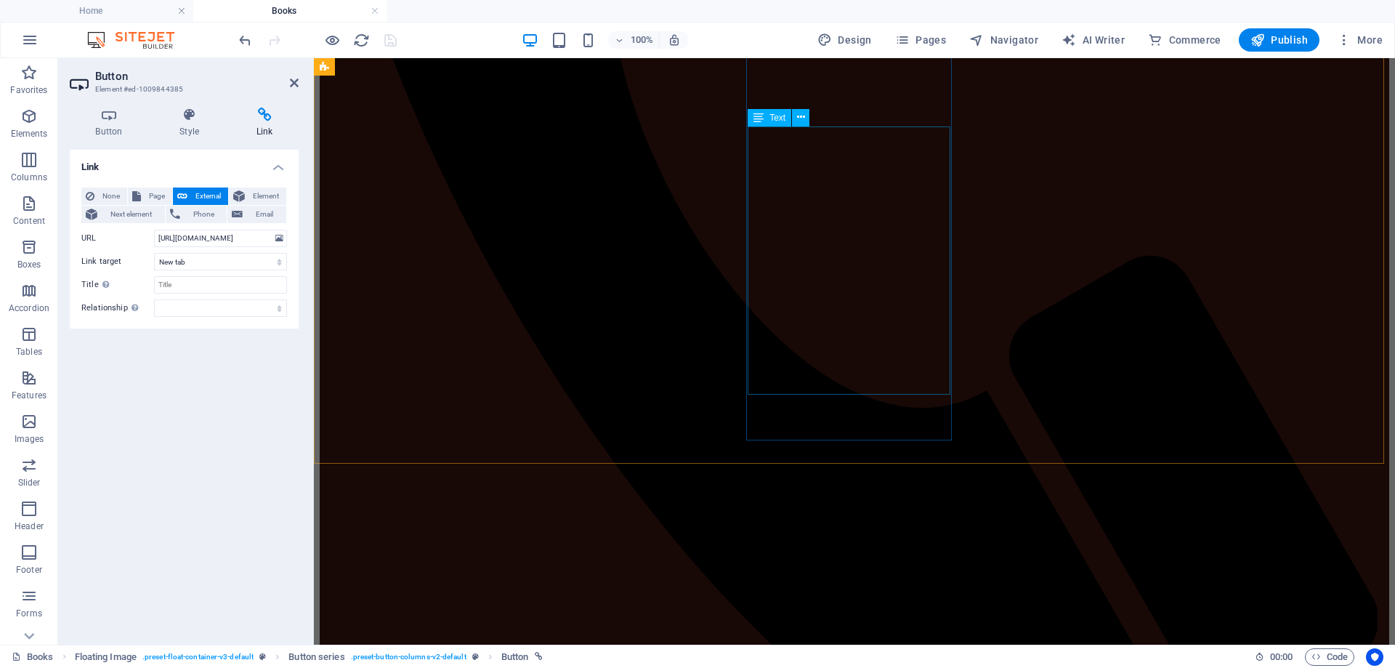
scroll to position [872, 0]
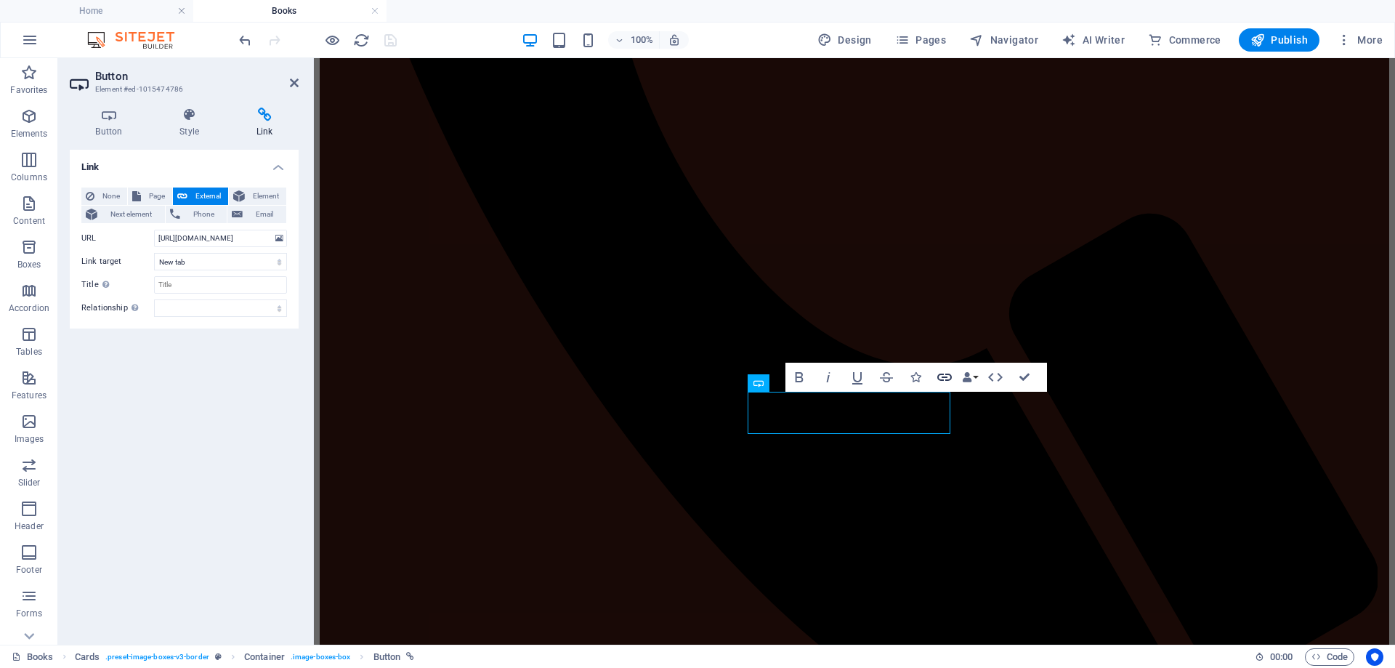
click at [948, 375] on icon "button" at bounding box center [944, 376] width 17 height 17
drag, startPoint x: 470, startPoint y: 297, endPoint x: 351, endPoint y: 246, distance: 129.3
paste input "RXXTFDV"
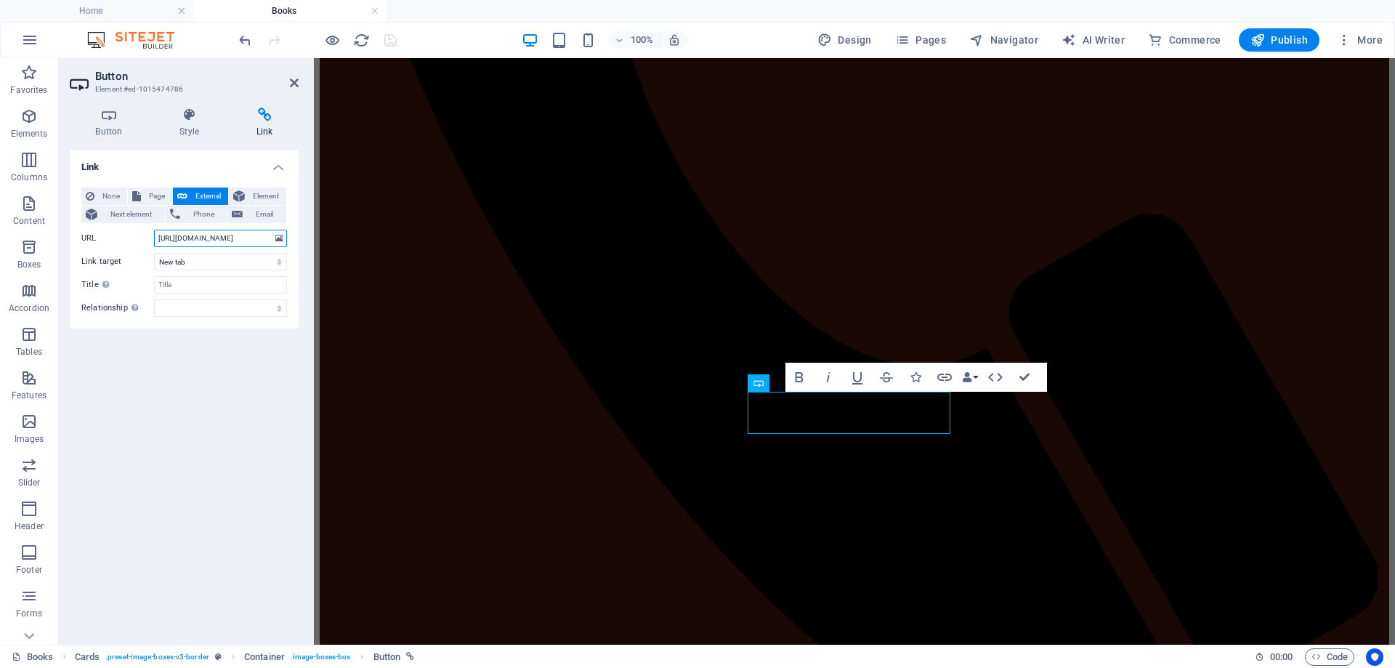
scroll to position [0, 32]
type input "https://www.amazon.com/dp/B0FRXXTFDV"
click at [392, 36] on icon "save" at bounding box center [390, 40] width 17 height 17
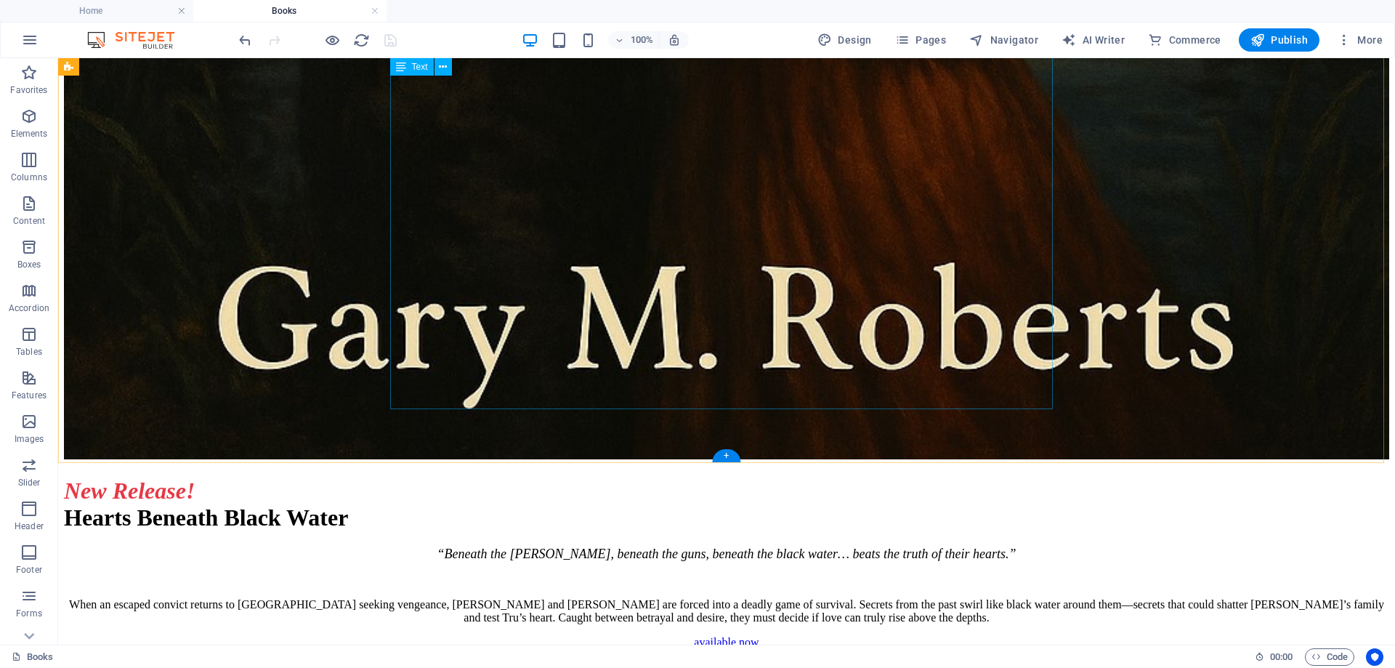
scroll to position [6178, 0]
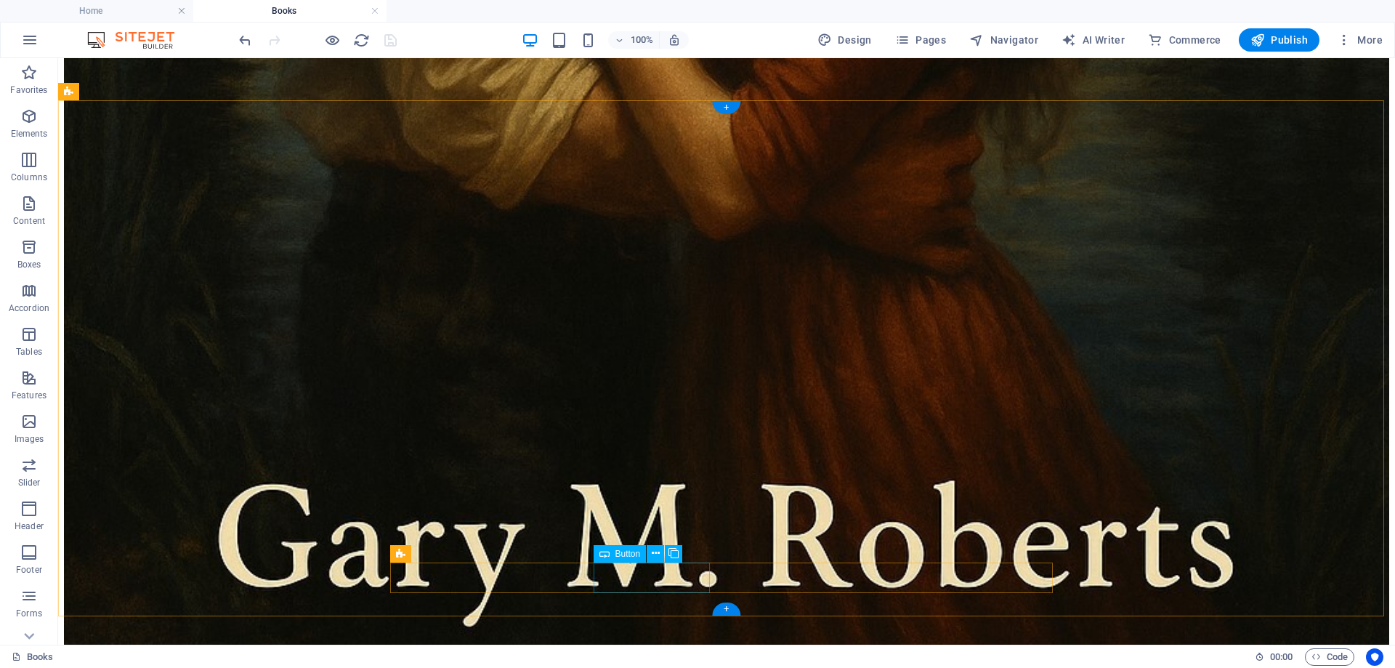
select select "px"
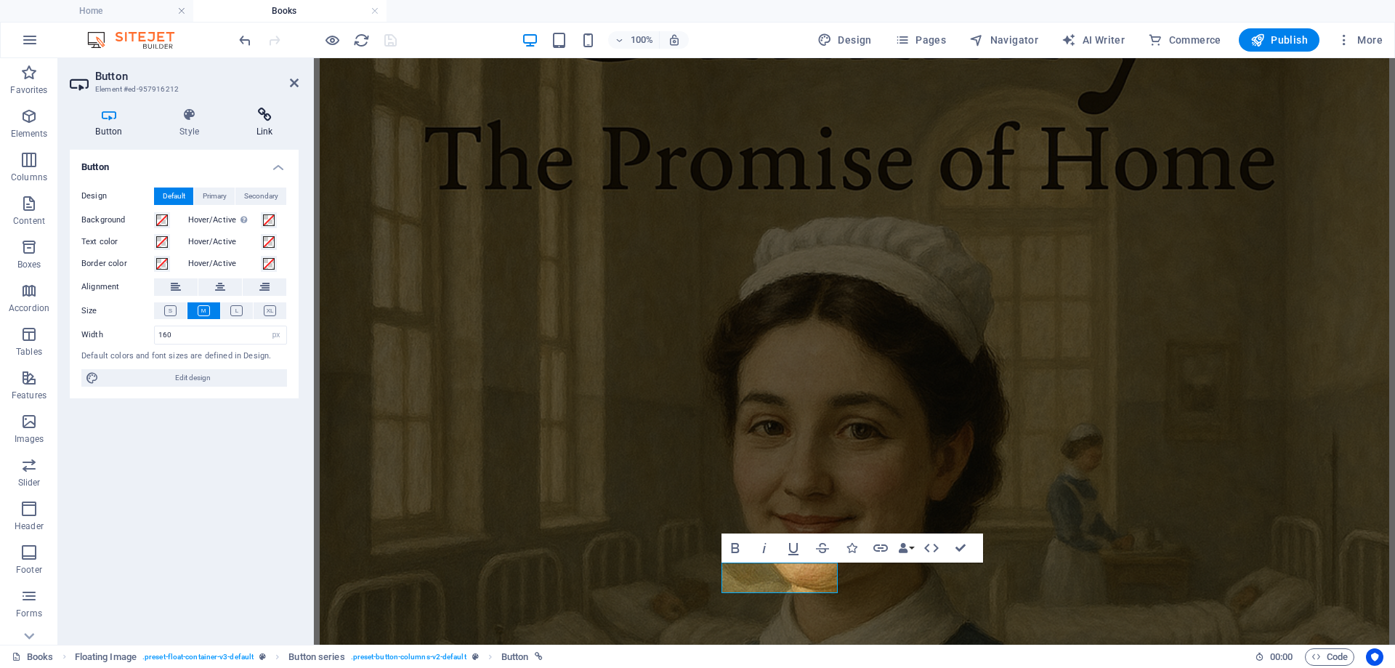
click at [261, 110] on icon at bounding box center [264, 115] width 68 height 15
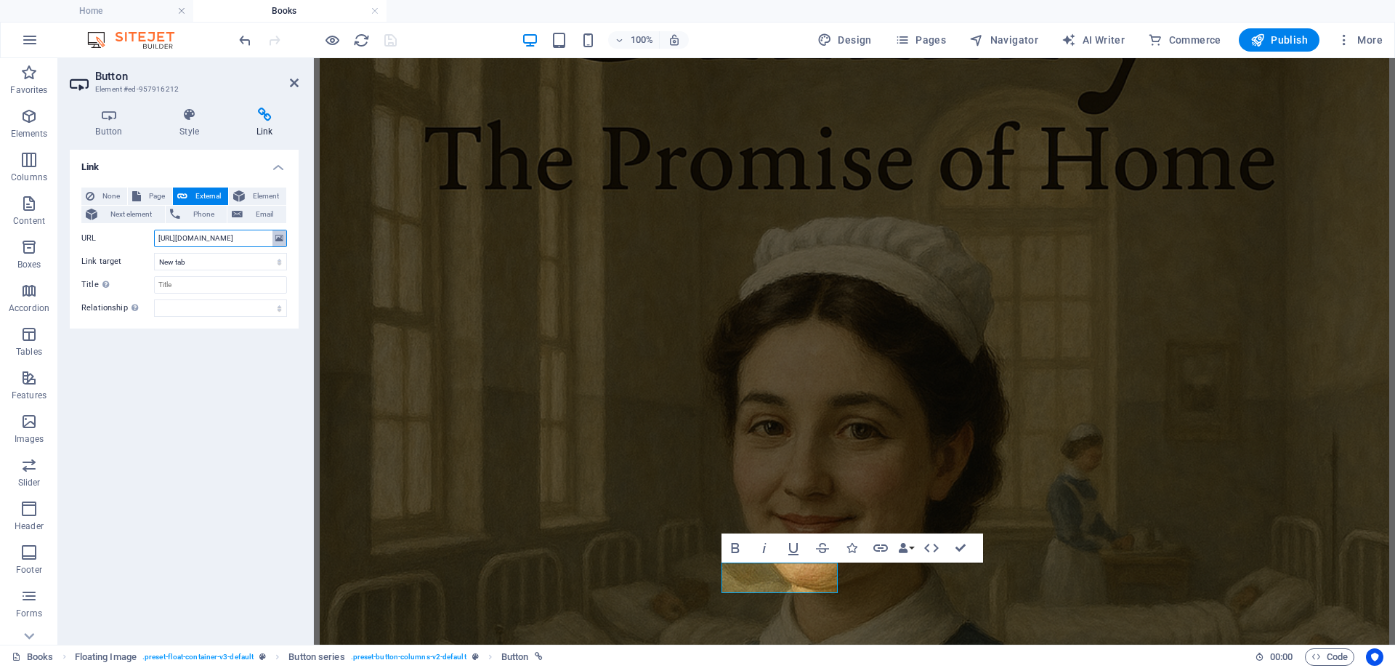
scroll to position [0, 33]
drag, startPoint x: 158, startPoint y: 235, endPoint x: 281, endPoint y: 236, distance: 123.6
click at [281, 236] on div "URL https://www.amazon.com/dp/B0FPQ1TSHQ" at bounding box center [184, 238] width 206 height 17
click at [281, 236] on icon at bounding box center [279, 238] width 8 height 16
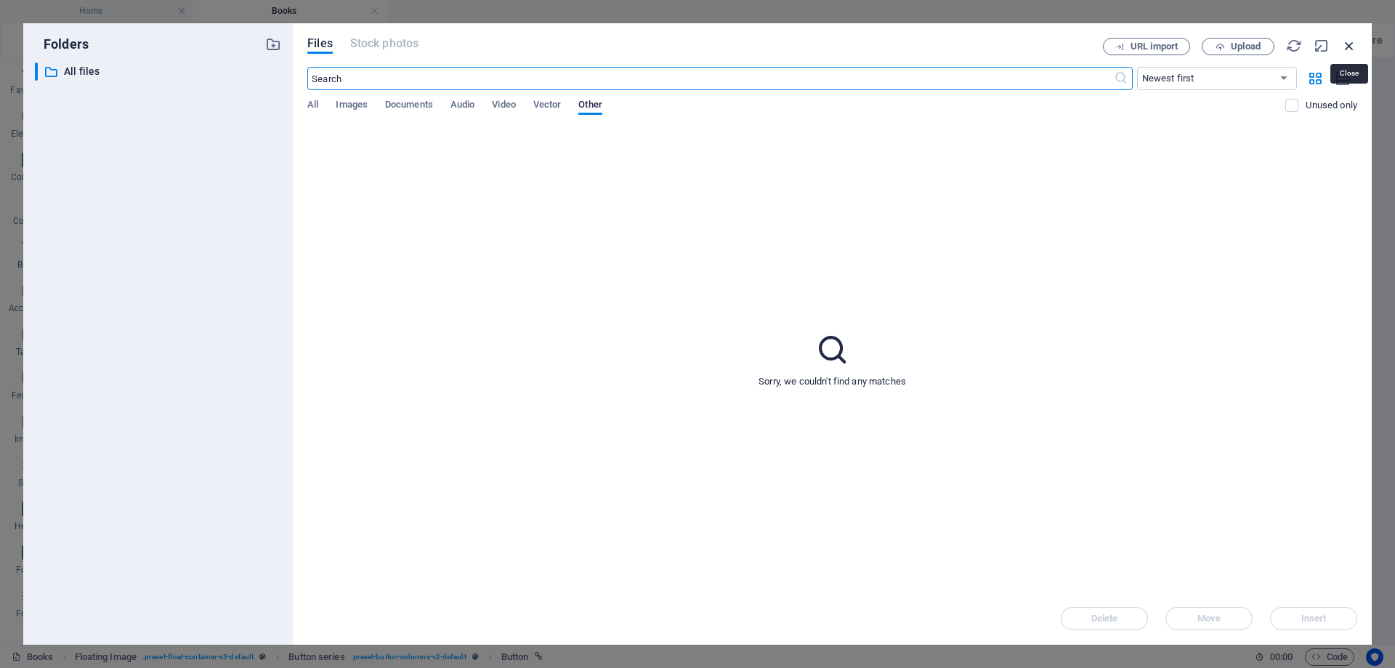
click at [1347, 47] on icon "button" at bounding box center [1350, 46] width 16 height 16
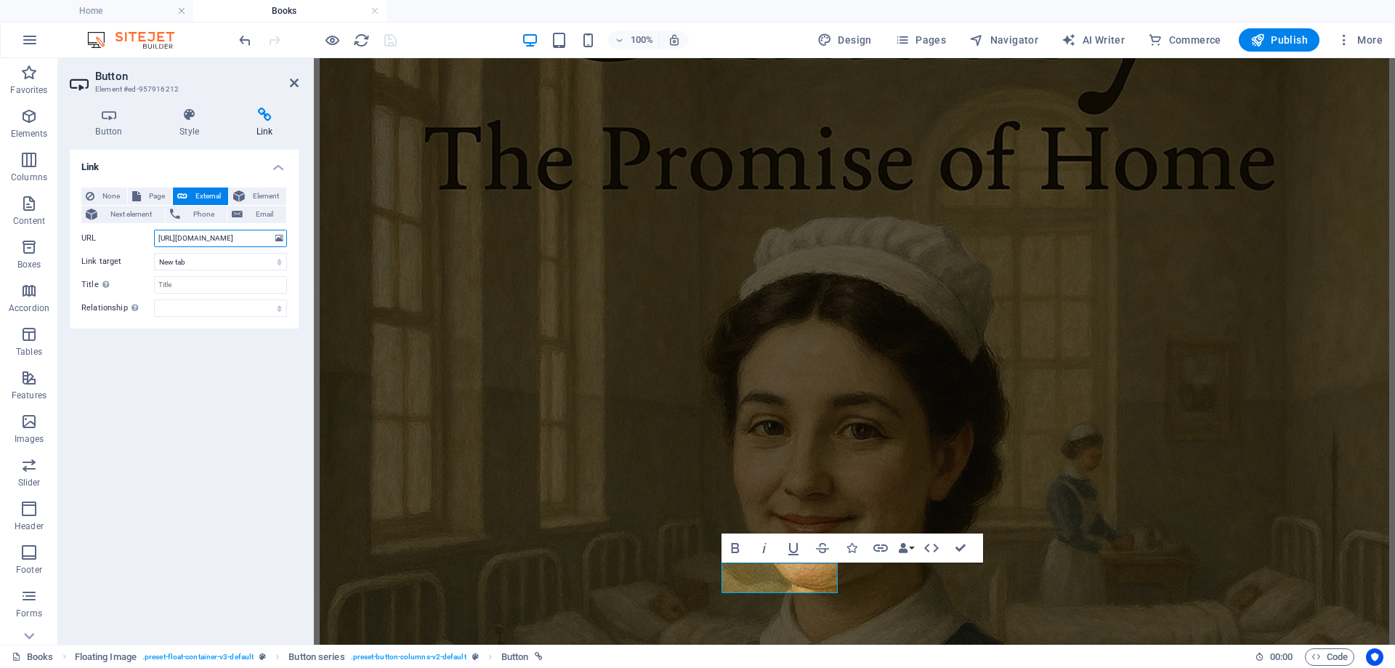
scroll to position [0, 33]
drag, startPoint x: 155, startPoint y: 235, endPoint x: 289, endPoint y: 226, distance: 134.8
click at [289, 226] on div "None Page External Element Next element Phone Email Page Home About the Author …" at bounding box center [184, 252] width 229 height 153
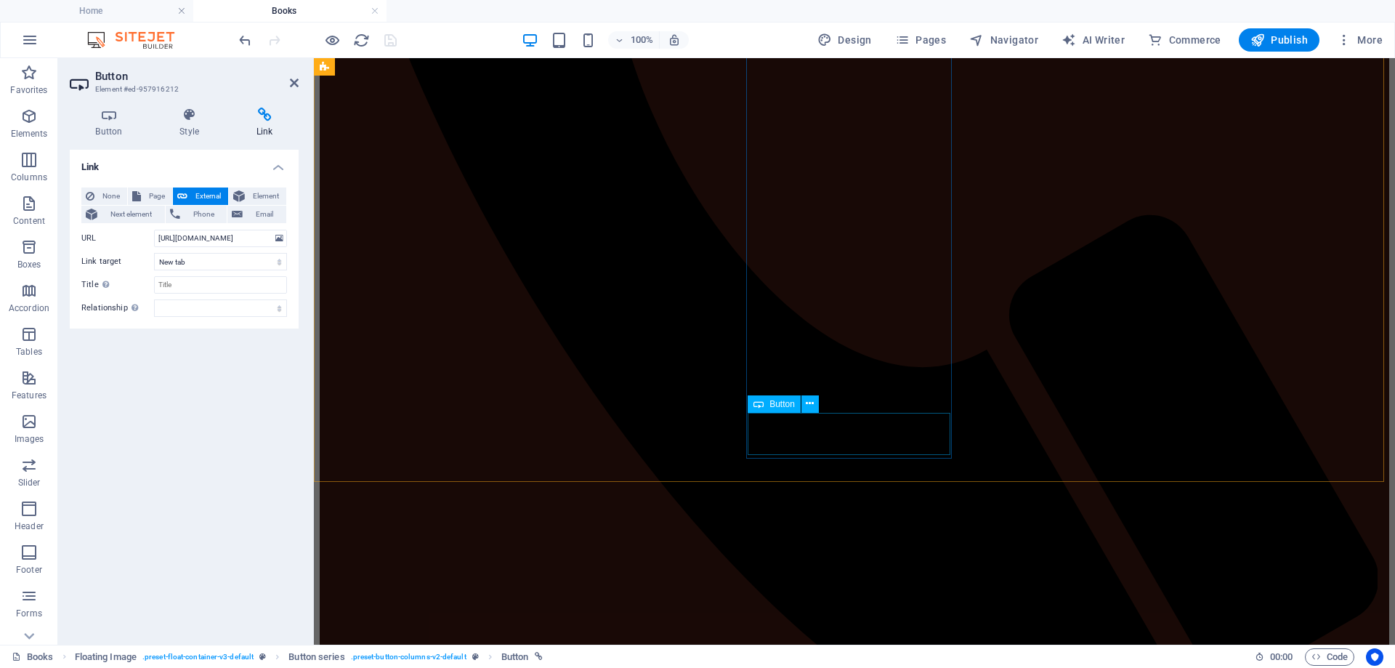
scroll to position [872, 0]
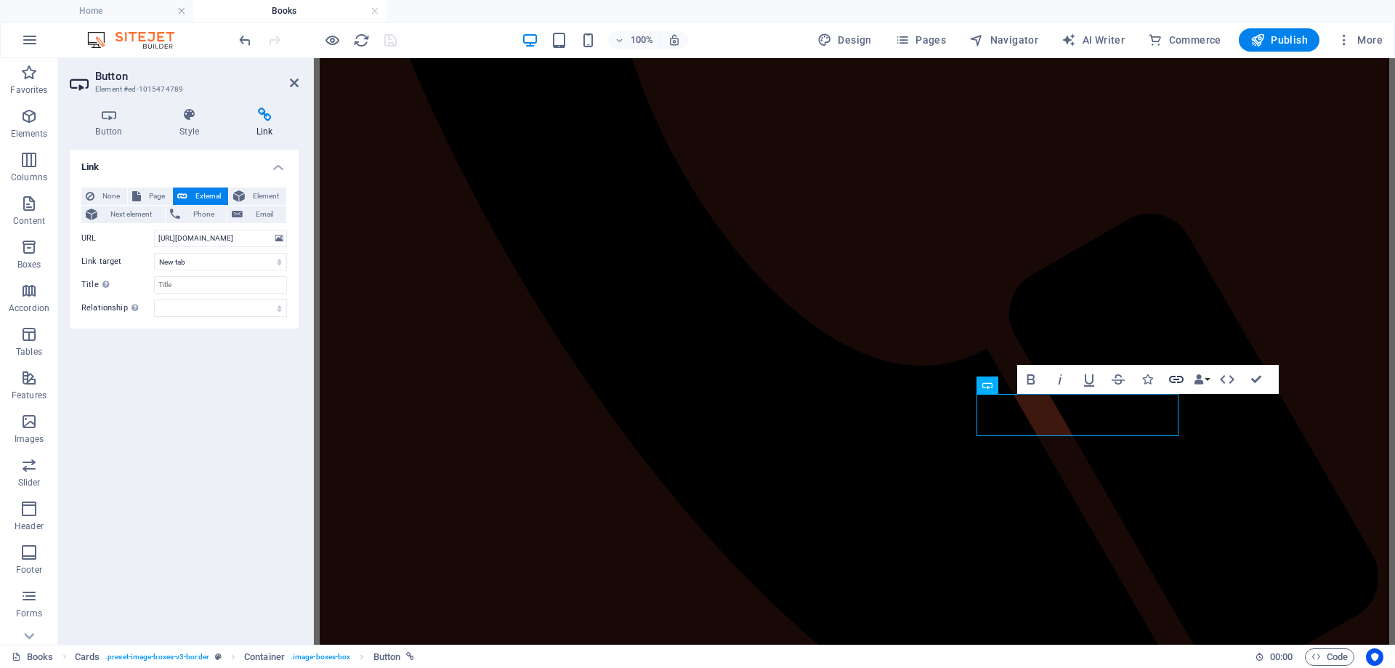
click at [1176, 378] on icon "button" at bounding box center [1176, 379] width 17 height 17
drag, startPoint x: 469, startPoint y: 297, endPoint x: 368, endPoint y: 235, distance: 117.8
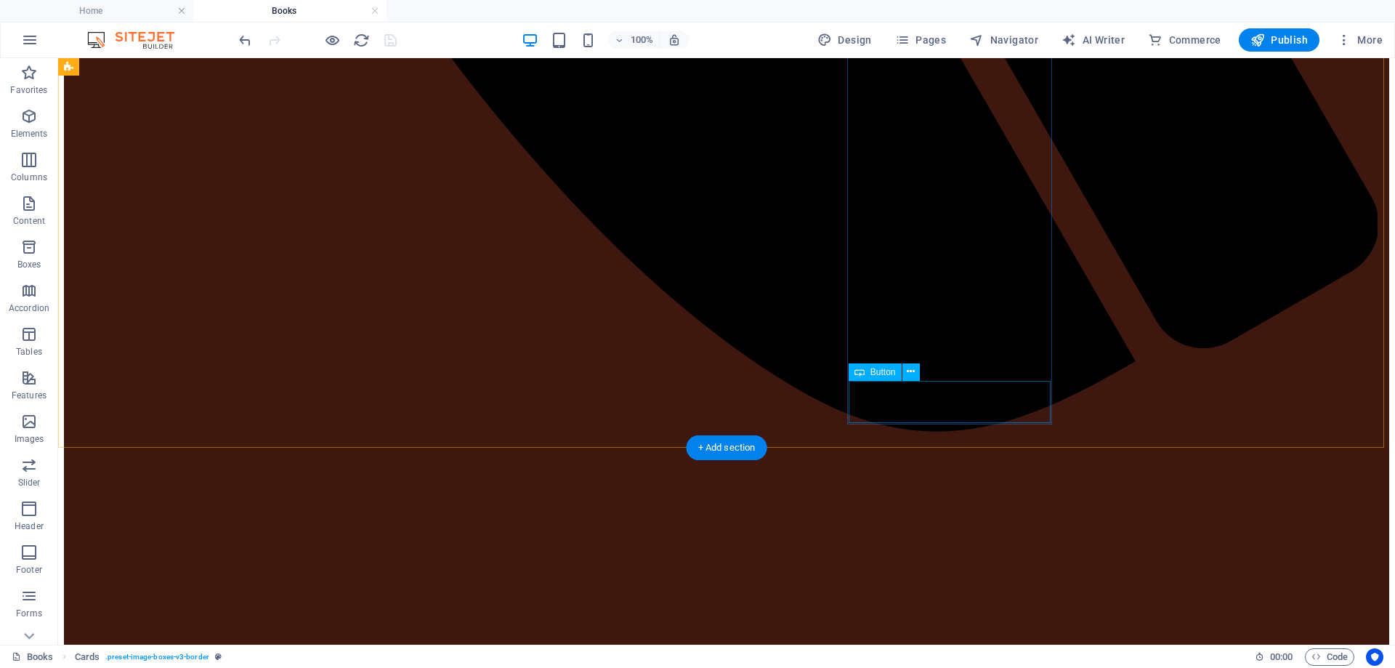
scroll to position [1526, 0]
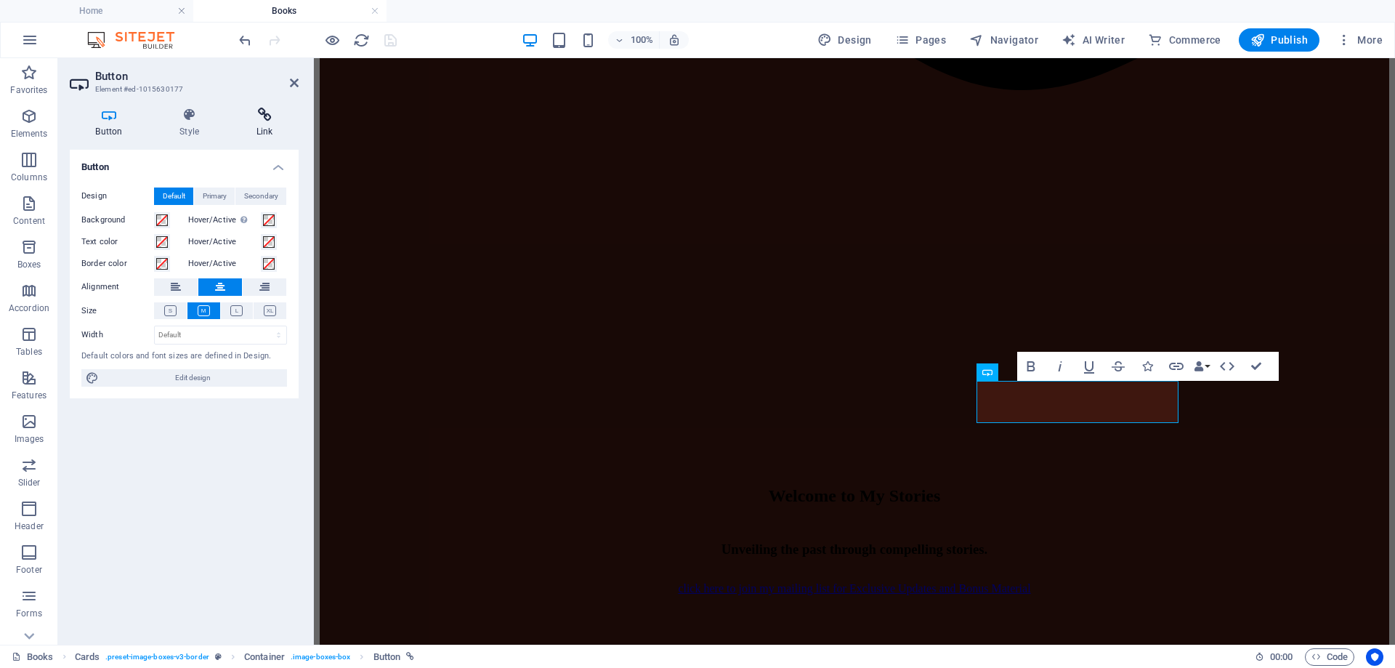
click at [269, 118] on icon at bounding box center [264, 115] width 68 height 15
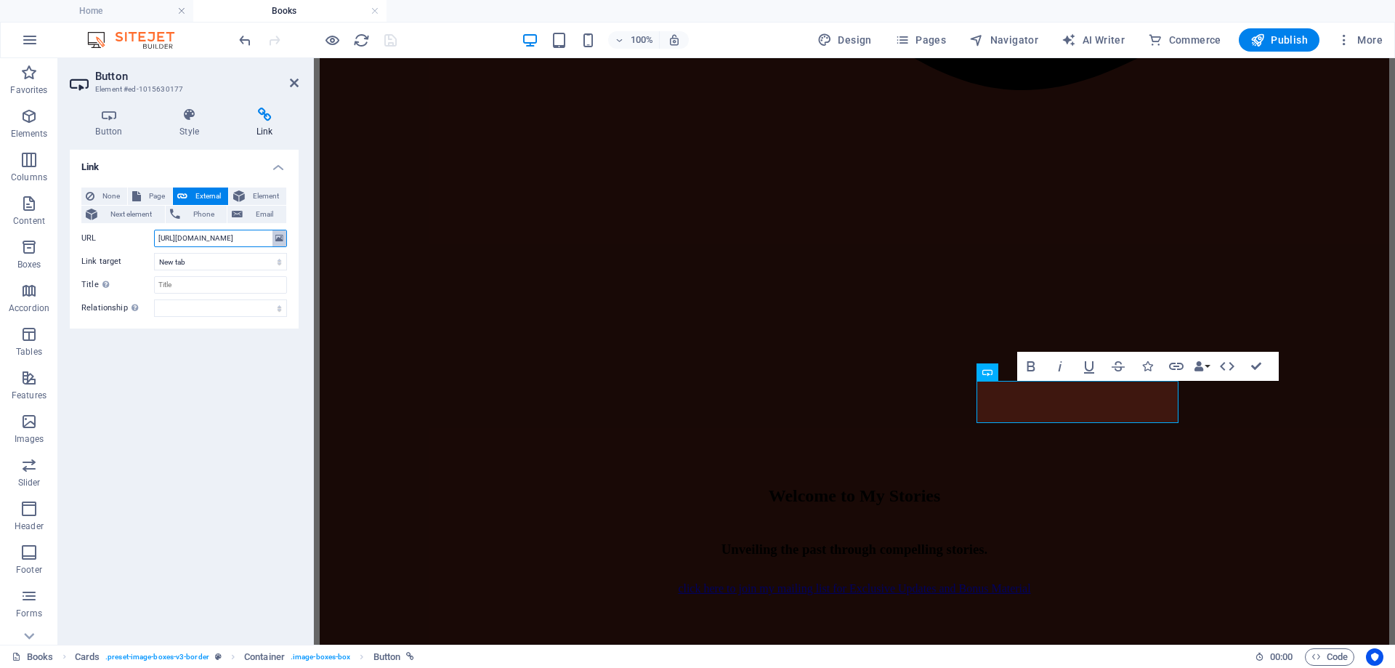
scroll to position [0, 33]
drag, startPoint x: 157, startPoint y: 238, endPoint x: 284, endPoint y: 244, distance: 127.4
click at [284, 244] on div "URL https://www.amazon.com/dp/B0FPQ1TSHQ" at bounding box center [184, 238] width 206 height 17
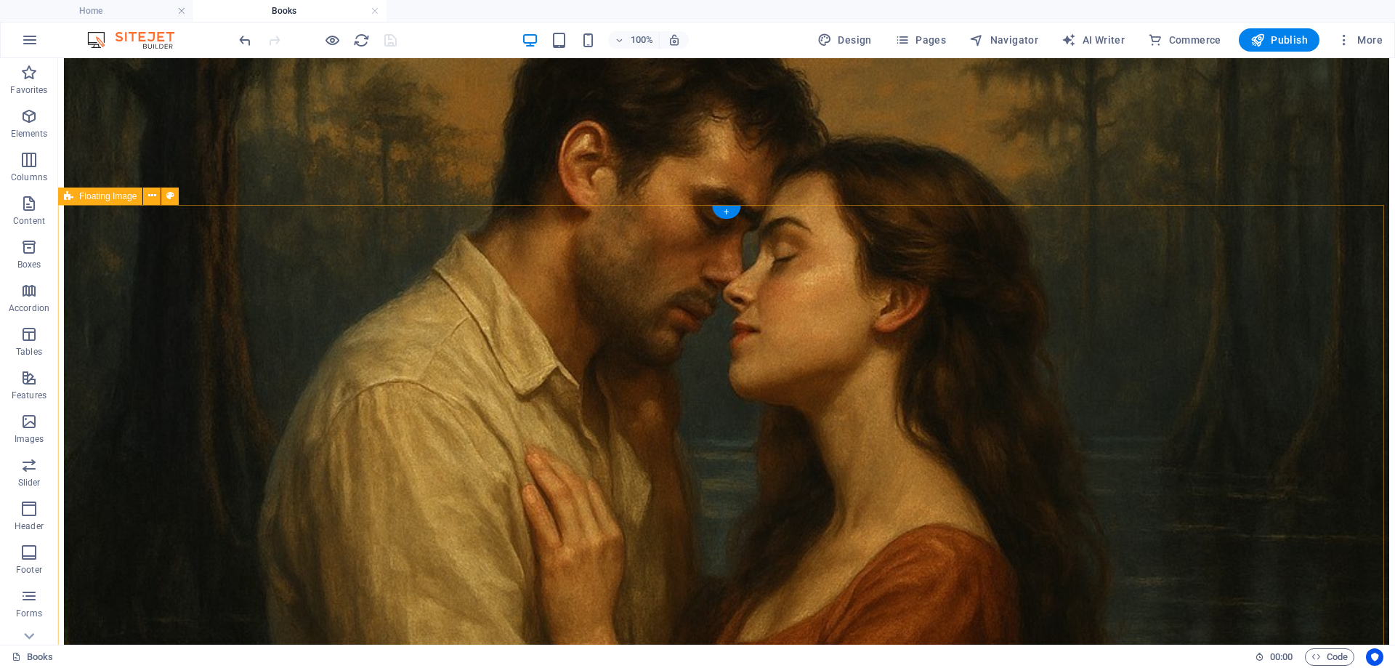
scroll to position [5742, 0]
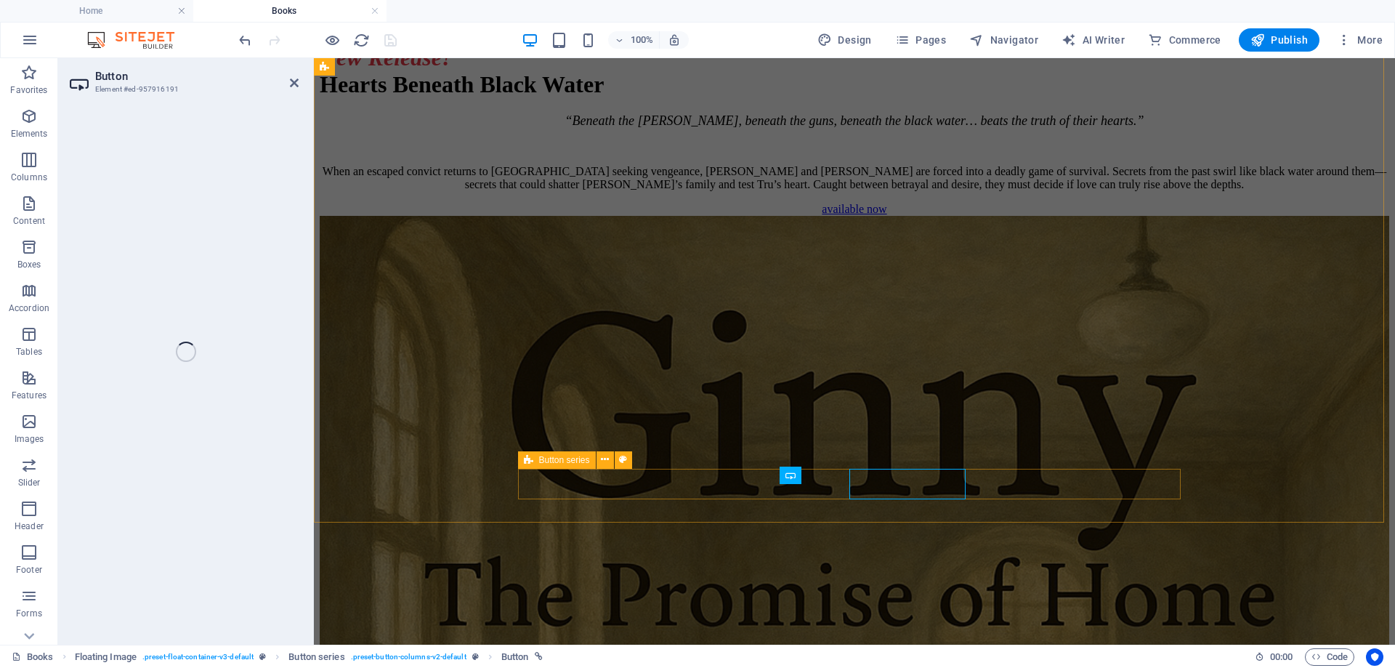
select select "px"
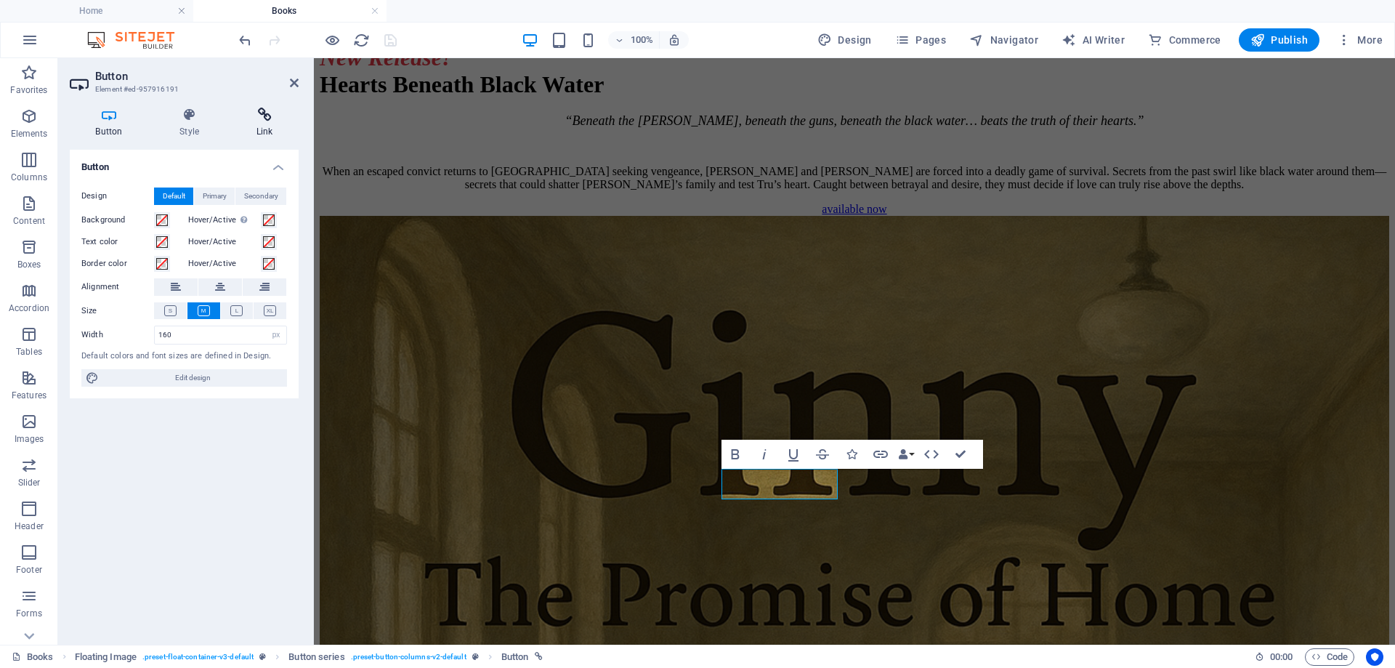
click at [261, 117] on icon at bounding box center [264, 115] width 68 height 15
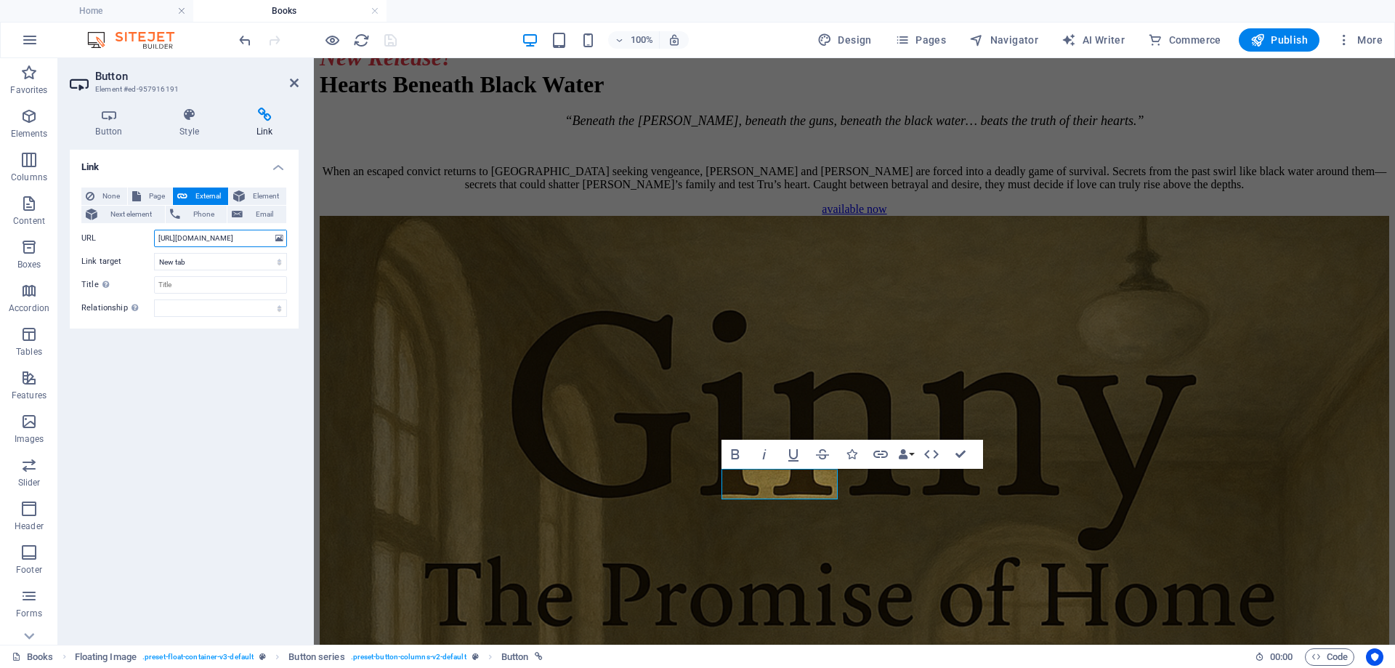
click at [158, 238] on input "https://www.amazon.com/dp/B0FPQ1TSHQ" at bounding box center [220, 238] width 133 height 17
drag, startPoint x: 471, startPoint y: 296, endPoint x: 350, endPoint y: 234, distance: 135.5
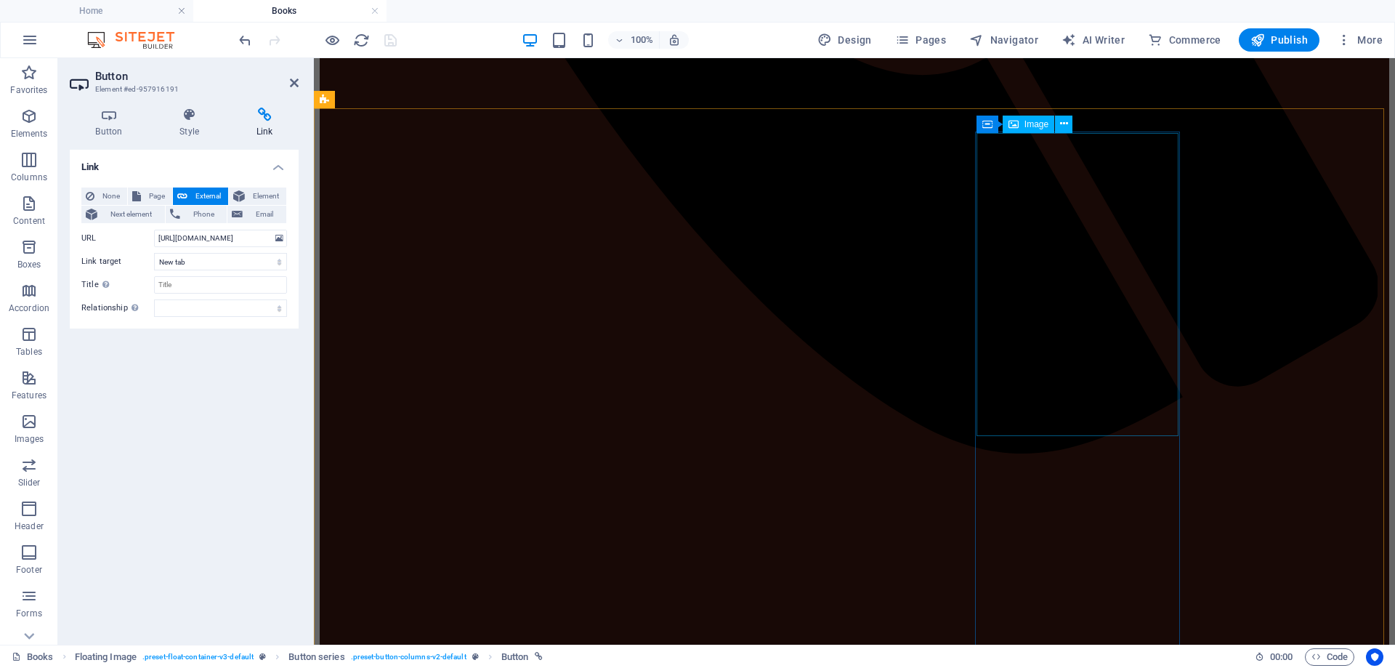
scroll to position [1454, 0]
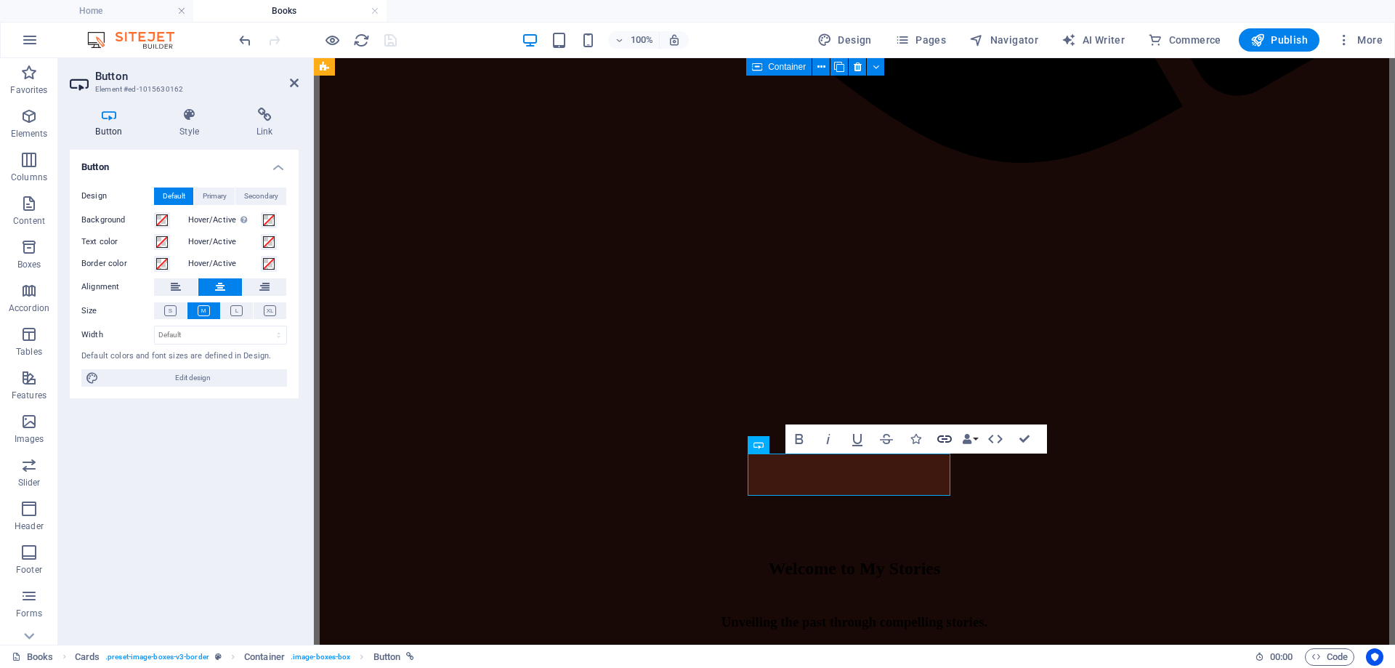
click at [951, 438] on icon "button" at bounding box center [944, 438] width 17 height 17
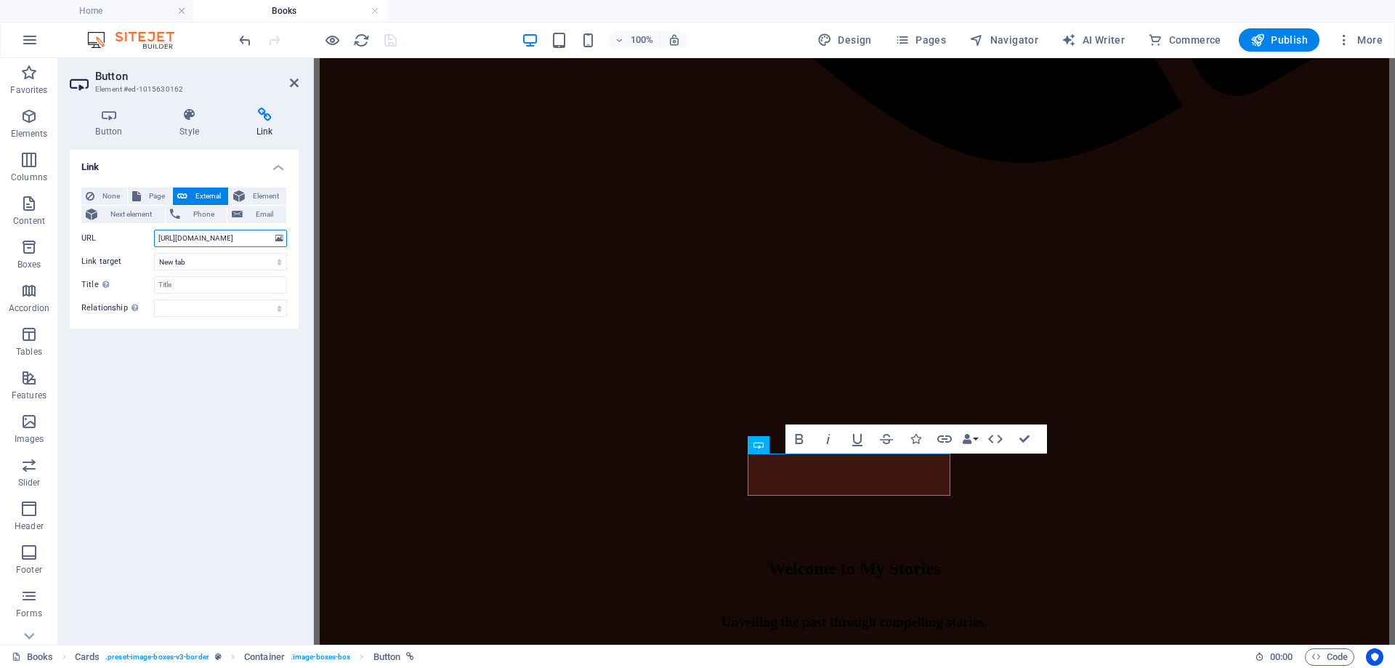
scroll to position [0, 33]
drag, startPoint x: 154, startPoint y: 237, endPoint x: 306, endPoint y: 231, distance: 152.0
click at [306, 231] on div "Button Style Link Button Design Default Primary Secondary Background Hover/Acti…" at bounding box center [184, 370] width 252 height 549
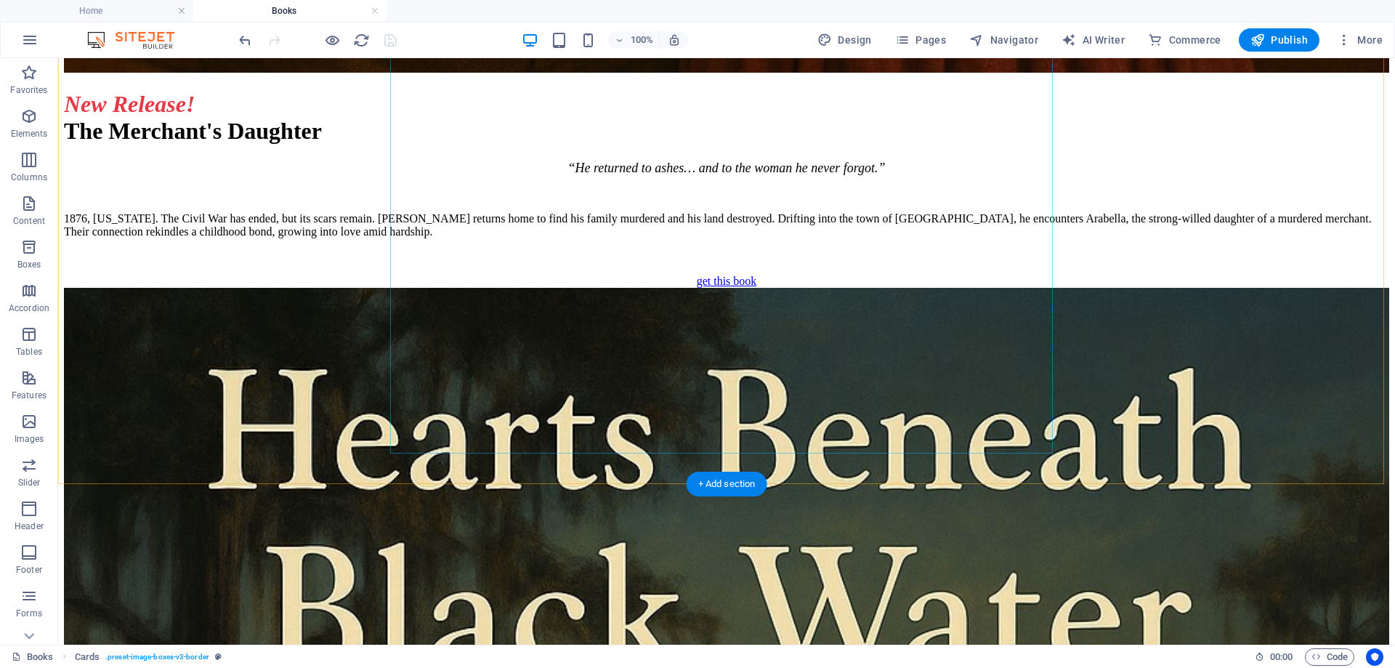
scroll to position [5088, 0]
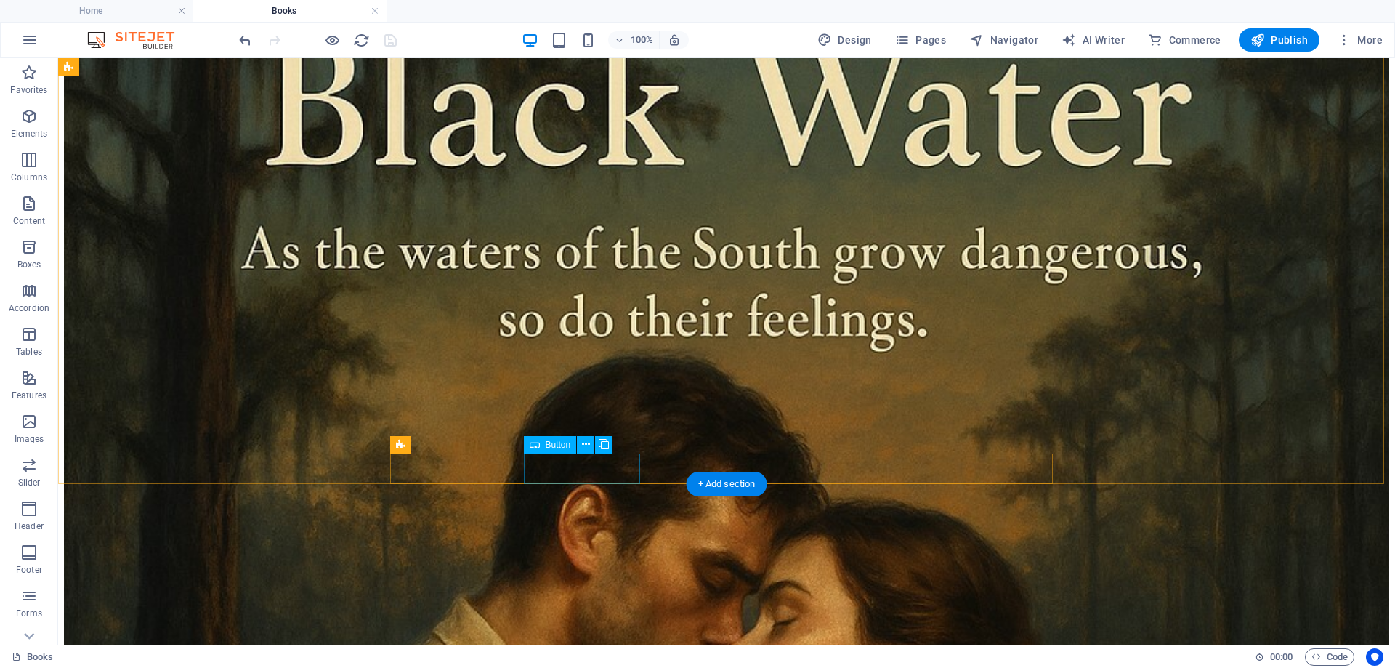
select select "px"
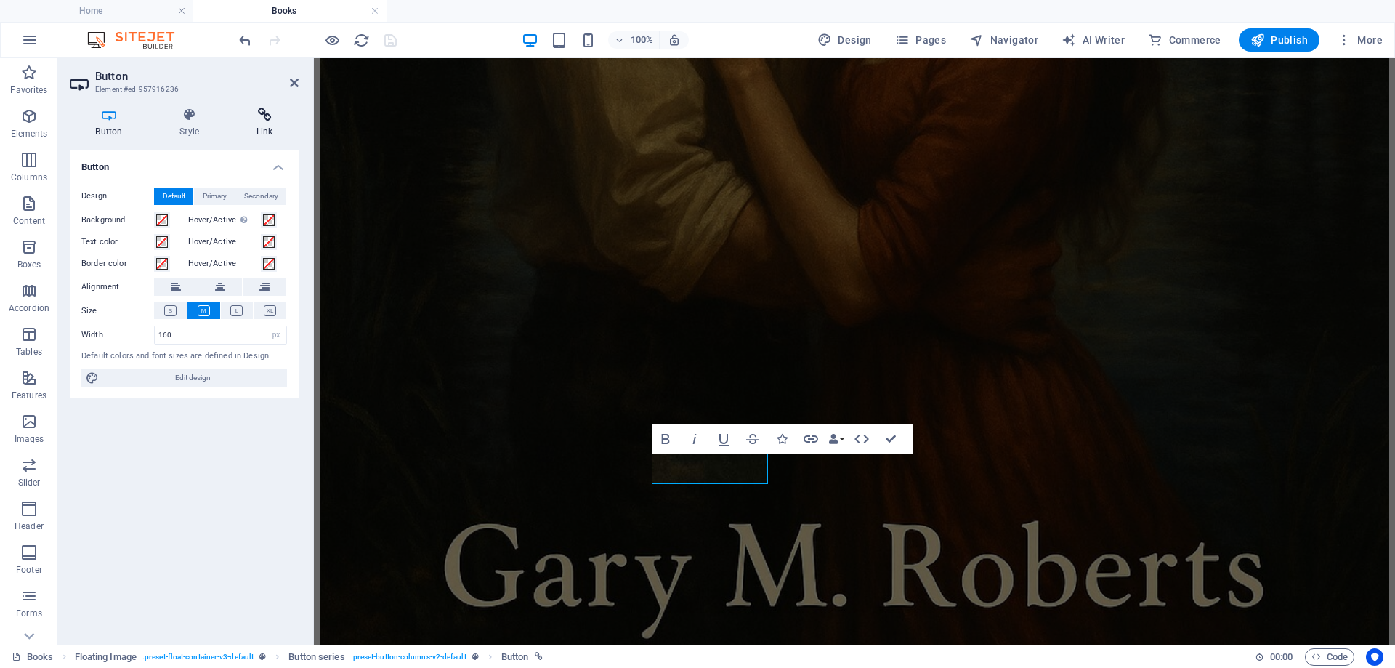
click at [268, 118] on icon at bounding box center [264, 115] width 68 height 15
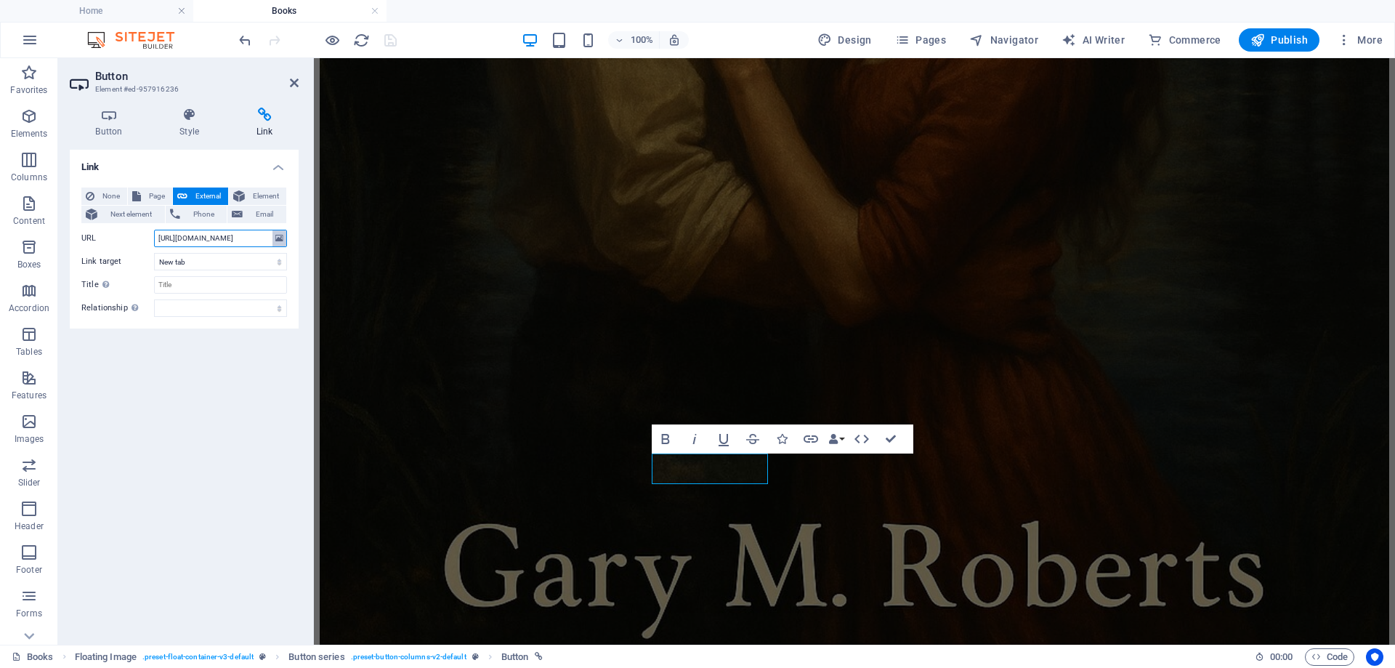
scroll to position [0, 31]
drag, startPoint x: 155, startPoint y: 240, endPoint x: 287, endPoint y: 241, distance: 132.3
click at [287, 241] on div "None Page External Element Next element Phone Email Page Home About the Author …" at bounding box center [184, 252] width 229 height 153
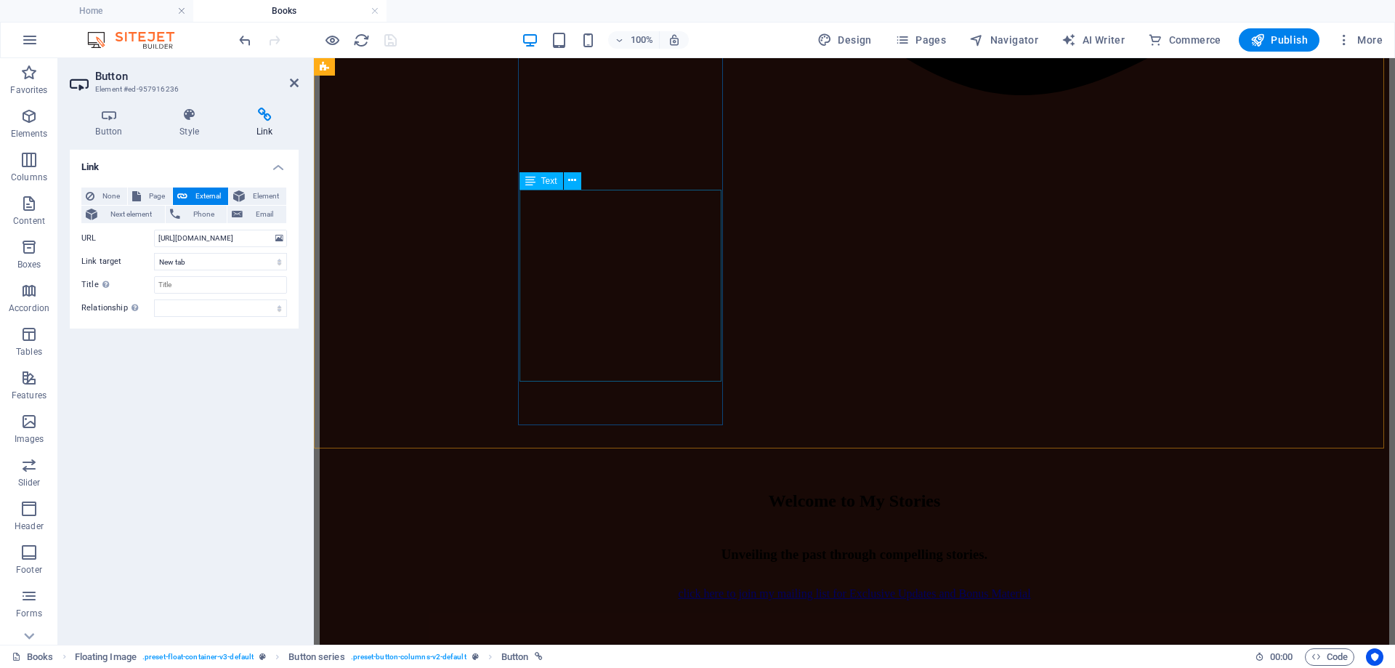
scroll to position [1526, 0]
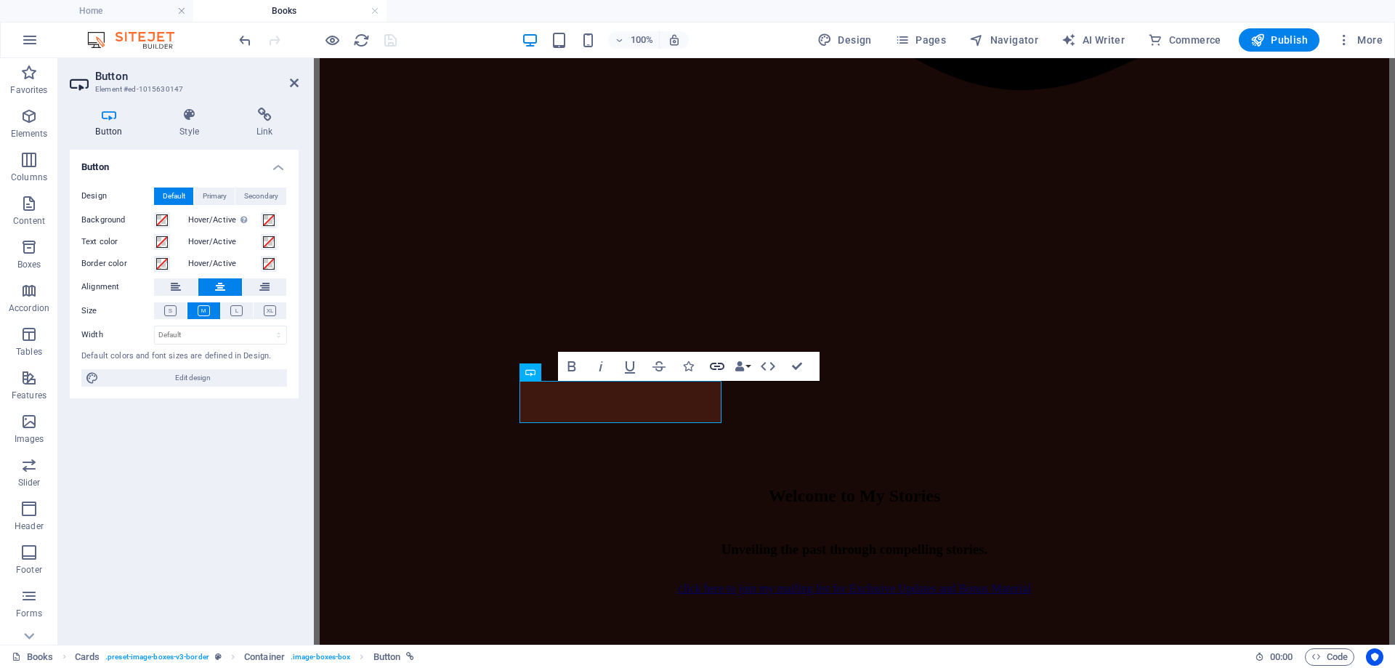
click at [719, 362] on icon "button" at bounding box center [717, 366] width 17 height 17
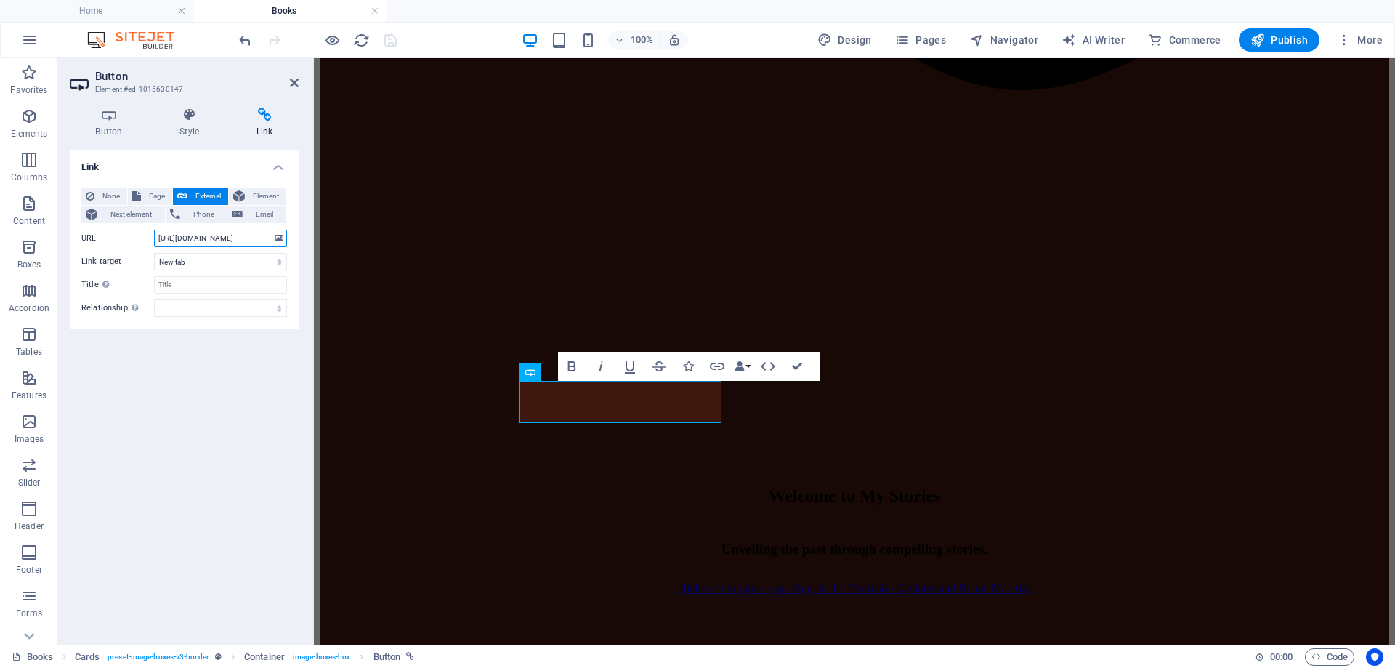
scroll to position [0, 31]
drag, startPoint x: 157, startPoint y: 234, endPoint x: 275, endPoint y: 228, distance: 117.9
click at [275, 228] on div "None Page External Element Next element Phone Email Page Home About the Author …" at bounding box center [184, 252] width 206 height 129
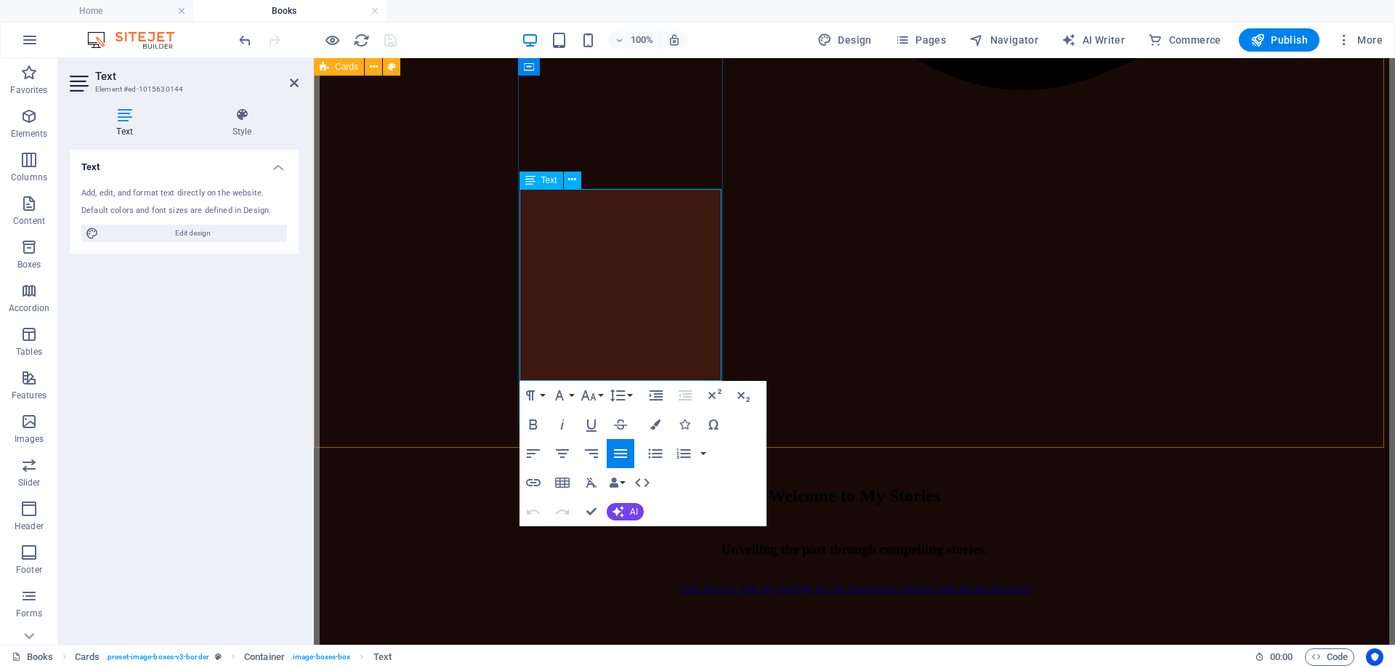
drag, startPoint x: 531, startPoint y: 353, endPoint x: 616, endPoint y: 375, distance: 87.8
click at [569, 452] on icon "button" at bounding box center [562, 453] width 17 height 17
click at [620, 454] on icon "button" at bounding box center [620, 453] width 13 height 9
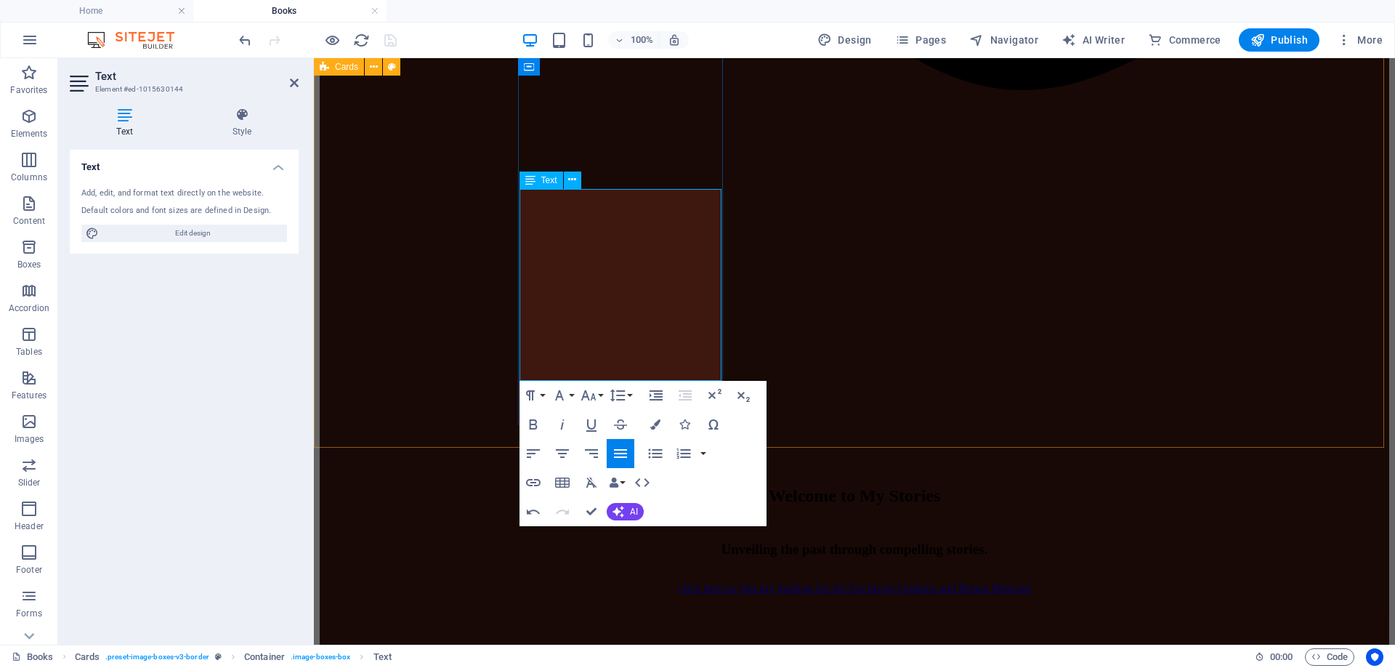
drag, startPoint x: 568, startPoint y: 371, endPoint x: 502, endPoint y: 357, distance: 67.6
click at [561, 453] on icon "button" at bounding box center [562, 453] width 13 height 9
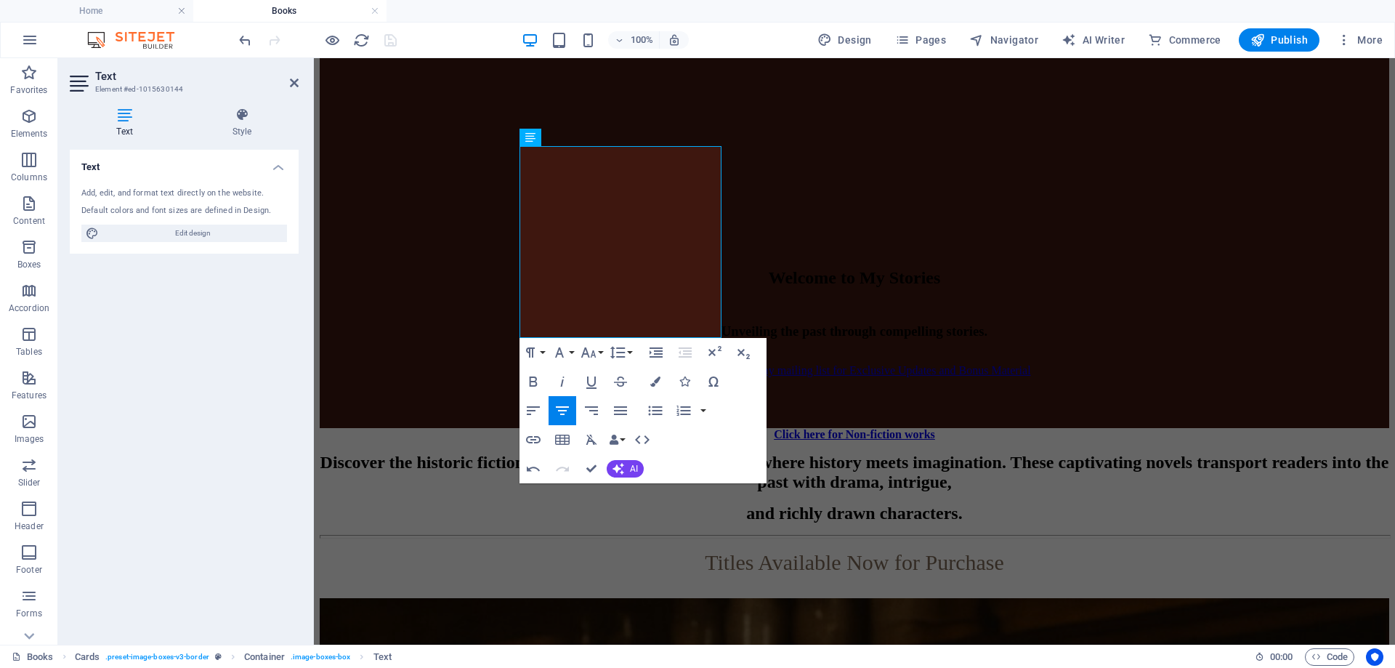
scroll to position [1526, 0]
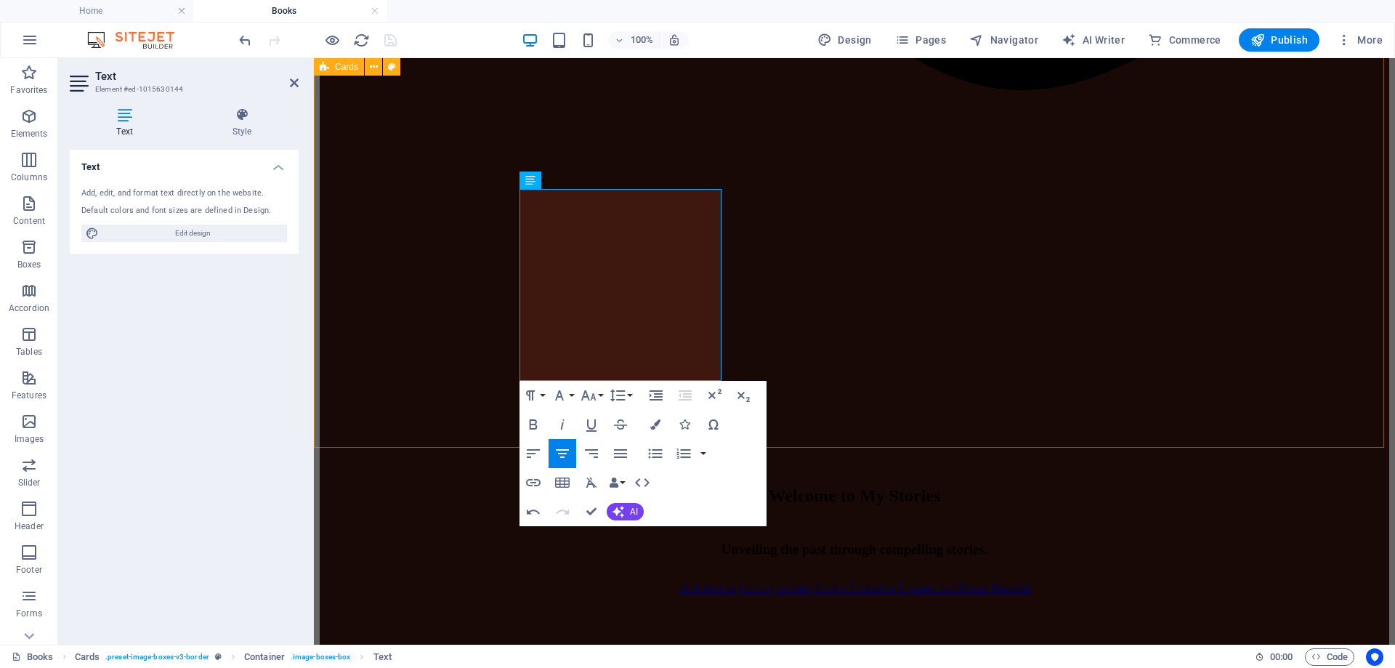
drag, startPoint x: 485, startPoint y: 334, endPoint x: 749, endPoint y: 334, distance: 263.8
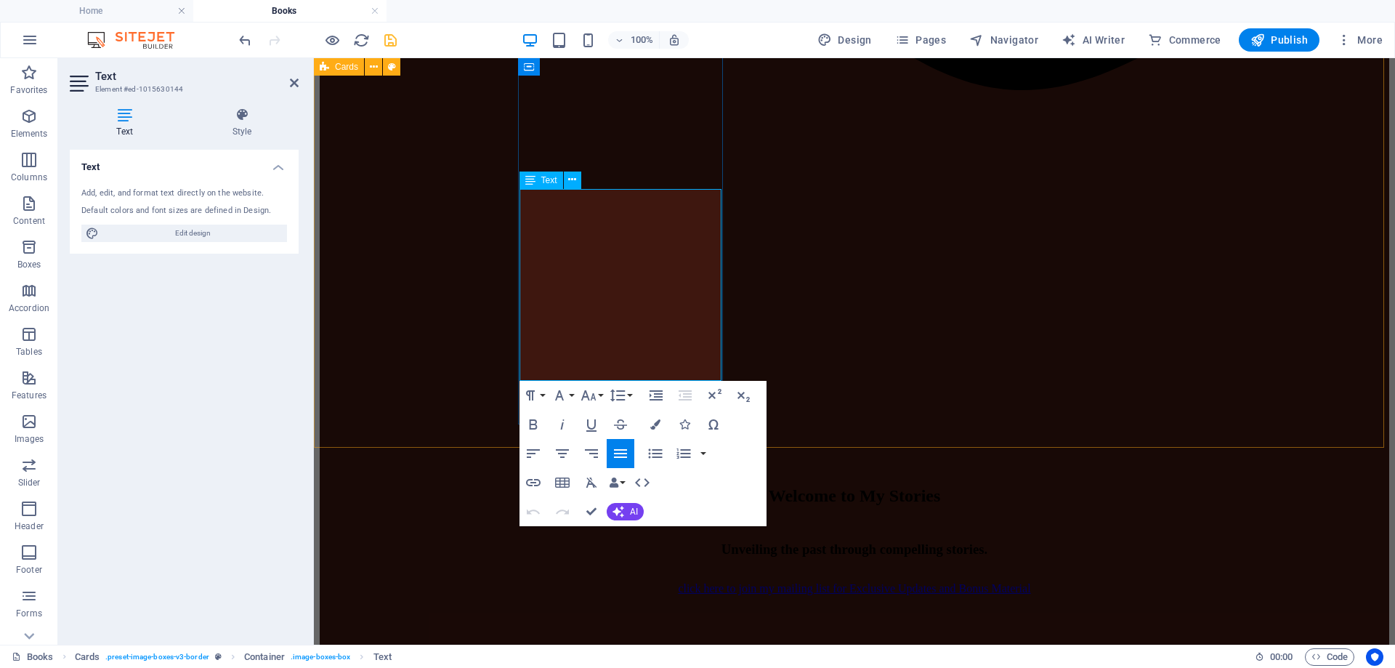
drag, startPoint x: 557, startPoint y: 334, endPoint x: 694, endPoint y: 337, distance: 136.7
click at [534, 427] on icon "button" at bounding box center [533, 424] width 17 height 17
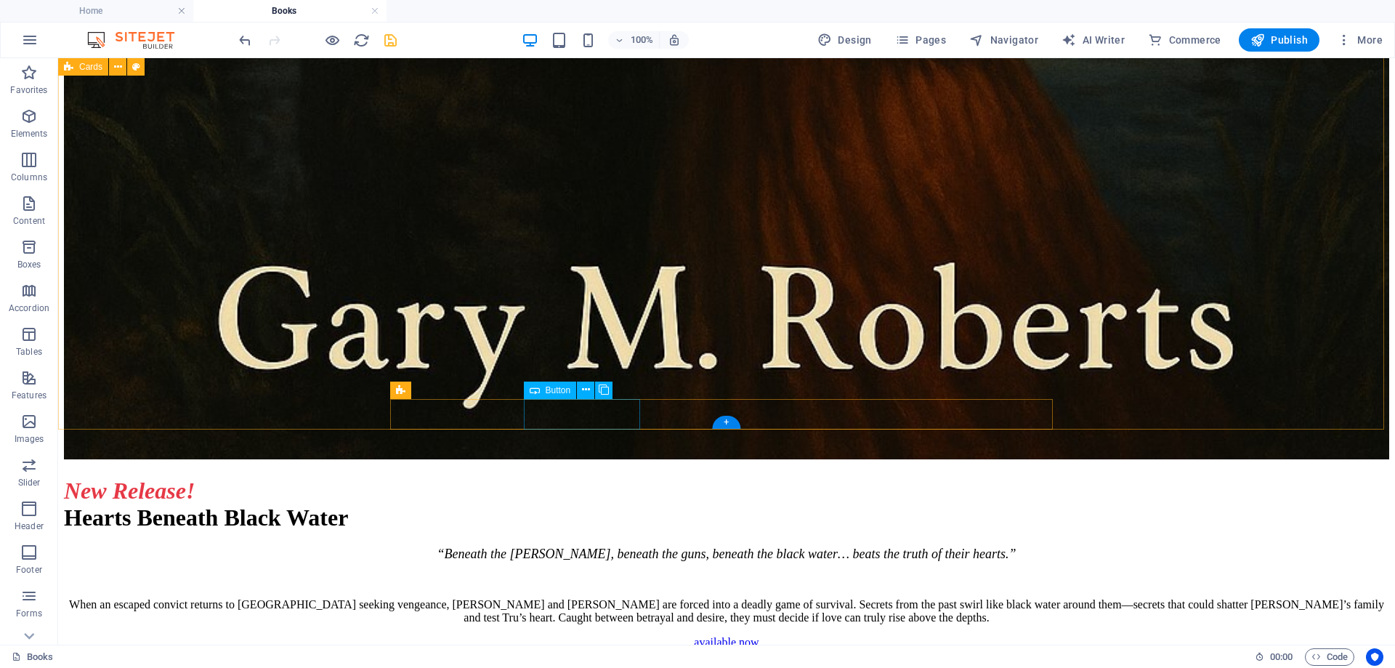
scroll to position [6832, 0]
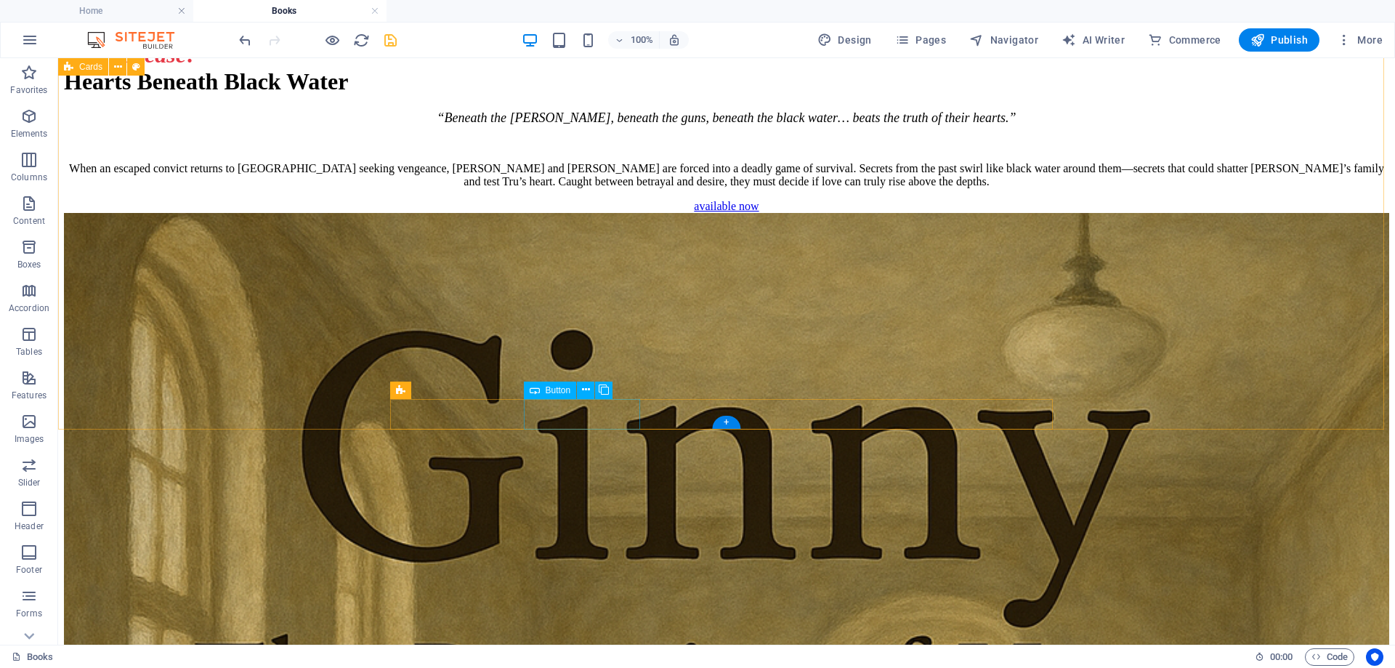
select select "px"
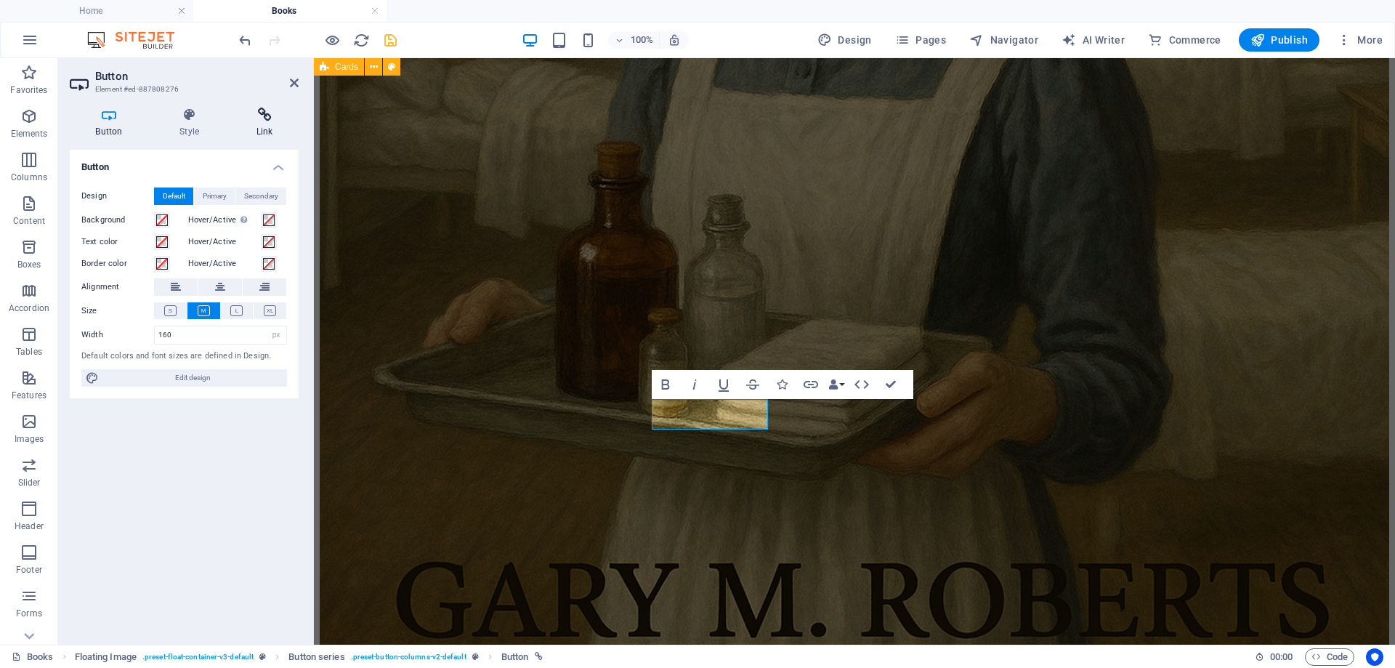
click at [262, 113] on icon at bounding box center [264, 115] width 68 height 15
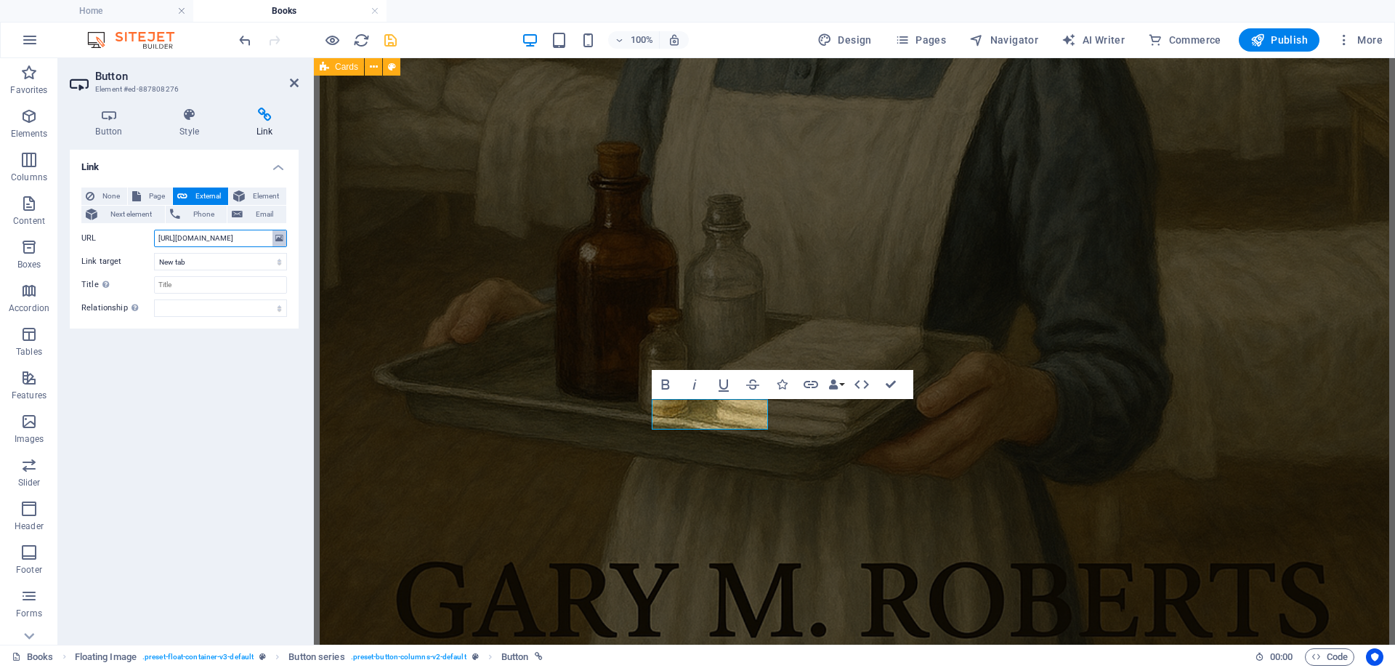
scroll to position [0, 34]
drag, startPoint x: 158, startPoint y: 236, endPoint x: 278, endPoint y: 245, distance: 121.0
click at [278, 245] on div "URL https://www.amazon.com/dp/B08BDS8NZW" at bounding box center [184, 238] width 206 height 17
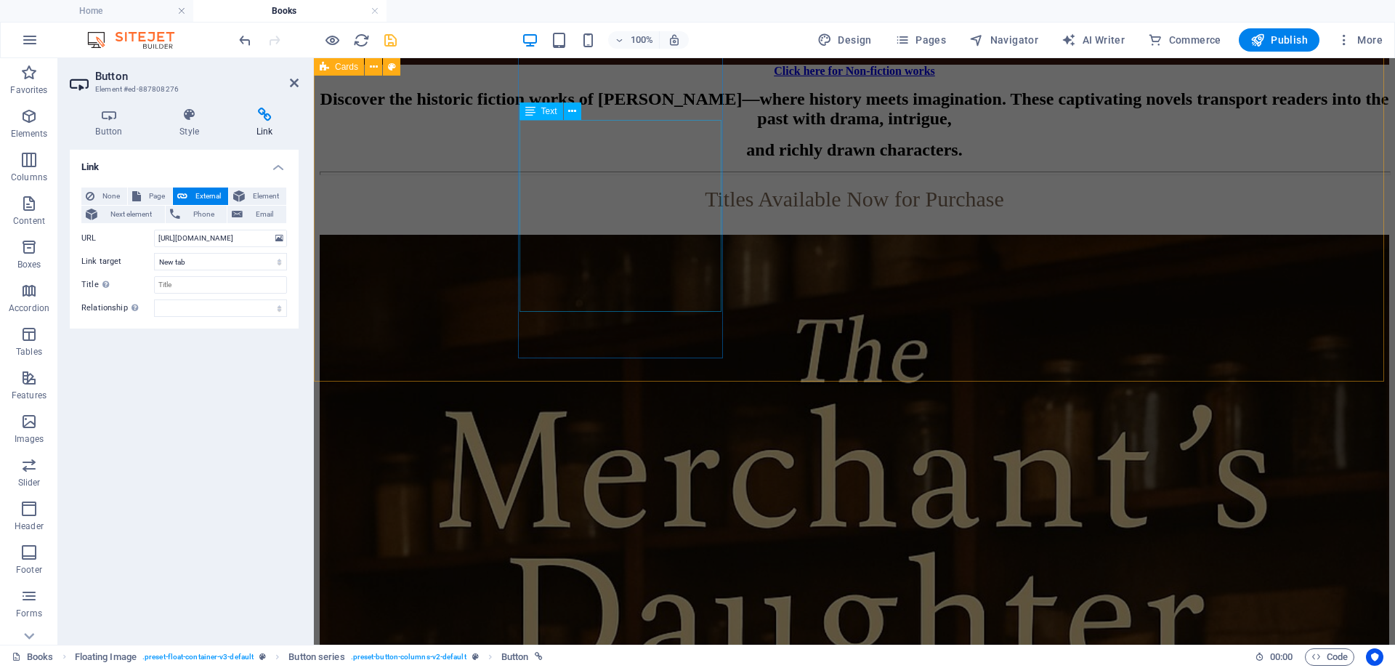
scroll to position [2326, 0]
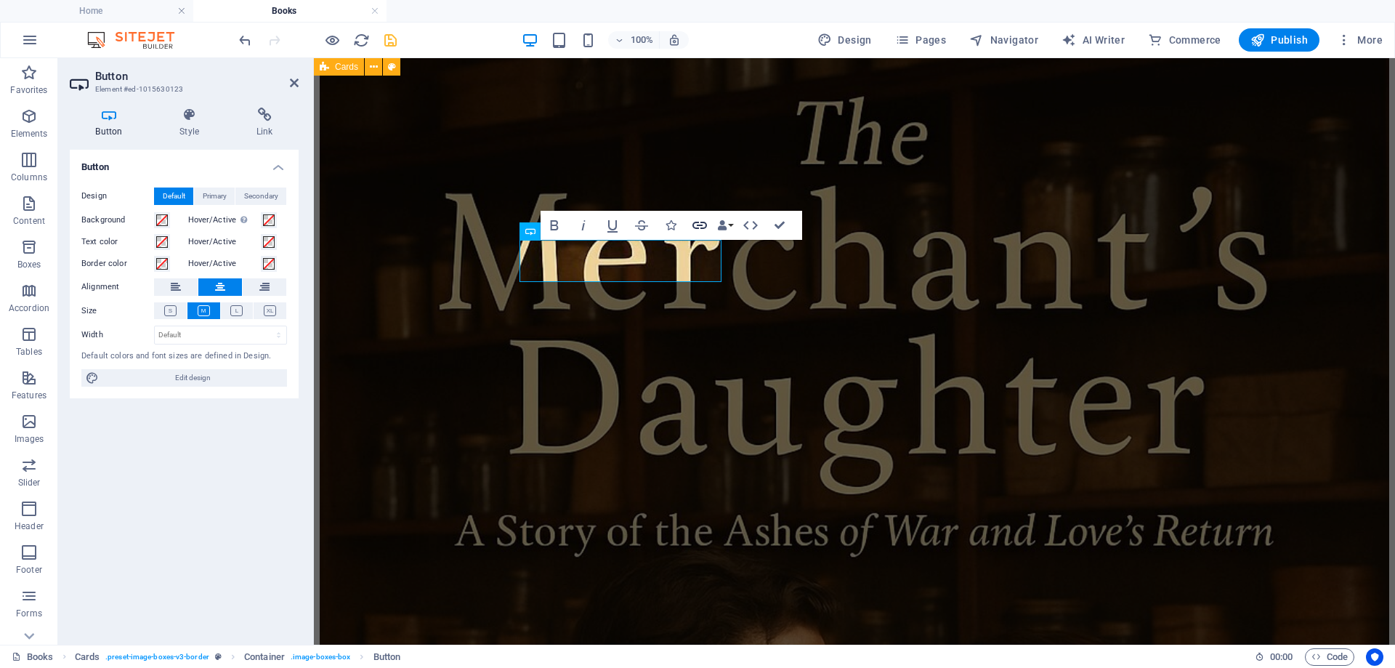
click at [696, 222] on icon "button" at bounding box center [699, 225] width 17 height 17
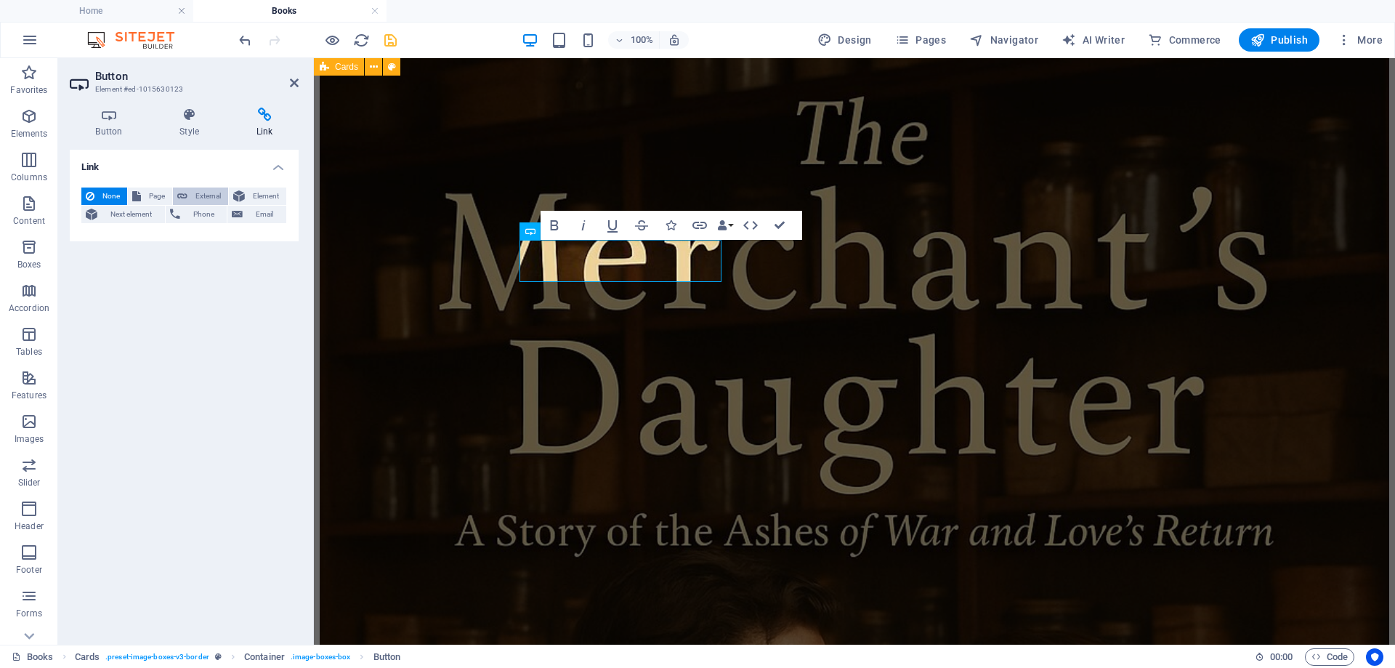
click at [204, 194] on span "External" at bounding box center [208, 196] width 32 height 17
select select "blank"
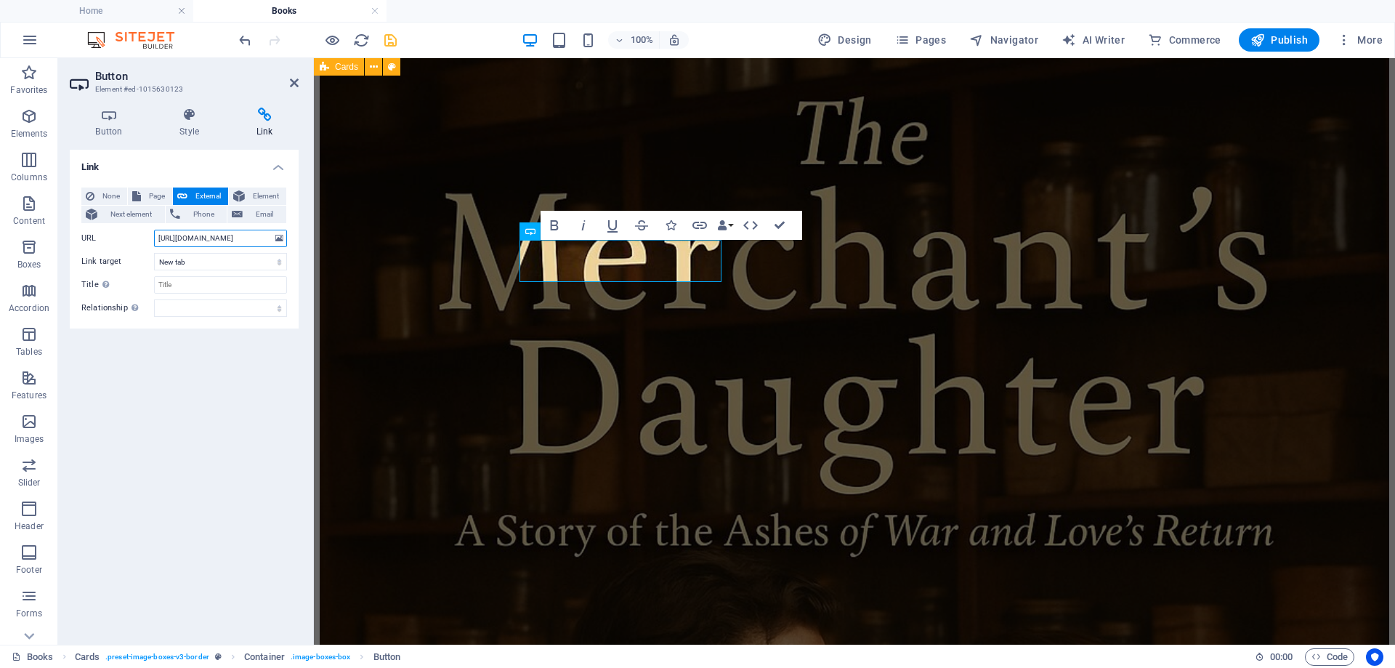
scroll to position [0, 34]
type input "https://www.amazon.com/dp/B08BDS8NZW"
click at [389, 43] on icon "save" at bounding box center [390, 40] width 17 height 17
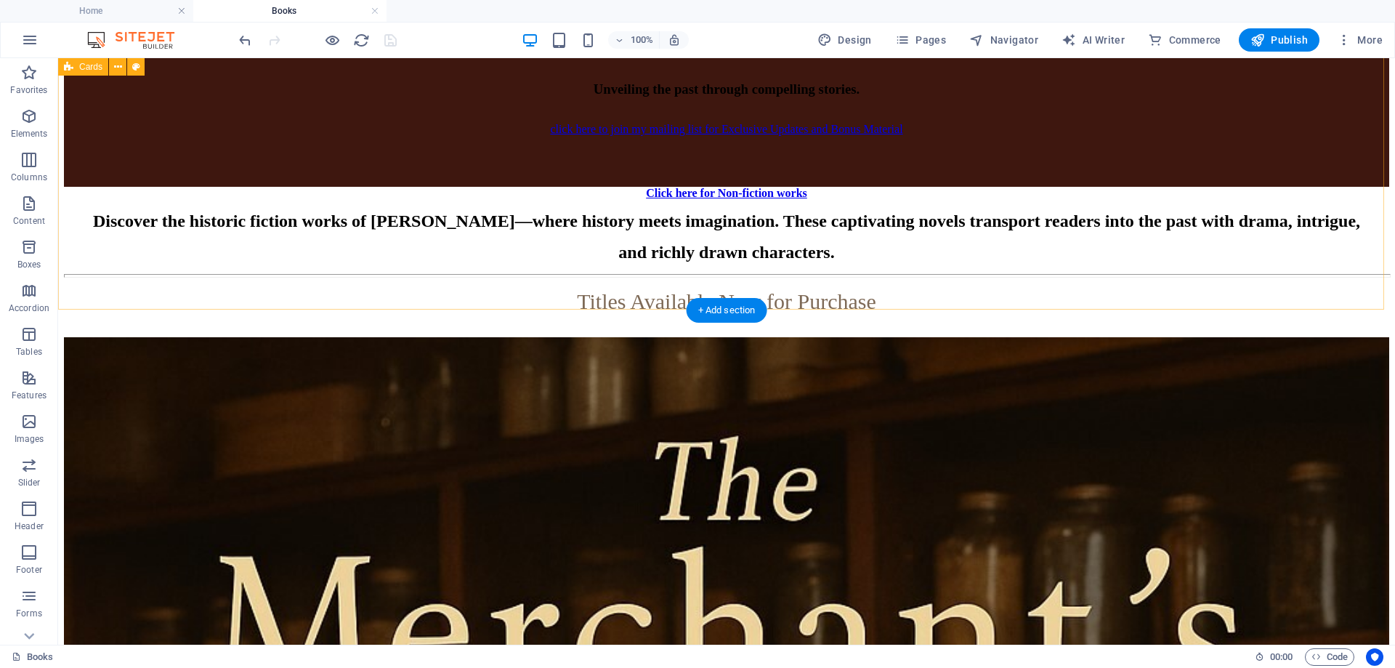
scroll to position [2035, 0]
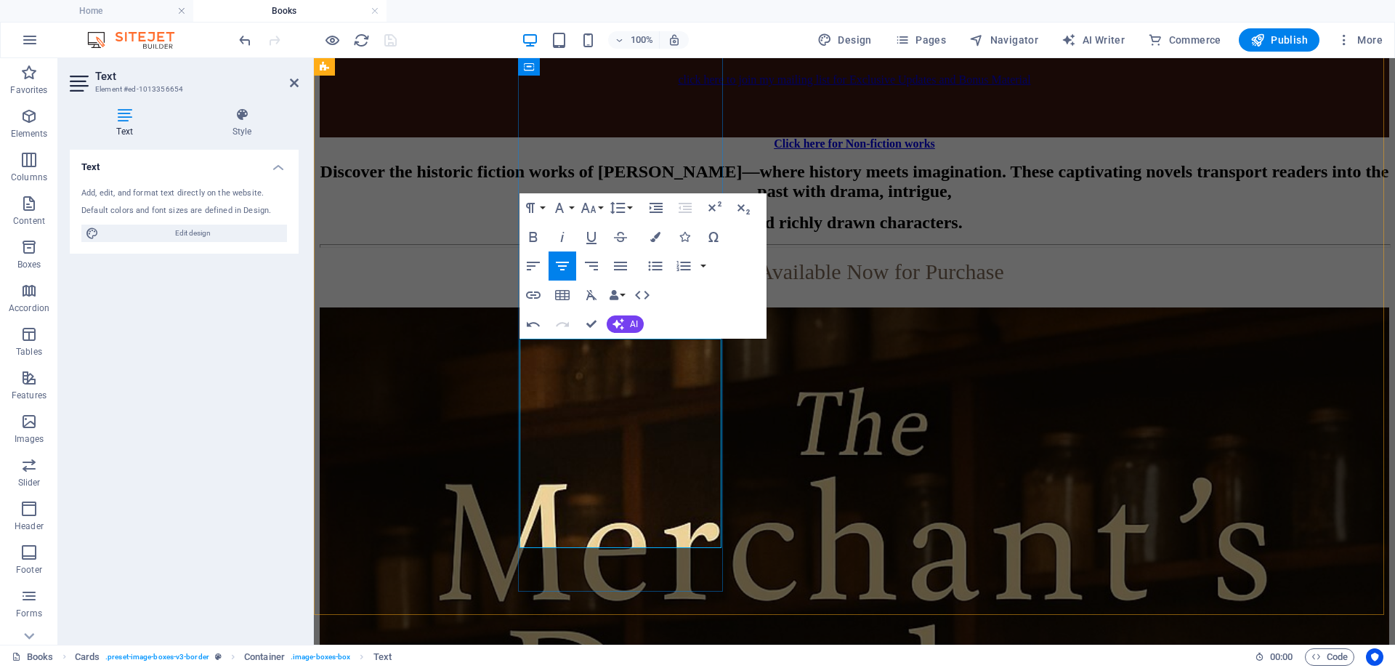
drag, startPoint x: 666, startPoint y: 347, endPoint x: 587, endPoint y: 350, distance: 79.3
click at [563, 240] on icon "button" at bounding box center [562, 236] width 17 height 17
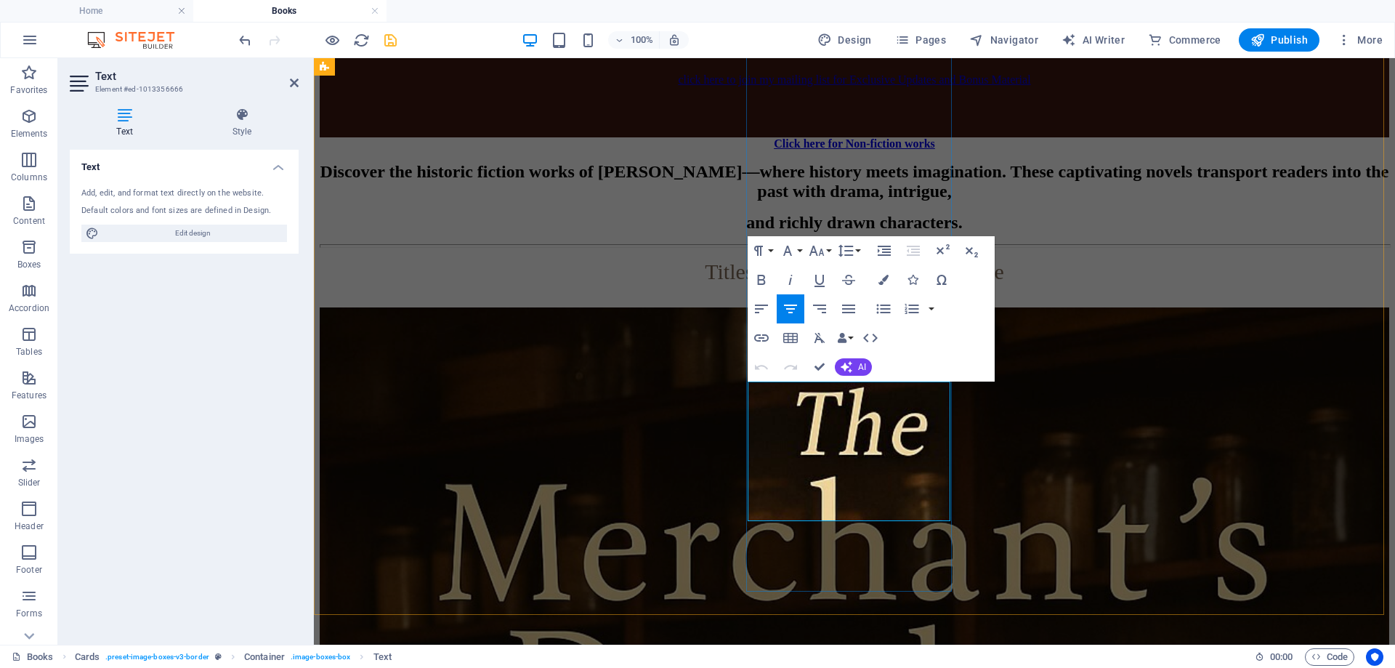
drag, startPoint x: 887, startPoint y: 391, endPoint x: 818, endPoint y: 391, distance: 69.0
click at [786, 272] on icon "button" at bounding box center [790, 279] width 17 height 17
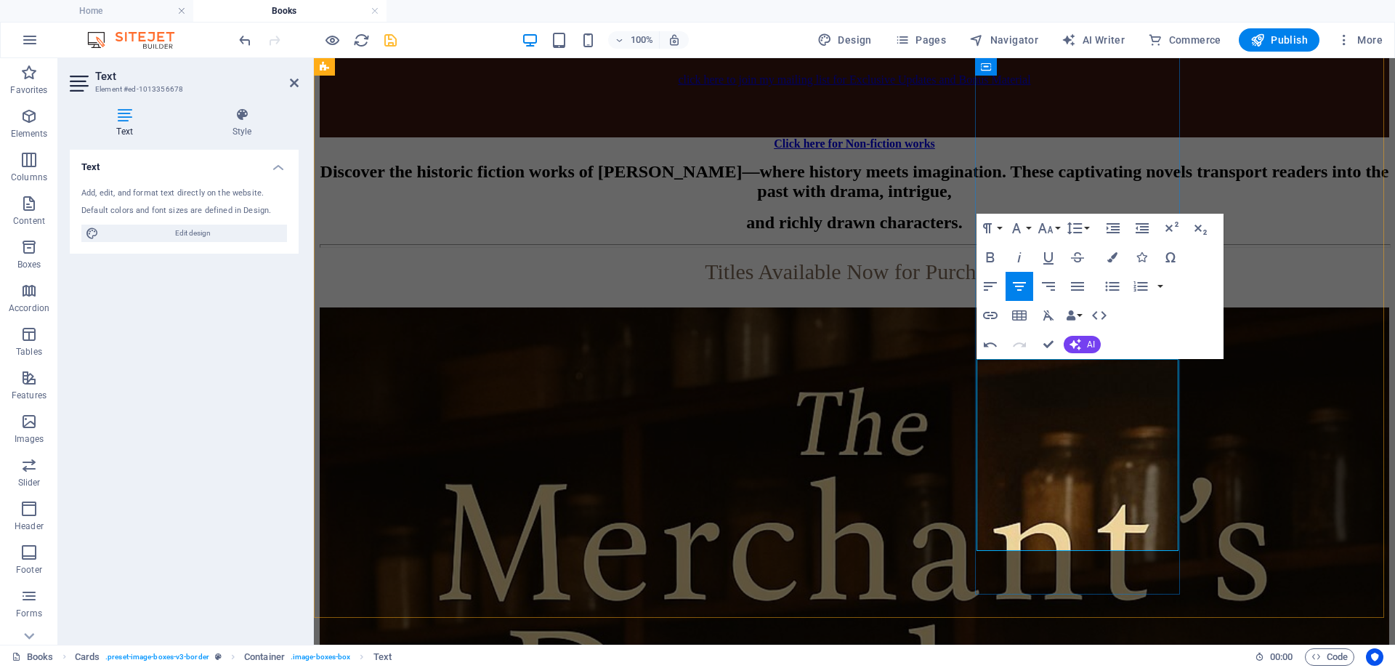
drag, startPoint x: 1121, startPoint y: 375, endPoint x: 1349, endPoint y: 416, distance: 231.1
click at [1019, 246] on button "Italic" at bounding box center [1020, 257] width 28 height 29
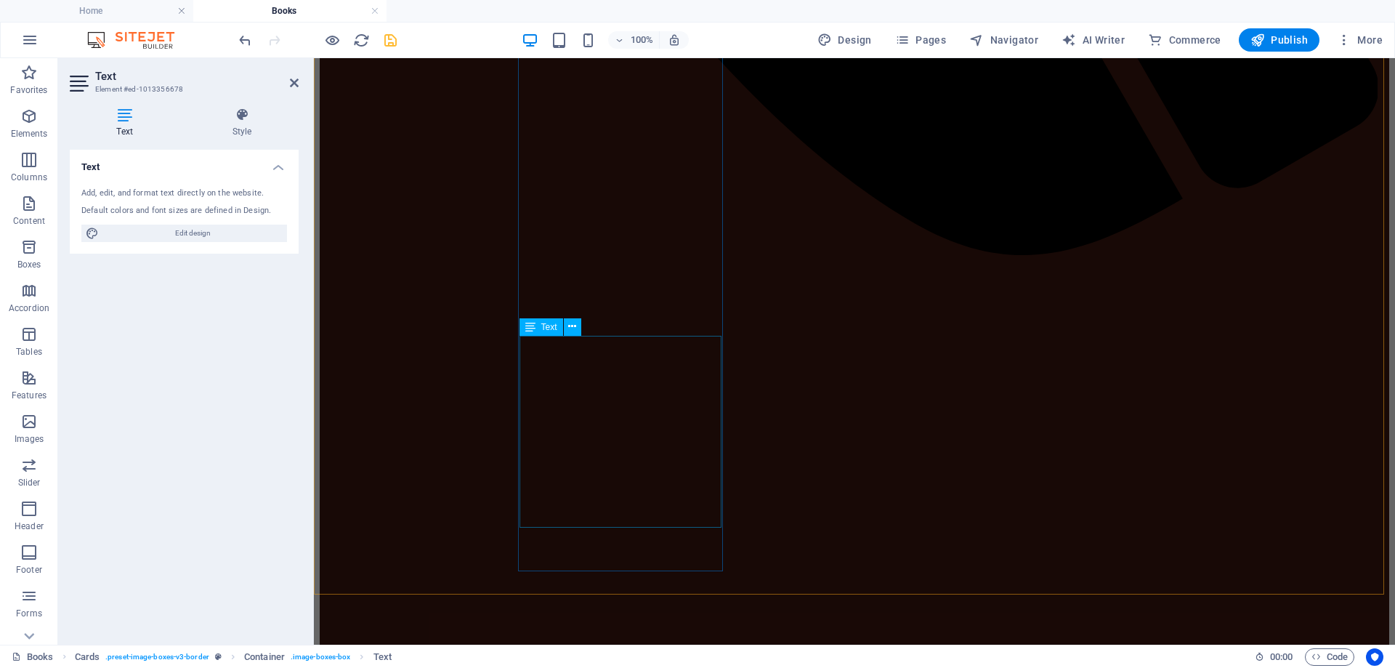
scroll to position [1381, 0]
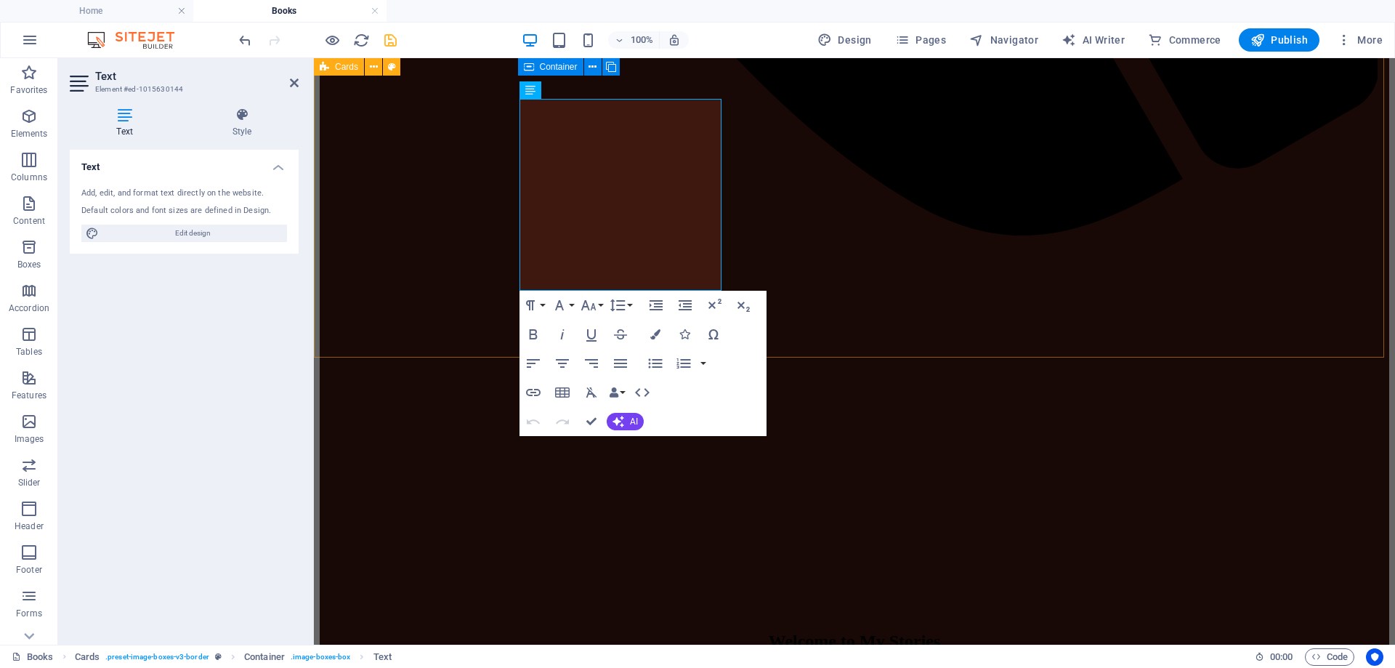
scroll to position [1459, 0]
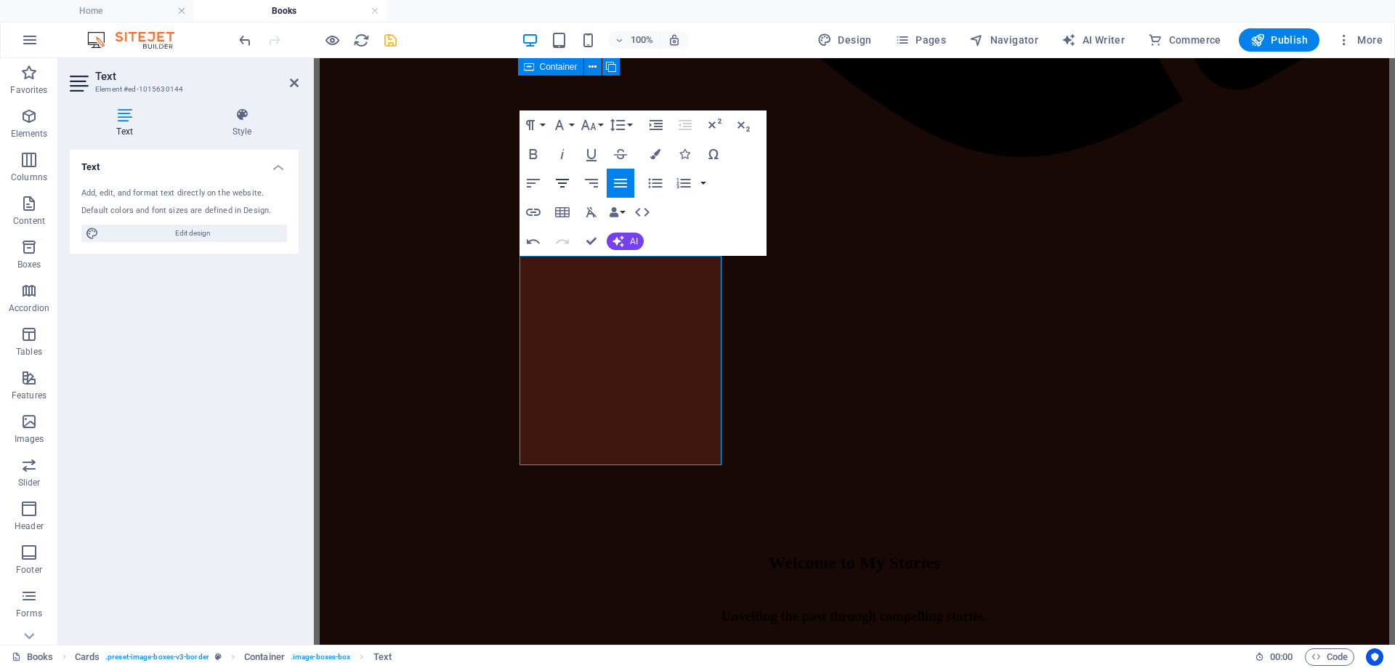
click at [566, 176] on icon "button" at bounding box center [562, 182] width 17 height 17
drag, startPoint x: 664, startPoint y: 270, endPoint x: 592, endPoint y: 263, distance: 72.3
click at [562, 152] on icon "button" at bounding box center [562, 153] width 17 height 17
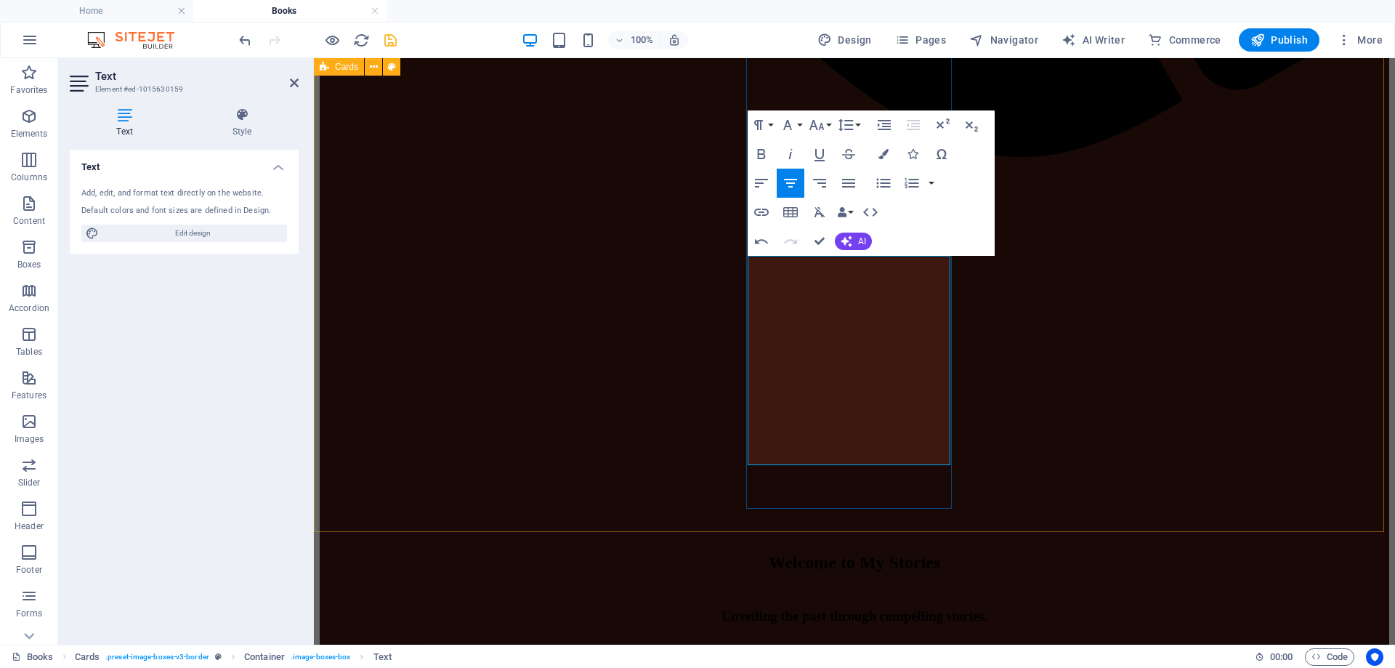
drag, startPoint x: 885, startPoint y: 262, endPoint x: 820, endPoint y: 265, distance: 65.5
click at [793, 153] on icon "button" at bounding box center [790, 153] width 17 height 17
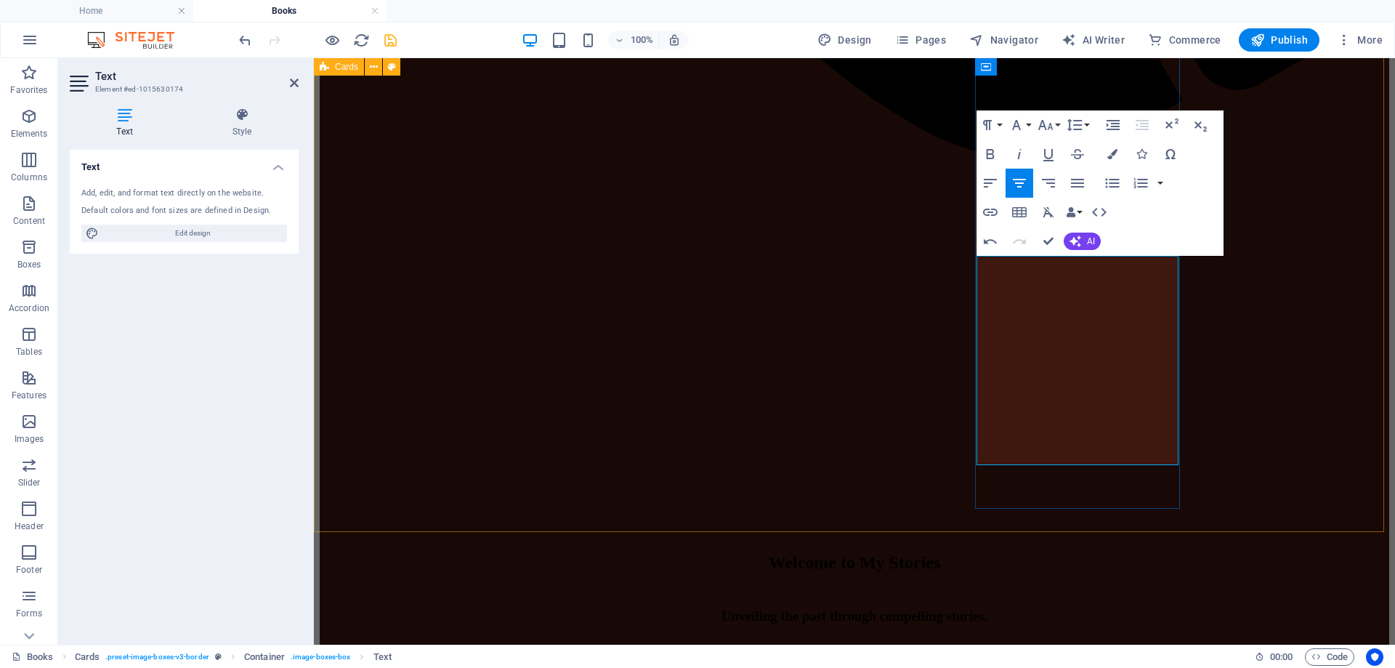
drag, startPoint x: 1111, startPoint y: 263, endPoint x: 1052, endPoint y: 269, distance: 59.2
click at [1023, 153] on icon "button" at bounding box center [1019, 153] width 17 height 17
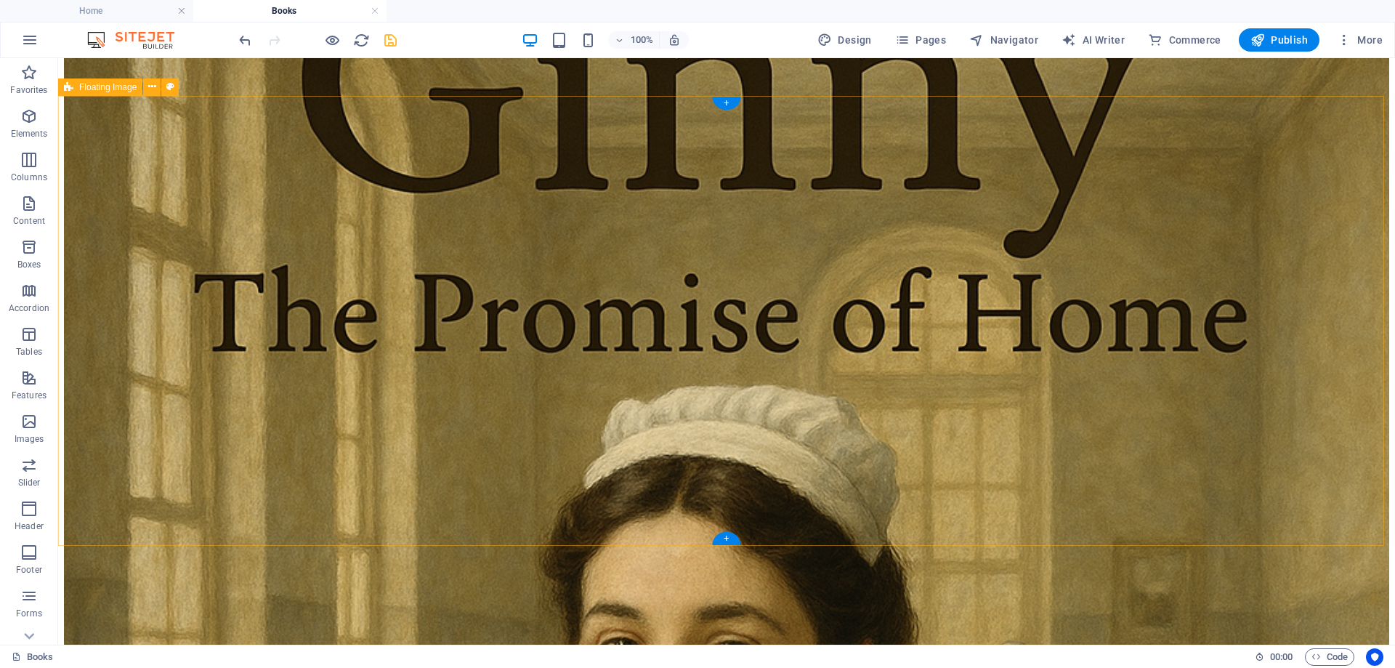
scroll to position [7274, 0]
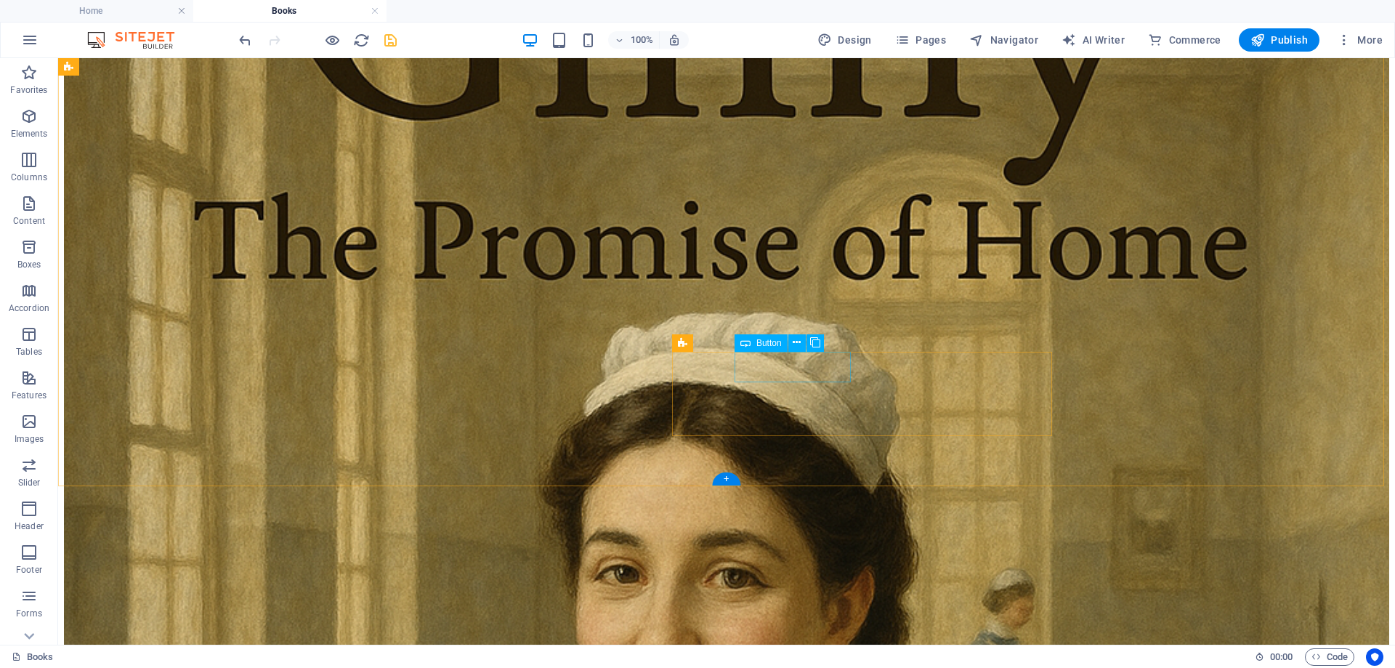
select select "px"
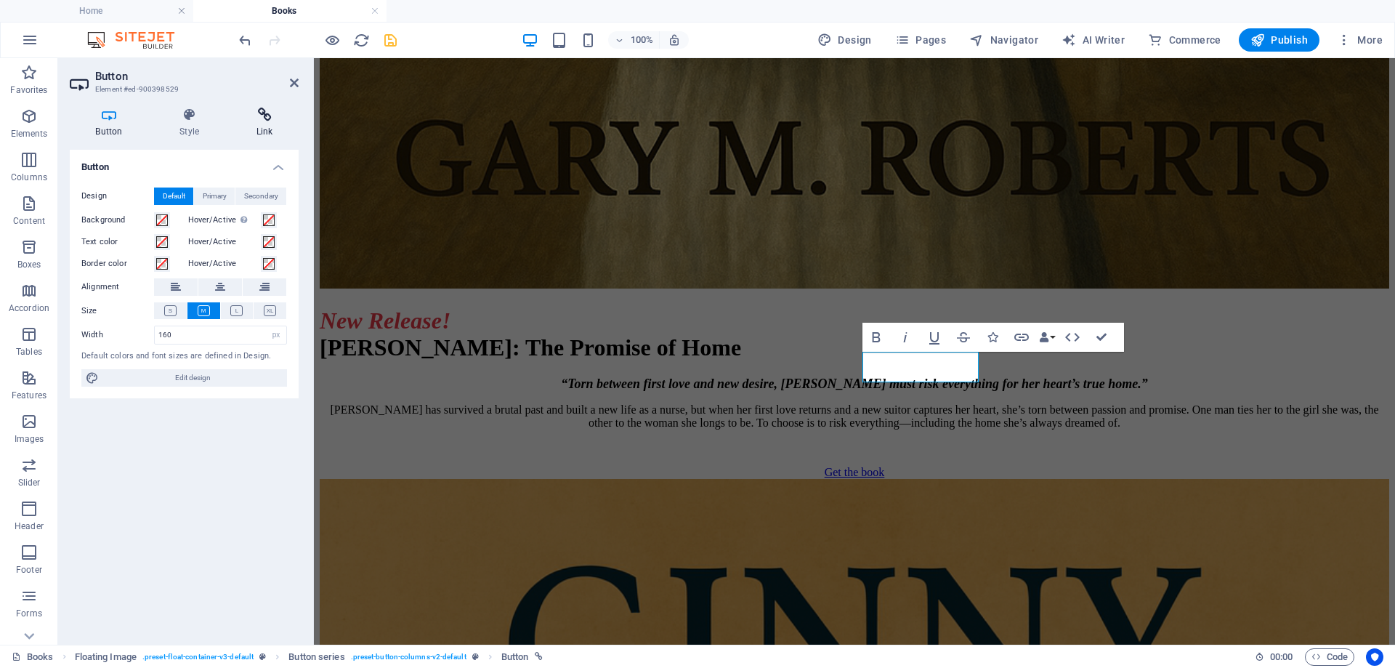
click at [259, 117] on icon at bounding box center [264, 115] width 68 height 15
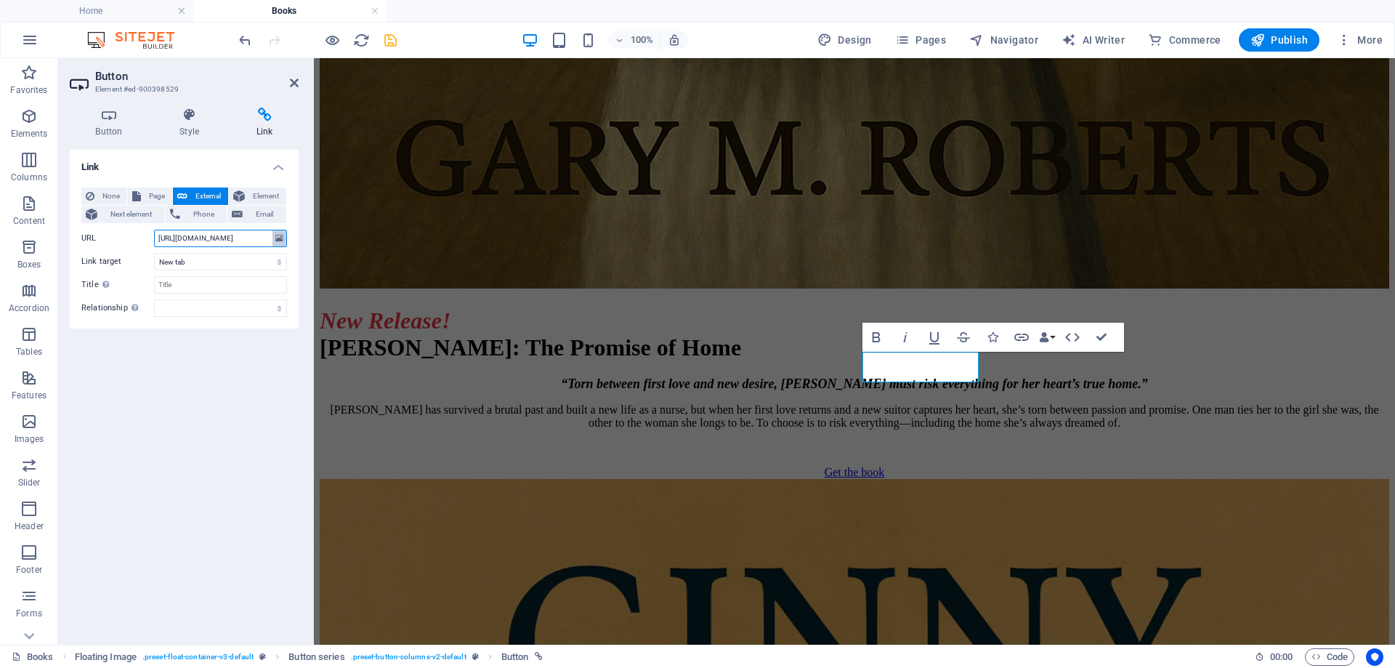
scroll to position [0, 32]
drag, startPoint x: 158, startPoint y: 239, endPoint x: 289, endPoint y: 240, distance: 130.8
click at [289, 240] on div "None Page External Element Next element Phone Email Page Home About the Author …" at bounding box center [184, 252] width 229 height 153
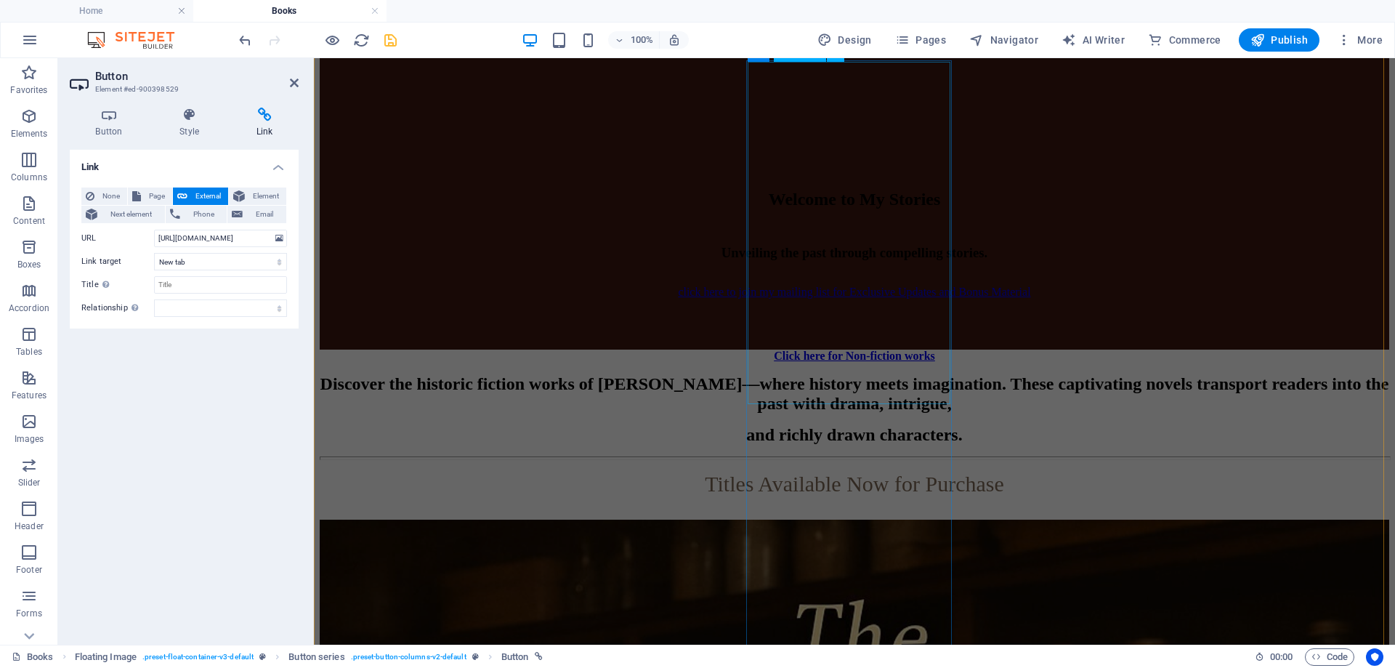
scroll to position [2114, 0]
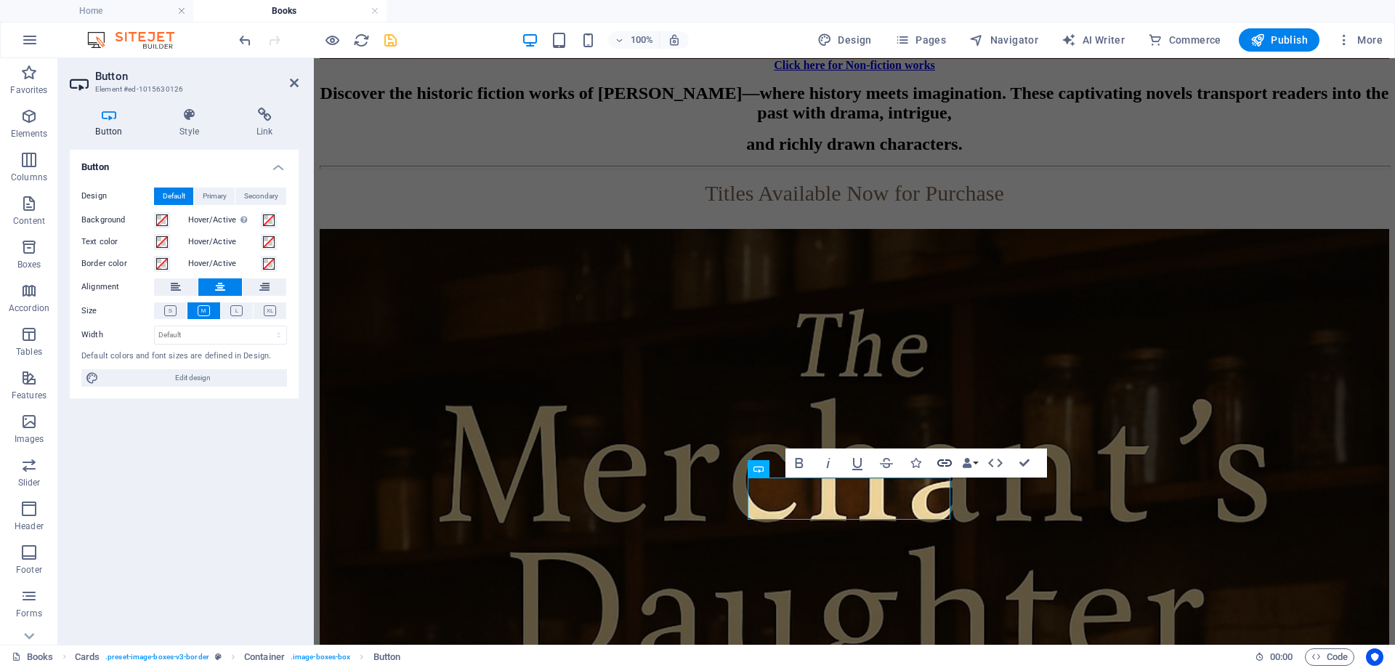
click at [943, 457] on icon "button" at bounding box center [944, 462] width 17 height 17
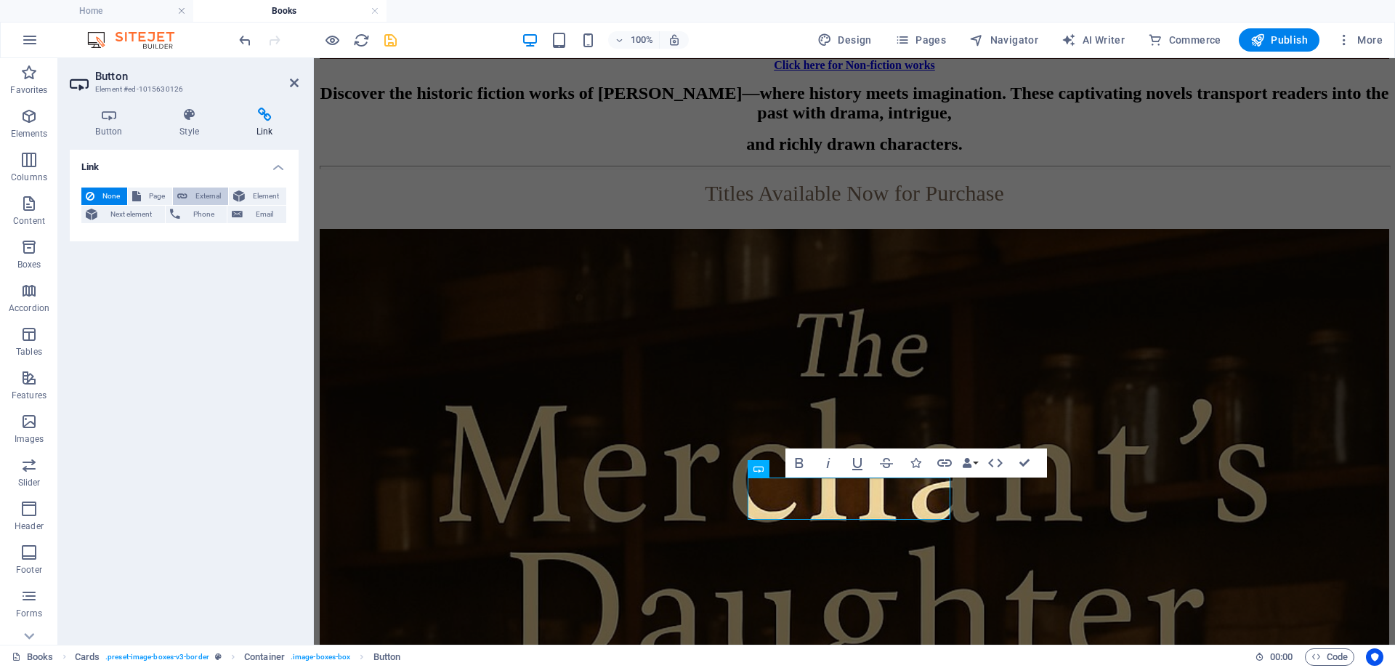
click at [181, 196] on icon at bounding box center [182, 196] width 10 height 17
select select "blank"
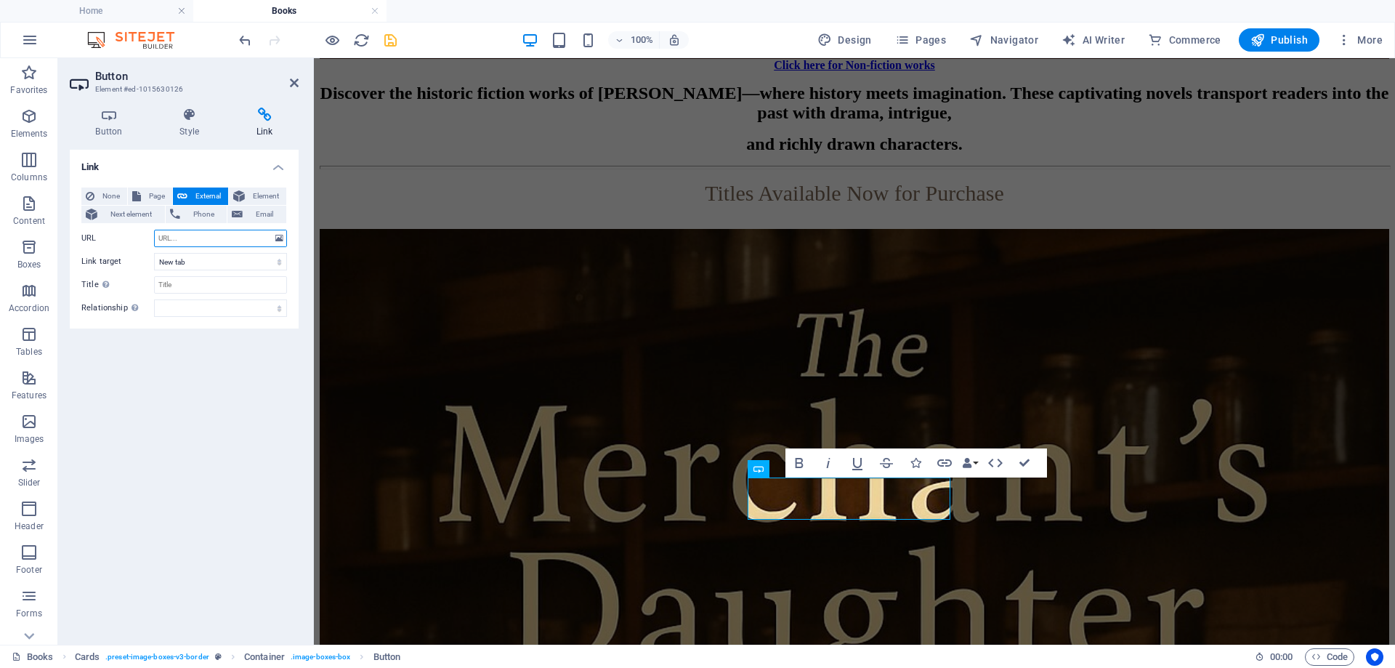
paste input "https://www.amazon.com/dp/B0B92RBNK6"
type input "https://www.amazon.com/dp/B0B92RBNK6"
click at [391, 41] on icon "save" at bounding box center [390, 40] width 17 height 17
